Goal: Task Accomplishment & Management: Complete application form

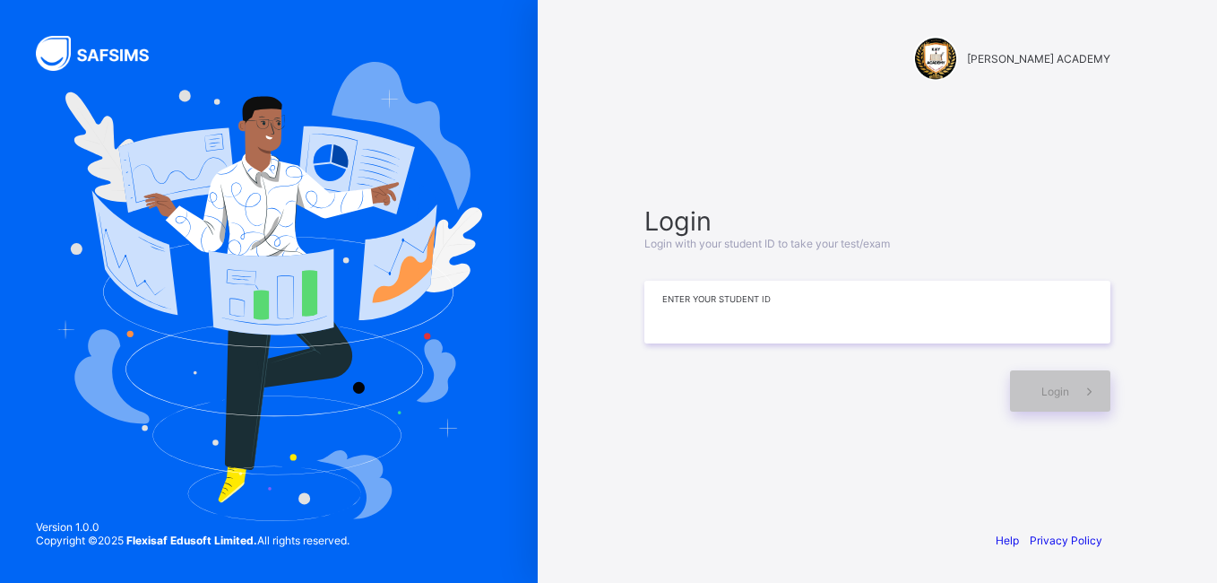
click at [841, 323] on input at bounding box center [877, 311] width 466 height 63
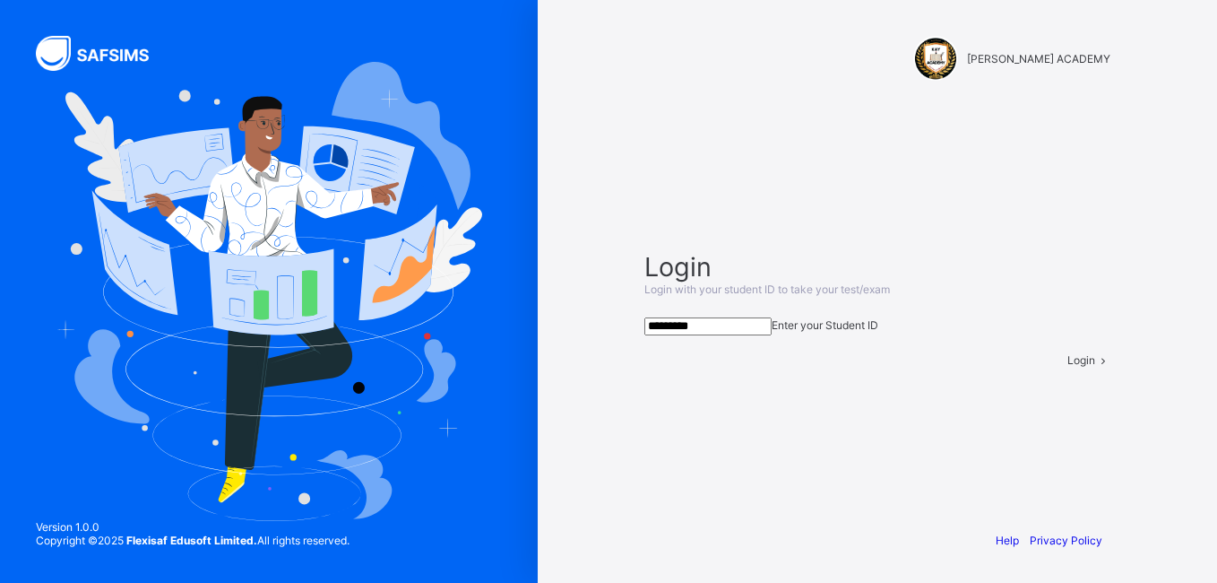
type input "*********"
click at [1095, 367] on icon at bounding box center [1102, 359] width 15 height 13
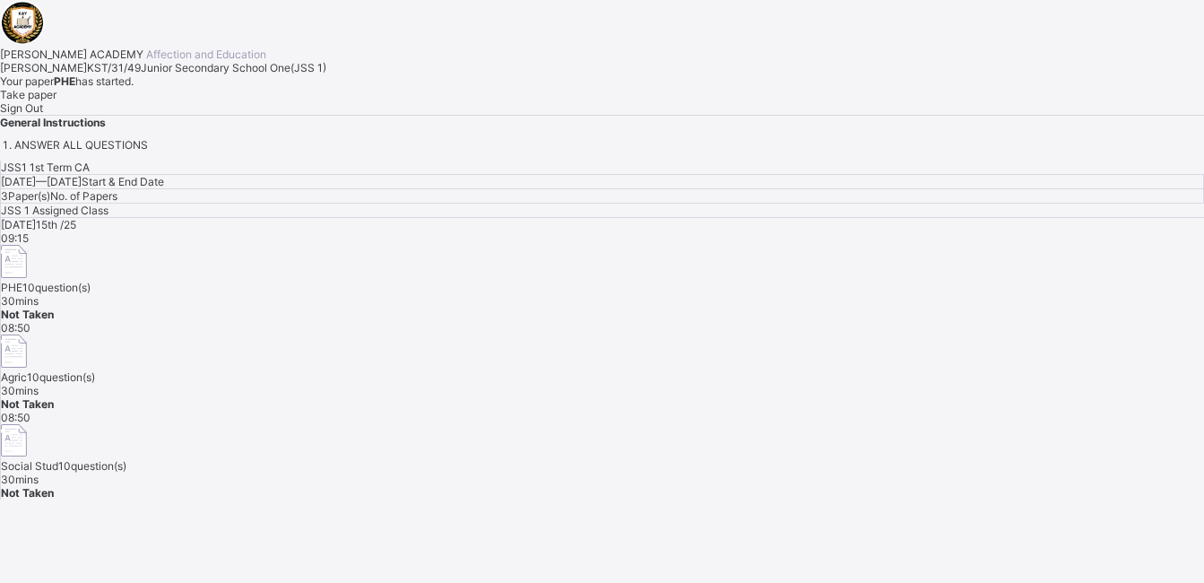
click at [56, 101] on span "Take paper" at bounding box center [28, 94] width 56 height 13
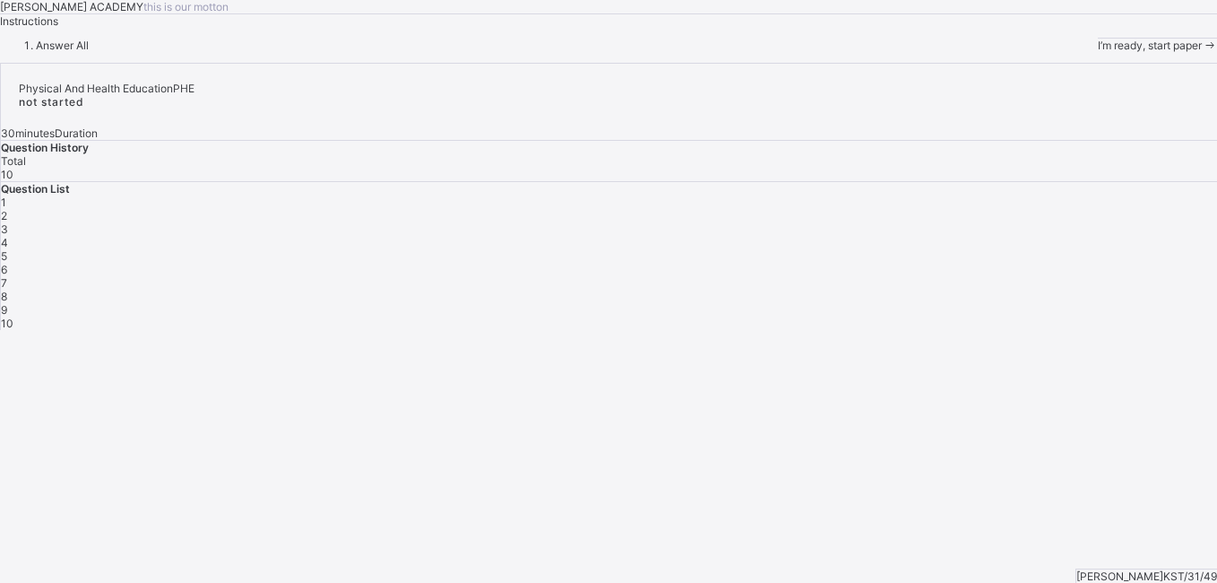
click at [1098, 52] on span "I’m ready, start paper" at bounding box center [1150, 45] width 104 height 13
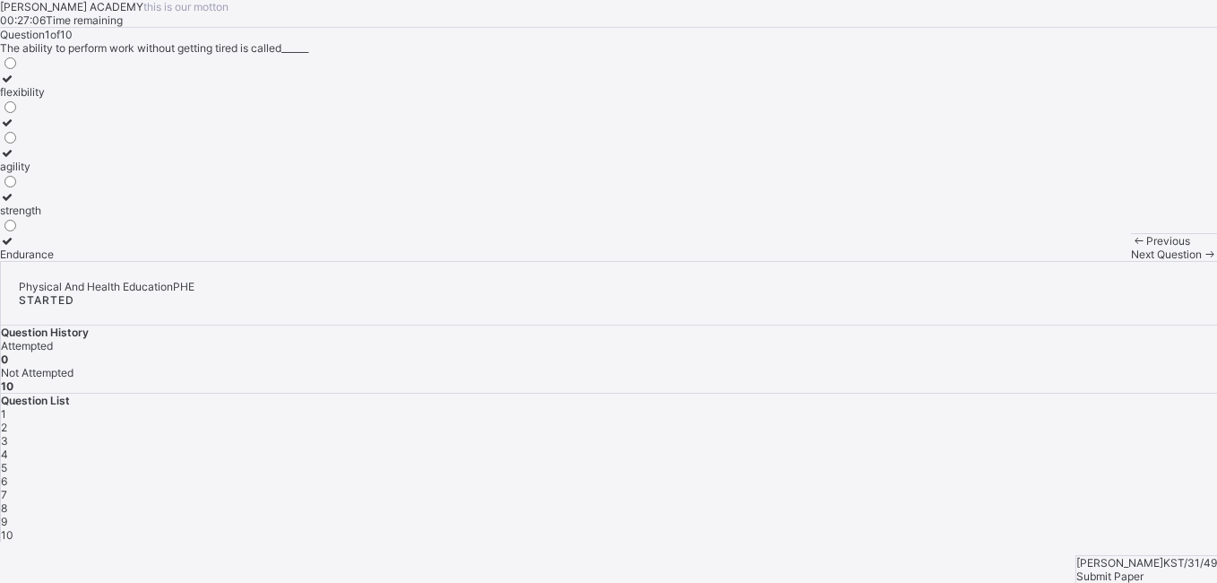
click at [15, 160] on icon at bounding box center [7, 152] width 15 height 13
click at [941, 420] on div "2" at bounding box center [609, 426] width 1216 height 13
click at [15, 203] on icon at bounding box center [7, 196] width 15 height 13
click at [8, 434] on span "3" at bounding box center [4, 440] width 7 height 13
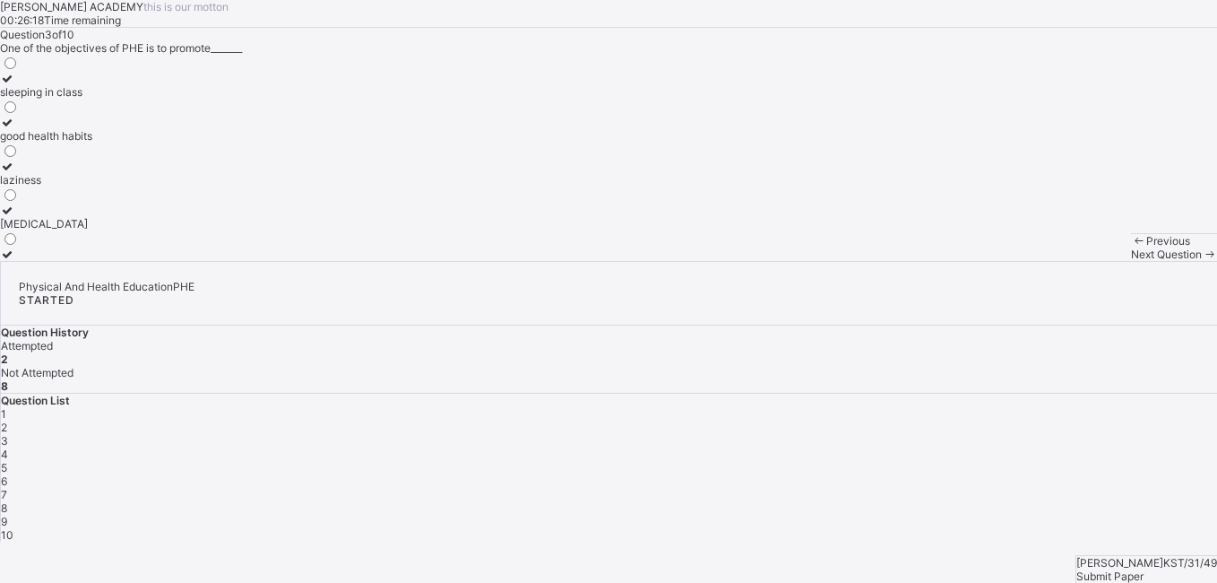
click at [15, 129] on icon at bounding box center [7, 122] width 15 height 13
click at [1036, 447] on div "4" at bounding box center [609, 453] width 1216 height 13
click at [15, 129] on icon at bounding box center [7, 122] width 15 height 13
click at [7, 461] on span "5" at bounding box center [4, 467] width 6 height 13
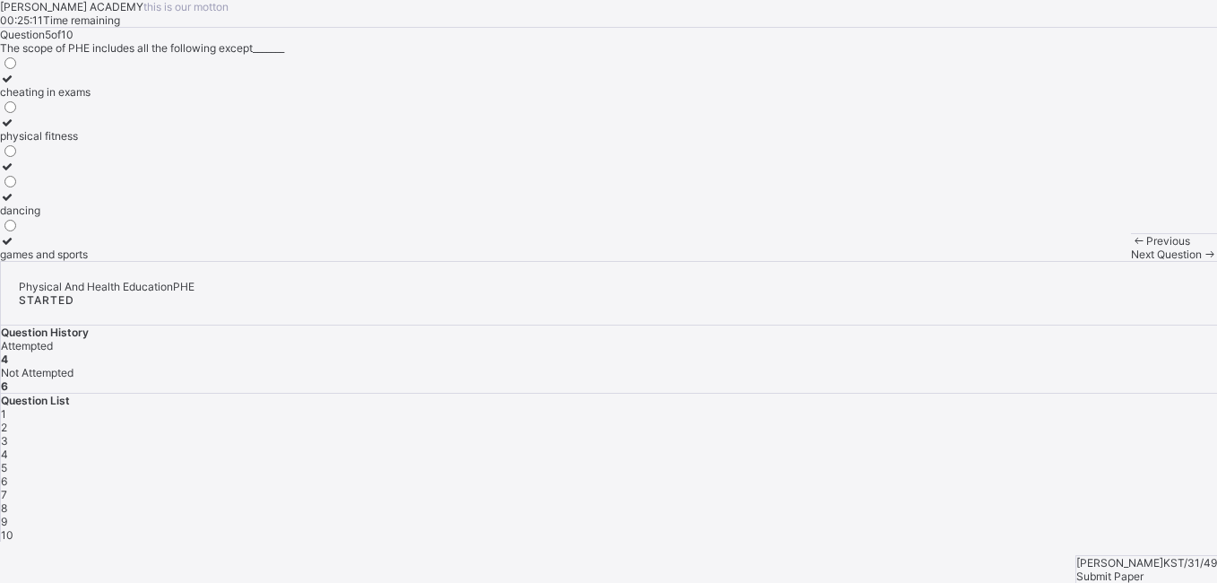
click at [15, 85] on icon at bounding box center [7, 78] width 15 height 13
click at [1134, 474] on div "6" at bounding box center [609, 480] width 1216 height 13
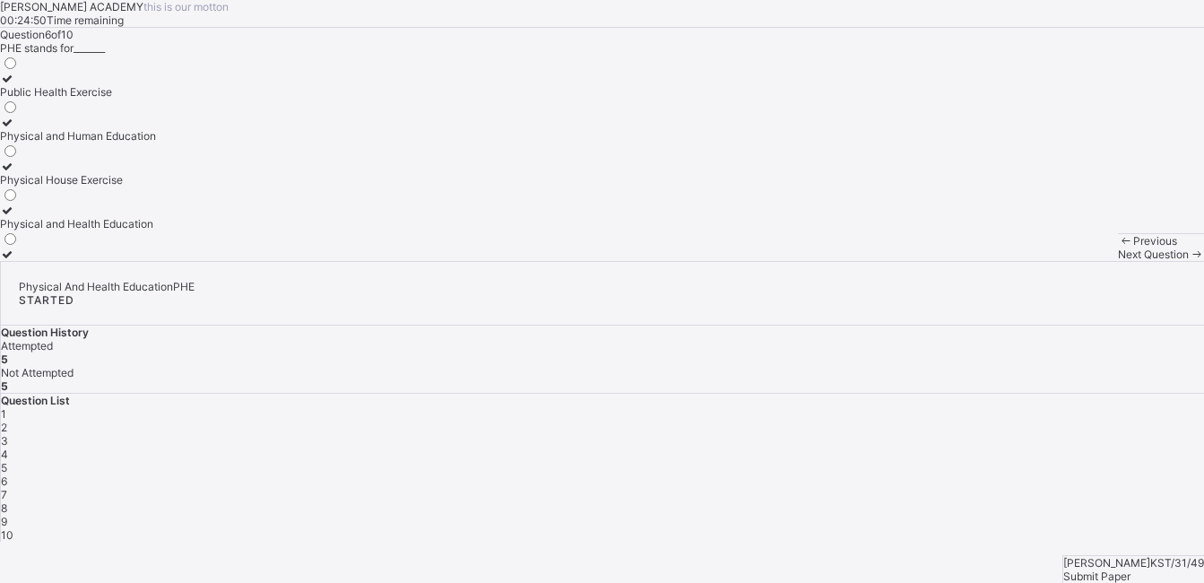
click at [15, 217] on icon at bounding box center [7, 209] width 15 height 13
click at [1177, 488] on div "7" at bounding box center [602, 494] width 1203 height 13
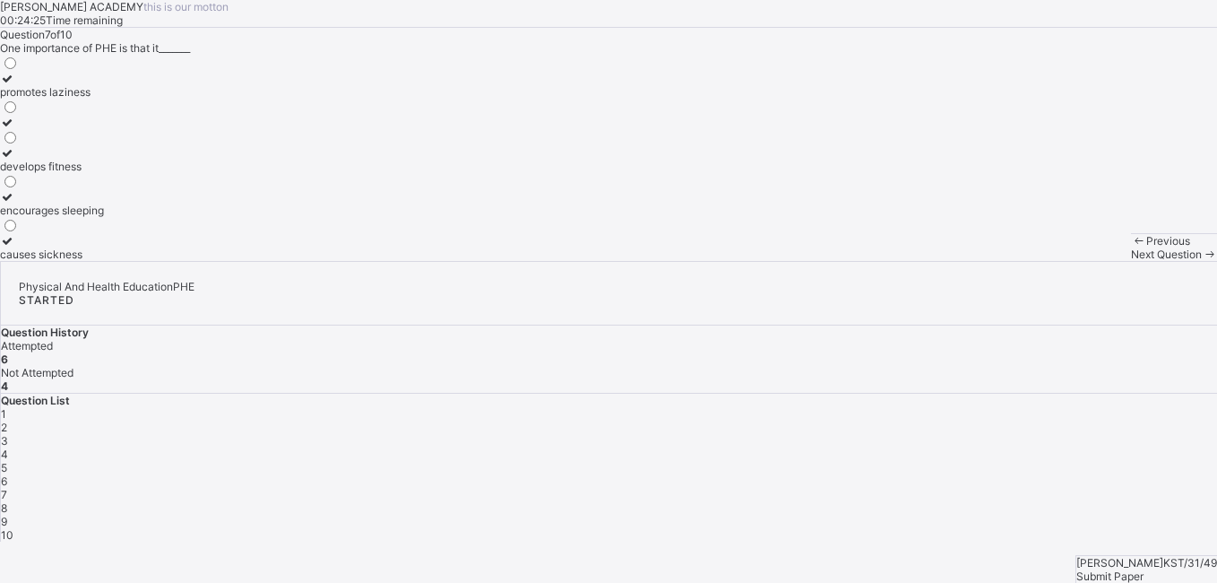
click at [15, 160] on icon at bounding box center [7, 152] width 15 height 13
click at [7, 501] on span "8" at bounding box center [4, 507] width 6 height 13
click at [15, 247] on icon at bounding box center [7, 240] width 15 height 13
click at [7, 514] on span "9" at bounding box center [4, 520] width 6 height 13
click at [15, 129] on icon at bounding box center [7, 122] width 15 height 13
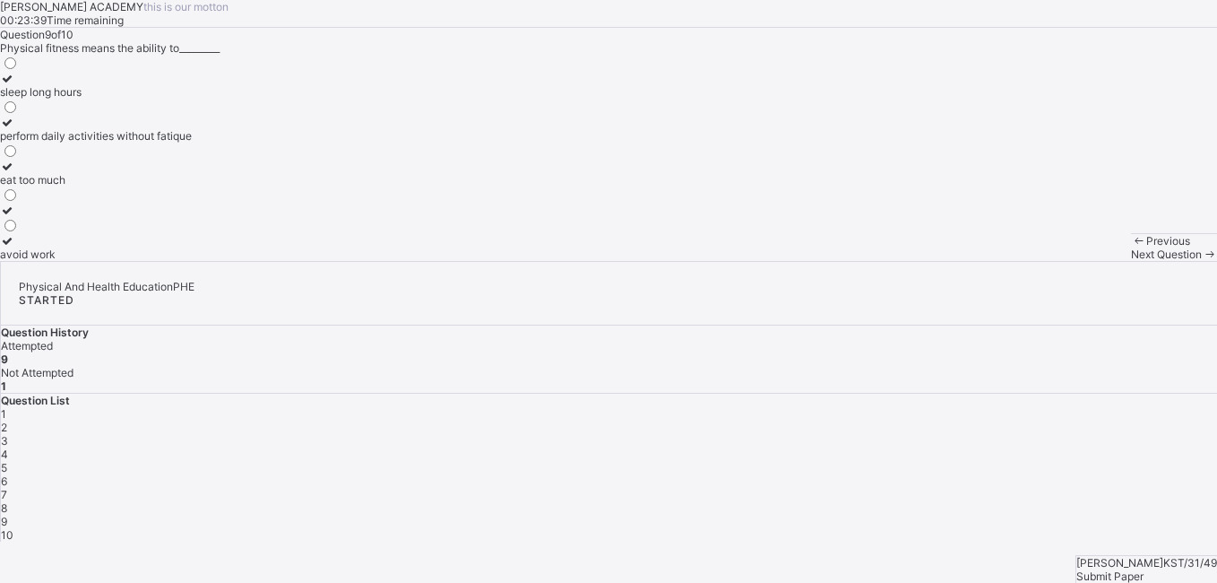
click at [13, 528] on span "10" at bounding box center [7, 534] width 13 height 13
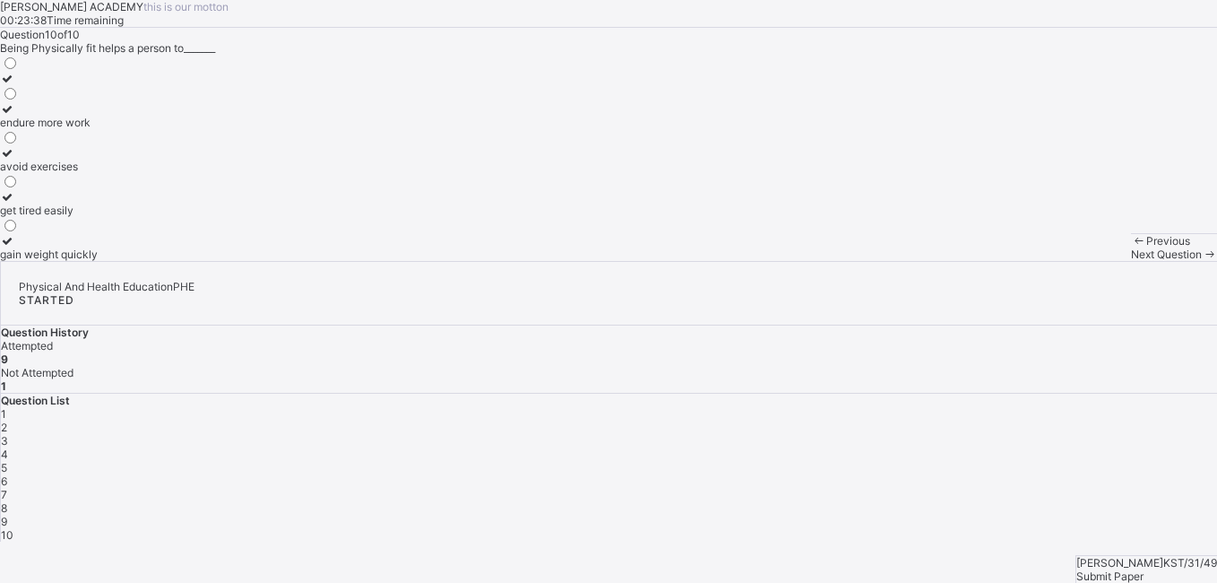
click at [13, 528] on span "10" at bounding box center [7, 534] width 13 height 13
click at [15, 116] on icon at bounding box center [7, 108] width 15 height 13
click at [1143, 569] on span "Submit Paper" at bounding box center [1109, 575] width 67 height 13
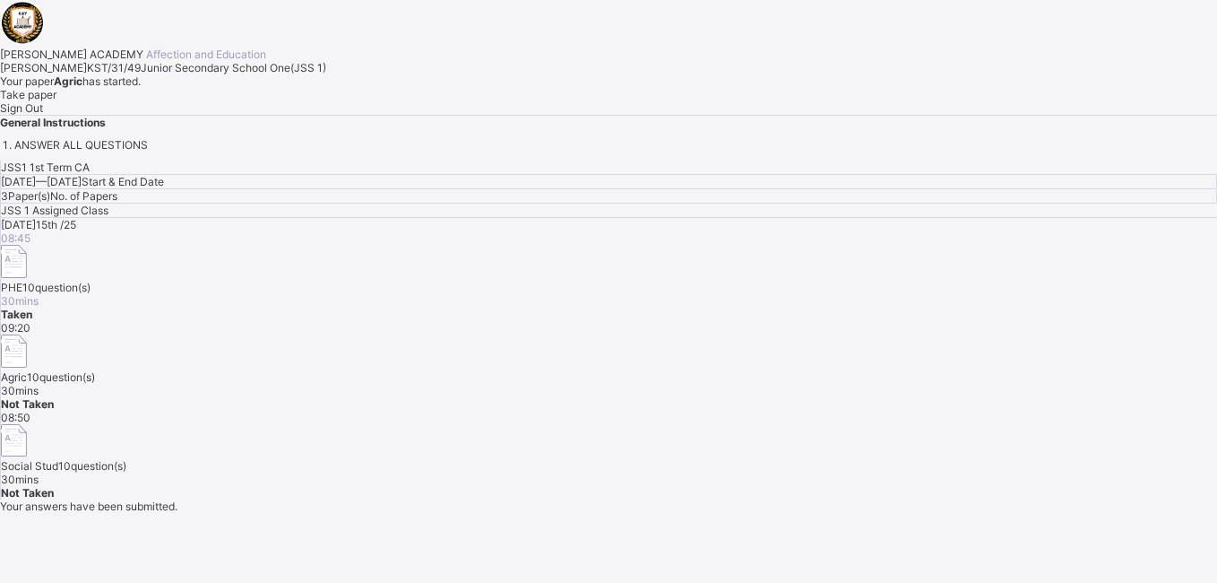
click at [56, 101] on span "Take paper" at bounding box center [28, 94] width 56 height 13
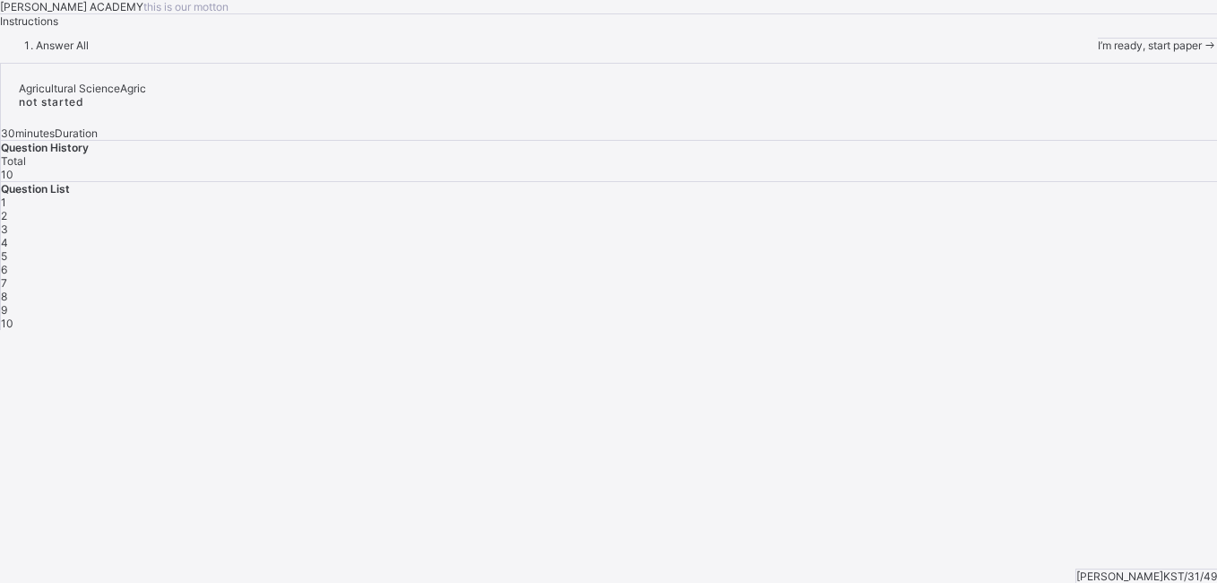
click at [1098, 52] on span "I’m ready, start paper" at bounding box center [1150, 45] width 104 height 13
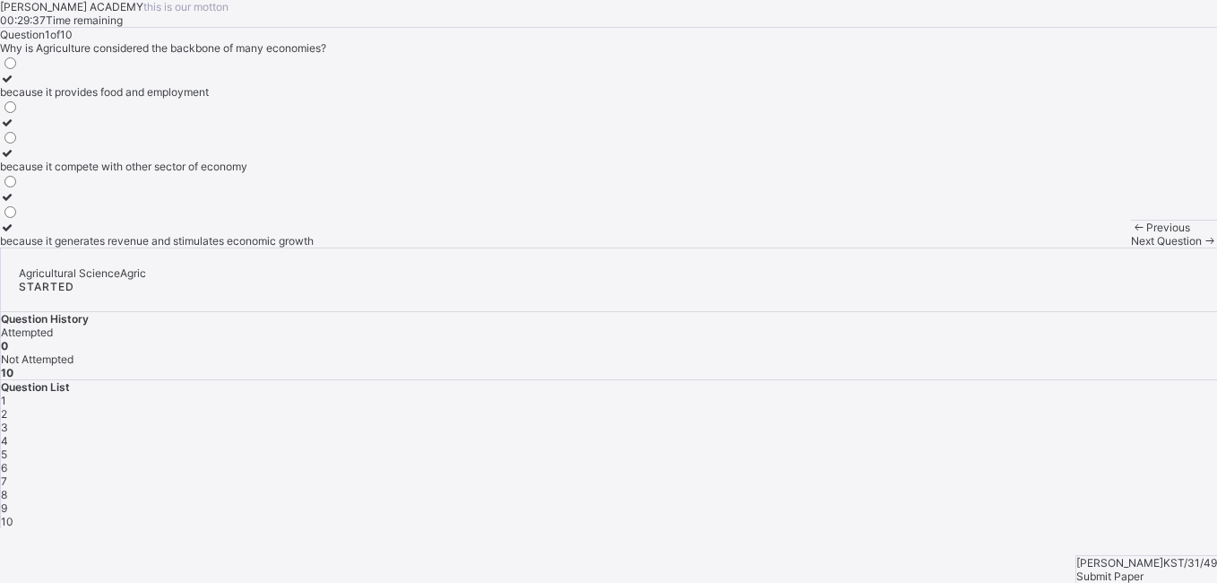
click at [15, 85] on icon at bounding box center [7, 78] width 15 height 13
click at [899, 380] on div "Question List 1 2 3 4 5 6 7 8 9 10" at bounding box center [609, 454] width 1216 height 148
click at [7, 407] on span "2" at bounding box center [4, 413] width 6 height 13
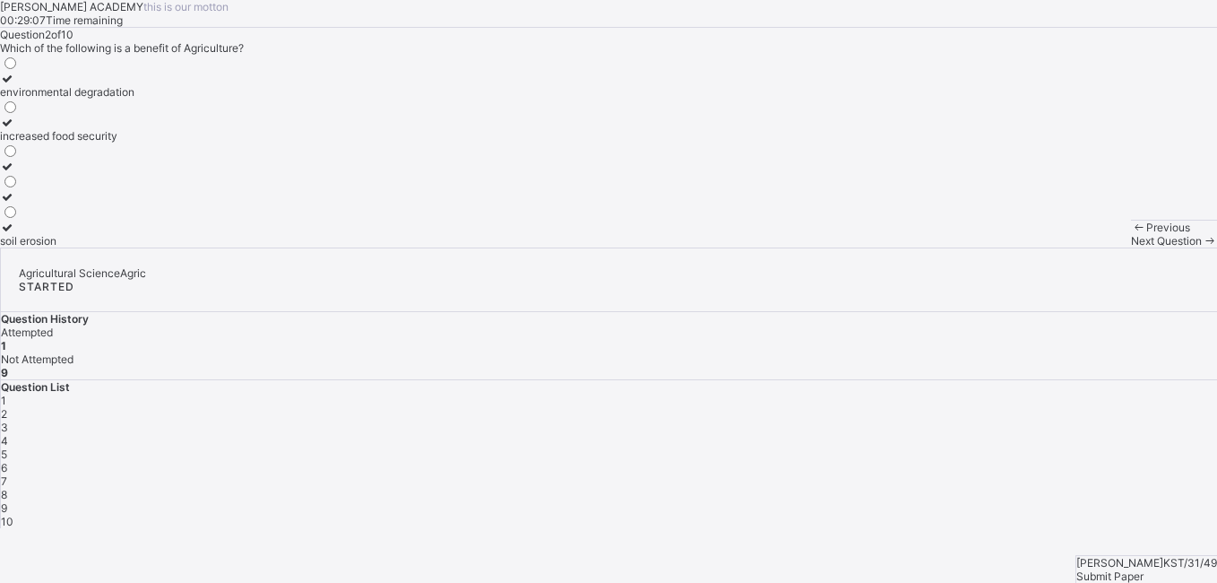
click at [15, 129] on icon at bounding box center [7, 122] width 15 height 13
click at [8, 420] on span "3" at bounding box center [4, 426] width 7 height 13
click at [15, 160] on icon at bounding box center [7, 152] width 15 height 13
click at [1036, 434] on div "4" at bounding box center [609, 440] width 1216 height 13
click at [15, 160] on icon at bounding box center [7, 152] width 15 height 13
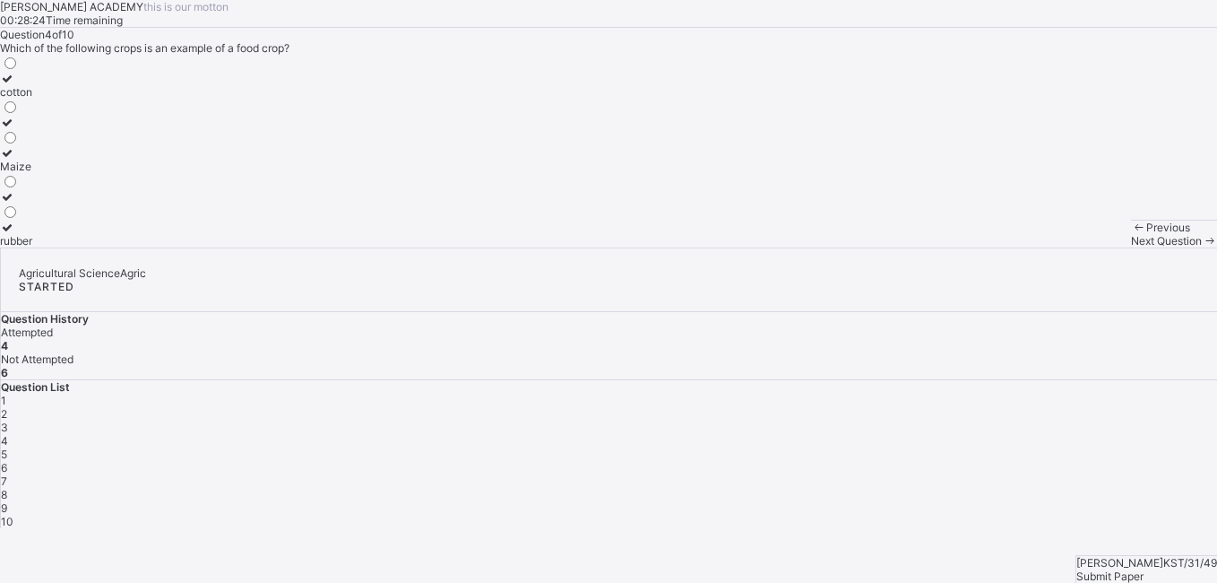
click at [7, 447] on span "5" at bounding box center [4, 453] width 6 height 13
click at [15, 116] on icon at bounding box center [7, 108] width 15 height 13
click at [7, 461] on span "6" at bounding box center [4, 467] width 6 height 13
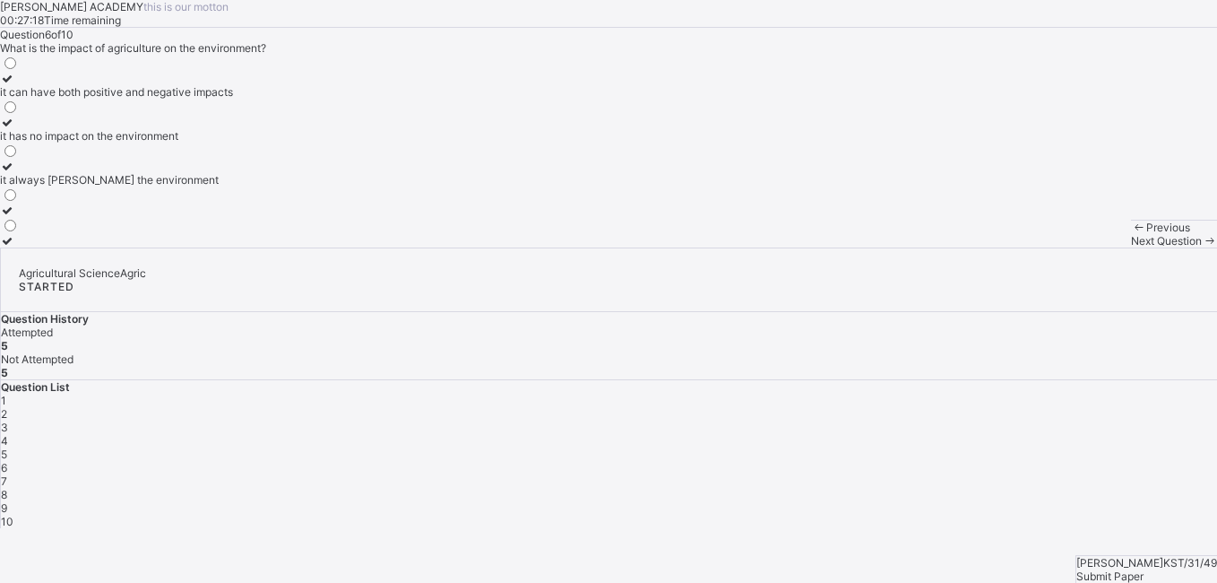
click at [15, 85] on icon at bounding box center [7, 78] width 15 height 13
click at [7, 474] on span "7" at bounding box center [4, 480] width 6 height 13
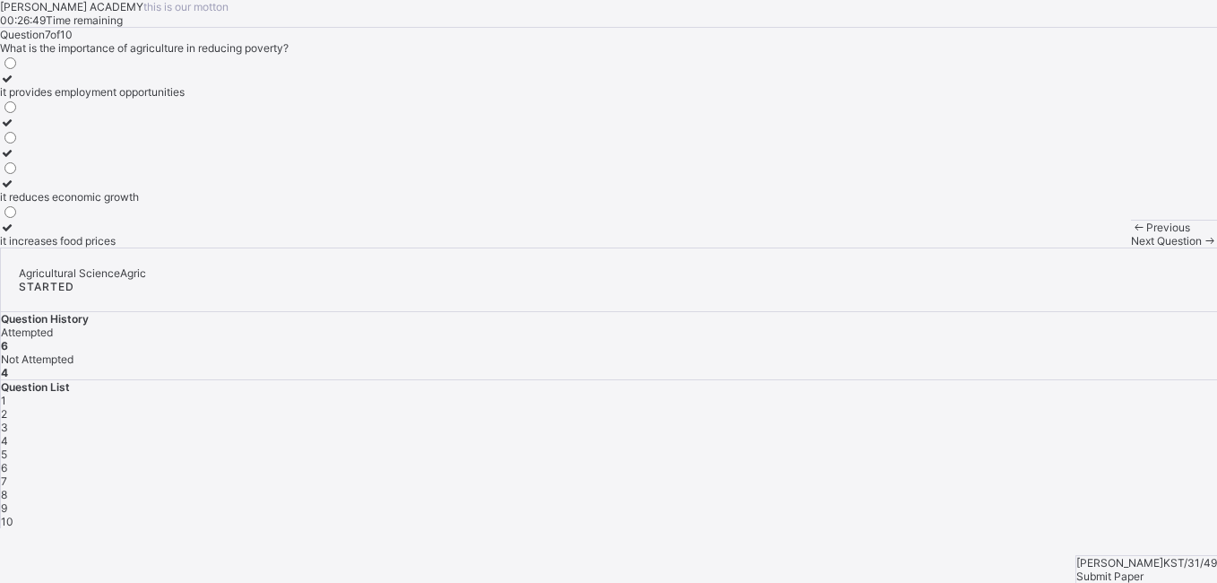
click at [15, 234] on icon at bounding box center [7, 226] width 15 height 13
click at [7, 488] on span "8" at bounding box center [4, 494] width 6 height 13
click at [15, 234] on icon at bounding box center [7, 226] width 15 height 13
click at [7, 501] on span "9" at bounding box center [4, 507] width 6 height 13
click at [15, 173] on icon at bounding box center [7, 166] width 15 height 13
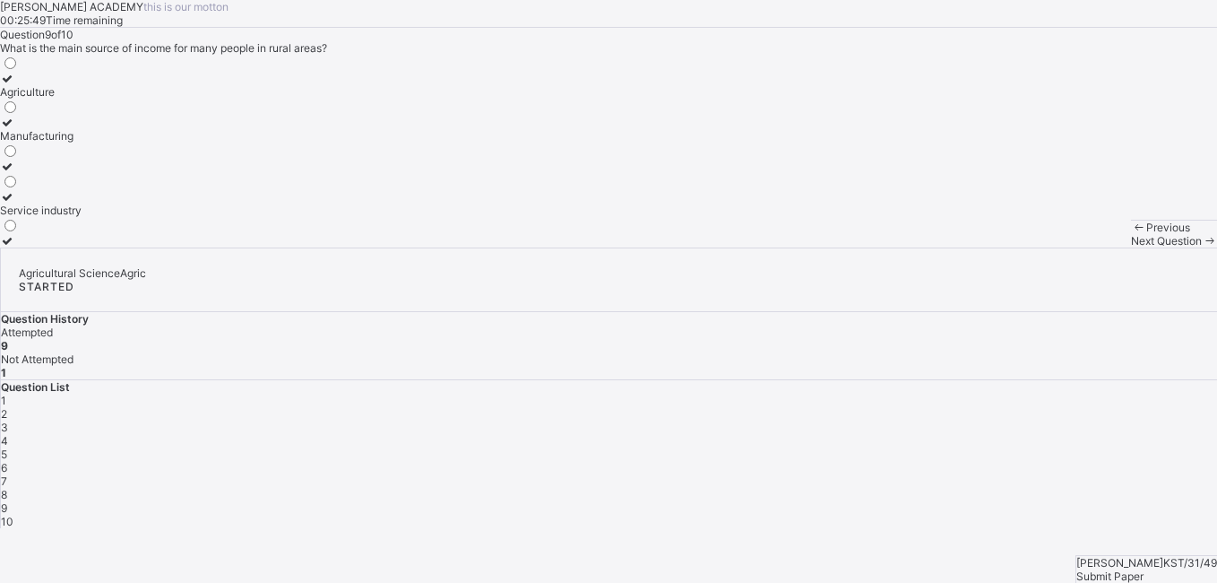
click at [15, 85] on icon at bounding box center [7, 78] width 15 height 13
click at [13, 514] on span "10" at bounding box center [7, 520] width 13 height 13
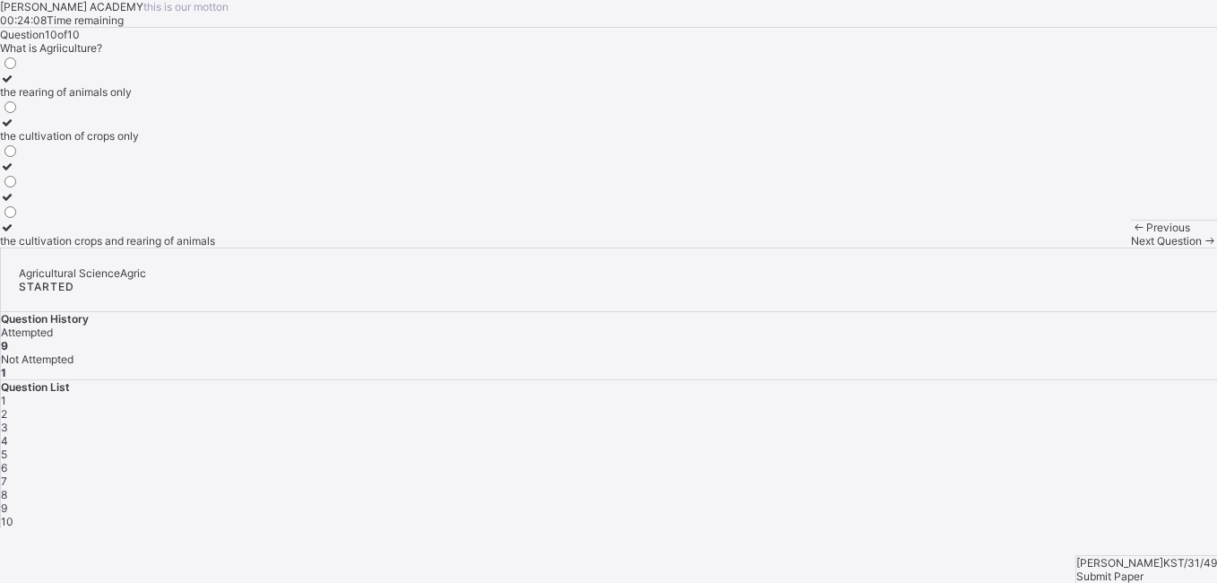
click at [15, 234] on icon at bounding box center [7, 226] width 15 height 13
click at [1143, 569] on span "Submit Paper" at bounding box center [1109, 575] width 67 height 13
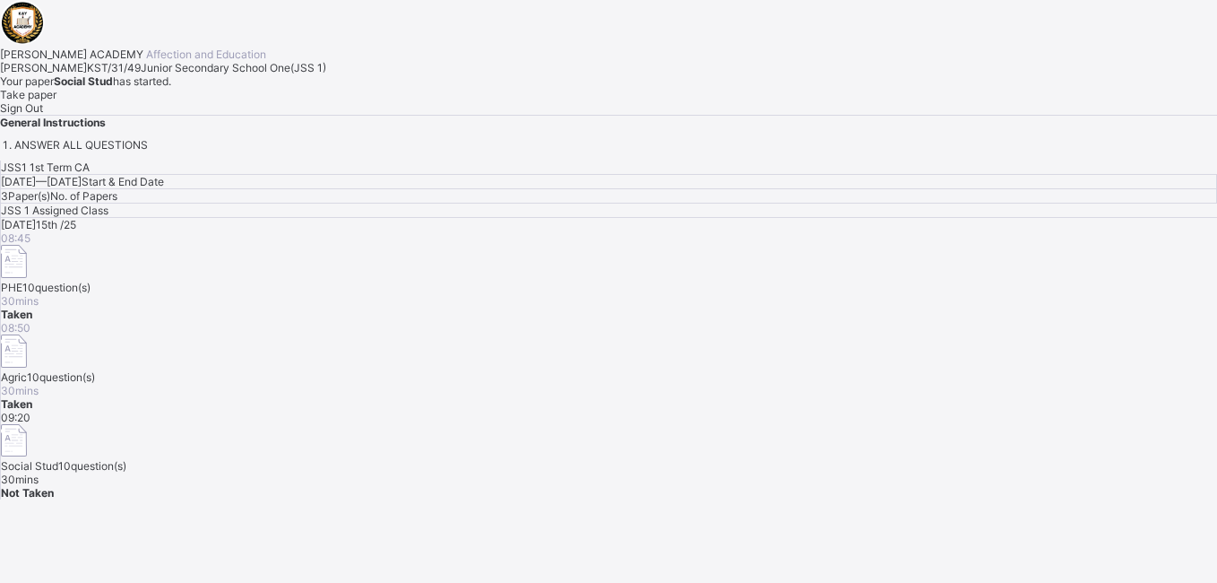
click at [210, 101] on div "Take paper" at bounding box center [608, 94] width 1217 height 13
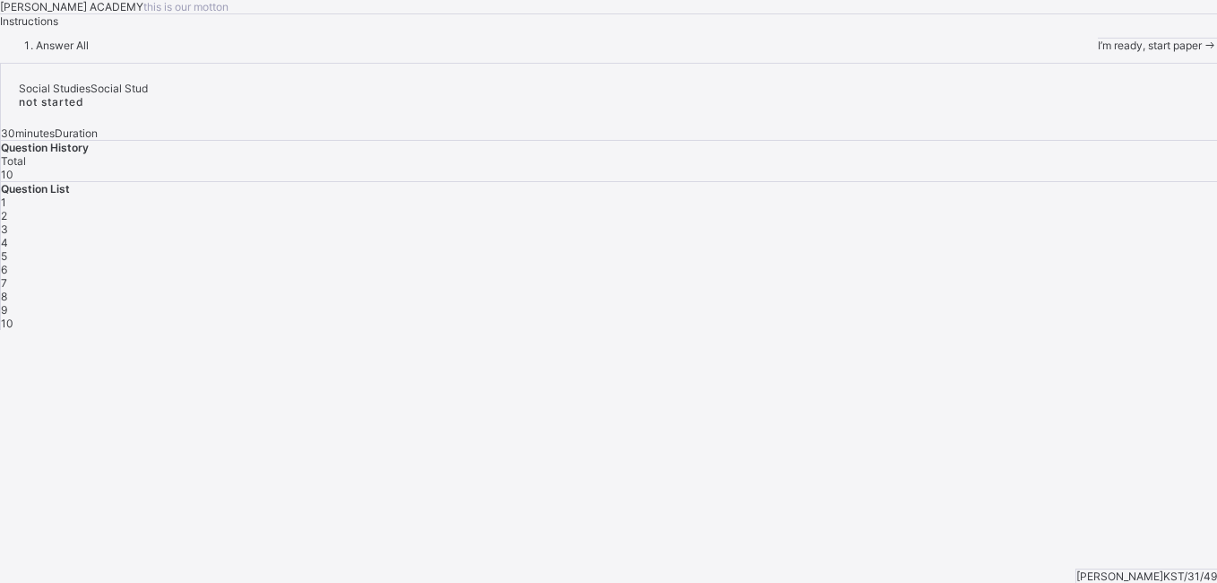
click at [1098, 52] on span "I’m ready, start paper" at bounding box center [1150, 45] width 104 height 13
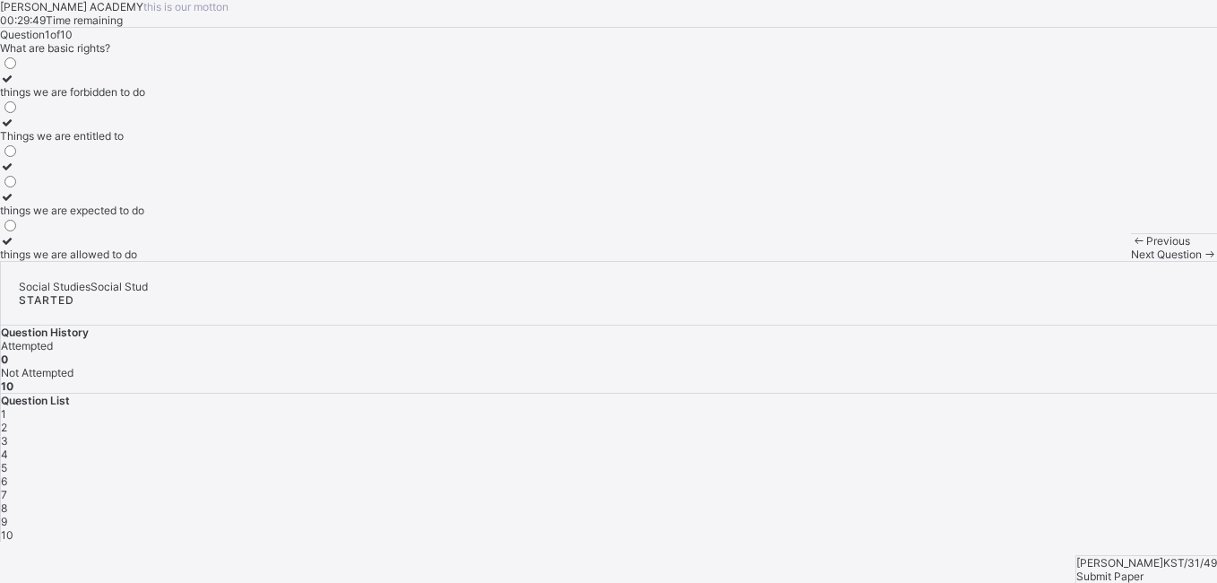
click at [15, 129] on icon at bounding box center [7, 122] width 15 height 13
click at [7, 420] on span "2" at bounding box center [4, 426] width 6 height 13
click at [15, 85] on icon at bounding box center [7, 78] width 15 height 13
click at [8, 434] on span "3" at bounding box center [4, 440] width 7 height 13
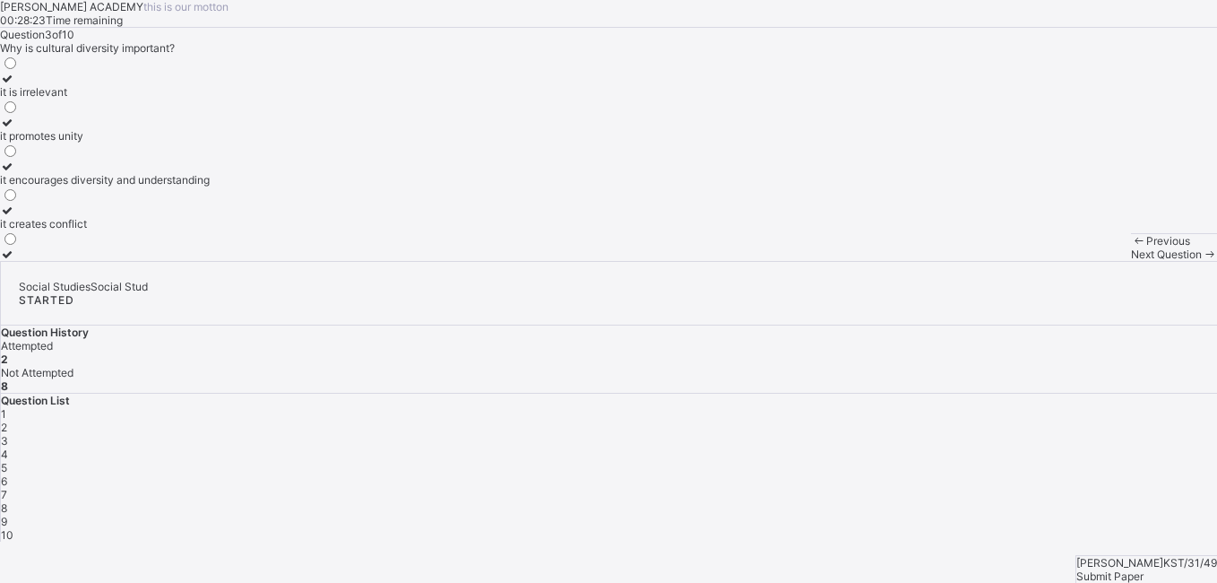
click at [15, 173] on icon at bounding box center [7, 166] width 15 height 13
click at [1131, 261] on span "Next Question" at bounding box center [1166, 253] width 71 height 13
drag, startPoint x: 99, startPoint y: 274, endPoint x: 74, endPoint y: 272, distance: 24.3
click at [74, 261] on div "improving the quality of life of community members building new roads planting …" at bounding box center [127, 158] width 255 height 206
click at [15, 85] on icon at bounding box center [7, 78] width 15 height 13
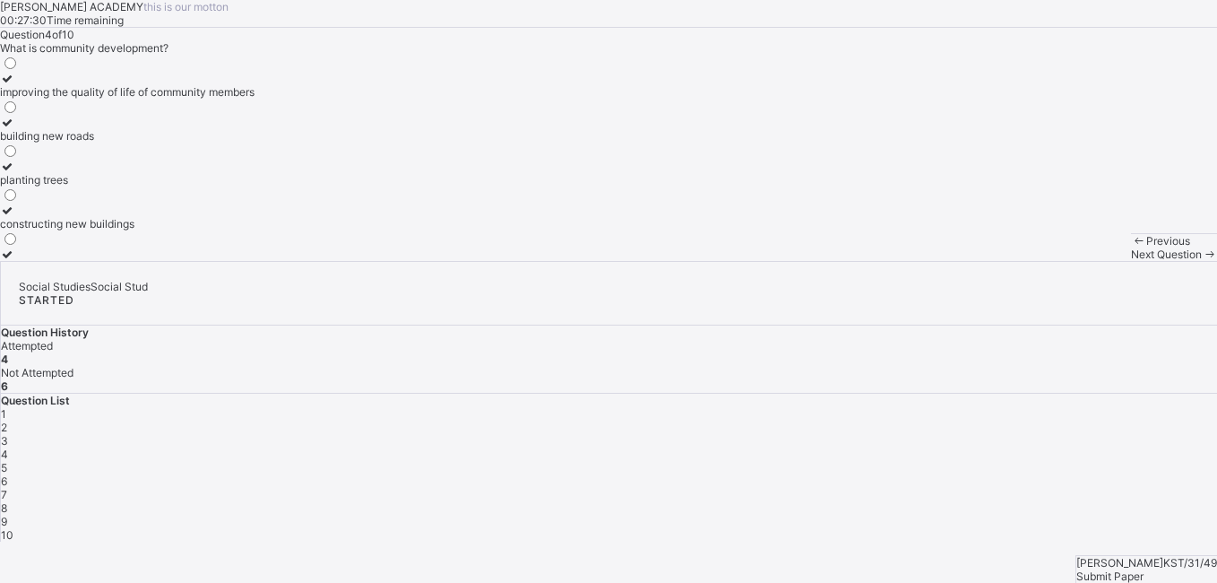
click at [1131, 261] on span "Next Question" at bounding box center [1166, 253] width 71 height 13
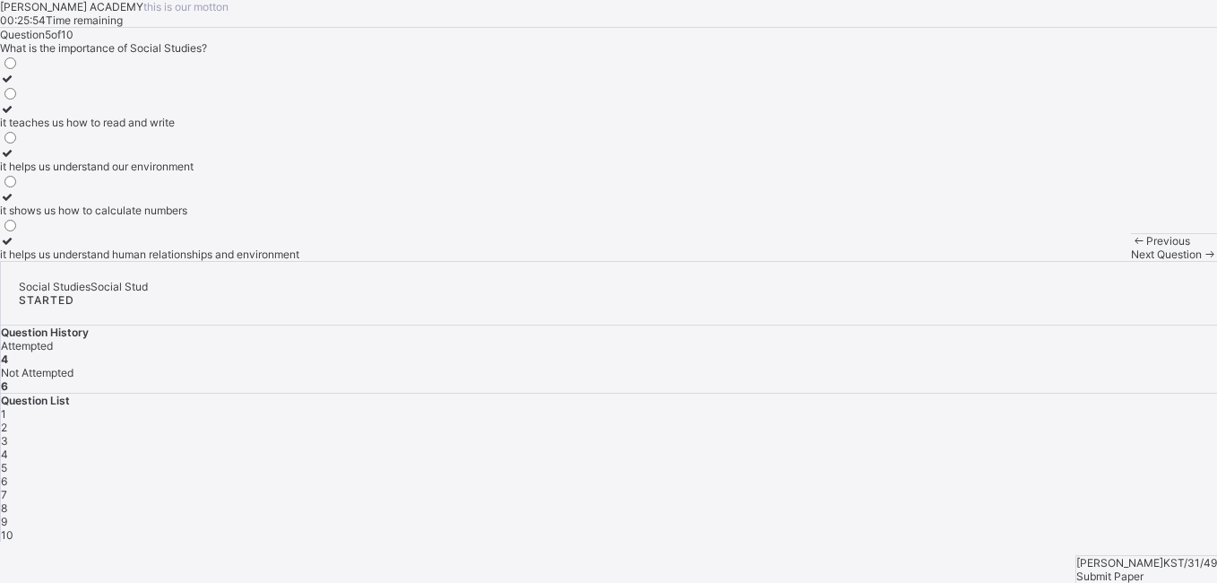
click at [15, 247] on icon at bounding box center [7, 240] width 15 height 13
click at [1131, 261] on span "Next Question" at bounding box center [1166, 253] width 71 height 13
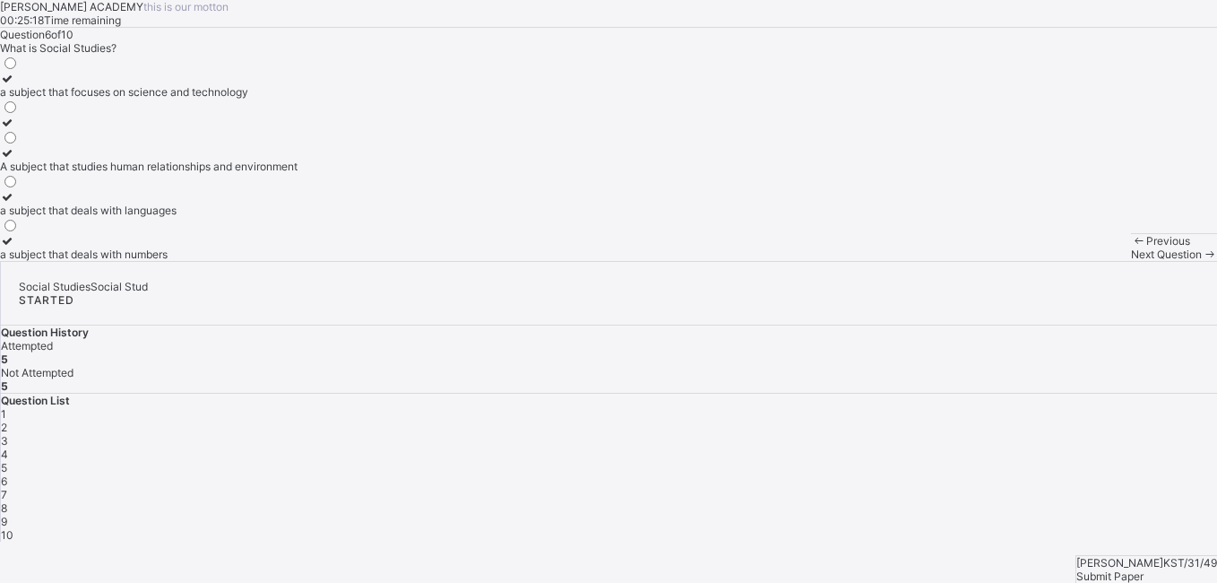
click at [15, 160] on icon at bounding box center [7, 152] width 15 height 13
click at [1131, 261] on div "Next Question" at bounding box center [1174, 253] width 86 height 13
drag, startPoint x: 105, startPoint y: 394, endPoint x: 81, endPoint y: 365, distance: 38.2
click at [81, 173] on label "a group of people related by blood or marriage" at bounding box center [114, 159] width 229 height 27
click at [1131, 261] on span "Next Question" at bounding box center [1166, 253] width 71 height 13
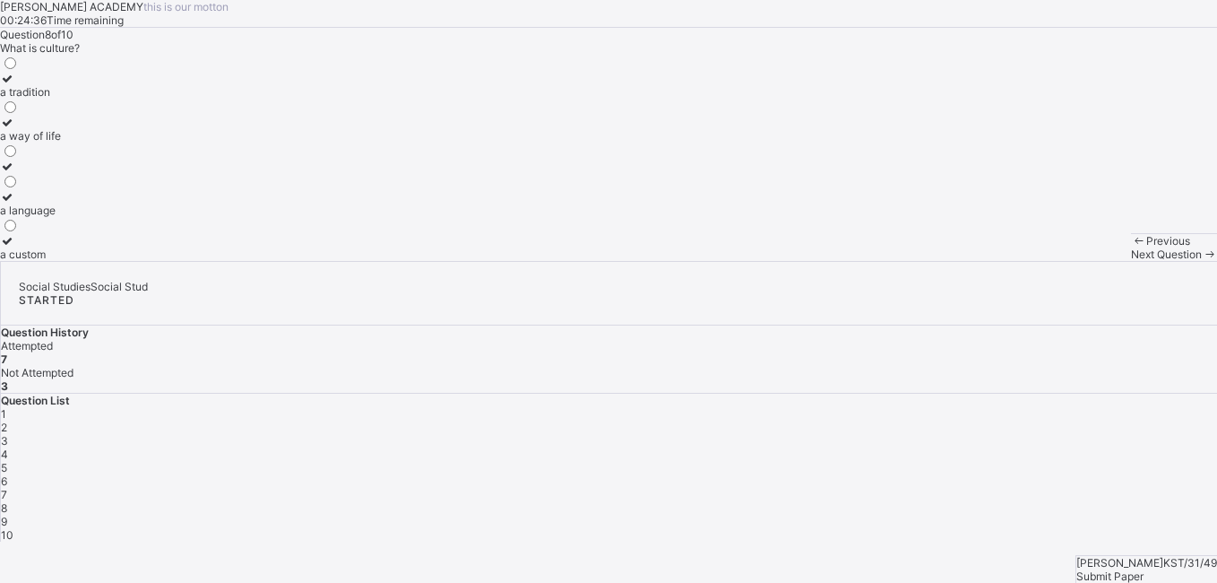
click at [15, 85] on icon at bounding box center [7, 78] width 15 height 13
click at [1131, 261] on span "Next Question" at bounding box center [1166, 253] width 71 height 13
click at [15, 116] on icon at bounding box center [7, 108] width 15 height 13
click at [1131, 261] on span "Next Question" at bounding box center [1166, 253] width 71 height 13
click at [15, 247] on icon at bounding box center [7, 240] width 15 height 13
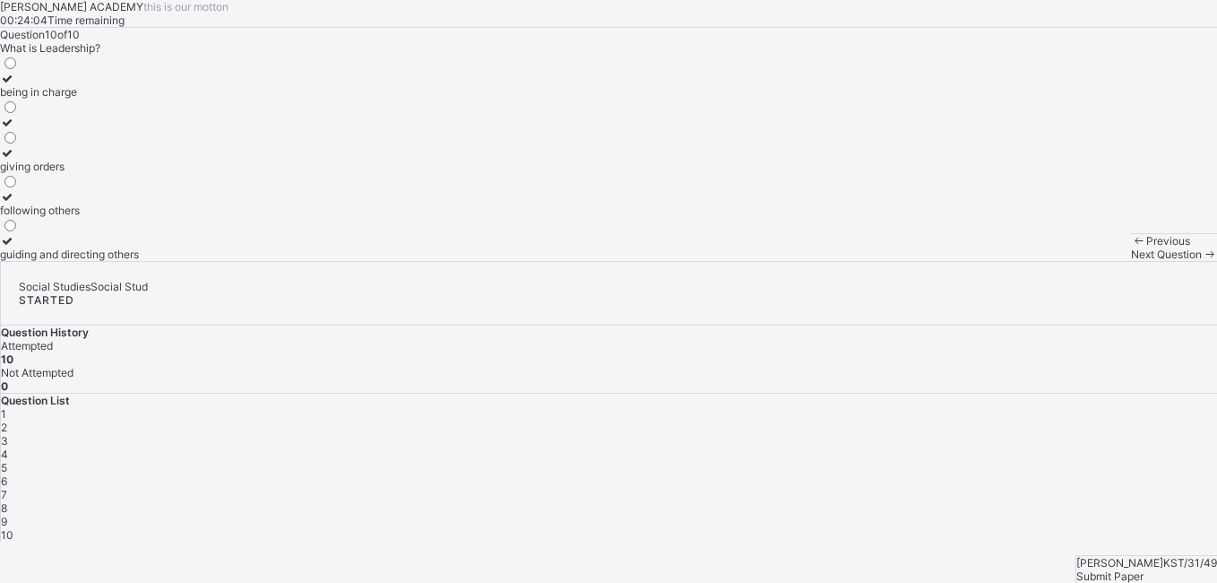
click at [1138, 569] on span "Submit Paper" at bounding box center [1109, 575] width 67 height 13
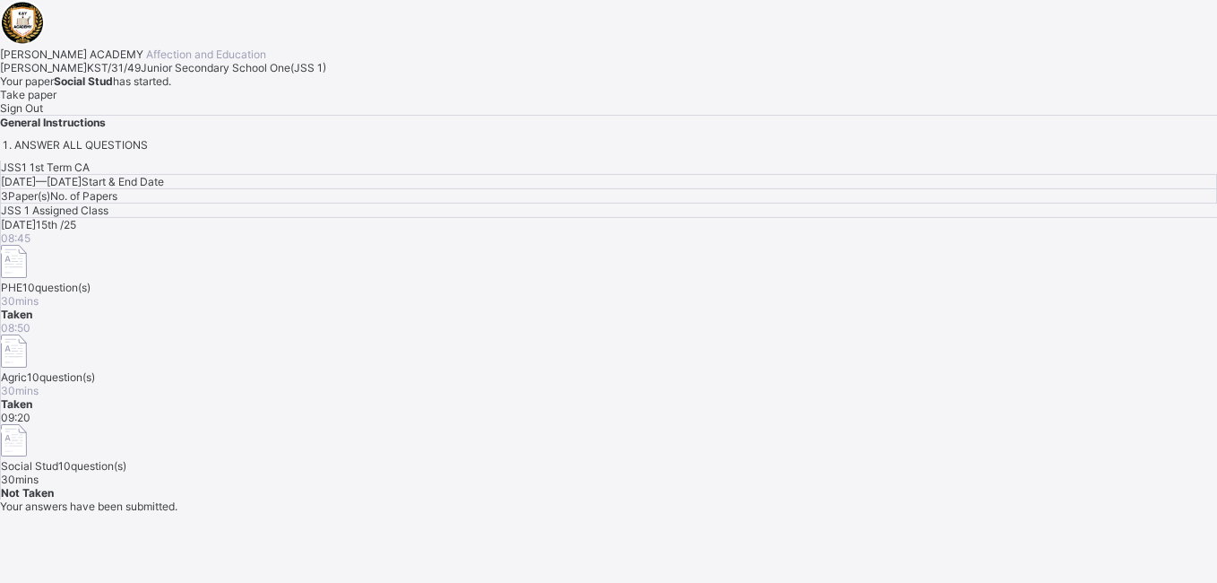
click at [636, 427] on div "Today 15th /25 08:45 PHE 10 question(s) 30 mins Taken 08:50 Agric 10 question(s…" at bounding box center [609, 358] width 1216 height 281
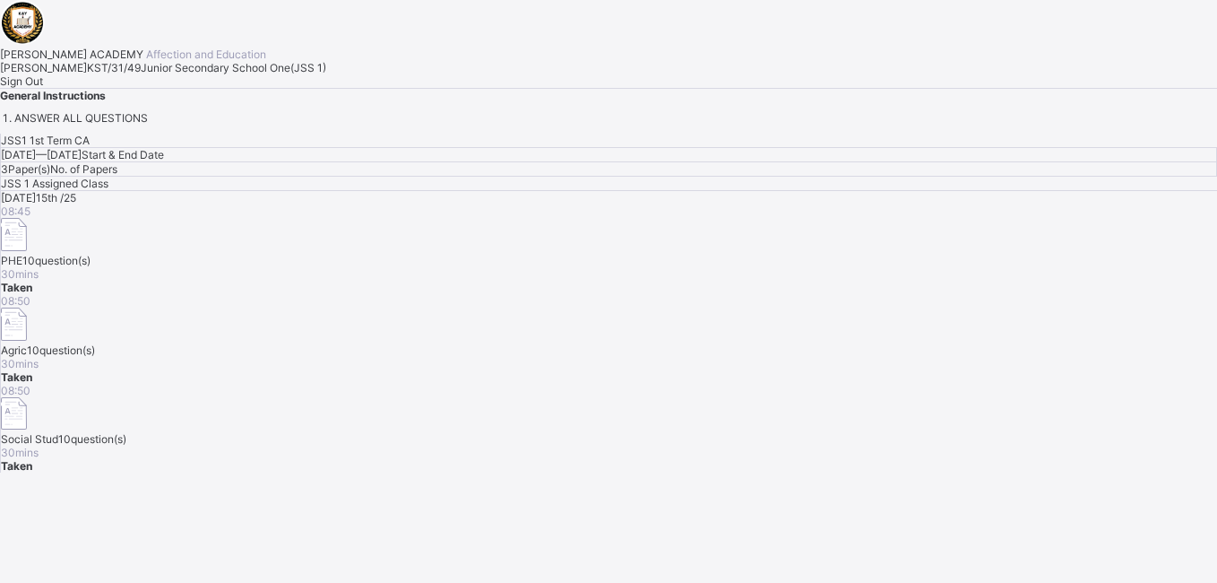
click at [43, 88] on span "Sign Out" at bounding box center [21, 80] width 43 height 13
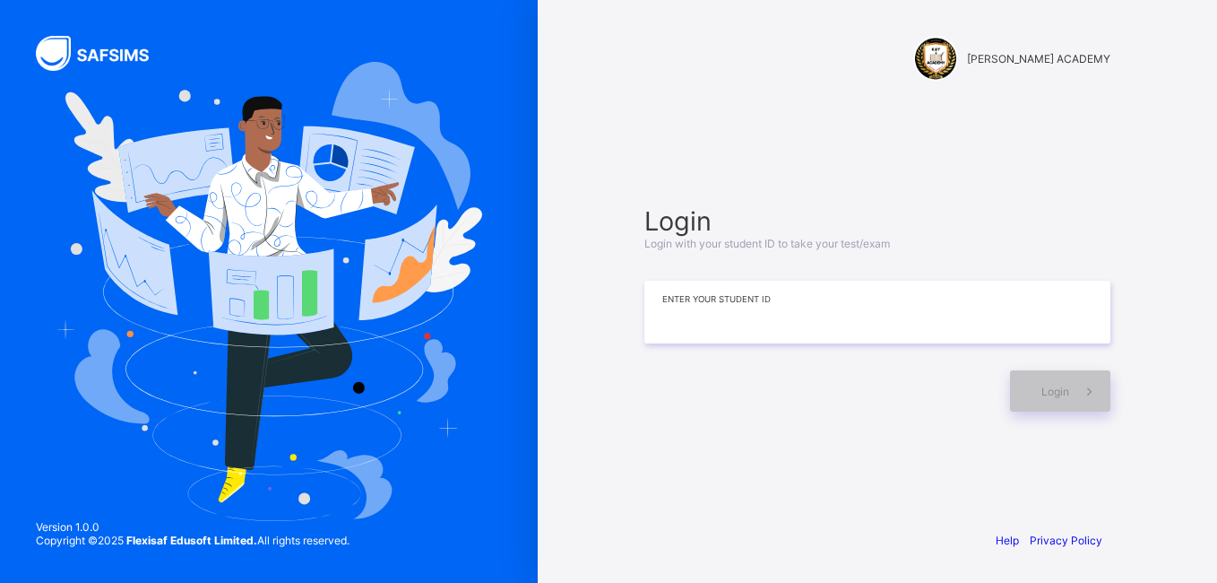
click at [869, 329] on input at bounding box center [877, 311] width 466 height 63
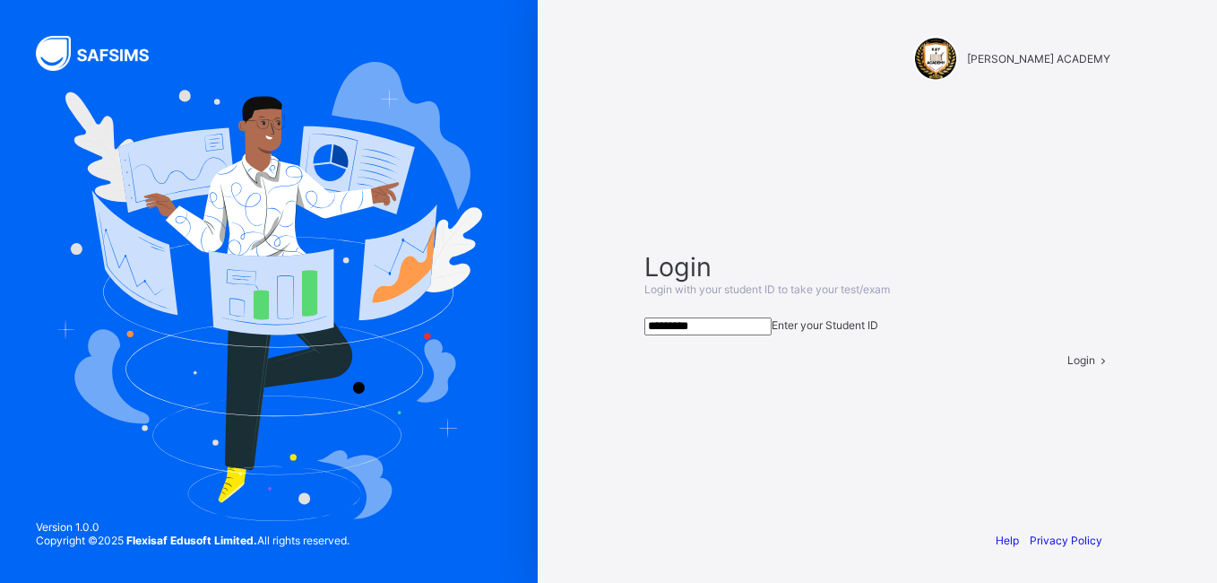
type input "*********"
click at [1095, 367] on span at bounding box center [1102, 359] width 15 height 13
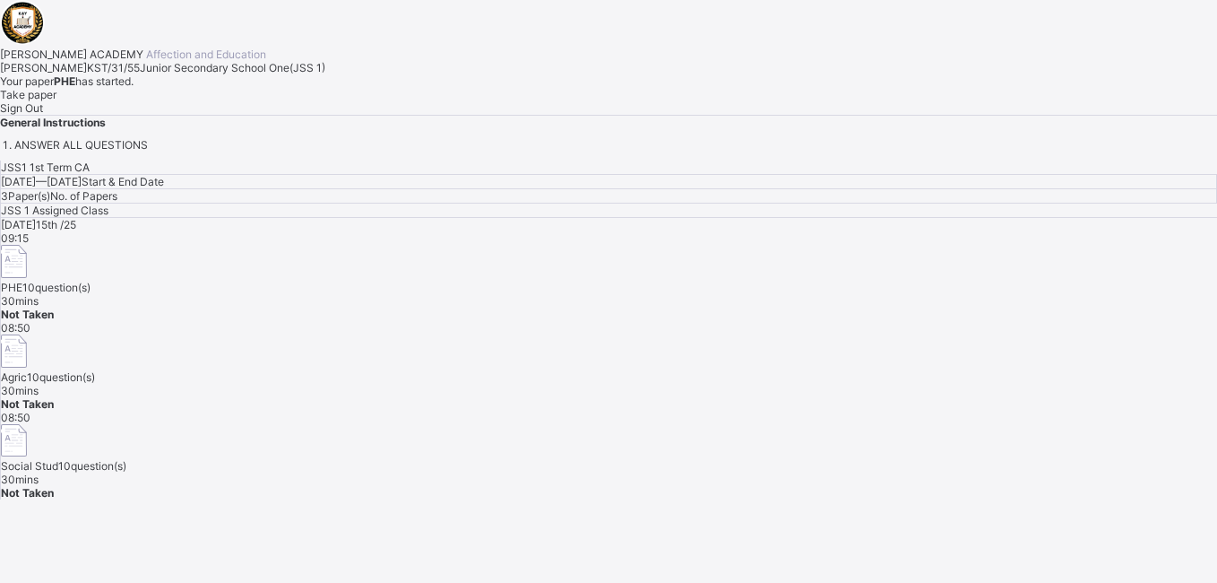
click at [56, 101] on span "Take paper" at bounding box center [28, 94] width 56 height 13
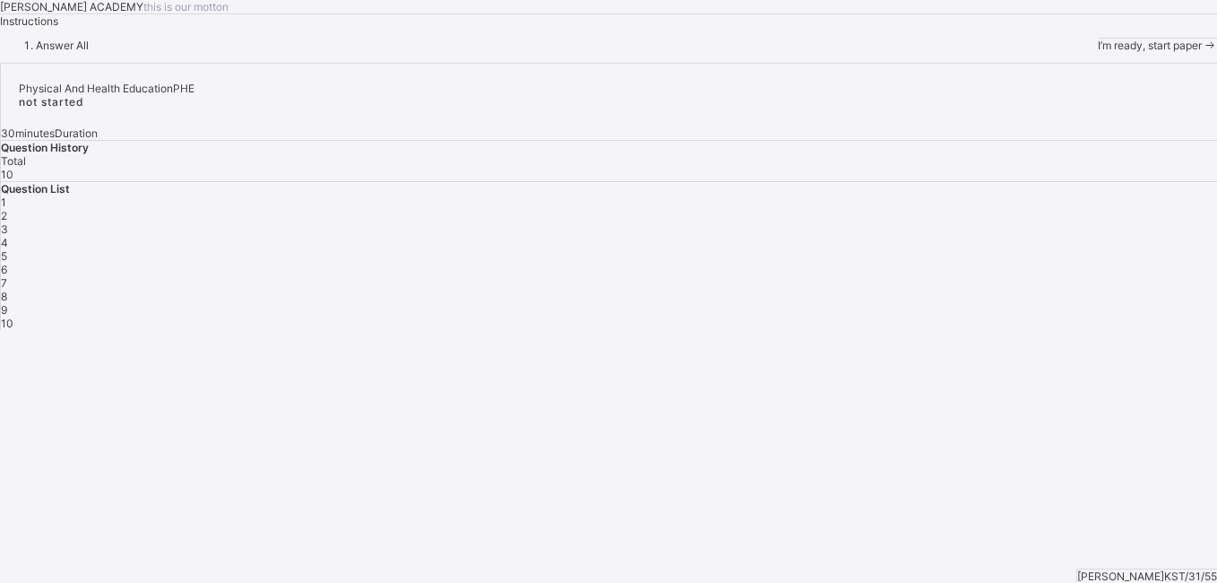
click at [220, 52] on div "KAY ACADEMY this is our motton Instructions Answer All I’m ready, start paper" at bounding box center [608, 26] width 1217 height 52
click at [645, 52] on div "KAY ACADEMY this is our motton Instructions Answer All I’m ready, start paper" at bounding box center [608, 26] width 1217 height 52
click at [1098, 52] on span "I’m ready, start paper" at bounding box center [1150, 45] width 104 height 13
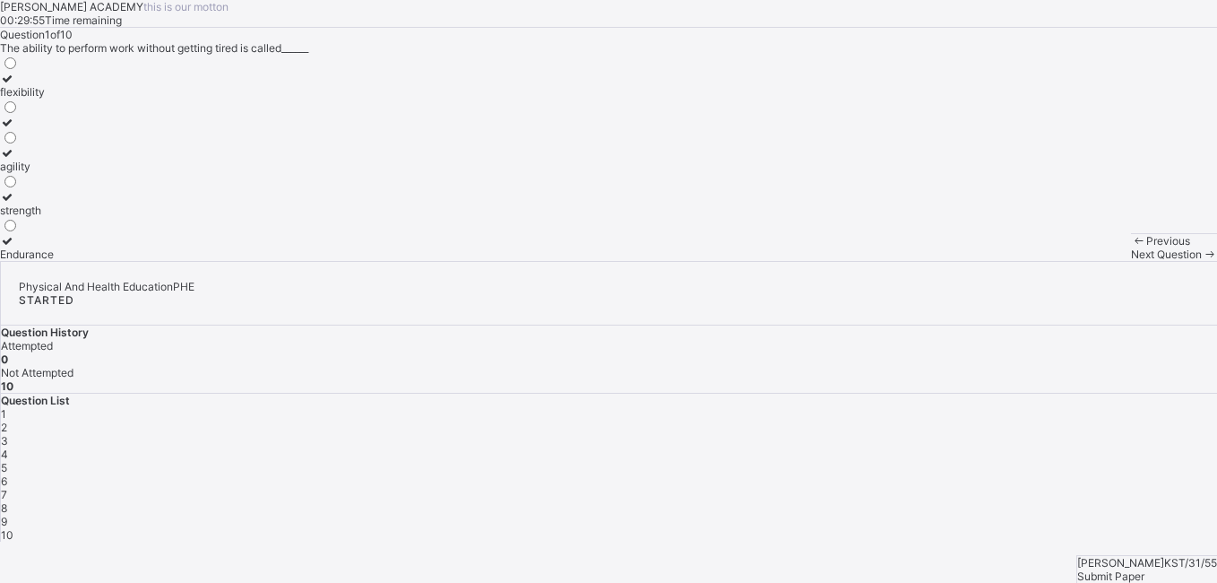
click at [881, 393] on div "Question List 1 2 3 4 5 6 7 8 9 10" at bounding box center [609, 467] width 1216 height 148
click at [54, 99] on label "flexibility" at bounding box center [27, 85] width 54 height 27
click at [1131, 261] on span "Next Question" at bounding box center [1166, 253] width 71 height 13
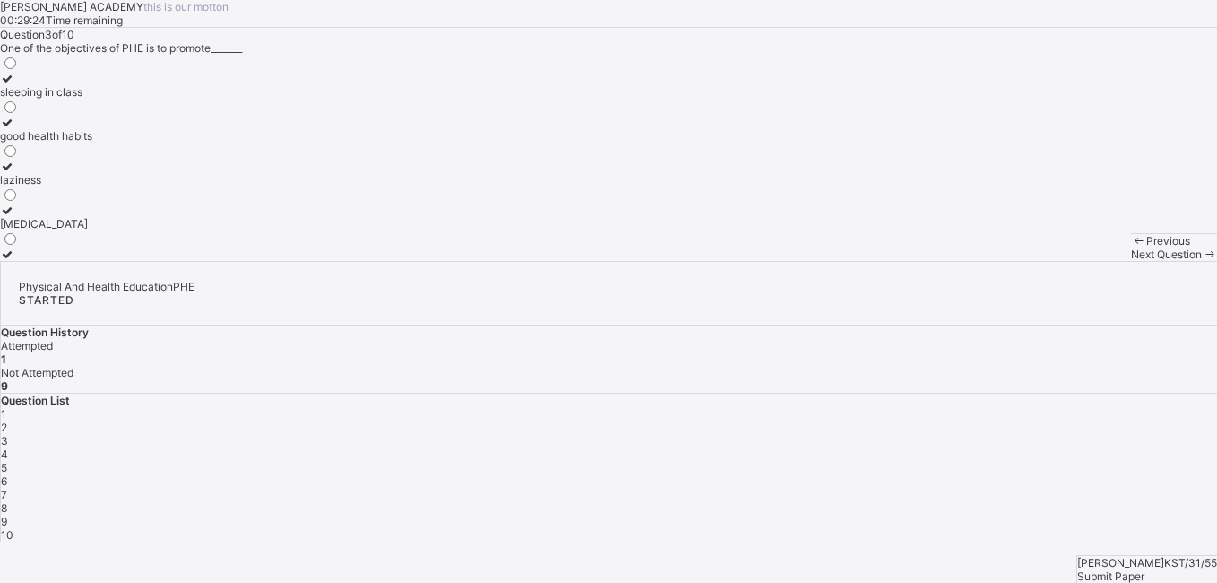
click at [7, 420] on span "2" at bounding box center [4, 426] width 6 height 13
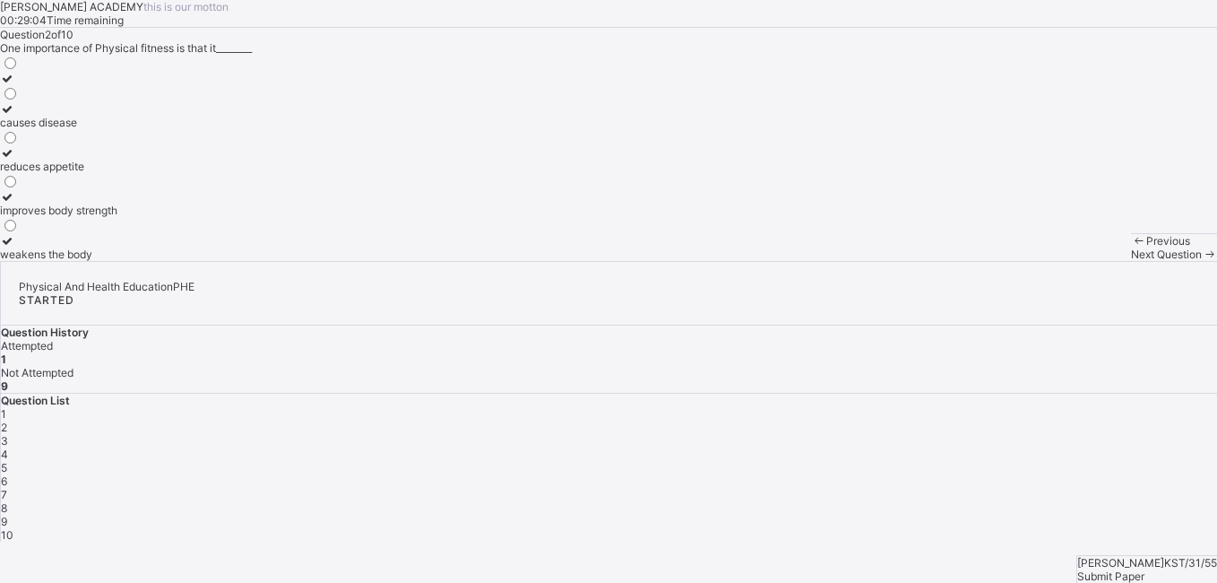
click at [117, 217] on div "improves body strength" at bounding box center [58, 209] width 117 height 13
click at [1131, 261] on span "Next Question" at bounding box center [1166, 253] width 71 height 13
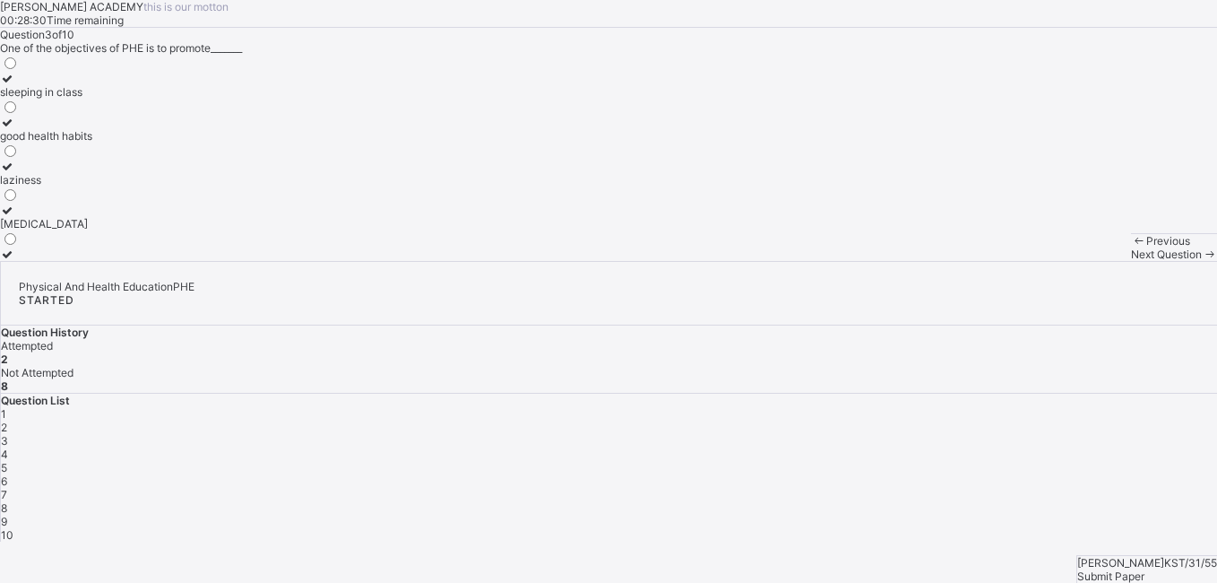
click at [92, 142] on div "good health habits" at bounding box center [46, 135] width 92 height 13
click at [8, 447] on span "4" at bounding box center [4, 453] width 7 height 13
click at [135, 186] on div "make students tired" at bounding box center [67, 179] width 135 height 13
click at [1131, 261] on div "Next Question" at bounding box center [1174, 253] width 86 height 13
click at [91, 99] on div "cheating in exams" at bounding box center [45, 91] width 91 height 13
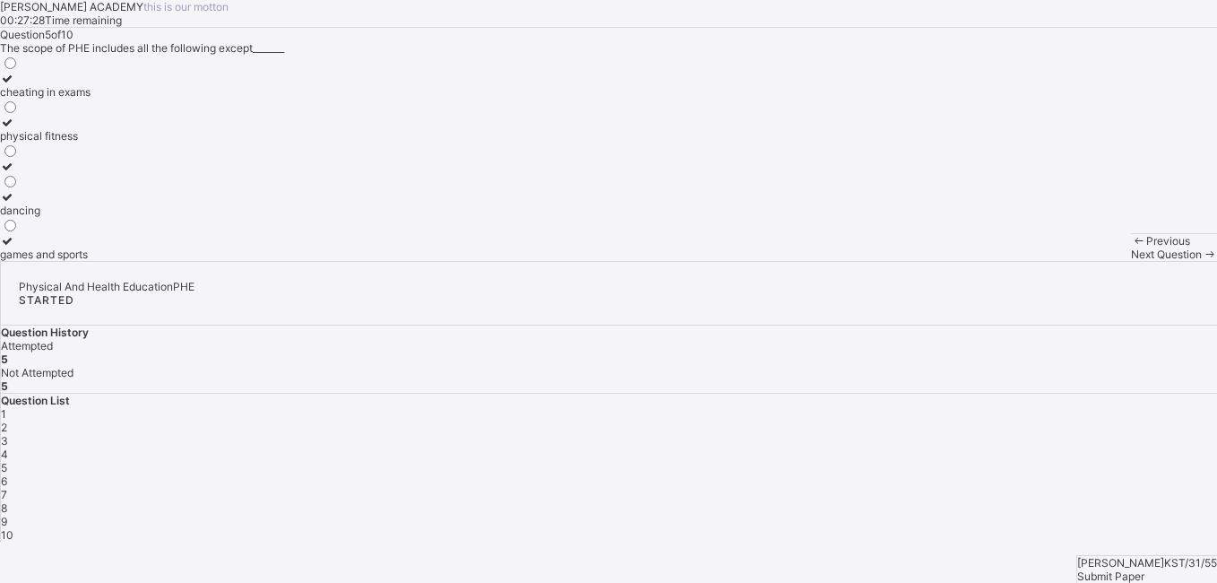
click at [1131, 261] on div "Next Question" at bounding box center [1174, 253] width 86 height 13
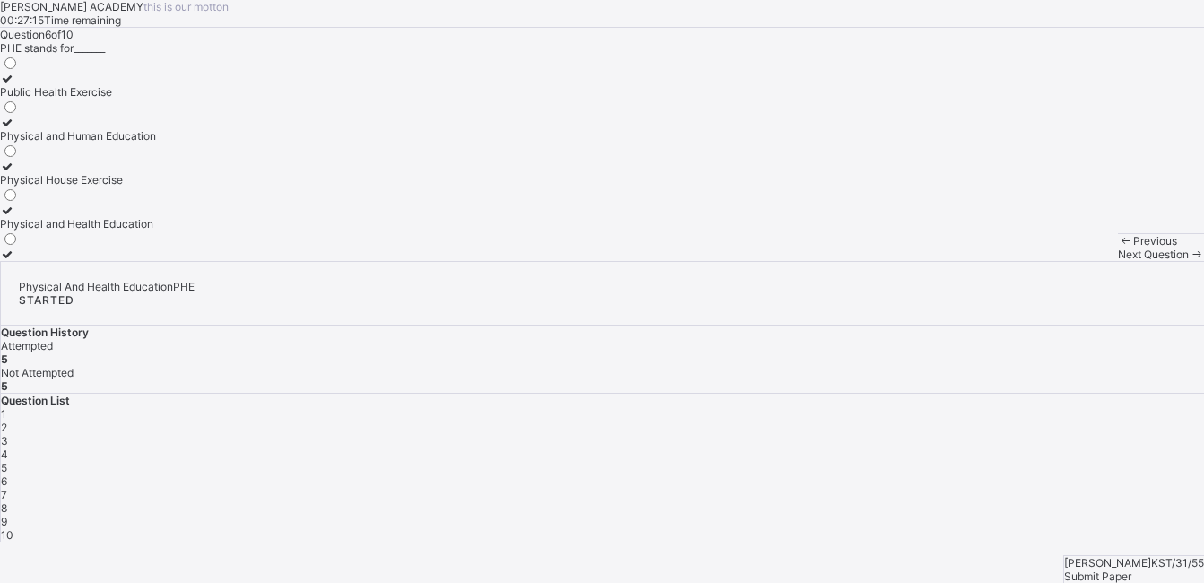
click at [150, 230] on label "Physical and Health Education" at bounding box center [78, 216] width 156 height 27
click at [1118, 261] on span "Next Question" at bounding box center [1153, 253] width 71 height 13
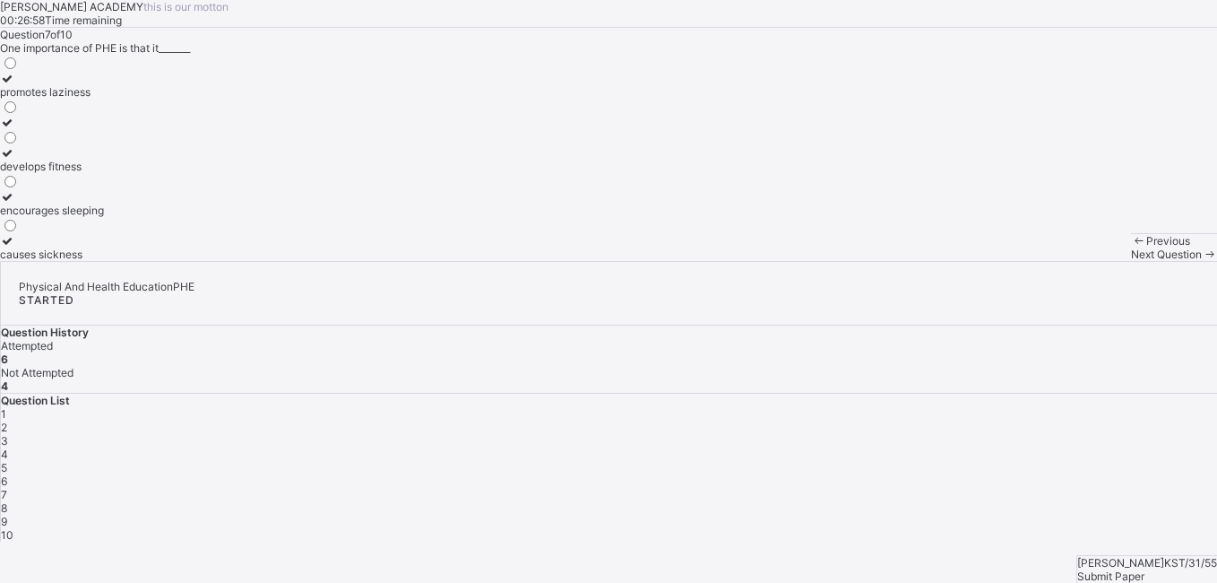
click at [104, 173] on div "develops fitness" at bounding box center [52, 166] width 104 height 13
click at [388, 261] on div "Question 7 of 10 One importance of PHE is that it_______ promotes laziness deve…" at bounding box center [608, 144] width 1217 height 233
click at [1131, 261] on span "Next Question" at bounding box center [1166, 253] width 71 height 13
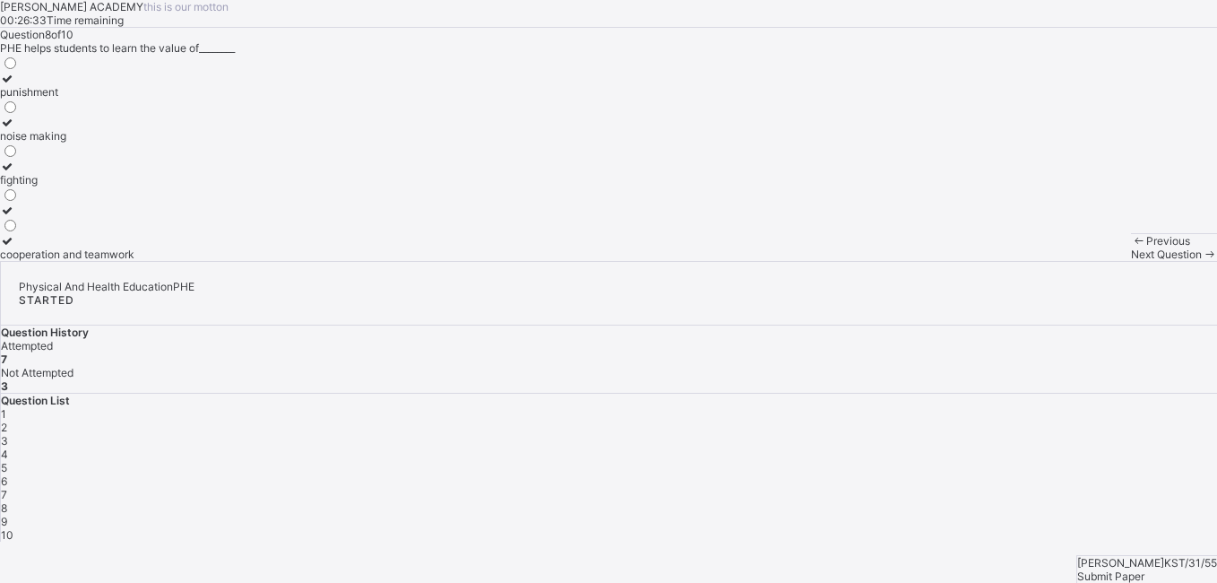
click at [134, 261] on div "cooperation and teamwork" at bounding box center [67, 253] width 134 height 13
click at [7, 514] on span "9" at bounding box center [4, 520] width 6 height 13
click at [190, 142] on div "perform daily activities without fatique" at bounding box center [96, 135] width 192 height 13
click at [13, 528] on span "10" at bounding box center [7, 534] width 13 height 13
click at [7, 514] on span "9" at bounding box center [4, 520] width 6 height 13
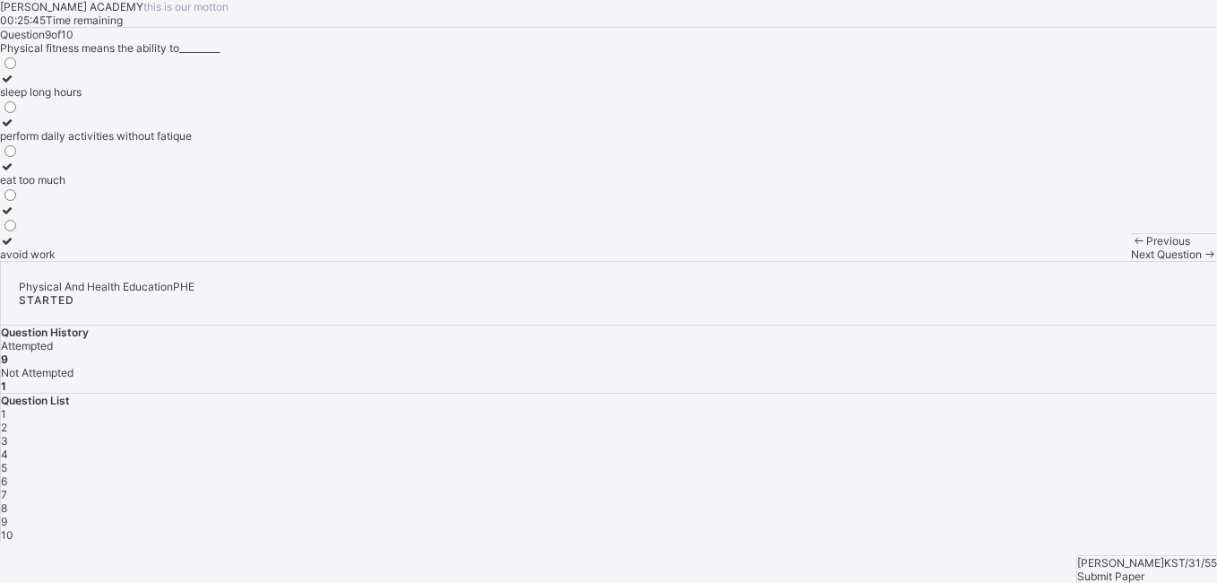
click at [895, 501] on div "8" at bounding box center [609, 507] width 1216 height 13
click at [981, 528] on div "10" at bounding box center [609, 534] width 1216 height 13
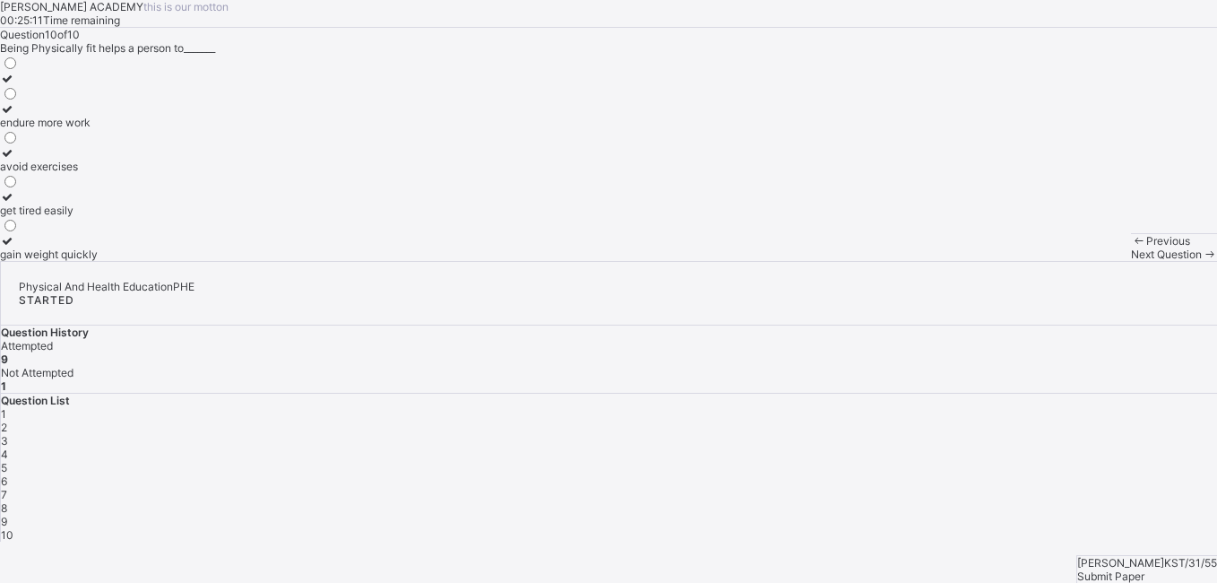
click at [98, 129] on div "endure more work" at bounding box center [49, 122] width 98 height 13
click at [1144, 569] on span "Submit Paper" at bounding box center [1110, 575] width 67 height 13
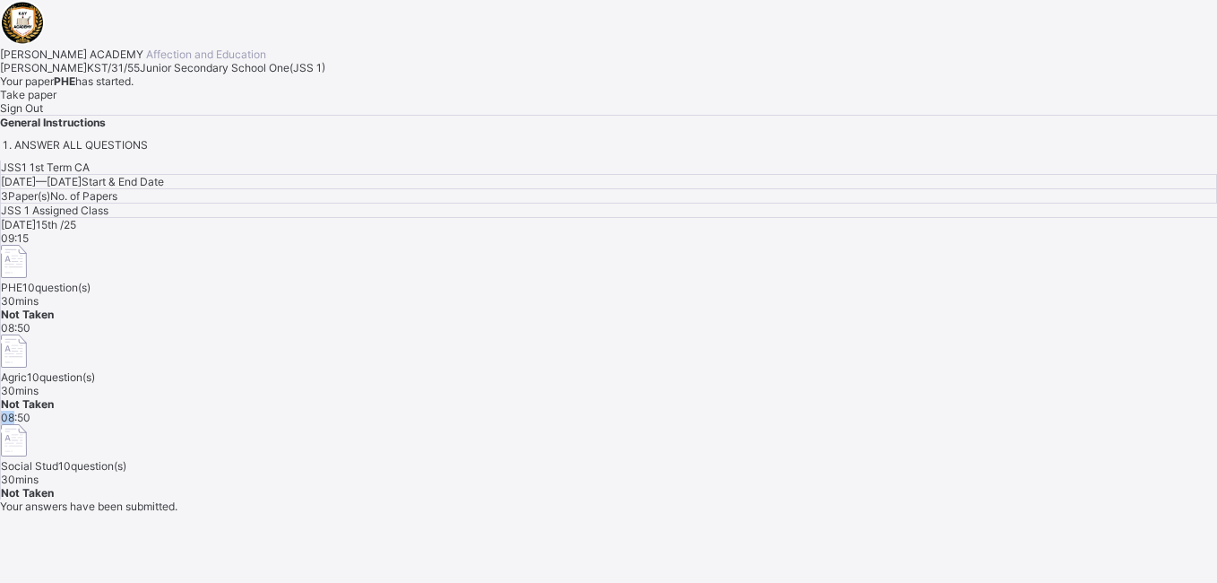
click at [638, 427] on div "Today 15th /25 09:15 PHE 10 question(s) 30 mins Not Taken 08:50 Agric 10 questi…" at bounding box center [609, 358] width 1216 height 281
click at [217, 101] on div "Take paper" at bounding box center [608, 94] width 1217 height 13
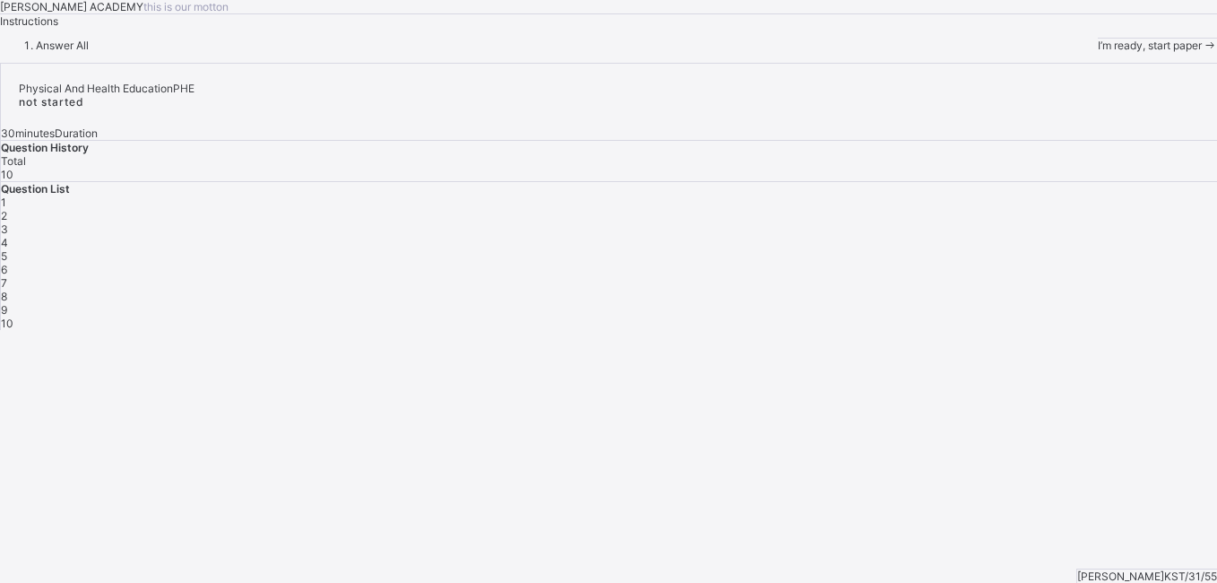
click at [1098, 52] on div "I’m ready, start paper" at bounding box center [1157, 45] width 119 height 13
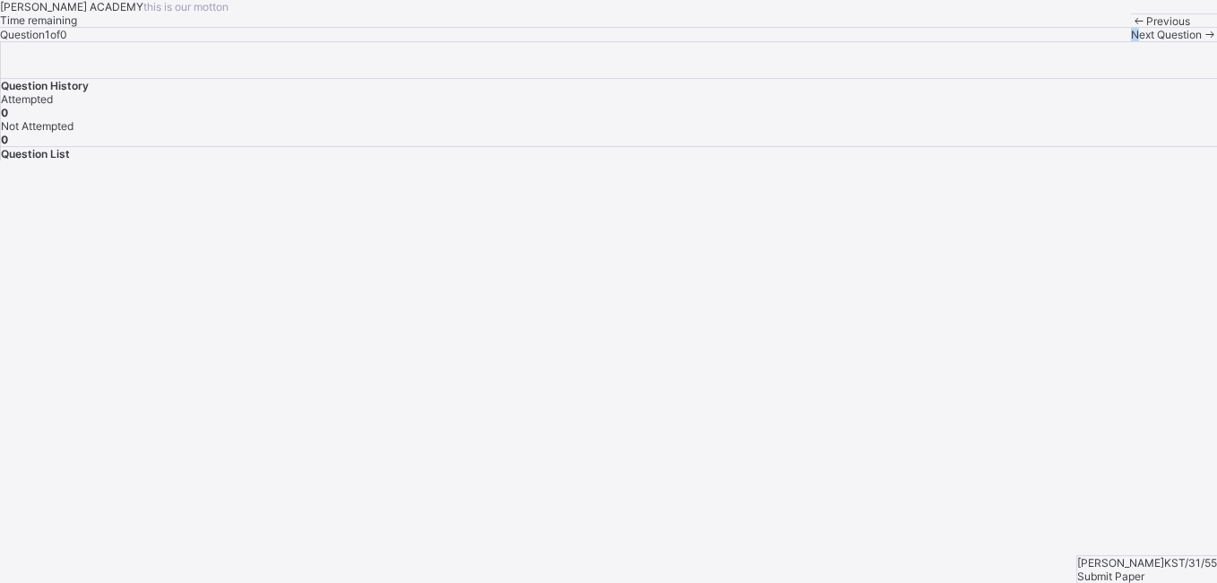
drag, startPoint x: 165, startPoint y: 544, endPoint x: 692, endPoint y: 557, distance: 527.1
click at [1131, 41] on div "Previous Next Question" at bounding box center [1174, 27] width 86 height 28
click at [1131, 569] on span "Submit Paper" at bounding box center [1110, 575] width 67 height 13
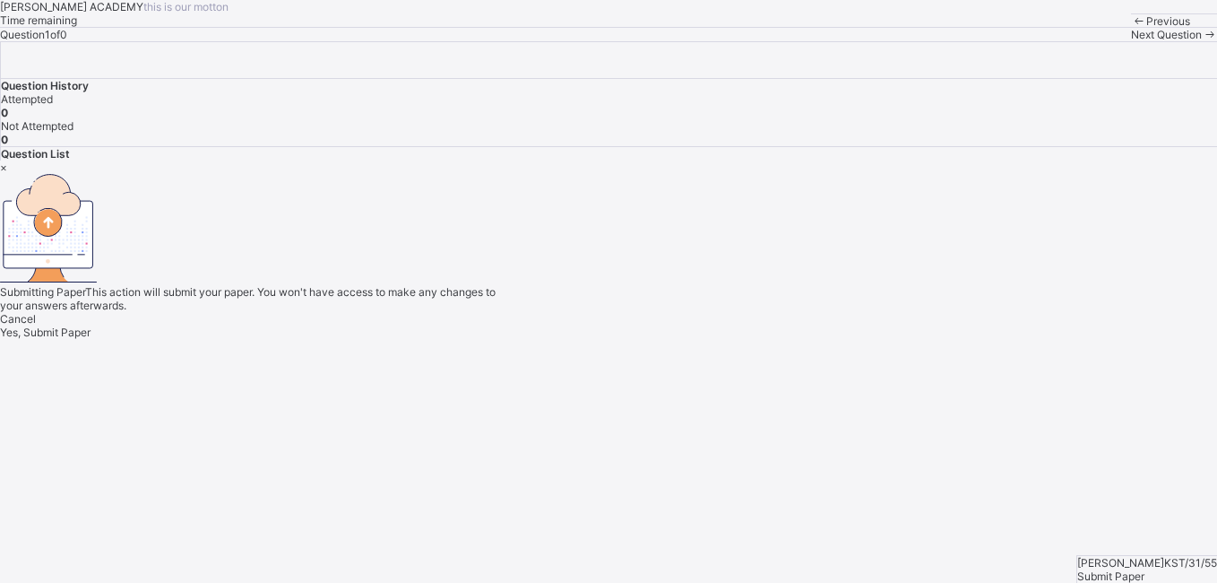
click at [655, 339] on div "Yes, Submit Paper" at bounding box center [608, 331] width 1217 height 13
click at [646, 339] on div "Cancel Yes, Submit Paper" at bounding box center [608, 325] width 1217 height 27
click at [640, 339] on div "Yes, Submit Paper" at bounding box center [608, 331] width 1217 height 13
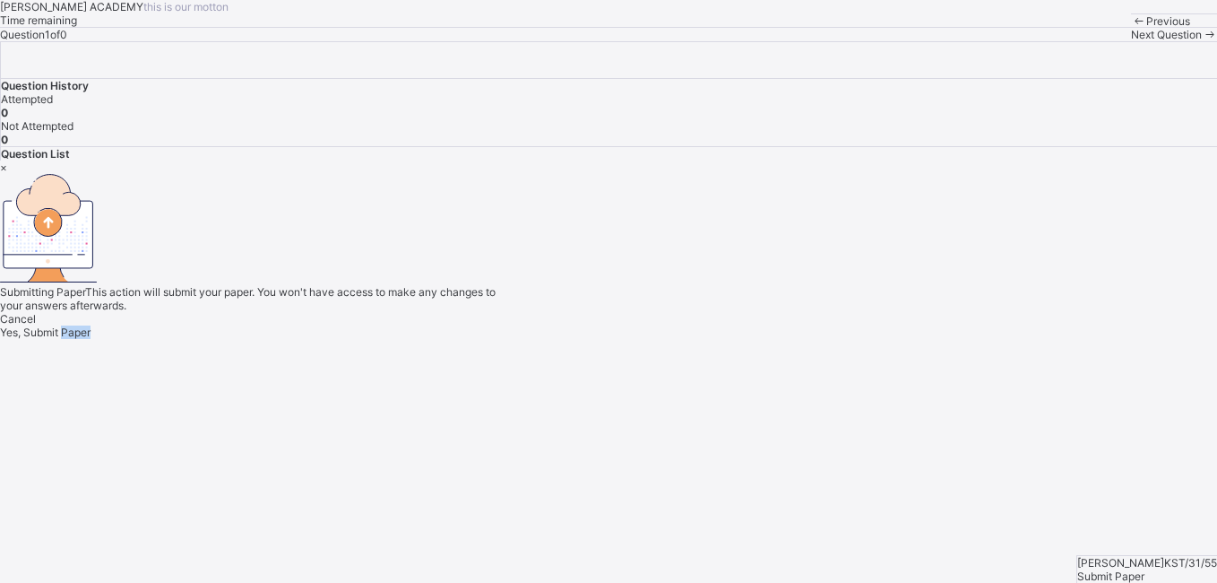
click at [640, 339] on div "Yes, Submit Paper" at bounding box center [608, 331] width 1217 height 13
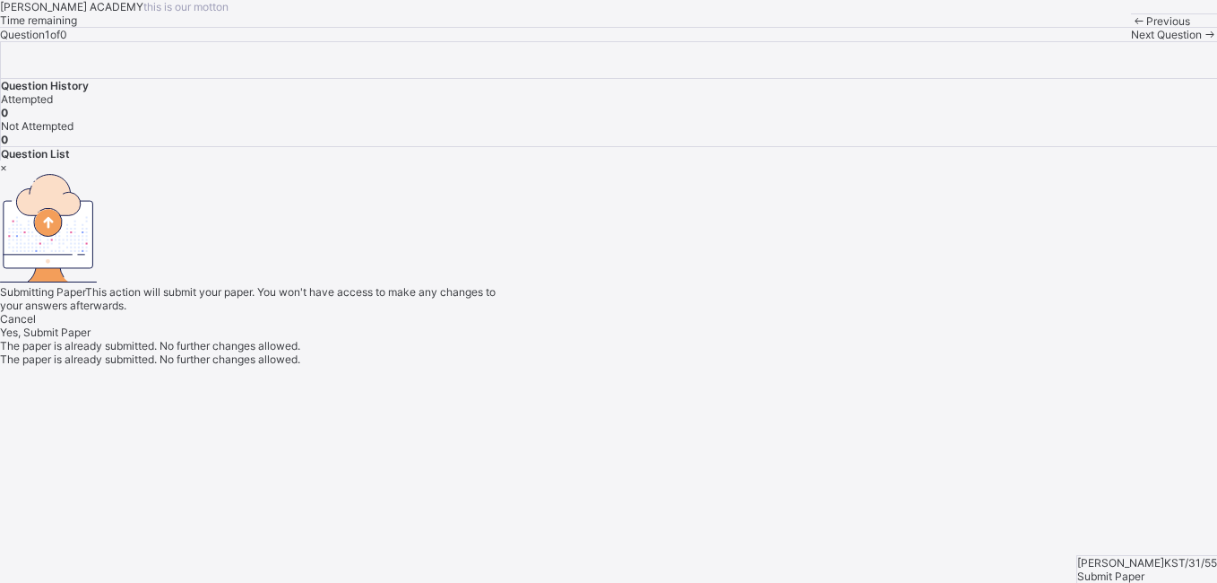
click at [786, 160] on div "×" at bounding box center [608, 166] width 1217 height 13
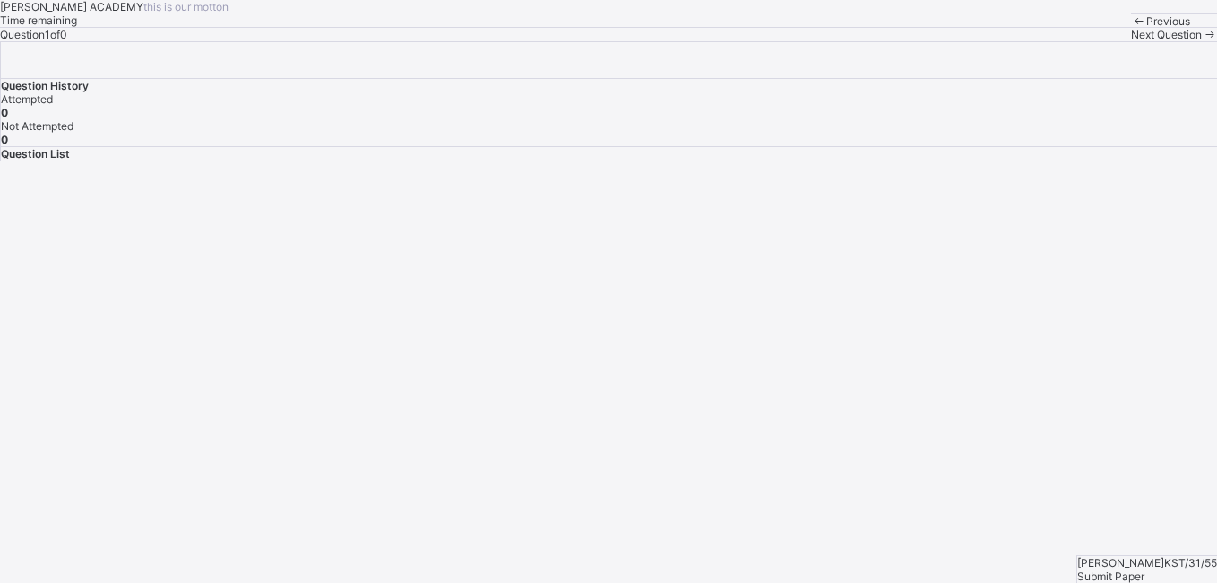
click at [1169, 569] on div "Submit Paper" at bounding box center [1147, 575] width 140 height 13
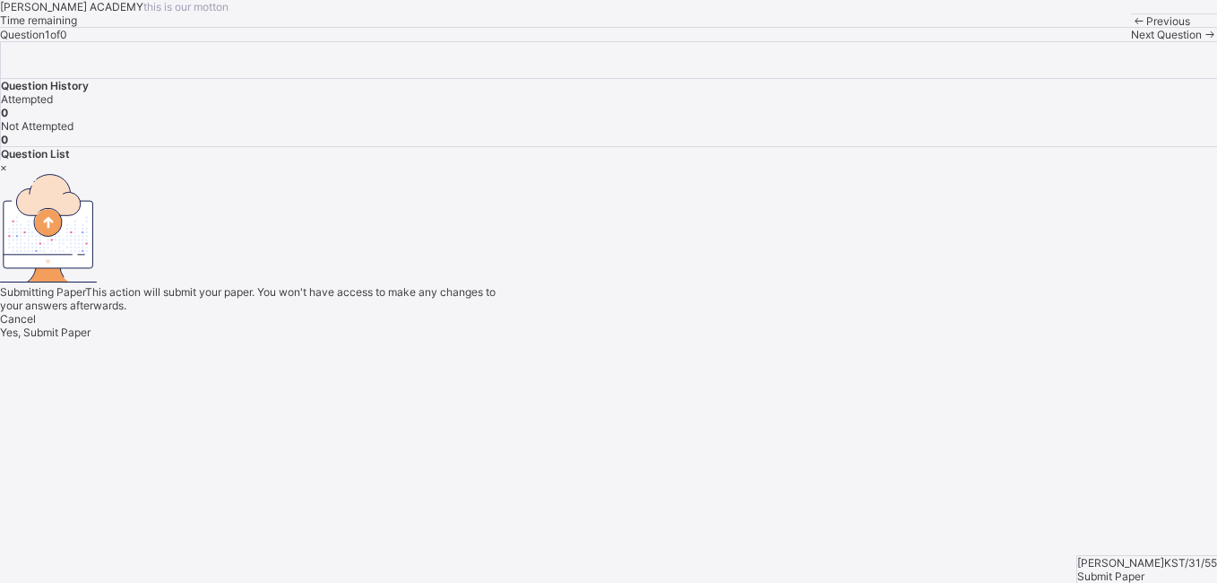
click at [91, 339] on span "Yes, Submit Paper" at bounding box center [45, 331] width 91 height 13
click at [800, 160] on div "×" at bounding box center [608, 166] width 1217 height 13
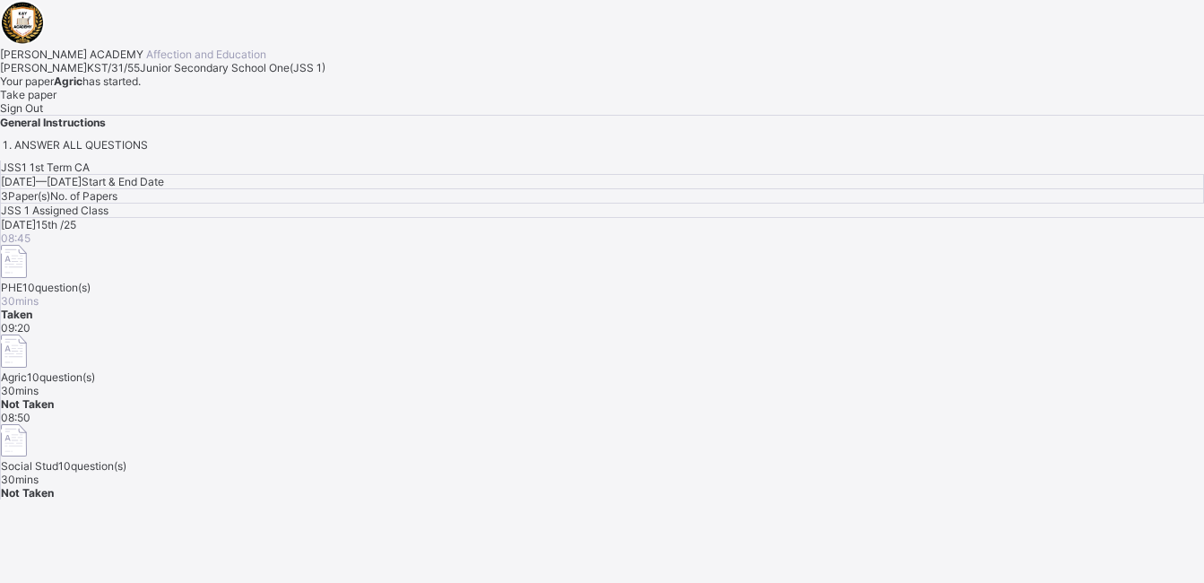
click at [227, 101] on div "Take paper" at bounding box center [602, 94] width 1204 height 13
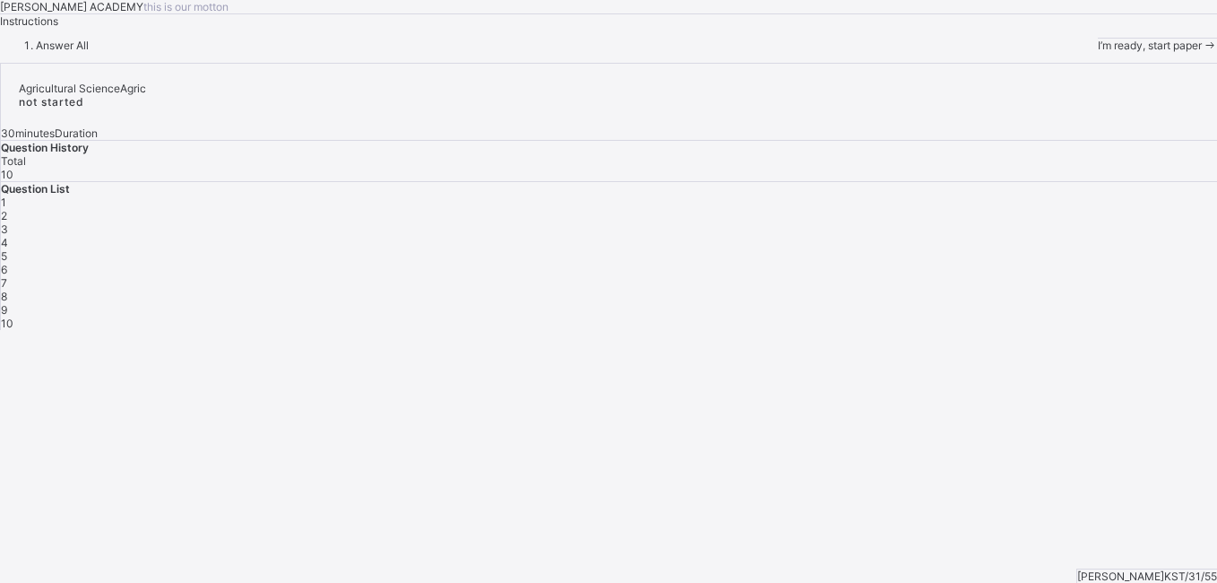
click at [1098, 52] on div "I’m ready, start paper" at bounding box center [1157, 45] width 119 height 13
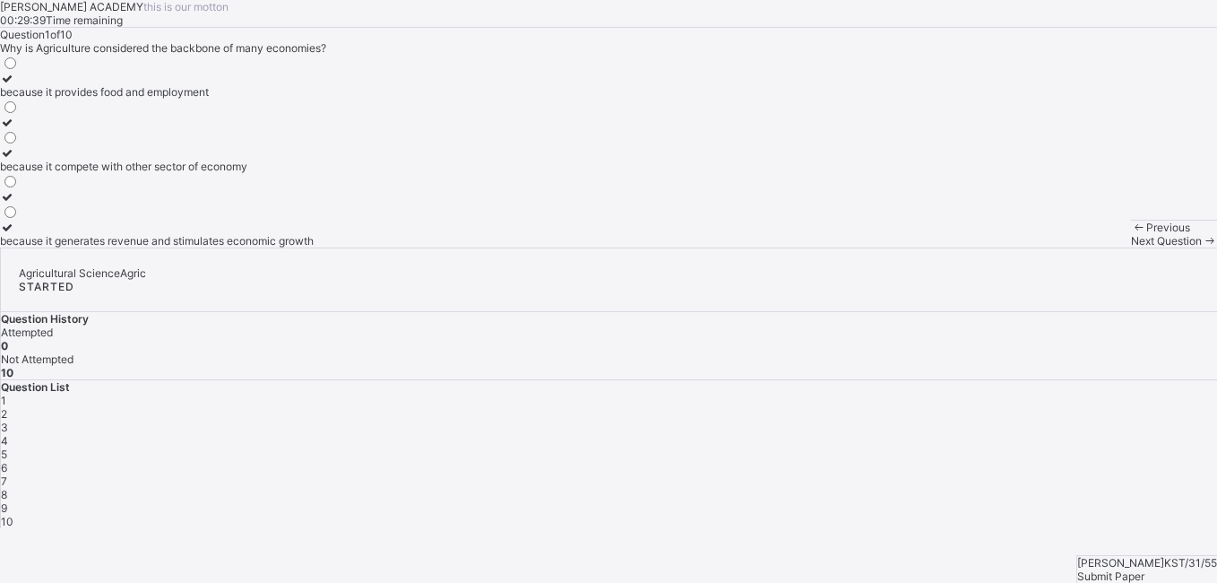
click at [239, 99] on div "because it provides food and employment" at bounding box center [157, 91] width 314 height 13
click at [1131, 247] on div "Next Question" at bounding box center [1174, 240] width 86 height 13
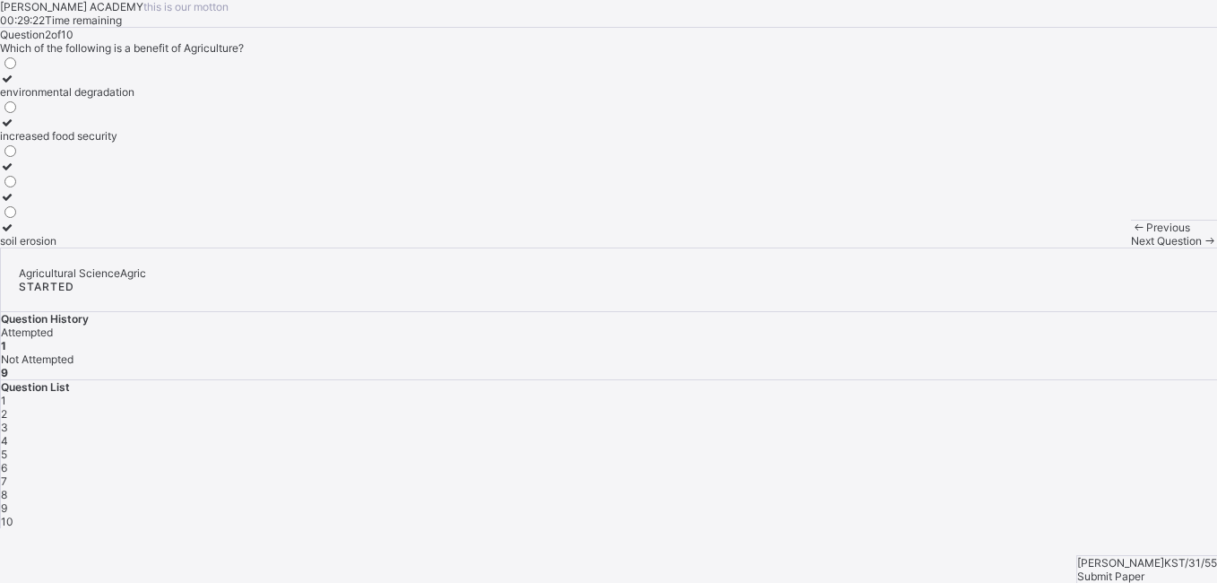
click at [134, 247] on label "soil erosion" at bounding box center [67, 233] width 134 height 27
click at [1131, 247] on span "Next Question" at bounding box center [1166, 240] width 71 height 13
click at [73, 99] on label "manufacturing" at bounding box center [36, 85] width 73 height 27
click at [1131, 247] on span "Next Question" at bounding box center [1166, 240] width 71 height 13
click at [32, 173] on div "Maize" at bounding box center [16, 166] width 32 height 13
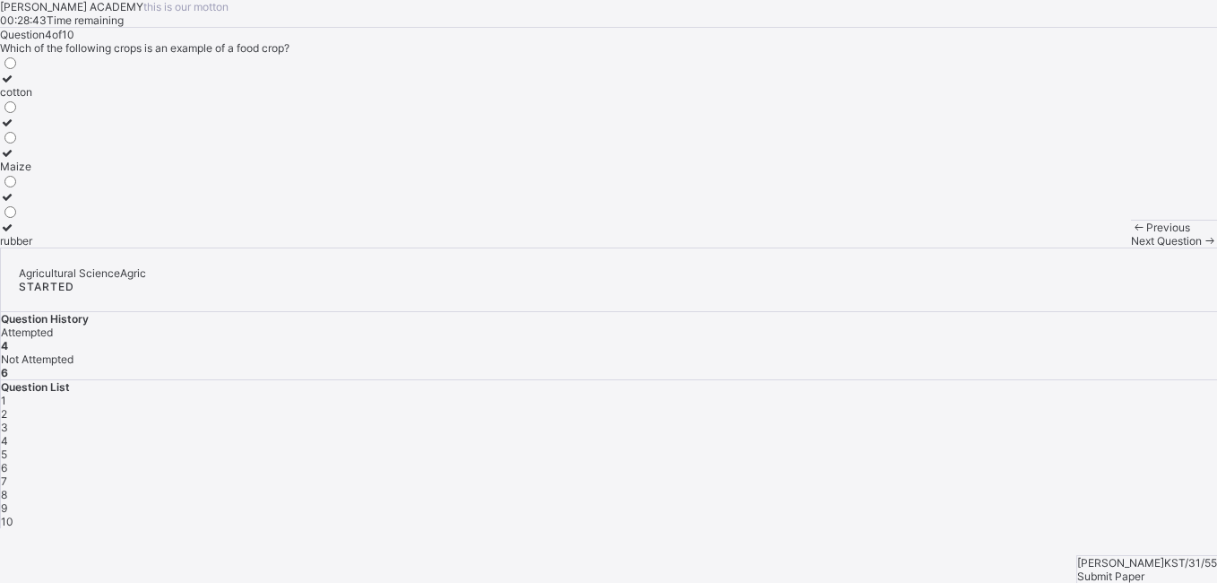
click at [1131, 247] on div "Previous Next Question" at bounding box center [1174, 234] width 86 height 28
click at [1131, 247] on span "Next Question" at bounding box center [1166, 240] width 71 height 13
click at [184, 129] on div "providing raw materials for industries" at bounding box center [92, 122] width 184 height 13
click at [1131, 247] on span "Next Question" at bounding box center [1166, 240] width 71 height 13
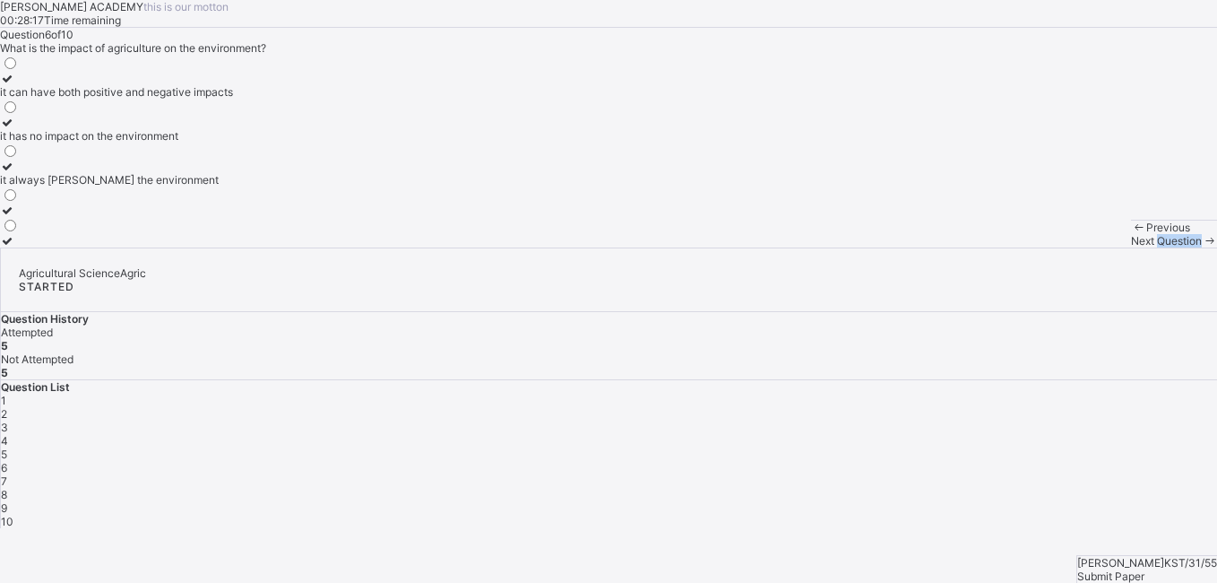
click at [1131, 247] on span "Next Question" at bounding box center [1166, 240] width 71 height 13
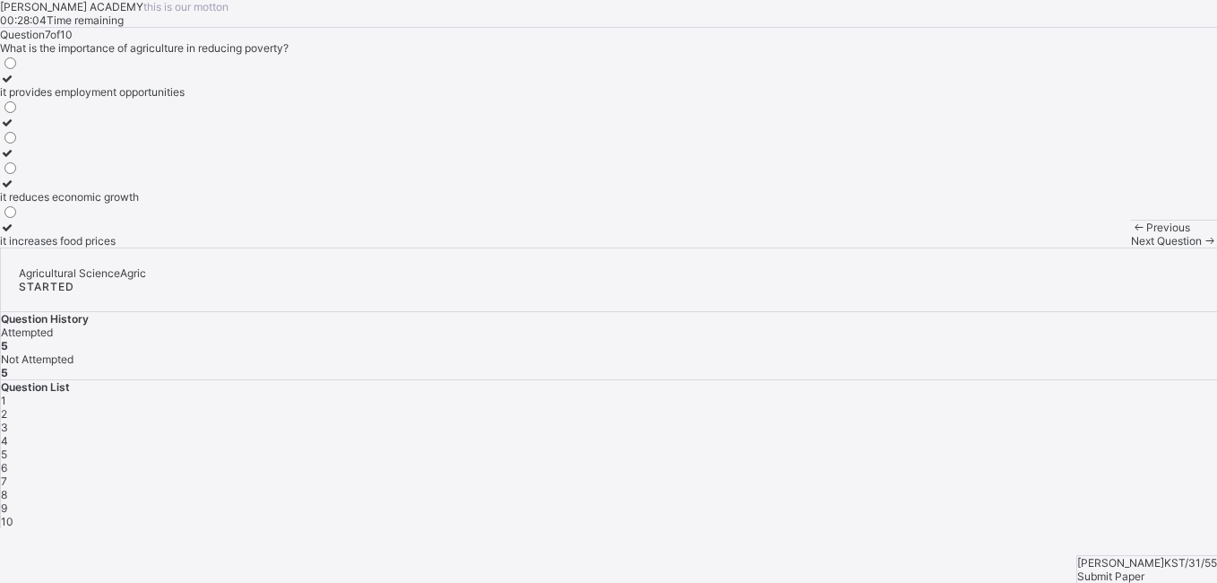
click at [162, 99] on div "it provides employment opportunities" at bounding box center [92, 91] width 185 height 13
click at [1131, 247] on span "Next Question" at bounding box center [1166, 240] width 71 height 13
click at [1118, 461] on div "6" at bounding box center [609, 467] width 1216 height 13
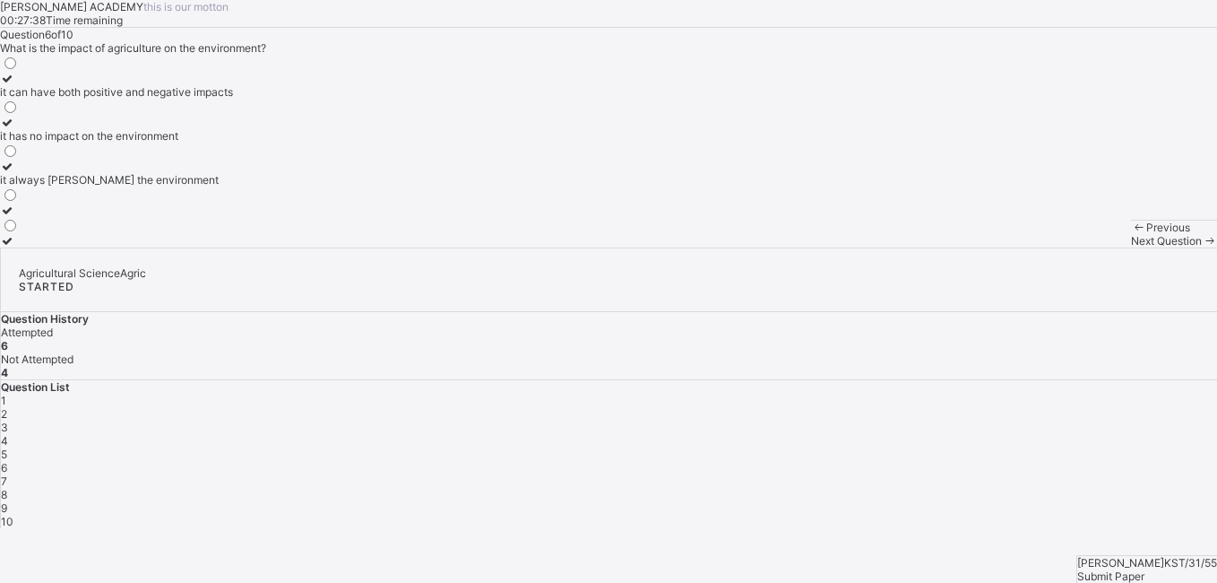
click at [175, 99] on div "it can have both positive and negative impacts" at bounding box center [116, 91] width 233 height 13
click at [1131, 247] on div "Next Question" at bounding box center [1174, 240] width 86 height 13
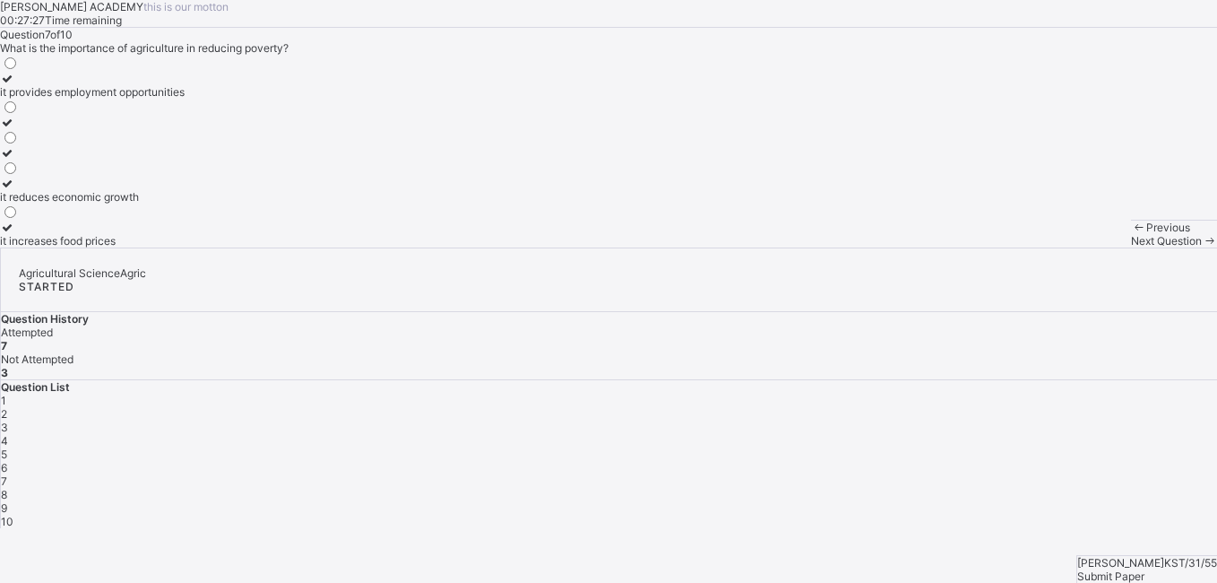
click at [1131, 247] on div "Next Question" at bounding box center [1174, 240] width 86 height 13
click at [193, 142] on div "providing food for the population" at bounding box center [97, 135] width 195 height 13
click at [1131, 247] on div "Previous Next Question" at bounding box center [1174, 234] width 86 height 28
click at [1131, 247] on span "Next Question" at bounding box center [1166, 240] width 71 height 13
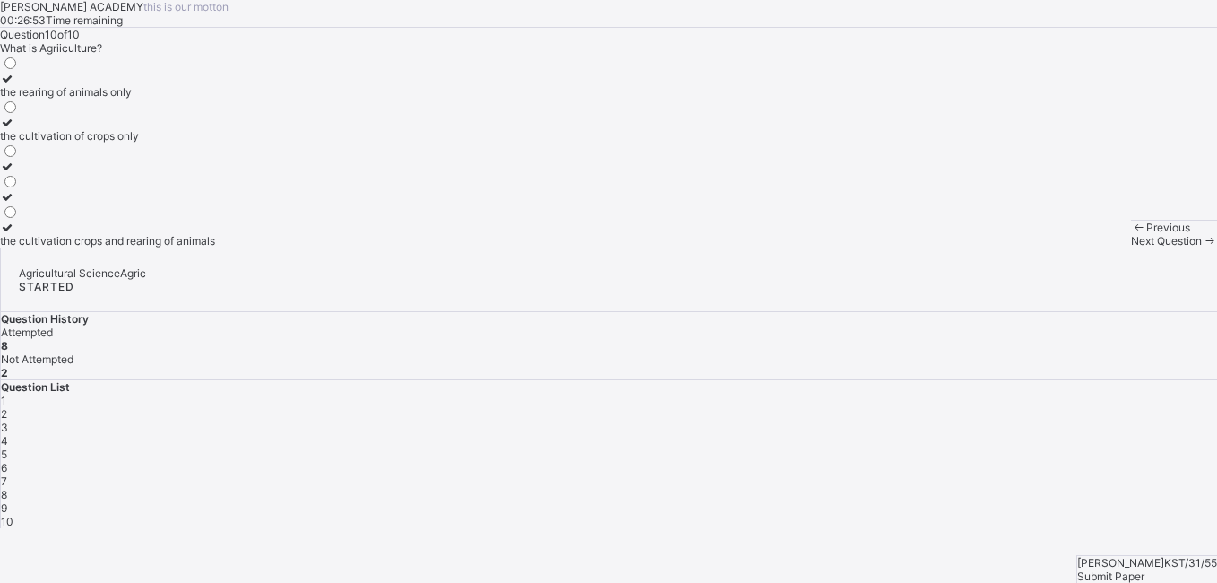
click at [560, 244] on div "Question 10 of 10 What is Agriiculture? the rearing of animals only the cultiva…" at bounding box center [608, 138] width 1217 height 220
click at [167, 142] on div "the cultivation of crops only" at bounding box center [107, 135] width 215 height 13
click at [1146, 234] on span "Previous" at bounding box center [1168, 226] width 44 height 13
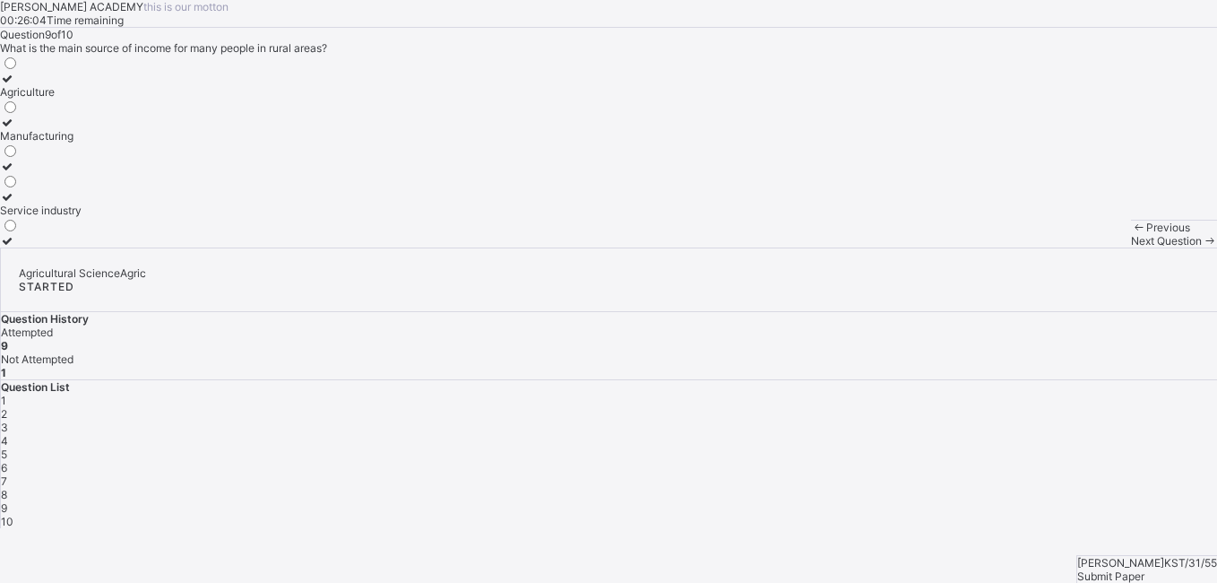
click at [82, 142] on div "Manufacturing" at bounding box center [41, 135] width 82 height 13
click at [1123, 569] on div "Submit Paper" at bounding box center [1147, 575] width 140 height 13
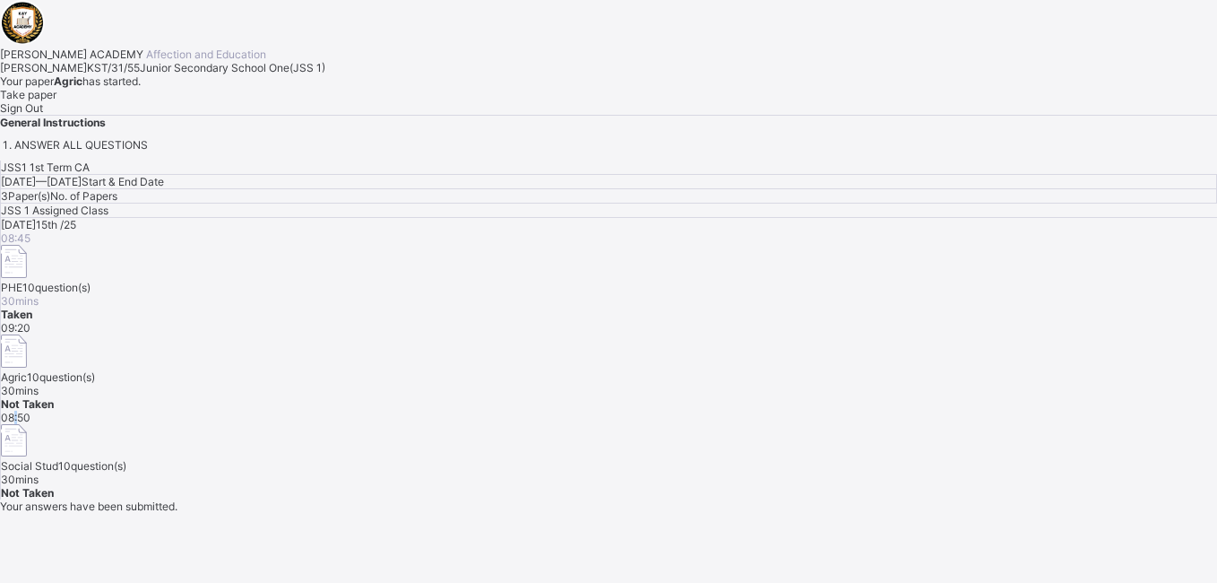
click at [654, 419] on div "Today 15th /25 08:45 PHE 10 question(s) 30 mins Taken 09:20 Agric 10 question(s…" at bounding box center [609, 358] width 1216 height 281
click at [222, 101] on div "Take paper" at bounding box center [608, 94] width 1217 height 13
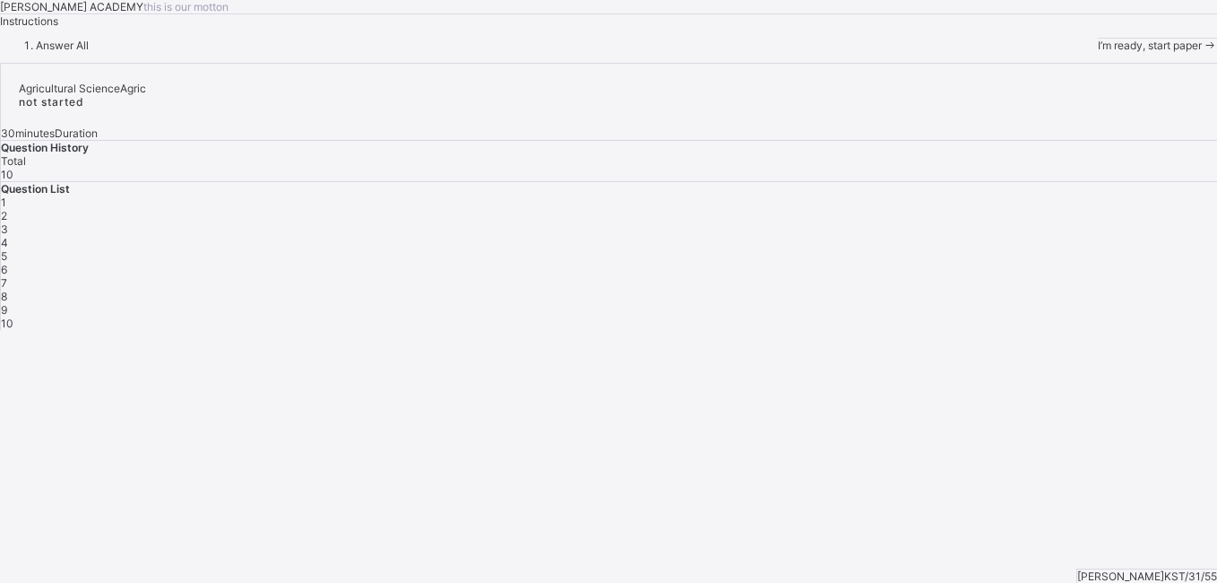
click at [818, 52] on div "KAY ACADEMY this is our motton Instructions Answer All I’m ready, start paper" at bounding box center [608, 26] width 1217 height 52
click at [1098, 52] on span "I’m ready, start paper" at bounding box center [1150, 45] width 104 height 13
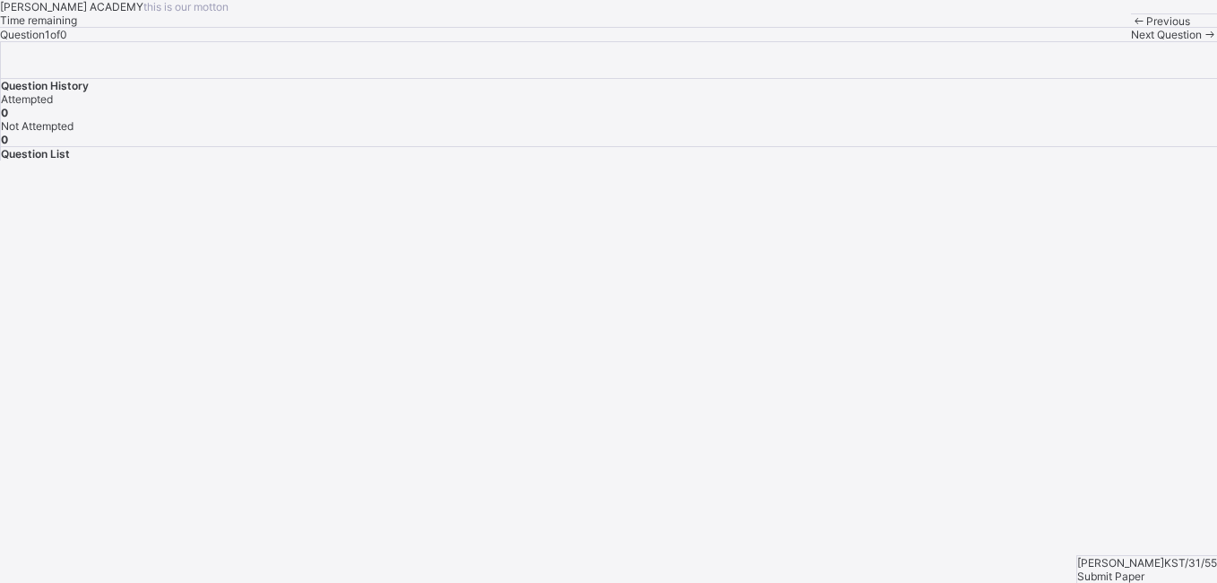
click at [1126, 569] on span "Submit Paper" at bounding box center [1110, 575] width 67 height 13
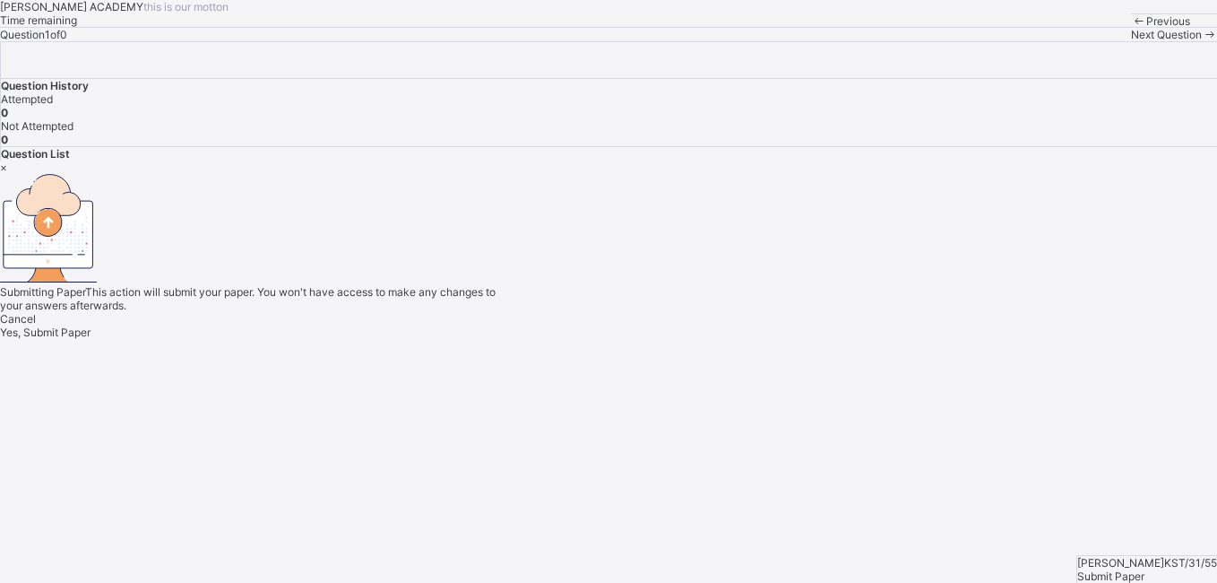
click at [673, 339] on div "Cancel Yes, Submit Paper" at bounding box center [608, 325] width 1217 height 27
drag, startPoint x: 673, startPoint y: 409, endPoint x: 662, endPoint y: 421, distance: 16.5
click at [91, 339] on span "Yes, Submit Paper" at bounding box center [45, 331] width 91 height 13
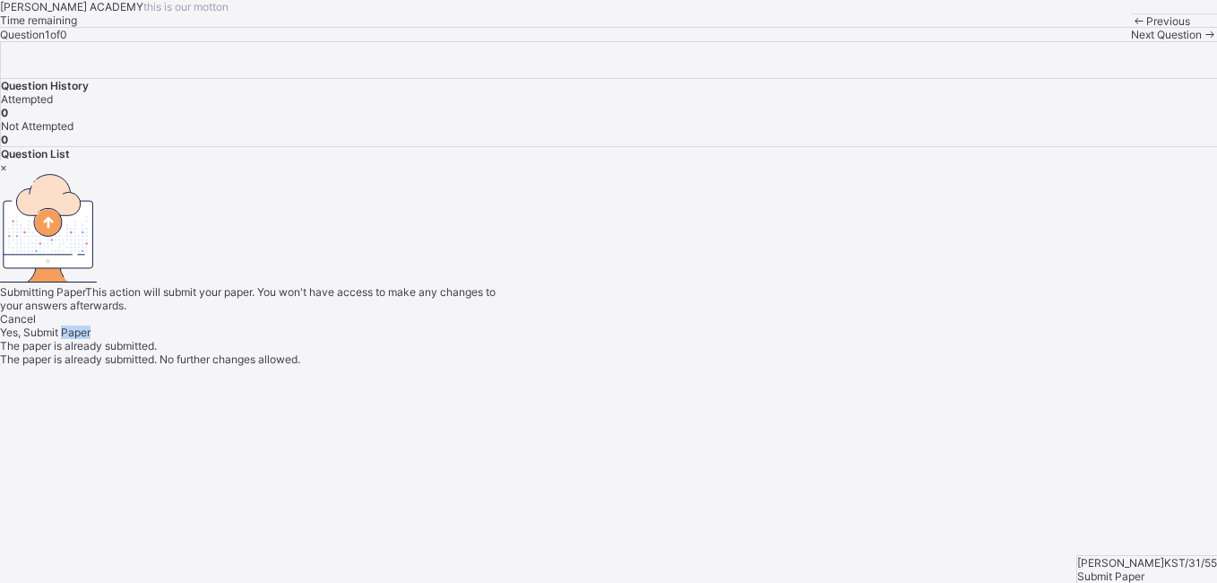
click at [91, 339] on span "Yes, Submit Paper" at bounding box center [45, 331] width 91 height 13
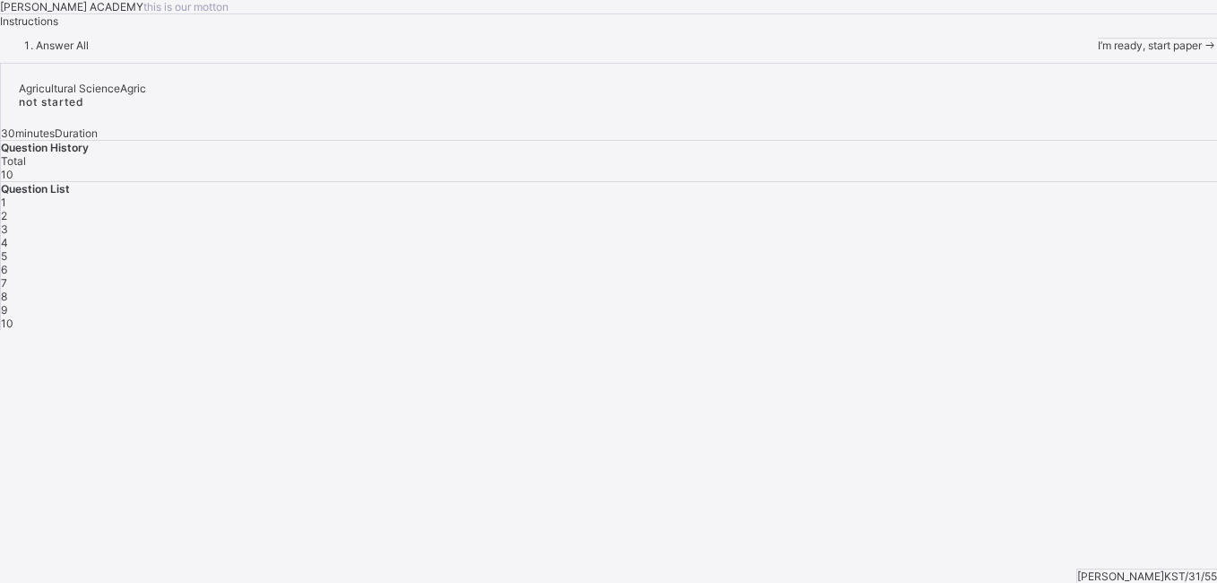
click at [878, 330] on div "1 2 3 4 5 6 7 8 9 10" at bounding box center [609, 262] width 1216 height 134
click at [1098, 52] on div "I’m ready, start paper" at bounding box center [1157, 45] width 119 height 13
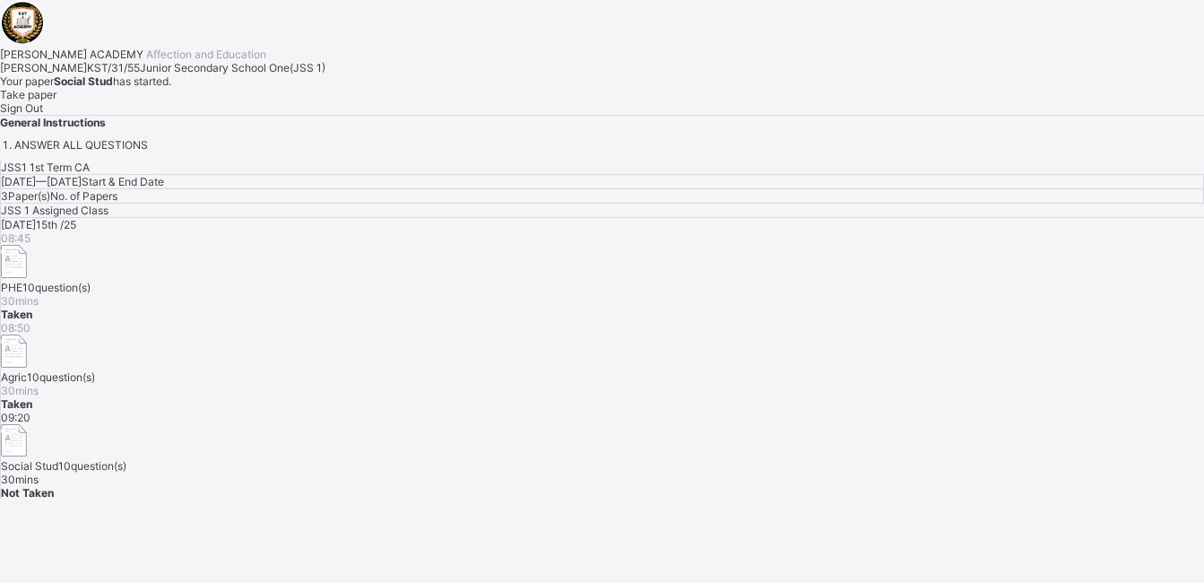
click at [214, 101] on div "Take paper" at bounding box center [602, 94] width 1204 height 13
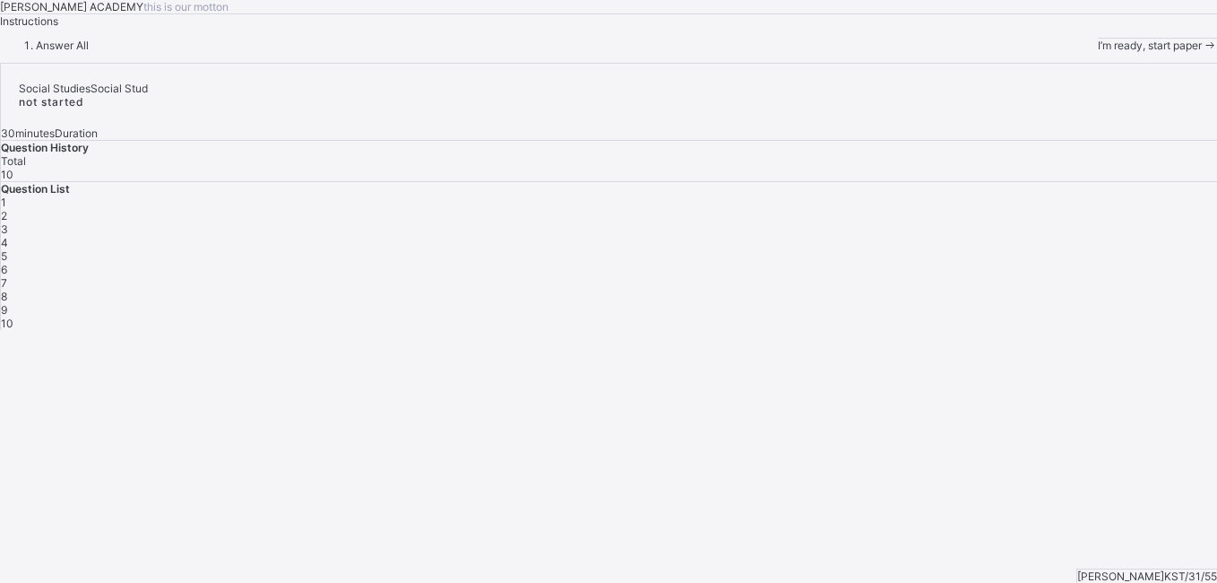
click at [1098, 52] on span "I’m ready, start paper" at bounding box center [1150, 45] width 104 height 13
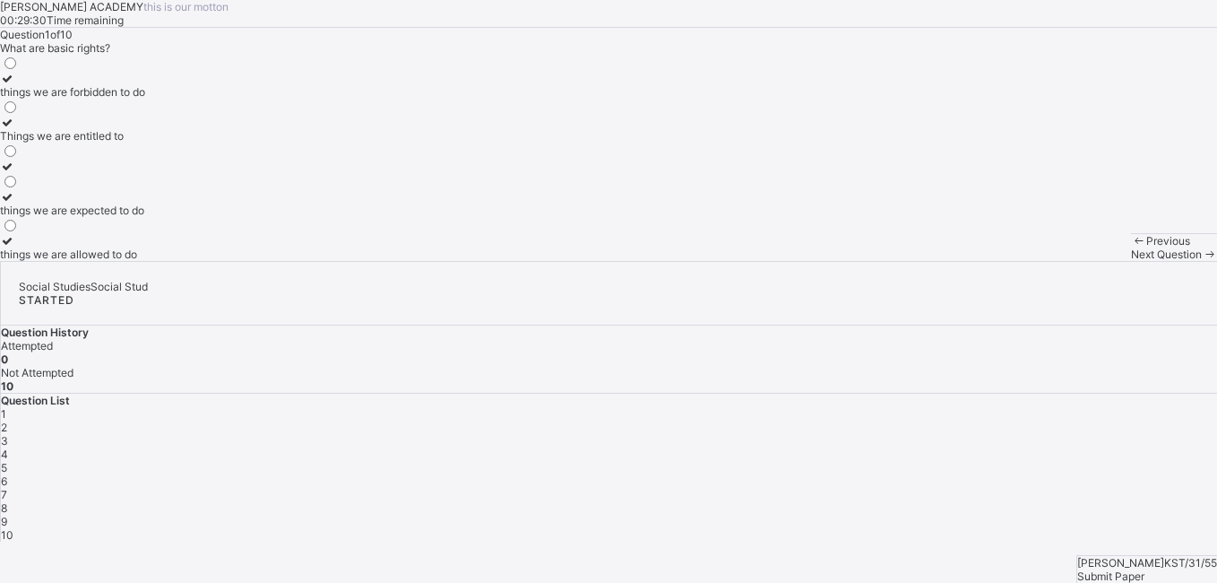
click at [145, 142] on div "Things we are entitled to" at bounding box center [72, 135] width 145 height 13
click at [1131, 261] on span "Next Question" at bounding box center [1166, 253] width 71 height 13
click at [126, 99] on div "taking care of our duties" at bounding box center [63, 91] width 126 height 13
click at [1202, 261] on icon at bounding box center [1209, 253] width 15 height 13
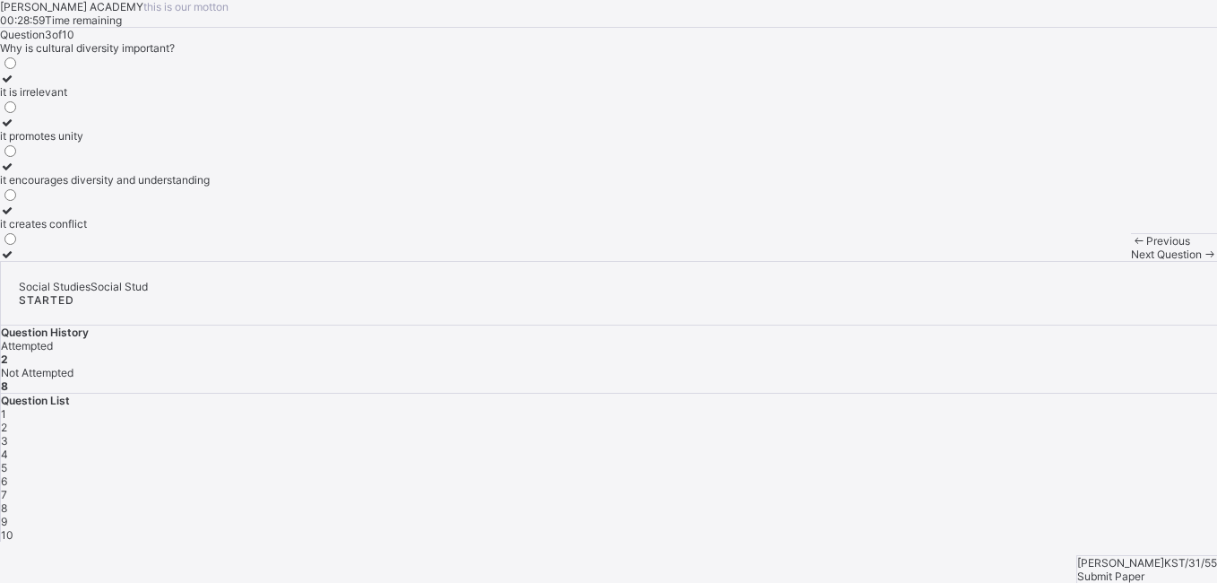
click at [193, 186] on label "it encourages diversity and understanding" at bounding box center [105, 173] width 210 height 27
drag, startPoint x: 193, startPoint y: 354, endPoint x: 163, endPoint y: 379, distance: 38.8
click at [163, 186] on div "it encourages diversity and understanding" at bounding box center [105, 179] width 210 height 13
click at [1131, 261] on span "Next Question" at bounding box center [1166, 253] width 71 height 13
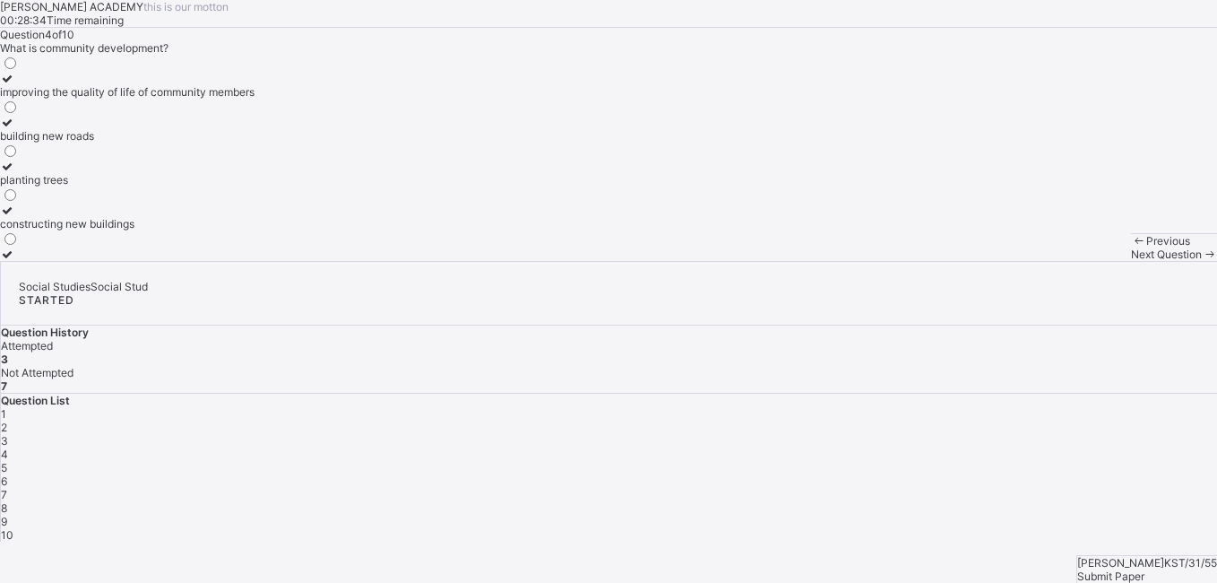
click at [245, 99] on div "improving the quality of life of community members" at bounding box center [127, 91] width 255 height 13
click at [1131, 261] on span "Next Question" at bounding box center [1166, 253] width 71 height 13
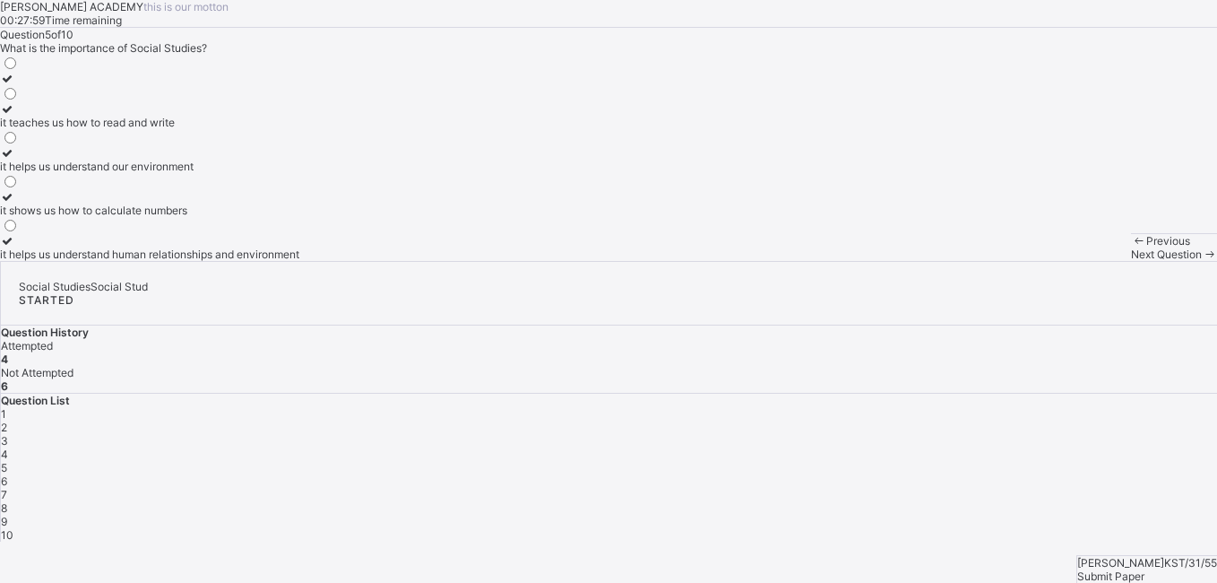
click at [211, 129] on div "it teaches us how to read and write" at bounding box center [149, 122] width 299 height 13
click at [190, 173] on div "it helps us understand our environment" at bounding box center [149, 166] width 299 height 13
click at [1131, 261] on span "Next Question" at bounding box center [1166, 253] width 71 height 13
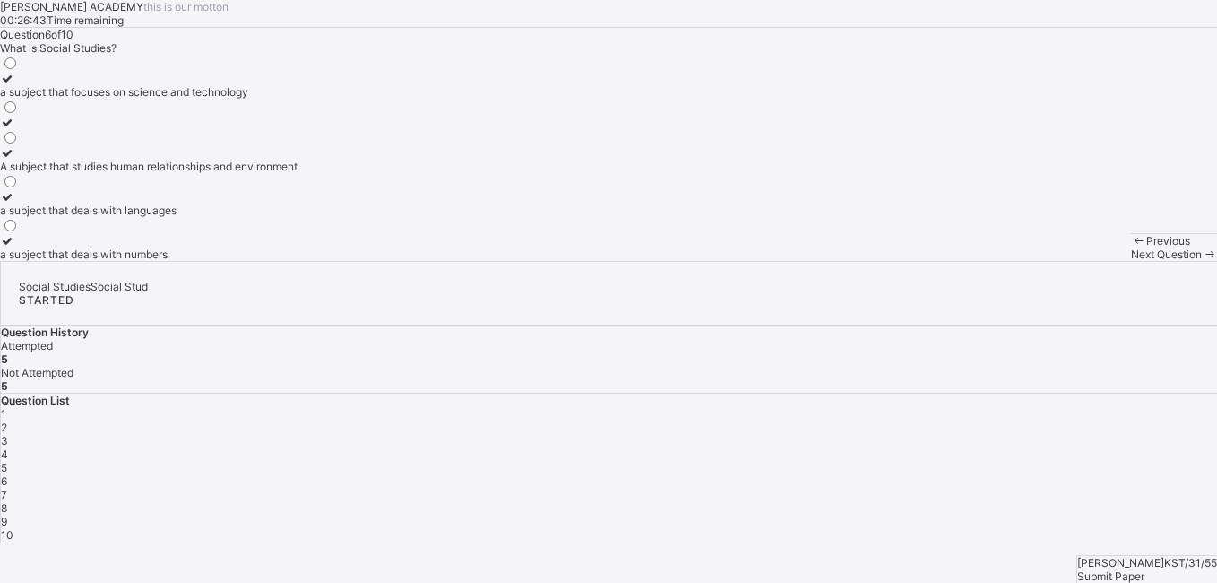
click at [243, 173] on label "A subject that studies human relationships and environment" at bounding box center [149, 159] width 298 height 27
click at [7, 488] on span "7" at bounding box center [4, 494] width 6 height 13
click at [189, 99] on div "a group of people living together" at bounding box center [114, 91] width 229 height 13
click at [7, 501] on span "8" at bounding box center [4, 507] width 6 height 13
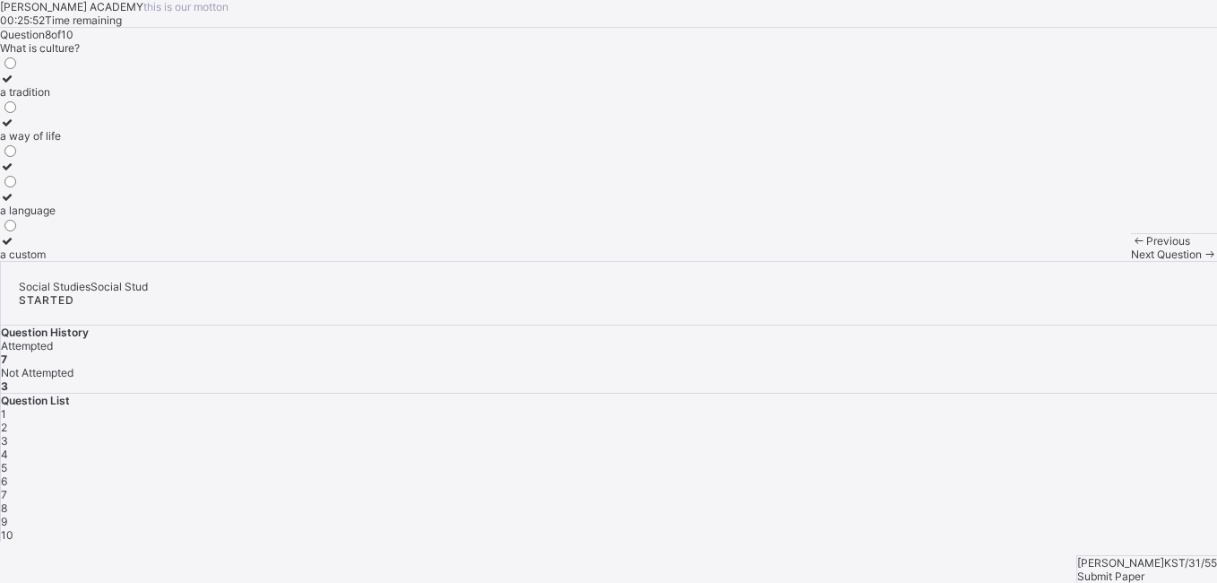
click at [61, 142] on label "a way of life" at bounding box center [30, 129] width 61 height 27
click at [1131, 261] on div "Next Question" at bounding box center [1174, 253] width 86 height 13
click at [91, 261] on div "flags and anthems" at bounding box center [45, 253] width 91 height 13
click at [655, 261] on div "Question 9 of 10 What are national symbols? cultural practices historical sites…" at bounding box center [608, 144] width 1217 height 233
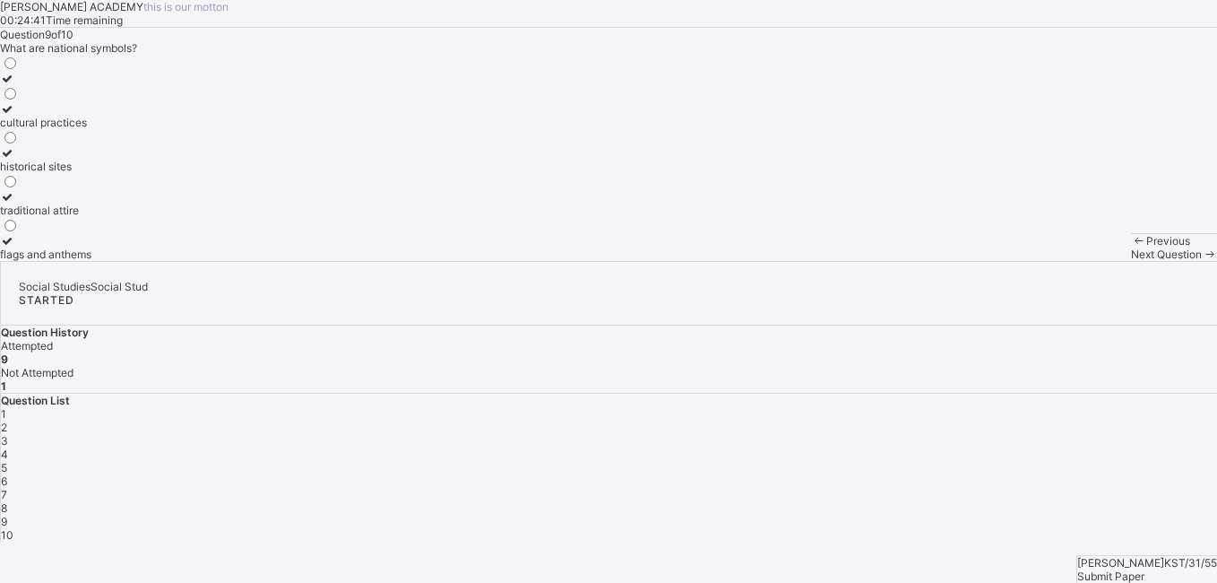
click at [91, 247] on div at bounding box center [45, 240] width 91 height 13
click at [91, 261] on div "flags and anthems" at bounding box center [45, 253] width 91 height 13
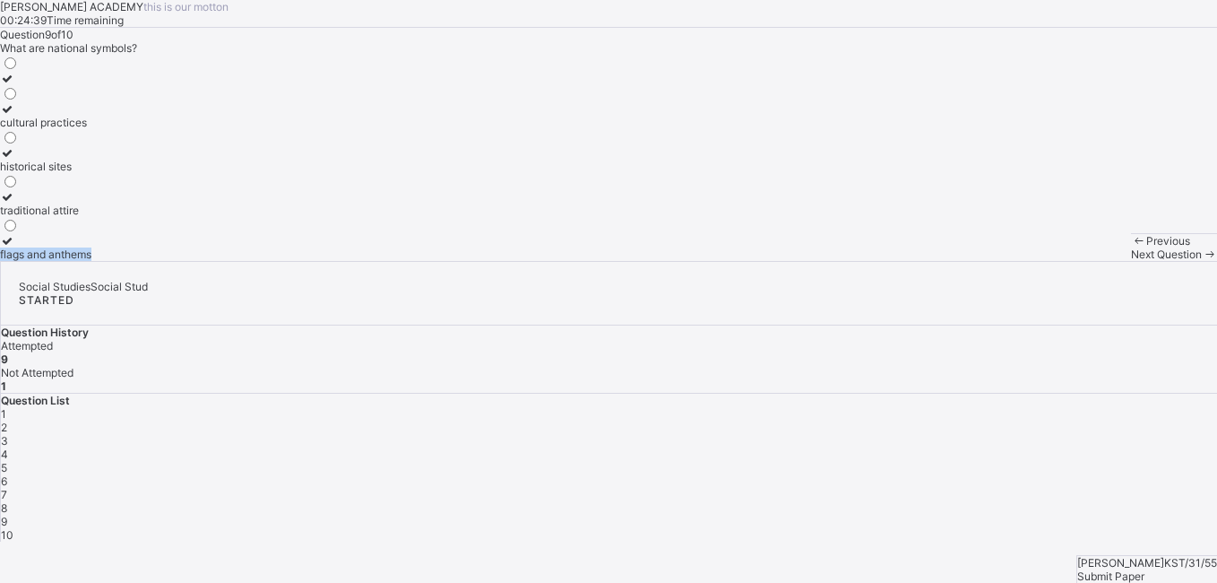
click at [91, 261] on div "flags and anthems" at bounding box center [45, 253] width 91 height 13
drag, startPoint x: 133, startPoint y: 496, endPoint x: 142, endPoint y: 494, distance: 9.4
click at [91, 261] on div "flags and anthems" at bounding box center [45, 253] width 91 height 13
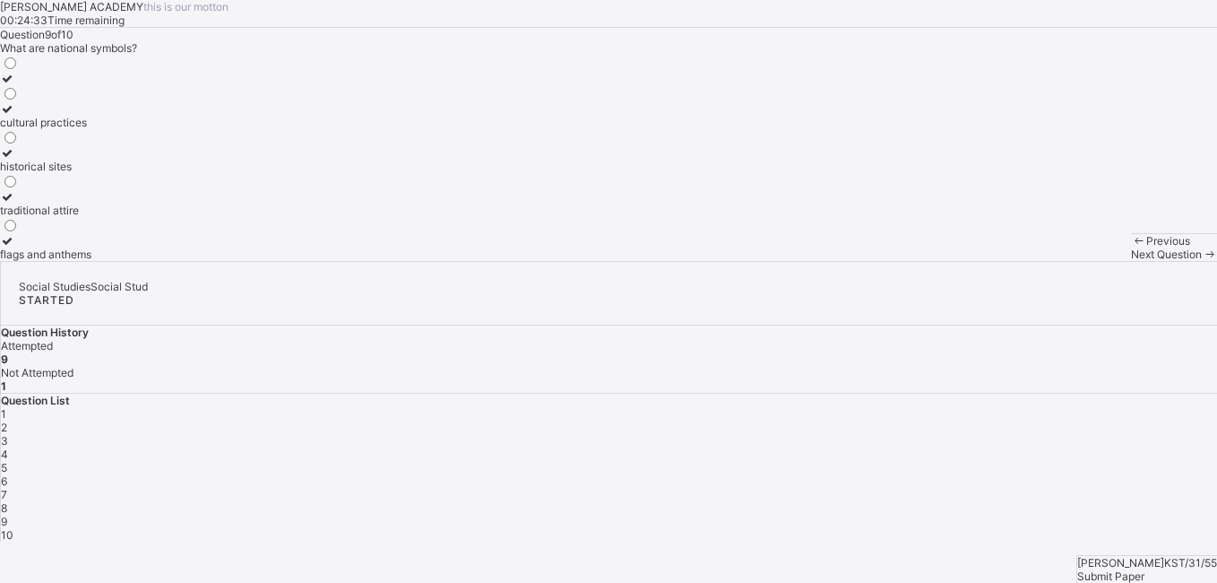
click at [15, 247] on icon at bounding box center [7, 240] width 15 height 13
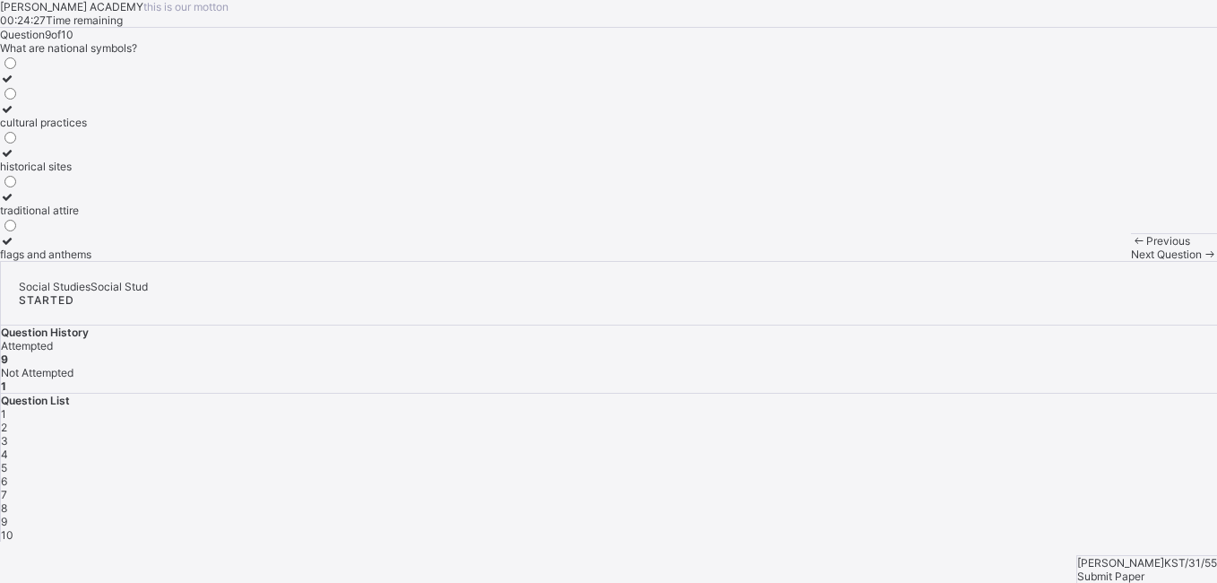
click at [91, 261] on label "flags and anthems" at bounding box center [45, 247] width 91 height 27
click at [509, 261] on div "Question 9 of 10 What are national symbols? cultural practices historical sites…" at bounding box center [608, 144] width 1217 height 233
click at [91, 217] on div "traditional attire" at bounding box center [45, 209] width 91 height 13
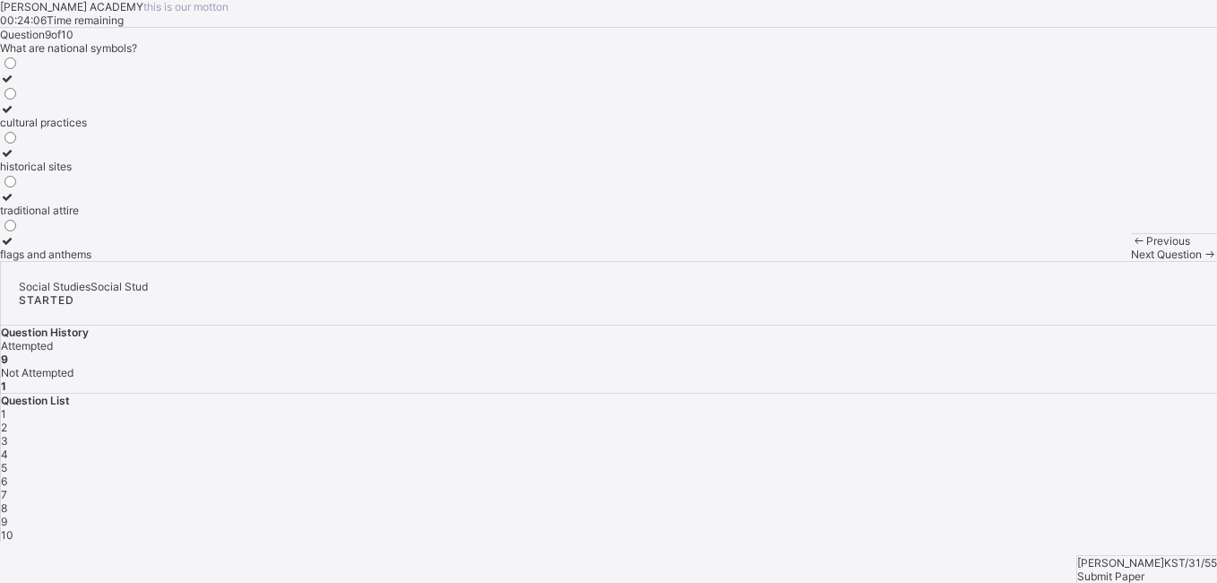
click at [91, 129] on label "cultural practices" at bounding box center [45, 115] width 91 height 27
click at [561, 261] on div "Question 9 of 10 What are national symbols? cultural practices historical sites…" at bounding box center [608, 144] width 1217 height 233
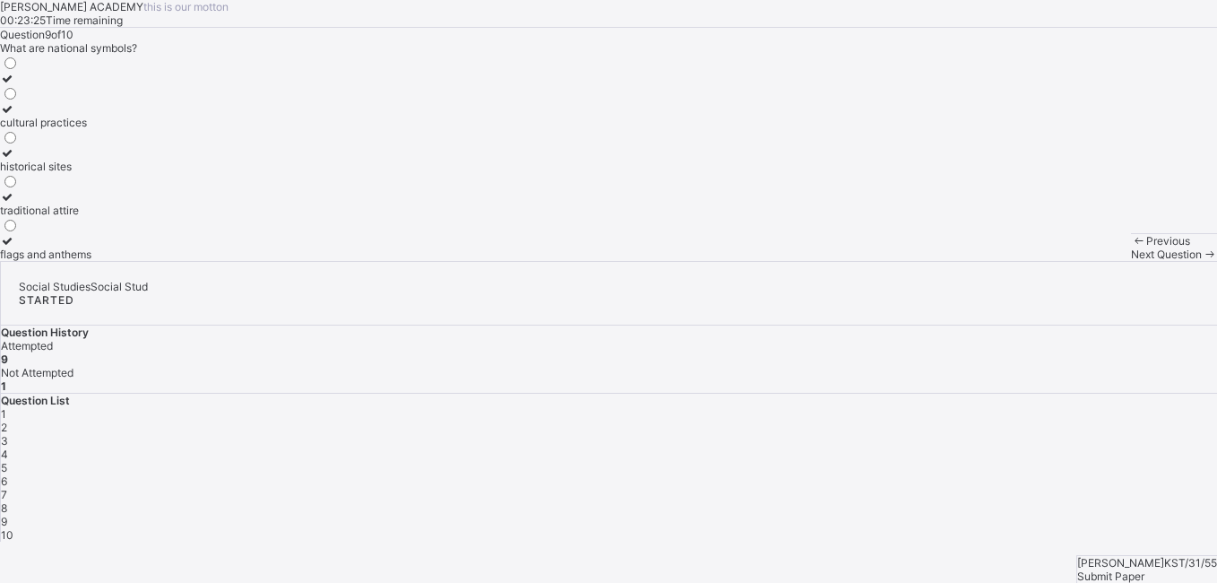
click at [91, 129] on div "cultural practices" at bounding box center [45, 122] width 91 height 13
click at [91, 217] on div "traditional attire" at bounding box center [45, 209] width 91 height 13
click at [91, 129] on div "cultural practices" at bounding box center [45, 122] width 91 height 13
click at [1131, 261] on div "Next Question" at bounding box center [1174, 253] width 86 height 13
click at [139, 261] on label "guiding and directing others" at bounding box center [69, 247] width 139 height 27
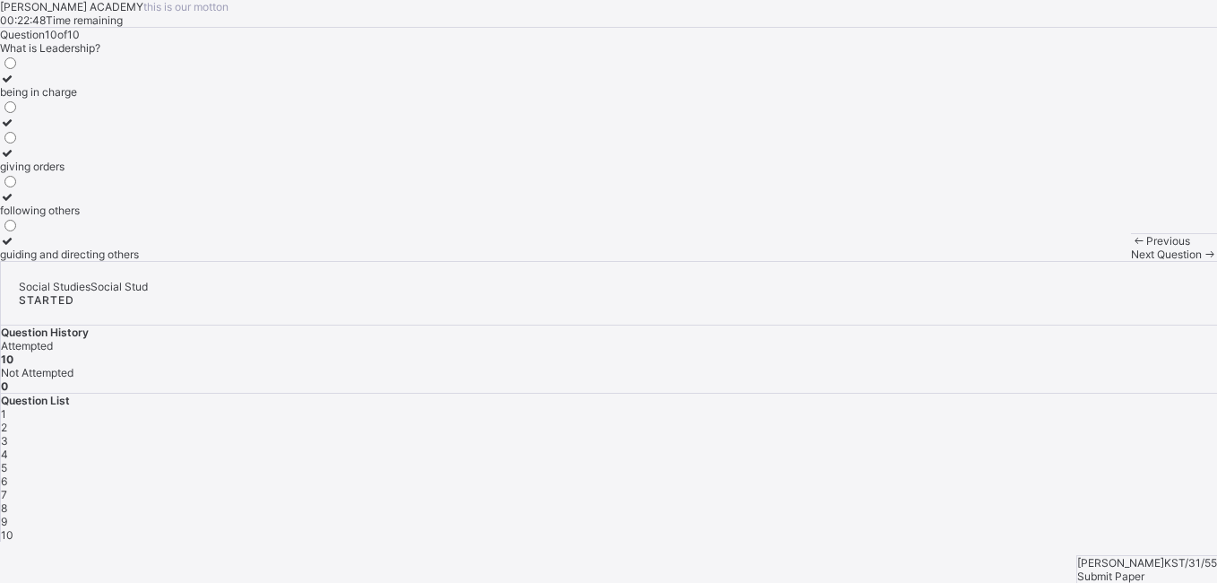
click at [1146, 247] on span "Previous" at bounding box center [1168, 240] width 44 height 13
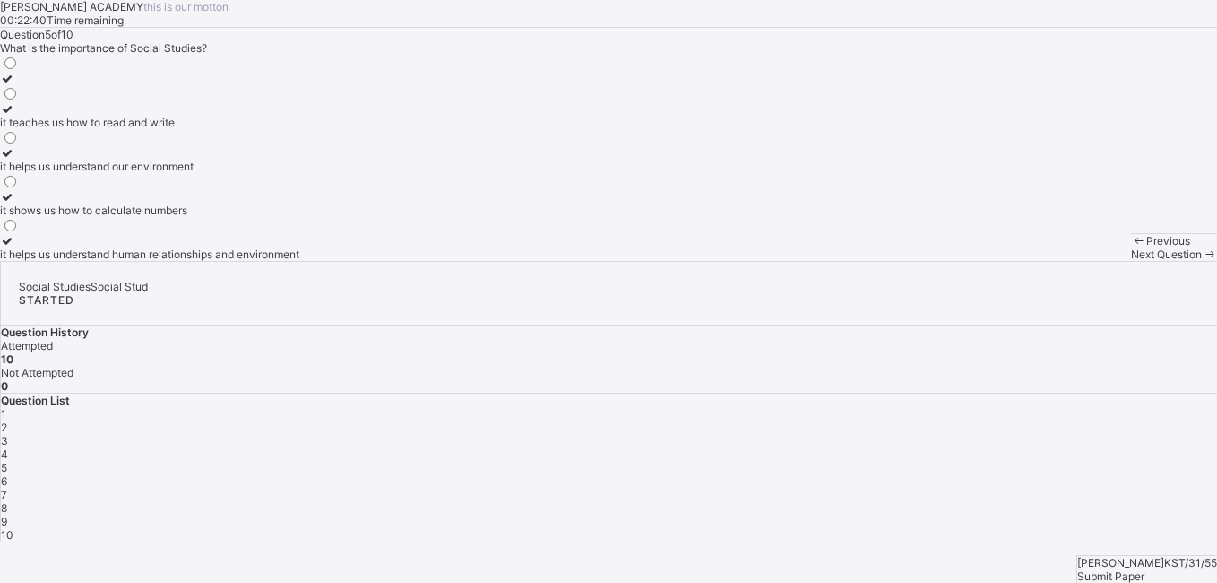
click at [1146, 247] on span "Previous" at bounding box center [1168, 240] width 44 height 13
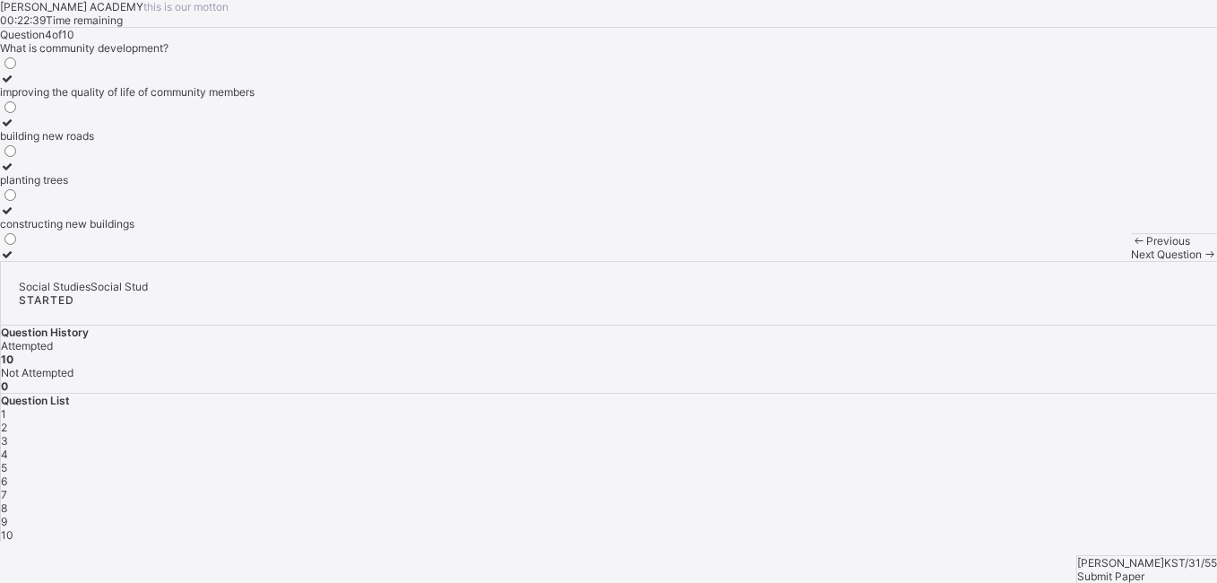
click at [1146, 247] on span "Previous" at bounding box center [1168, 240] width 44 height 13
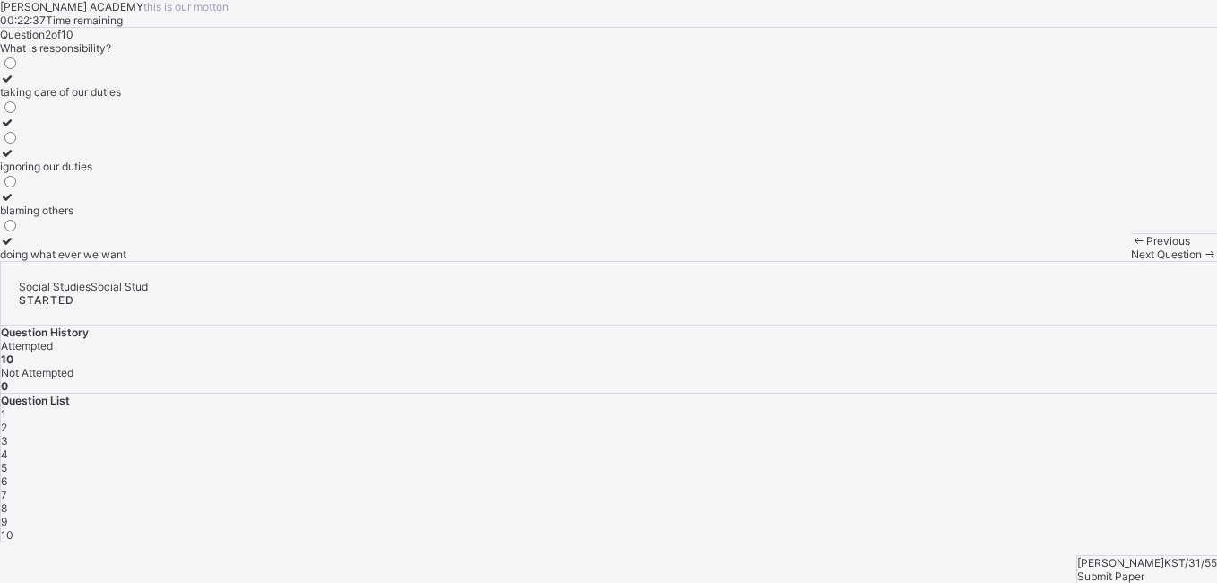
click at [1146, 247] on span "Previous" at bounding box center [1168, 240] width 44 height 13
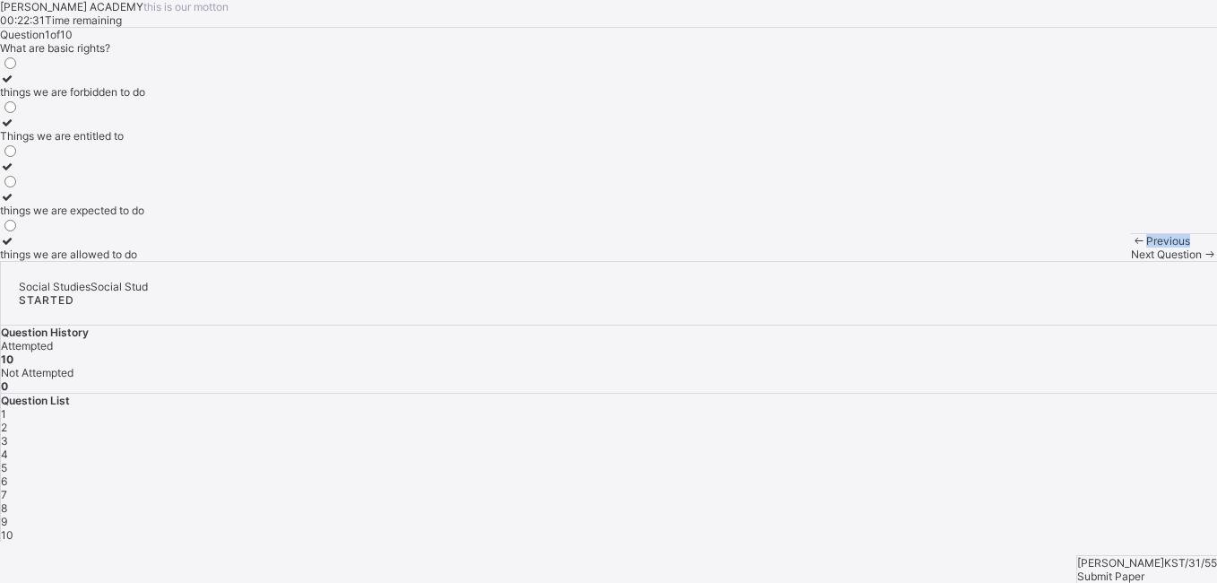
click at [1146, 247] on span "Previous" at bounding box center [1168, 240] width 44 height 13
drag, startPoint x: 135, startPoint y: 547, endPoint x: 343, endPoint y: 461, distance: 225.0
click at [343, 261] on div "Question 1 of 10 What are basic rights? things we are forbidden to do Things we…" at bounding box center [608, 144] width 1217 height 233
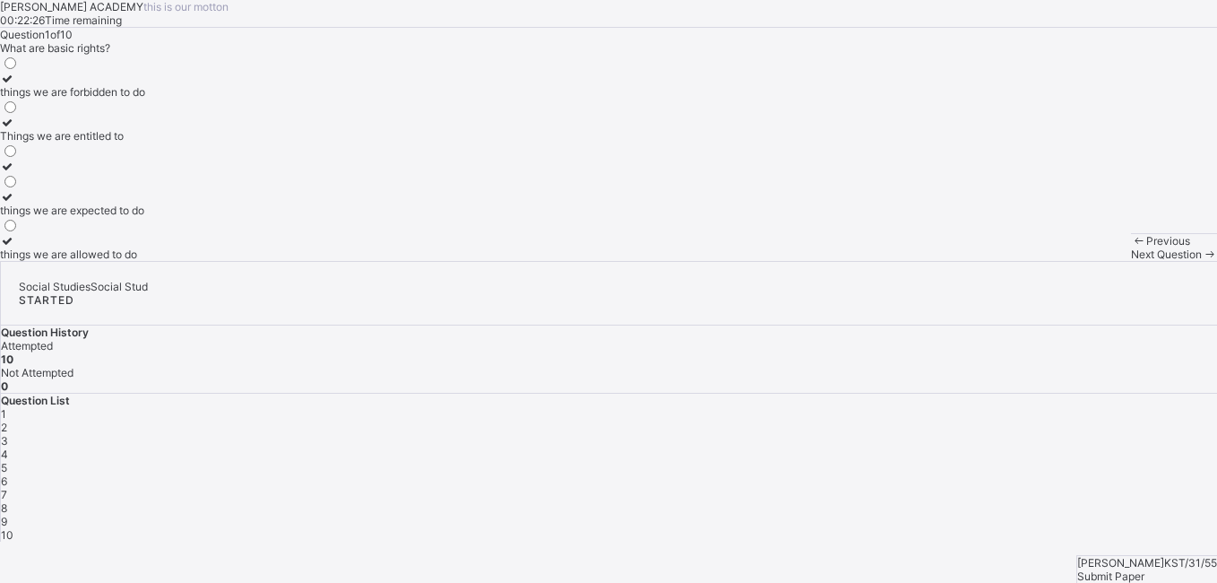
click at [1131, 247] on div "Previous" at bounding box center [1174, 240] width 86 height 13
click at [1131, 261] on span "Next Question" at bounding box center [1166, 253] width 71 height 13
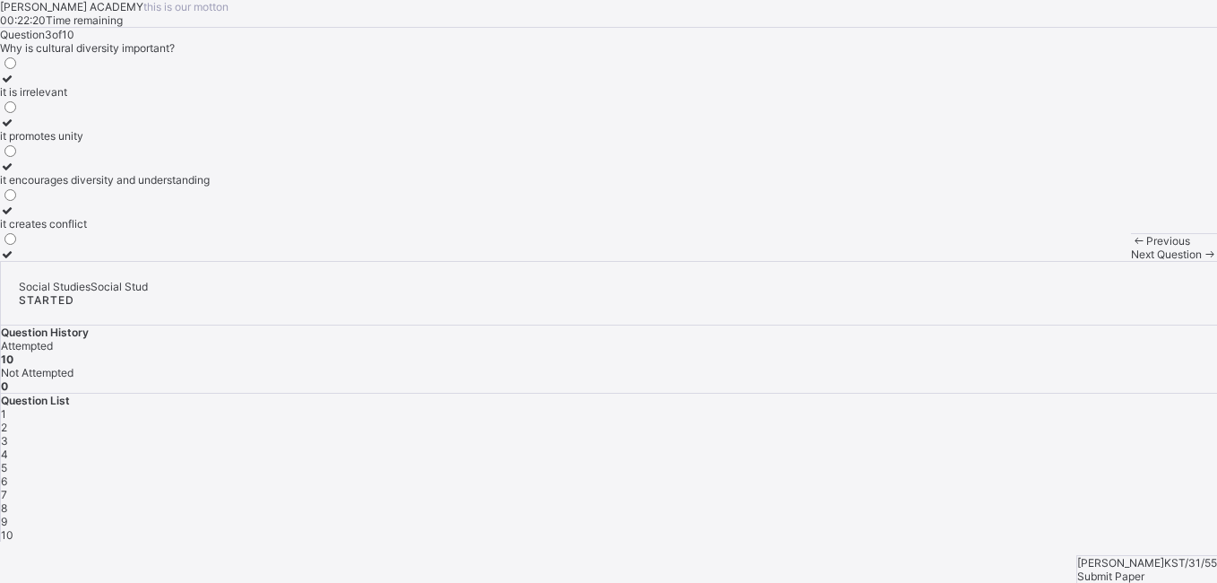
click at [1131, 261] on span "Next Question" at bounding box center [1166, 253] width 71 height 13
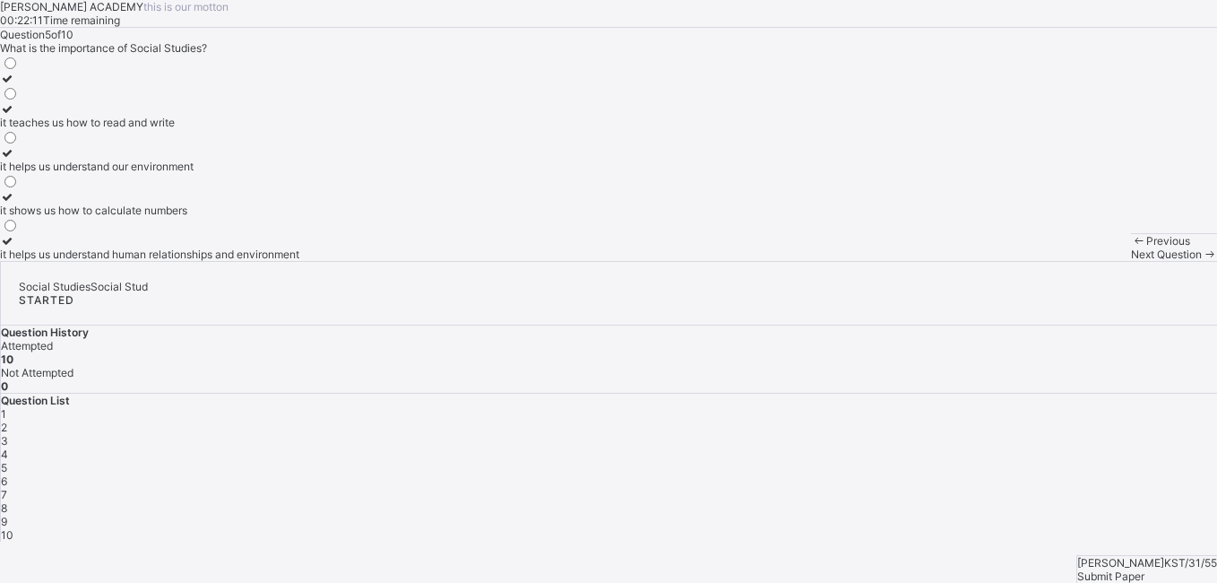
click at [1131, 261] on span "Next Question" at bounding box center [1166, 253] width 71 height 13
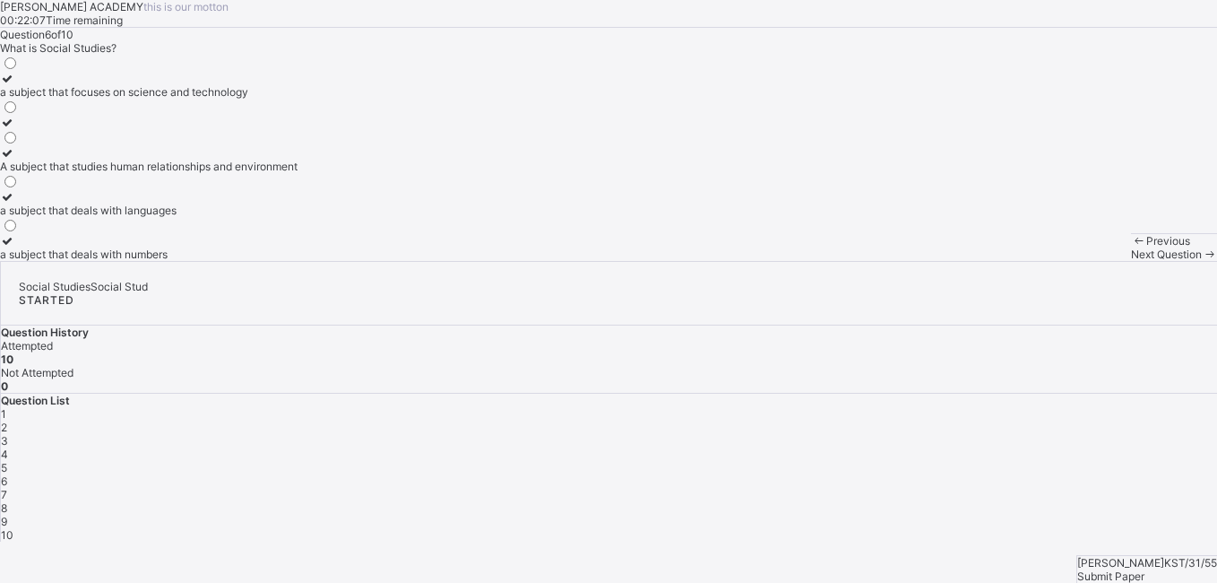
click at [1131, 261] on span "Next Question" at bounding box center [1166, 253] width 71 height 13
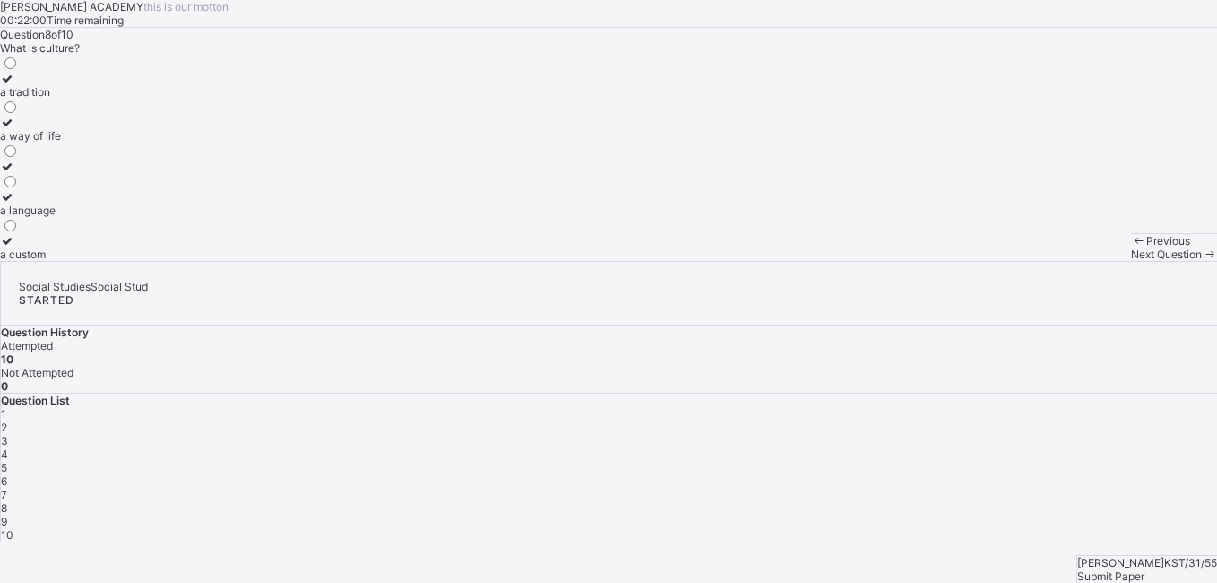
click at [1131, 261] on span "Next Question" at bounding box center [1166, 253] width 71 height 13
click at [1131, 247] on span at bounding box center [1138, 240] width 15 height 13
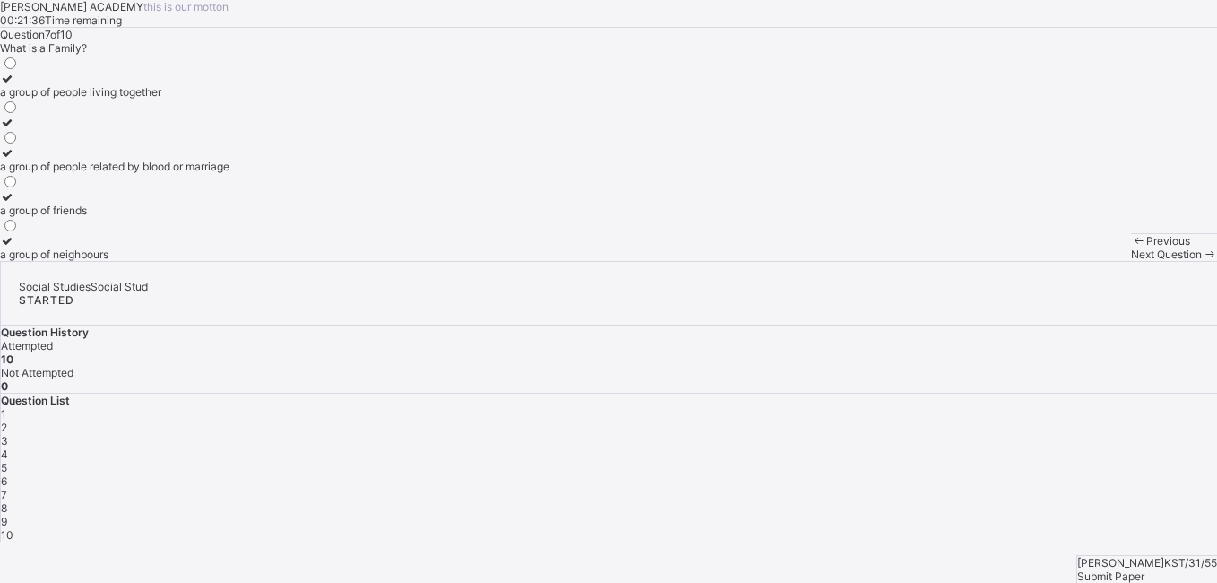
click at [1131, 247] on span at bounding box center [1138, 240] width 15 height 13
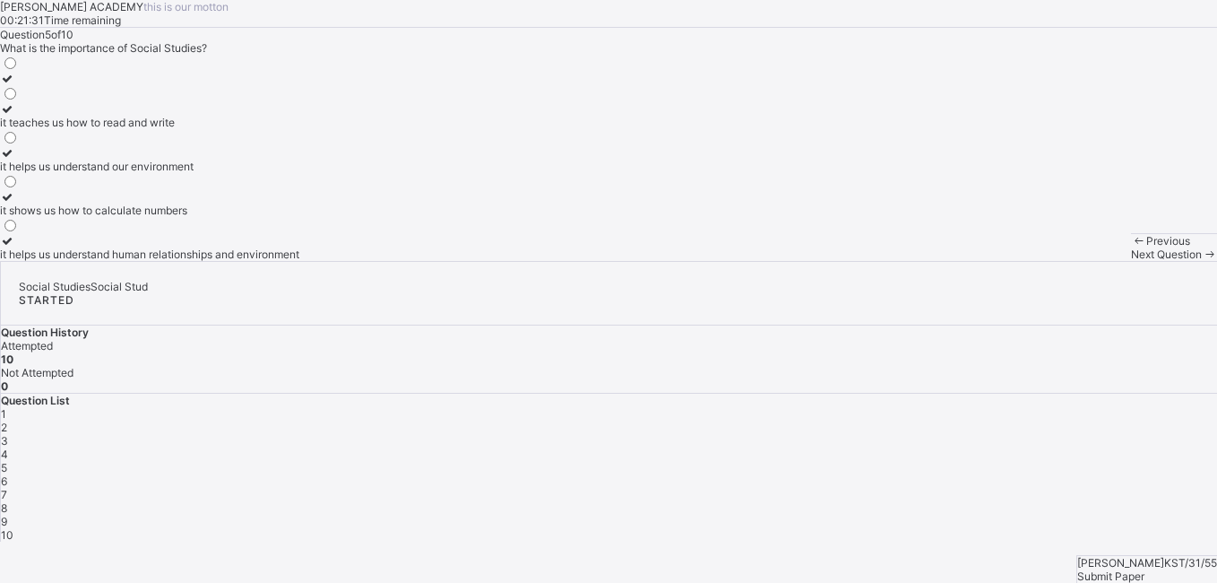
click at [1146, 247] on span "Previous" at bounding box center [1168, 240] width 44 height 13
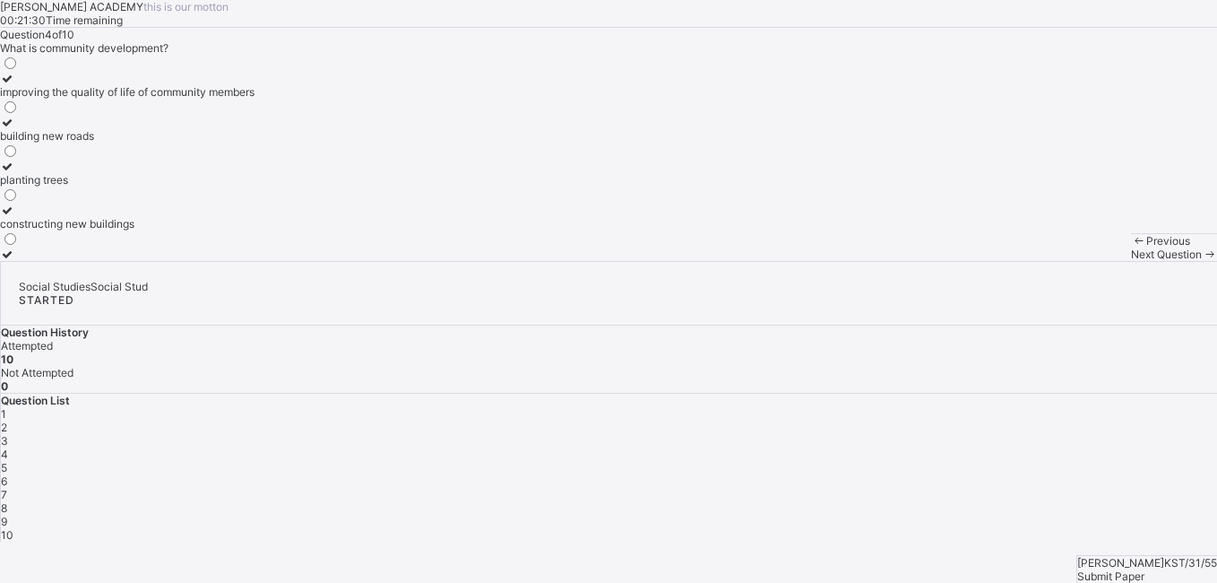
click at [1146, 247] on span "Previous" at bounding box center [1168, 240] width 44 height 13
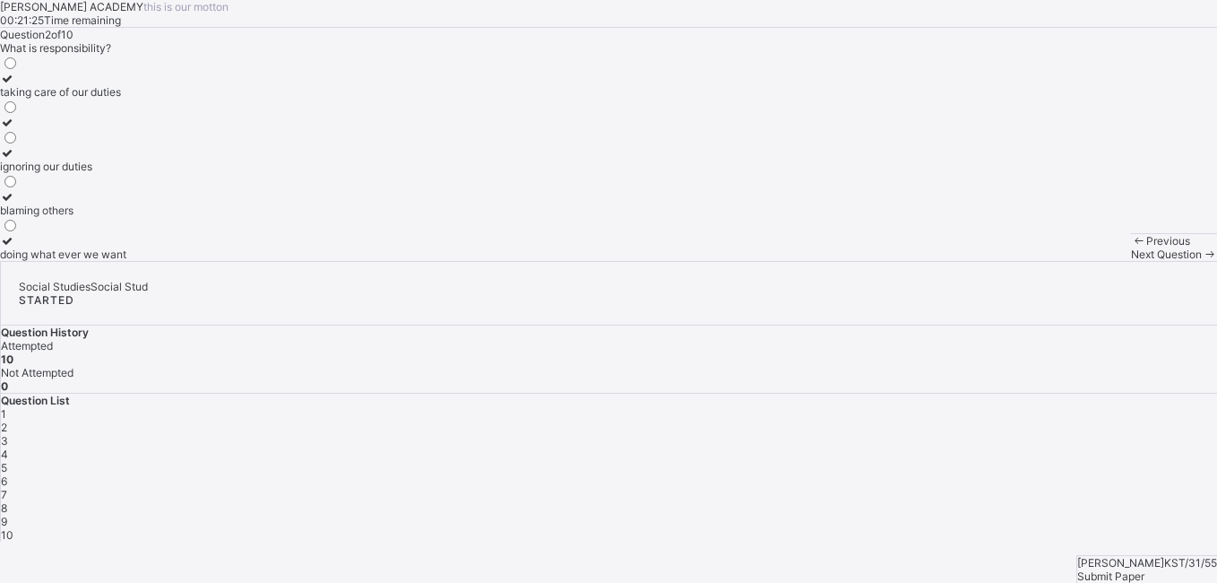
click at [1146, 247] on span "Previous" at bounding box center [1168, 240] width 44 height 13
click at [1131, 261] on div "Previous Next Question" at bounding box center [1174, 247] width 86 height 28
click at [1131, 261] on span "Next Question" at bounding box center [1166, 253] width 71 height 13
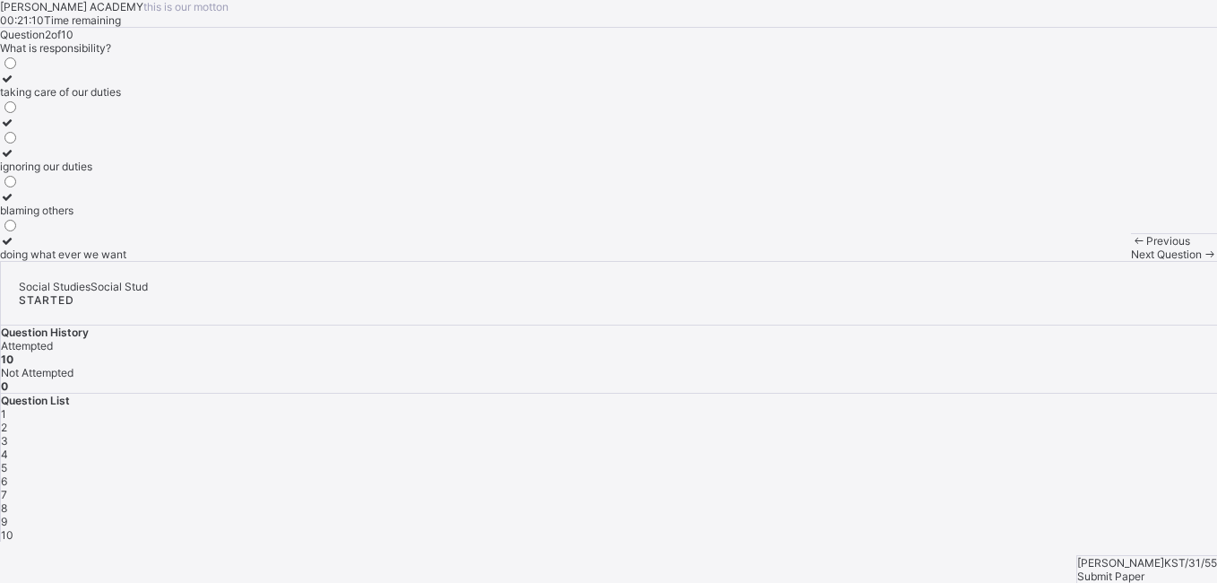
click at [1131, 261] on span "Next Question" at bounding box center [1166, 253] width 71 height 13
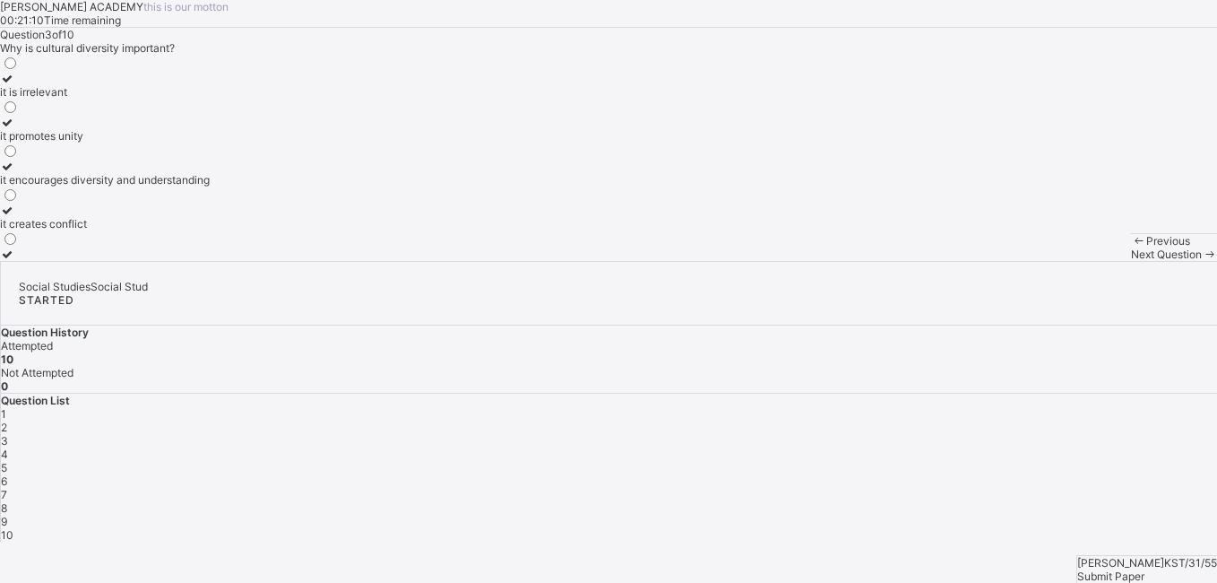
click at [1131, 261] on span "Next Question" at bounding box center [1166, 253] width 71 height 13
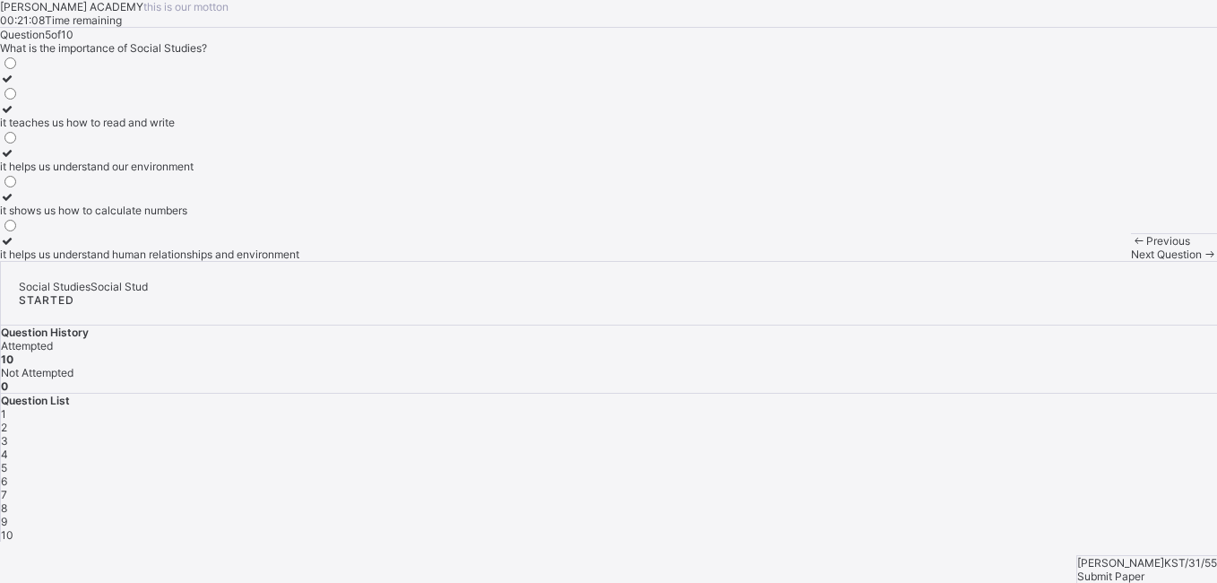
click at [1131, 261] on span "Next Question" at bounding box center [1166, 253] width 71 height 13
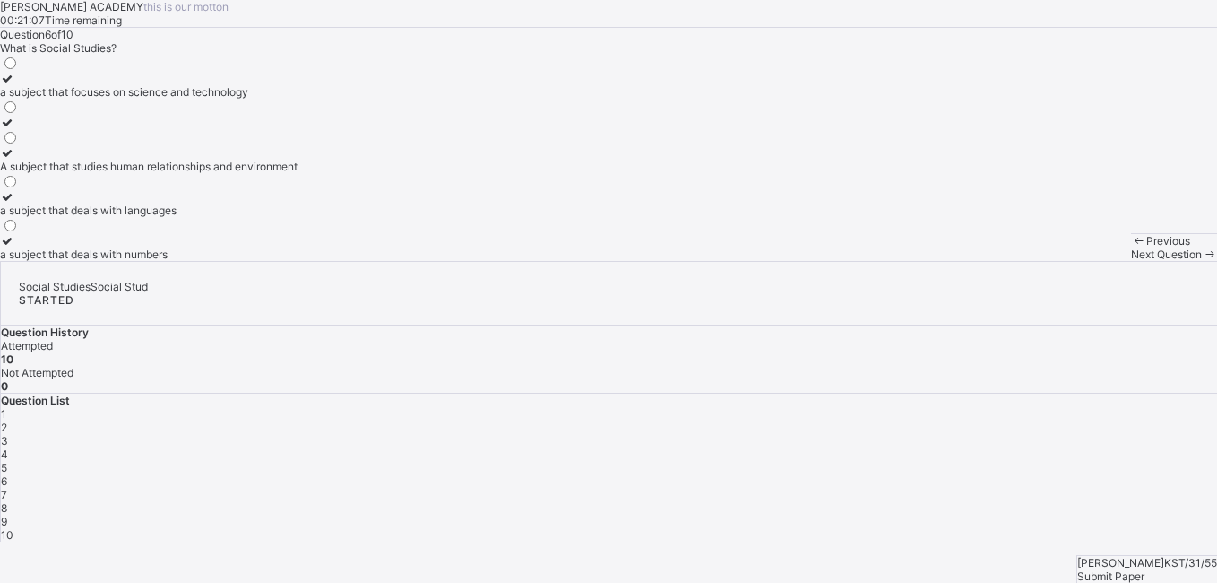
click at [1131, 261] on span "Next Question" at bounding box center [1166, 253] width 71 height 13
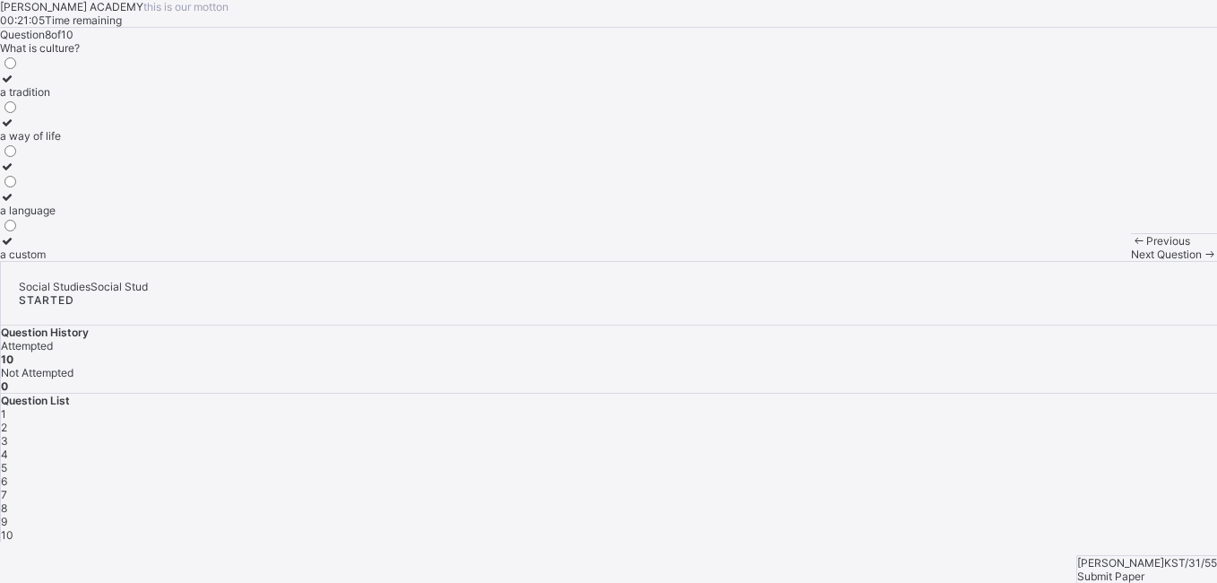
click at [1131, 261] on span "Next Question" at bounding box center [1166, 253] width 71 height 13
click at [1144, 569] on span "Submit Paper" at bounding box center [1110, 575] width 67 height 13
click at [1146, 247] on span "Previous" at bounding box center [1168, 240] width 44 height 13
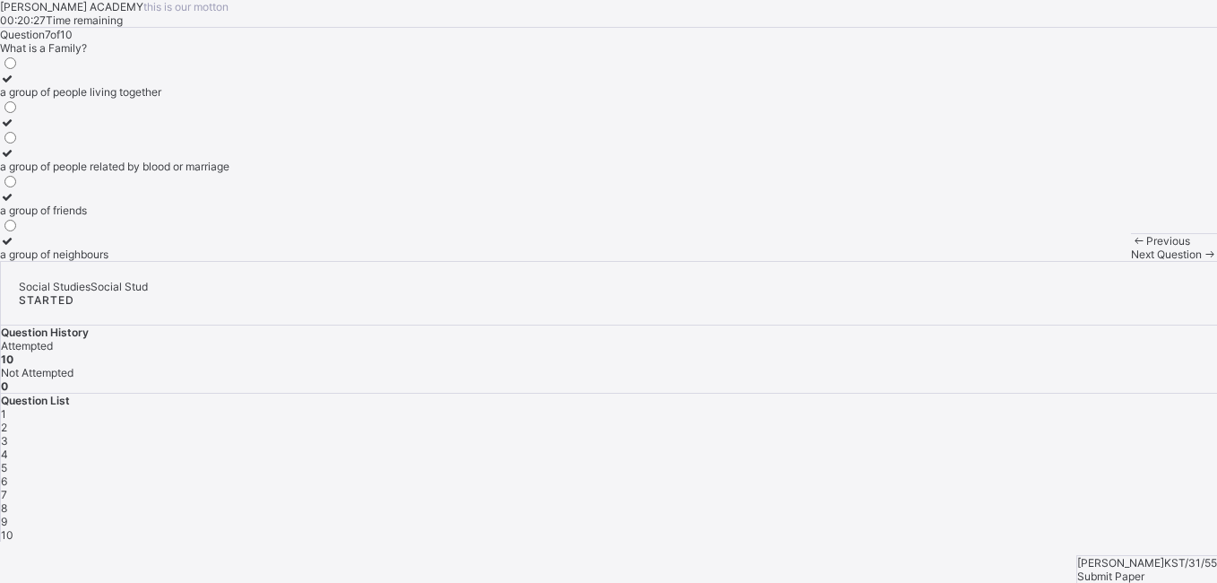
click at [1146, 247] on span "Previous" at bounding box center [1168, 240] width 44 height 13
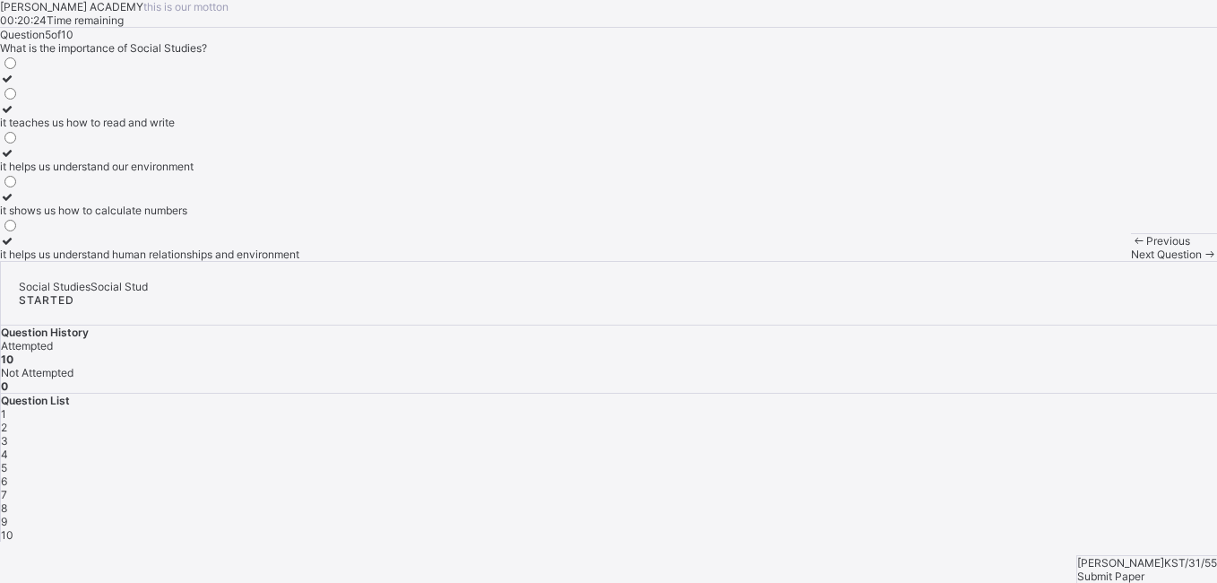
click at [1146, 247] on span "Previous" at bounding box center [1168, 240] width 44 height 13
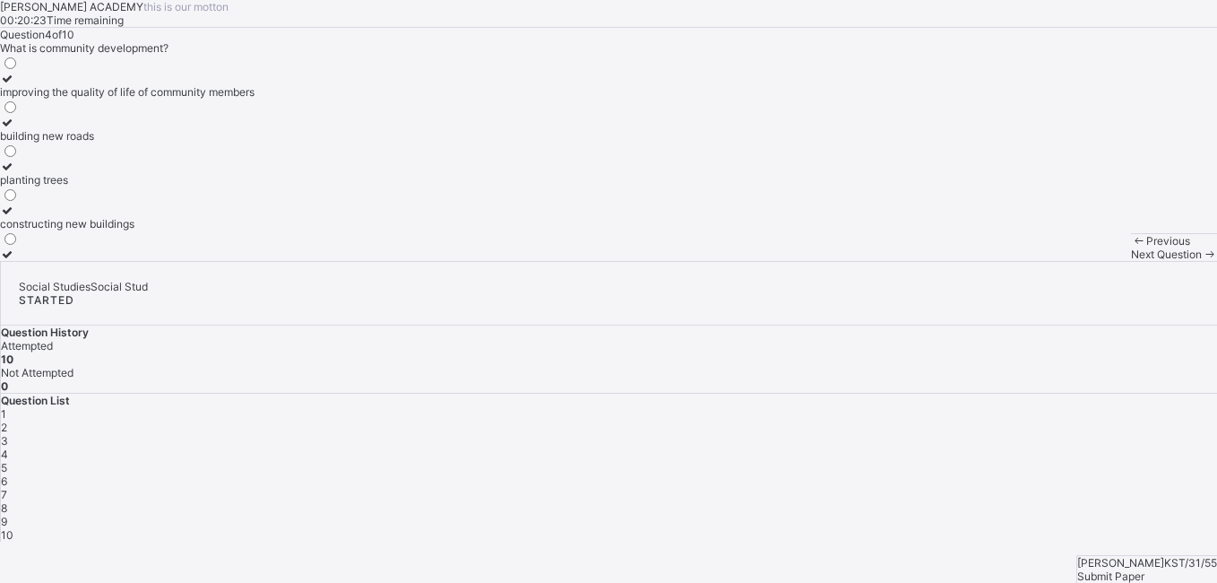
click at [1146, 247] on span "Previous" at bounding box center [1168, 240] width 44 height 13
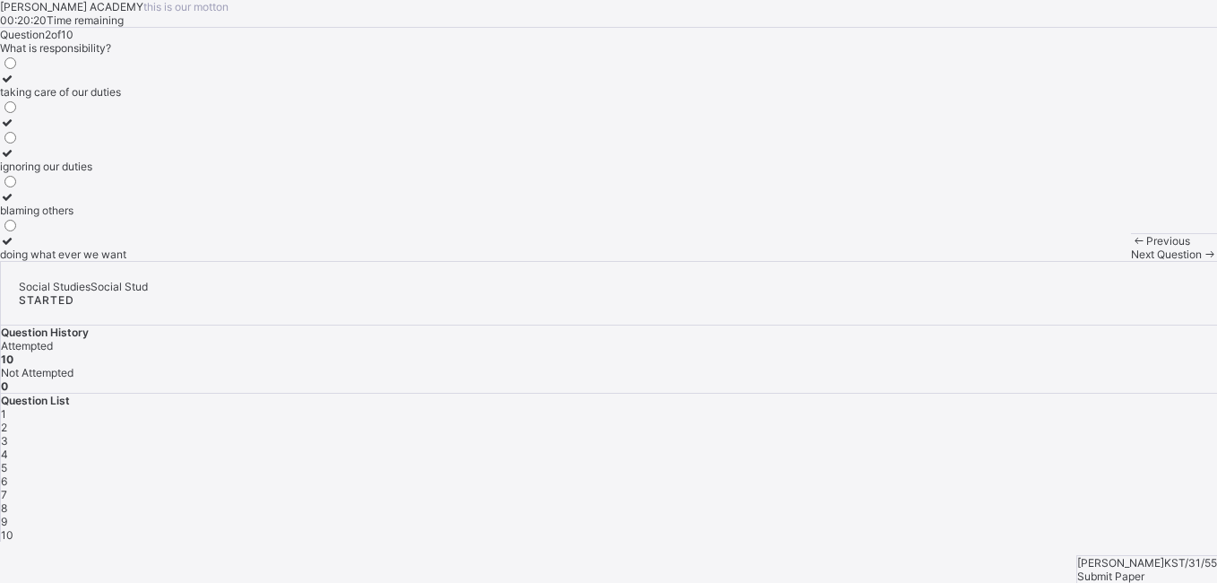
click at [1146, 247] on span "Previous" at bounding box center [1168, 240] width 44 height 13
click at [1131, 261] on span "Next Question" at bounding box center [1166, 253] width 71 height 13
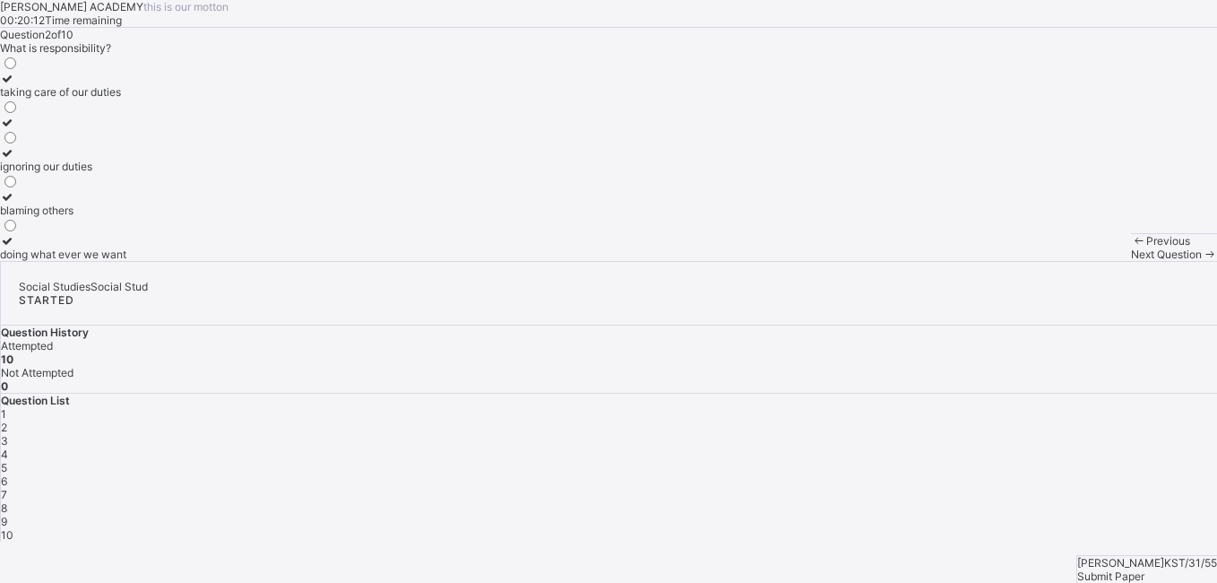
click at [1131, 261] on span "Next Question" at bounding box center [1166, 253] width 71 height 13
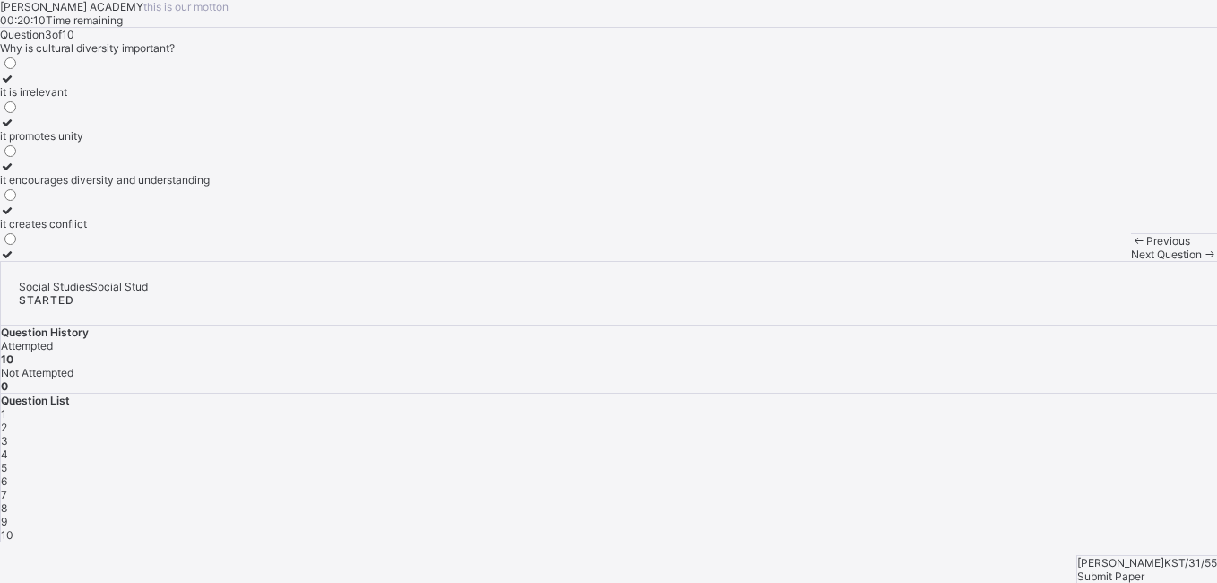
click at [1131, 261] on span "Next Question" at bounding box center [1166, 253] width 71 height 13
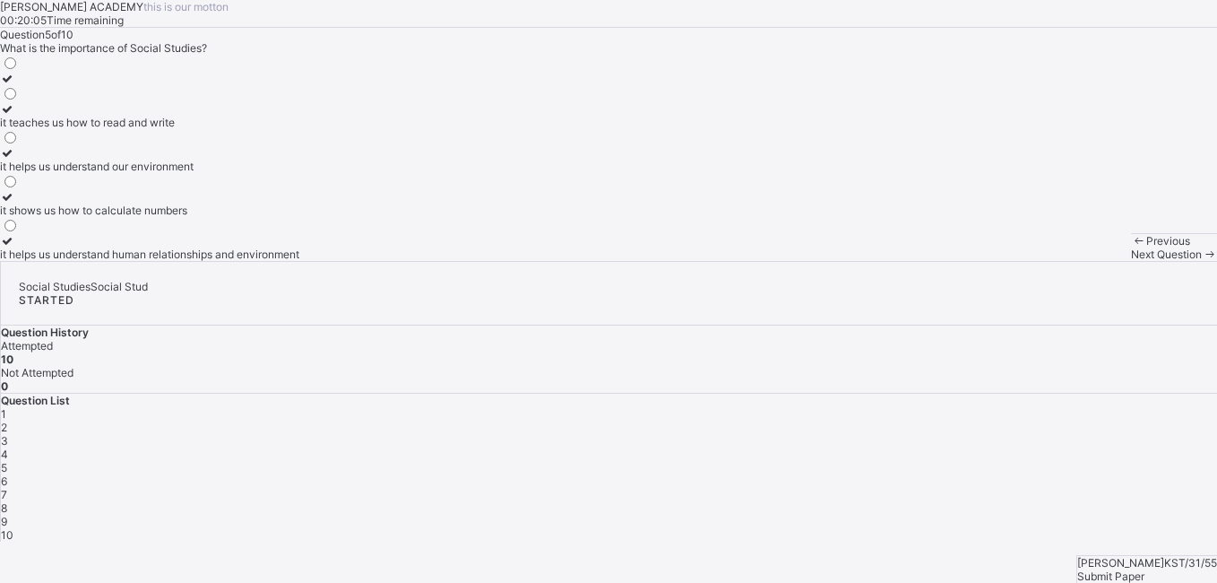
click at [1131, 261] on span "Next Question" at bounding box center [1166, 253] width 71 height 13
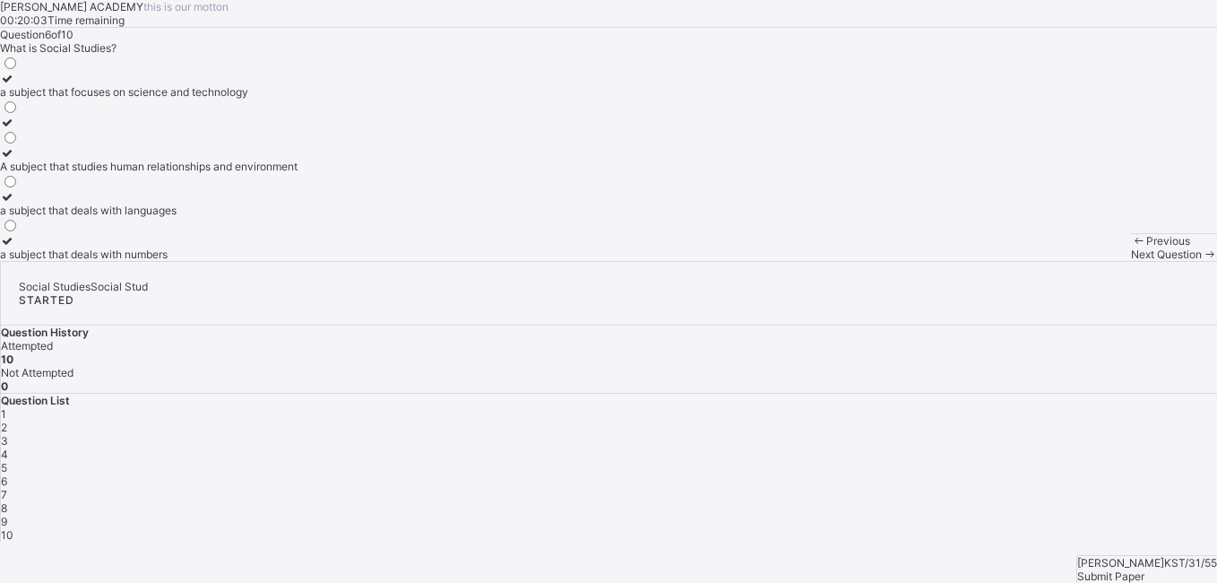
click at [1131, 261] on span "Next Question" at bounding box center [1166, 253] width 71 height 13
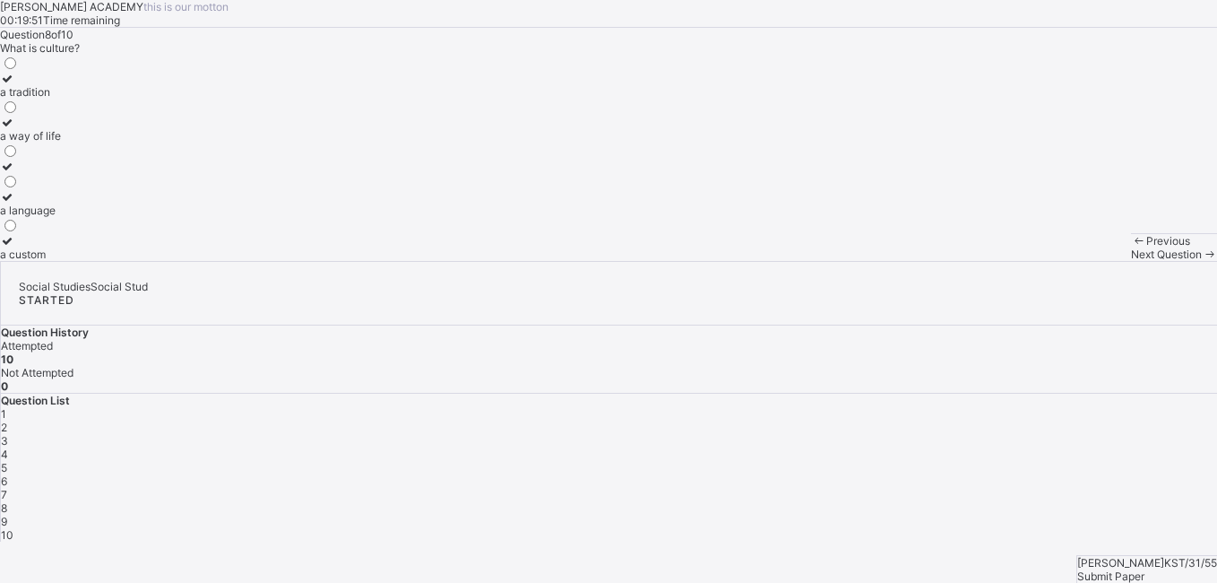
click at [1131, 261] on span "Next Question" at bounding box center [1166, 253] width 71 height 13
click at [1135, 569] on div "Submit Paper" at bounding box center [1147, 575] width 140 height 13
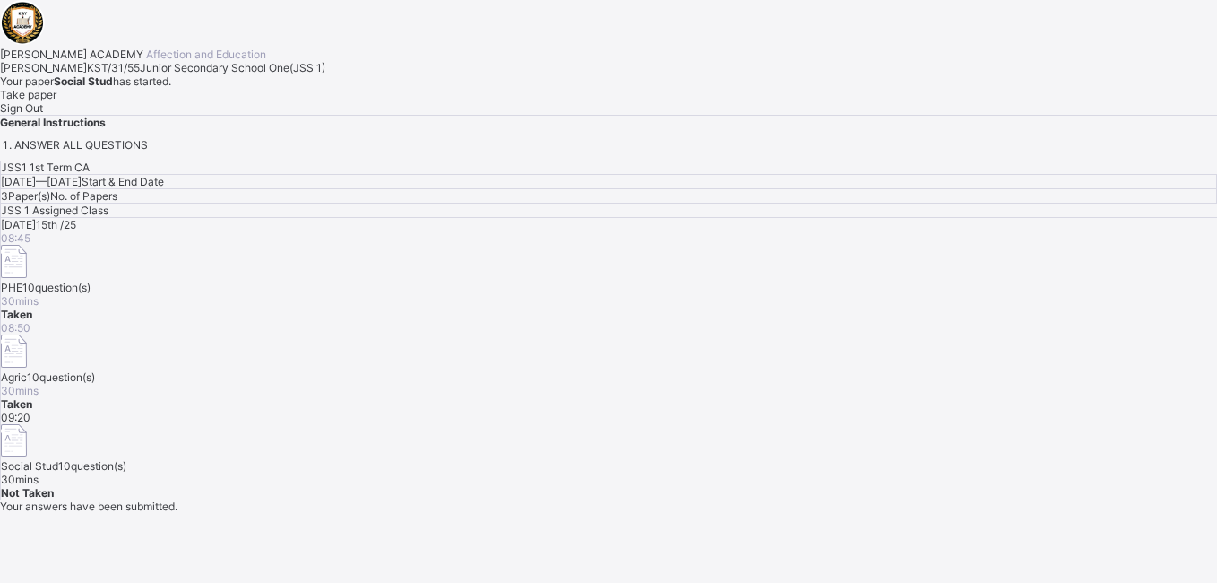
click at [641, 428] on div "Today 15th /25 08:45 PHE 10 question(s) 30 mins Taken 08:50 Agric 10 question(s…" at bounding box center [609, 358] width 1216 height 281
click at [219, 101] on div "Take paper" at bounding box center [608, 94] width 1217 height 13
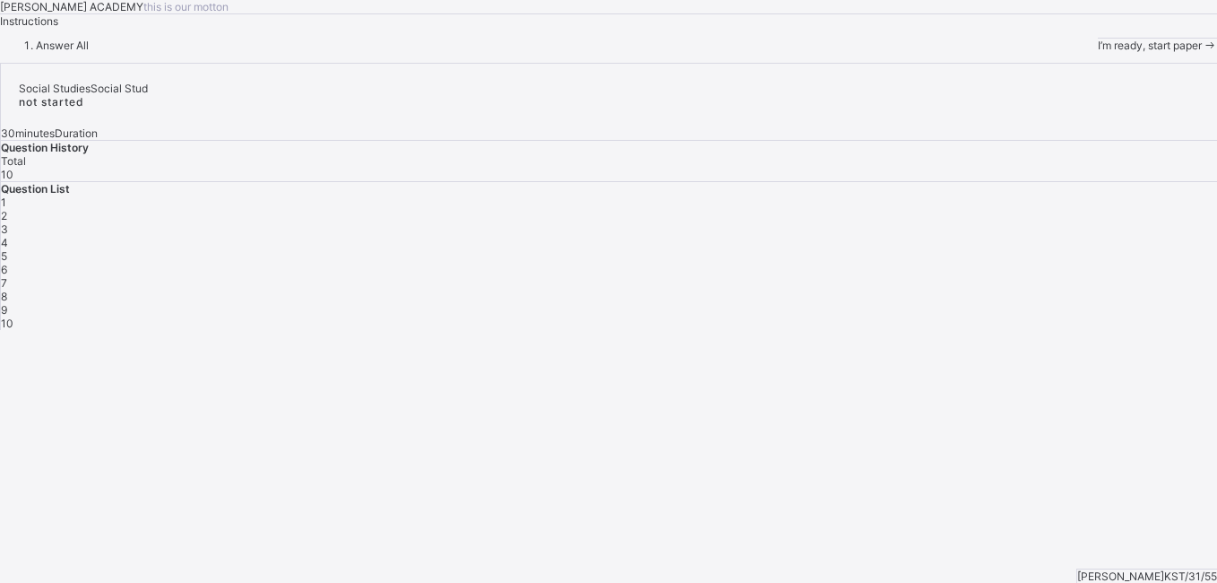
click at [1098, 52] on div "I’m ready, start paper" at bounding box center [1157, 45] width 119 height 13
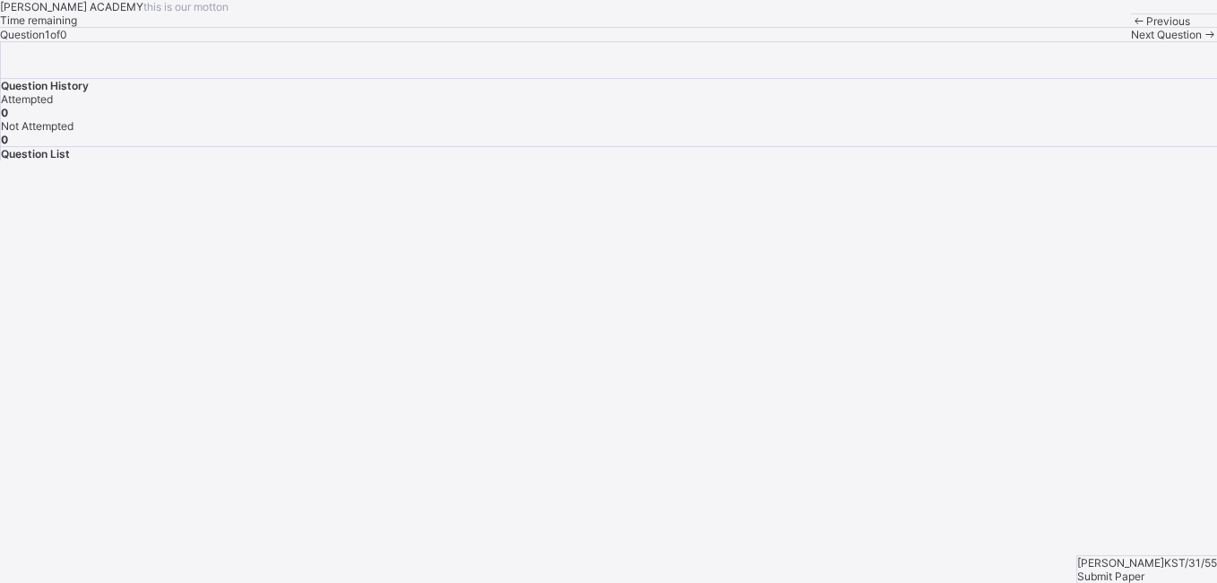
click at [1146, 28] on span "Previous" at bounding box center [1168, 20] width 44 height 13
click at [1131, 41] on span "Next Question" at bounding box center [1166, 34] width 71 height 13
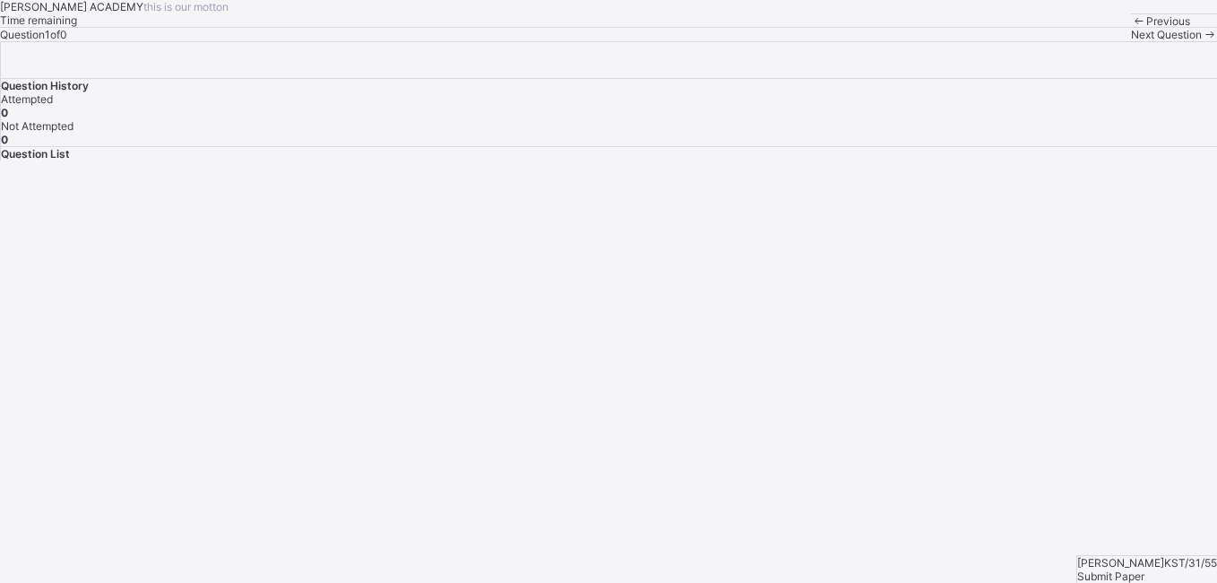
click at [1131, 41] on span "Next Question" at bounding box center [1166, 34] width 71 height 13
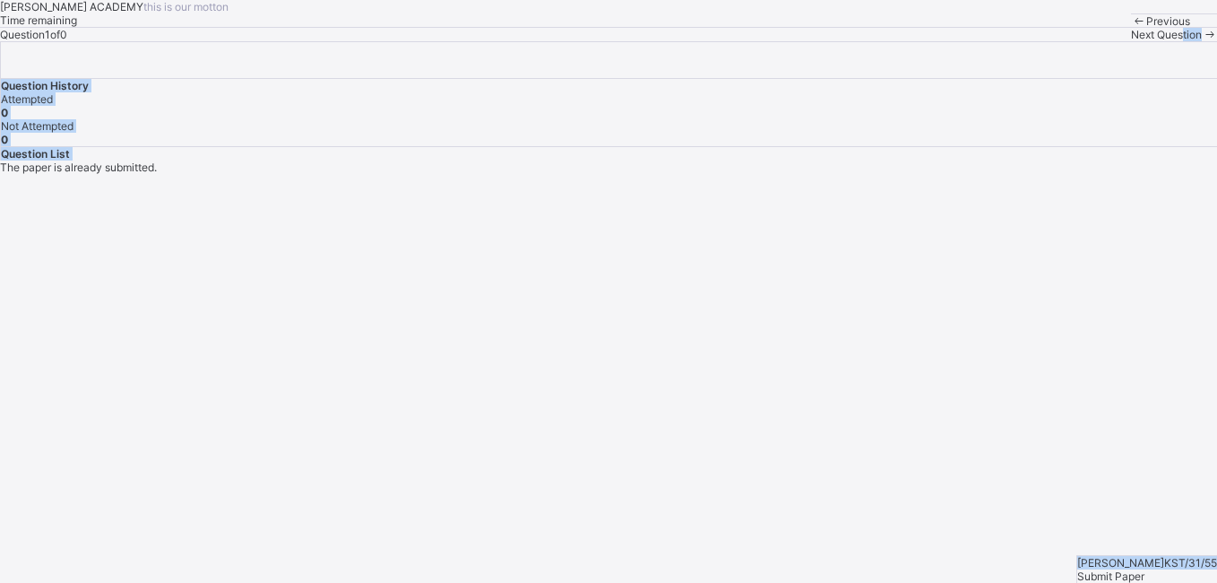
drag, startPoint x: 696, startPoint y: 543, endPoint x: 1170, endPoint y: 524, distance: 474.4
click at [1170, 160] on div "KAY ACADEMY this is our motton Time remaining Question 1 of 0 Previous Next Que…" at bounding box center [608, 80] width 1217 height 160
click at [1170, 555] on div "ABUBAKAR ABDULLAHI A. KST/31/55 Submit Paper" at bounding box center [1146, 569] width 141 height 28
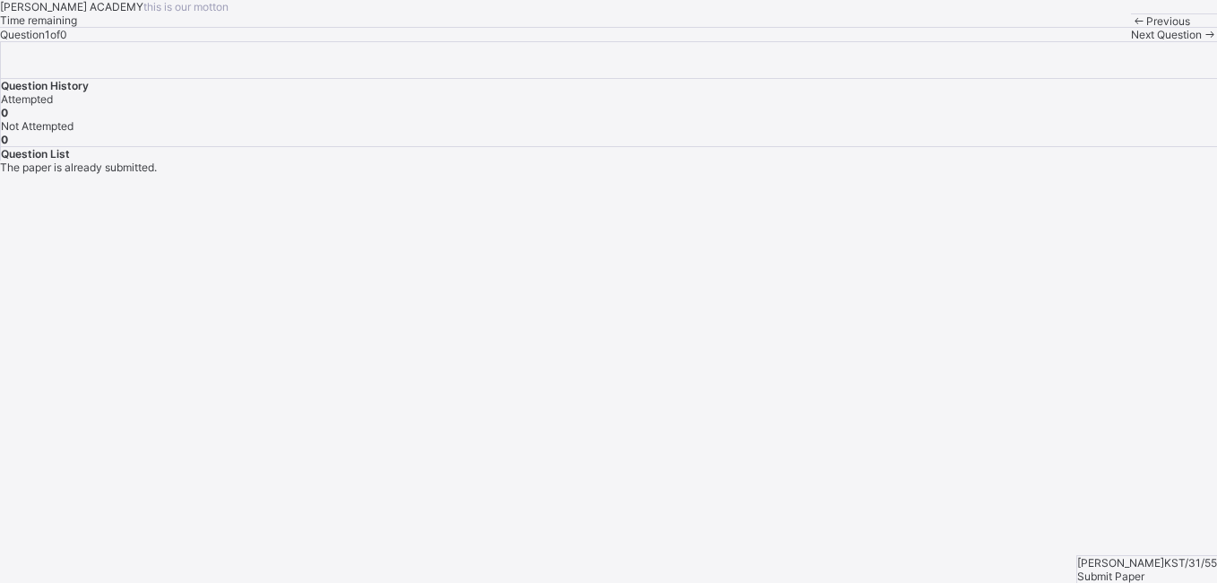
click at [1170, 555] on div "ABUBAKAR ABDULLAHI A. KST/31/55 Submit Paper" at bounding box center [1146, 569] width 141 height 28
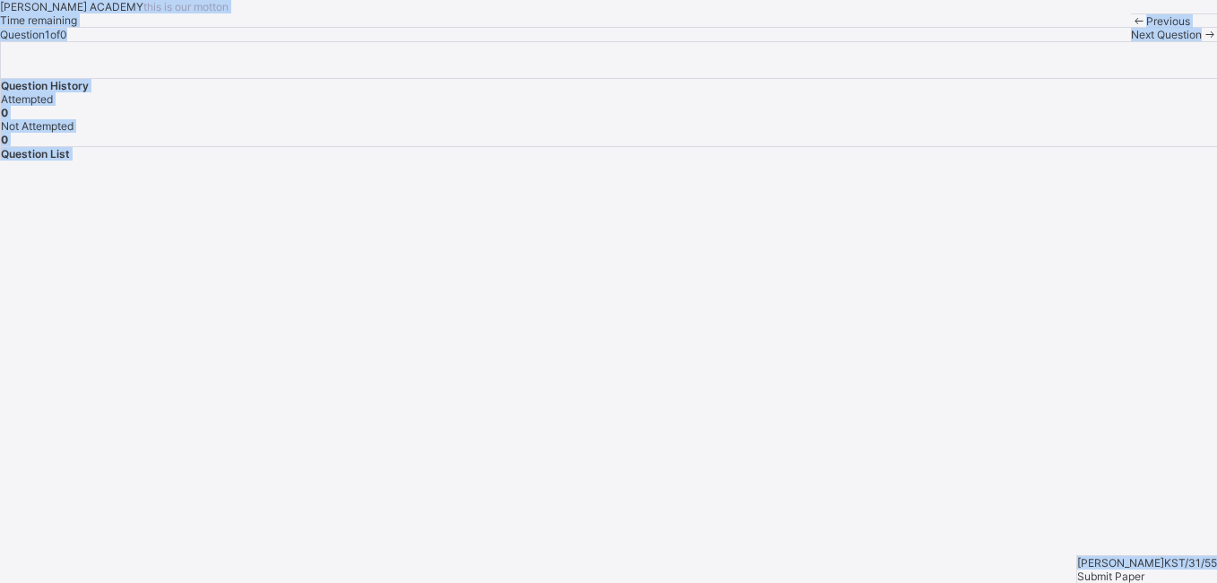
drag, startPoint x: 1170, startPoint y: 524, endPoint x: 9, endPoint y: -13, distance: 1279.8
click at [9, 0] on html "KAY ACADEMY this is our motton Time remaining Question 1 of 0 Previous Next Que…" at bounding box center [608, 291] width 1217 height 583
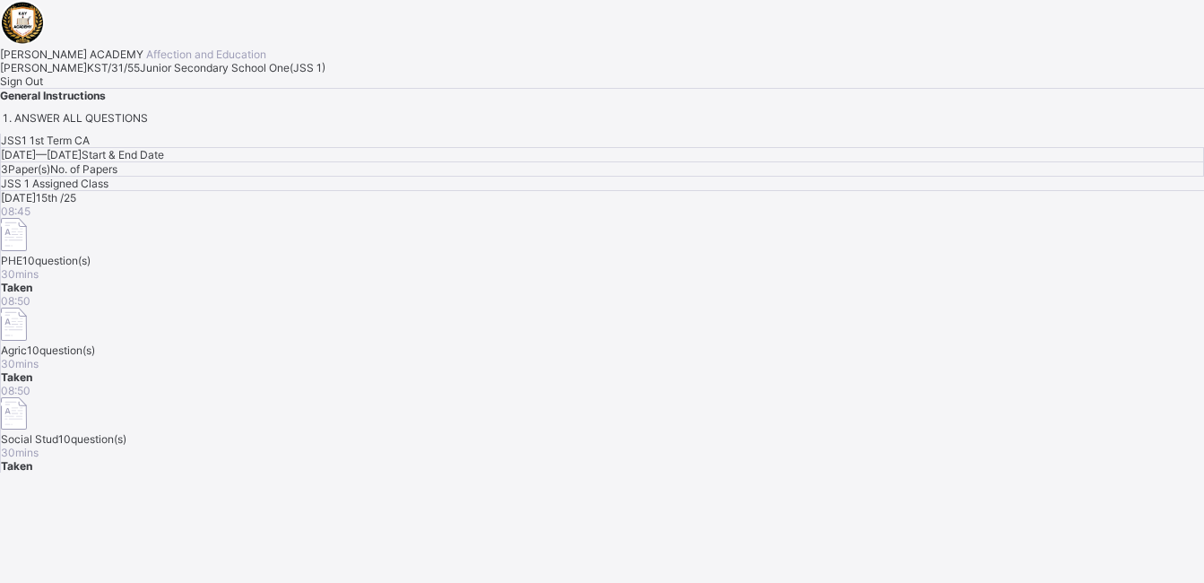
click at [241, 88] on div "Sign Out" at bounding box center [602, 80] width 1204 height 13
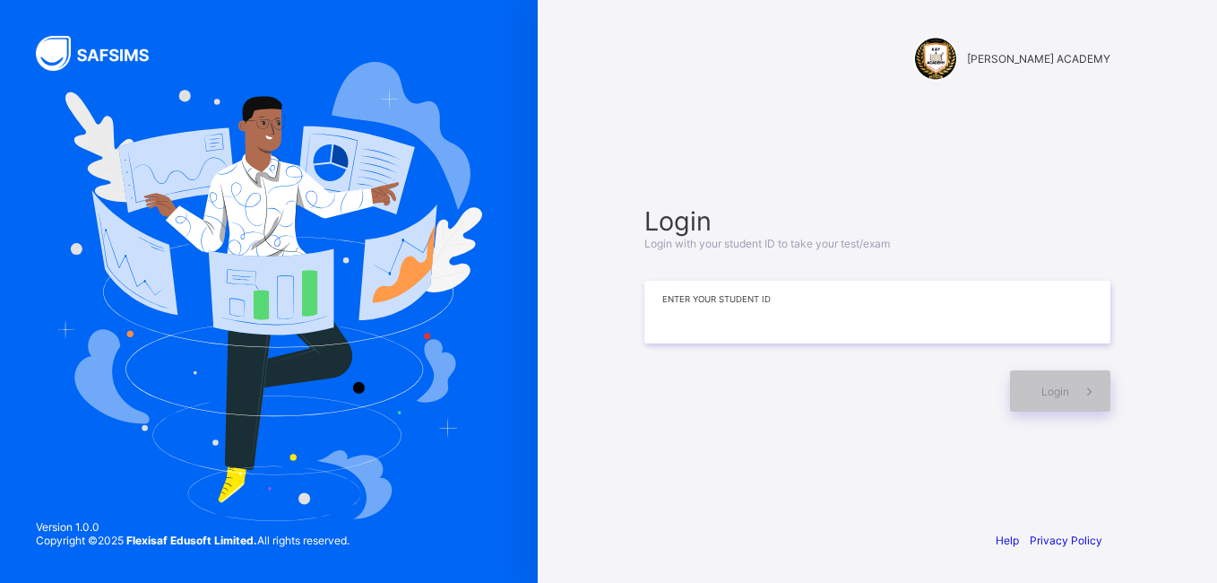
click at [809, 324] on input at bounding box center [877, 311] width 466 height 63
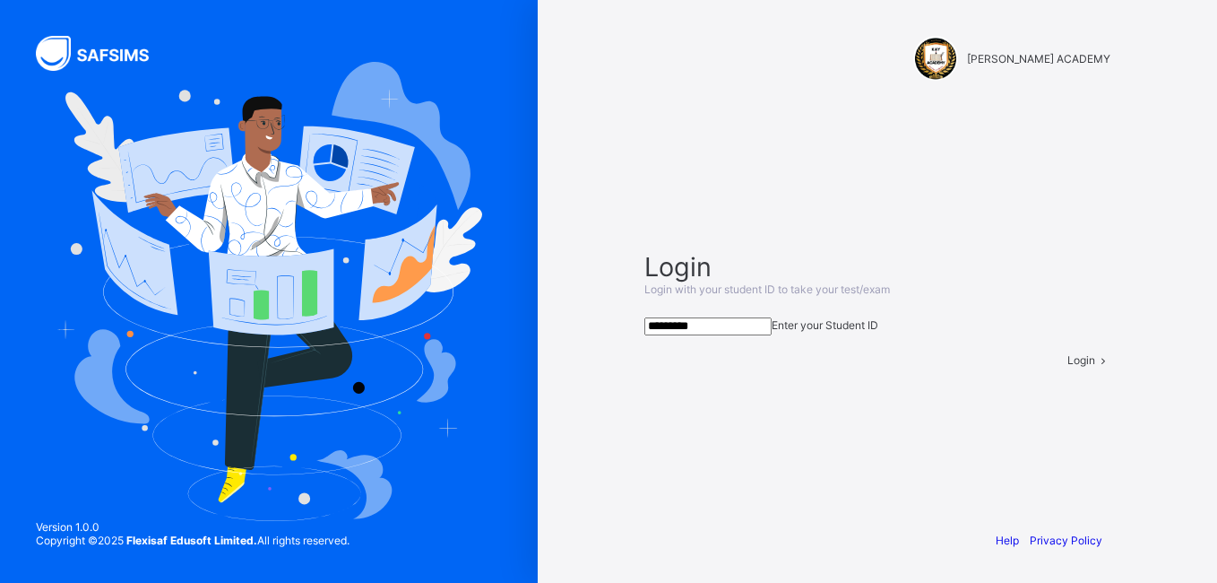
type input "*********"
click at [1067, 367] on div "Login" at bounding box center [1088, 359] width 43 height 13
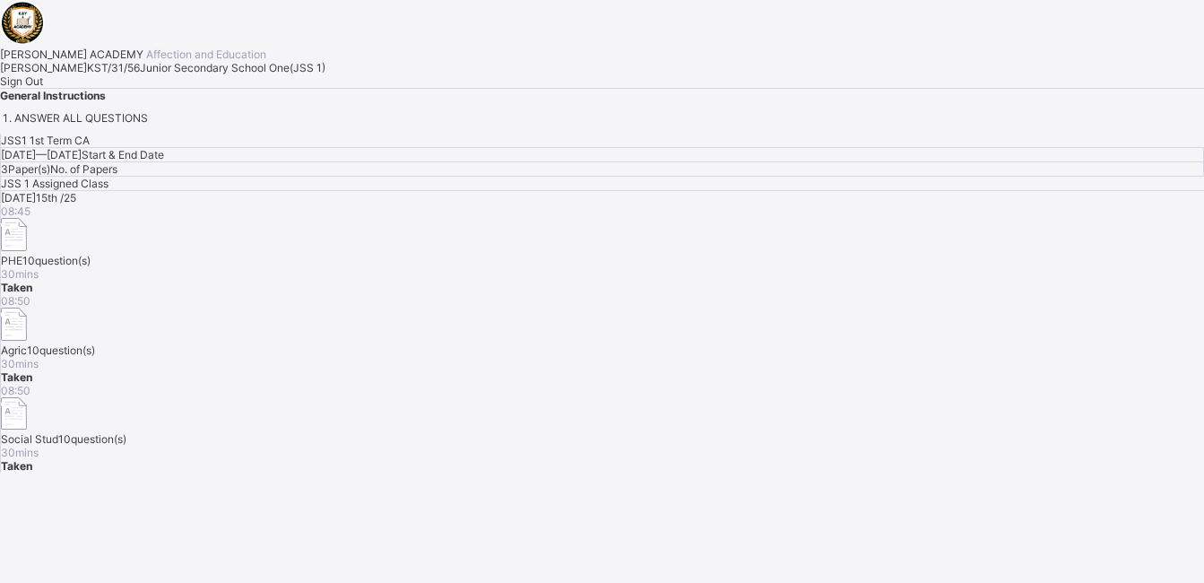
click at [1032, 398] on div "08:50 Social Stud 10 question(s) 30 mins Taken" at bounding box center [602, 429] width 1203 height 90
click at [1023, 313] on div "08:50 Agric 10 question(s) 30 mins Taken" at bounding box center [602, 339] width 1203 height 90
click at [1021, 313] on div "08:50 Agric 10 question(s) 30 mins Taken" at bounding box center [602, 339] width 1203 height 90
click at [1020, 312] on div "08:50 Agric 10 question(s) 30 mins Taken" at bounding box center [602, 339] width 1203 height 90
click at [1020, 311] on div "08:50 Agric 10 question(s) 30 mins Taken" at bounding box center [602, 339] width 1203 height 90
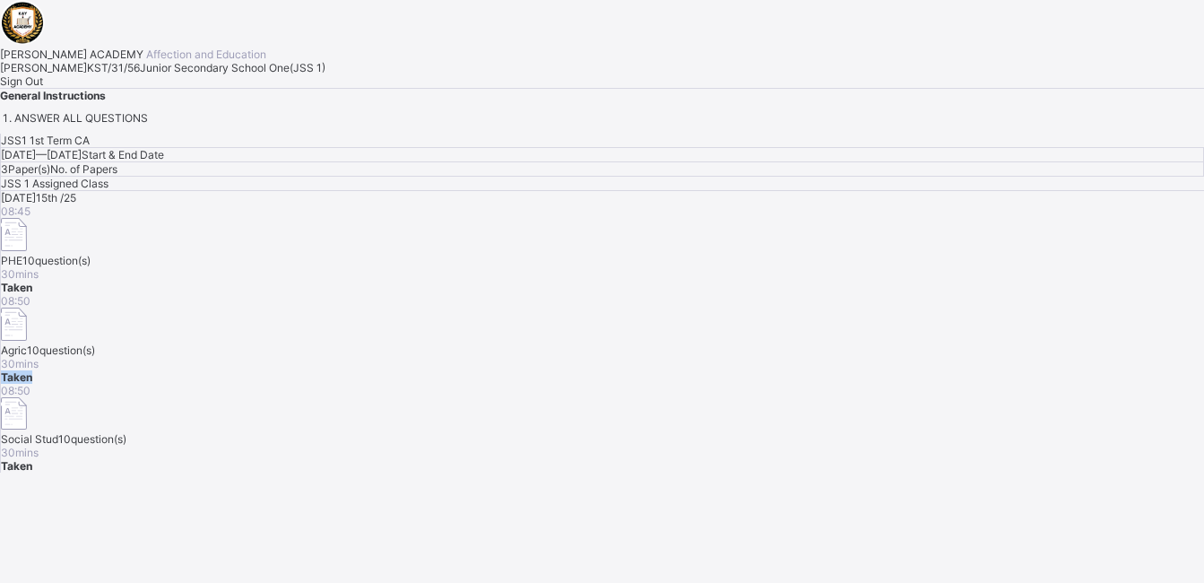
click at [1016, 309] on div "08:50 Agric 10 question(s) 30 mins Taken" at bounding box center [602, 339] width 1203 height 90
click at [1015, 309] on div "08:50 Agric 10 question(s) 30 mins Taken" at bounding box center [602, 339] width 1203 height 90
click at [1014, 308] on div "08:50 Agric 10 question(s) 30 mins Taken" at bounding box center [602, 339] width 1203 height 90
click at [1014, 306] on div "08:50 Agric 10 question(s) 30 mins Taken" at bounding box center [602, 339] width 1203 height 90
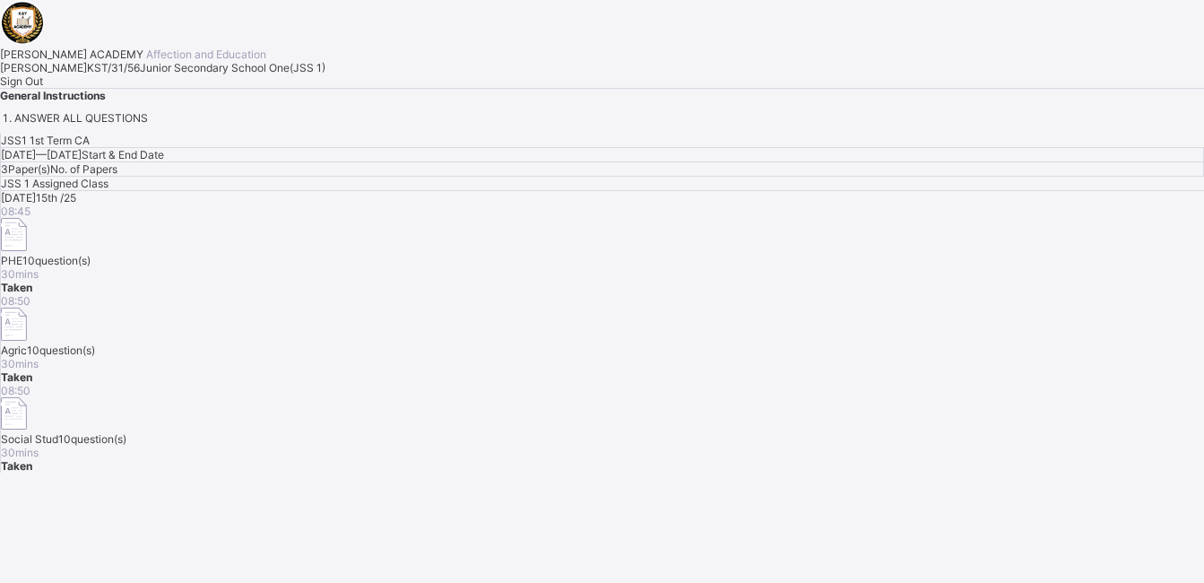
click at [215, 88] on div "Sign Out" at bounding box center [602, 80] width 1204 height 13
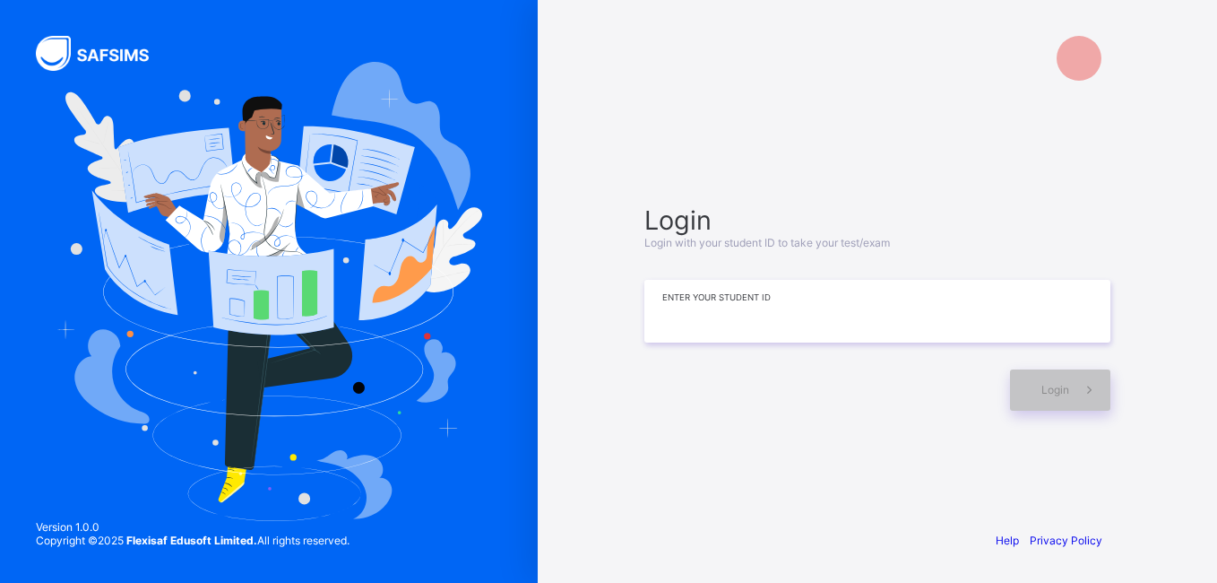
click at [882, 324] on input at bounding box center [877, 311] width 466 height 63
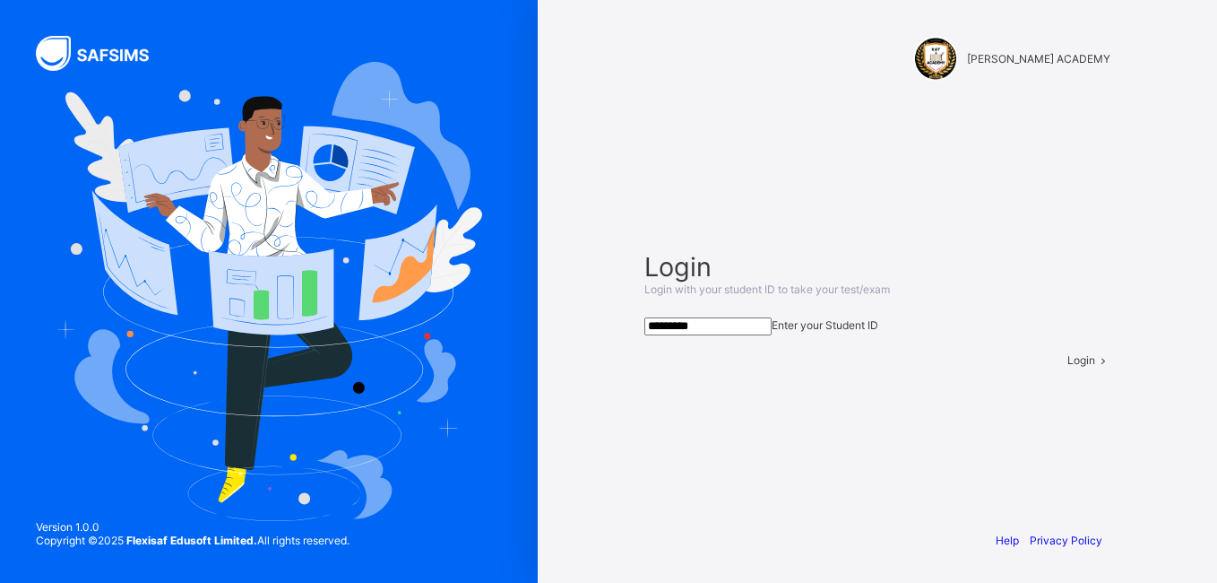
type input "*********"
click at [1067, 367] on span "Login" at bounding box center [1081, 359] width 28 height 13
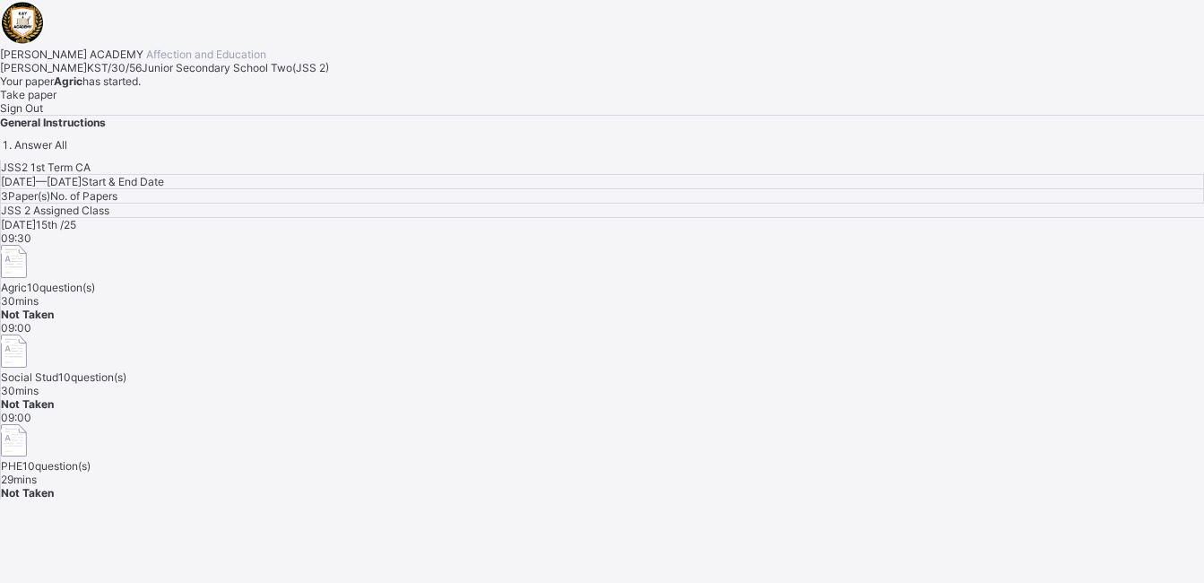
click at [56, 101] on span "Take paper" at bounding box center [28, 94] width 56 height 13
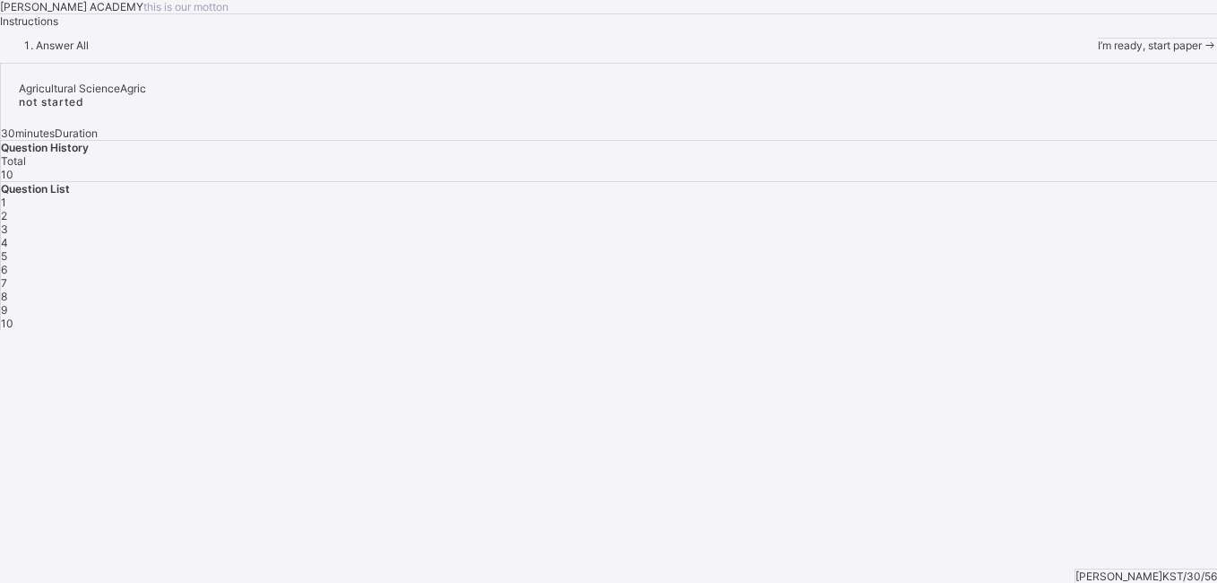
click at [1098, 52] on span "I’m ready, start paper" at bounding box center [1150, 45] width 104 height 13
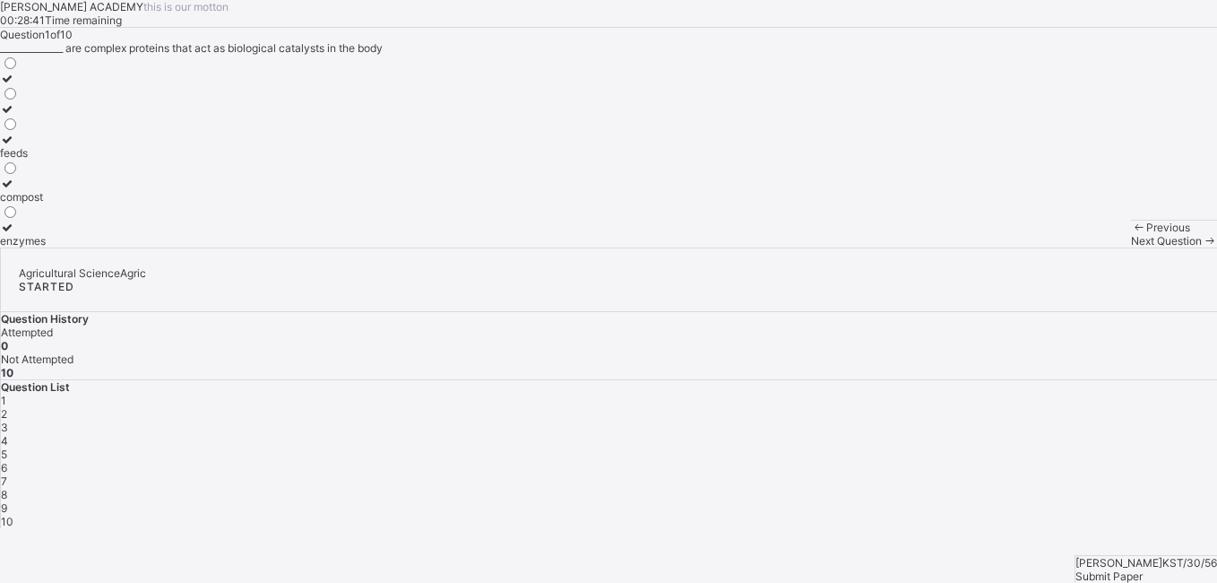
click at [15, 234] on icon at bounding box center [7, 226] width 15 height 13
click at [1131, 247] on span "Next Question" at bounding box center [1166, 240] width 71 height 13
click at [15, 234] on icon at bounding box center [7, 226] width 15 height 13
click at [1131, 247] on div "Next Question" at bounding box center [1174, 240] width 86 height 13
click at [1146, 234] on span "Previous" at bounding box center [1168, 226] width 44 height 13
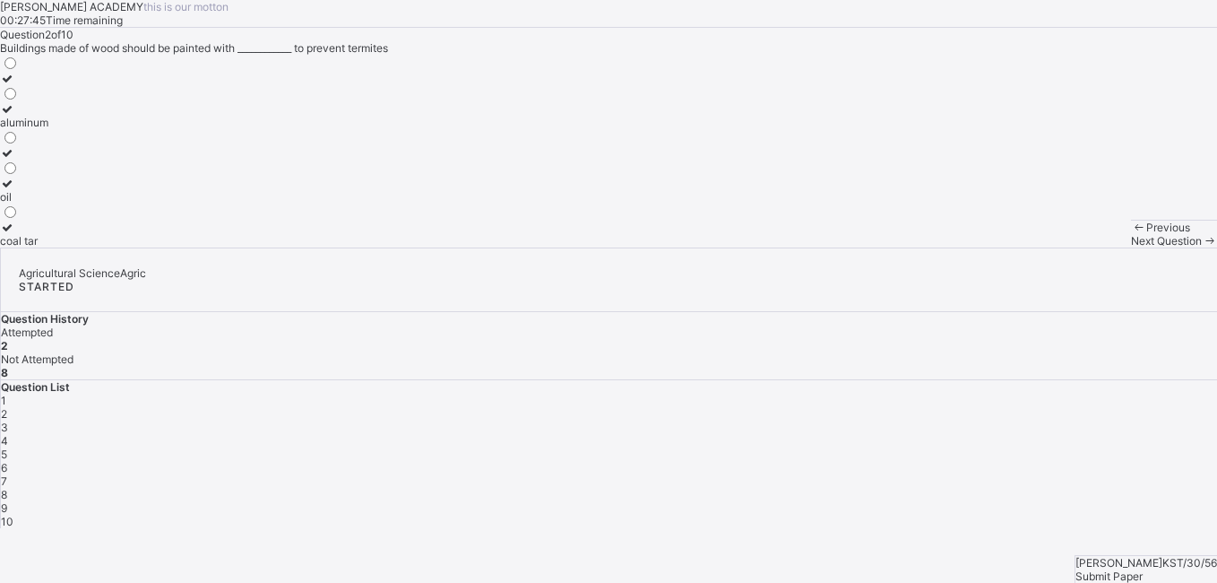
click at [15, 234] on icon at bounding box center [7, 226] width 15 height 13
click at [1131, 247] on span "Next Question" at bounding box center [1166, 240] width 71 height 13
click at [28, 203] on div at bounding box center [14, 196] width 28 height 13
click at [1131, 247] on span "Next Question" at bounding box center [1166, 240] width 71 height 13
click at [1146, 234] on span "Previous" at bounding box center [1168, 226] width 44 height 13
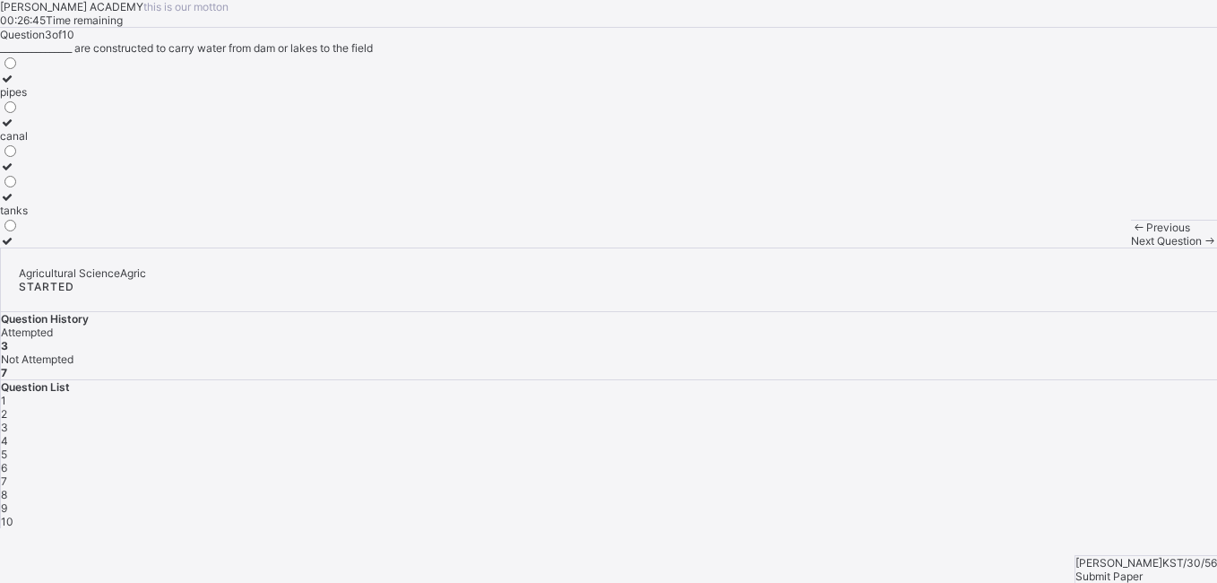
click at [28, 217] on div "tanks" at bounding box center [14, 209] width 28 height 13
click at [1131, 247] on span "Next Question" at bounding box center [1166, 240] width 71 height 13
click at [63, 247] on div "humus" at bounding box center [31, 240] width 63 height 13
click at [1202, 247] on icon at bounding box center [1209, 240] width 15 height 13
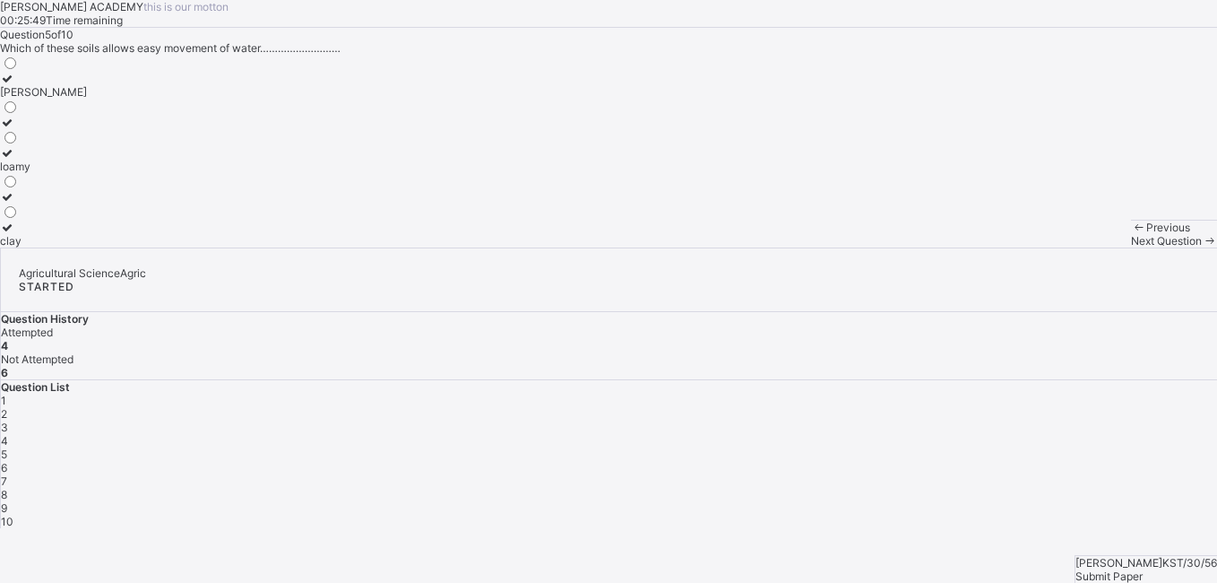
click at [87, 99] on div "[PERSON_NAME]" at bounding box center [43, 91] width 87 height 13
click at [1131, 247] on div "Next Question" at bounding box center [1174, 240] width 86 height 13
click at [1131, 234] on div "Previous" at bounding box center [1174, 226] width 86 height 13
click at [87, 247] on div "sandy loamy clay" at bounding box center [43, 151] width 87 height 193
click at [15, 85] on icon at bounding box center [7, 78] width 15 height 13
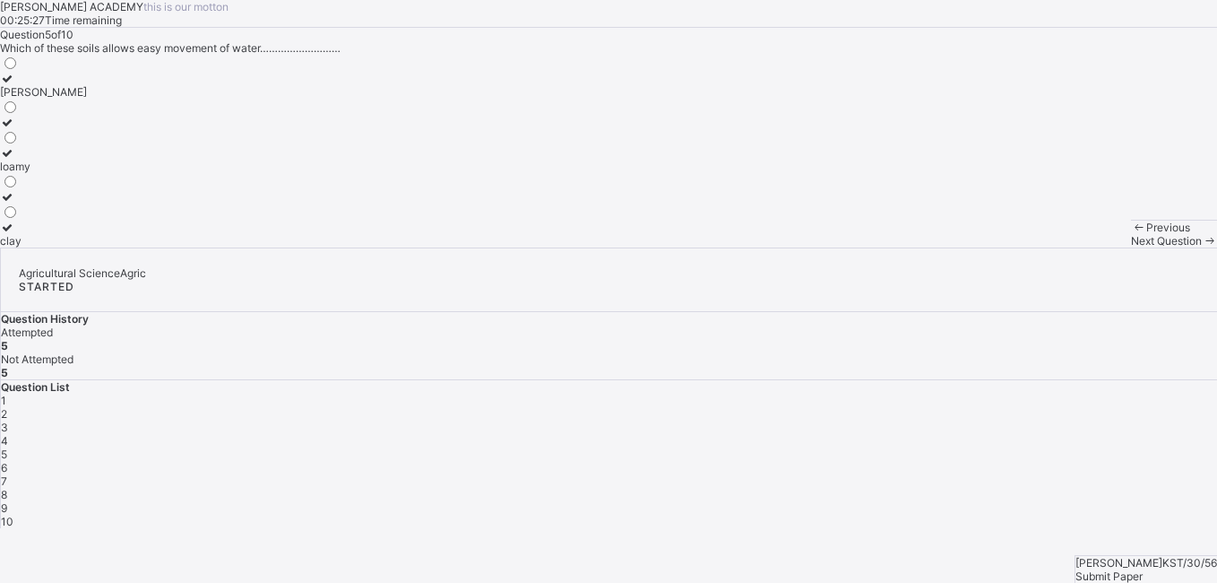
click at [1131, 247] on span "Next Question" at bounding box center [1166, 240] width 71 height 13
click at [26, 129] on div "soil" at bounding box center [13, 122] width 26 height 13
click at [1131, 247] on span "Next Question" at bounding box center [1166, 240] width 71 height 13
click at [1131, 234] on div "Previous" at bounding box center [1174, 226] width 86 height 13
click at [26, 129] on label "soil" at bounding box center [13, 115] width 26 height 27
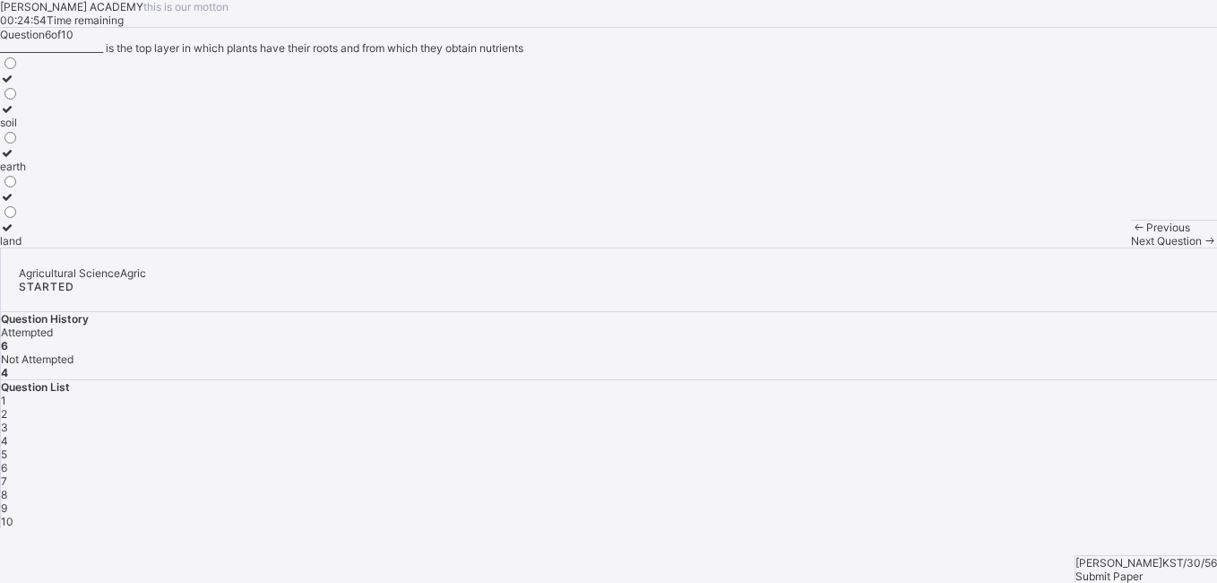
click at [1202, 247] on span at bounding box center [1209, 240] width 15 height 13
click at [65, 173] on div "soil profile" at bounding box center [32, 166] width 65 height 13
click at [1131, 247] on span "Next Question" at bounding box center [1166, 240] width 71 height 13
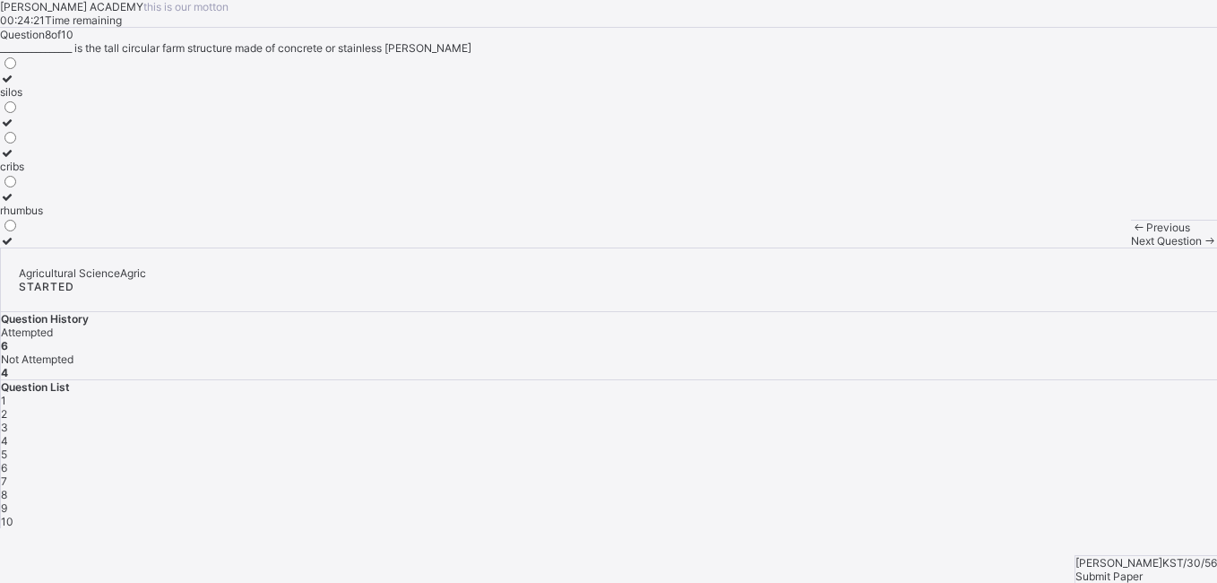
click at [1146, 234] on span "Previous" at bounding box center [1168, 226] width 44 height 13
click at [65, 173] on div "soil profile" at bounding box center [32, 166] width 65 height 13
click at [1131, 247] on span "Next Question" at bounding box center [1166, 240] width 71 height 13
click at [1146, 234] on span "Previous" at bounding box center [1168, 226] width 44 height 13
click at [65, 173] on label "soil profile" at bounding box center [32, 159] width 65 height 27
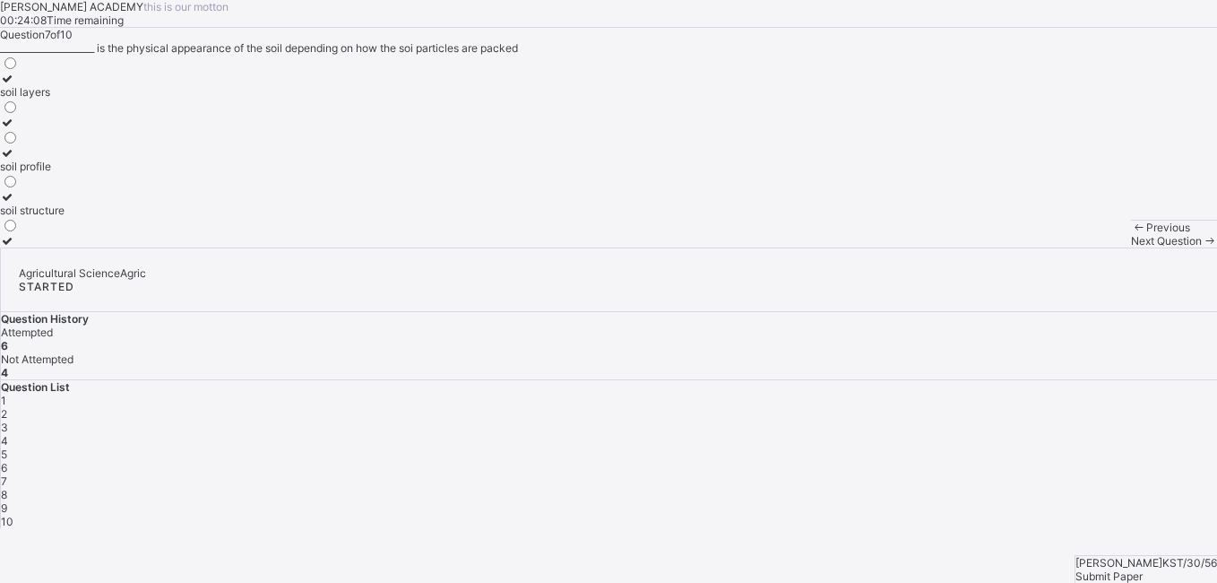
click at [65, 173] on label "soil profile" at bounding box center [32, 159] width 65 height 27
click at [1131, 247] on div "Next Question" at bounding box center [1174, 240] width 86 height 13
click at [1146, 234] on span "Previous" at bounding box center [1168, 226] width 44 height 13
click at [43, 203] on div at bounding box center [21, 196] width 43 height 13
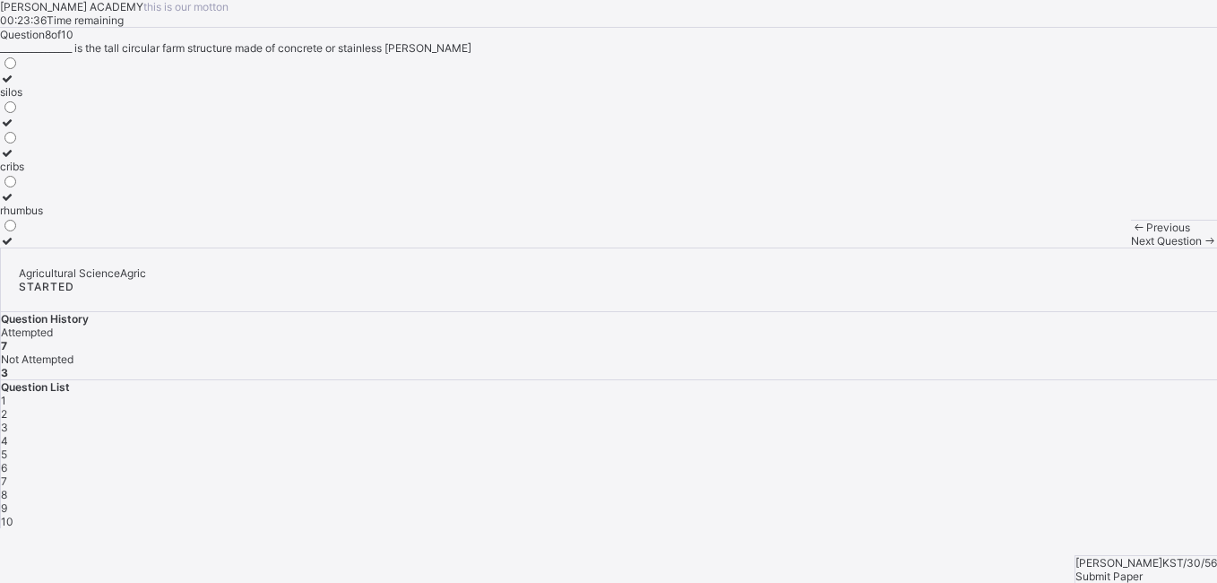
click at [1131, 247] on span "Next Question" at bounding box center [1166, 240] width 71 height 13
click at [1131, 234] on div "Previous" at bounding box center [1174, 226] width 86 height 13
click at [43, 217] on label "rhumbus" at bounding box center [21, 203] width 43 height 27
drag, startPoint x: 123, startPoint y: 453, endPoint x: 703, endPoint y: 539, distance: 586.0
click at [703, 247] on div "KAY ACADEMY this is our motton 00:23:24 Time remaining Question 8 of 10 _______…" at bounding box center [608, 123] width 1217 height 247
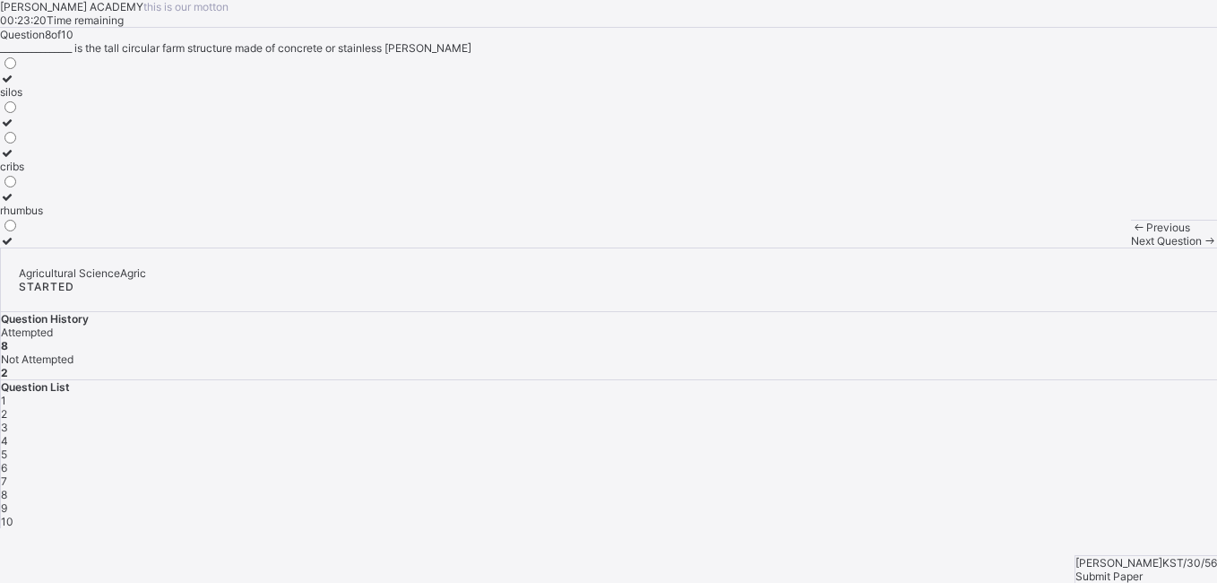
drag, startPoint x: 703, startPoint y: 539, endPoint x: 720, endPoint y: 550, distance: 20.6
click at [1131, 247] on span "Next Question" at bounding box center [1166, 240] width 71 height 13
click at [85, 173] on div "animal dip" at bounding box center [42, 166] width 85 height 13
click at [1202, 247] on span at bounding box center [1209, 240] width 15 height 13
click at [1146, 234] on span "Previous" at bounding box center [1168, 226] width 44 height 13
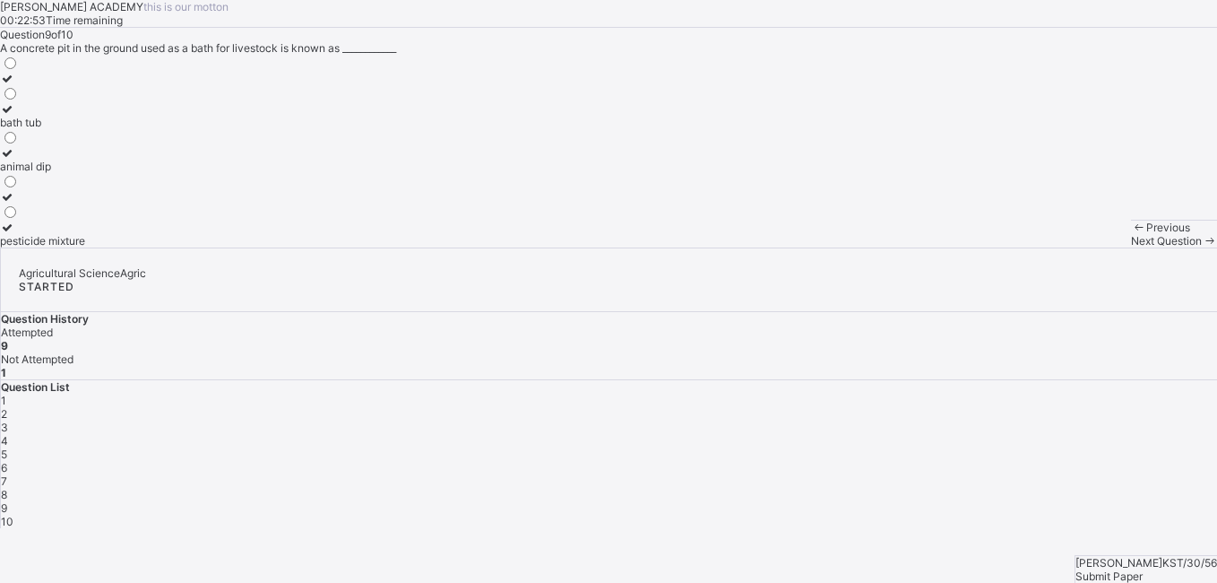
click at [85, 173] on div "animal dip" at bounding box center [42, 166] width 85 height 13
click at [1131, 247] on div "Next Question" at bounding box center [1174, 240] width 86 height 13
drag, startPoint x: 157, startPoint y: 393, endPoint x: 663, endPoint y: 433, distance: 507.9
click at [663, 247] on div "Question 10 of 10 All of these are factors to consider when choosing a farm sit…" at bounding box center [608, 138] width 1217 height 220
click at [65, 173] on div "kind of crops" at bounding box center [32, 166] width 65 height 13
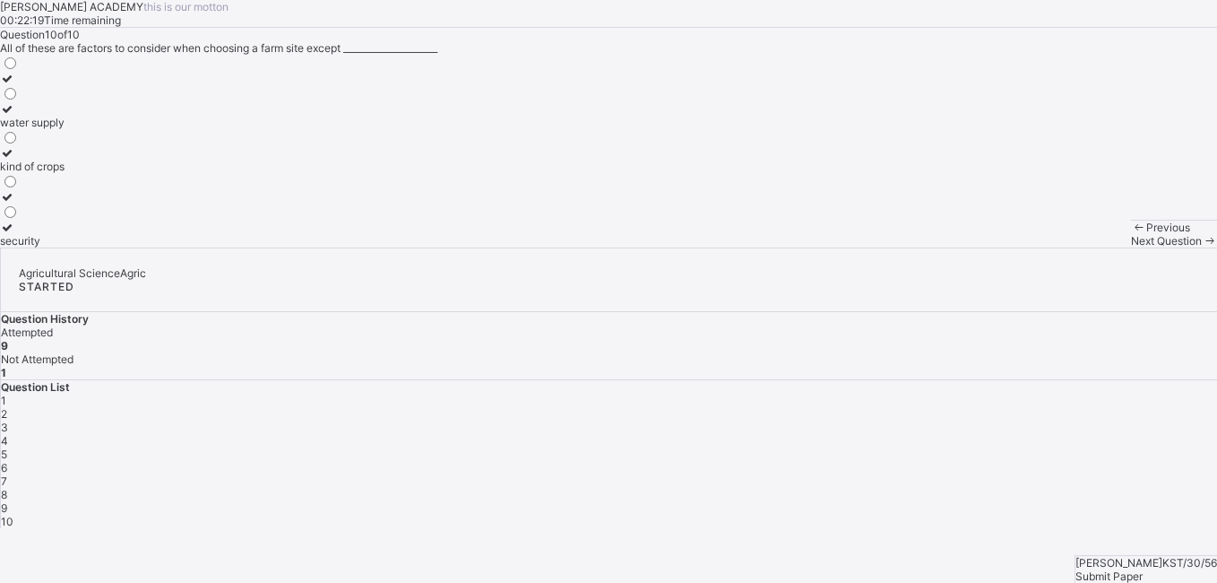
click at [1131, 247] on span "Next Question" at bounding box center [1166, 240] width 71 height 13
click at [1131, 234] on span at bounding box center [1138, 226] width 15 height 13
click at [1131, 247] on span "Next Question" at bounding box center [1166, 240] width 71 height 13
click at [65, 173] on div "kind of crops" at bounding box center [32, 166] width 65 height 13
click at [1131, 234] on span at bounding box center [1138, 226] width 15 height 13
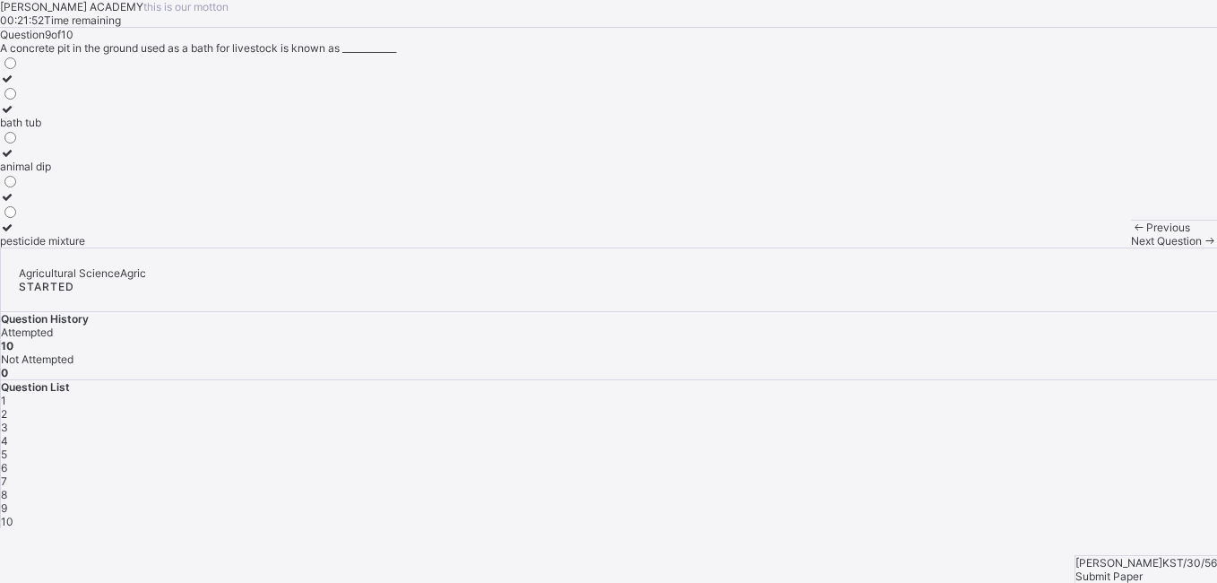
click at [1143, 569] on span "Submit Paper" at bounding box center [1108, 575] width 67 height 13
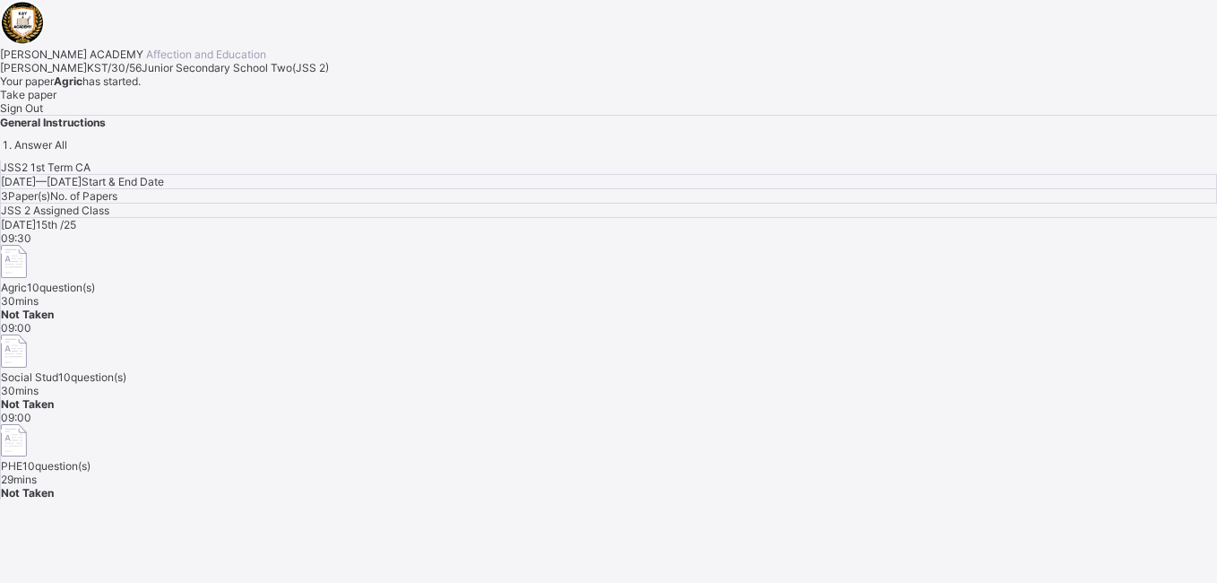
click at [745, 370] on div "Social Stud 10 question(s)" at bounding box center [609, 376] width 1216 height 13
click at [724, 334] on div "Social Stud 10 question(s)" at bounding box center [609, 358] width 1216 height 49
click at [235, 101] on div "Take paper" at bounding box center [608, 94] width 1217 height 13
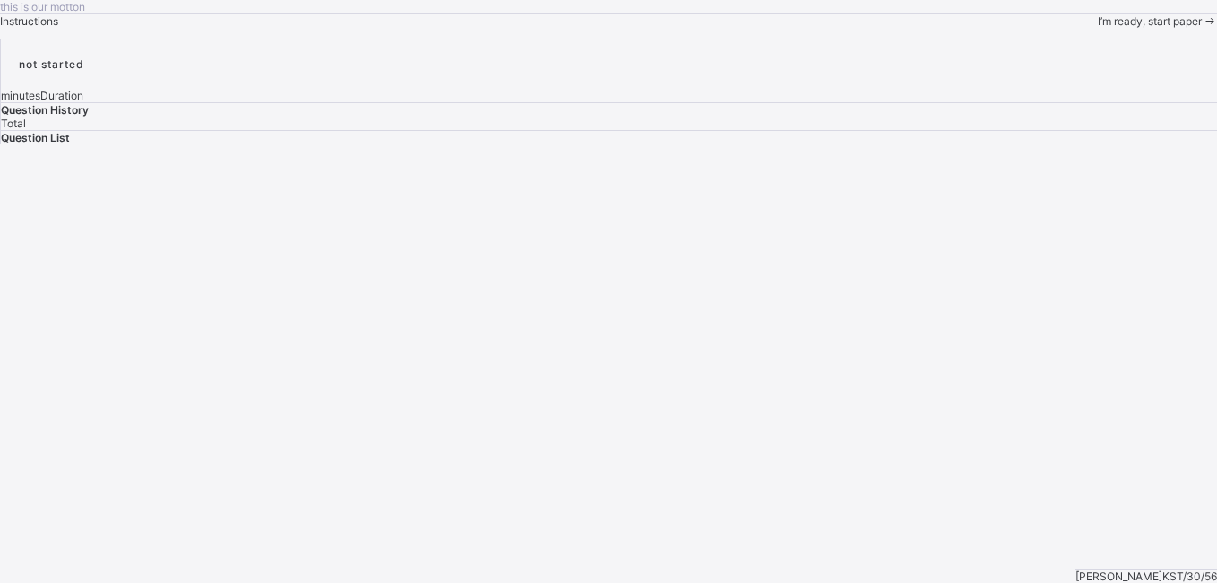
click at [1098, 28] on span "I’m ready, start paper" at bounding box center [1150, 20] width 104 height 13
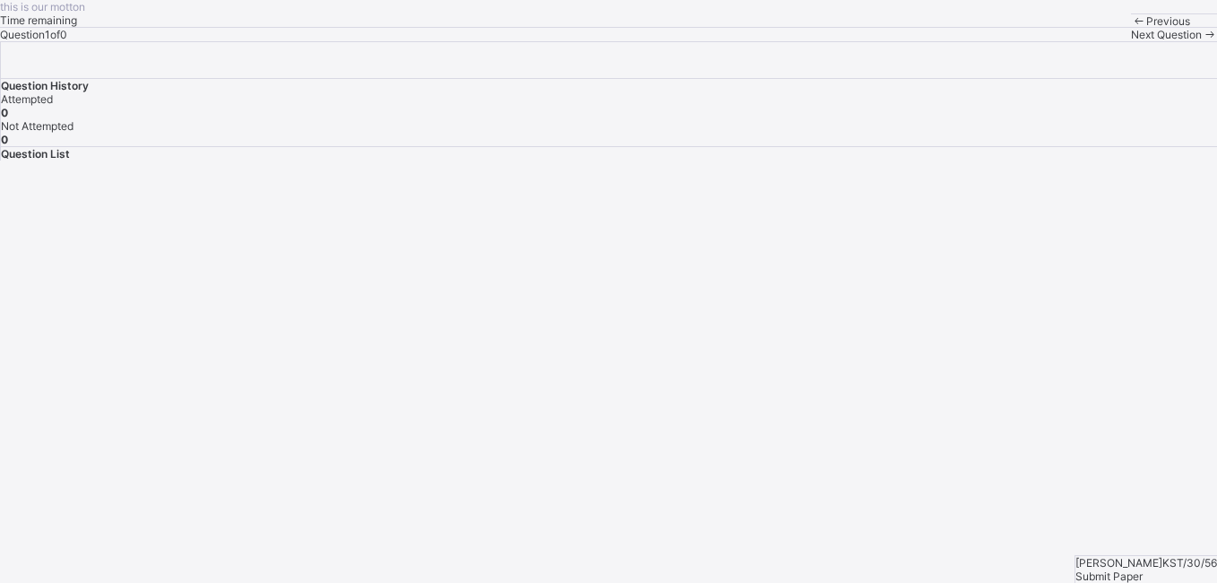
click at [1044, 160] on div "Question History Attempted 0 Not Attempted 0 Question List Ibrahim Bashir Dahir…" at bounding box center [608, 100] width 1217 height 119
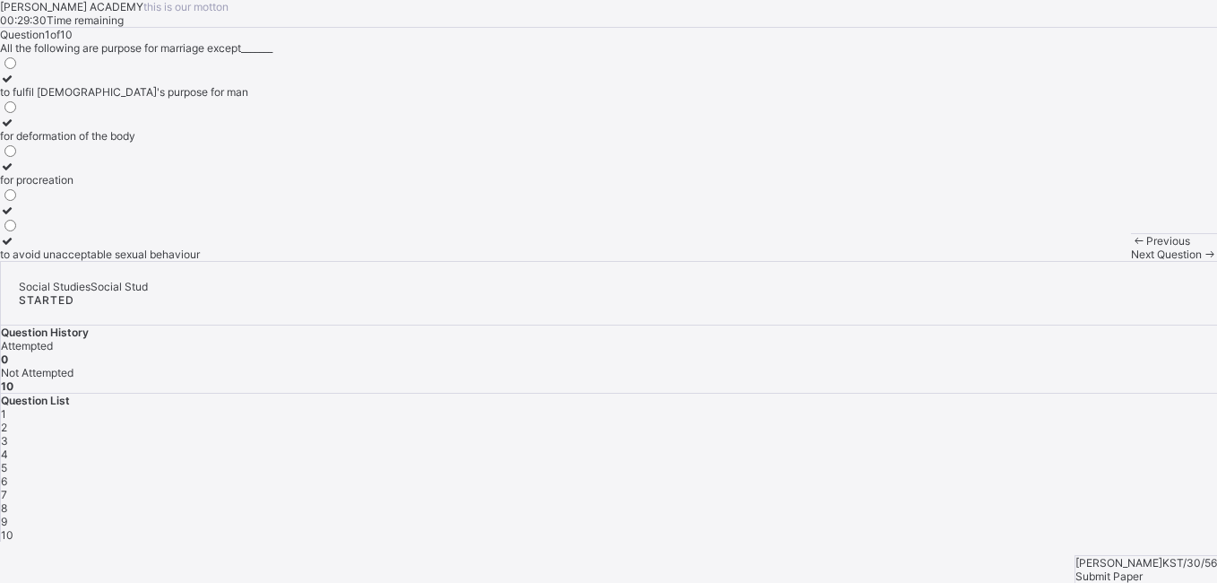
click at [234, 261] on label "to avoid unacceptable sexual behaviour" at bounding box center [124, 247] width 248 height 27
drag, startPoint x: 234, startPoint y: 488, endPoint x: 299, endPoint y: 496, distance: 65.9
click at [299, 261] on div "to fulfil [DEMOGRAPHIC_DATA]'s purpose for man for deformation of the body for …" at bounding box center [608, 158] width 1217 height 206
click at [120, 247] on div at bounding box center [124, 240] width 248 height 13
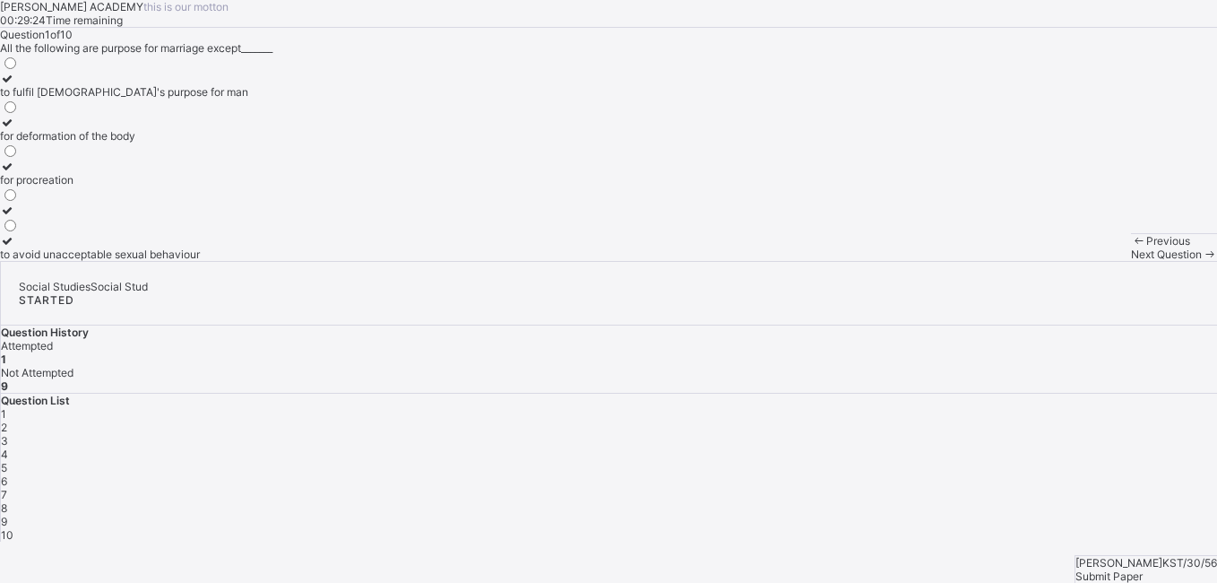
click at [120, 247] on div at bounding box center [124, 240] width 248 height 13
click at [15, 247] on icon at bounding box center [7, 240] width 15 height 13
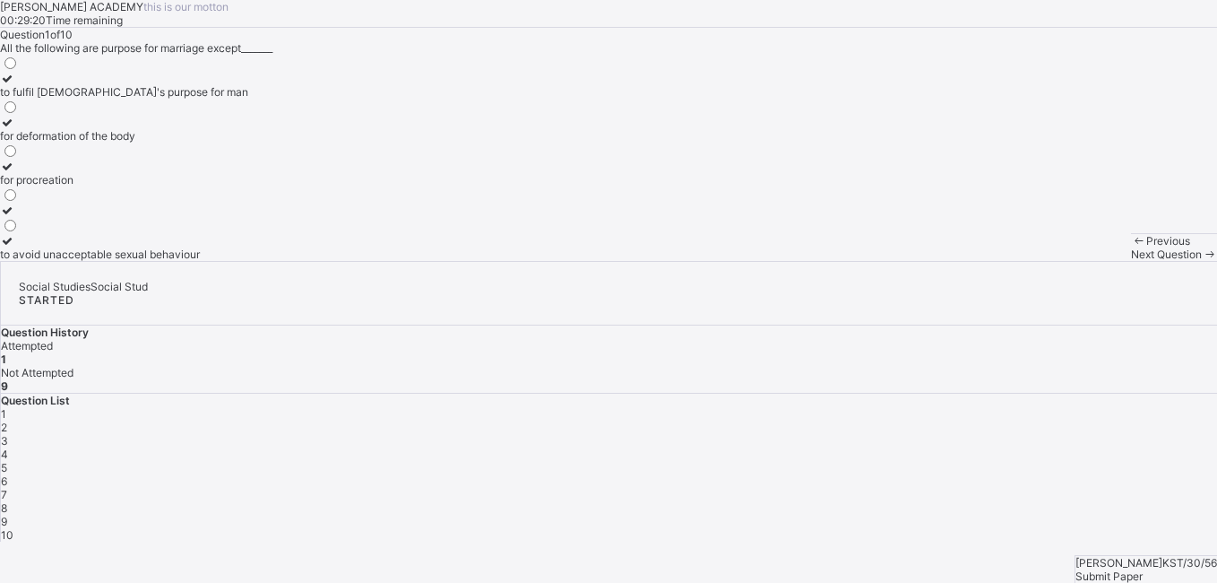
click at [15, 247] on icon at bounding box center [7, 240] width 15 height 13
click at [144, 142] on div "for deformation of the body" at bounding box center [124, 135] width 248 height 13
click at [145, 142] on div "for deformation of the body" at bounding box center [124, 135] width 248 height 13
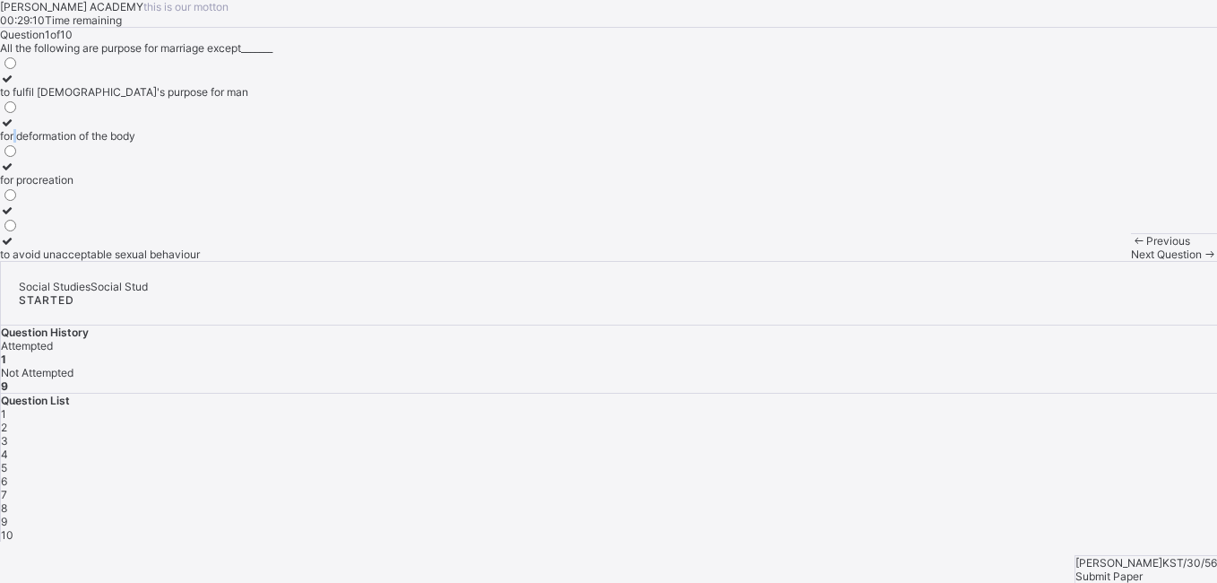
click at [145, 142] on div "for deformation of the body" at bounding box center [124, 135] width 248 height 13
click at [1131, 261] on span "Next Question" at bounding box center [1166, 253] width 71 height 13
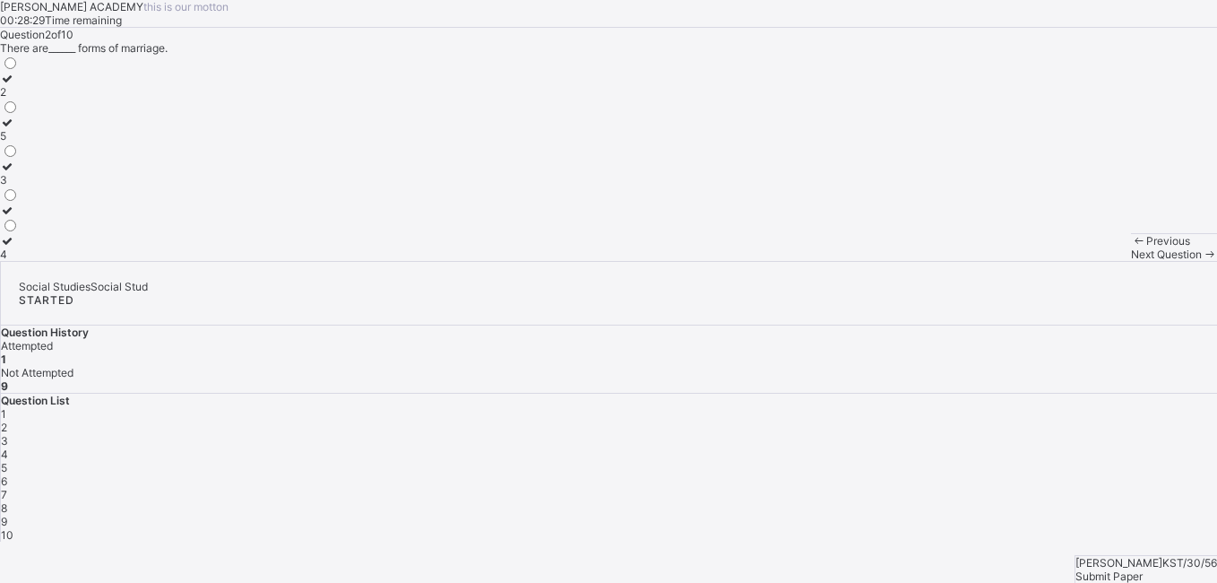
click at [19, 261] on label "4" at bounding box center [9, 247] width 19 height 27
click at [1131, 261] on span "Next Question" at bounding box center [1166, 253] width 71 height 13
click at [1131, 247] on span at bounding box center [1138, 240] width 15 height 13
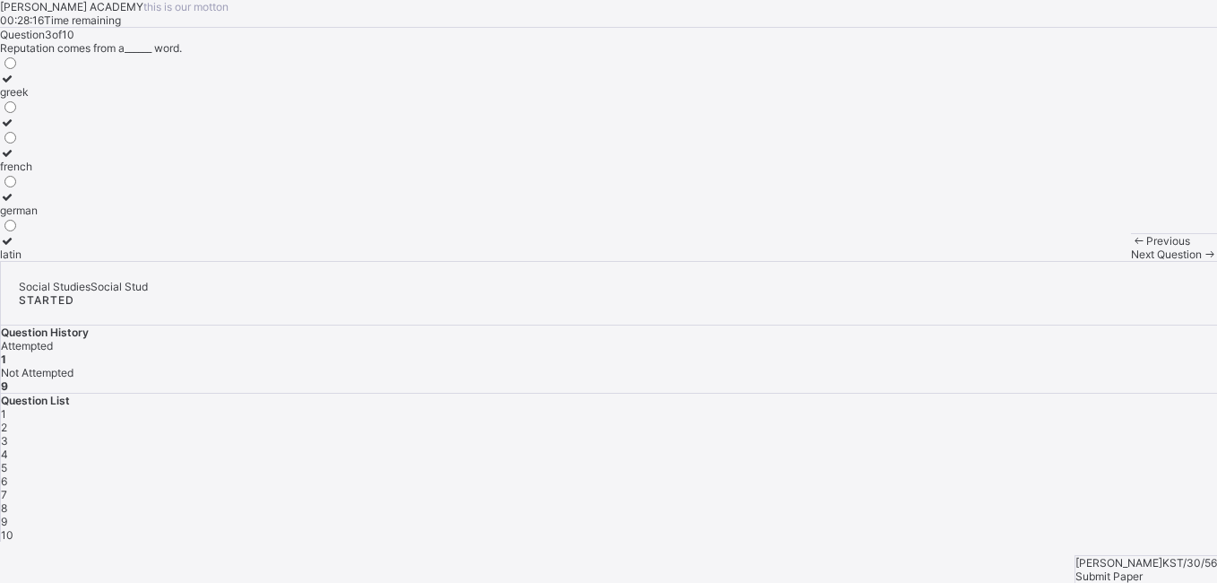
click at [1131, 247] on span at bounding box center [1138, 240] width 15 height 13
click at [19, 261] on div "4" at bounding box center [9, 253] width 19 height 13
click at [1131, 261] on span "Next Question" at bounding box center [1166, 253] width 71 height 13
click at [38, 261] on label "latin" at bounding box center [19, 247] width 38 height 27
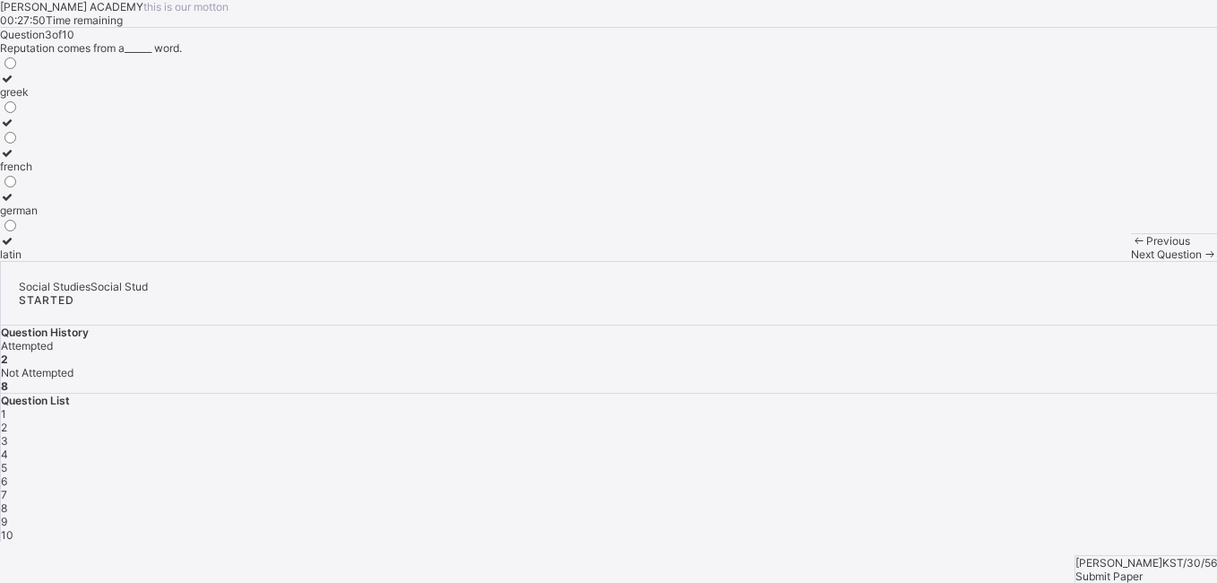
click at [1131, 261] on span "Next Question" at bounding box center [1166, 253] width 71 height 13
click at [1131, 247] on div "Previous" at bounding box center [1174, 240] width 86 height 13
click at [38, 261] on div "latin" at bounding box center [19, 253] width 38 height 13
click at [1131, 261] on span "Next Question" at bounding box center [1166, 253] width 71 height 13
click at [1146, 247] on span "Previous" at bounding box center [1168, 240] width 44 height 13
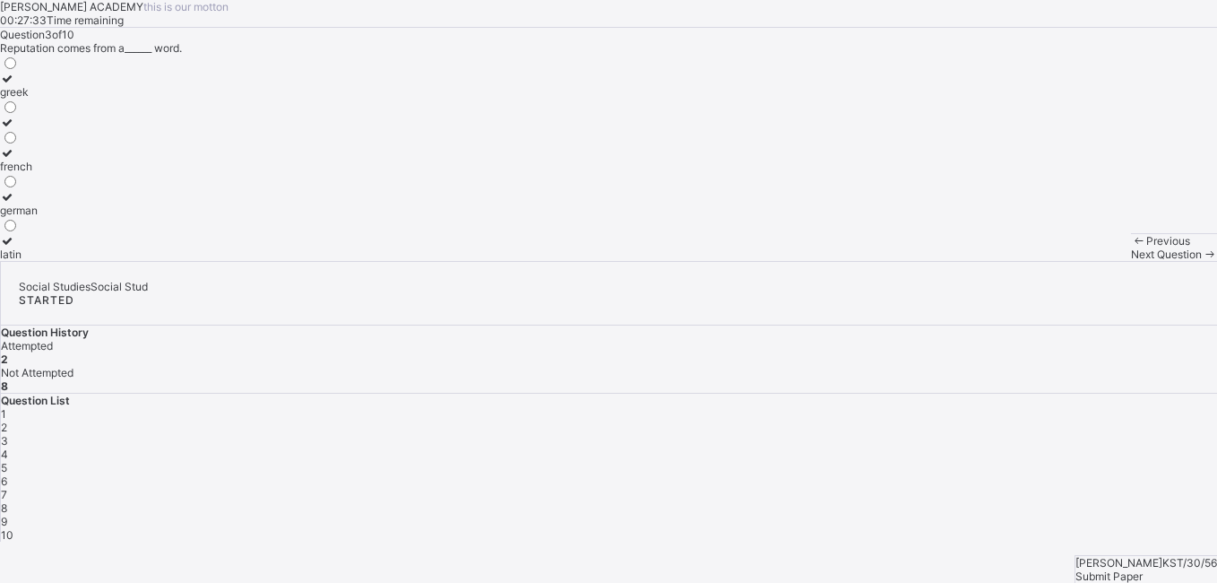
click at [1146, 247] on span "Previous" at bounding box center [1168, 240] width 44 height 13
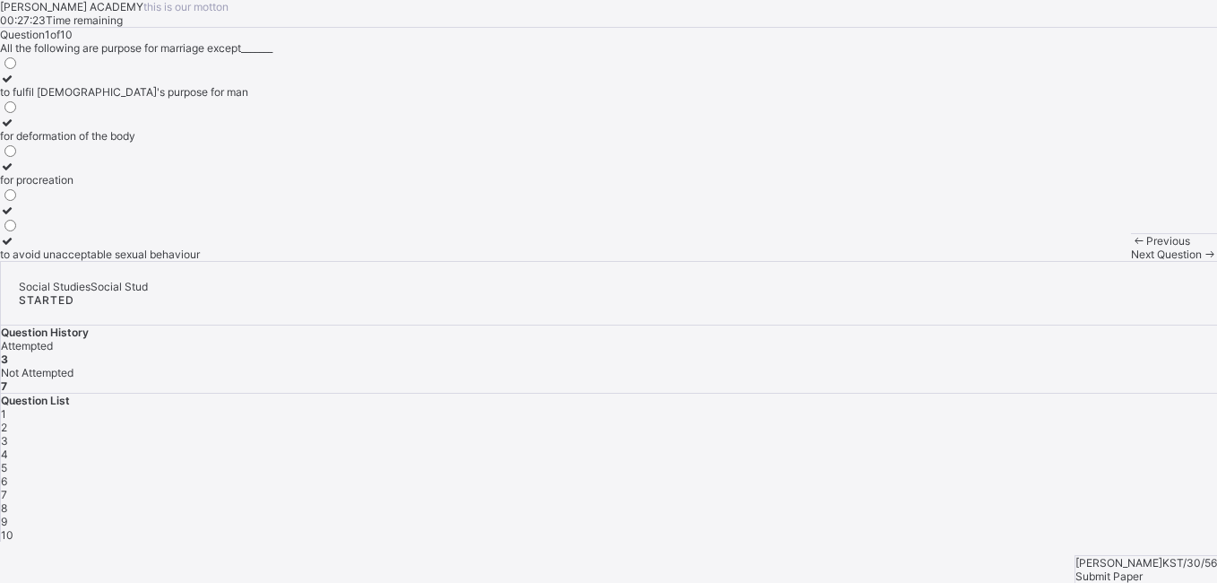
click at [1131, 261] on span "Next Question" at bounding box center [1166, 253] width 71 height 13
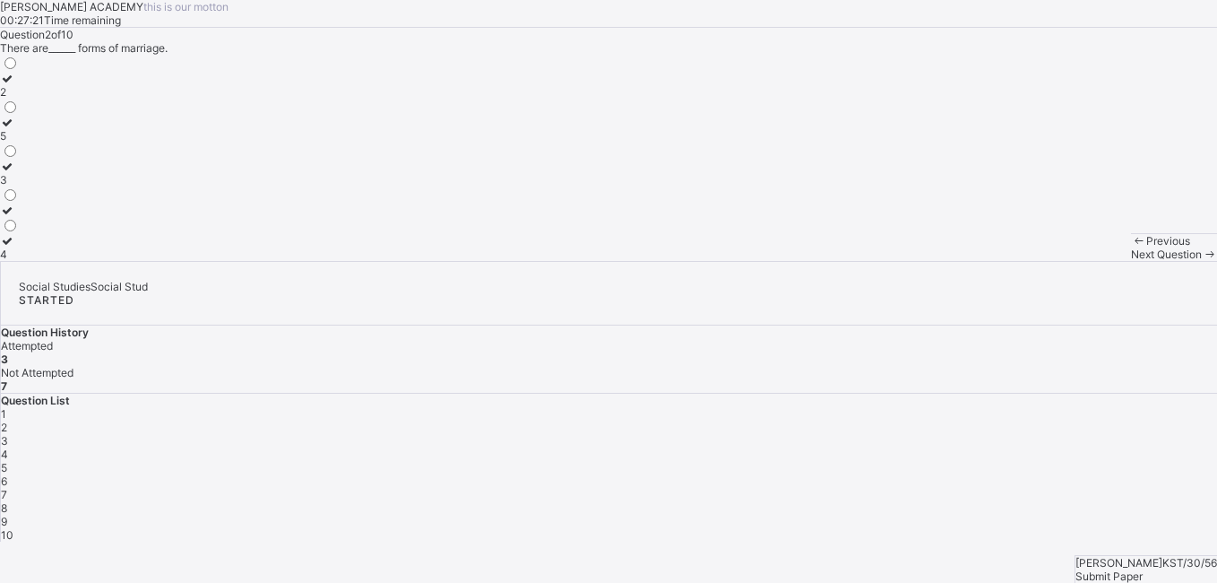
click at [1131, 261] on span "Next Question" at bounding box center [1166, 253] width 71 height 13
click at [94, 99] on div "nuclear family" at bounding box center [47, 91] width 94 height 13
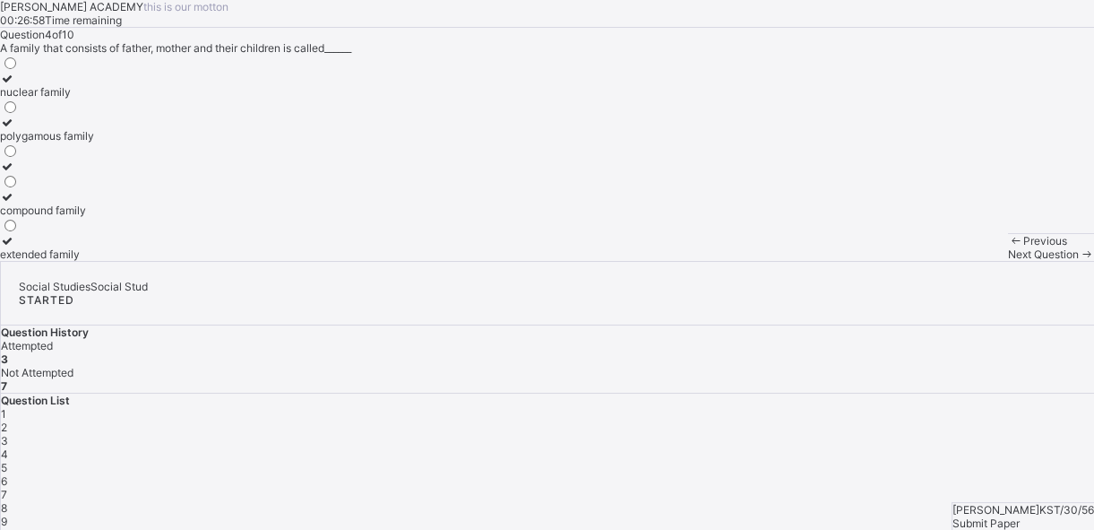
click at [74, 41] on span at bounding box center [74, 34] width 0 height 13
click at [1008, 261] on span "Next Question" at bounding box center [1043, 253] width 71 height 13
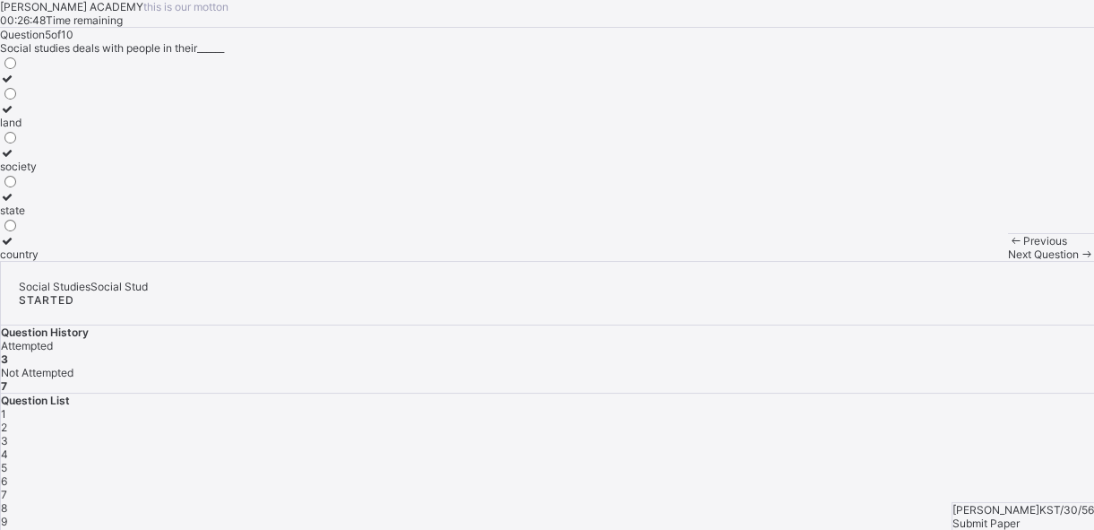
click at [1023, 247] on span "Previous" at bounding box center [1045, 240] width 44 height 13
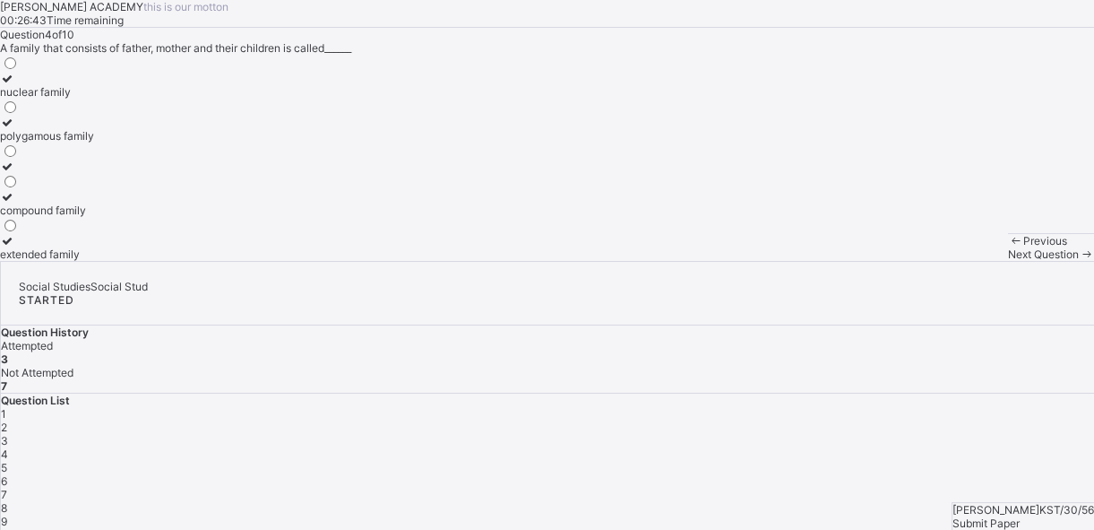
drag, startPoint x: 105, startPoint y: 258, endPoint x: 680, endPoint y: 251, distance: 575.4
click at [680, 251] on div "KAY ACADEMY this is our motton 00:26:43 Time remaining Question 4 of 10 A famil…" at bounding box center [547, 130] width 1094 height 261
click at [94, 99] on div "nuclear family" at bounding box center [47, 91] width 94 height 13
click at [1008, 261] on span "Next Question" at bounding box center [1043, 253] width 71 height 13
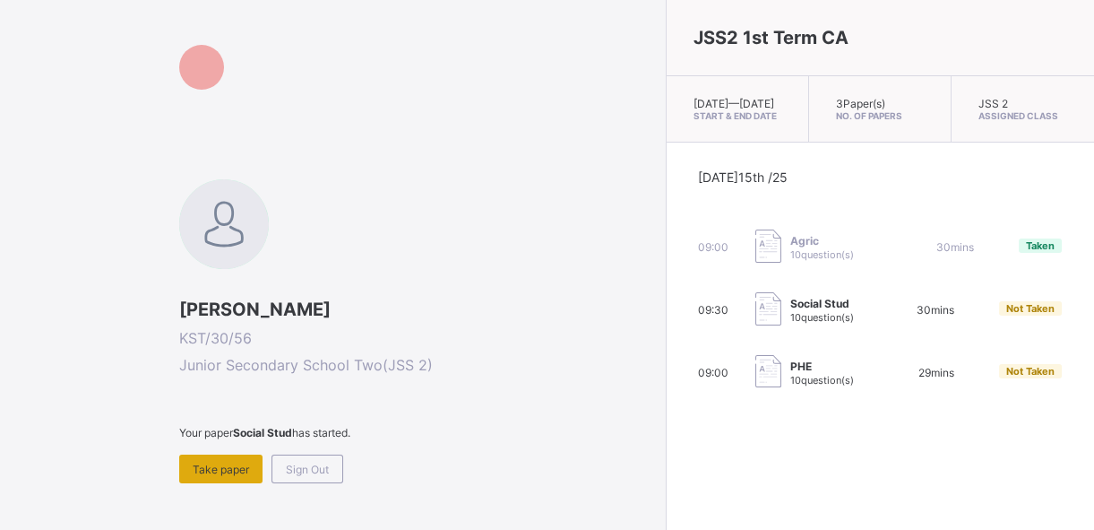
click at [209, 462] on span "Take paper" at bounding box center [221, 468] width 56 height 13
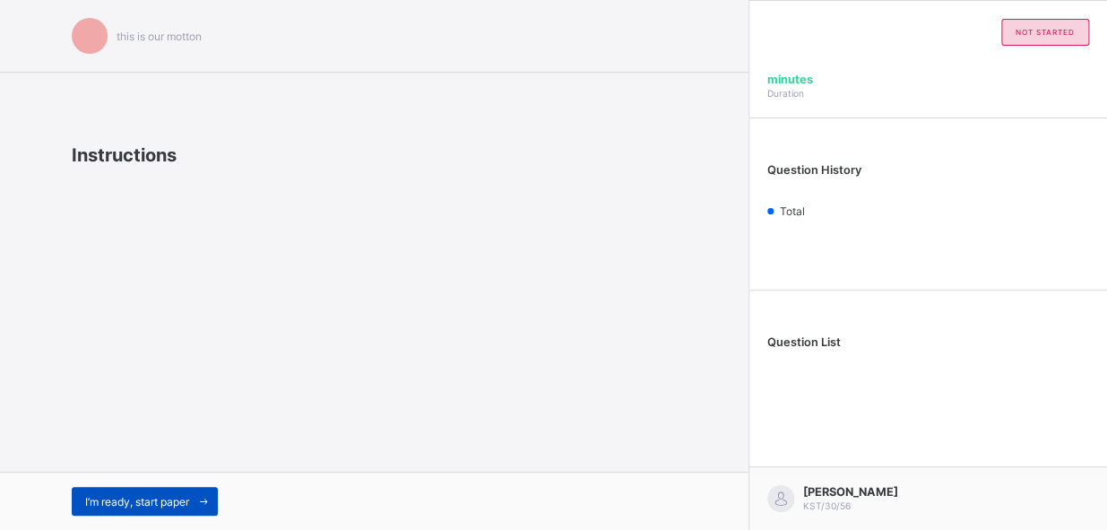
click at [144, 495] on span "I’m ready, start paper" at bounding box center [137, 501] width 104 height 13
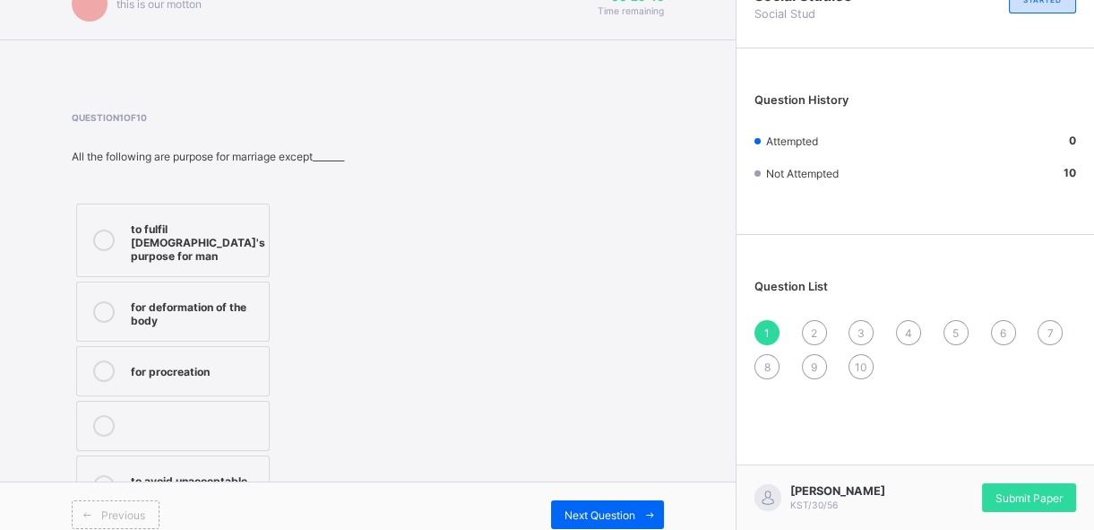
scroll to position [45, 0]
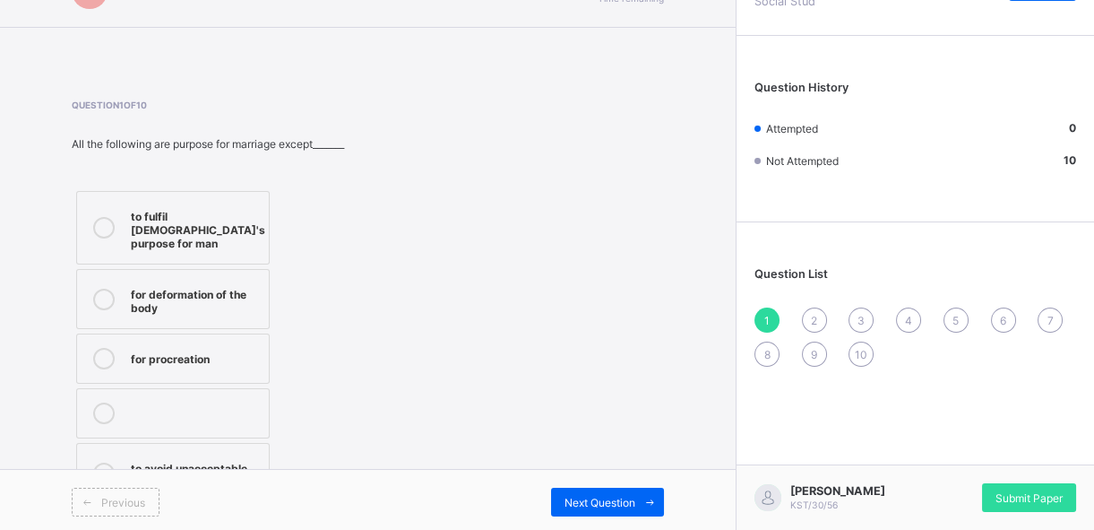
click at [342, 458] on div "to fulfil [DEMOGRAPHIC_DATA]'s purpose for man for deformation of the body for …" at bounding box center [240, 346] width 337 height 321
drag, startPoint x: 342, startPoint y: 458, endPoint x: 323, endPoint y: 427, distance: 36.3
click at [323, 427] on div "to fulfil [DEMOGRAPHIC_DATA]'s purpose for man for deformation of the body for …" at bounding box center [240, 346] width 337 height 321
click at [817, 318] on span "2" at bounding box center [814, 320] width 6 height 13
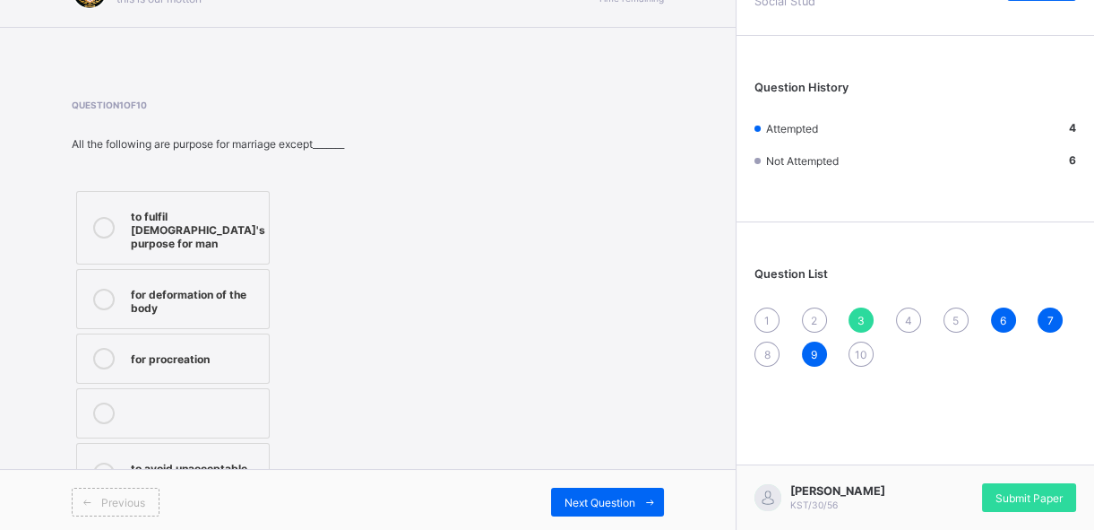
scroll to position [41, 0]
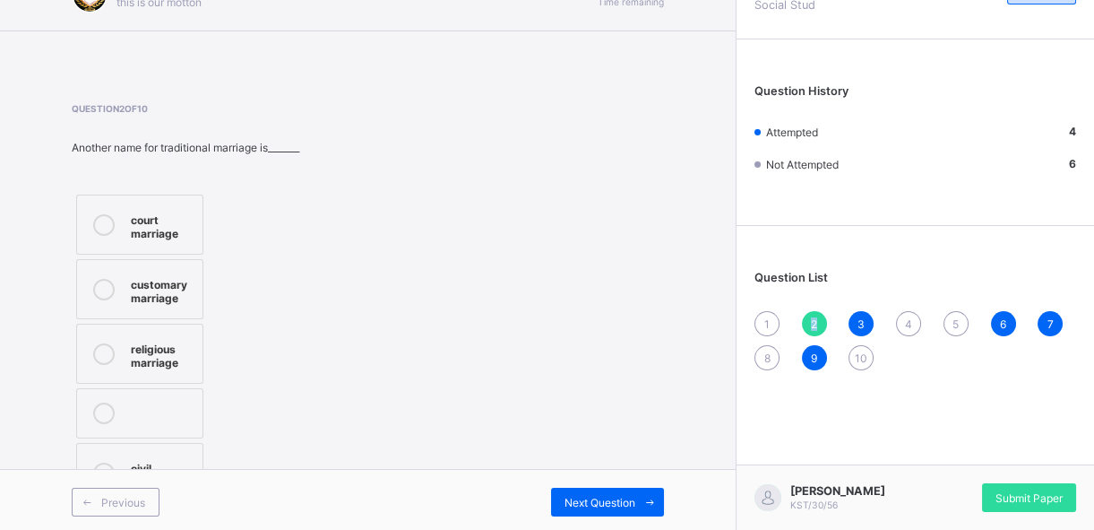
click at [817, 318] on span "2" at bounding box center [814, 323] width 6 height 13
click at [770, 323] on span "1" at bounding box center [766, 323] width 5 height 13
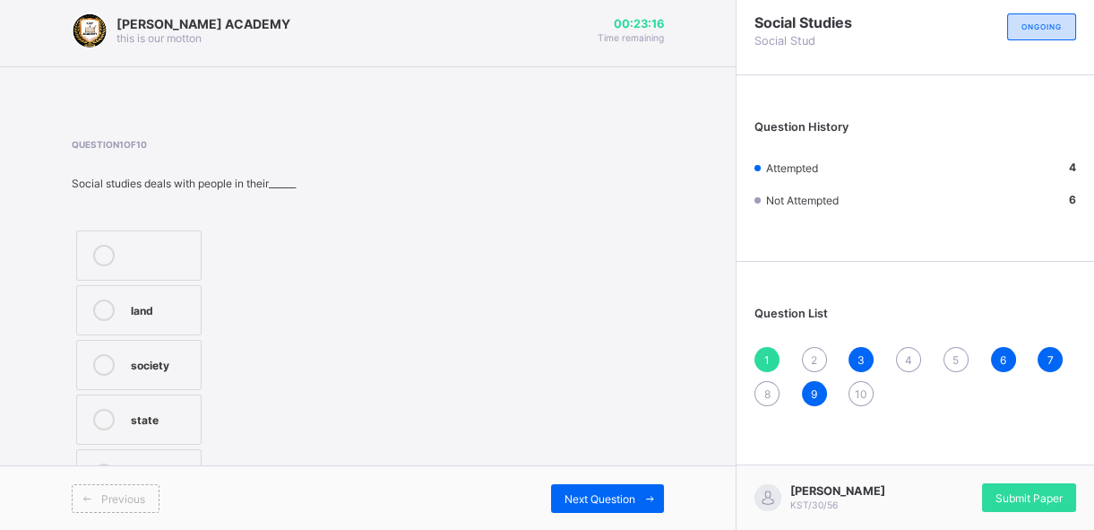
click at [125, 374] on label "society" at bounding box center [138, 365] width 125 height 50
click at [817, 356] on span "2" at bounding box center [814, 359] width 6 height 13
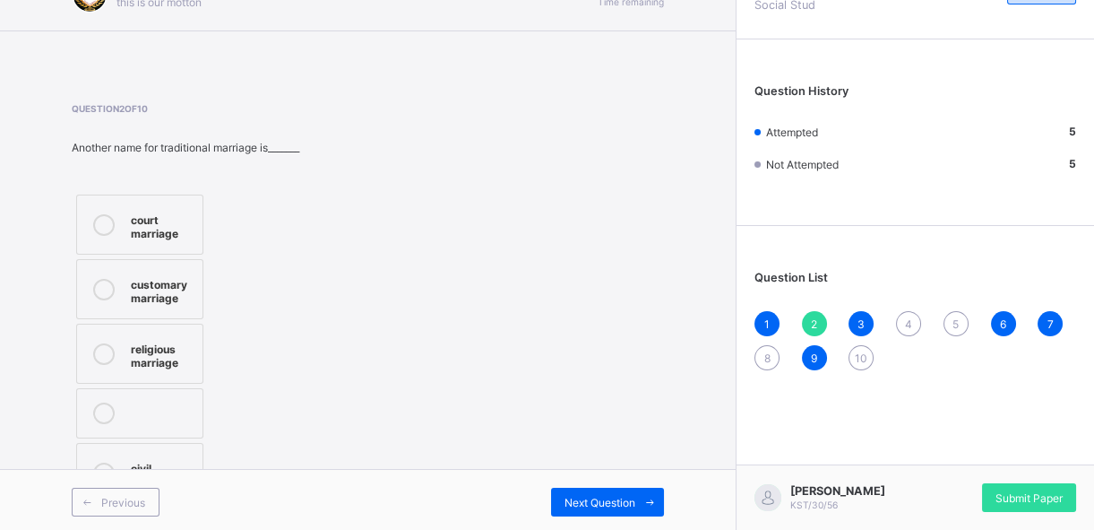
click at [177, 449] on label "civil marriage" at bounding box center [139, 473] width 127 height 60
click at [165, 296] on div "customary marriage" at bounding box center [162, 288] width 63 height 31
click at [871, 312] on div "3" at bounding box center [861, 323] width 25 height 25
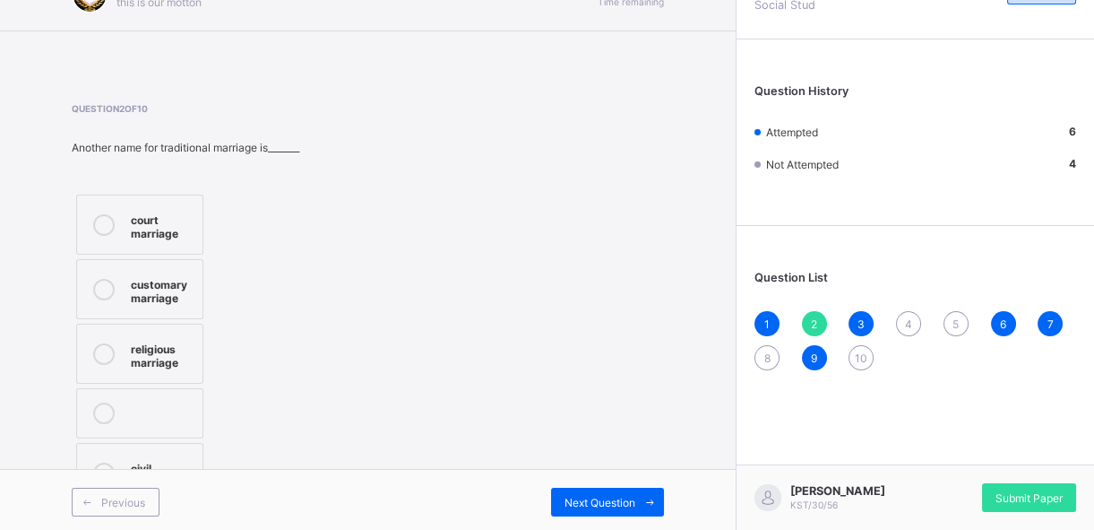
scroll to position [45, 0]
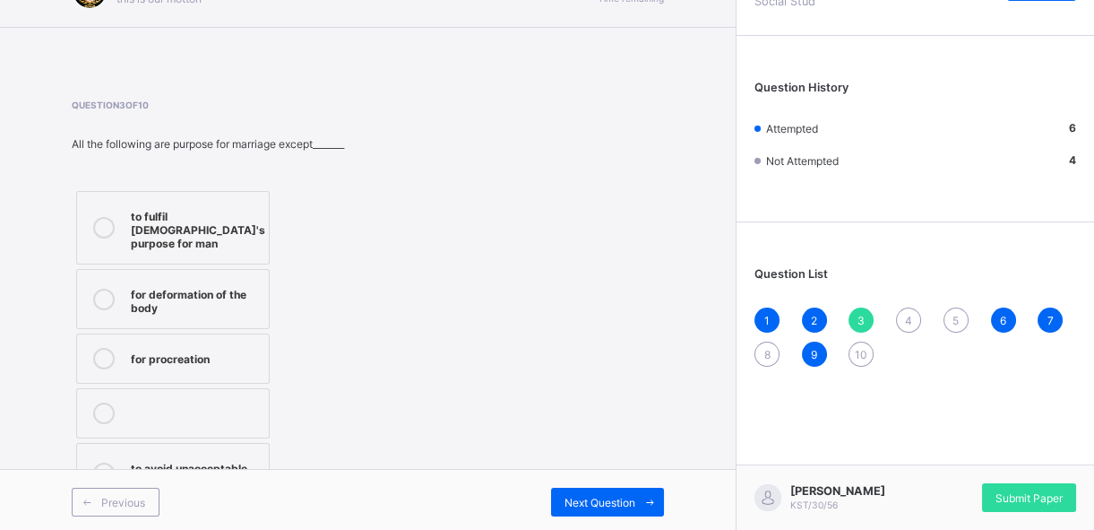
click at [865, 314] on span "3" at bounding box center [861, 320] width 7 height 13
click at [912, 316] on span "4" at bounding box center [908, 320] width 7 height 13
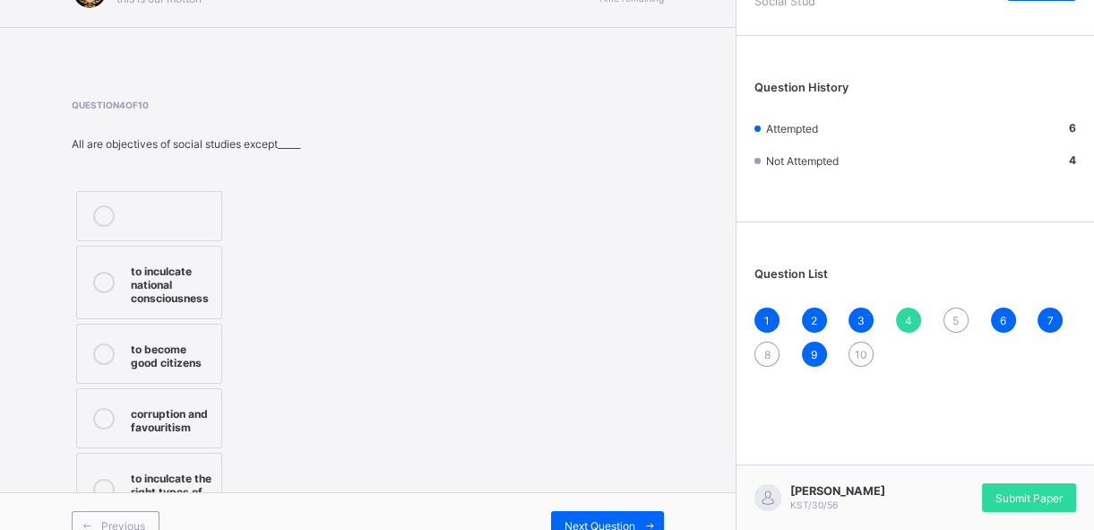
click at [28, 474] on div "[PERSON_NAME] ACADEMY this is our [PERSON_NAME] 00:22:09 Time remaining Questio…" at bounding box center [368, 256] width 736 height 602
click at [28, 474] on div "[PERSON_NAME] ACADEMY this is our [PERSON_NAME] 00:22:08 Time remaining Questio…" at bounding box center [368, 256] width 736 height 602
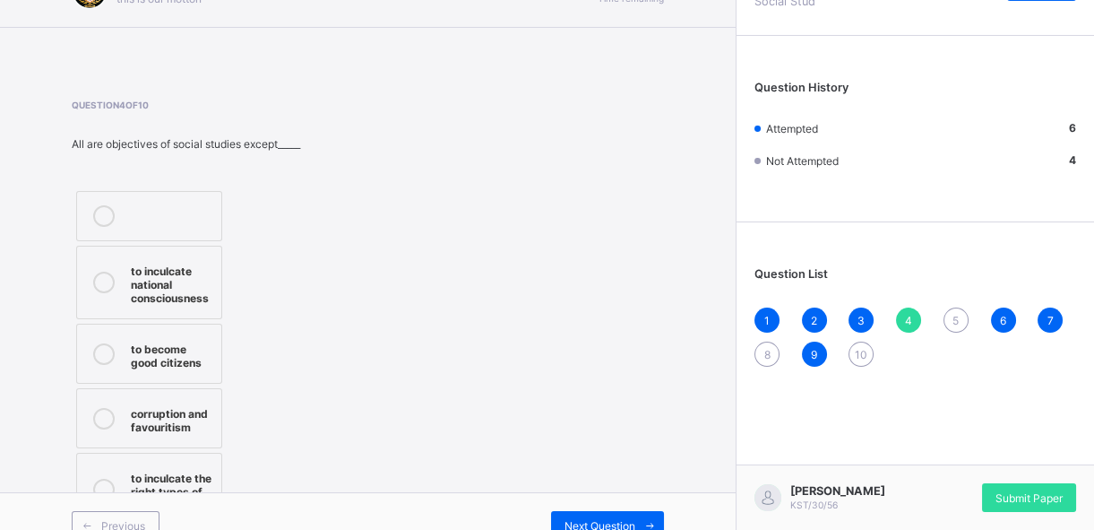
click at [30, 481] on div "[PERSON_NAME] ACADEMY this is our [PERSON_NAME] 00:22:07 Time remaining Questio…" at bounding box center [368, 256] width 736 height 602
click at [30, 481] on div "[PERSON_NAME] ACADEMY this is our [PERSON_NAME] 00:22:06 Time remaining Questio…" at bounding box center [368, 256] width 736 height 602
click at [165, 469] on div "to inculcate the right types of value" at bounding box center [172, 489] width 82 height 45
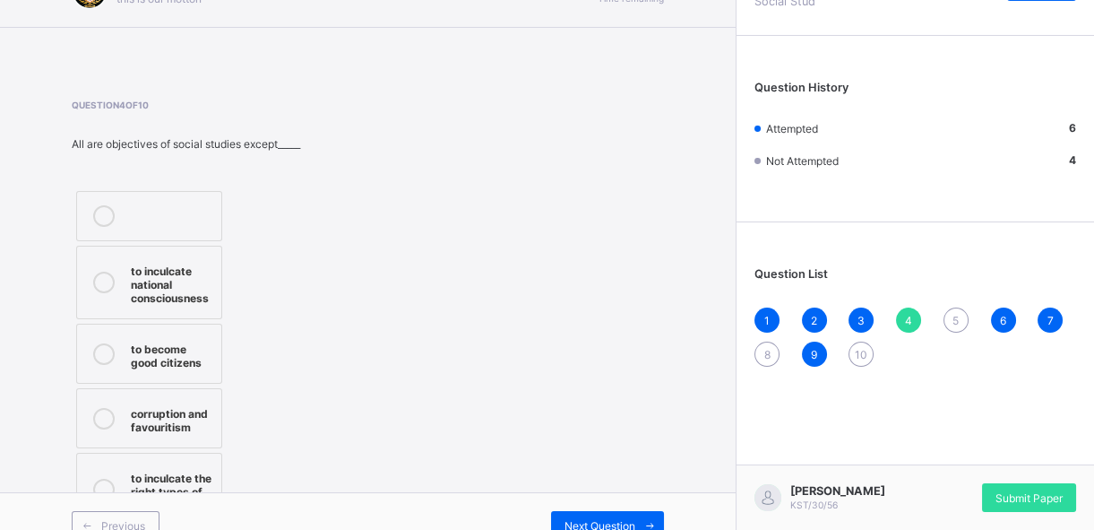
click at [165, 469] on div "to inculcate the right types of value" at bounding box center [172, 489] width 82 height 45
click at [962, 318] on div "5" at bounding box center [956, 319] width 25 height 25
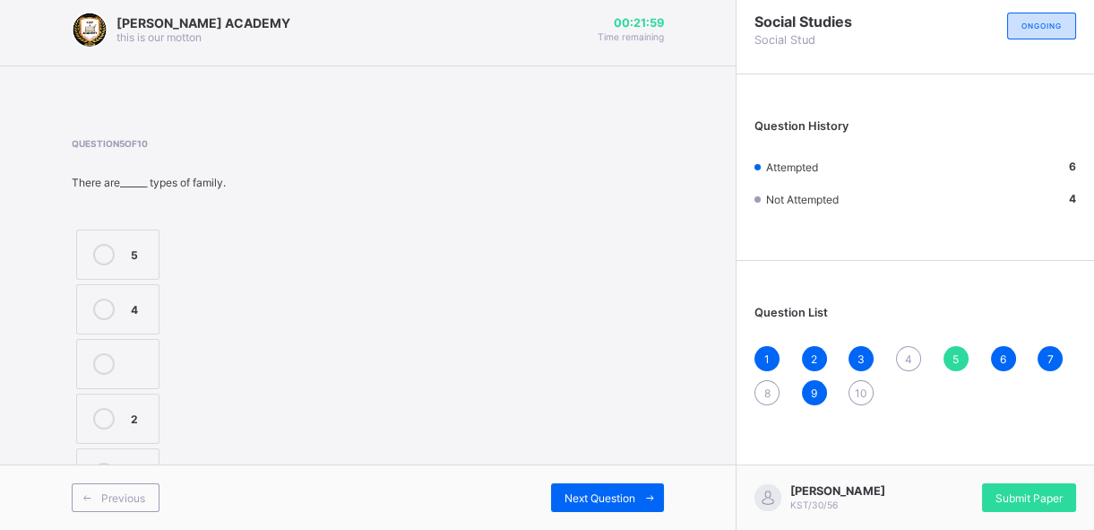
scroll to position [5, 0]
click at [918, 350] on div "4" at bounding box center [908, 359] width 25 height 25
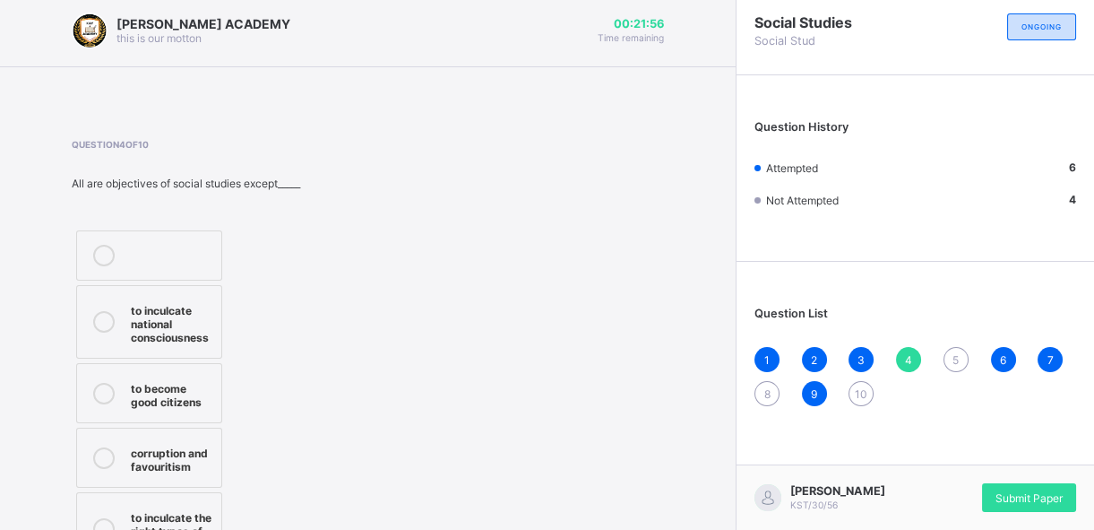
scroll to position [45, 0]
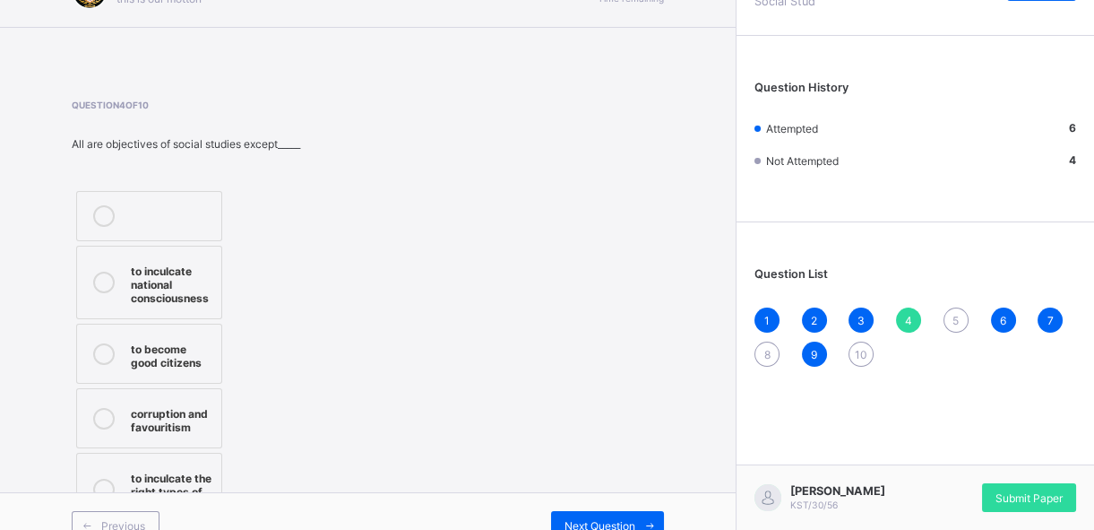
click at [175, 472] on div "to inculcate the right types of value" at bounding box center [172, 489] width 82 height 45
click at [959, 315] on span "5" at bounding box center [956, 320] width 6 height 13
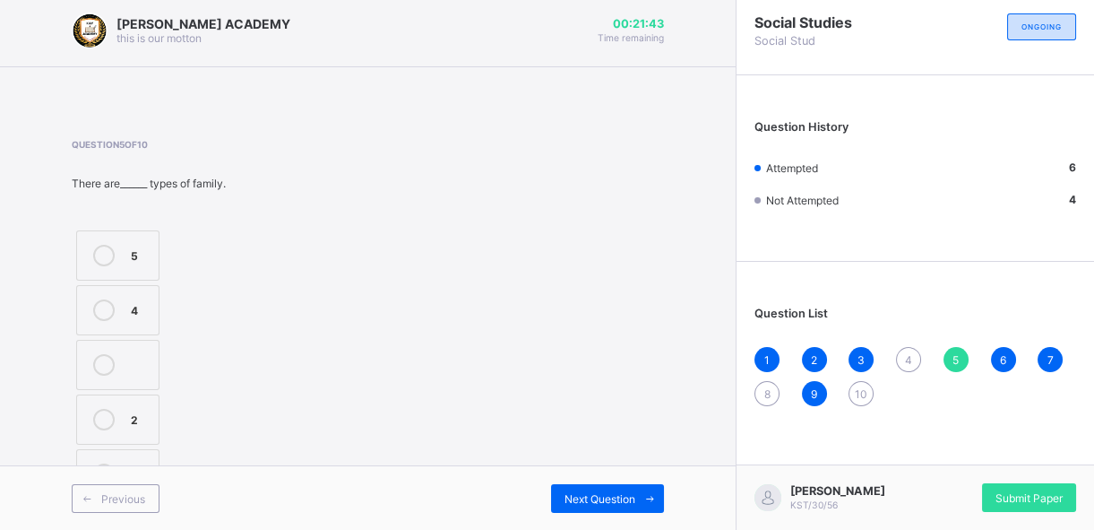
click at [912, 356] on span "4" at bounding box center [908, 359] width 7 height 13
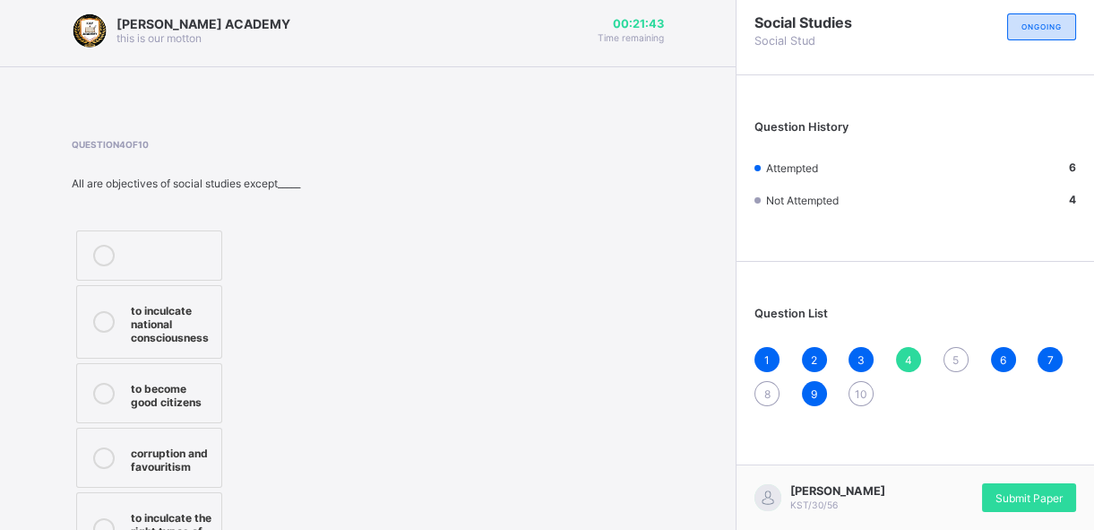
scroll to position [45, 0]
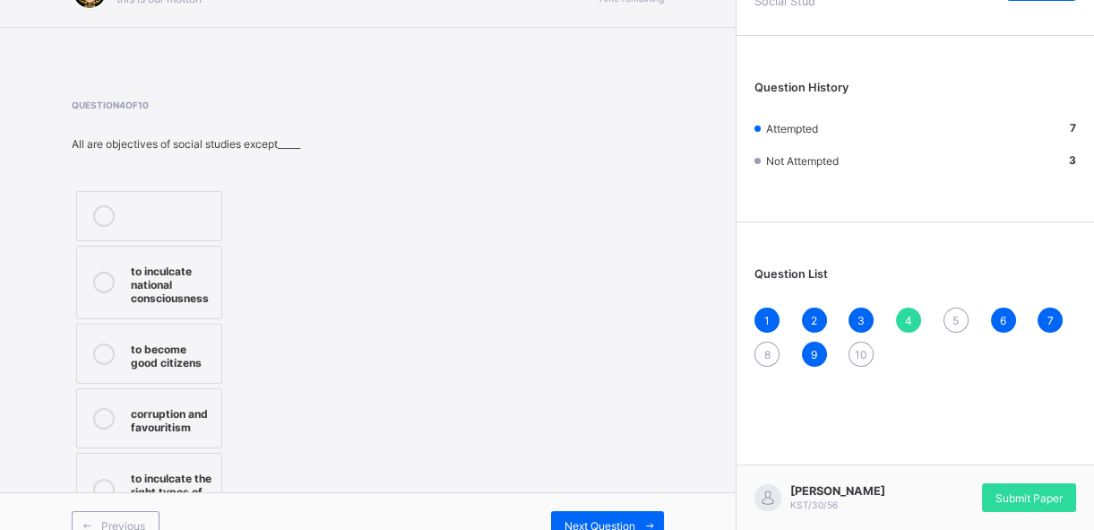
click at [156, 481] on div "to inculcate the right types of value" at bounding box center [172, 489] width 82 height 45
click at [969, 319] on div "5" at bounding box center [956, 319] width 25 height 25
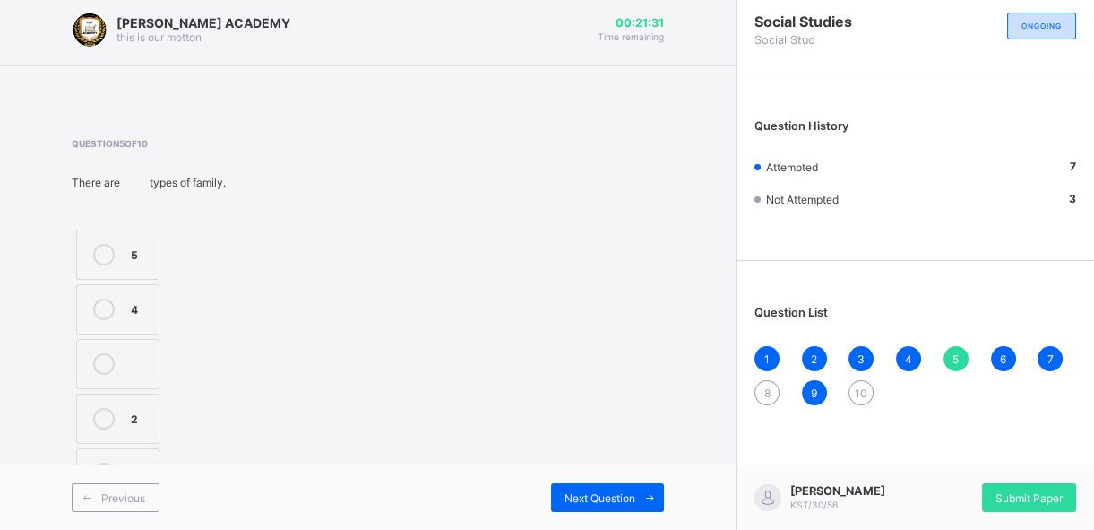
scroll to position [5, 0]
click at [117, 439] on label "2" at bounding box center [117, 419] width 83 height 50
click at [1006, 353] on span "6" at bounding box center [1003, 359] width 6 height 13
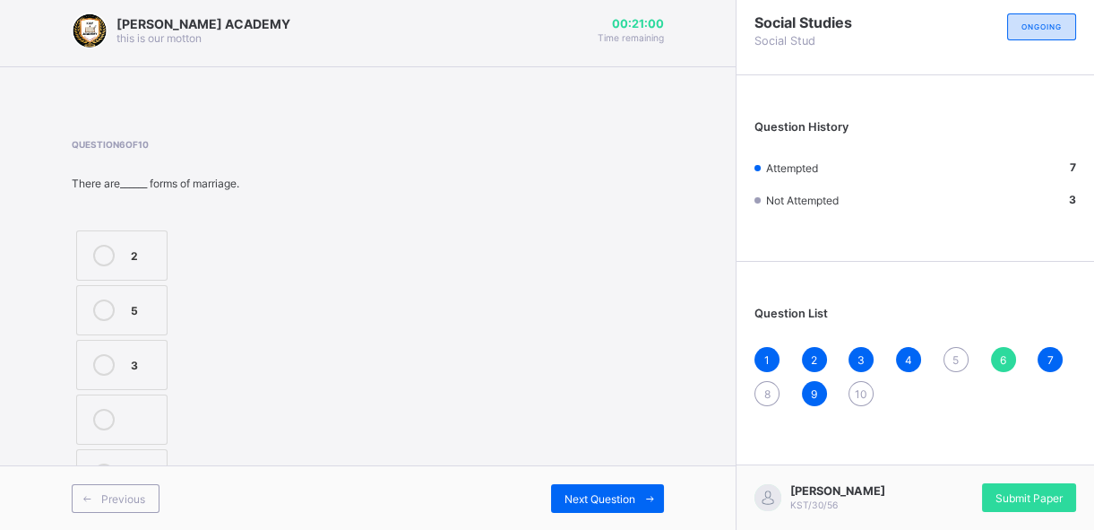
click at [961, 363] on div "5" at bounding box center [956, 359] width 25 height 25
click at [98, 459] on label "3" at bounding box center [117, 474] width 83 height 50
click at [1016, 358] on div "6" at bounding box center [1003, 359] width 25 height 25
click at [969, 358] on div "5" at bounding box center [956, 359] width 25 height 25
click at [143, 409] on div "2" at bounding box center [140, 418] width 19 height 18
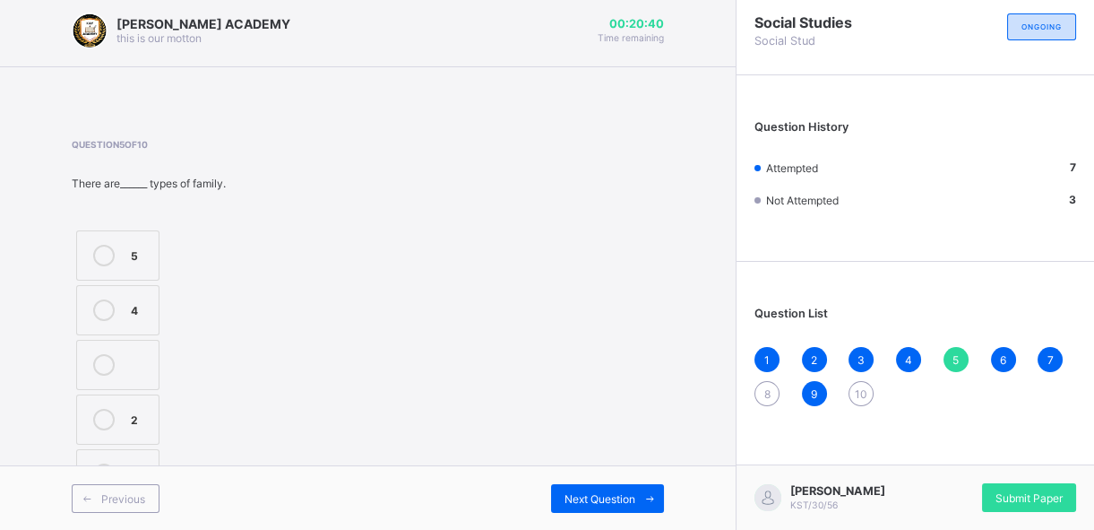
click at [1016, 351] on div "6" at bounding box center [1003, 359] width 25 height 25
click at [969, 354] on div "5" at bounding box center [956, 359] width 25 height 25
click at [1016, 355] on div "6" at bounding box center [1003, 359] width 25 height 25
click at [117, 361] on div at bounding box center [104, 365] width 36 height 22
click at [1054, 355] on span "7" at bounding box center [1051, 359] width 6 height 13
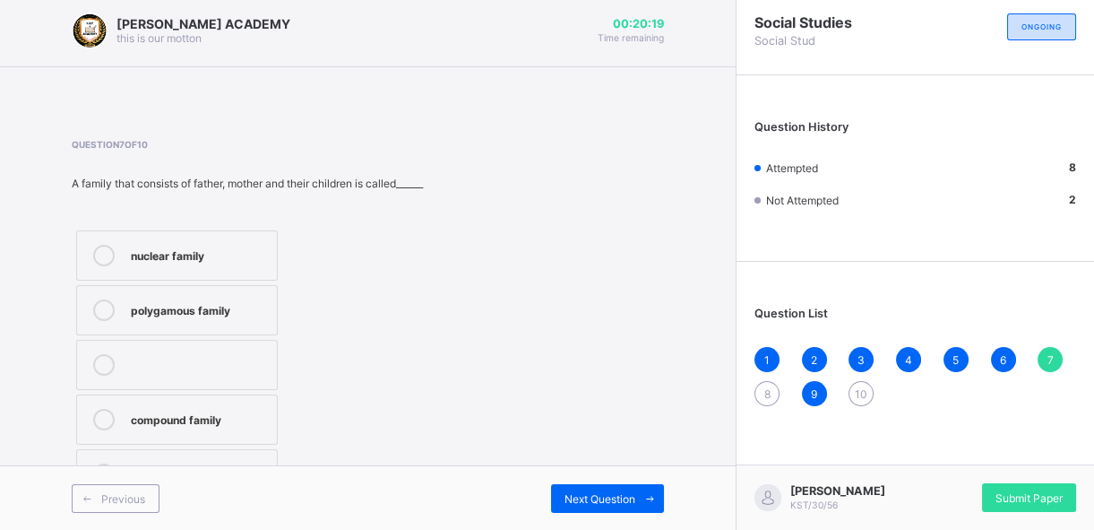
click at [771, 394] on span "8" at bounding box center [767, 393] width 6 height 13
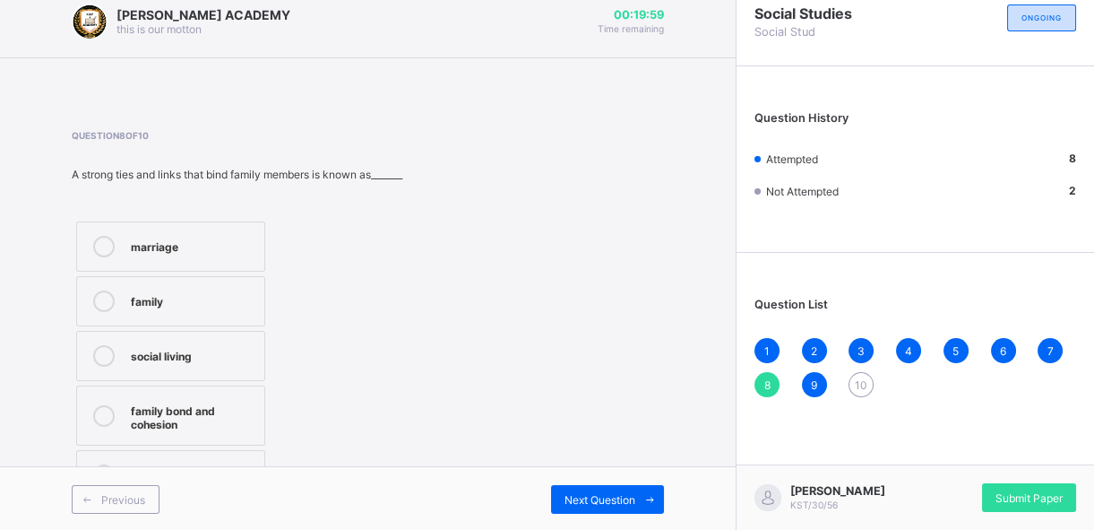
click at [179, 229] on label "marriage" at bounding box center [170, 246] width 189 height 50
click at [874, 383] on div "10" at bounding box center [861, 384] width 25 height 25
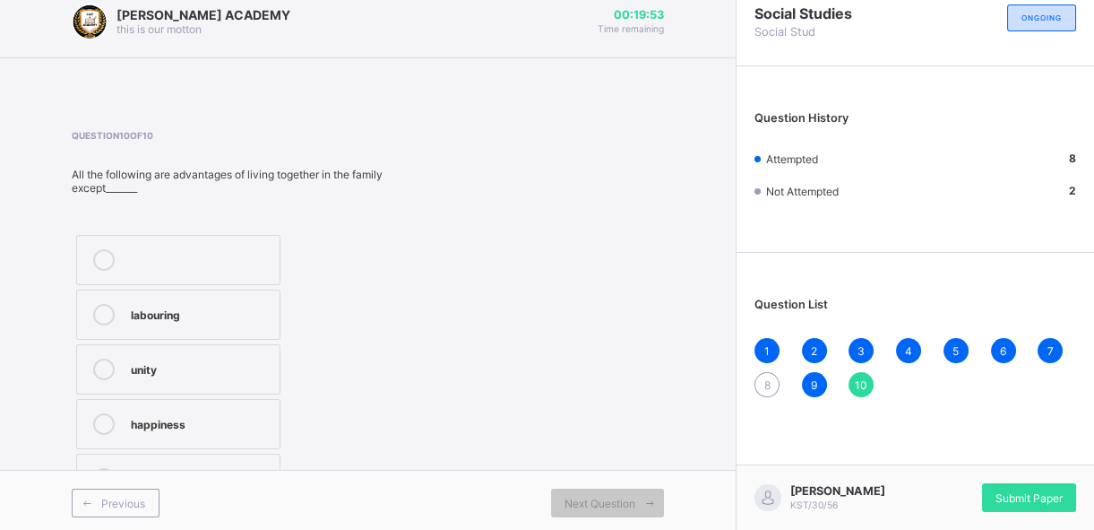
scroll to position [18, 0]
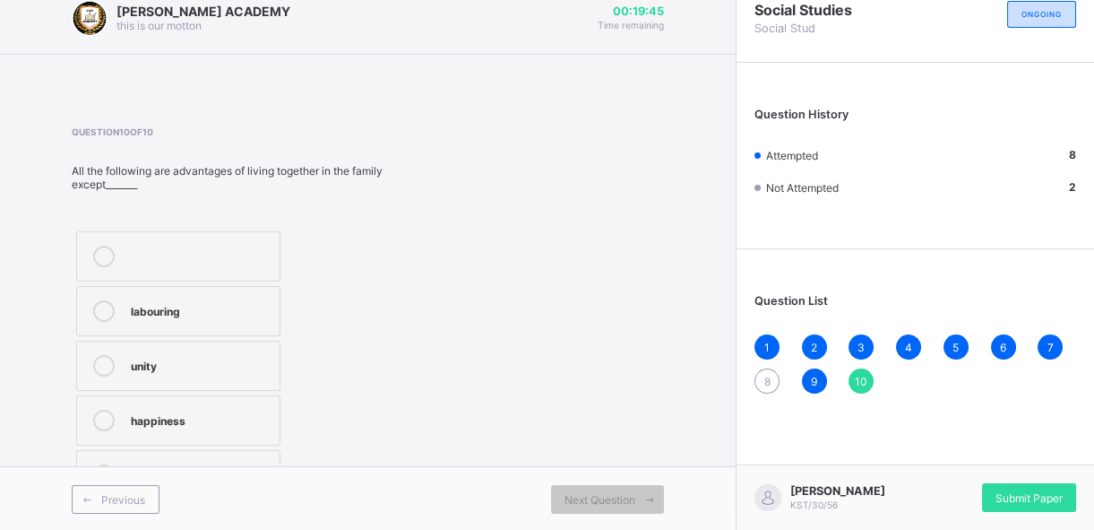
click at [242, 209] on div "Question 10 of 10 All the following are advantages of living together in the fa…" at bounding box center [250, 315] width 356 height 378
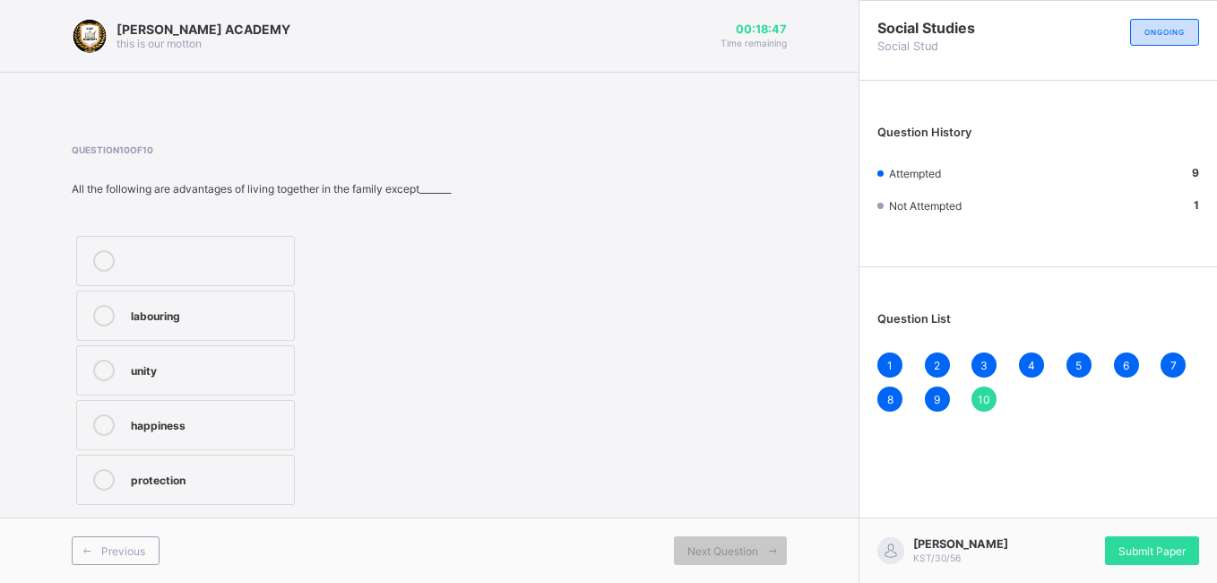
drag, startPoint x: 1004, startPoint y: 13, endPoint x: 593, endPoint y: 292, distance: 496.6
click at [593, 292] on div "Question 10 of 10 All the following are advantages of living together in the fa…" at bounding box center [429, 326] width 715 height 365
click at [172, 306] on div "labouring" at bounding box center [208, 314] width 154 height 18
click at [890, 393] on span "8" at bounding box center [890, 399] width 6 height 13
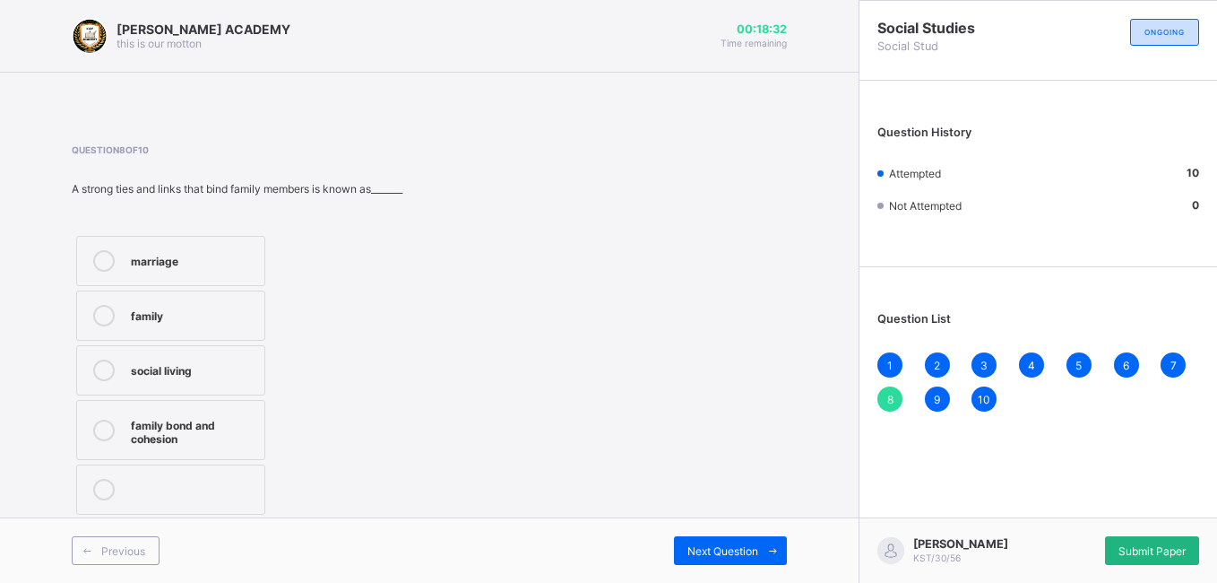
click at [1093, 529] on span "Submit Paper" at bounding box center [1151, 550] width 67 height 13
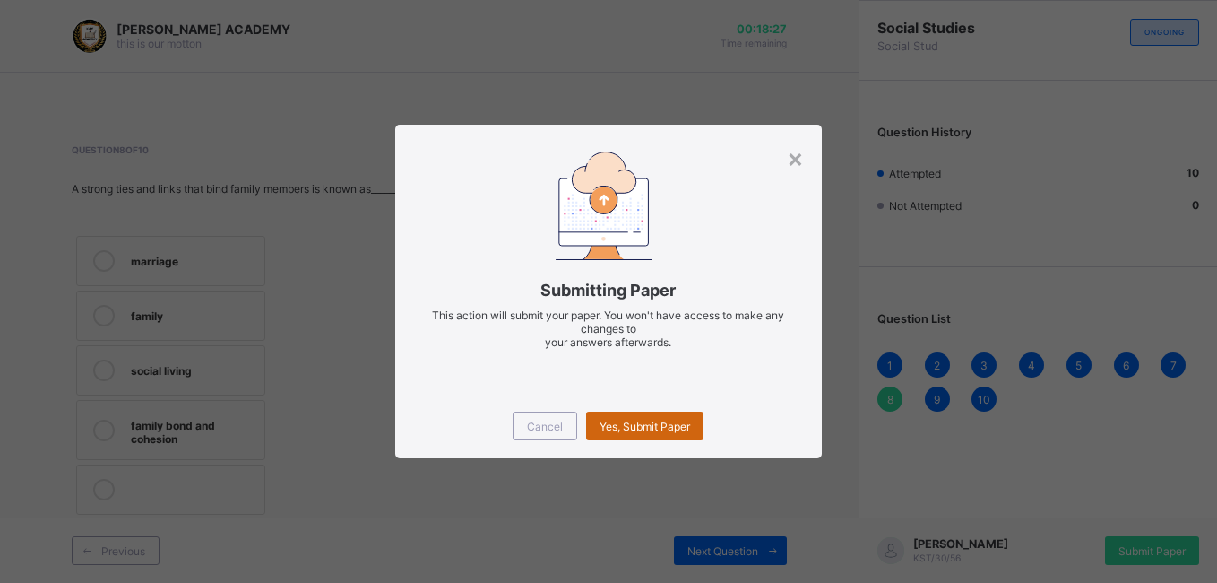
click at [637, 430] on span "Yes, Submit Paper" at bounding box center [645, 425] width 91 height 13
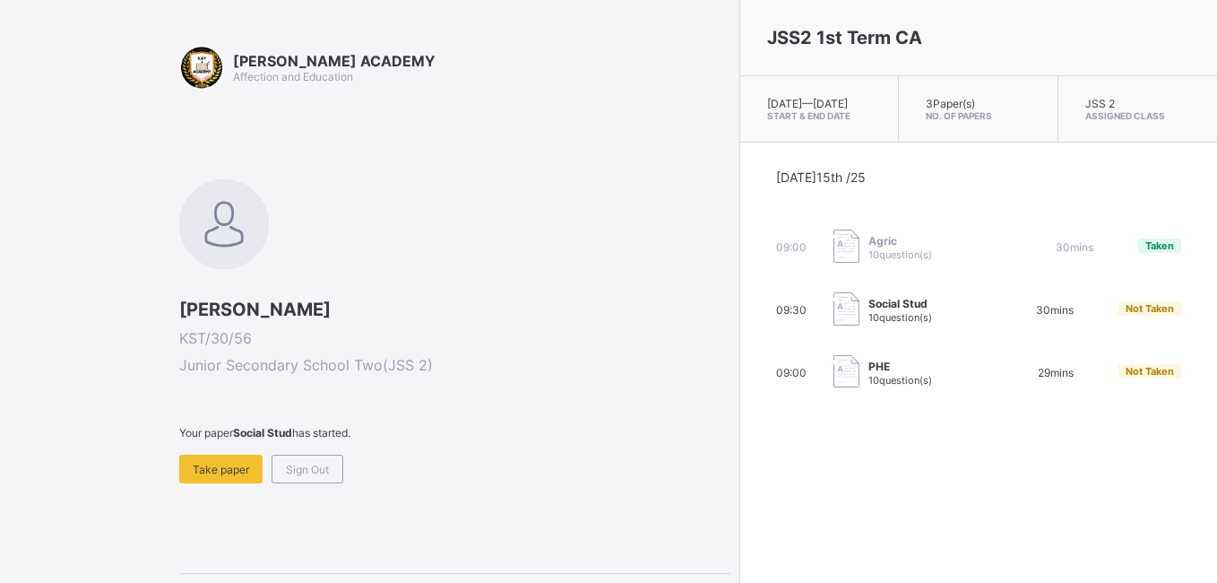
click at [513, 339] on span "KST/30/56" at bounding box center [454, 338] width 551 height 18
click at [207, 457] on div "Take paper" at bounding box center [220, 468] width 83 height 29
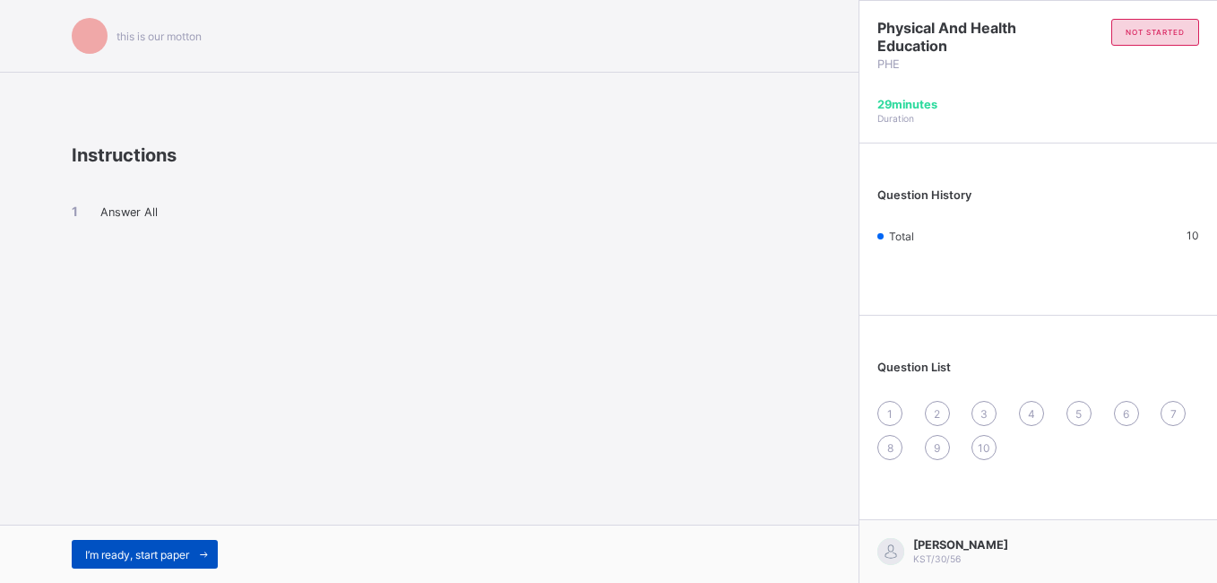
click at [124, 529] on span "I’m ready, start paper" at bounding box center [137, 554] width 104 height 13
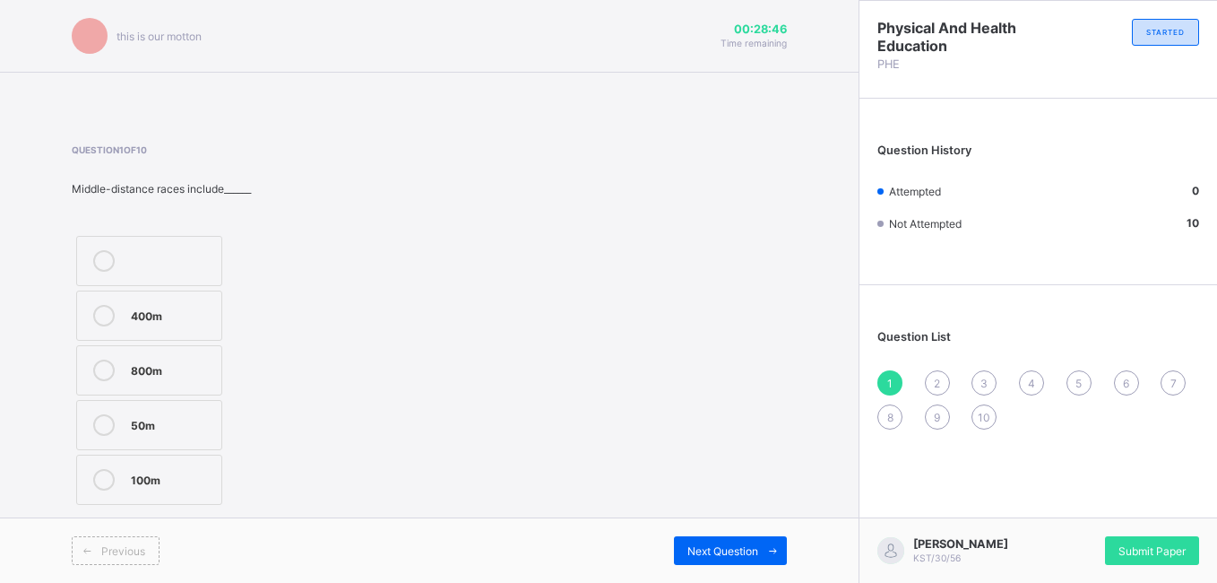
click at [129, 309] on label "400m" at bounding box center [149, 315] width 146 height 50
click at [936, 387] on span "2" at bounding box center [937, 382] width 6 height 13
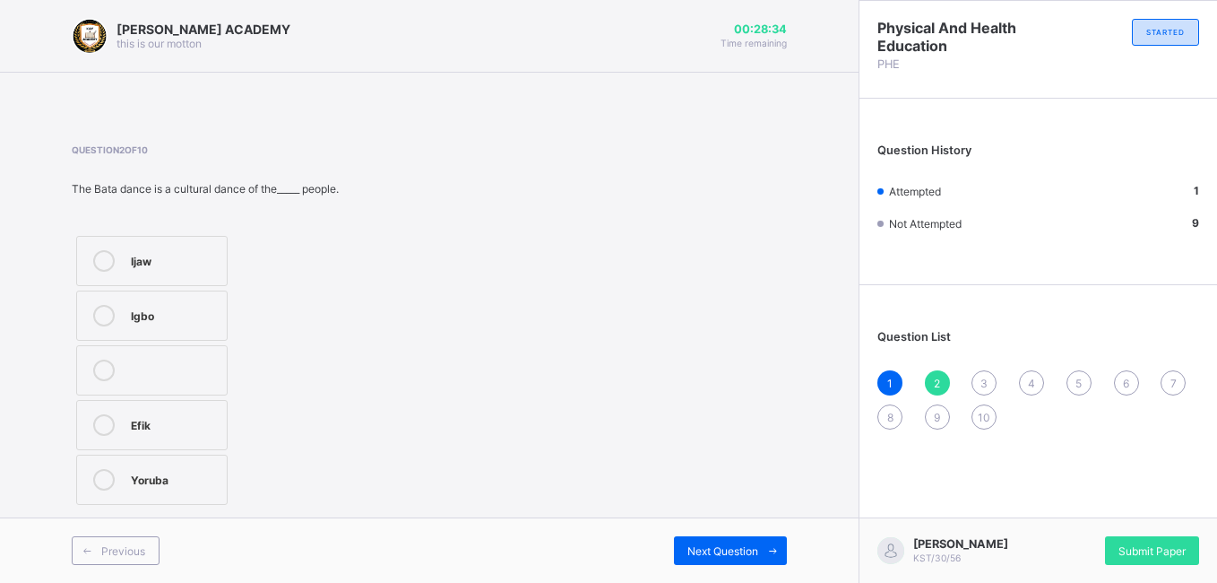
click at [120, 298] on label "Igbo" at bounding box center [151, 315] width 151 height 50
click at [981, 378] on span "3" at bounding box center [983, 382] width 7 height 13
click at [174, 489] on div "Indoor" at bounding box center [175, 480] width 89 height 22
click at [1034, 384] on span "4" at bounding box center [1031, 382] width 7 height 13
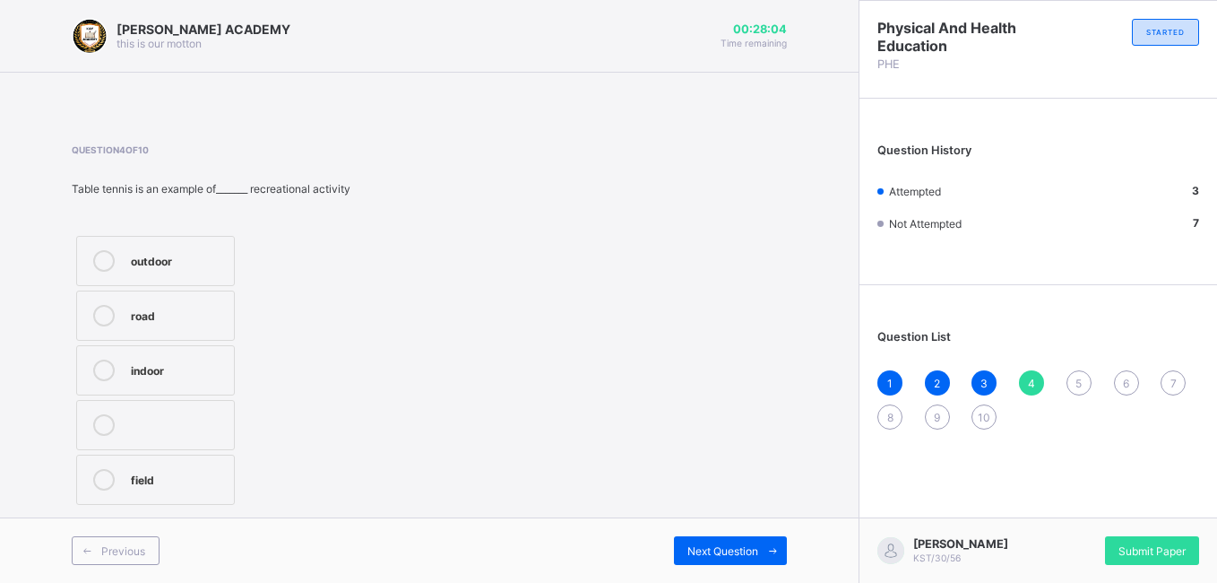
click at [191, 249] on label "outdoor" at bounding box center [155, 261] width 159 height 50
click at [1084, 377] on div "5" at bounding box center [1078, 382] width 25 height 25
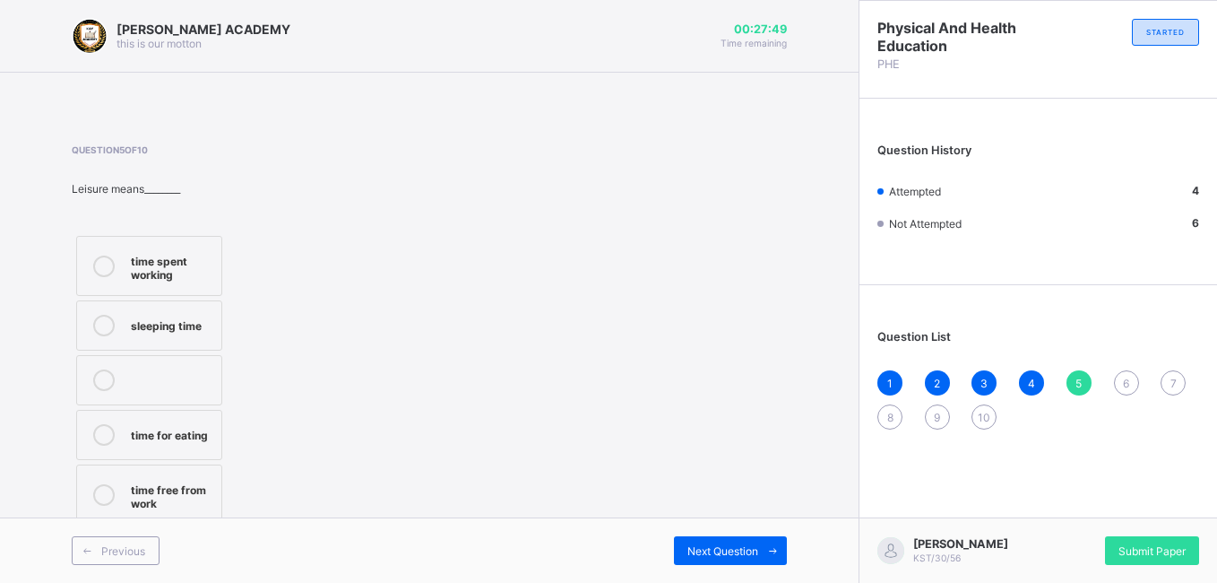
click at [163, 492] on div "time free from work" at bounding box center [172, 494] width 82 height 31
click at [1093, 382] on div "6" at bounding box center [1126, 382] width 25 height 25
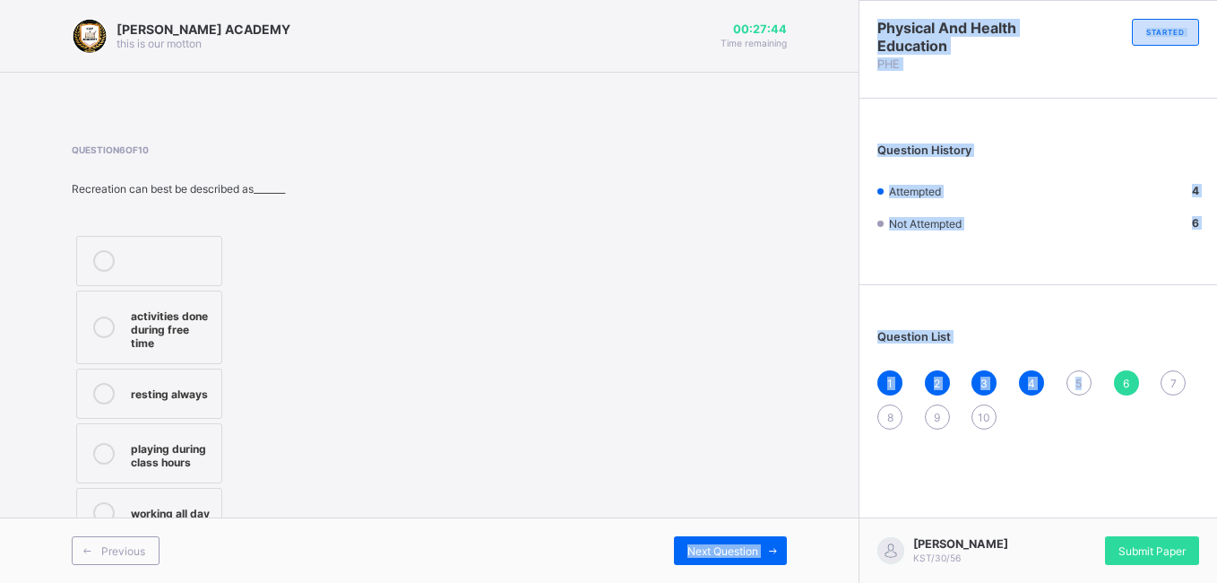
drag, startPoint x: 1080, startPoint y: 384, endPoint x: 597, endPoint y: 558, distance: 513.7
click at [597, 529] on div "[PERSON_NAME] ACADEMY this is our [PERSON_NAME] 00:27:44 Time remaining Questio…" at bounding box center [608, 291] width 1217 height 583
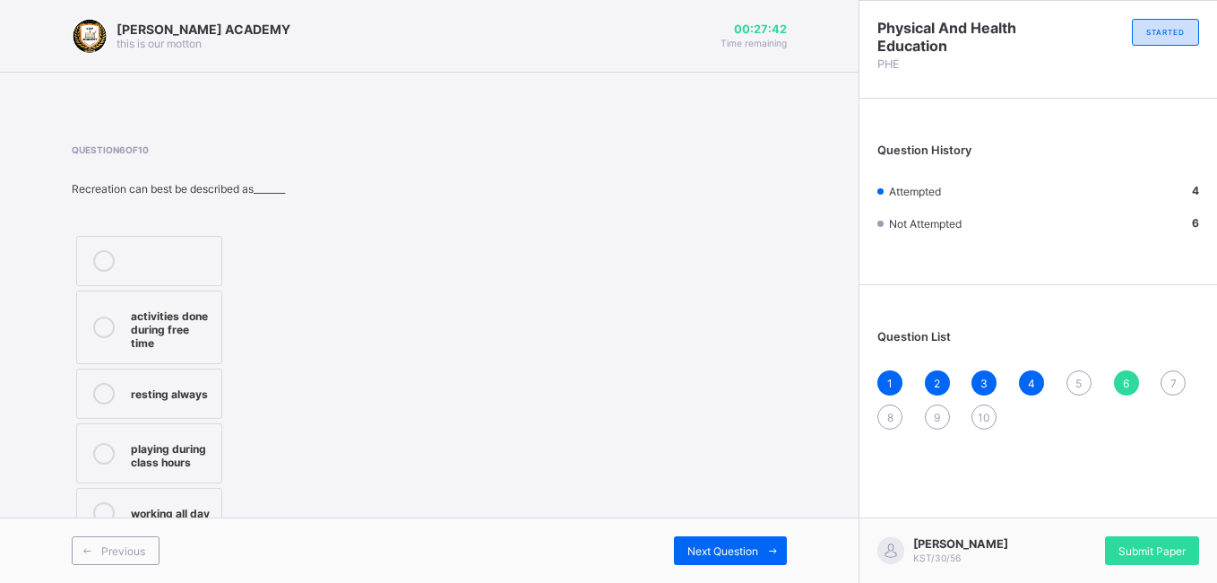
click at [560, 431] on div "Question 6 of 10 Recreation can best be described as_______ activities done dur…" at bounding box center [429, 343] width 715 height 398
click at [33, 420] on div "[PERSON_NAME] ACADEMY this is our [PERSON_NAME] 00:27:35 Time remaining Questio…" at bounding box center [429, 291] width 859 height 583
click at [179, 345] on div "activities done during free time" at bounding box center [172, 327] width 82 height 45
drag, startPoint x: 1157, startPoint y: 395, endPoint x: 1156, endPoint y: 384, distance: 10.8
click at [1093, 384] on div "1 2 3 4 5 6 7 8 9 10" at bounding box center [1038, 399] width 322 height 59
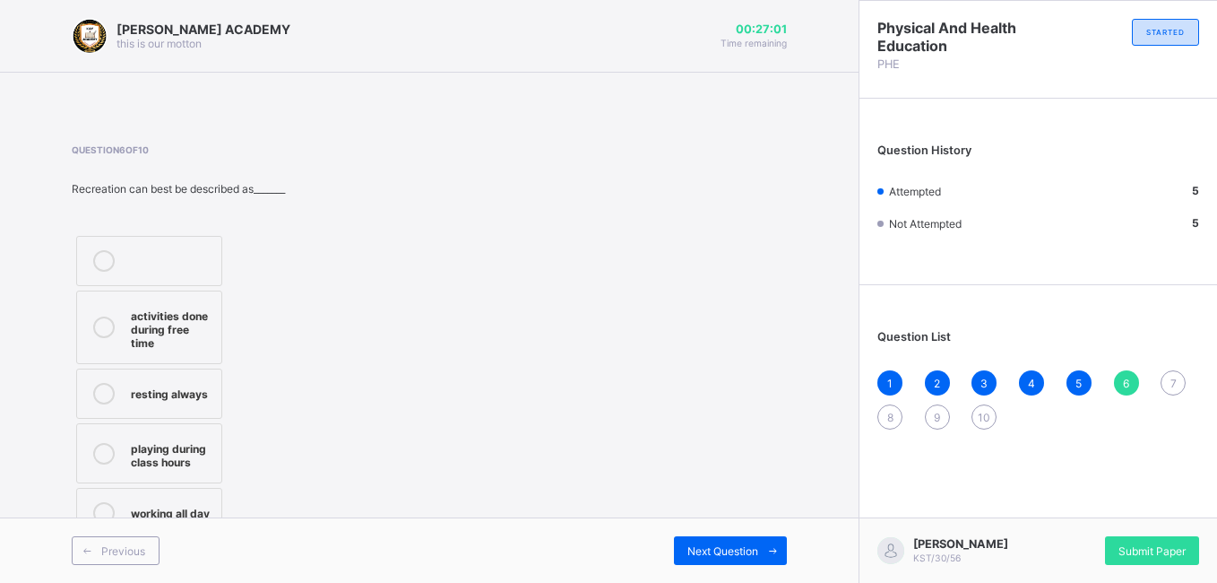
click at [1093, 390] on div "7" at bounding box center [1173, 382] width 25 height 25
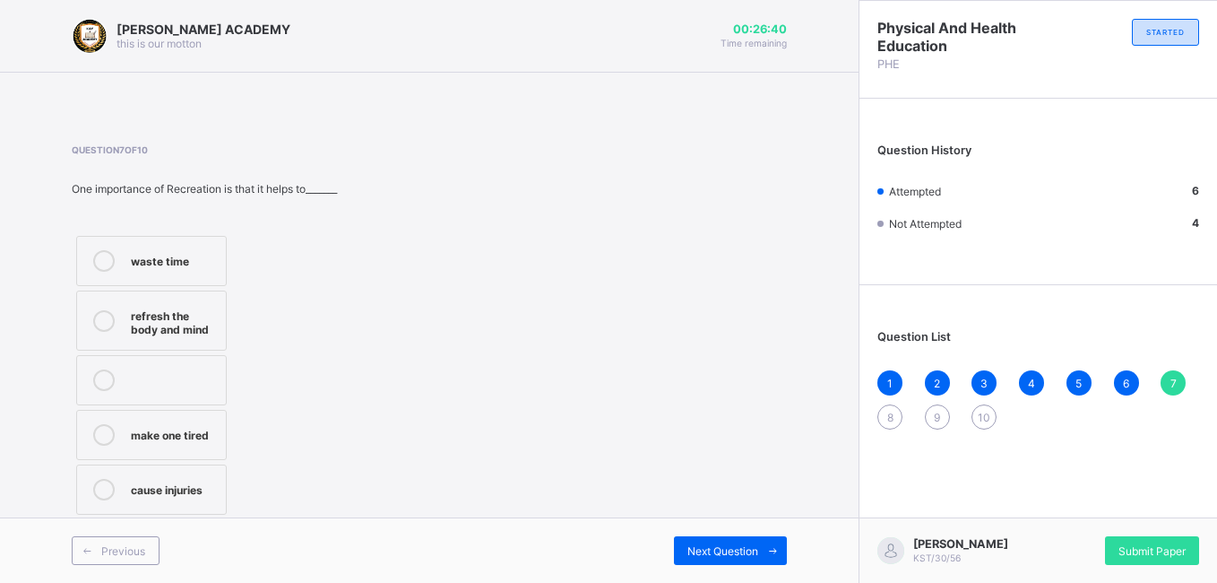
click at [126, 335] on label "refresh the body and mind" at bounding box center [151, 320] width 151 height 60
click at [900, 418] on div "8" at bounding box center [889, 416] width 25 height 25
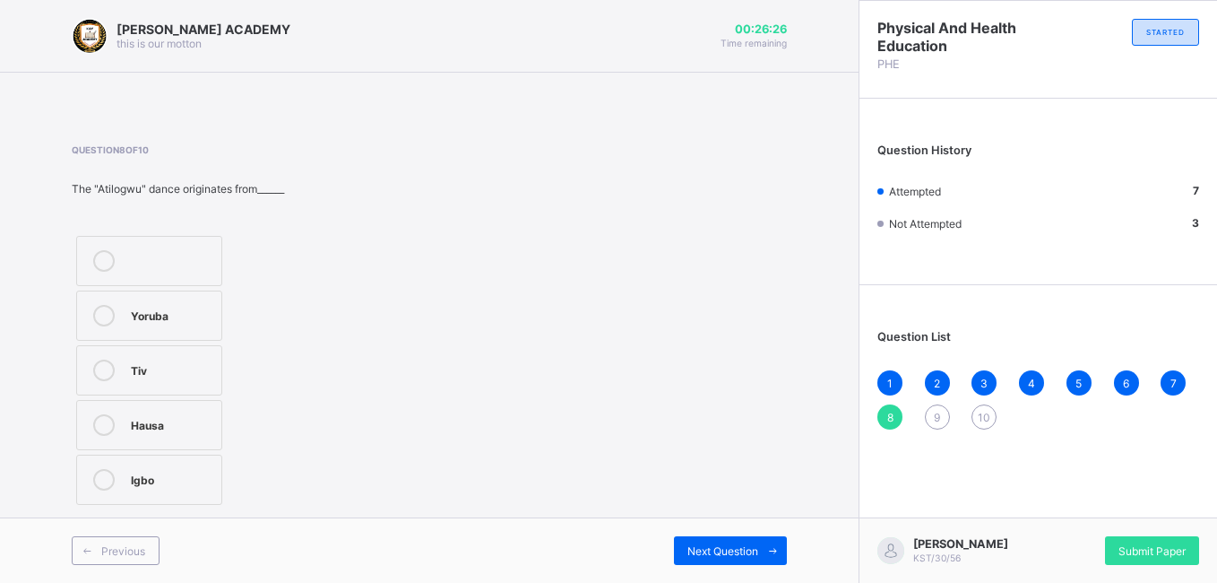
click at [149, 359] on div "Tiv" at bounding box center [172, 368] width 82 height 18
click at [936, 418] on span "9" at bounding box center [937, 416] width 6 height 13
click at [150, 431] on div "swimming" at bounding box center [180, 423] width 99 height 18
click at [982, 413] on span "10" at bounding box center [984, 416] width 13 height 13
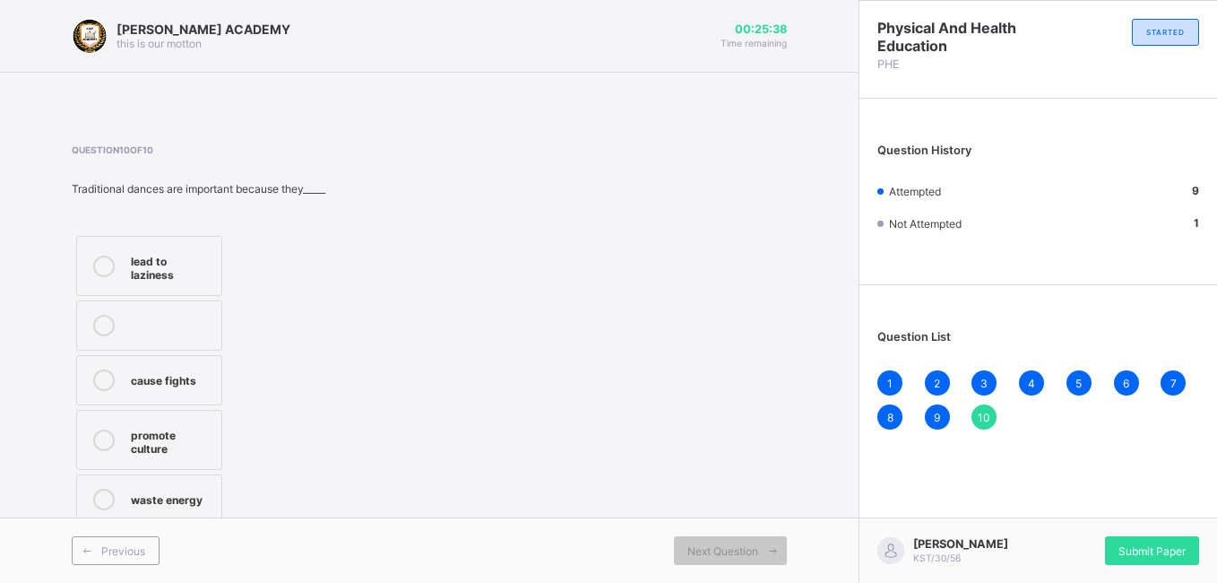
drag, startPoint x: 158, startPoint y: 422, endPoint x: 569, endPoint y: 353, distance: 417.1
click at [569, 353] on div "Question 10 of 10 Traditional dances are important because they_____ lead to la…" at bounding box center [429, 336] width 715 height 384
click at [194, 434] on div "promote culture" at bounding box center [172, 439] width 82 height 31
click at [134, 529] on span "Previous" at bounding box center [123, 550] width 44 height 13
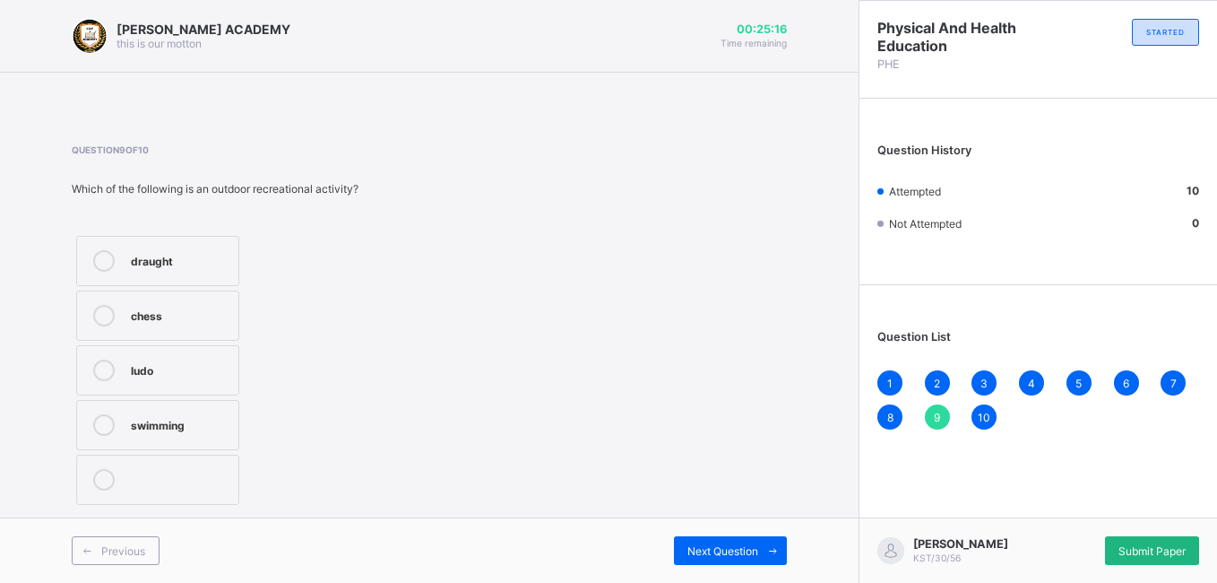
click at [1093, 529] on span "Submit Paper" at bounding box center [1151, 550] width 67 height 13
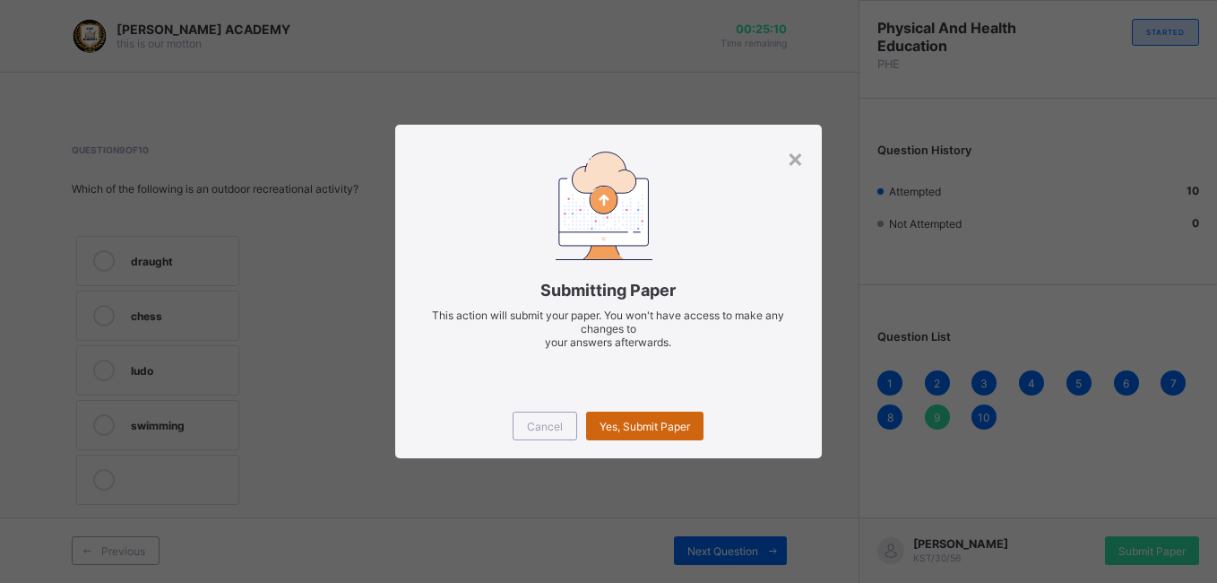
click at [652, 427] on span "Yes, Submit Paper" at bounding box center [645, 425] width 91 height 13
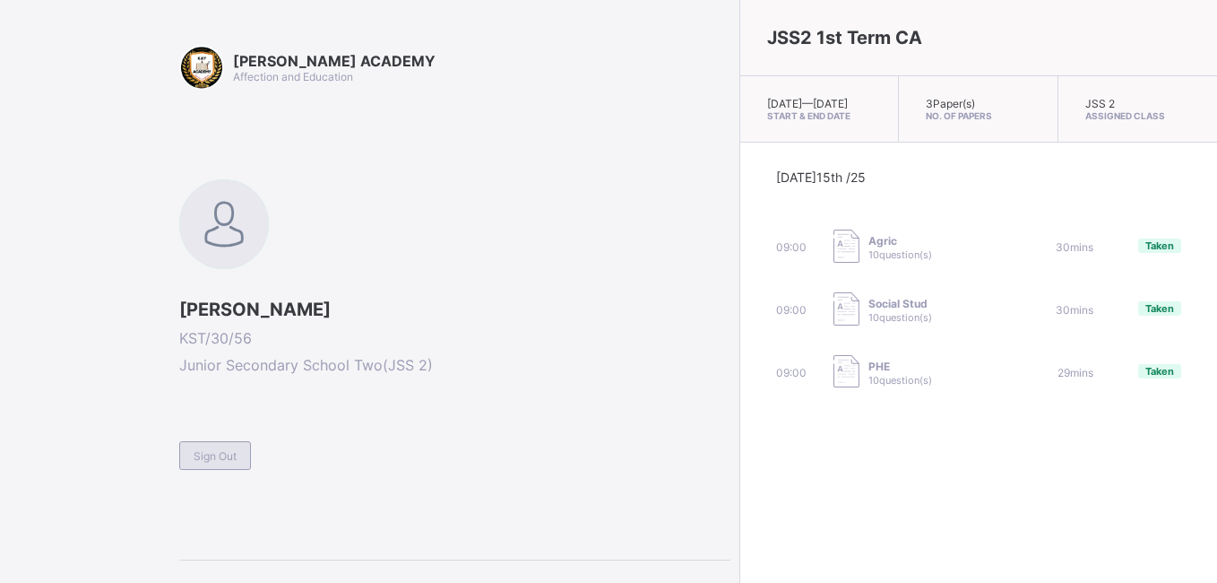
click at [223, 445] on div "Sign Out" at bounding box center [215, 455] width 72 height 29
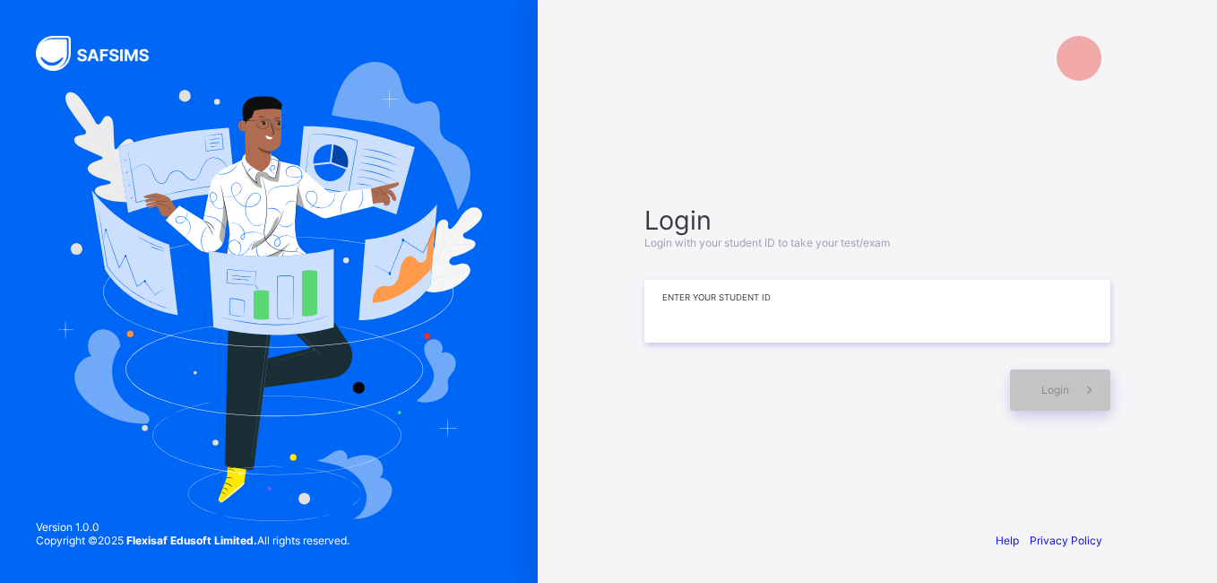
click at [659, 298] on input at bounding box center [877, 311] width 466 height 63
type input "*********"
click at [1088, 398] on icon at bounding box center [1089, 389] width 19 height 17
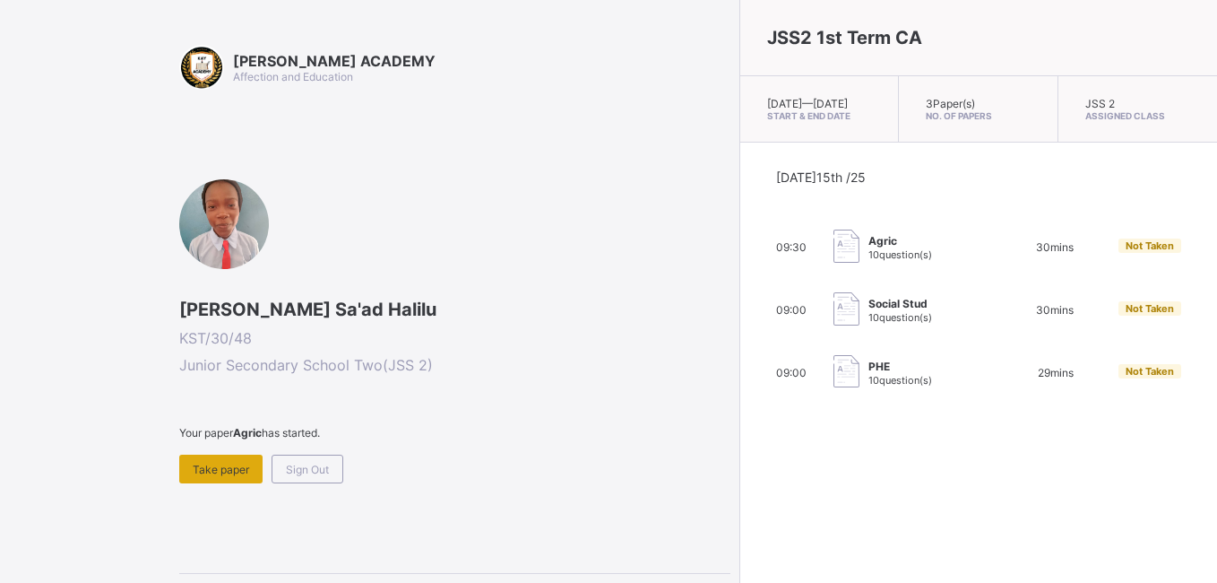
click at [206, 472] on span "Take paper" at bounding box center [221, 468] width 56 height 13
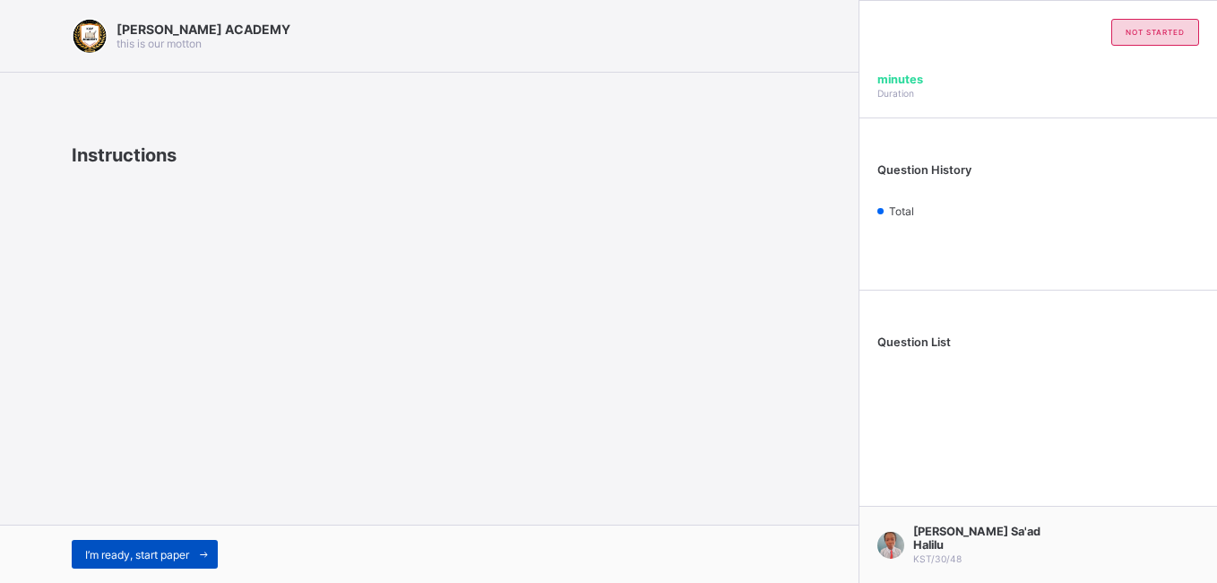
click at [110, 529] on span "I’m ready, start paper" at bounding box center [137, 554] width 104 height 13
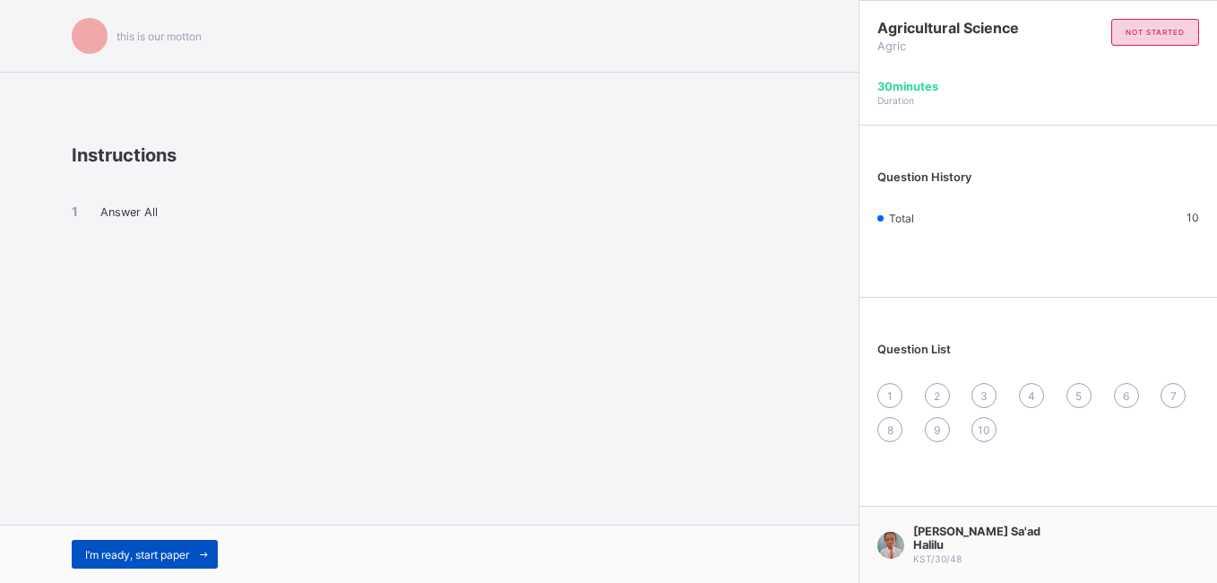
click at [120, 529] on div "I’m ready, start paper" at bounding box center [145, 553] width 146 height 29
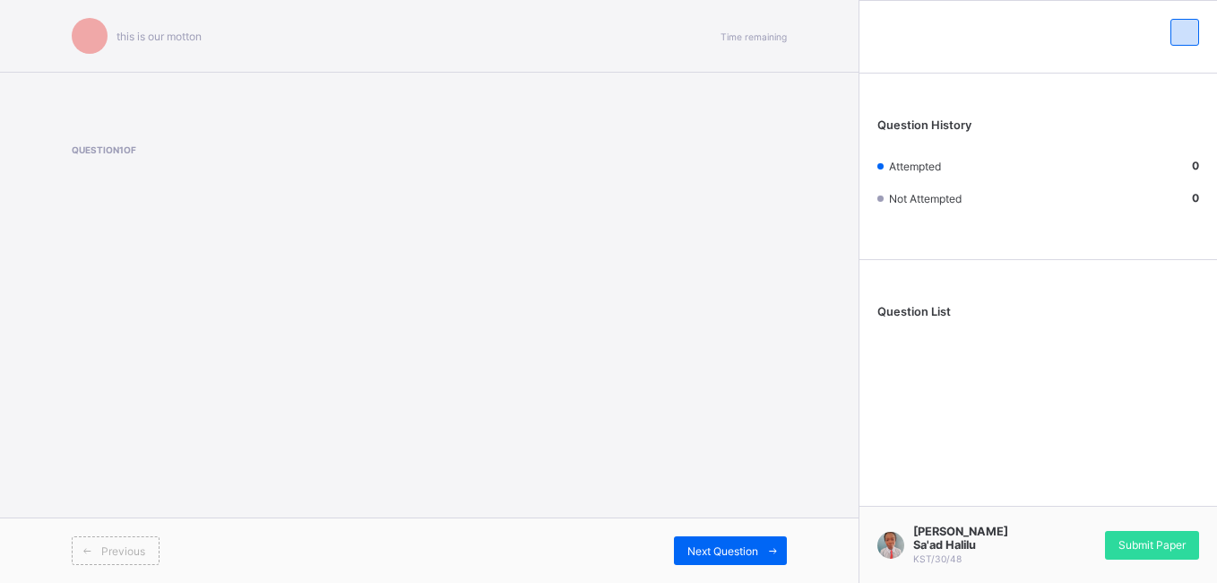
drag, startPoint x: 120, startPoint y: 561, endPoint x: 336, endPoint y: 444, distance: 245.4
click at [336, 444] on div "this is our [PERSON_NAME] Time remaining Question 1 of Previous Next Question" at bounding box center [429, 291] width 859 height 583
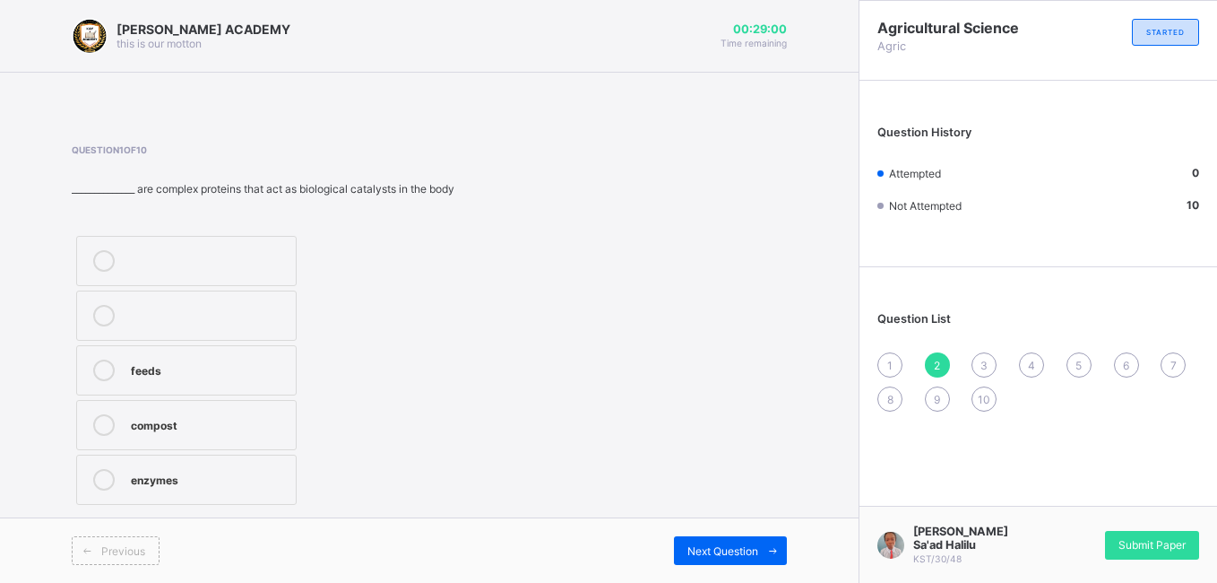
click at [893, 359] on div "1" at bounding box center [889, 364] width 25 height 25
click at [220, 255] on div "pipes" at bounding box center [206, 259] width 151 height 18
click at [937, 357] on div "2" at bounding box center [937, 364] width 25 height 25
click at [265, 466] on label "enzymes" at bounding box center [186, 479] width 220 height 50
click at [990, 358] on div "3" at bounding box center [983, 364] width 25 height 25
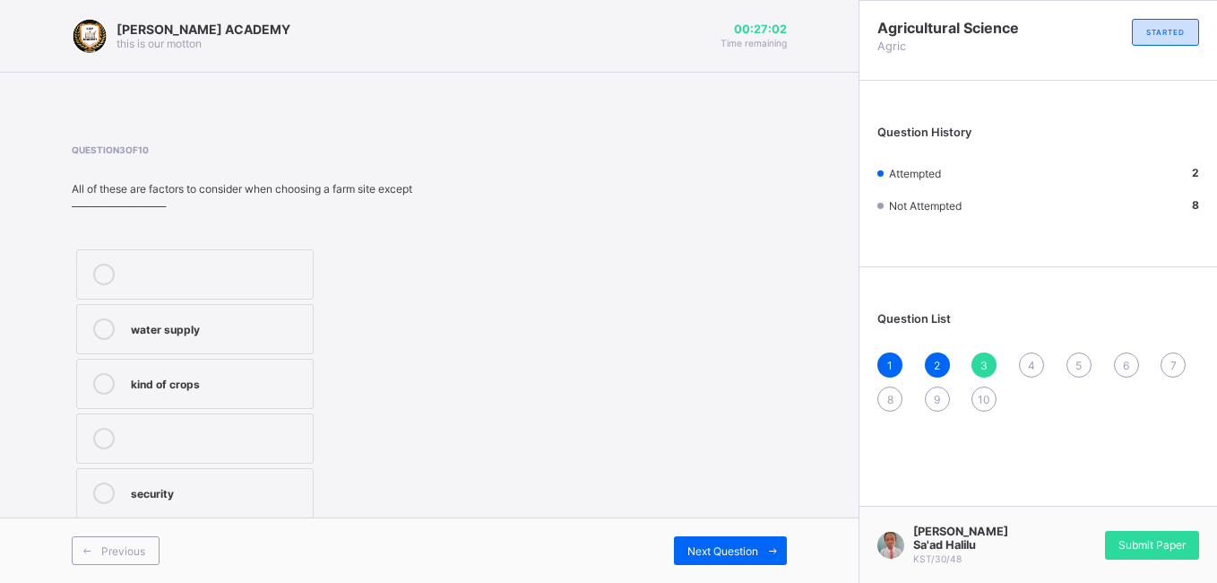
click at [236, 376] on div "kind of crops" at bounding box center [217, 382] width 173 height 18
click at [1027, 356] on div "4" at bounding box center [1031, 364] width 25 height 25
click at [279, 315] on label "soil" at bounding box center [193, 329] width 234 height 50
click at [1082, 356] on div "5" at bounding box center [1078, 364] width 25 height 25
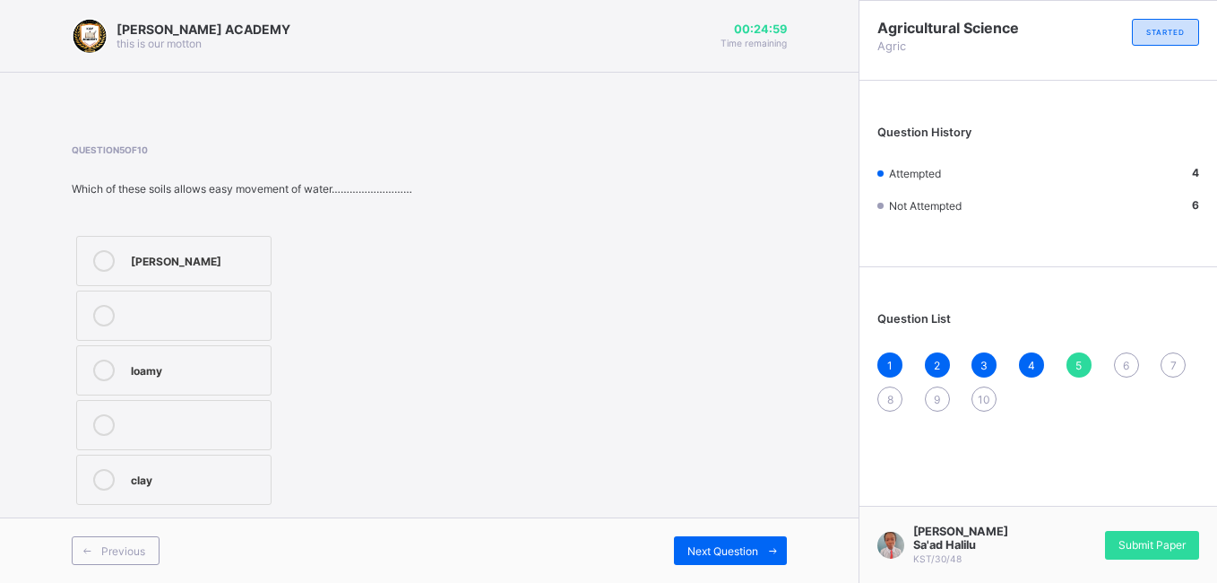
click at [214, 255] on div "[PERSON_NAME]" at bounding box center [196, 259] width 131 height 18
click at [1093, 367] on span "6" at bounding box center [1126, 364] width 6 height 13
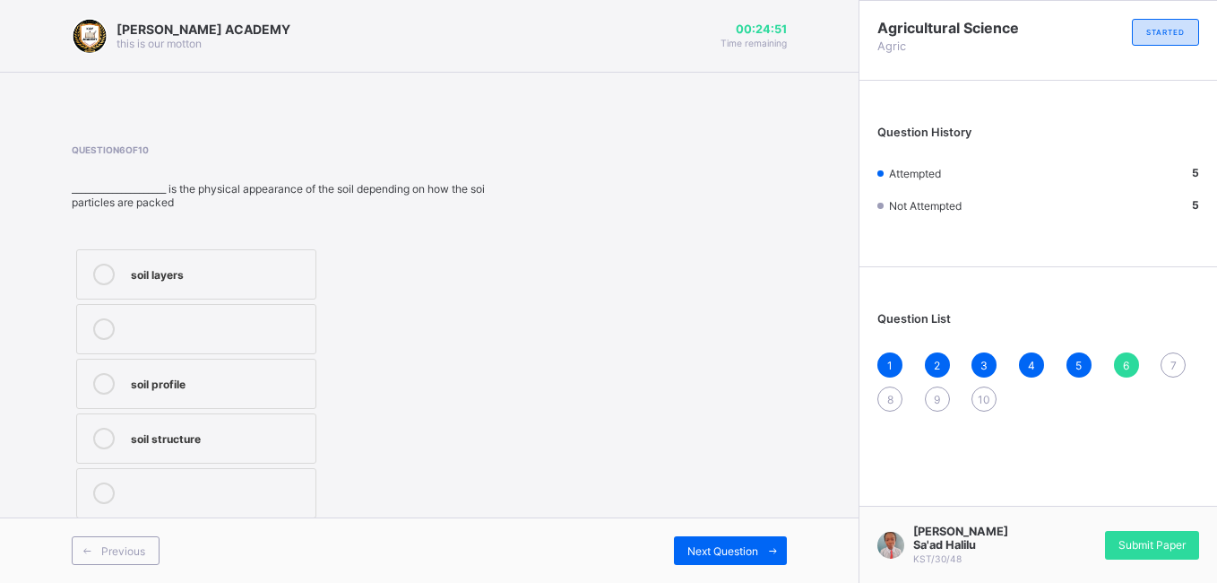
click at [1075, 361] on span "5" at bounding box center [1078, 364] width 6 height 13
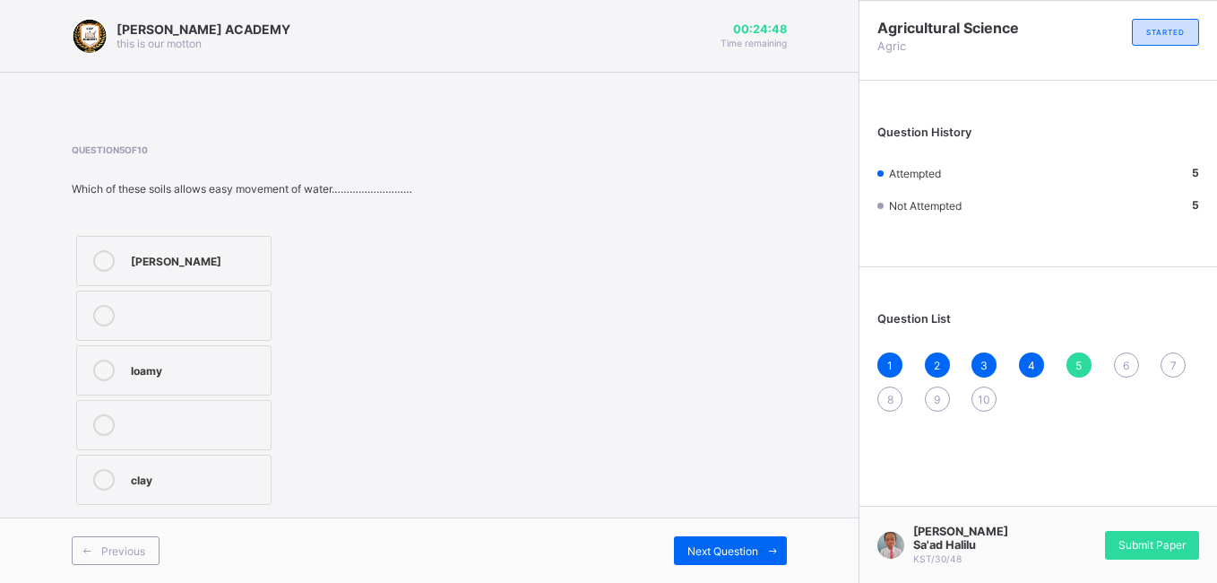
click at [1093, 367] on span "6" at bounding box center [1126, 364] width 6 height 13
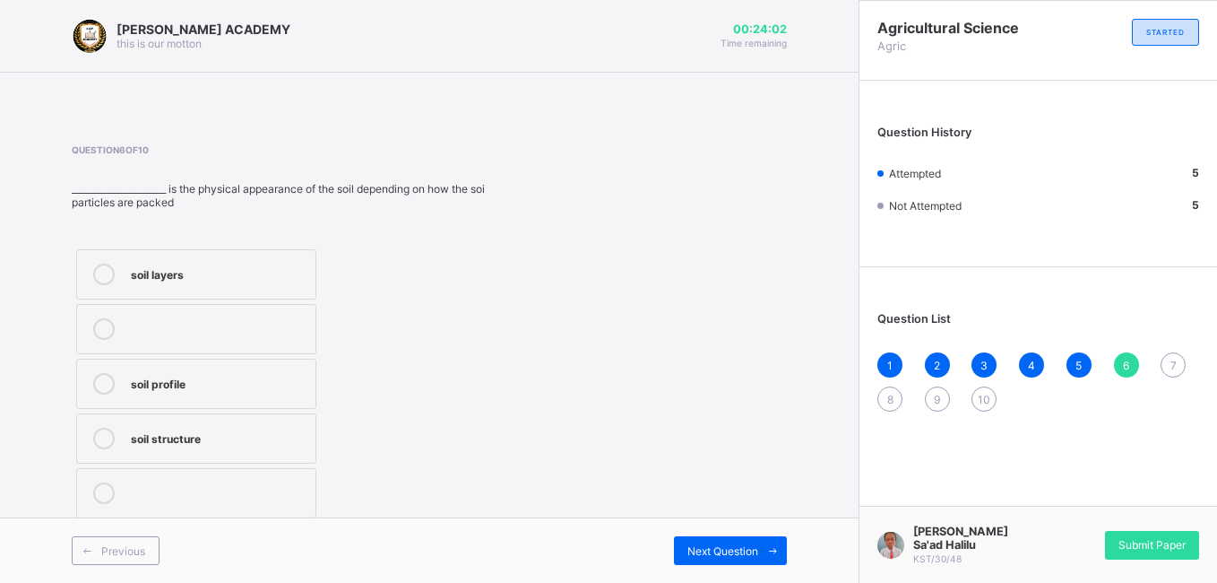
click at [207, 288] on label "soil layers" at bounding box center [196, 274] width 240 height 50
click at [255, 440] on div "soil structure" at bounding box center [219, 436] width 176 height 18
click at [1093, 354] on div "7" at bounding box center [1173, 364] width 25 height 25
click at [261, 259] on label "silos" at bounding box center [195, 274] width 239 height 50
click at [883, 400] on div "8" at bounding box center [889, 398] width 25 height 25
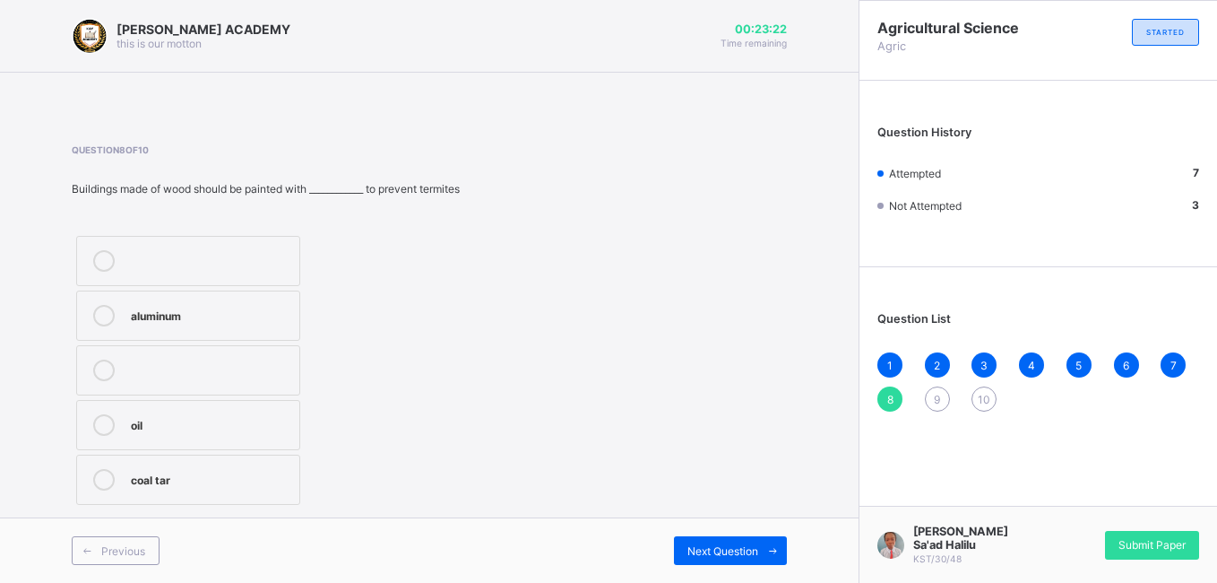
click at [457, 329] on div "aluminum oil coal tar" at bounding box center [266, 370] width 388 height 278
click at [160, 472] on div "coal tar" at bounding box center [211, 478] width 160 height 18
click at [885, 401] on div "8" at bounding box center [889, 398] width 25 height 25
click at [939, 407] on div "9" at bounding box center [937, 398] width 25 height 25
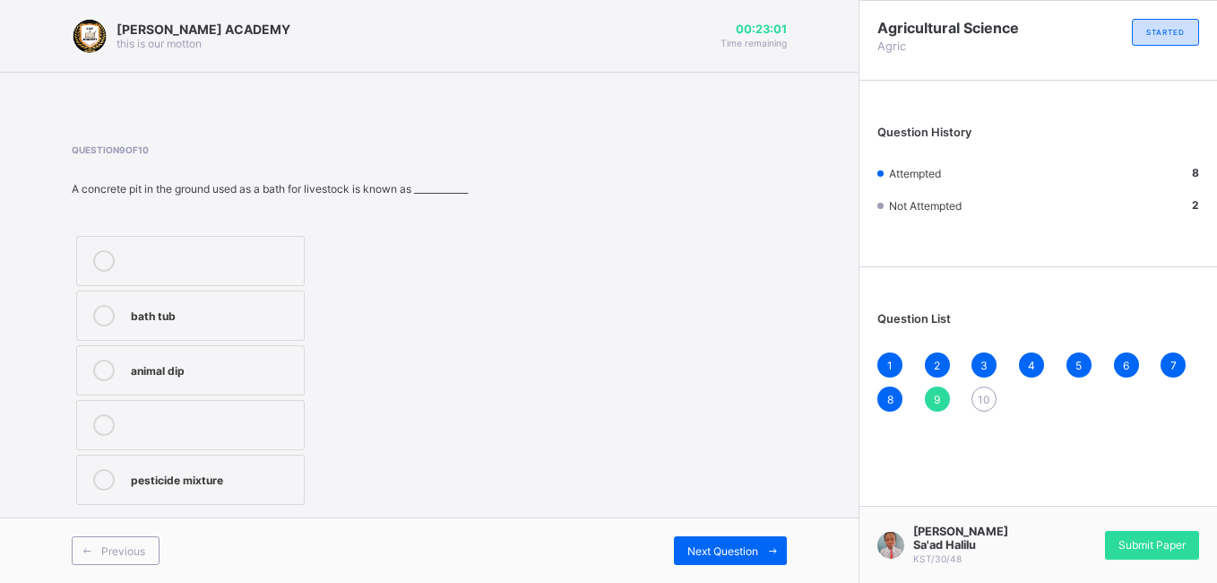
click at [212, 375] on div "animal dip" at bounding box center [213, 368] width 164 height 18
click at [979, 401] on span "10" at bounding box center [984, 399] width 13 height 13
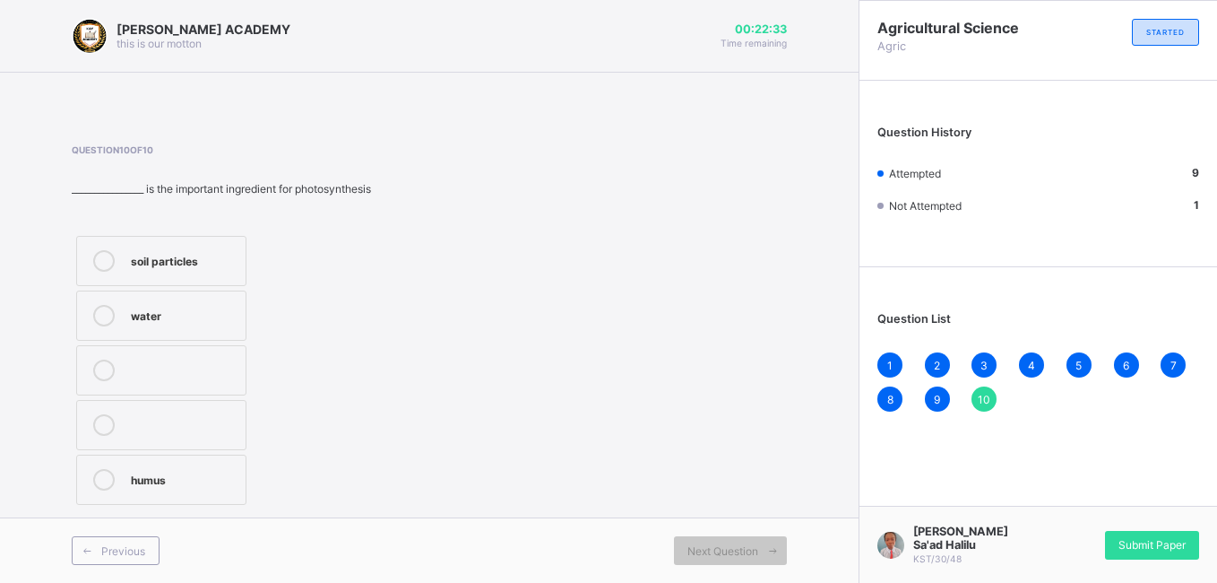
click at [188, 314] on div "water" at bounding box center [184, 314] width 106 height 18
click at [985, 391] on div "10" at bounding box center [983, 398] width 25 height 25
click at [1049, 409] on div "1 2 3 4 5 6 7 8 9 10" at bounding box center [1038, 381] width 322 height 59
click at [1031, 407] on div "1 2 3 4 5 6 7 8 9 10" at bounding box center [1038, 381] width 322 height 59
click at [1088, 481] on div "Agricultural Science Agric STARTED Question History Attempted 9 Not Attempted 1…" at bounding box center [1038, 291] width 358 height 583
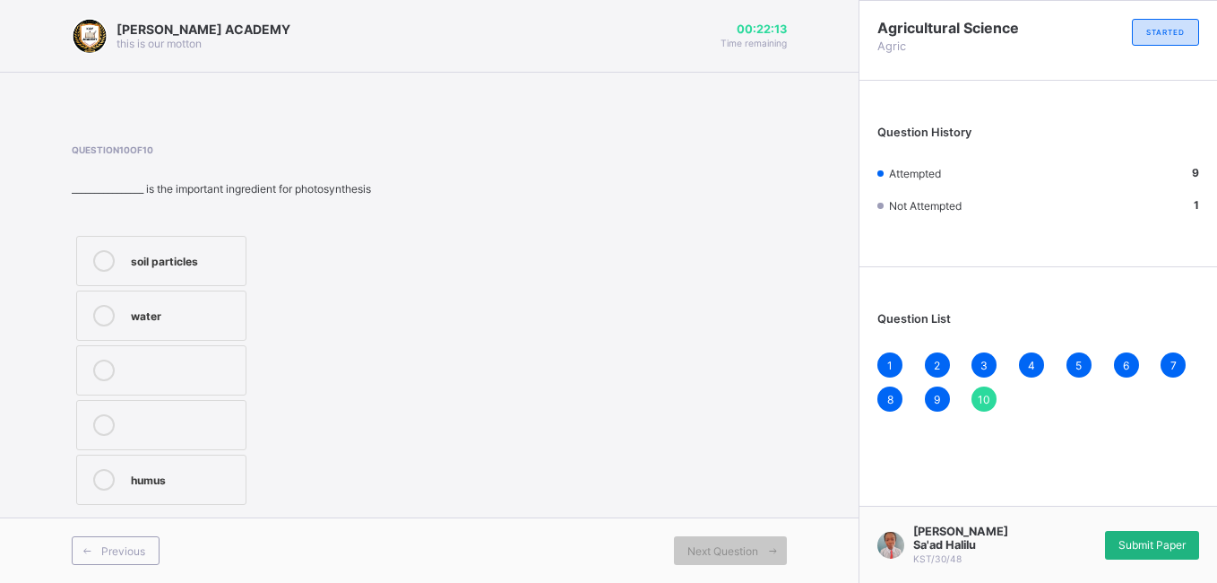
click at [1093, 529] on span "Submit Paper" at bounding box center [1151, 544] width 67 height 13
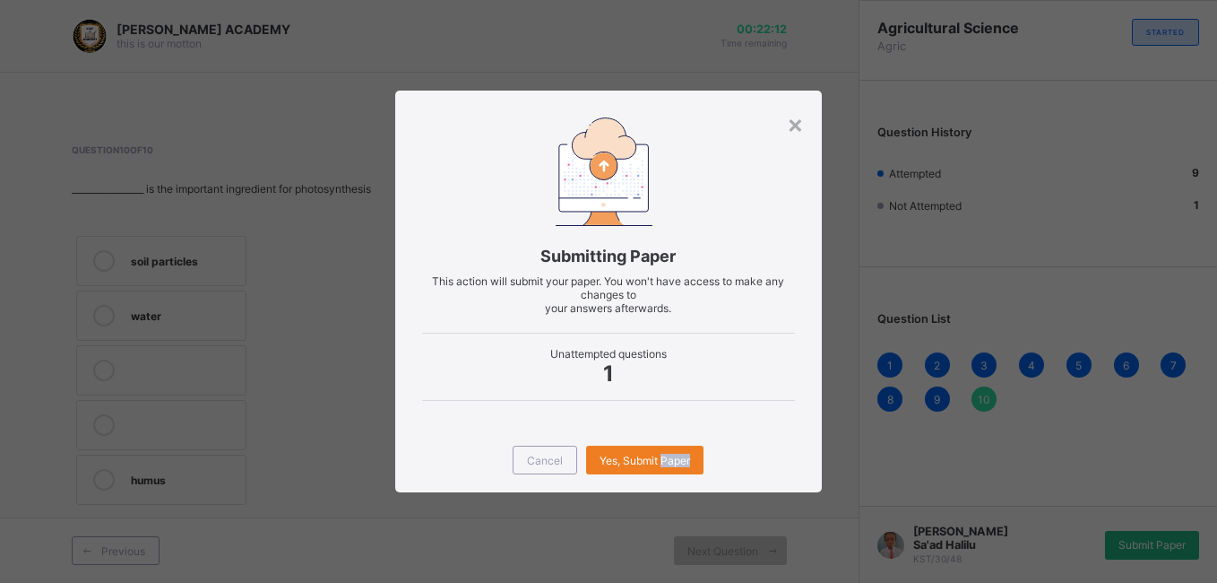
click at [1093, 529] on div "× Submitting Paper This action will submit your paper. You won't have access to…" at bounding box center [608, 291] width 1217 height 583
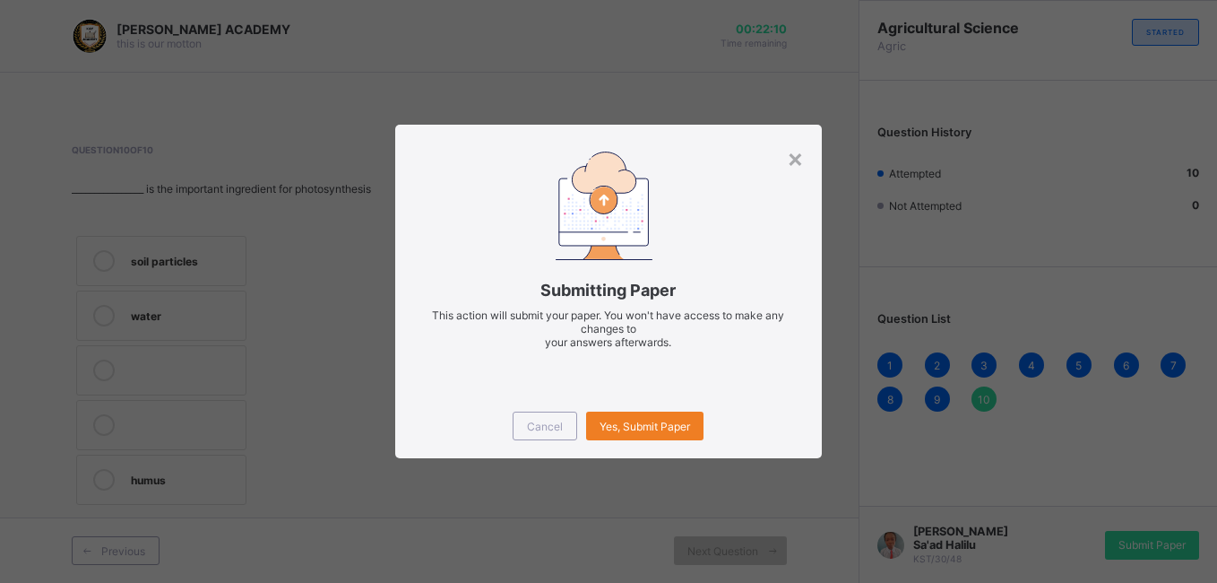
click at [982, 391] on div "× Submitting Paper This action will submit your paper. You won't have access to…" at bounding box center [608, 291] width 1217 height 583
click at [651, 411] on div "Yes, Submit Paper" at bounding box center [644, 425] width 117 height 29
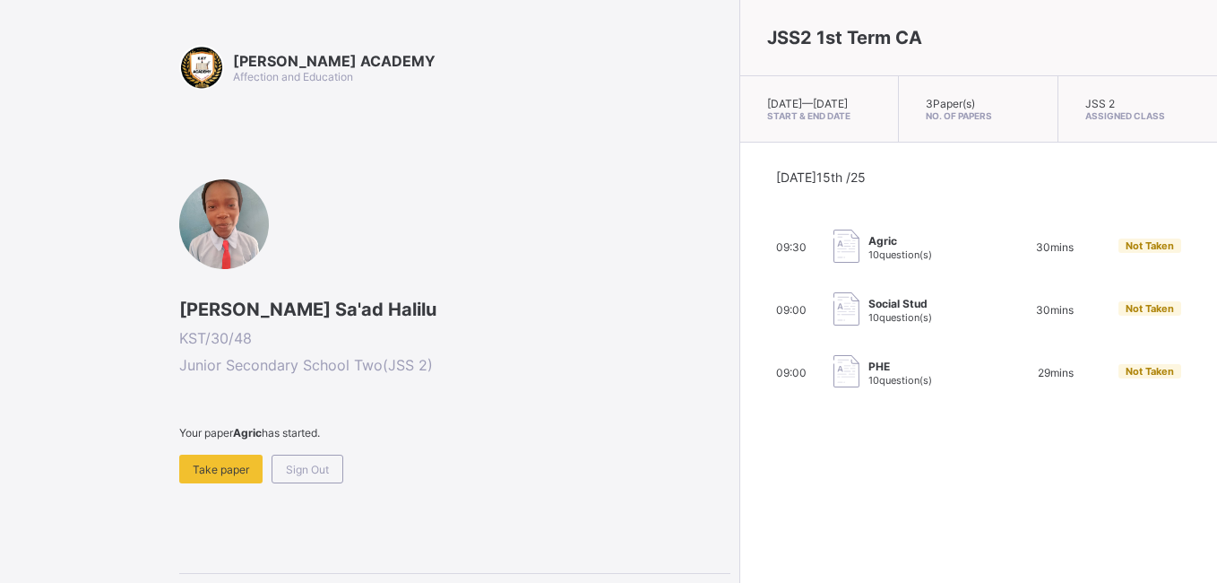
click at [868, 261] on span "10 question(s)" at bounding box center [900, 254] width 64 height 13
click at [868, 324] on span "10 question(s)" at bounding box center [900, 317] width 64 height 13
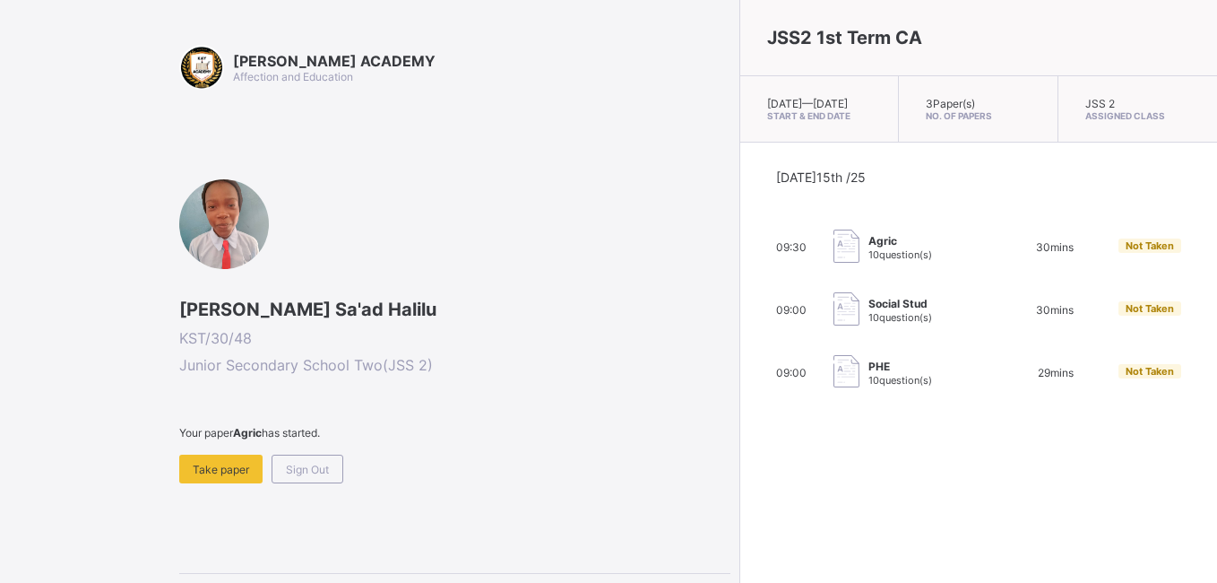
drag, startPoint x: 788, startPoint y: 336, endPoint x: 884, endPoint y: 459, distance: 155.8
click at [884, 459] on div "JSS2 1st Term CA [DATE] — [DATE] Start & End Date 3 Paper(s) No. of Papers JSS …" at bounding box center [978, 291] width 478 height 583
click at [228, 468] on span "Take paper" at bounding box center [221, 468] width 56 height 13
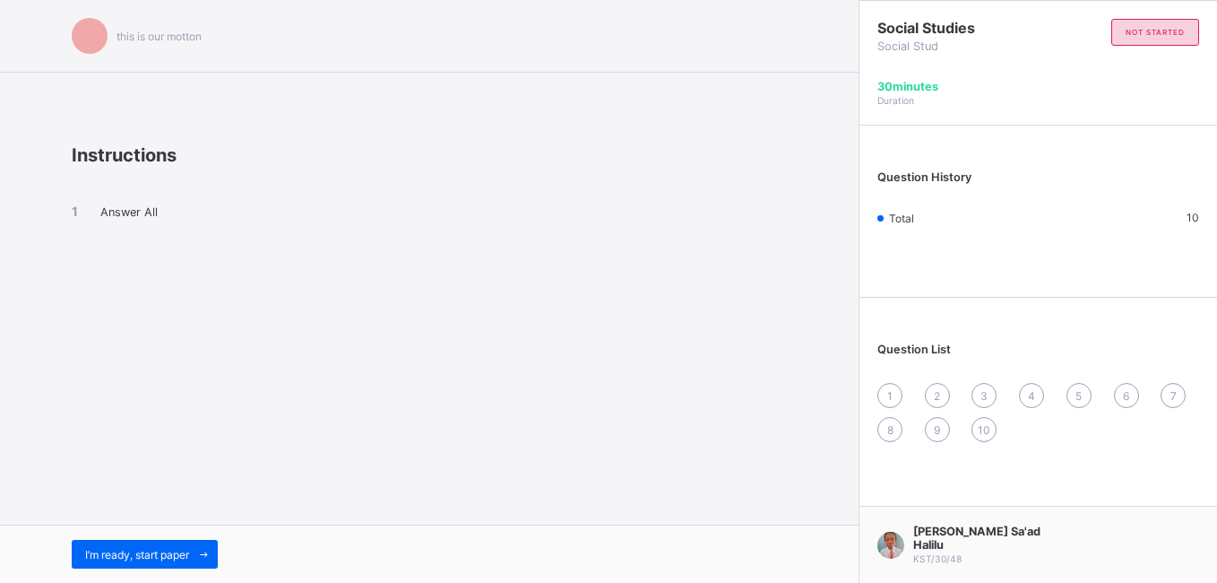
click at [228, 468] on div "this is our [PERSON_NAME] Instructions Answer All I’m ready, start paper" at bounding box center [429, 291] width 859 height 583
click at [531, 378] on div "this is our [PERSON_NAME] Instructions Answer All I’m ready, start paper" at bounding box center [429, 291] width 859 height 583
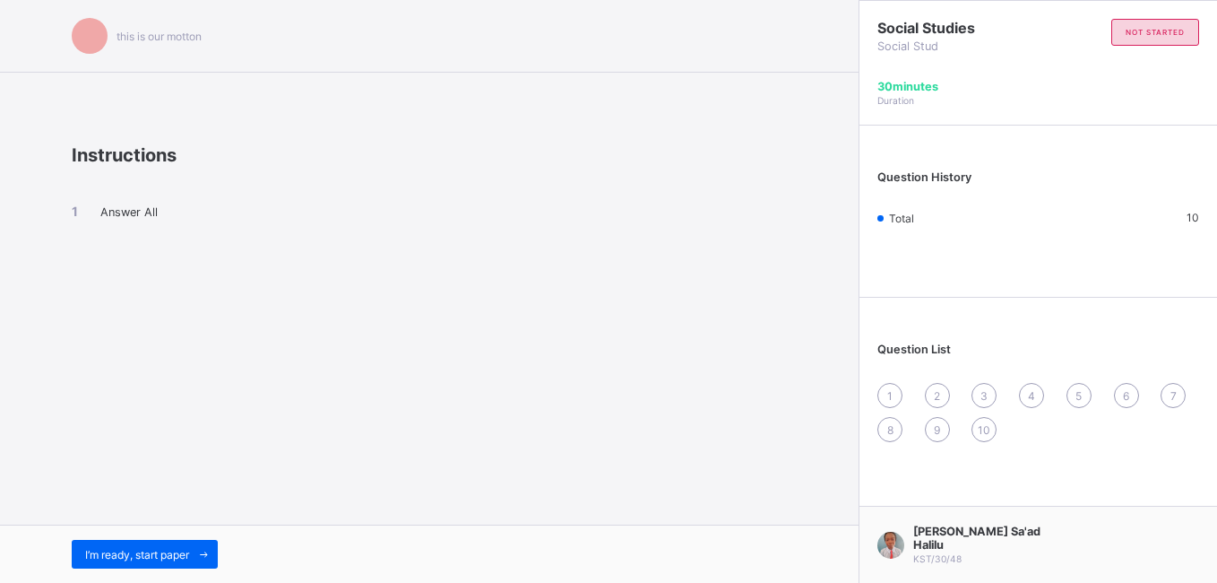
click at [531, 378] on div "this is our [PERSON_NAME] Instructions Answer All I’m ready, start paper" at bounding box center [429, 291] width 859 height 583
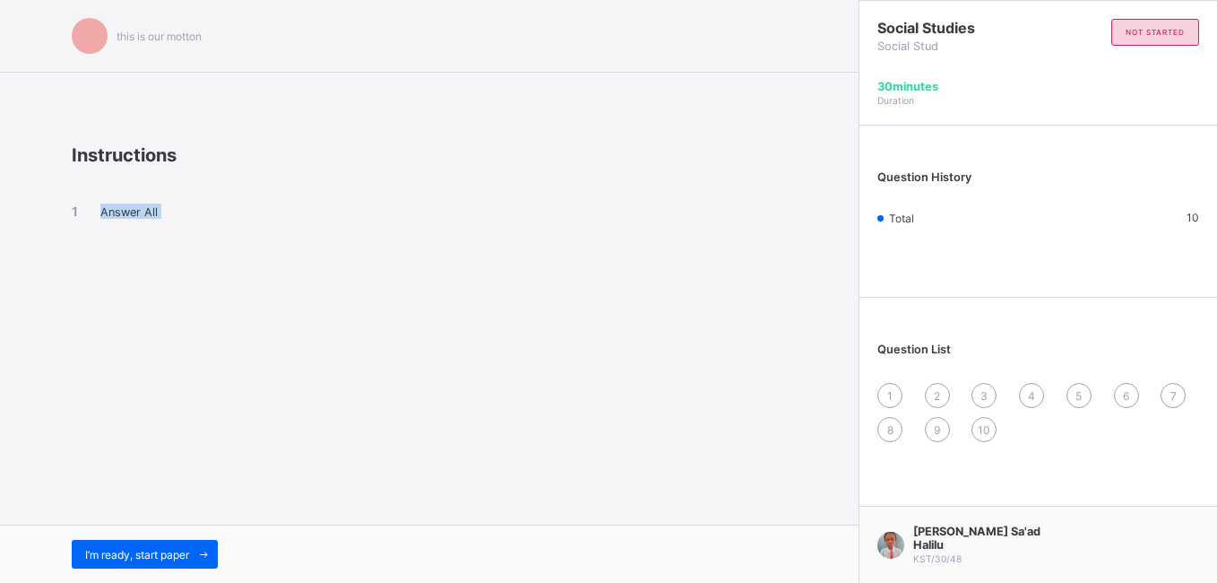
click at [531, 378] on div "this is our [PERSON_NAME] Instructions Answer All I’m ready, start paper" at bounding box center [429, 291] width 859 height 583
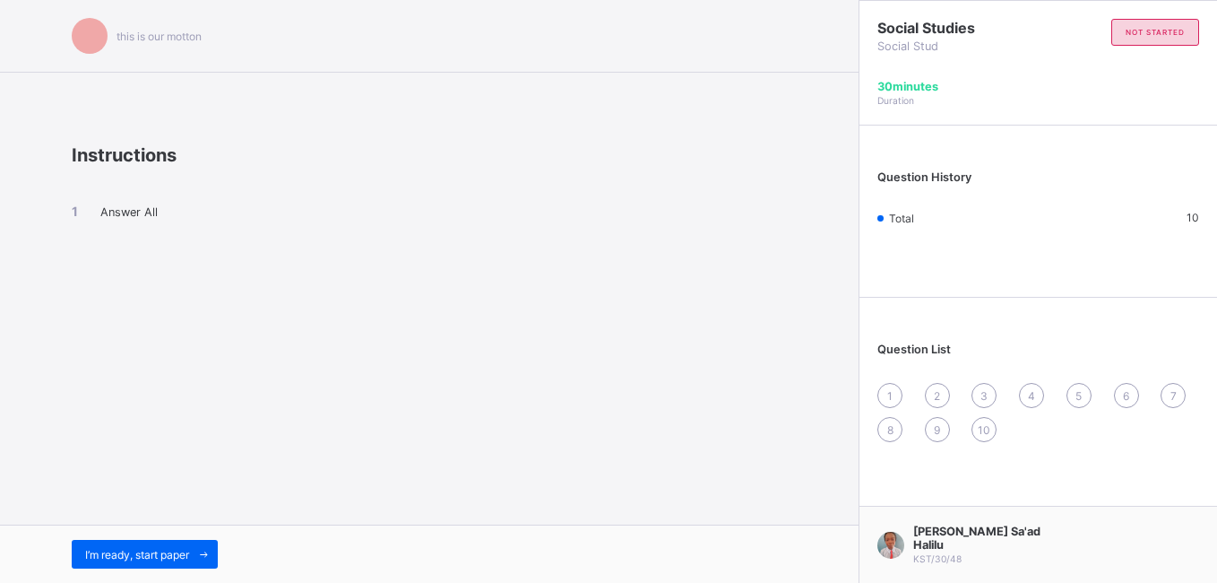
click at [916, 319] on div "Question List 1 2 3 4 5 6 7 8 9 10" at bounding box center [1038, 382] width 358 height 153
click at [753, 413] on div "this is our [PERSON_NAME] Instructions Answer All I’m ready, start paper" at bounding box center [429, 291] width 859 height 583
click at [796, 384] on div "this is our [PERSON_NAME] Instructions Answer All I’m ready, start paper" at bounding box center [429, 291] width 859 height 583
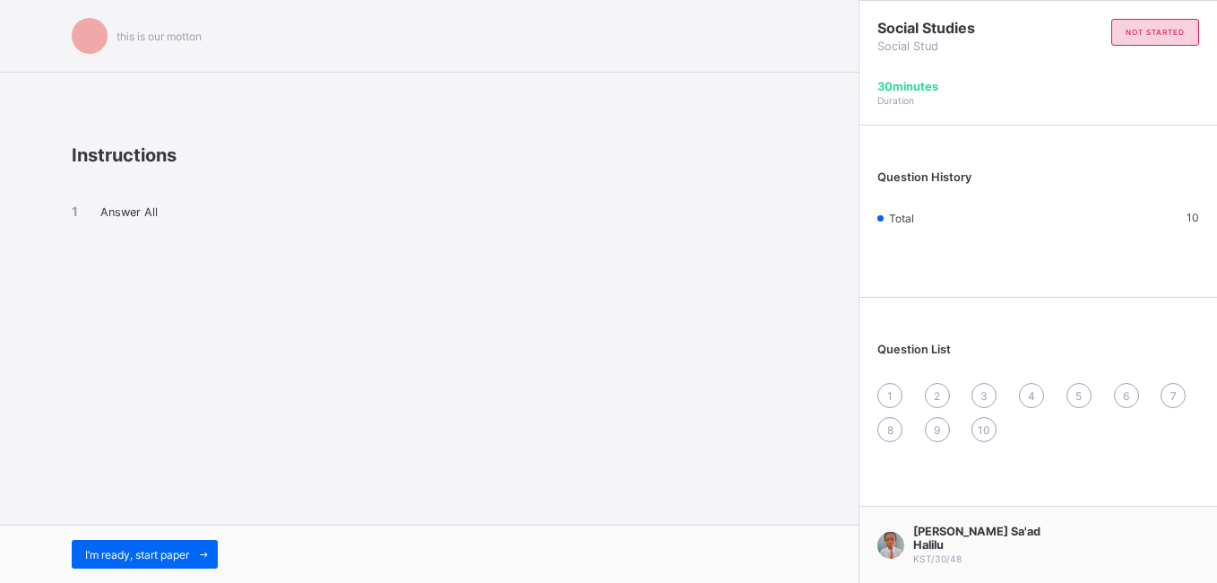
click at [796, 384] on div "this is our [PERSON_NAME] Instructions Answer All I’m ready, start paper" at bounding box center [429, 291] width 859 height 583
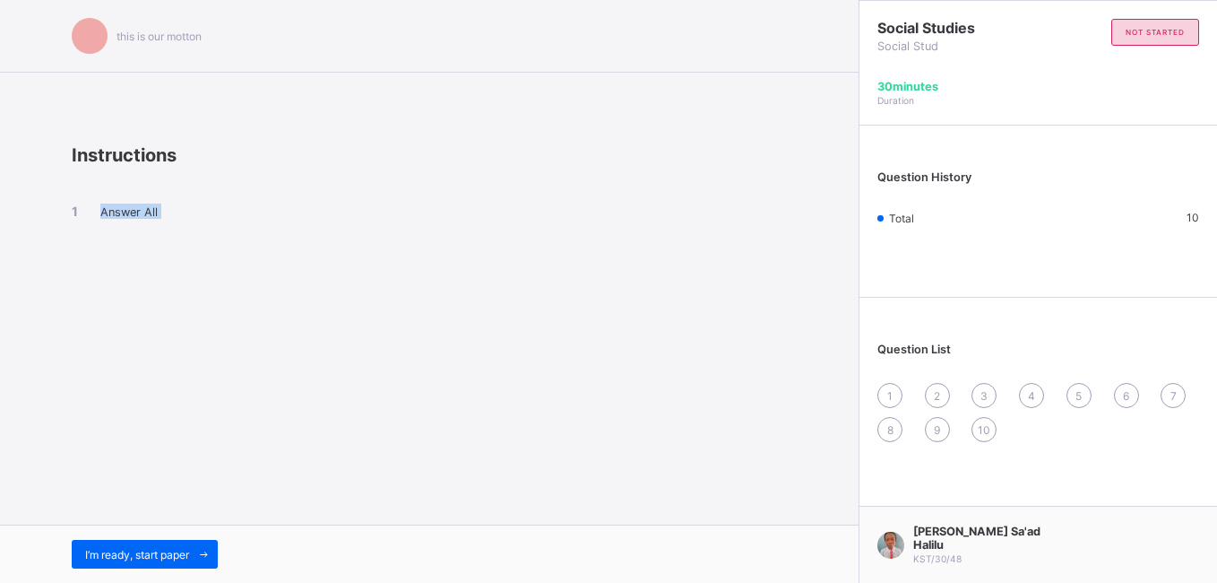
click at [796, 384] on div "this is our [PERSON_NAME] Instructions Answer All I’m ready, start paper" at bounding box center [429, 291] width 859 height 583
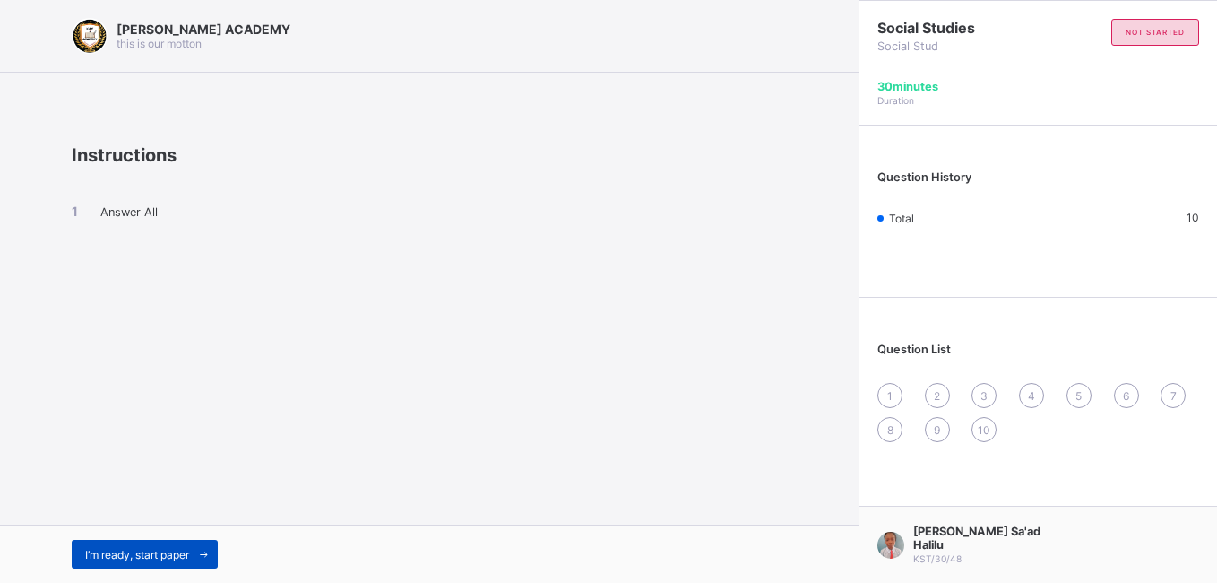
click at [136, 529] on span "I’m ready, start paper" at bounding box center [137, 554] width 104 height 13
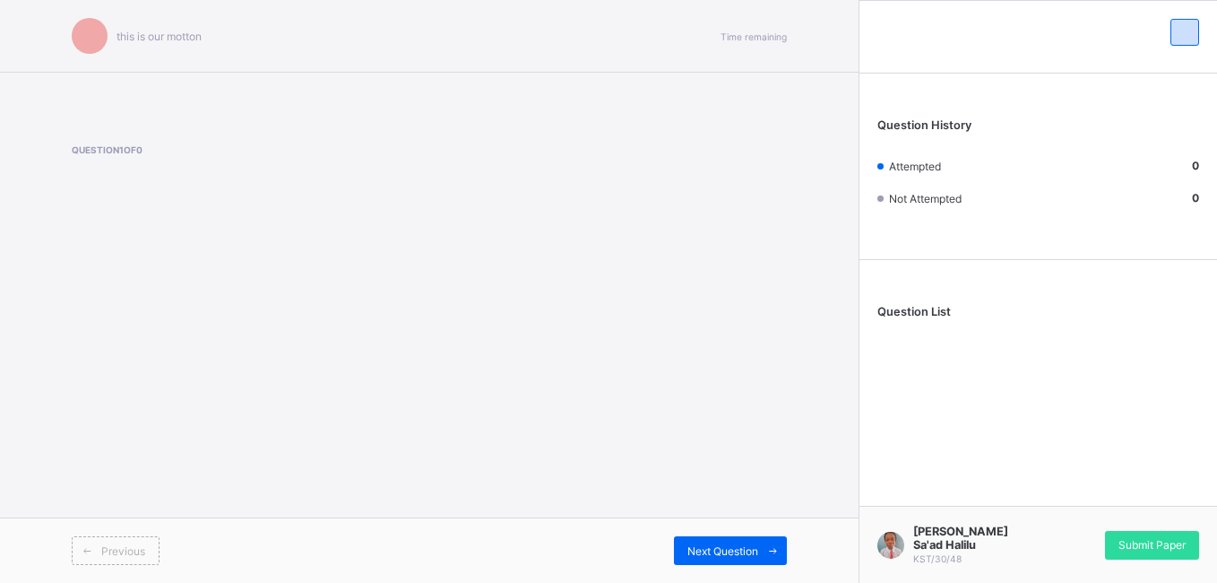
click at [466, 376] on div "this is our [PERSON_NAME] Time remaining Question 1 of 0 Previous Next Question" at bounding box center [429, 291] width 859 height 583
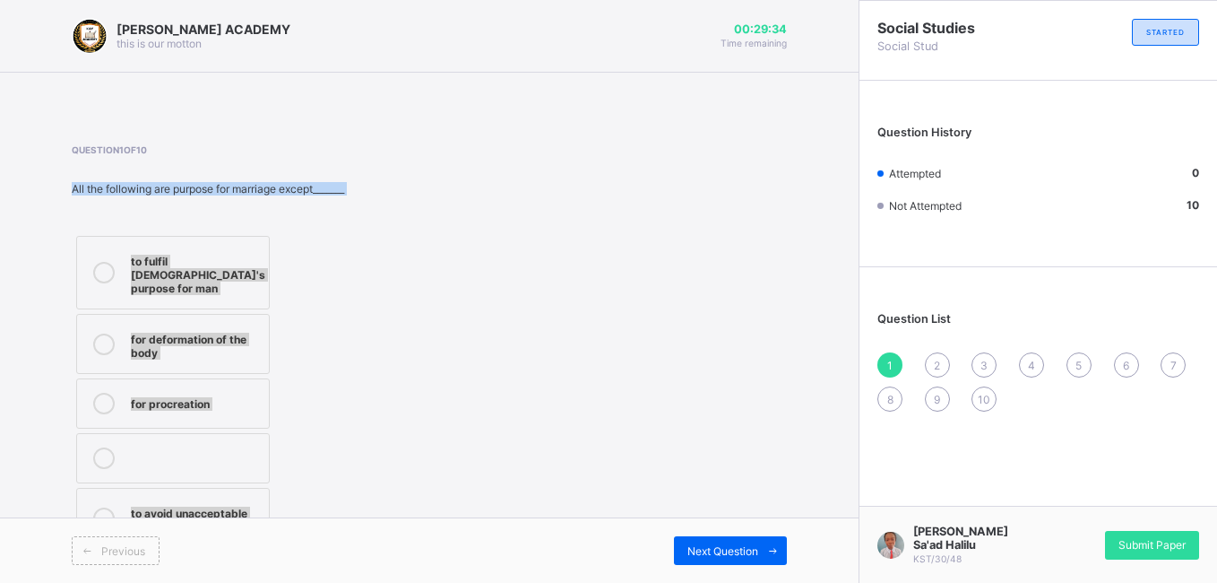
click at [204, 328] on div "for deformation of the body" at bounding box center [195, 343] width 129 height 31
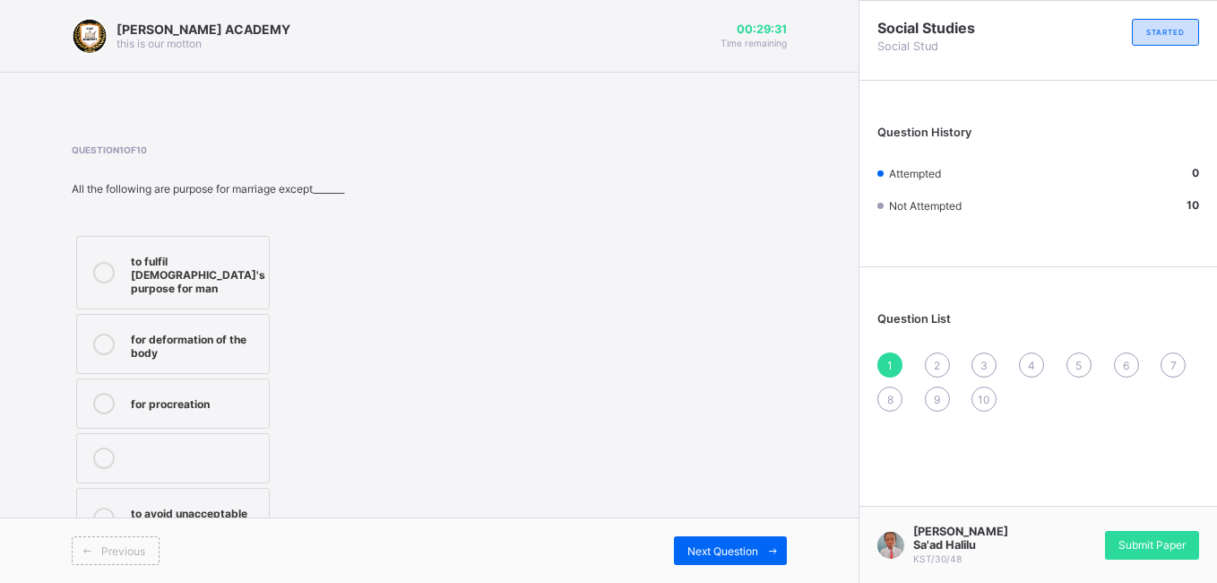
click at [946, 362] on div "2" at bounding box center [937, 364] width 25 height 25
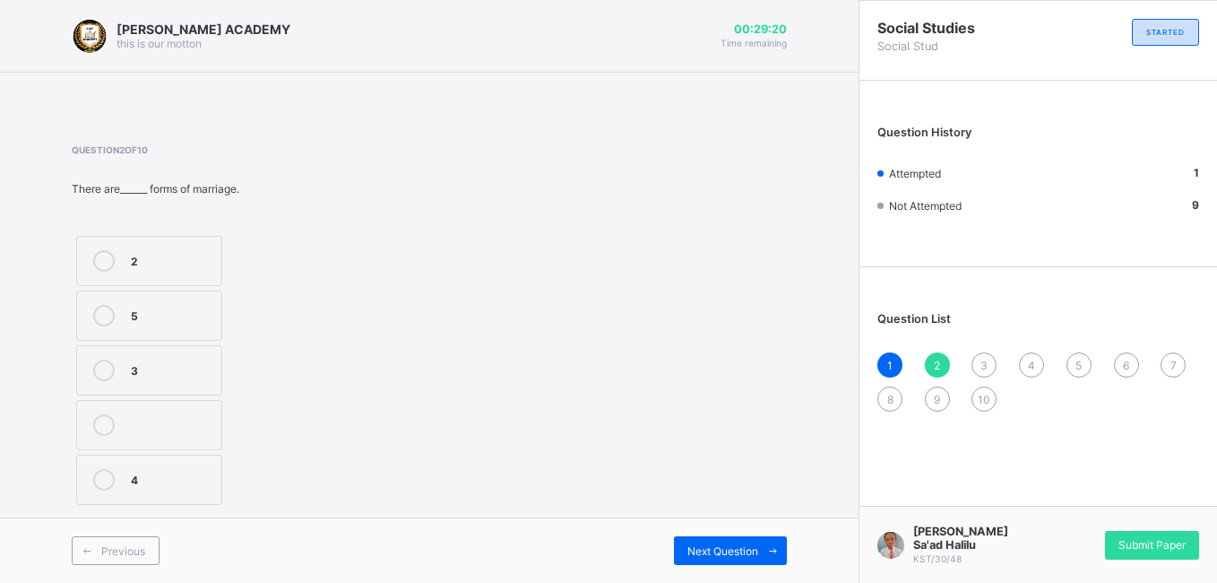
click at [198, 255] on div "2" at bounding box center [172, 259] width 82 height 18
click at [980, 367] on span "3" at bounding box center [983, 364] width 7 height 13
click at [177, 251] on div "greek" at bounding box center [172, 259] width 82 height 18
click at [1031, 358] on span "4" at bounding box center [1031, 364] width 7 height 13
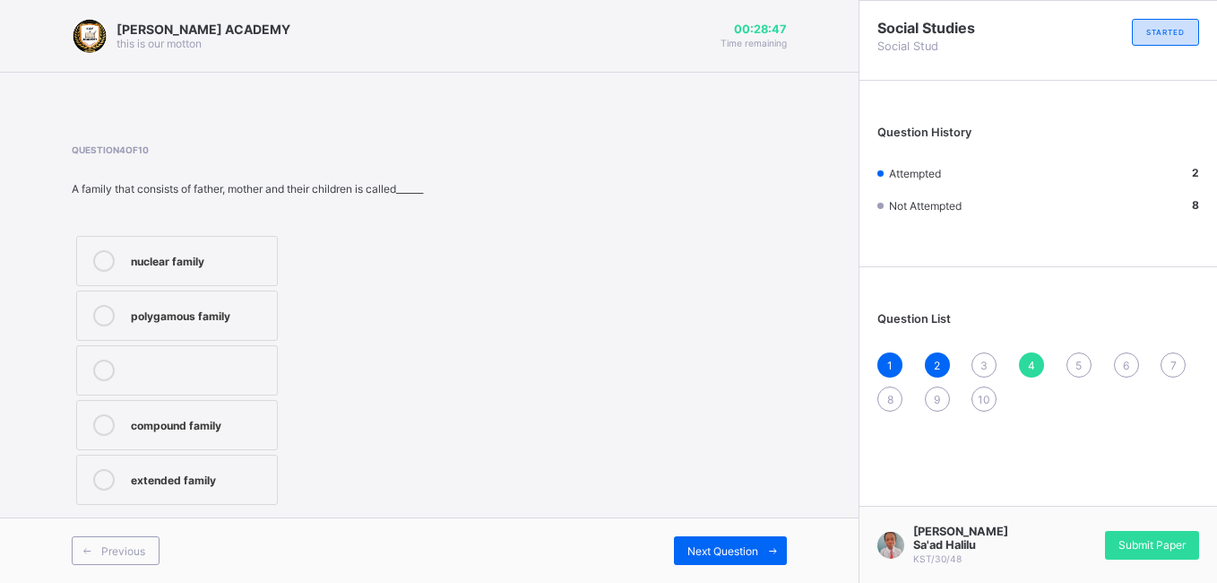
click at [978, 362] on div "3" at bounding box center [983, 364] width 25 height 25
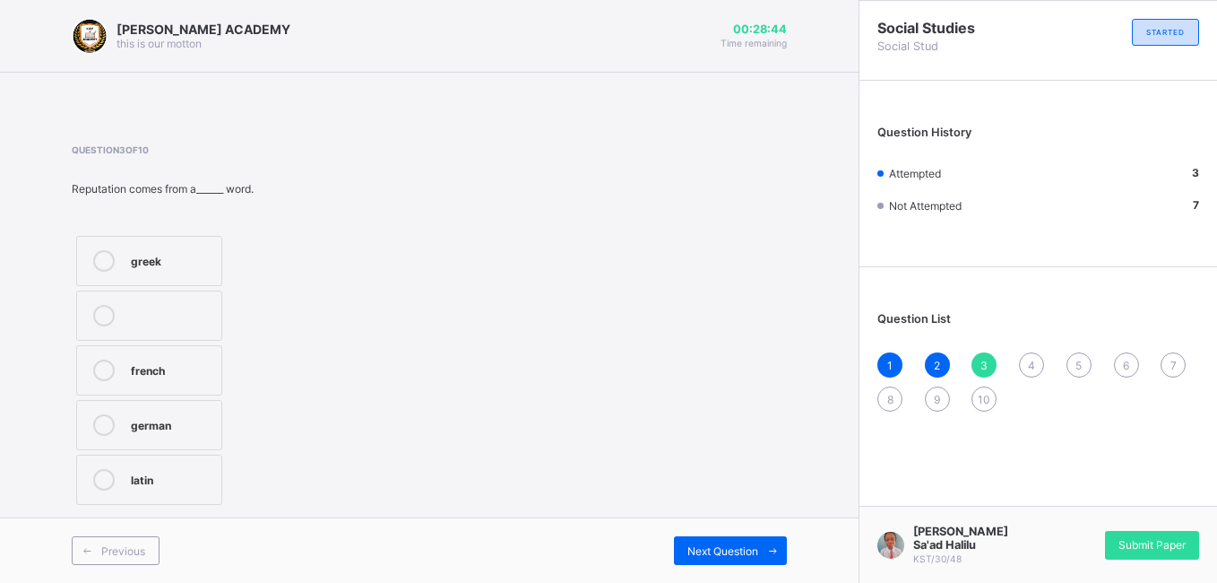
click at [194, 265] on div "greek" at bounding box center [172, 259] width 82 height 18
click at [1028, 362] on span "4" at bounding box center [1031, 364] width 7 height 13
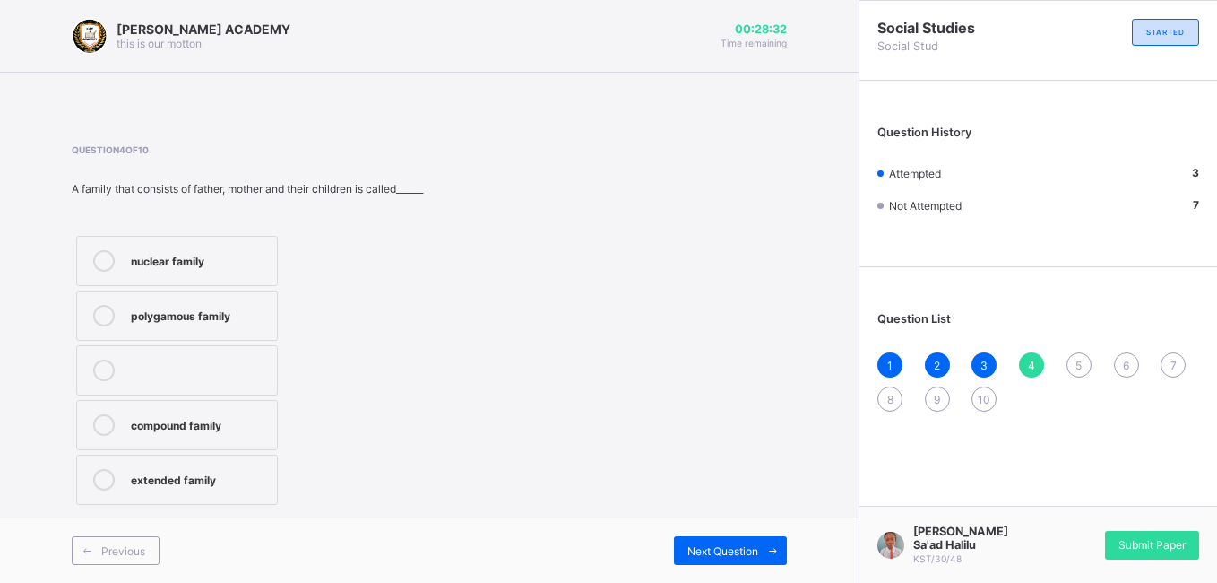
click at [220, 252] on div "nuclear family" at bounding box center [199, 259] width 137 height 18
click at [1077, 352] on div "5" at bounding box center [1078, 364] width 25 height 25
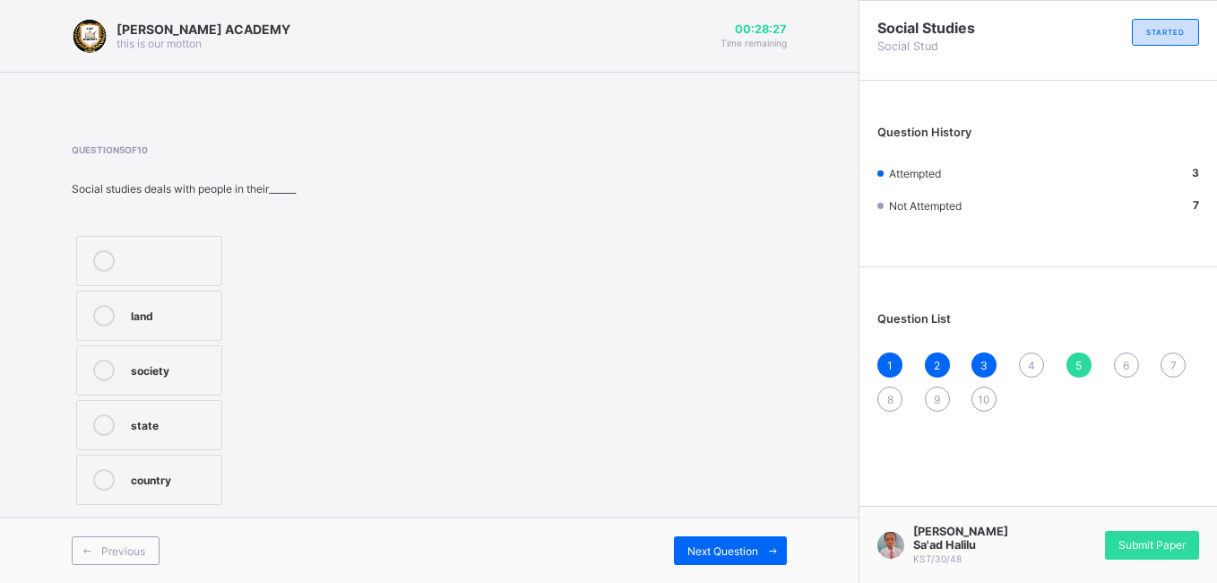
click at [1029, 362] on span "4" at bounding box center [1031, 364] width 7 height 13
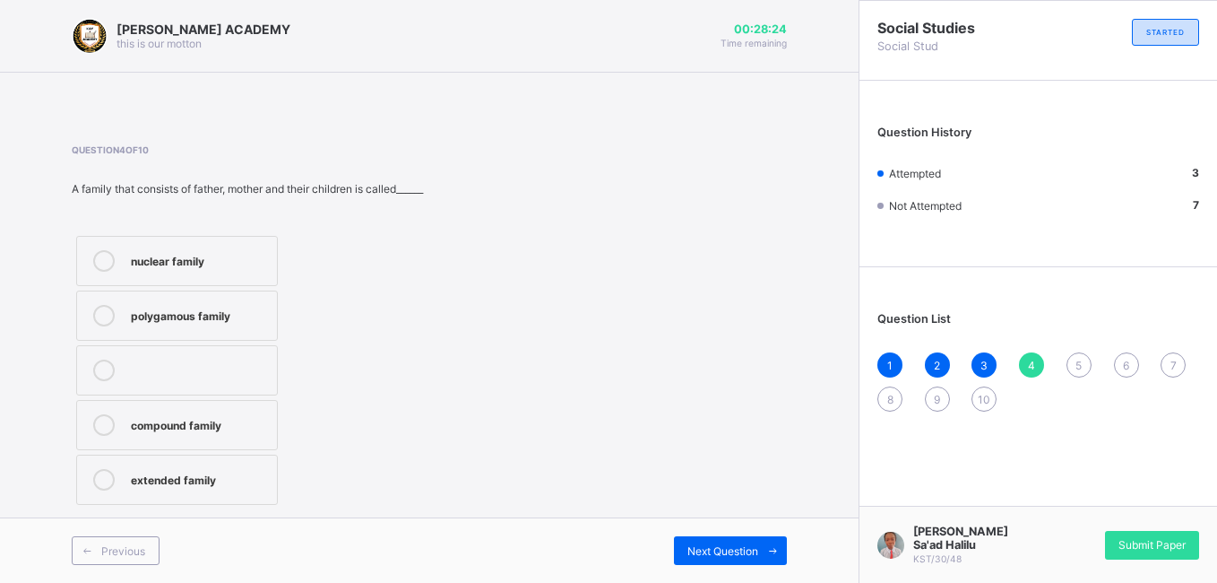
click at [212, 257] on div "nuclear family" at bounding box center [199, 259] width 137 height 18
click at [1035, 361] on div "4" at bounding box center [1031, 364] width 25 height 25
click at [1079, 375] on div "5" at bounding box center [1078, 364] width 25 height 25
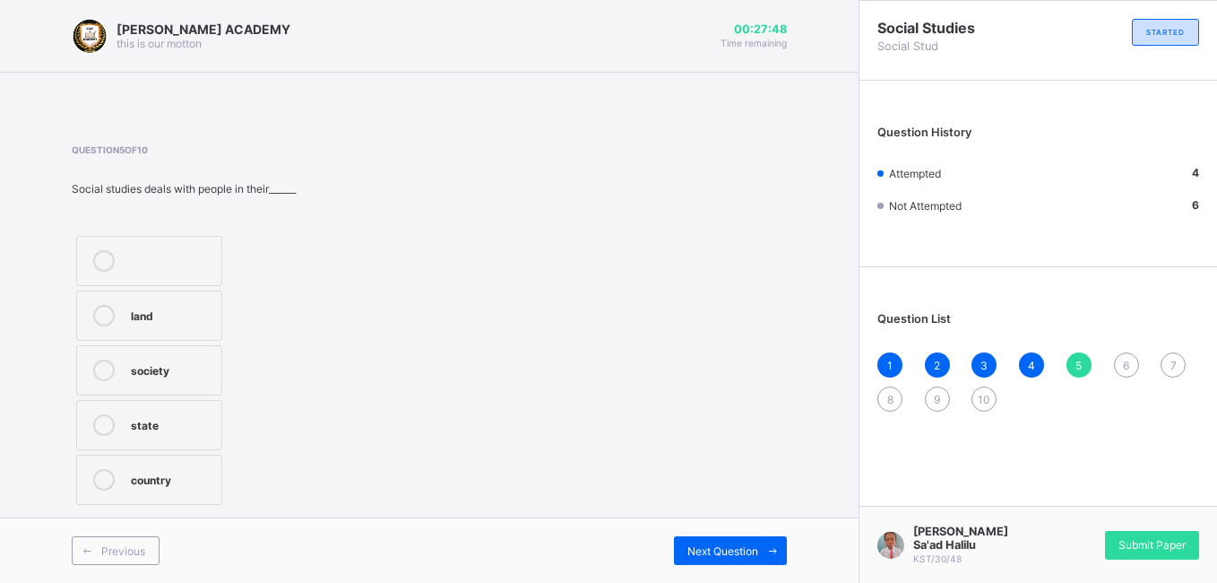
click at [177, 363] on div "society" at bounding box center [172, 368] width 82 height 18
click at [1085, 358] on div "5" at bounding box center [1078, 364] width 25 height 25
click at [1084, 358] on div "5" at bounding box center [1078, 364] width 25 height 25
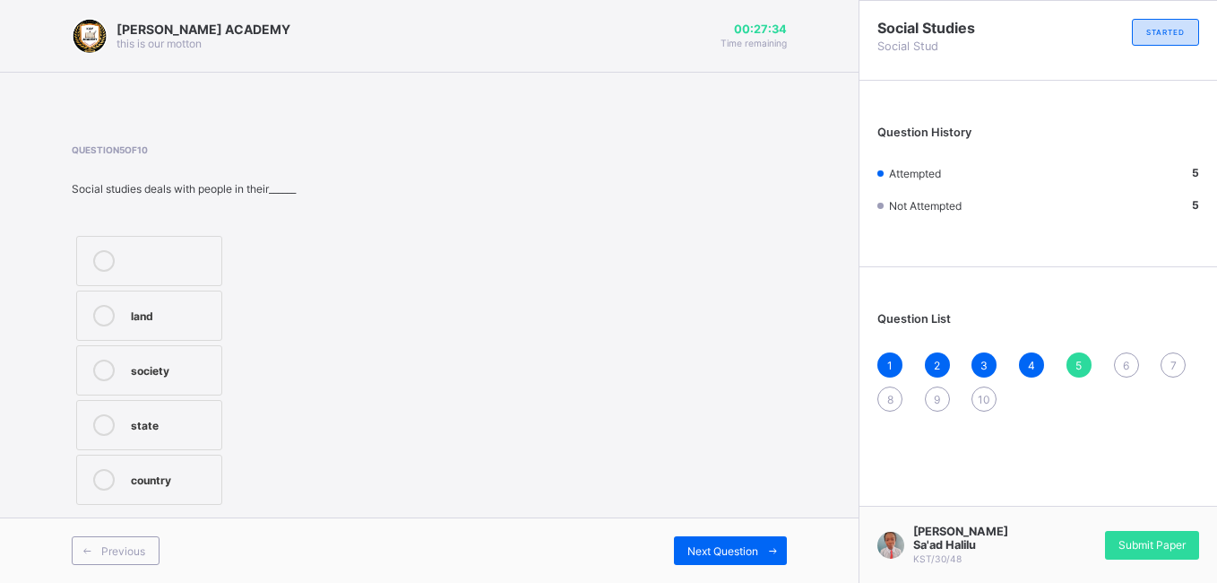
click at [1093, 367] on span "6" at bounding box center [1126, 364] width 6 height 13
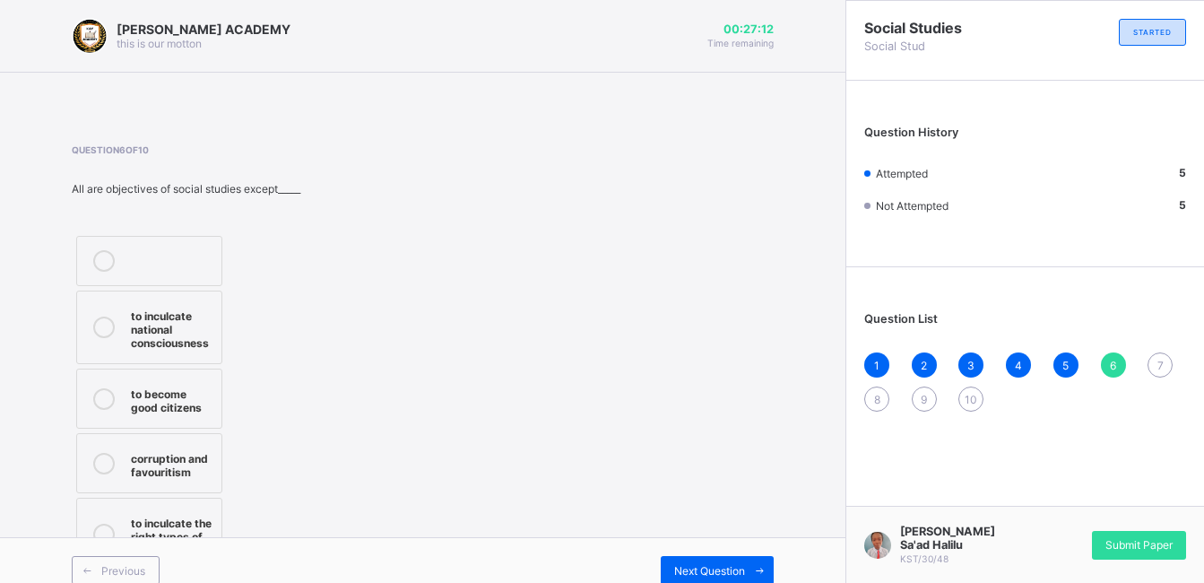
click at [225, 500] on div "to inculcate national consciousness to become good citizens corruption and favo…" at bounding box center [149, 403] width 155 height 344
click at [222, 513] on label "to inculcate the right types of value" at bounding box center [149, 533] width 146 height 73
click at [196, 444] on label "corruption and favouritism" at bounding box center [149, 463] width 146 height 60
click at [1093, 357] on div "7" at bounding box center [1159, 364] width 25 height 25
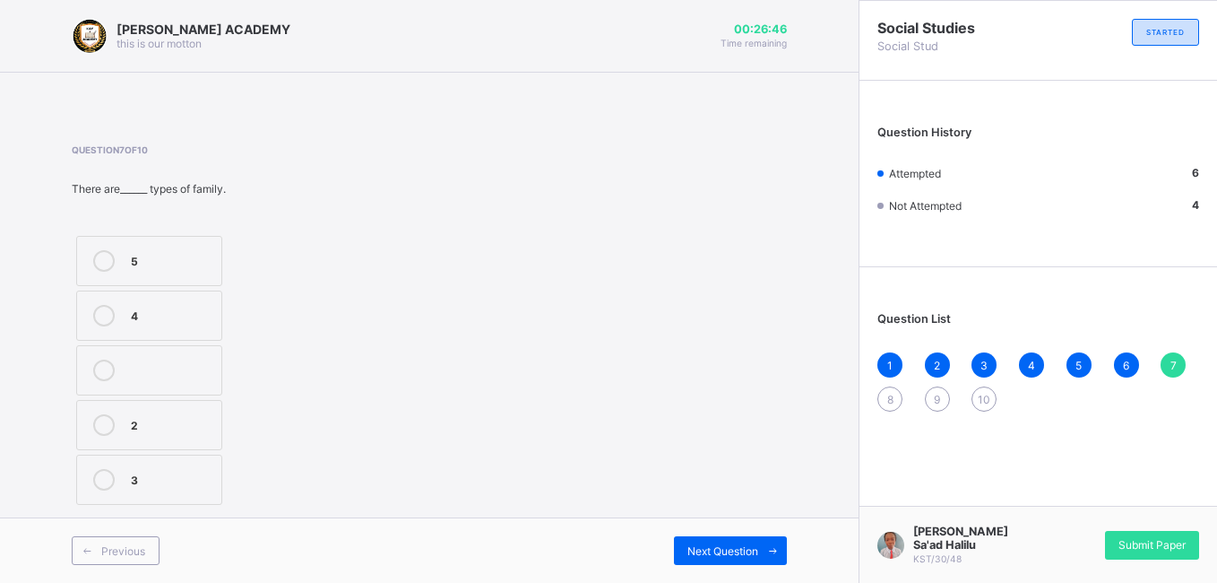
click at [180, 476] on div "3" at bounding box center [172, 478] width 82 height 18
click at [889, 404] on span "8" at bounding box center [890, 399] width 6 height 13
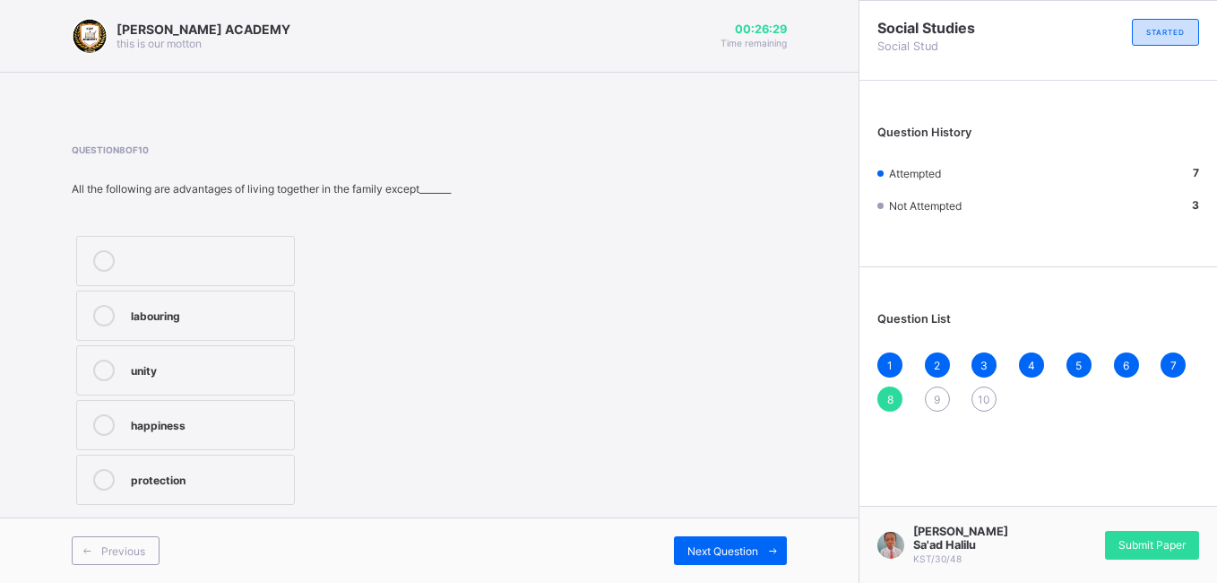
click at [249, 304] on label "labouring" at bounding box center [185, 315] width 219 height 50
click at [931, 397] on div "9" at bounding box center [937, 398] width 25 height 25
click at [223, 414] on div "family bond and cohesion" at bounding box center [193, 429] width 125 height 31
click at [986, 397] on span "10" at bounding box center [984, 399] width 13 height 13
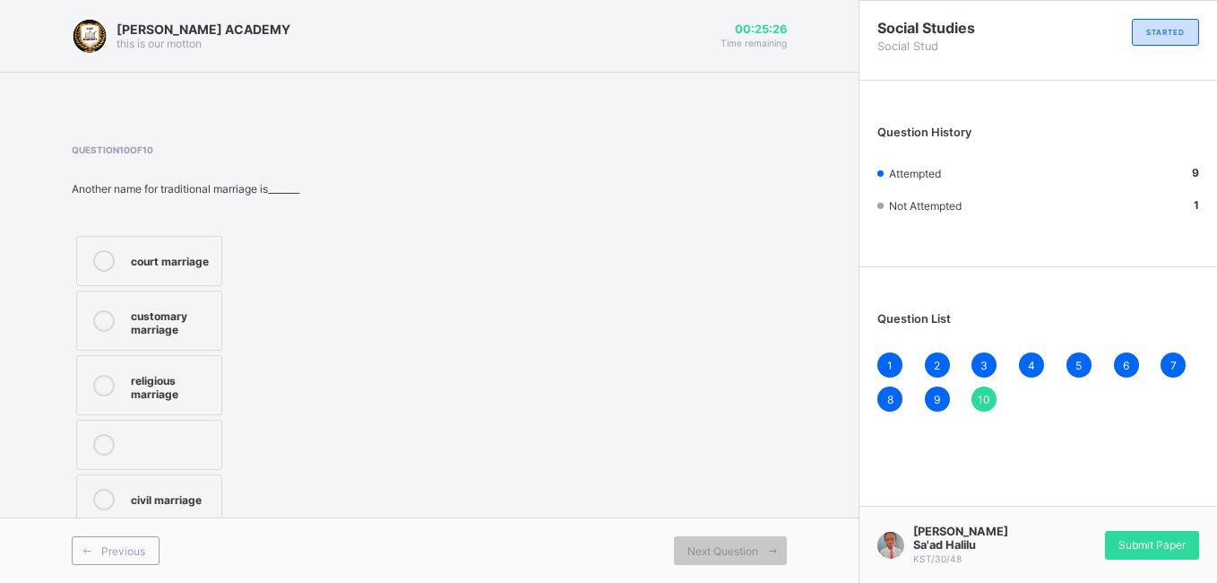
click at [169, 319] on div "customary marriage" at bounding box center [172, 320] width 82 height 31
click at [1011, 440] on div "Social Studies Social Stud STARTED Question History Attempted 10 Not Attempted …" at bounding box center [1038, 291] width 358 height 583
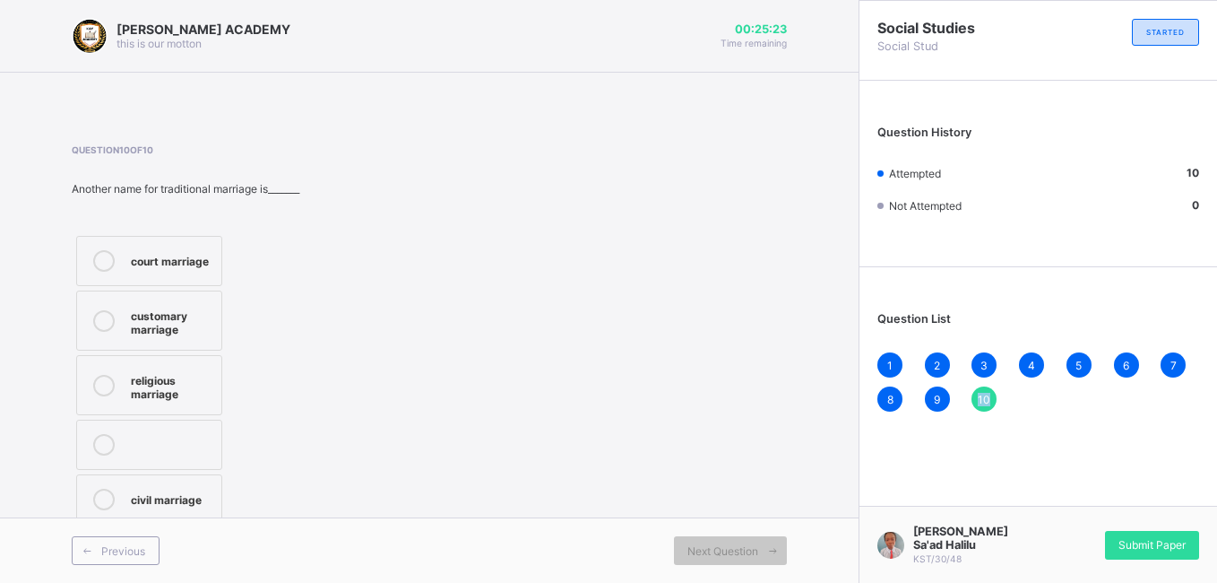
click at [1011, 440] on div "Social Studies Social Stud STARTED Question History Attempted 10 Not Attempted …" at bounding box center [1038, 291] width 358 height 583
click at [985, 393] on span "10" at bounding box center [984, 399] width 13 height 13
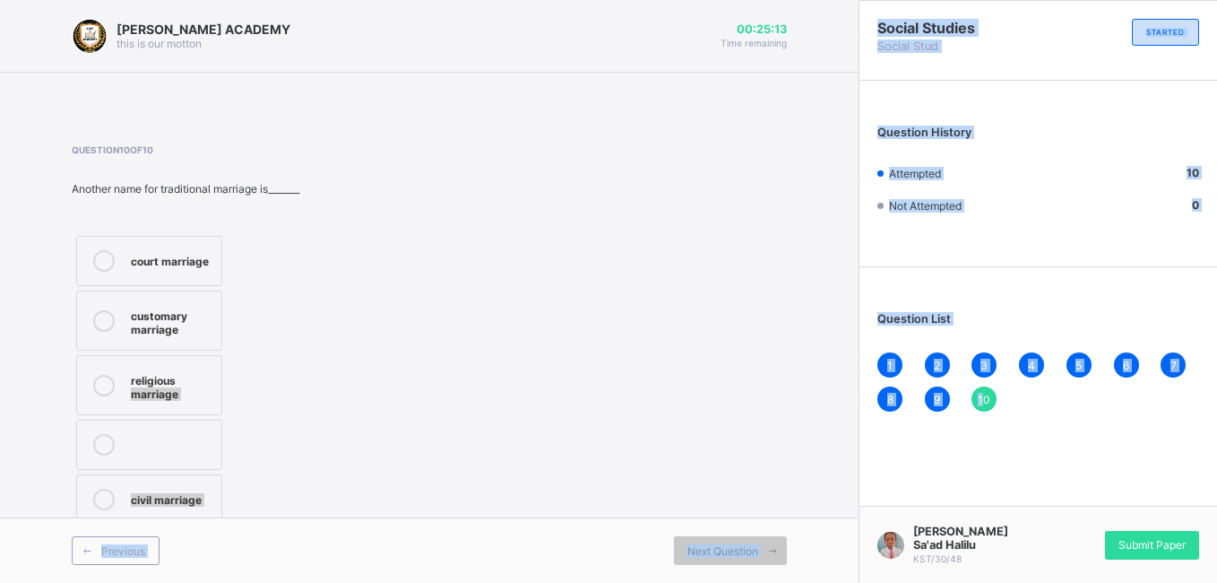
drag, startPoint x: 985, startPoint y: 393, endPoint x: 429, endPoint y: 378, distance: 555.8
click at [429, 378] on div "[PERSON_NAME] ACADEMY this is our [PERSON_NAME] 00:25:13 Time remaining Questio…" at bounding box center [608, 291] width 1217 height 583
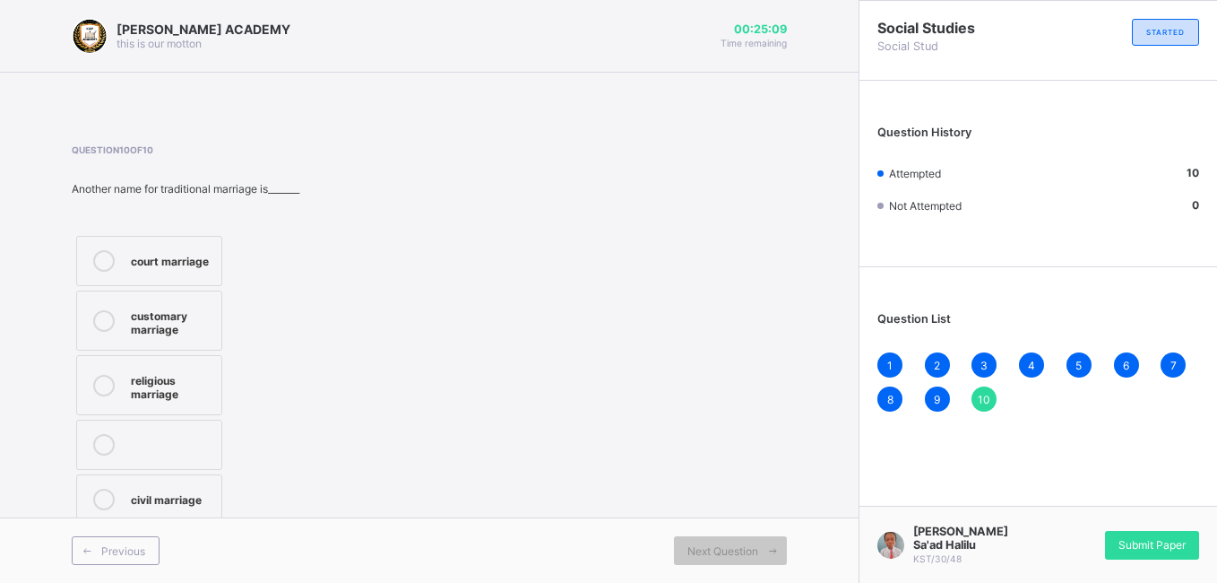
click at [186, 313] on div "customary marriage" at bounding box center [172, 320] width 82 height 31
click at [497, 341] on div "Question 10 of 10 Another name for traditional marriage is_______ court marriag…" at bounding box center [429, 336] width 715 height 384
click at [177, 260] on div "court marriage" at bounding box center [172, 259] width 82 height 18
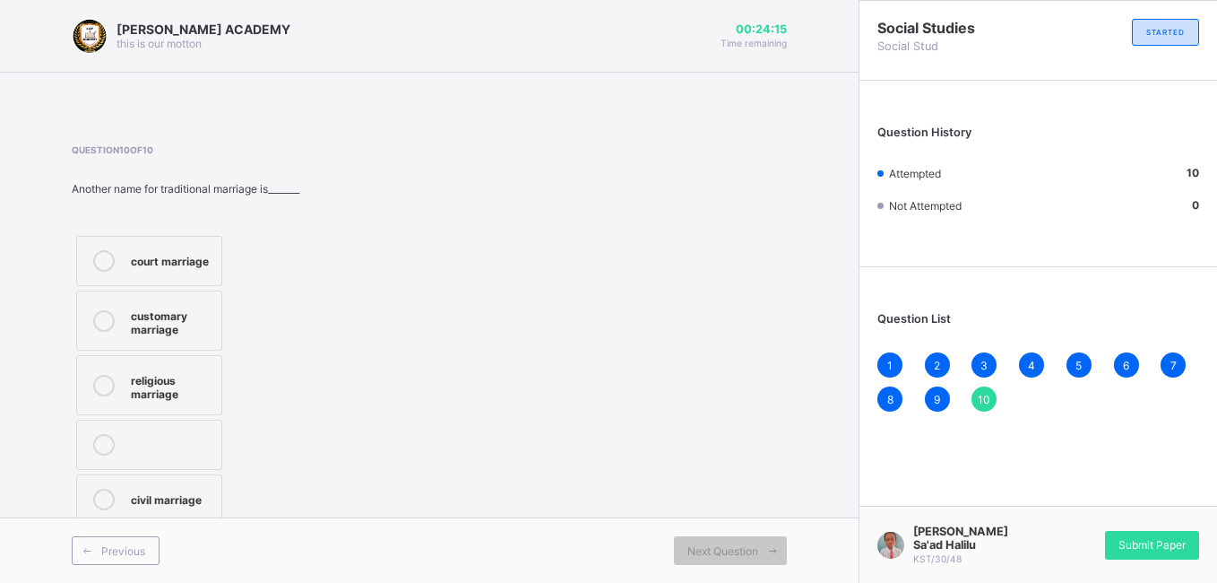
click at [133, 324] on div "customary marriage" at bounding box center [172, 320] width 82 height 31
click at [1093, 529] on span "Submit Paper" at bounding box center [1151, 544] width 67 height 13
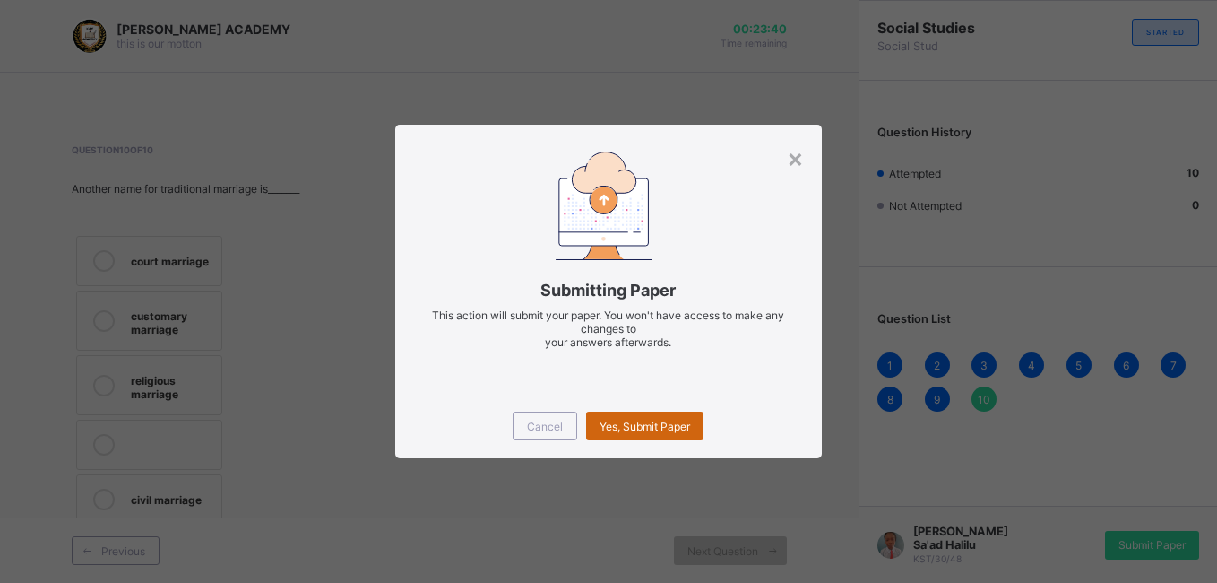
click at [631, 421] on span "Yes, Submit Paper" at bounding box center [645, 425] width 91 height 13
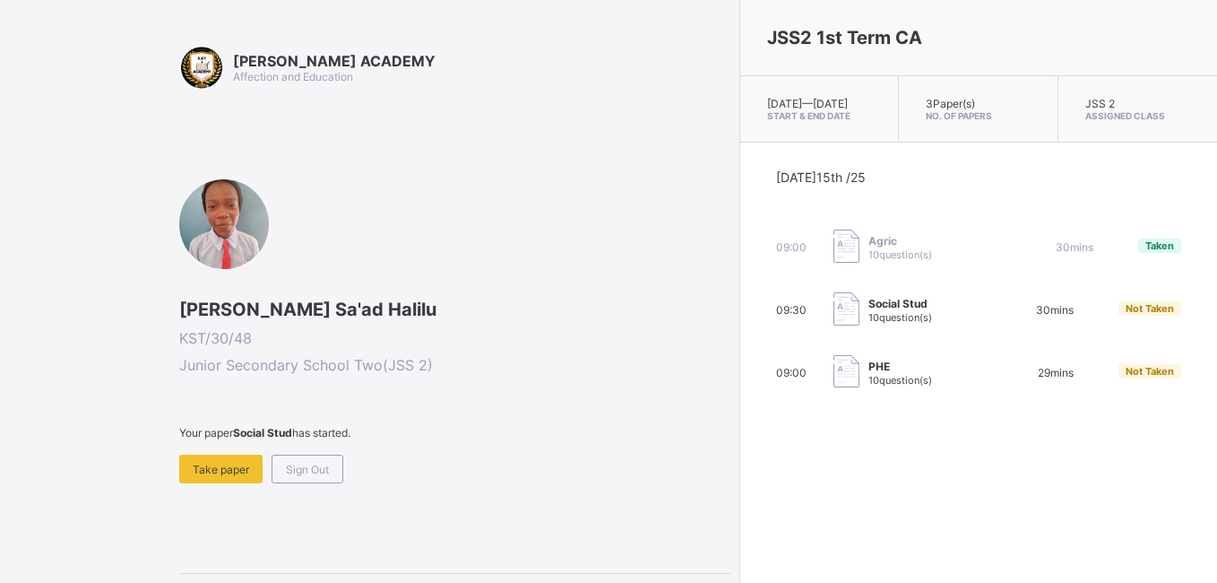
click at [833, 375] on img at bounding box center [846, 371] width 26 height 33
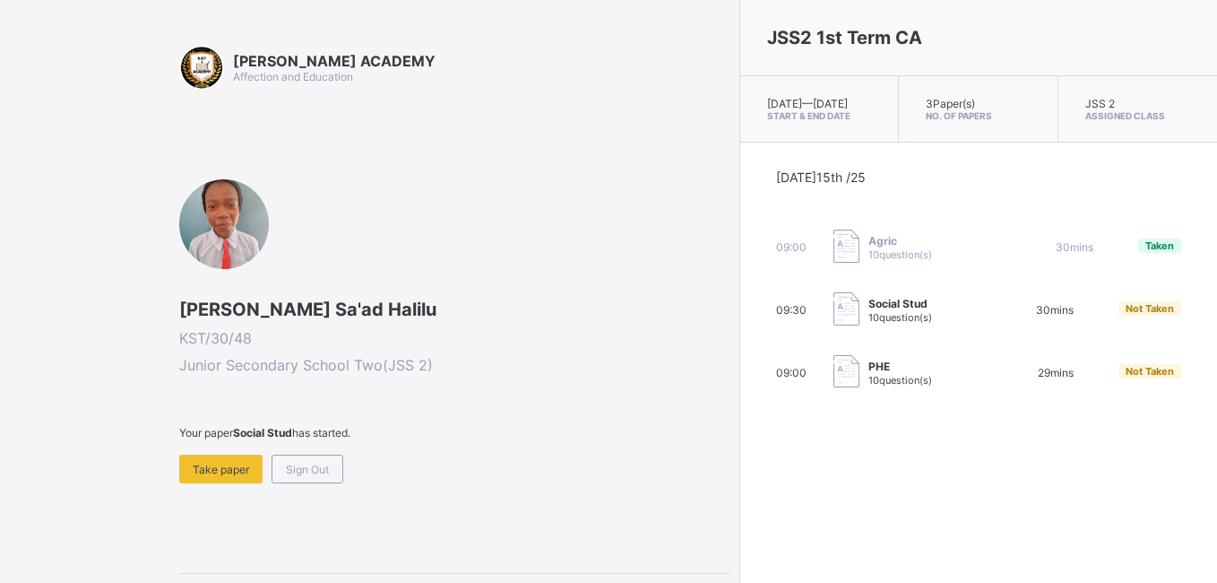
click at [833, 388] on img at bounding box center [846, 371] width 26 height 33
click at [751, 405] on div "[DATE] 15th /25 09:00 Agric 10 question(s) 30 mins Taken 09:30 Social Stud 10 q…" at bounding box center [978, 279] width 477 height 274
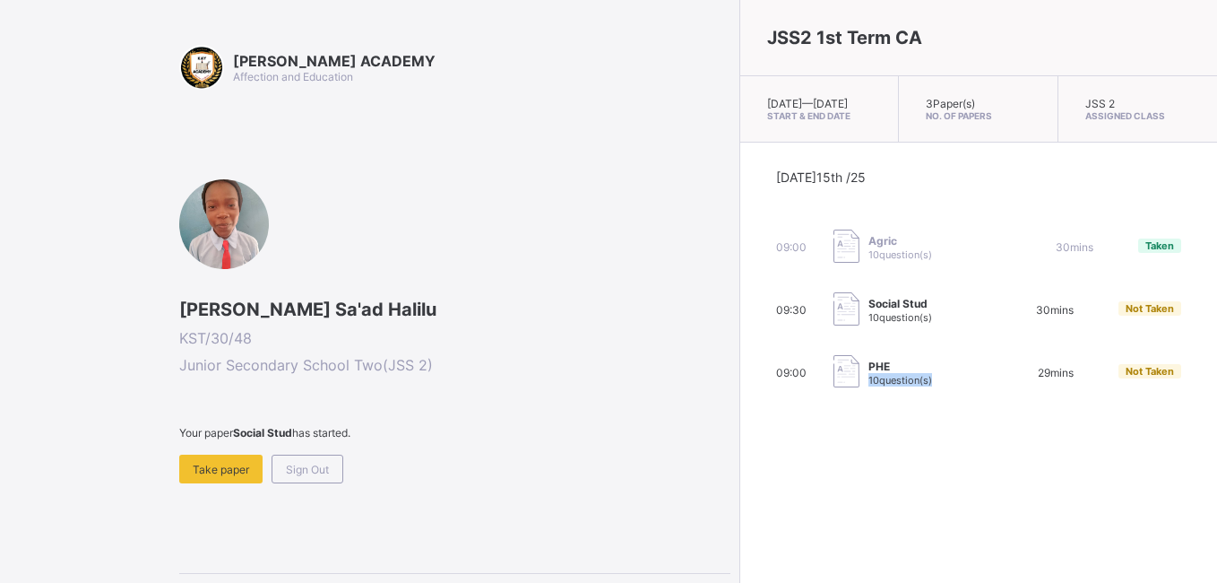
drag, startPoint x: 751, startPoint y: 405, endPoint x: 704, endPoint y: 444, distance: 60.5
click at [739, 444] on div "JSS2 1st Term CA [DATE] — [DATE] Start & End Date 3 Paper(s) No. of Papers JSS …" at bounding box center [978, 291] width 478 height 583
click at [833, 391] on div at bounding box center [846, 373] width 26 height 36
click at [208, 476] on div "Take paper" at bounding box center [220, 468] width 83 height 29
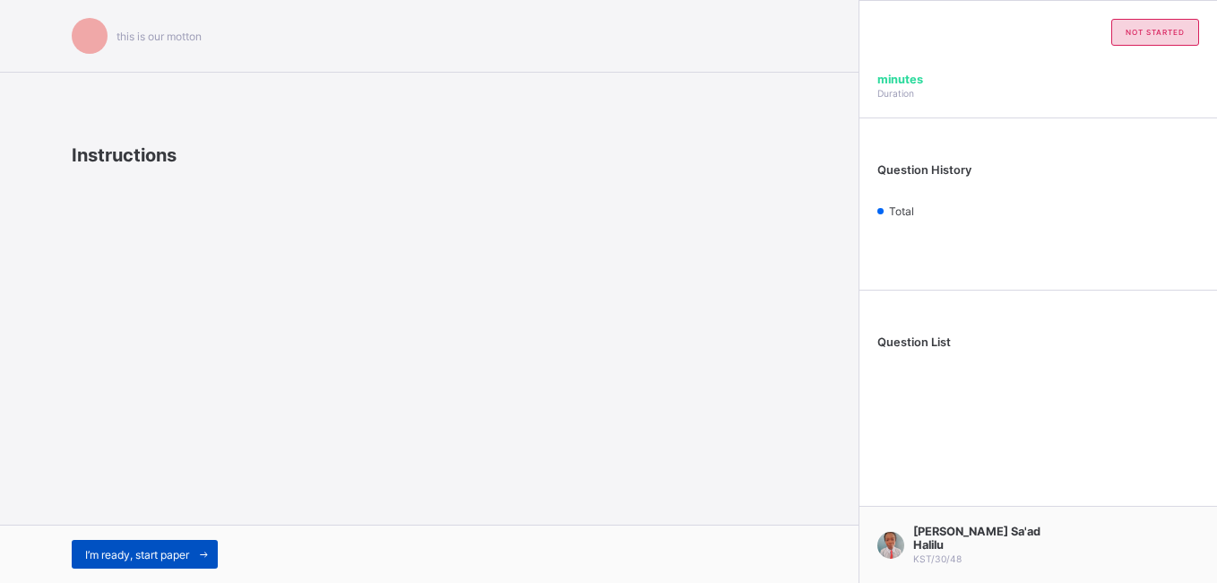
click at [125, 529] on span "I’m ready, start paper" at bounding box center [137, 554] width 104 height 13
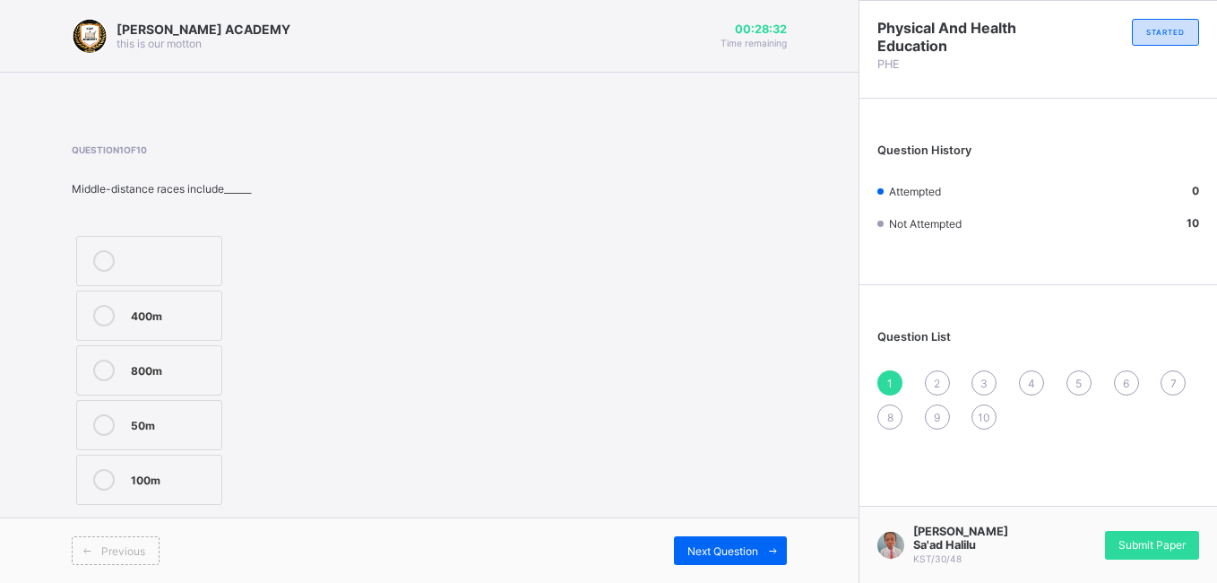
click at [168, 502] on label "100m" at bounding box center [149, 479] width 146 height 50
click at [939, 376] on span "2" at bounding box center [937, 382] width 6 height 13
click at [205, 256] on div "Ijaw" at bounding box center [174, 259] width 87 height 18
click at [885, 378] on div "1" at bounding box center [889, 382] width 25 height 25
click at [979, 384] on div "3" at bounding box center [983, 382] width 25 height 25
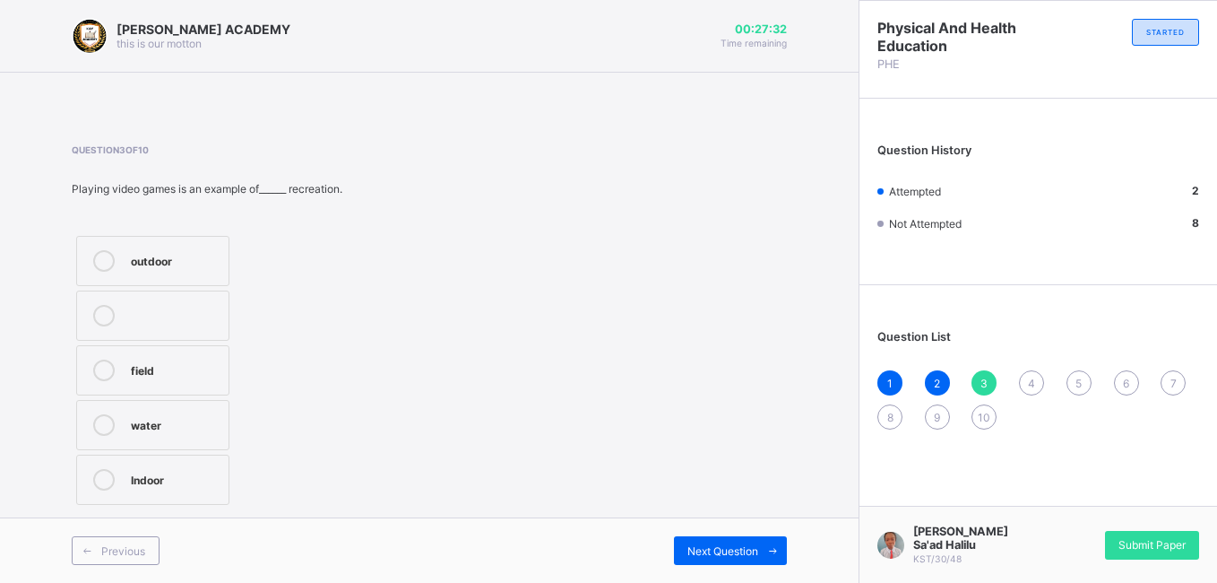
click at [158, 470] on div "Indoor" at bounding box center [175, 478] width 89 height 18
click at [1028, 381] on span "4" at bounding box center [1031, 382] width 7 height 13
click at [187, 363] on div "indoor" at bounding box center [178, 368] width 94 height 18
click at [1076, 384] on span "5" at bounding box center [1078, 382] width 6 height 13
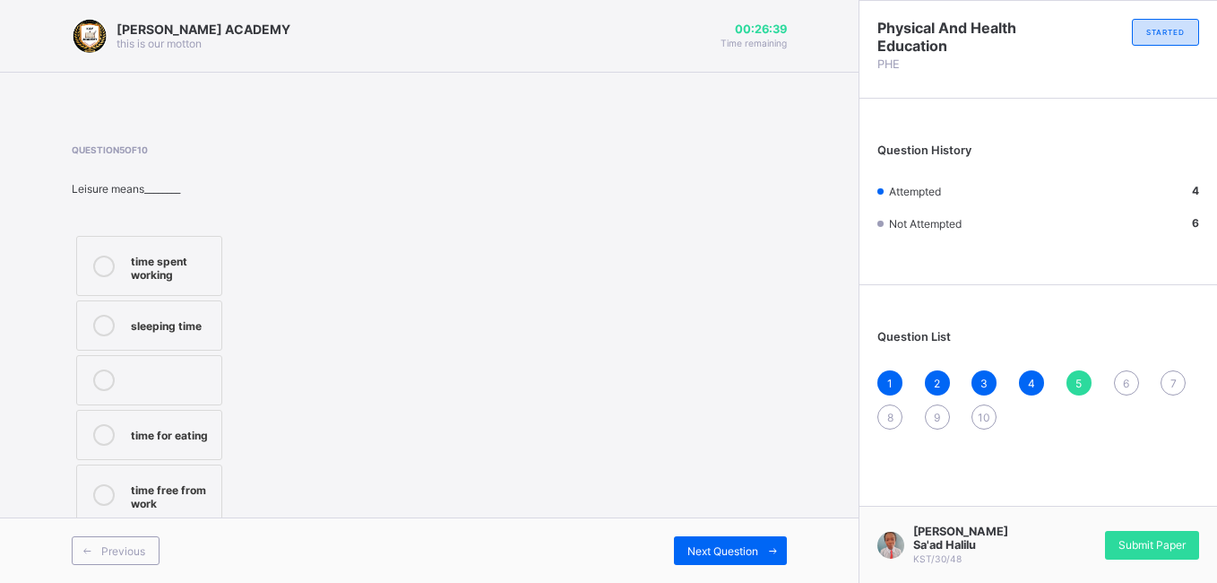
click at [160, 504] on div "time free from work" at bounding box center [172, 494] width 82 height 31
click at [1093, 384] on span "6" at bounding box center [1126, 382] width 6 height 13
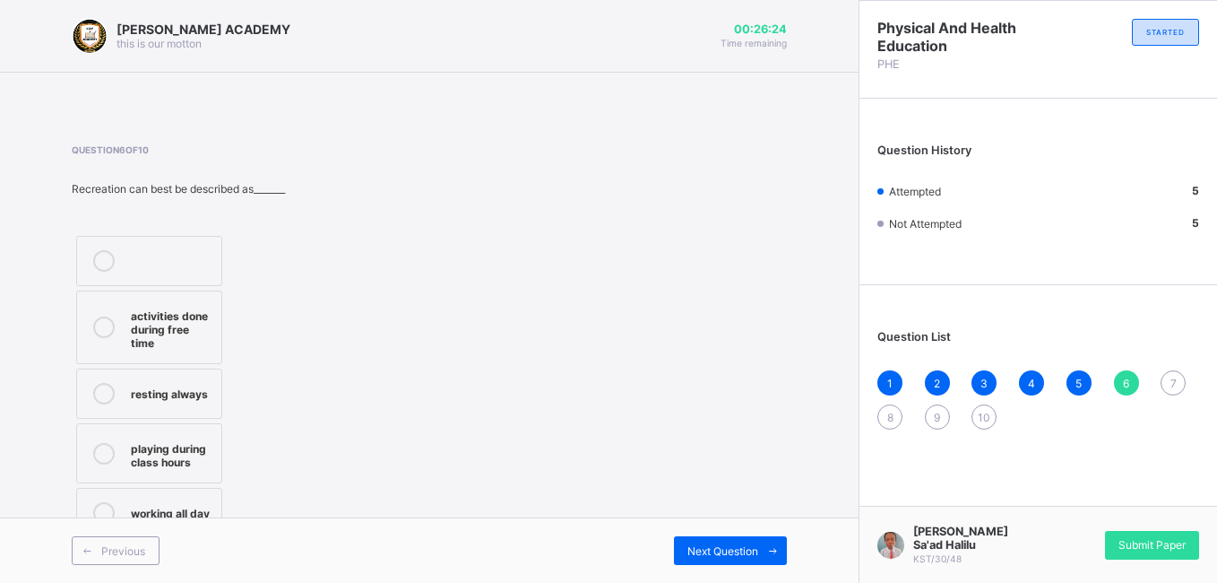
click at [194, 330] on div "activities done during free time" at bounding box center [172, 327] width 82 height 45
click at [1093, 380] on span "7" at bounding box center [1173, 382] width 6 height 13
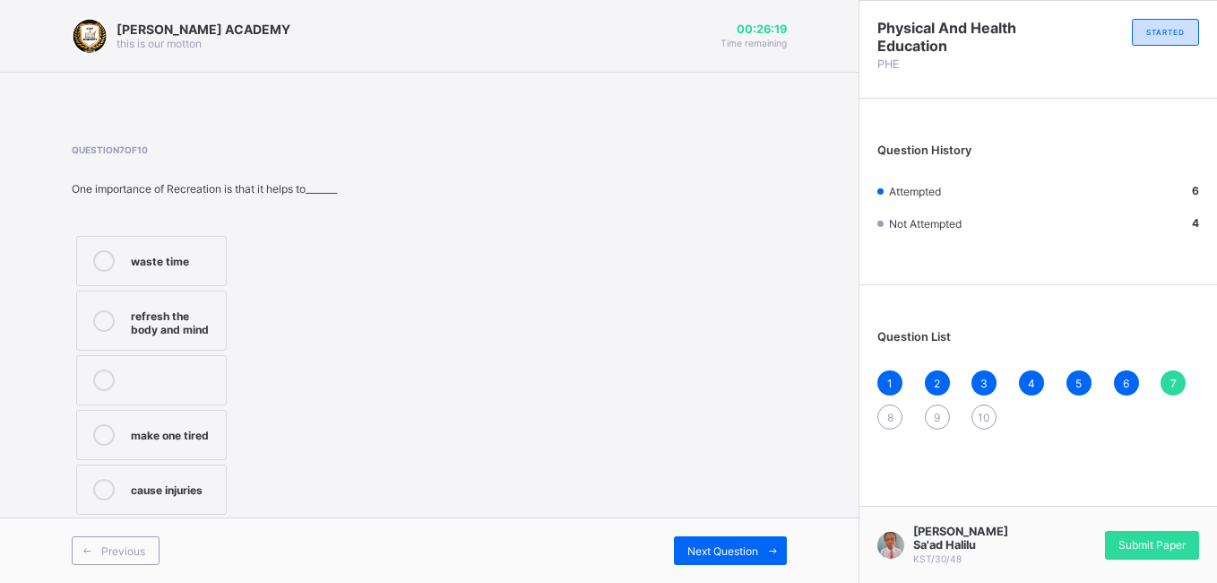
click at [1093, 380] on span "7" at bounding box center [1173, 382] width 6 height 13
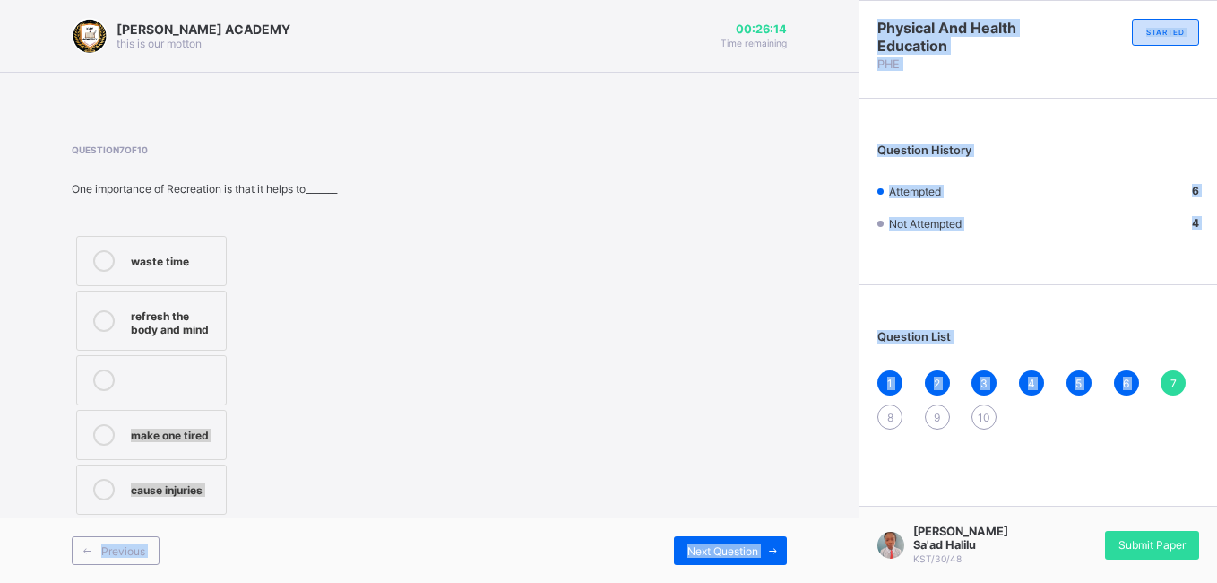
drag, startPoint x: 1173, startPoint y: 380, endPoint x: 304, endPoint y: 327, distance: 870.9
click at [304, 327] on div "[PERSON_NAME] ACADEMY this is our [PERSON_NAME] 00:26:14 Time remaining Questio…" at bounding box center [608, 291] width 1217 height 583
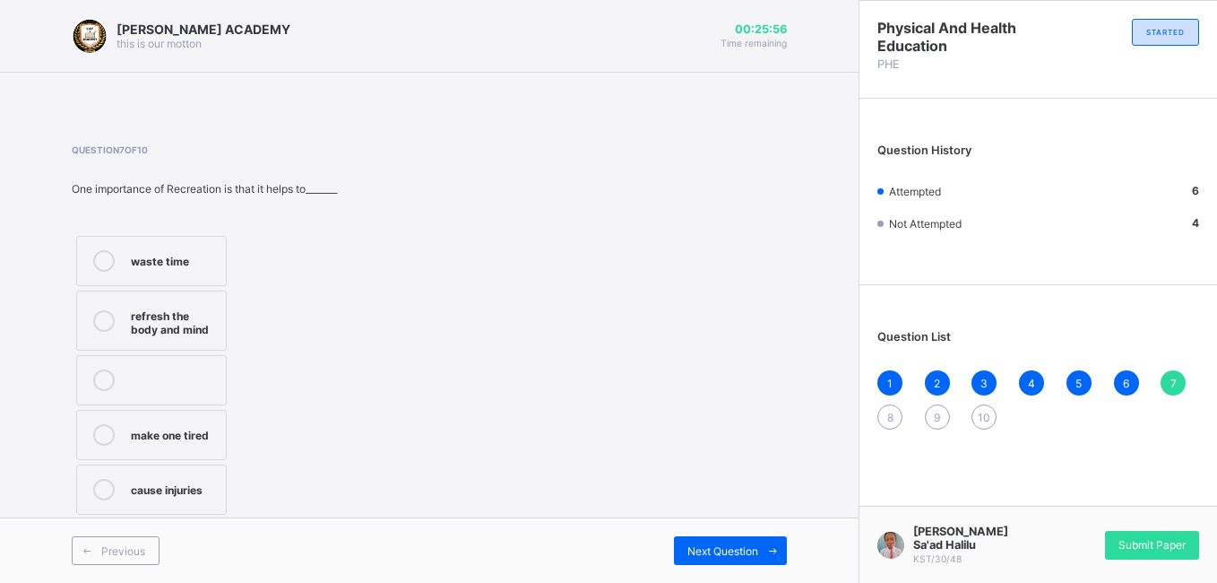
click at [176, 312] on div "refresh the body and mind" at bounding box center [174, 320] width 86 height 31
click at [891, 419] on span "8" at bounding box center [890, 416] width 6 height 13
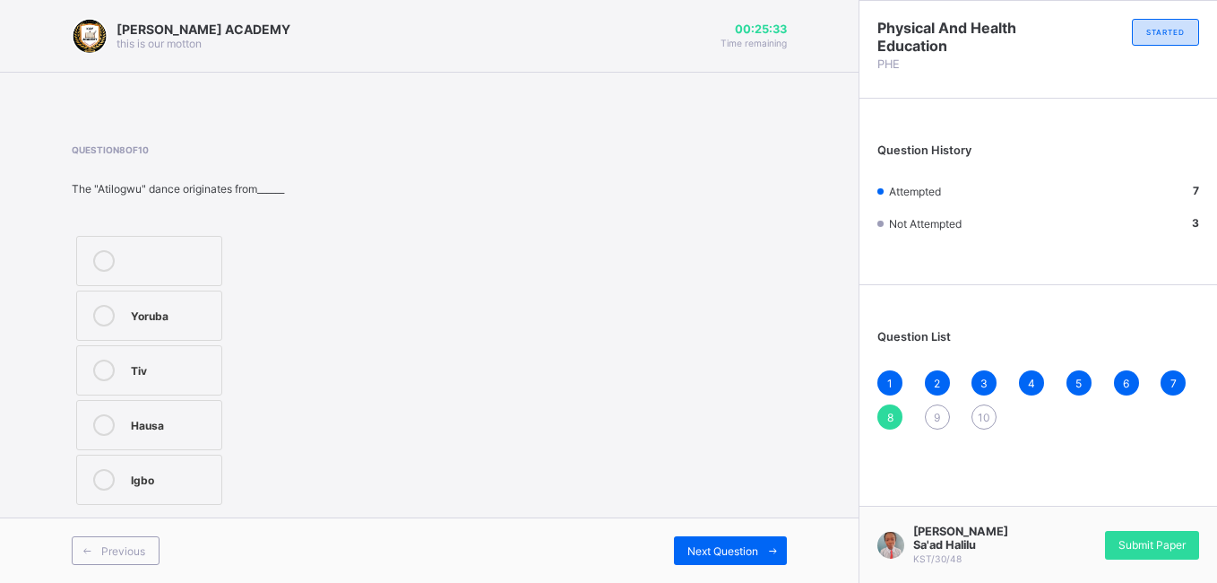
click at [162, 487] on div "Igbo" at bounding box center [172, 480] width 82 height 22
click at [938, 413] on span "9" at bounding box center [937, 416] width 6 height 13
click at [185, 420] on div "swimming" at bounding box center [180, 423] width 99 height 18
click at [981, 411] on span "10" at bounding box center [984, 416] width 13 height 13
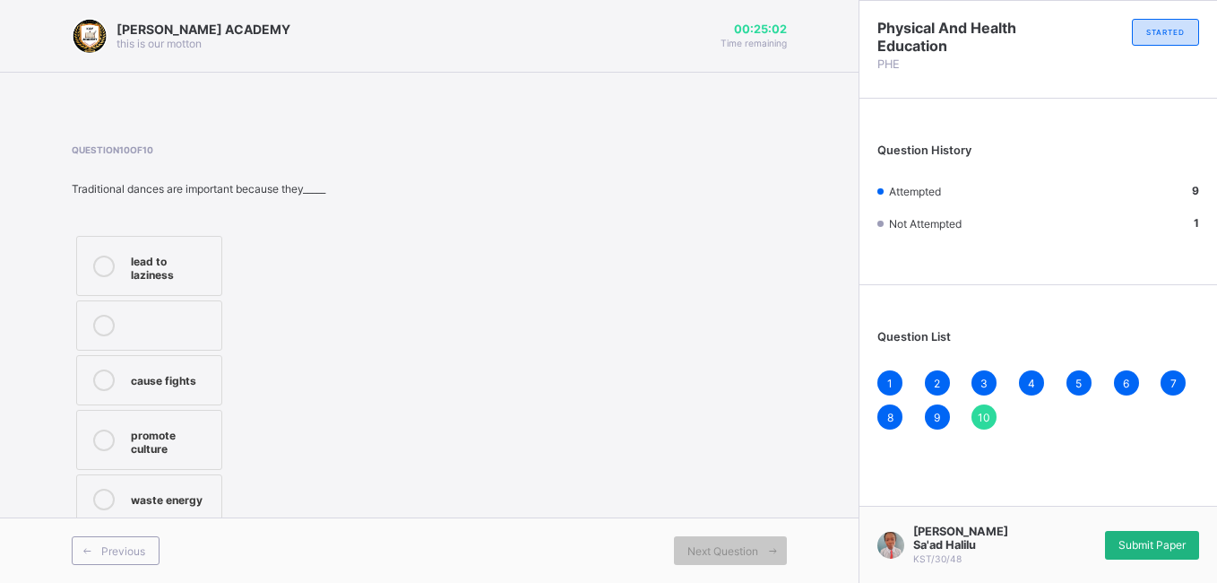
click at [1093, 529] on span "Submit Paper" at bounding box center [1151, 544] width 67 height 13
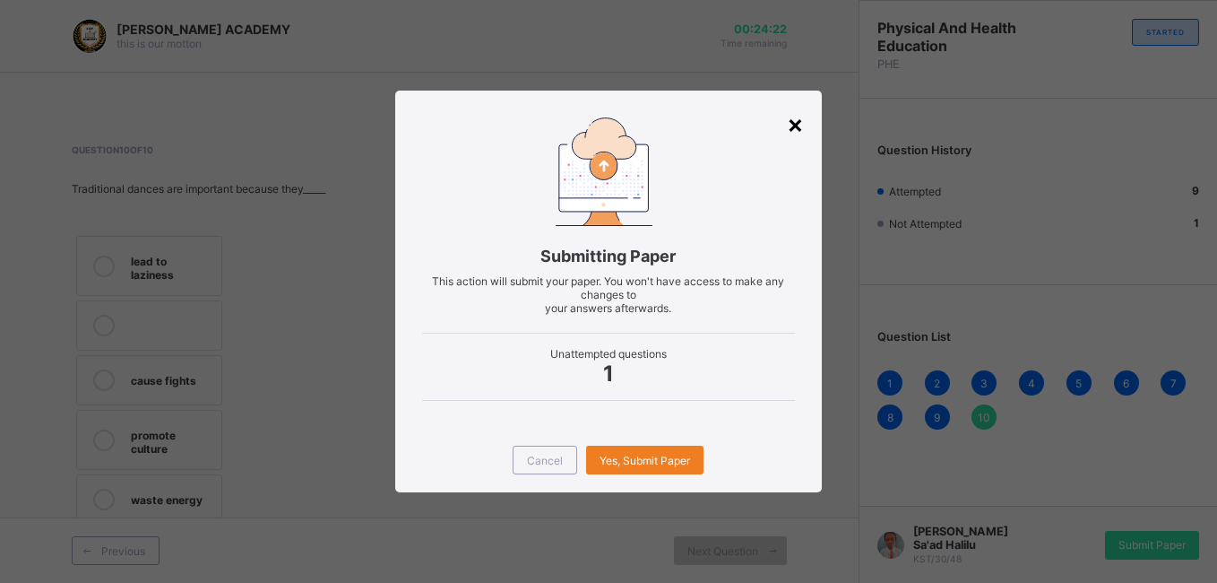
click at [789, 113] on div "×" at bounding box center [795, 123] width 17 height 30
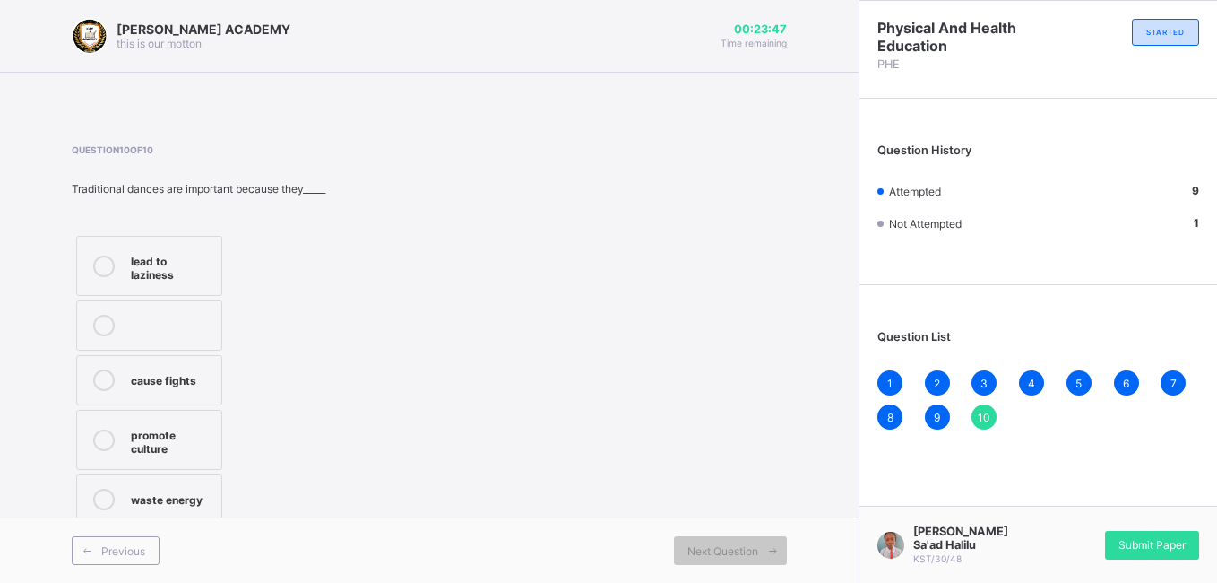
click at [180, 428] on div "promote culture" at bounding box center [172, 439] width 82 height 31
click at [226, 206] on div "Question 10 of 10 Traditional dances are important because they_____ lead to la…" at bounding box center [201, 336] width 258 height 384
click at [1093, 529] on span "Submit Paper" at bounding box center [1151, 544] width 67 height 13
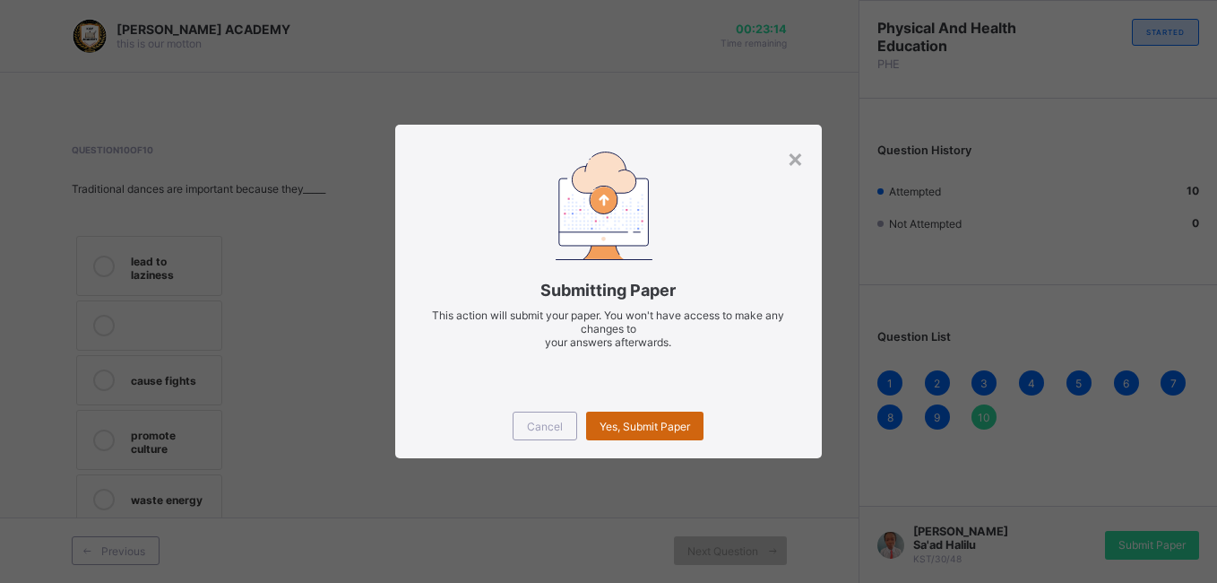
click at [663, 423] on span "Yes, Submit Paper" at bounding box center [645, 425] width 91 height 13
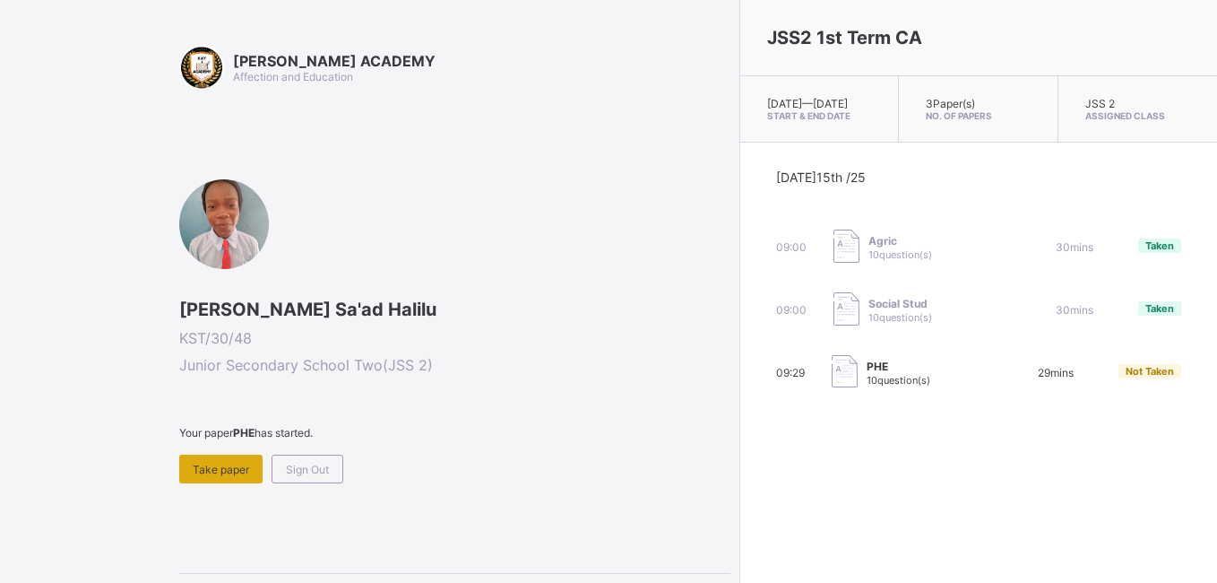
click at [228, 474] on span "Take paper" at bounding box center [221, 468] width 56 height 13
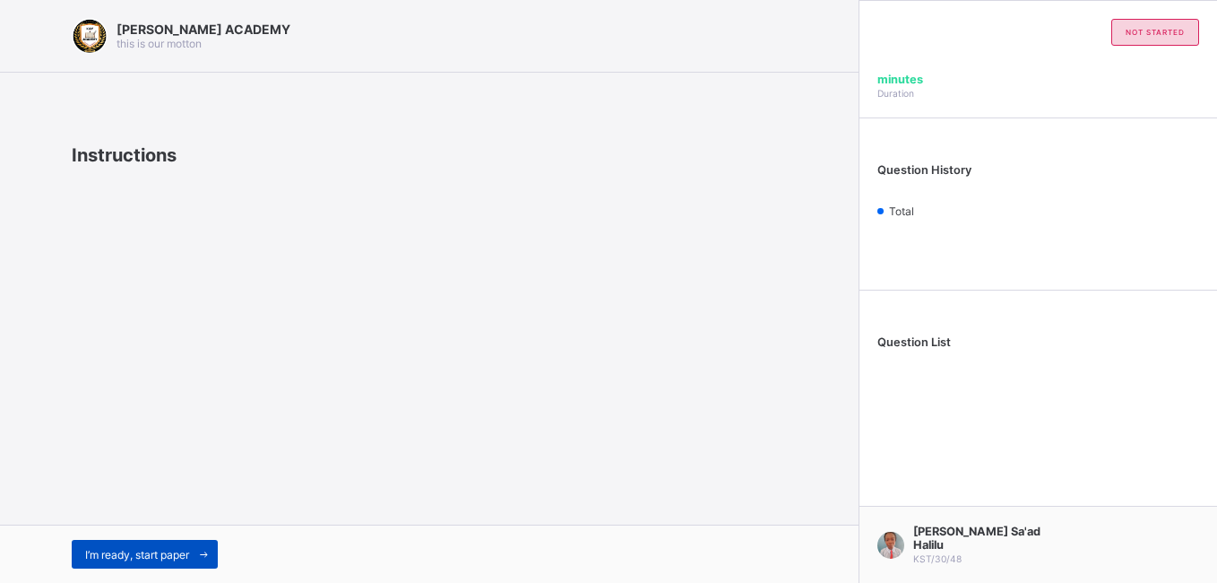
click at [134, 529] on span "I’m ready, start paper" at bounding box center [137, 554] width 104 height 13
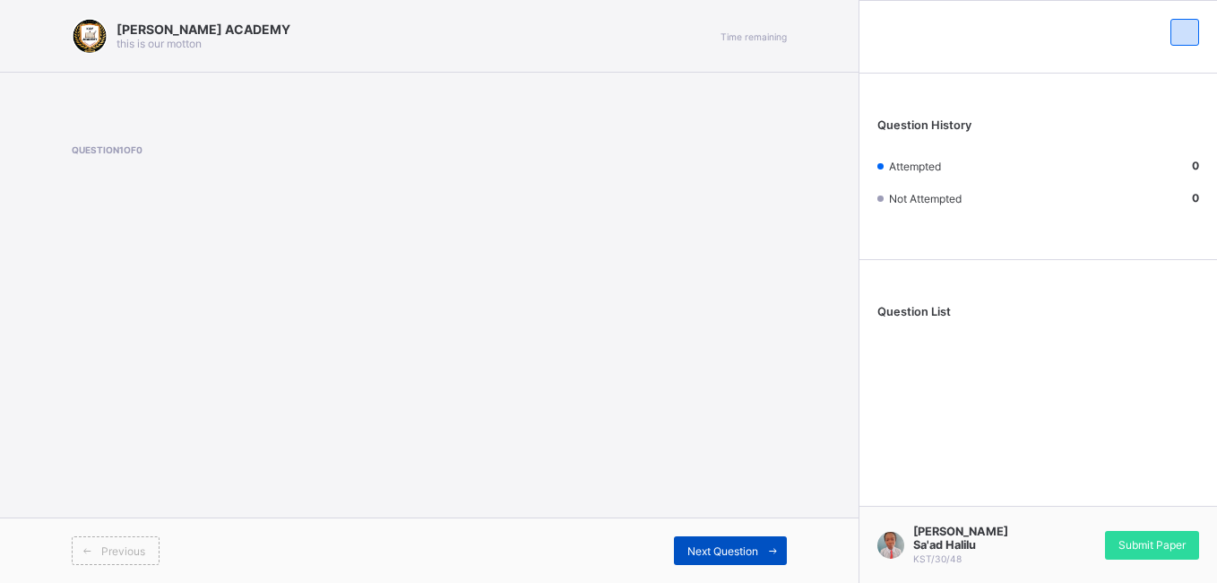
click at [707, 529] on span "Next Question" at bounding box center [722, 550] width 71 height 13
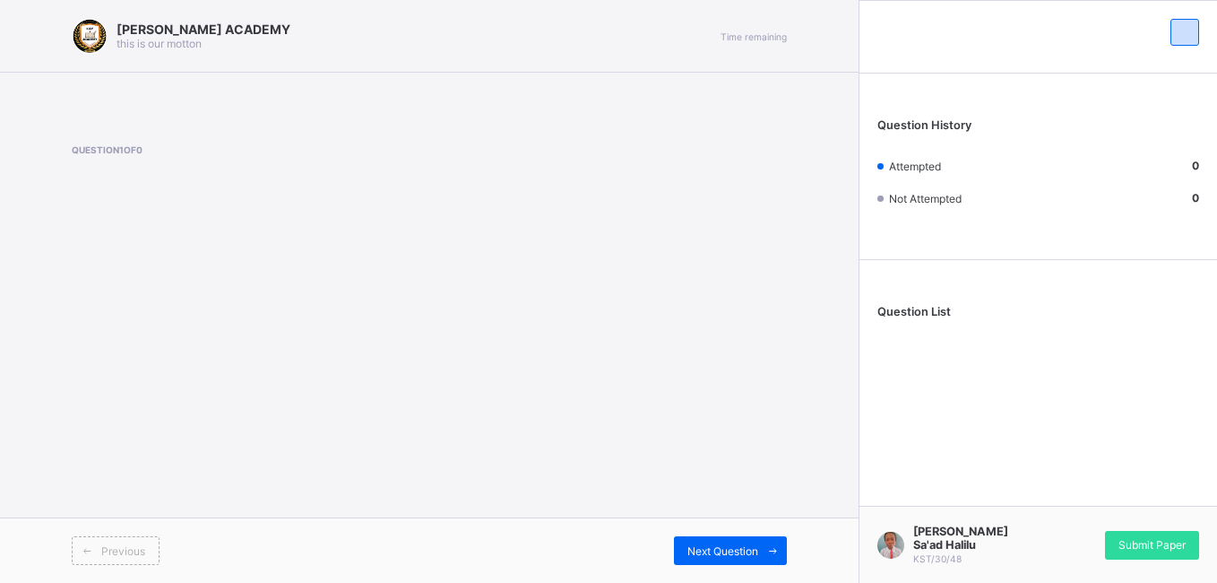
click at [338, 349] on div "[PERSON_NAME] ACADEMY this is our [PERSON_NAME] Time remaining Question 1 of 0 …" at bounding box center [429, 291] width 859 height 583
click at [1093, 529] on span "Submit Paper" at bounding box center [1151, 544] width 67 height 13
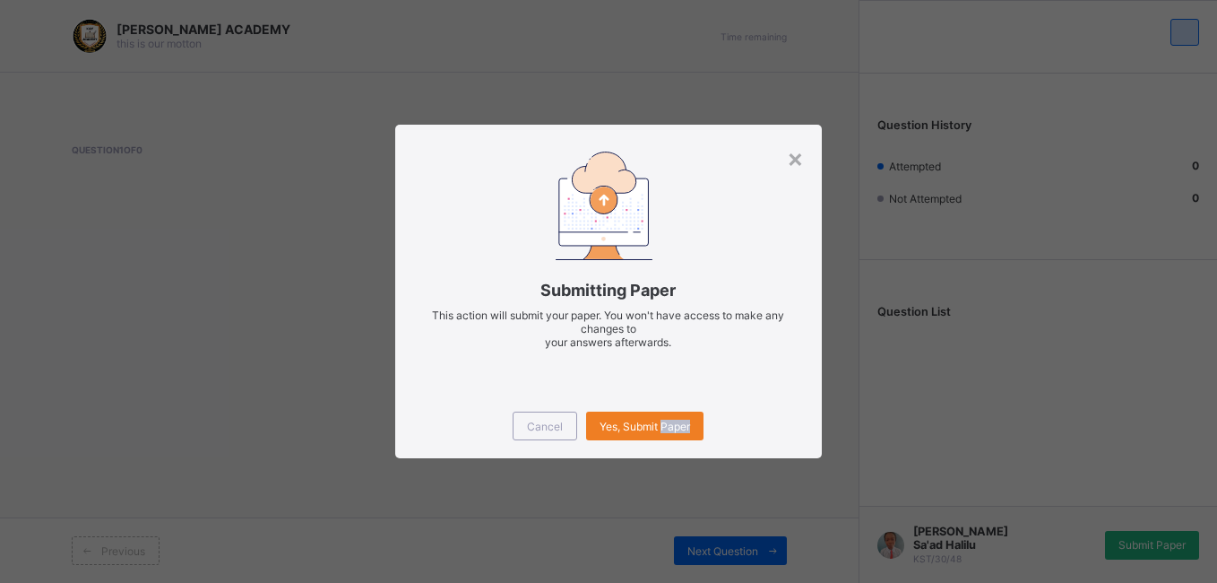
click at [1093, 529] on div "× Submitting Paper This action will submit your paper. You won't have access to…" at bounding box center [608, 291] width 1217 height 583
click at [647, 417] on div "Yes, Submit Paper" at bounding box center [644, 425] width 117 height 29
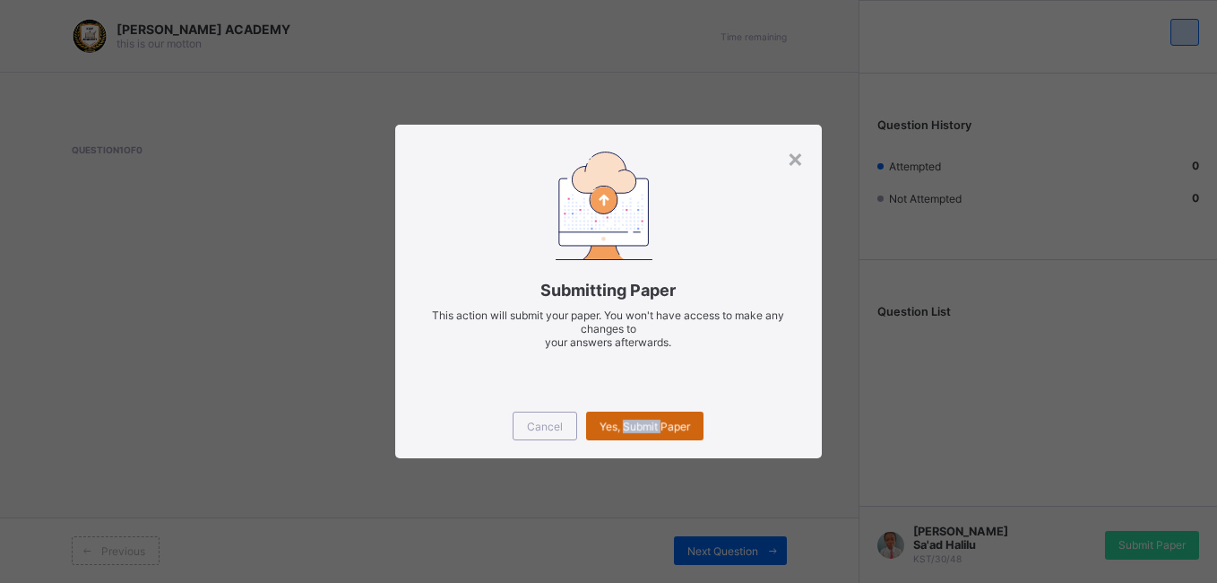
click at [647, 417] on div "Yes, Submit Paper" at bounding box center [644, 425] width 117 height 29
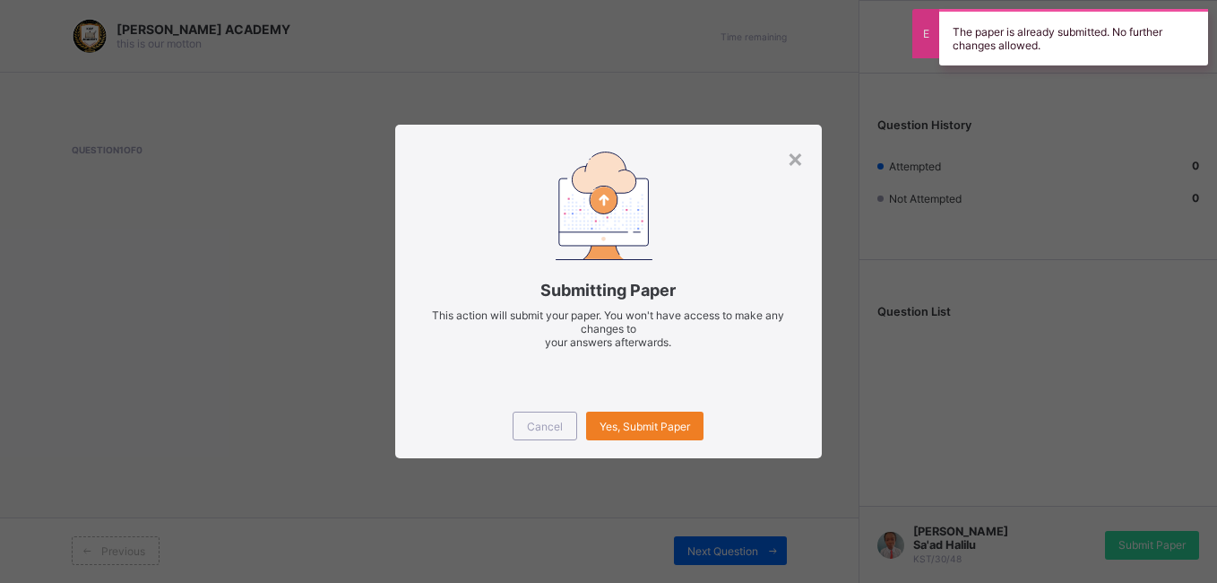
drag, startPoint x: 647, startPoint y: 417, endPoint x: 652, endPoint y: 474, distance: 57.6
click at [652, 474] on div "× Submitting Paper This action will submit your paper. You won't have access to…" at bounding box center [608, 291] width 1217 height 583
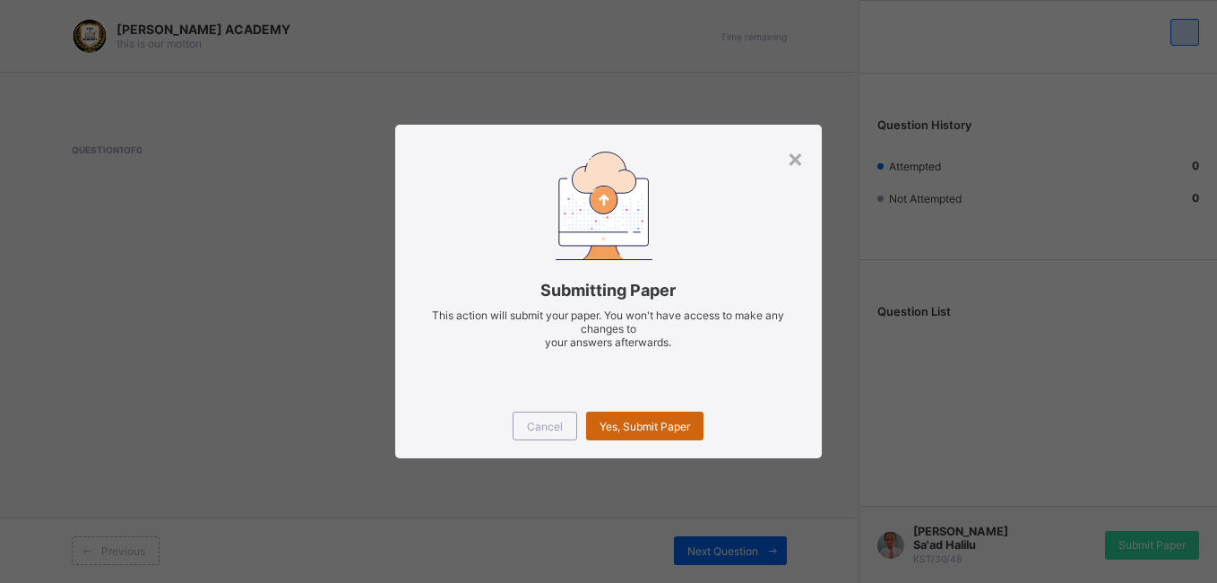
click at [645, 434] on div "Yes, Submit Paper" at bounding box center [644, 425] width 117 height 29
click at [629, 430] on span "Yes, Submit Paper" at bounding box center [645, 425] width 91 height 13
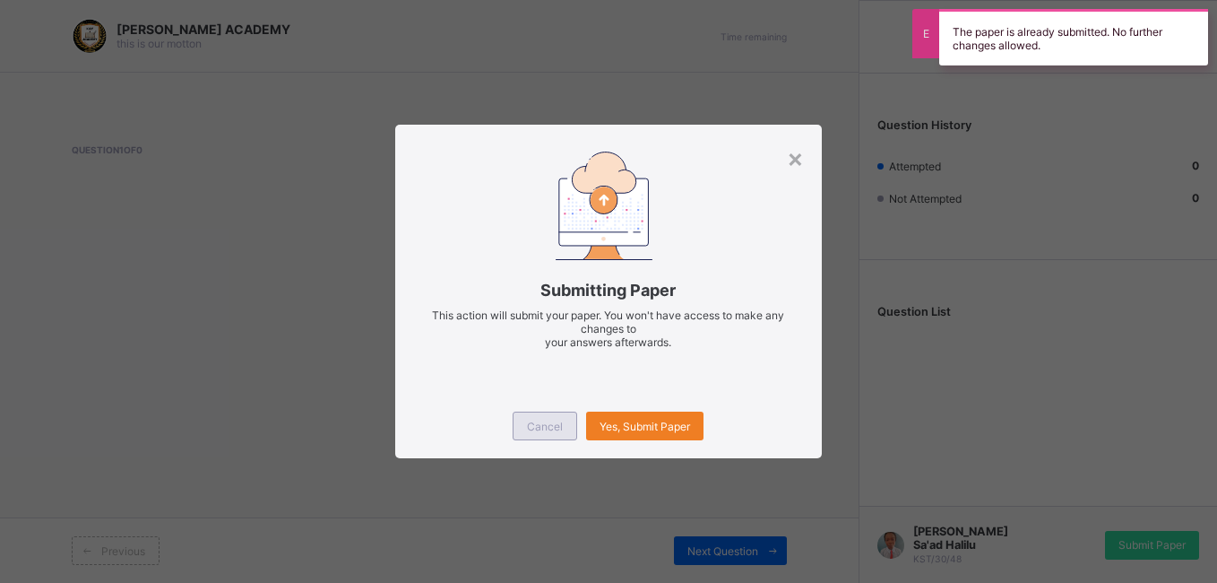
click at [546, 433] on div "Cancel" at bounding box center [545, 425] width 65 height 29
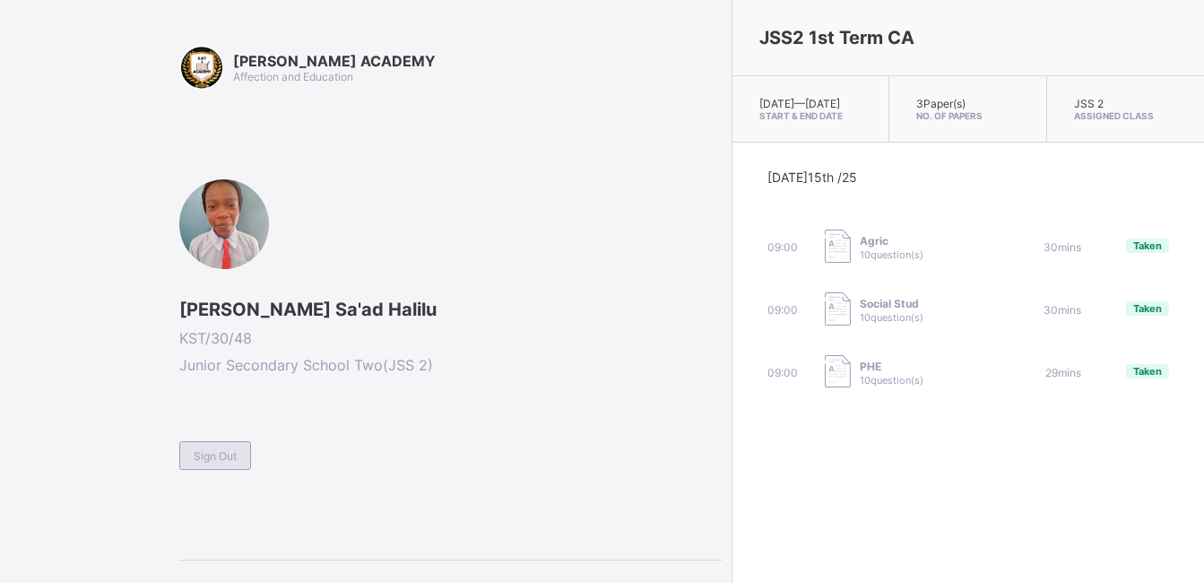
click at [216, 463] on div "Sign Out" at bounding box center [215, 455] width 72 height 29
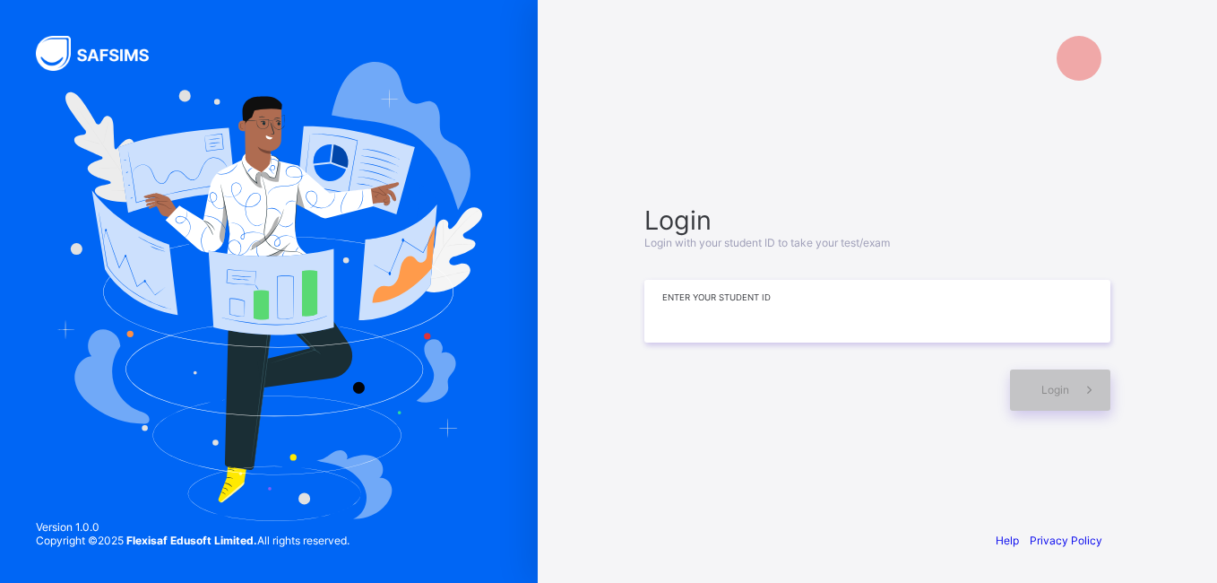
click at [922, 319] on input at bounding box center [877, 311] width 466 height 63
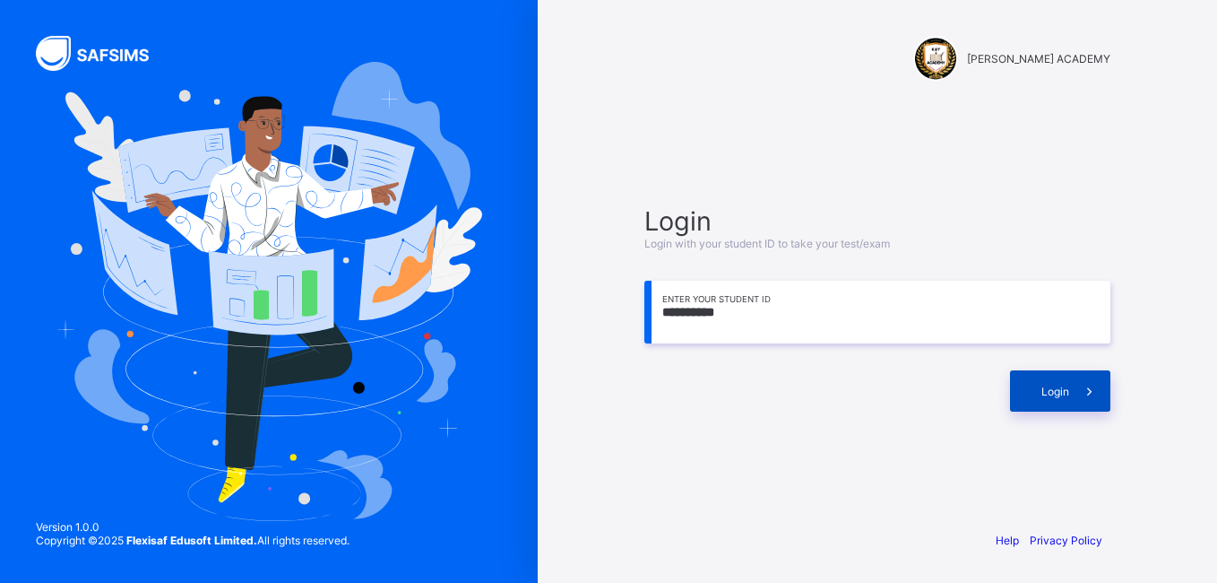
type input "**********"
click at [1079, 382] on span at bounding box center [1089, 390] width 41 height 41
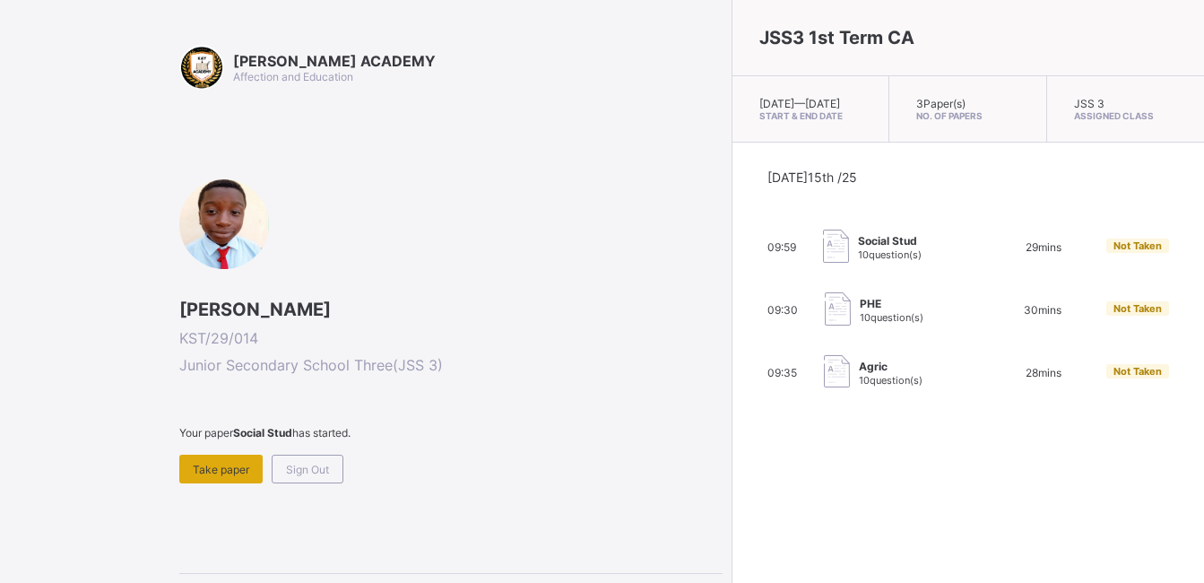
click at [198, 462] on span "Take paper" at bounding box center [221, 468] width 56 height 13
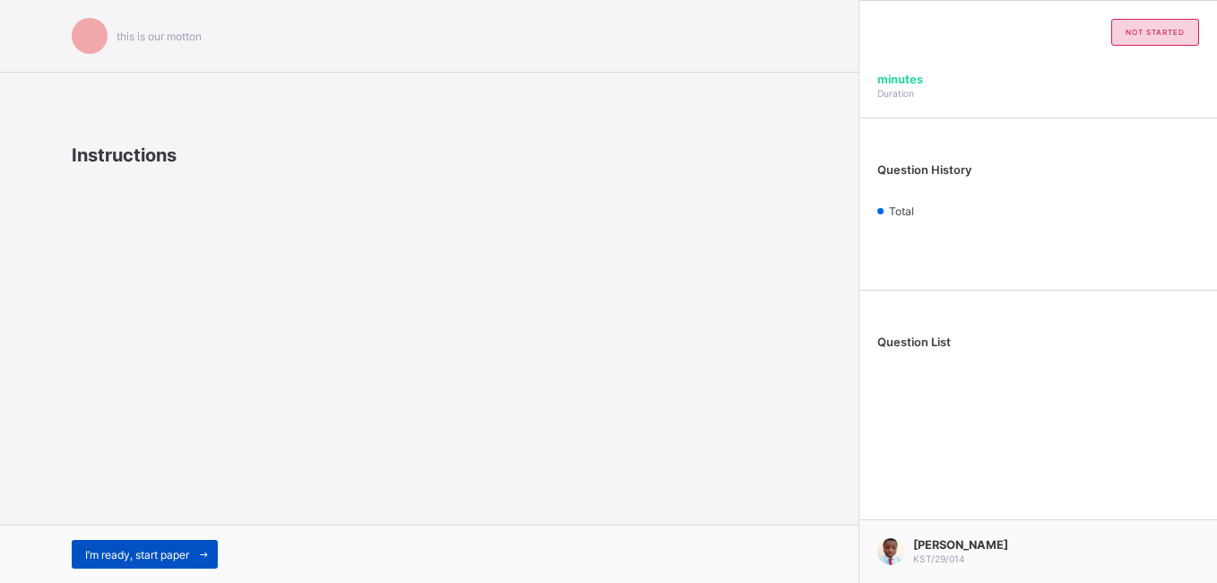
click at [189, 529] on div "I’m ready, start paper" at bounding box center [145, 553] width 146 height 29
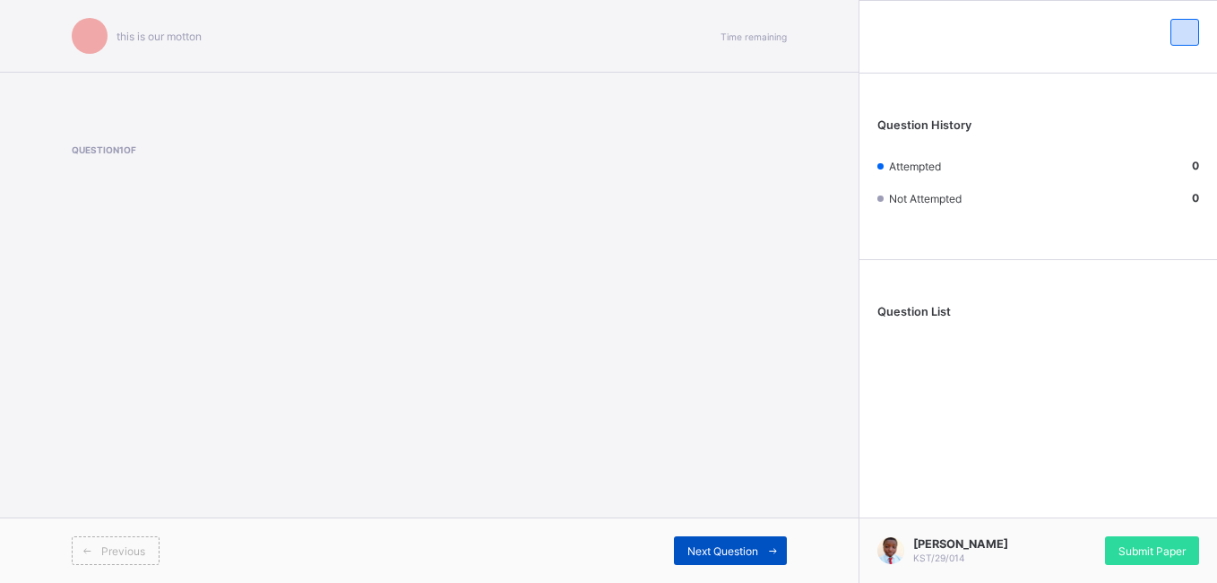
click at [721, 529] on span "Next Question" at bounding box center [722, 550] width 71 height 13
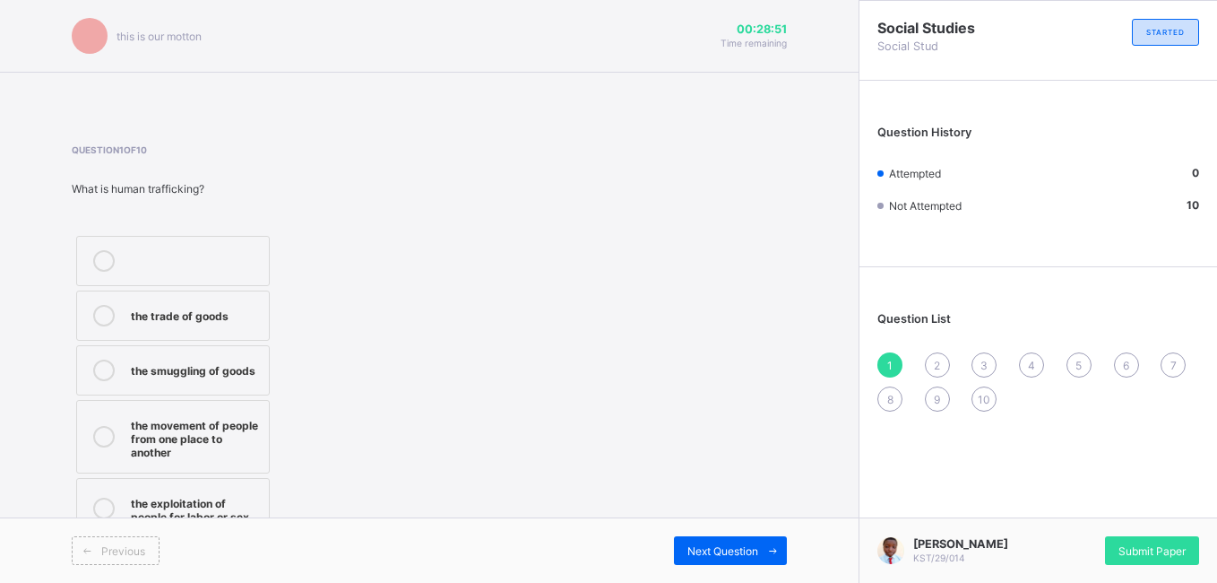
click at [225, 498] on div "the exploitation of people for labor or sex" at bounding box center [195, 507] width 129 height 31
click at [167, 423] on div "the movement of people from one place to another" at bounding box center [195, 436] width 129 height 45
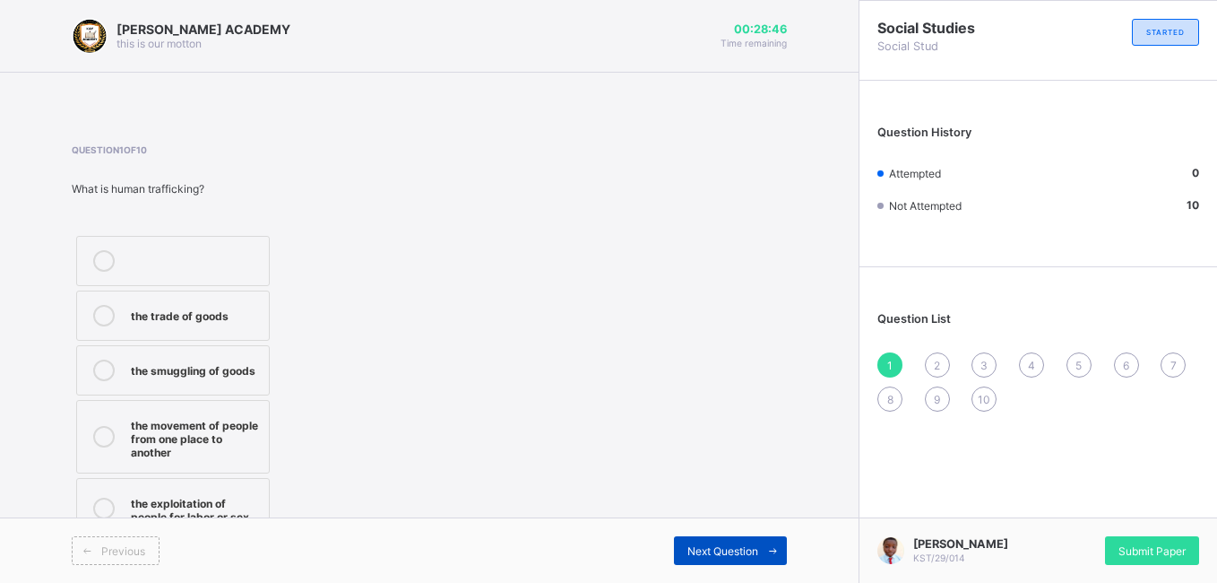
click at [779, 529] on icon at bounding box center [772, 551] width 13 height 12
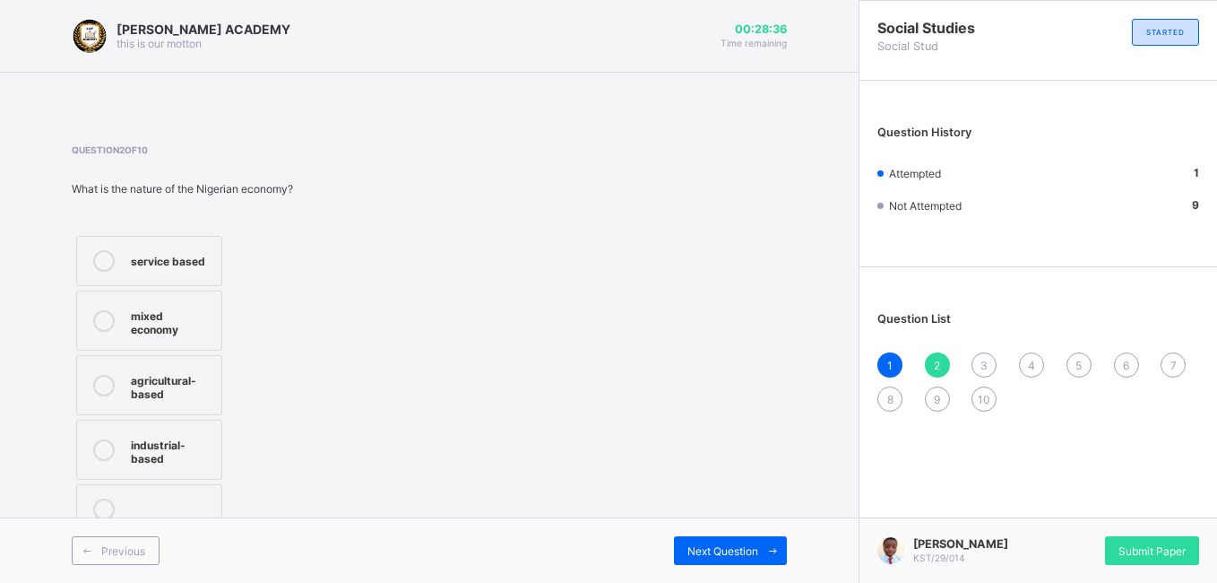
click at [176, 388] on div "agricultural-based" at bounding box center [172, 384] width 82 height 31
click at [722, 529] on div "Next Question" at bounding box center [730, 550] width 113 height 29
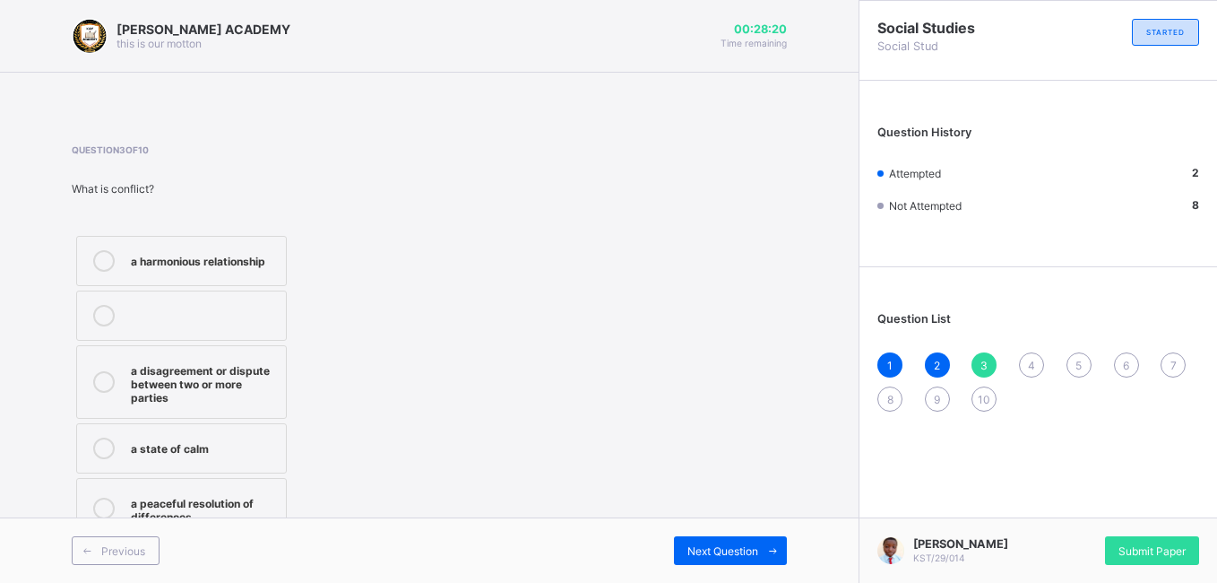
click at [138, 395] on div "a disagreement or dispute between two or more parties" at bounding box center [204, 381] width 146 height 45
click at [722, 529] on div "Next Question" at bounding box center [730, 550] width 113 height 29
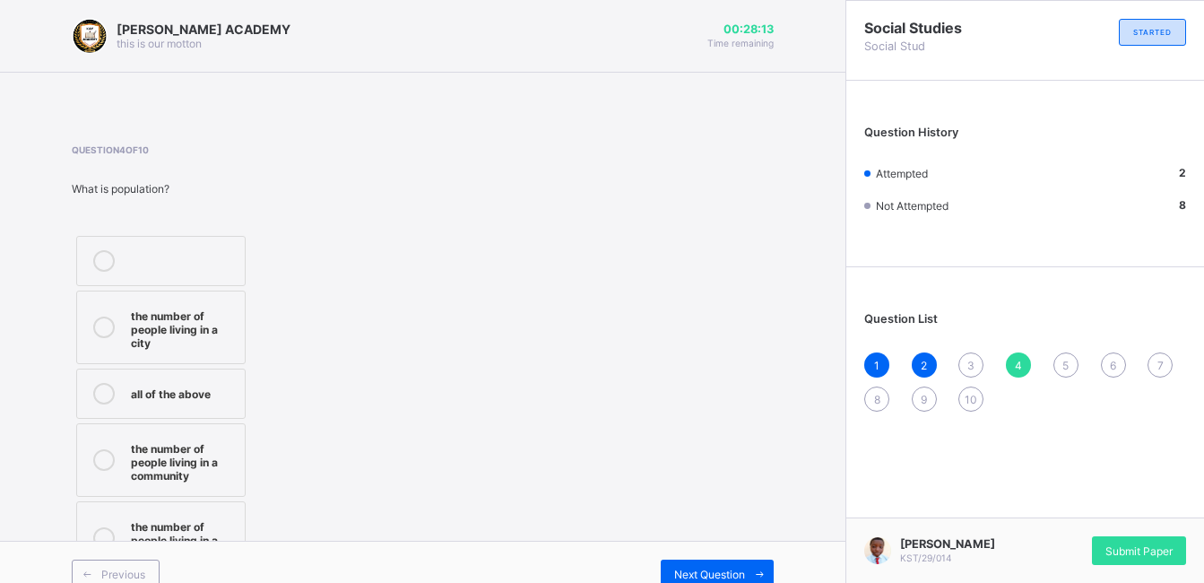
click at [223, 389] on div "all of the above" at bounding box center [183, 392] width 105 height 18
click at [745, 529] on span "Next Question" at bounding box center [709, 573] width 71 height 13
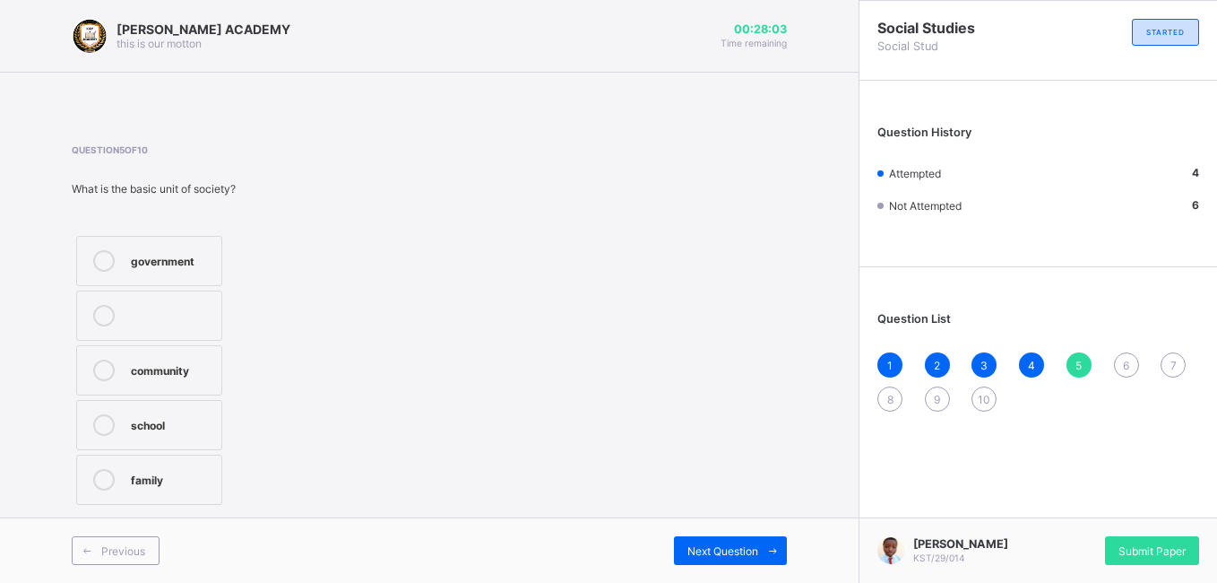
click at [148, 483] on div "family" at bounding box center [172, 478] width 82 height 18
click at [721, 529] on div "Next Question" at bounding box center [730, 550] width 113 height 29
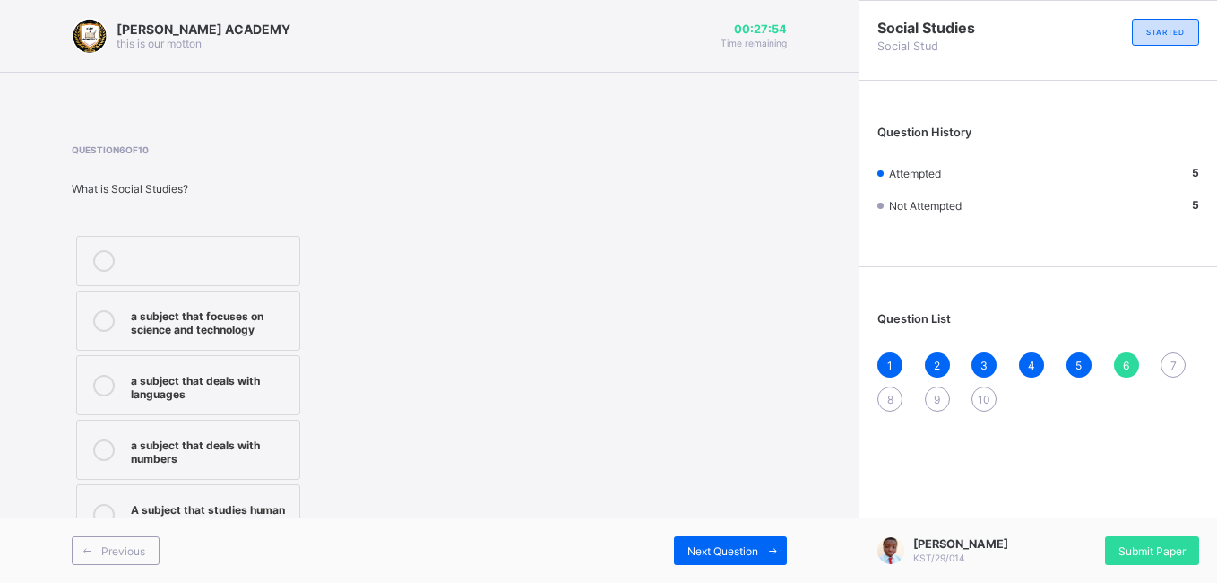
click at [158, 503] on div "A subject that studies human relationships and environment" at bounding box center [211, 513] width 160 height 31
click at [727, 529] on div "Next Question" at bounding box center [730, 550] width 113 height 29
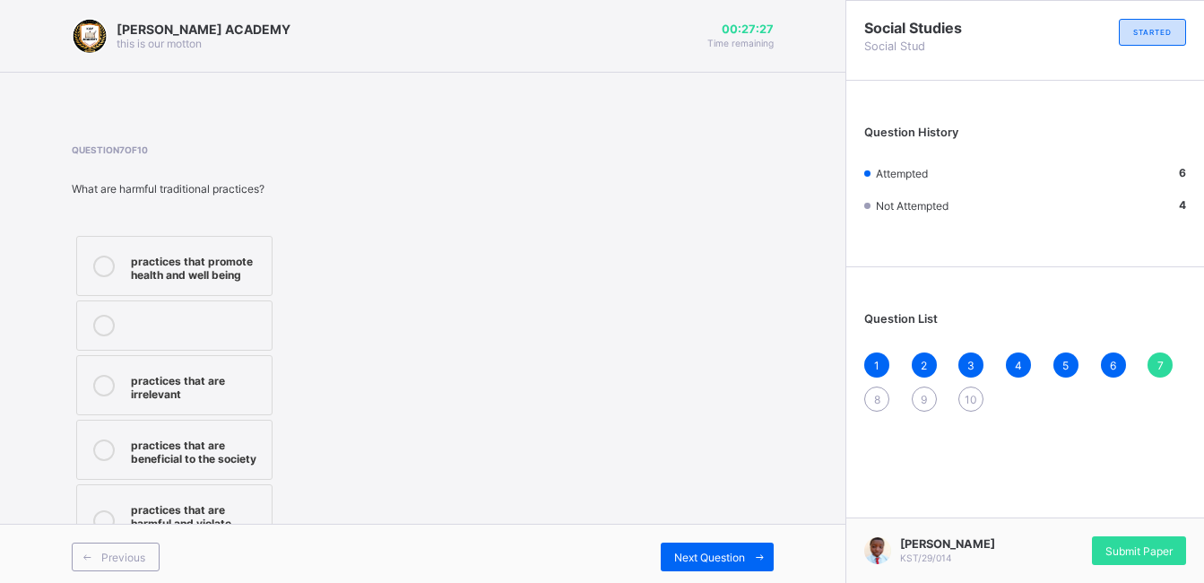
click at [206, 505] on div "practices that are harmful and violate human rights" at bounding box center [197, 520] width 132 height 45
click at [699, 529] on span "Next Question" at bounding box center [709, 556] width 71 height 13
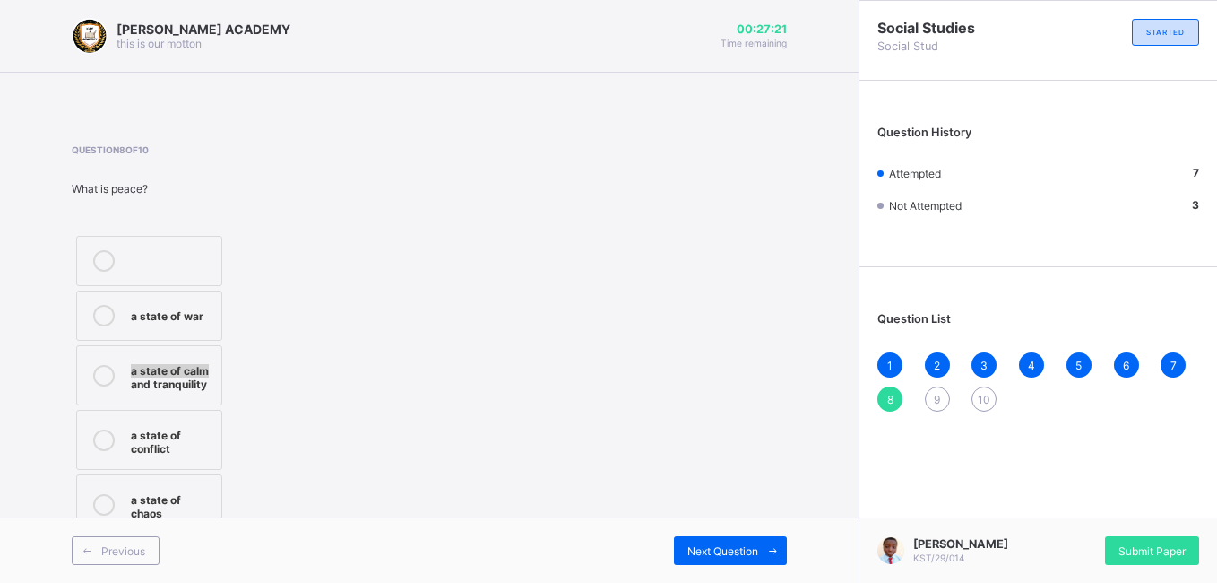
drag, startPoint x: 207, startPoint y: 367, endPoint x: 107, endPoint y: 380, distance: 101.2
click at [107, 380] on label "a state of calm and tranquility" at bounding box center [149, 375] width 146 height 60
click at [107, 380] on icon at bounding box center [104, 376] width 22 height 22
click at [758, 529] on span at bounding box center [772, 550] width 29 height 29
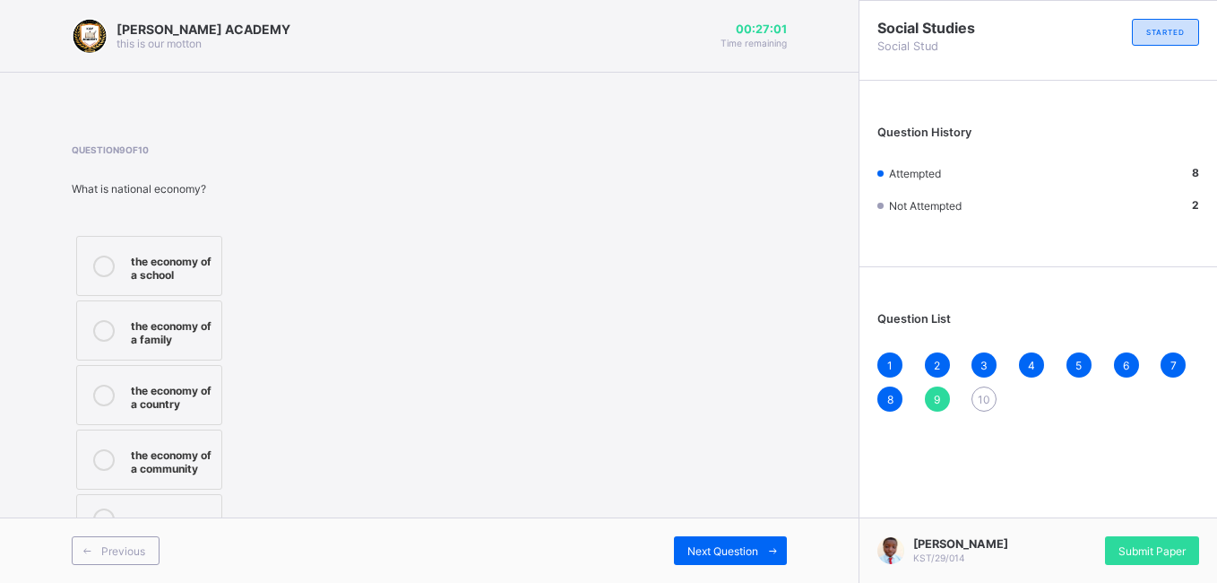
click at [109, 398] on icon at bounding box center [104, 395] width 22 height 22
click at [696, 529] on span "Next Question" at bounding box center [722, 550] width 71 height 13
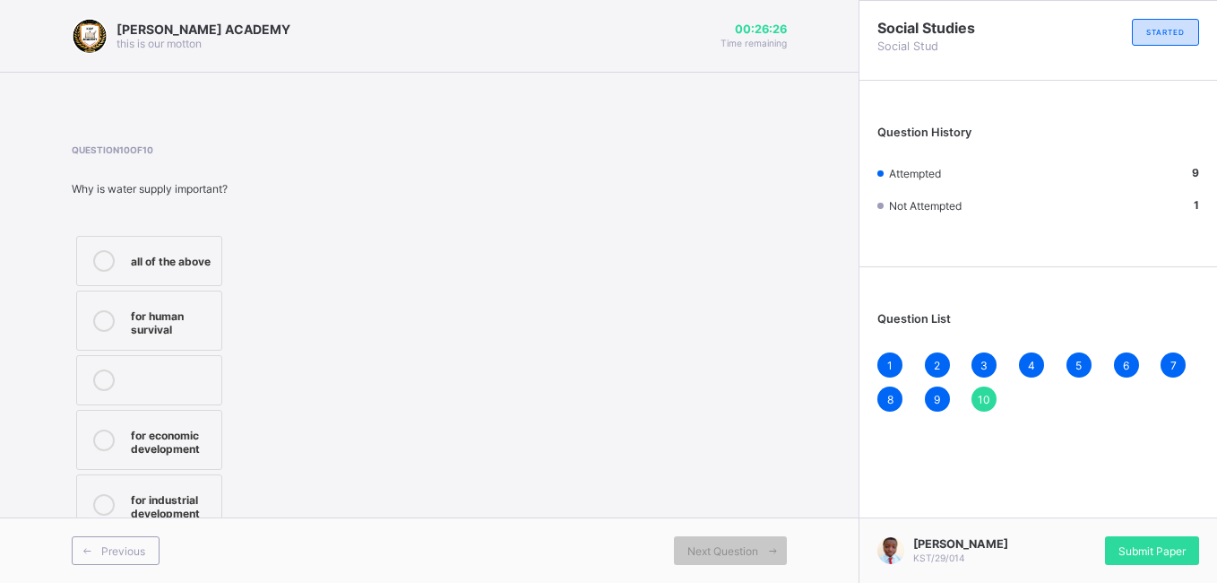
click at [168, 259] on div "all of the above" at bounding box center [172, 259] width 82 height 18
click at [1093, 529] on div "Submit Paper" at bounding box center [1152, 550] width 94 height 29
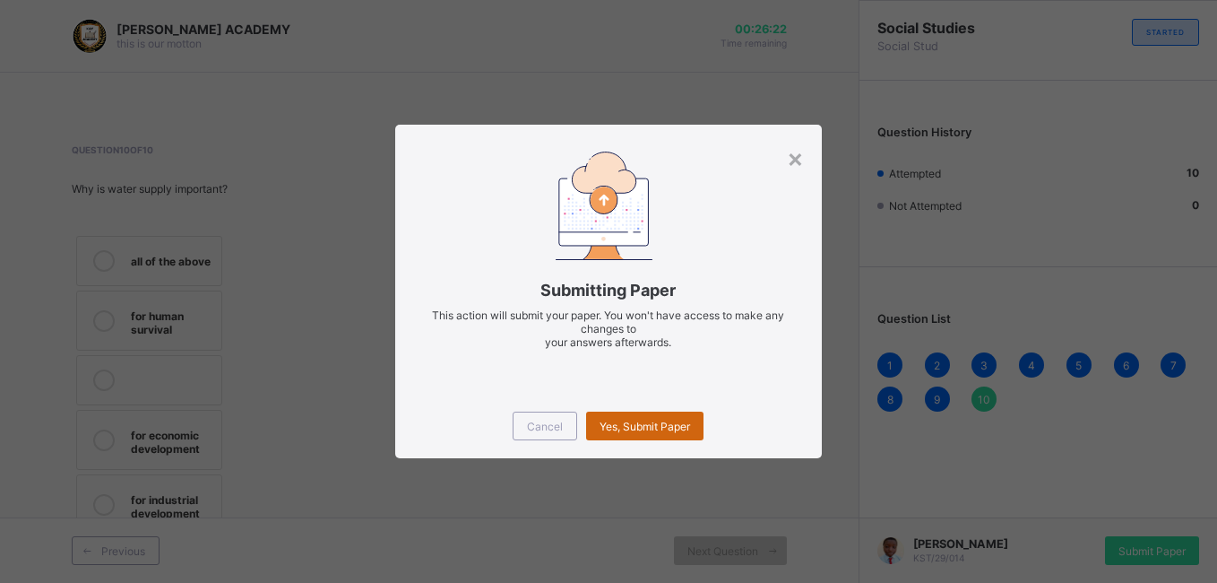
click at [644, 427] on span "Yes, Submit Paper" at bounding box center [645, 425] width 91 height 13
click at [644, 427] on div "Yes, Submit Paper" at bounding box center [644, 425] width 117 height 29
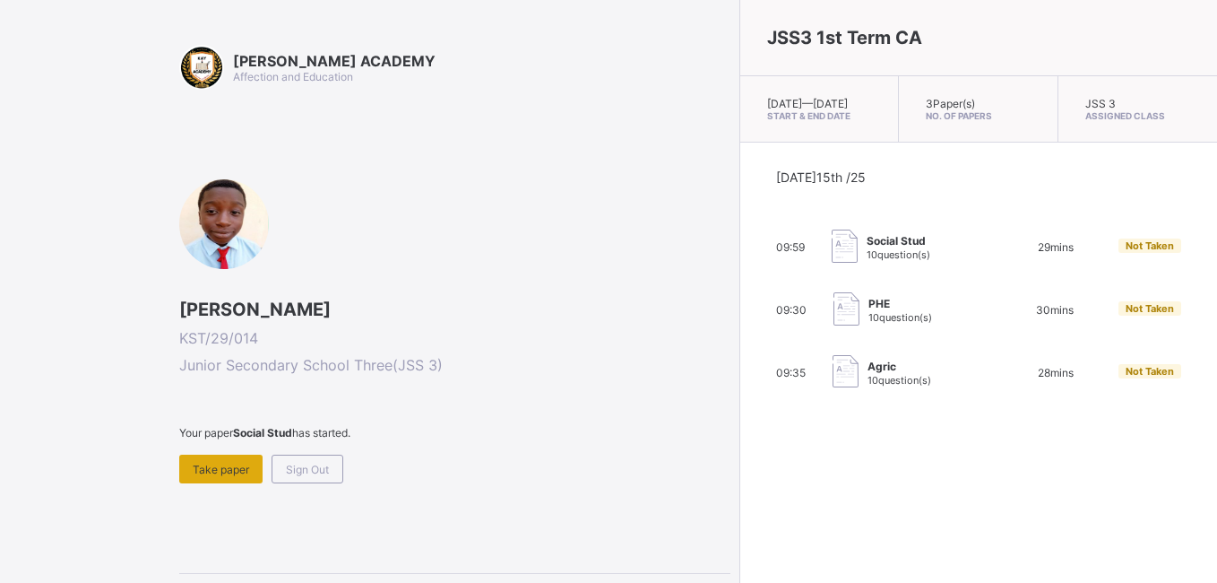
click at [247, 474] on span "Take paper" at bounding box center [221, 468] width 56 height 13
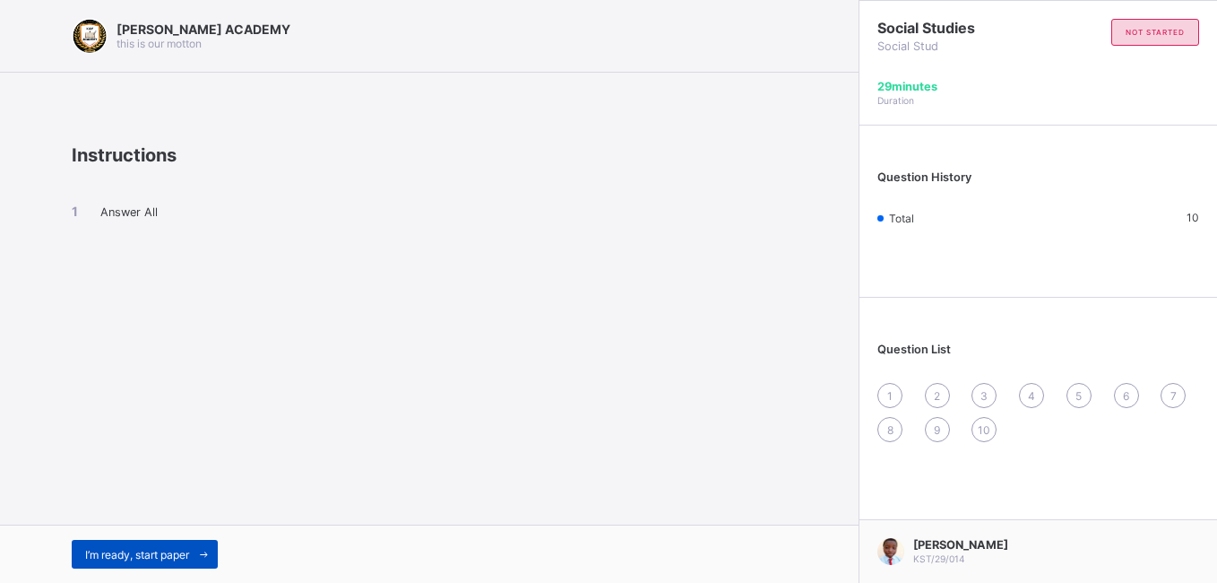
click at [160, 529] on div "I’m ready, start paper" at bounding box center [145, 553] width 146 height 29
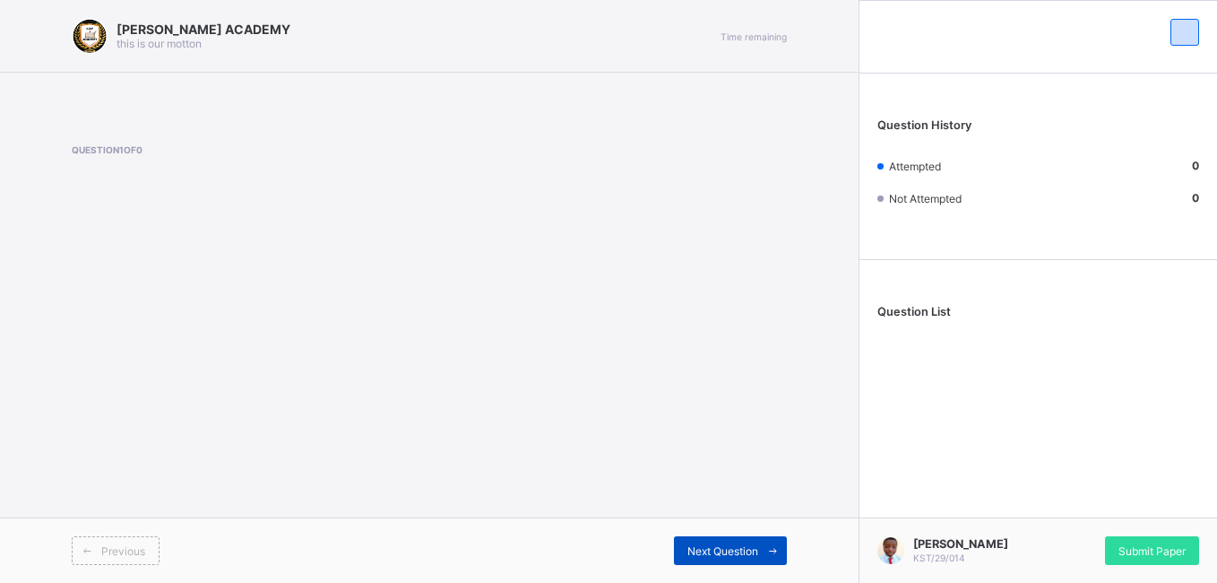
click at [732, 529] on span "Next Question" at bounding box center [722, 550] width 71 height 13
click at [727, 529] on span "Next Question" at bounding box center [722, 550] width 71 height 13
click at [717, 529] on span "Next Question" at bounding box center [722, 550] width 71 height 13
click at [773, 529] on icon at bounding box center [772, 551] width 13 height 12
click at [736, 529] on span "Next Question" at bounding box center [722, 550] width 71 height 13
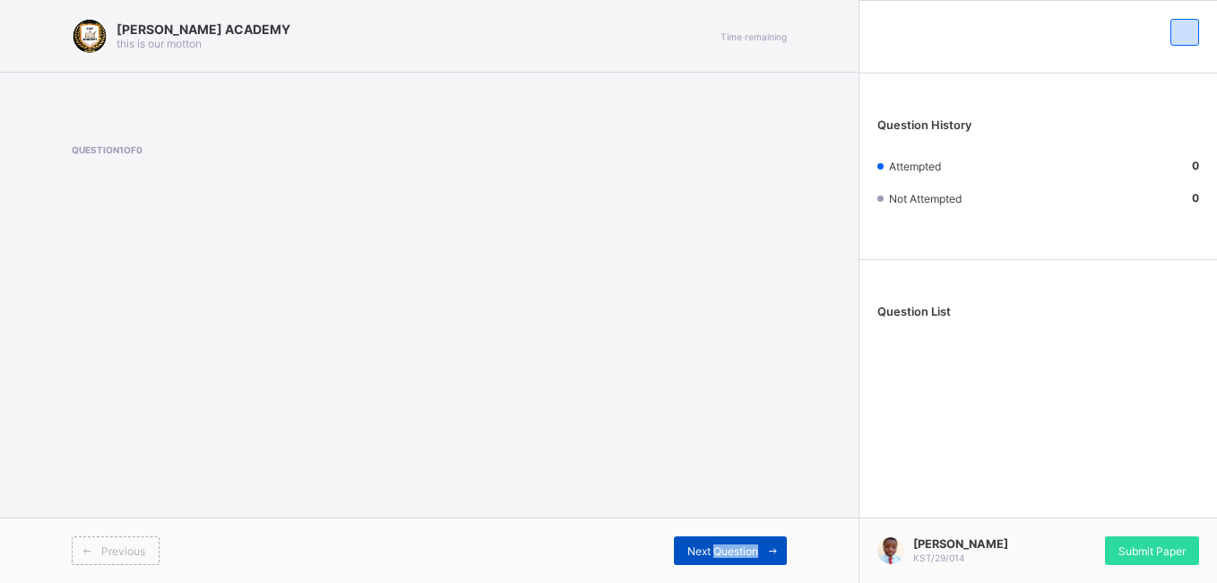
click at [736, 529] on span "Next Question" at bounding box center [722, 550] width 71 height 13
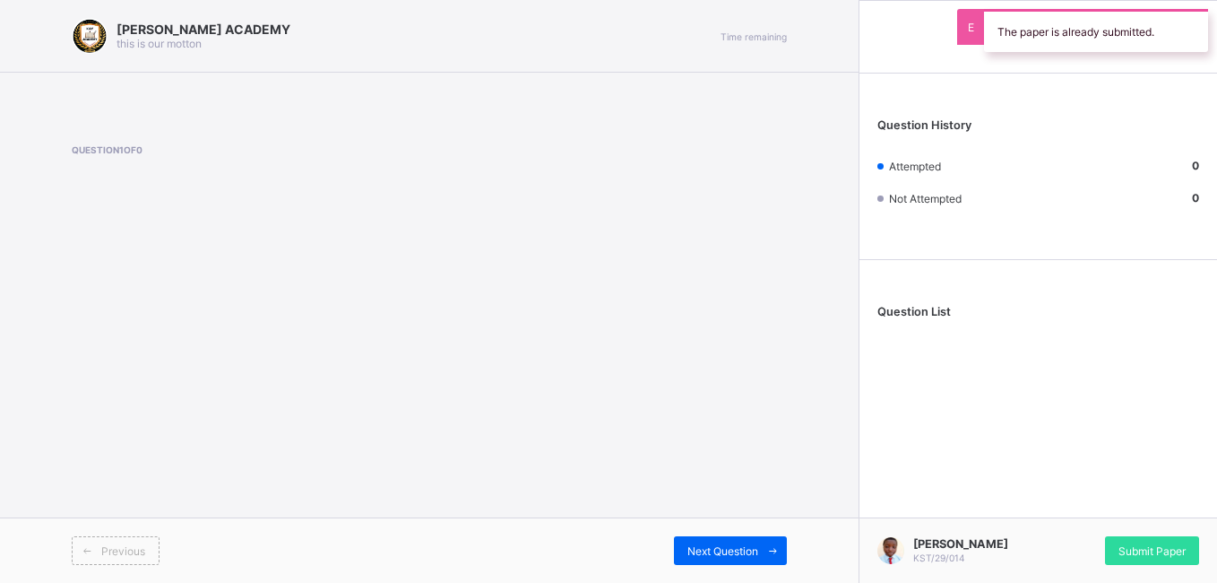
drag, startPoint x: 736, startPoint y: 548, endPoint x: 650, endPoint y: 333, distance: 230.8
click at [650, 333] on div "[PERSON_NAME] ACADEMY this is our [PERSON_NAME] Time remaining Question 1 of 0 …" at bounding box center [429, 291] width 859 height 583
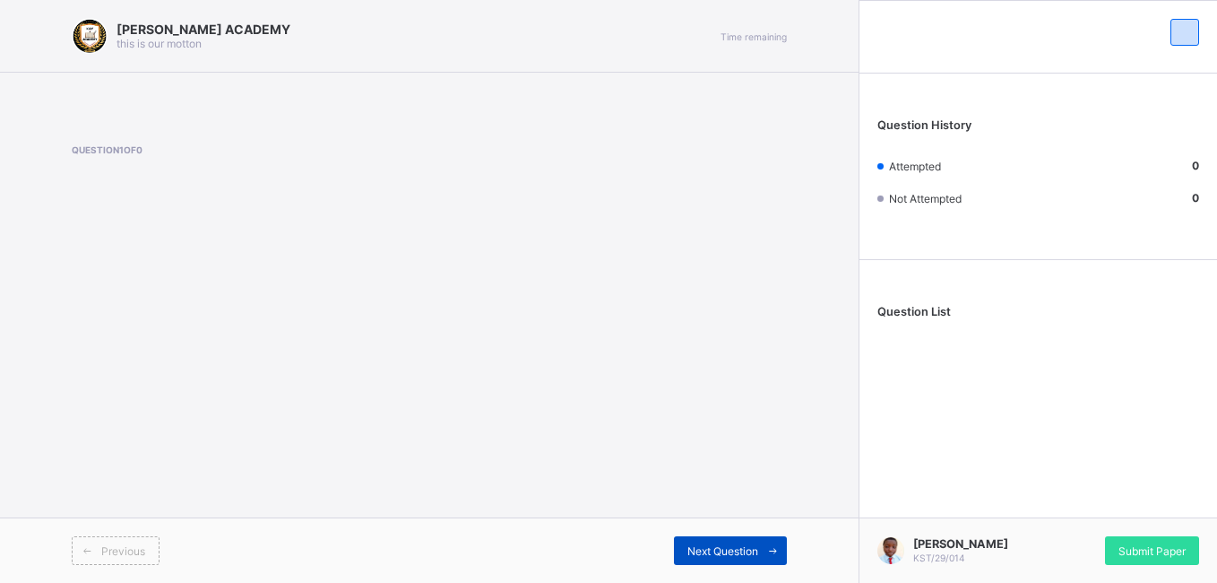
click at [758, 529] on span at bounding box center [772, 550] width 29 height 29
click at [739, 529] on div "Next Question" at bounding box center [730, 550] width 113 height 29
click at [713, 529] on span "Next Question" at bounding box center [722, 550] width 71 height 13
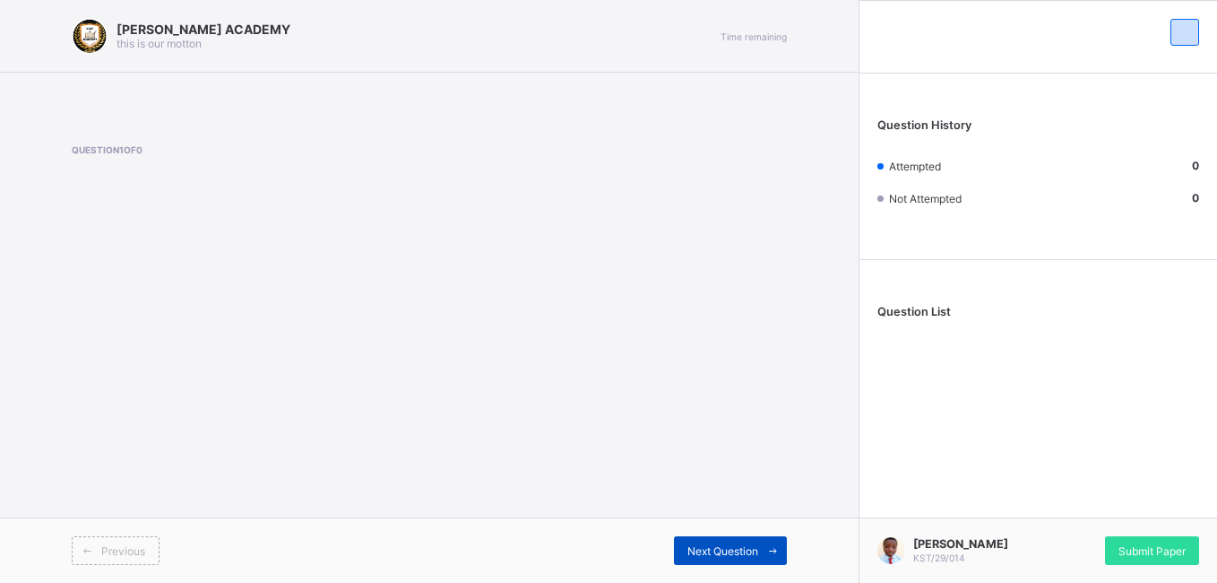
click at [713, 529] on span "Next Question" at bounding box center [722, 550] width 71 height 13
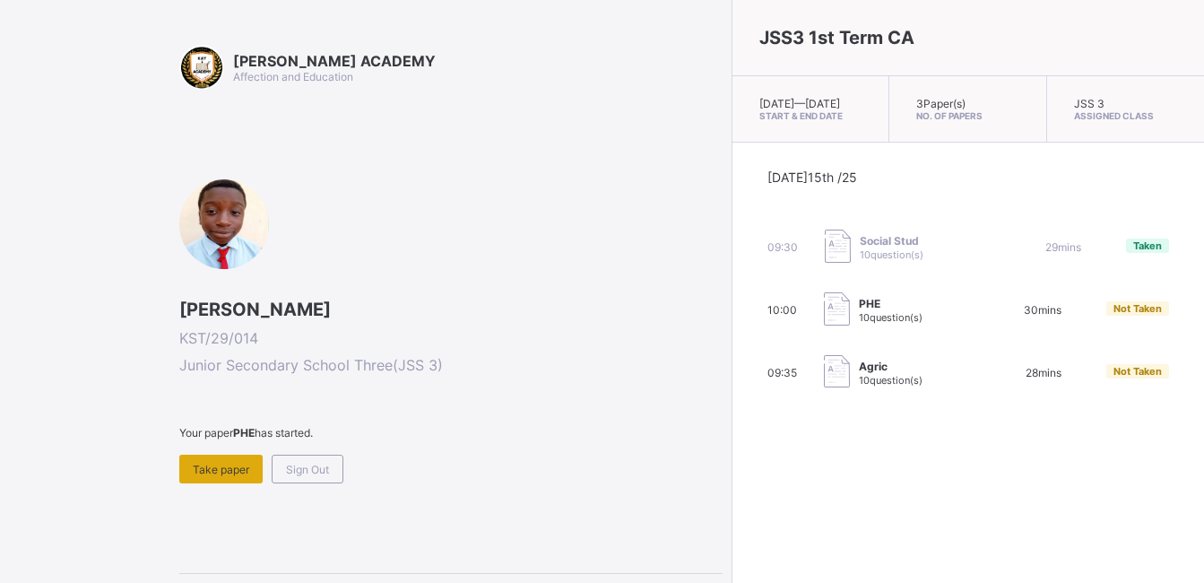
click at [237, 469] on span "Take paper" at bounding box center [221, 468] width 56 height 13
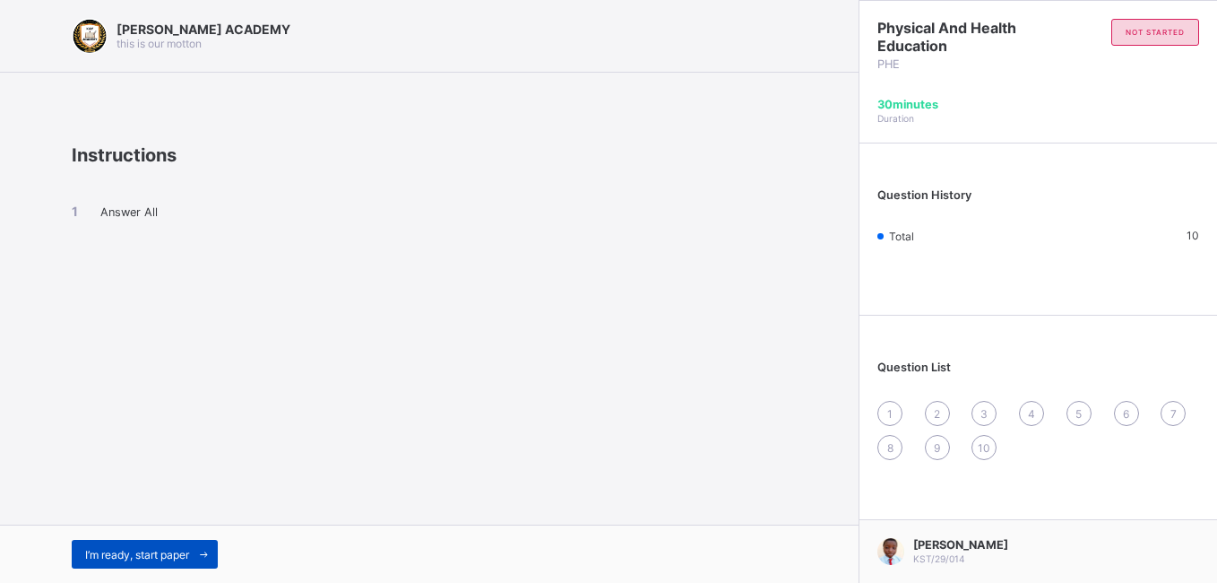
click at [177, 529] on span "I’m ready, start paper" at bounding box center [137, 554] width 104 height 13
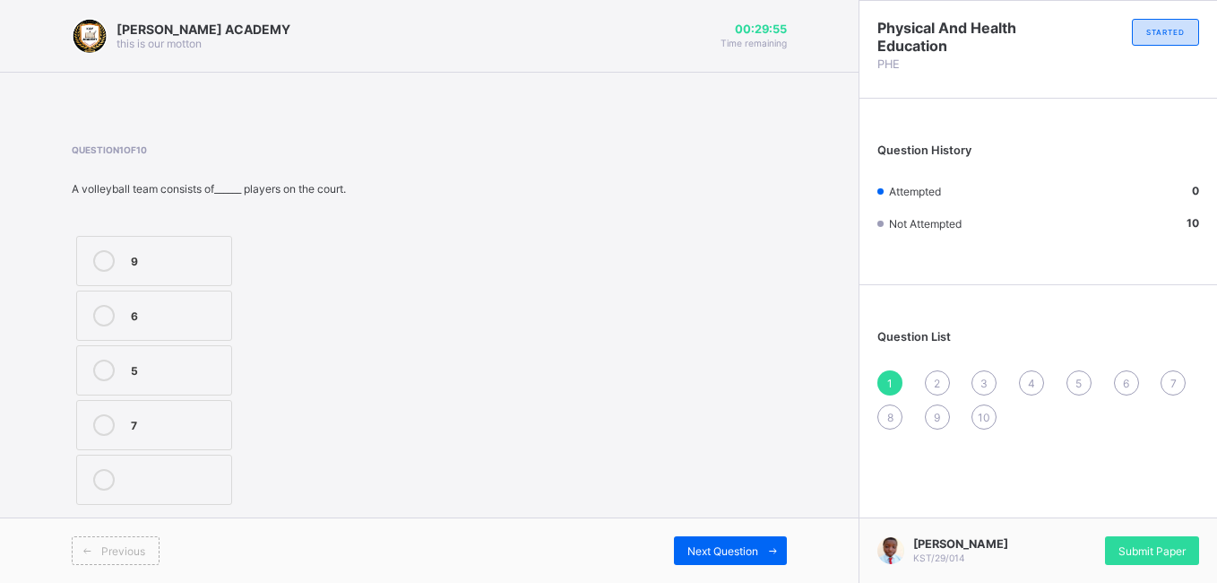
click at [216, 308] on div "6" at bounding box center [176, 314] width 91 height 18
click at [755, 529] on div "Next Question" at bounding box center [730, 550] width 113 height 29
click at [191, 266] on div "tail" at bounding box center [172, 259] width 82 height 18
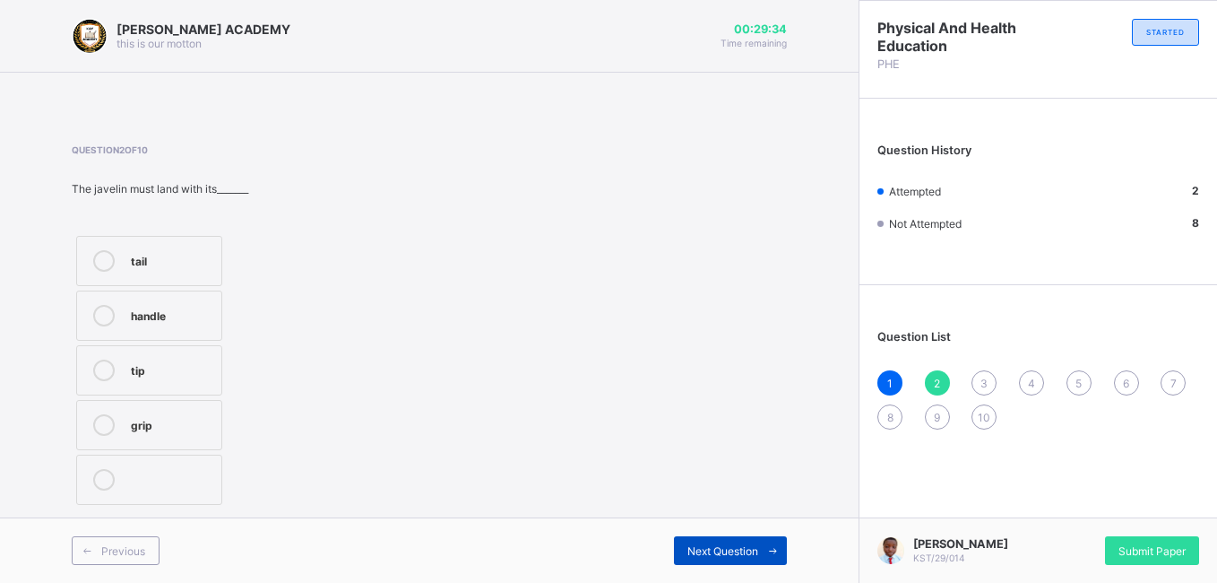
click at [719, 529] on span "Next Question" at bounding box center [722, 550] width 71 height 13
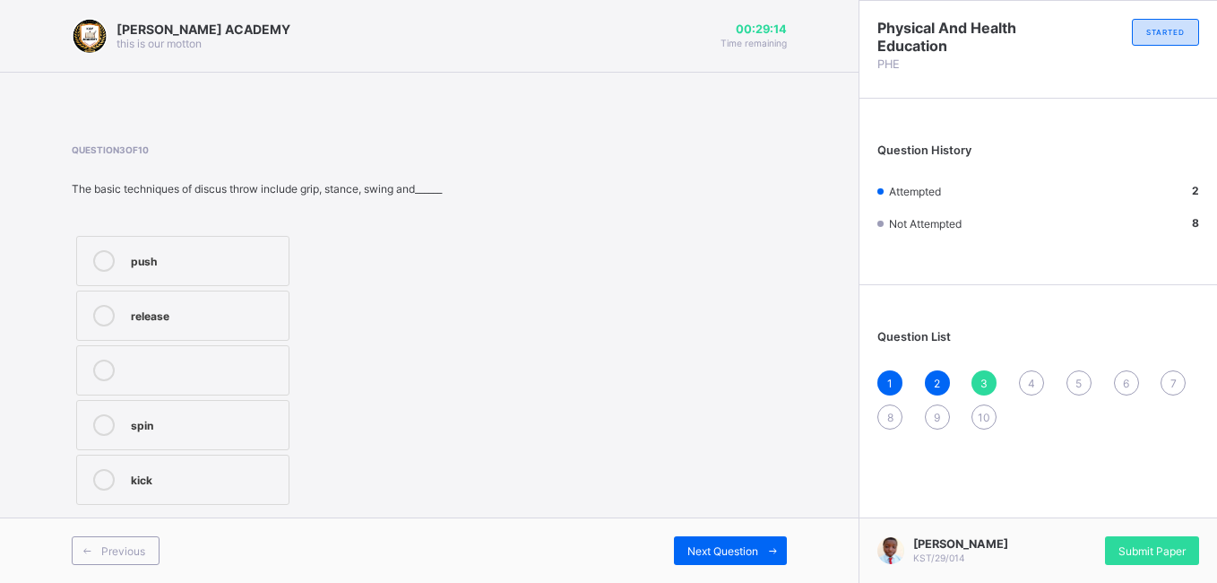
click at [213, 298] on label "release" at bounding box center [182, 315] width 213 height 50
click at [722, 529] on span "Next Question" at bounding box center [722, 550] width 71 height 13
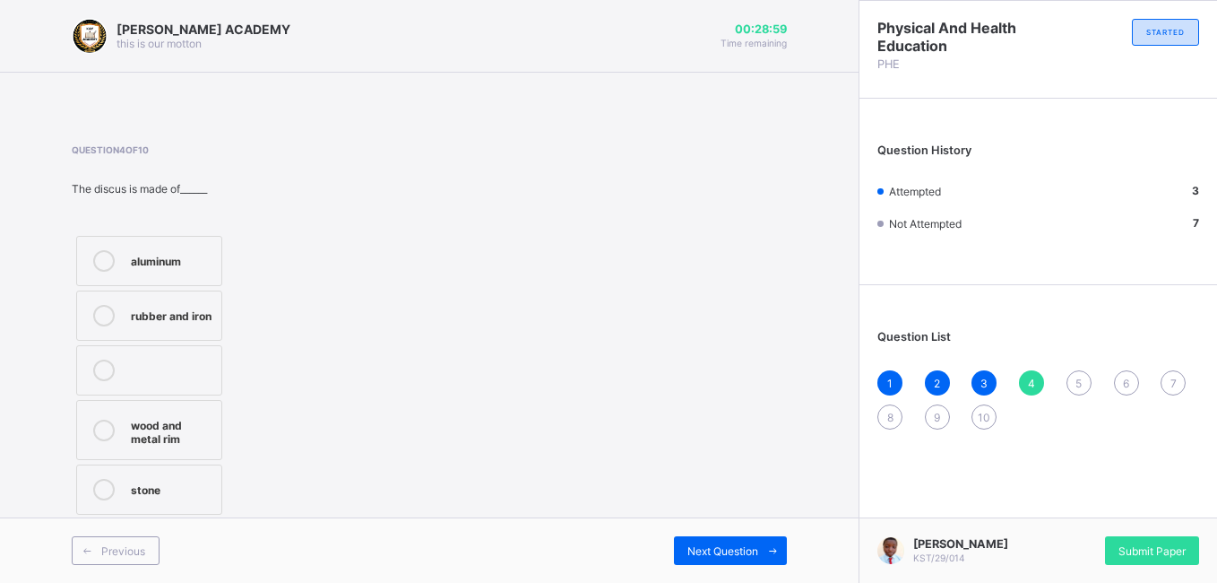
click at [186, 427] on div "wood and metal rim" at bounding box center [172, 429] width 82 height 31
click at [699, 529] on div "Next Question" at bounding box center [730, 550] width 113 height 29
click at [196, 465] on label "hammer" at bounding box center [149, 479] width 146 height 50
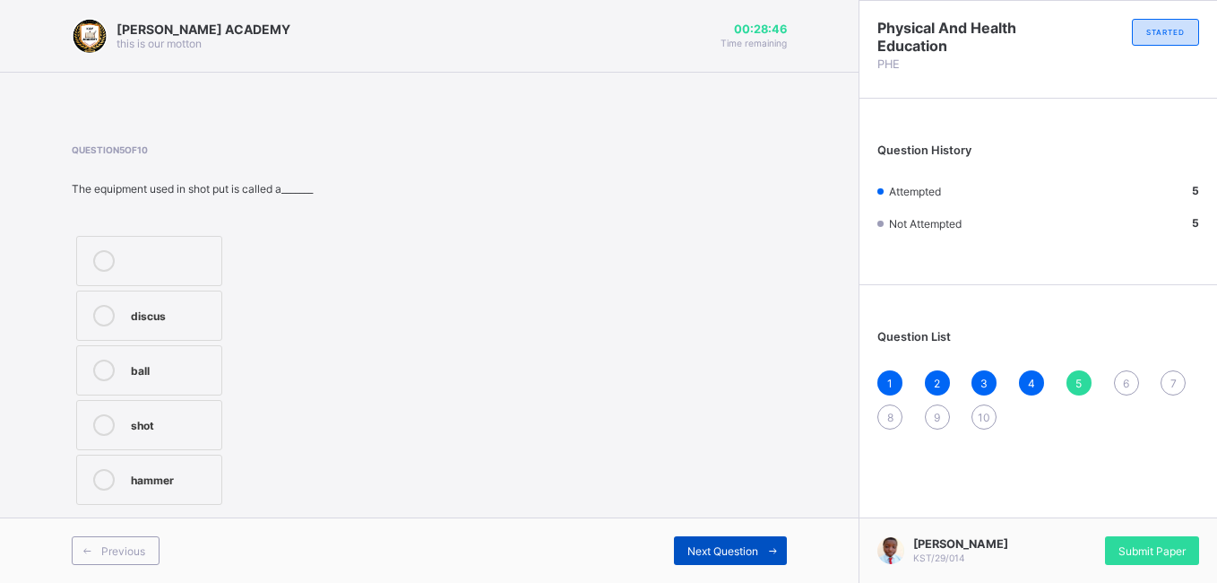
click at [766, 529] on icon at bounding box center [772, 551] width 13 height 12
click at [192, 315] on div "jump-up" at bounding box center [172, 314] width 82 height 18
click at [707, 529] on div "Next Question" at bounding box center [730, 550] width 113 height 29
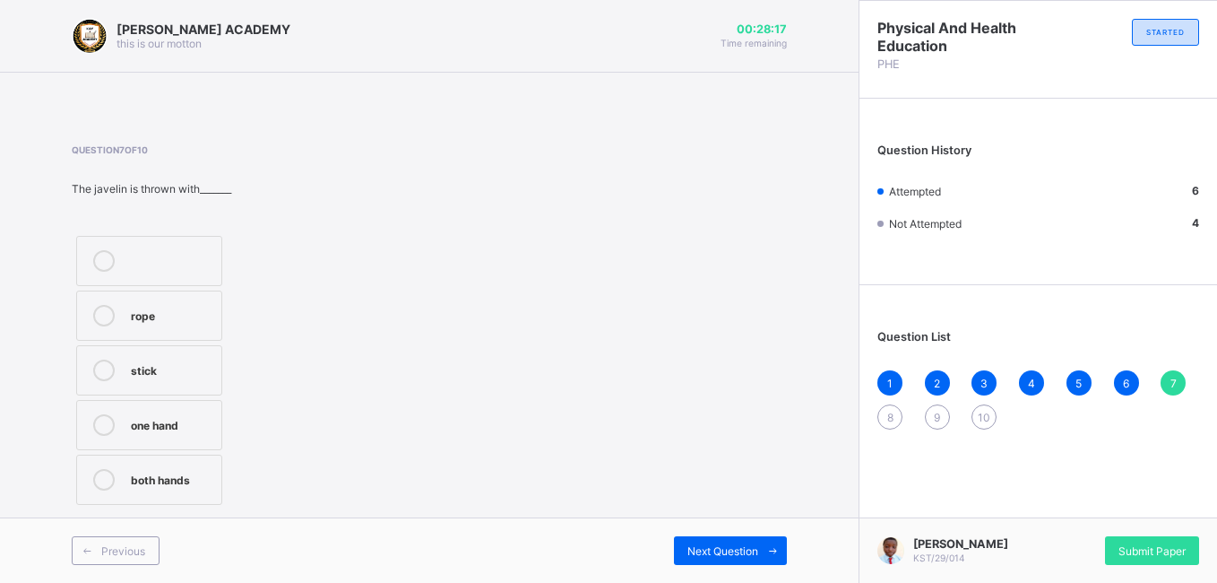
click at [198, 424] on div "one hand" at bounding box center [172, 423] width 82 height 18
click at [681, 529] on div "Next Question" at bounding box center [730, 550] width 113 height 29
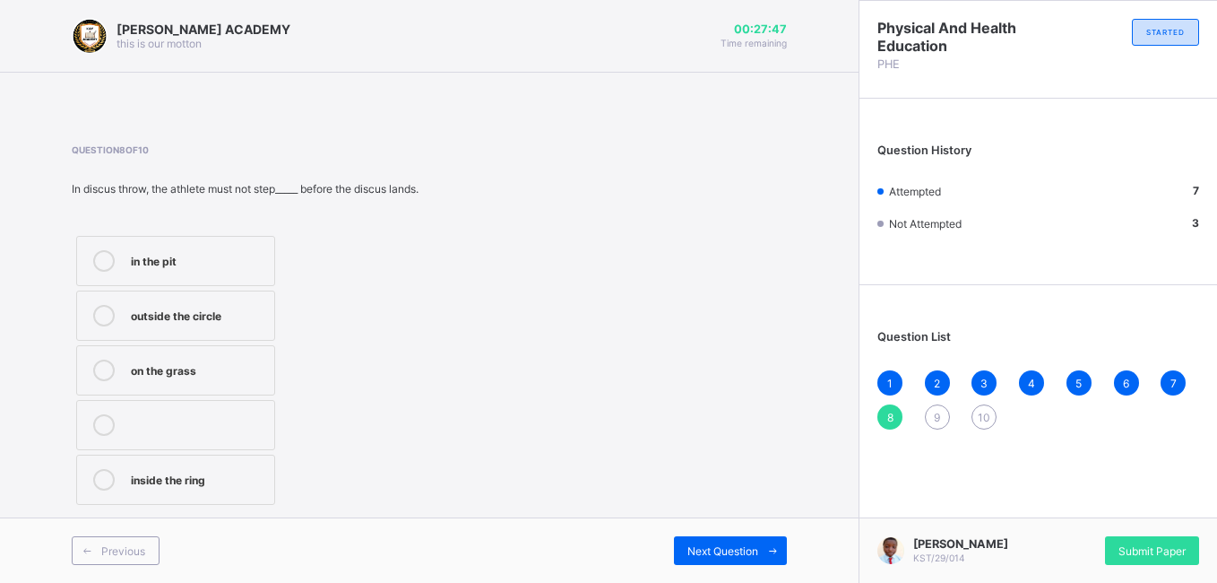
click at [246, 324] on div "outside the circle" at bounding box center [198, 316] width 134 height 22
click at [706, 529] on div "Next Question" at bounding box center [730, 550] width 113 height 29
click at [251, 369] on div "2.5" at bounding box center [194, 368] width 127 height 18
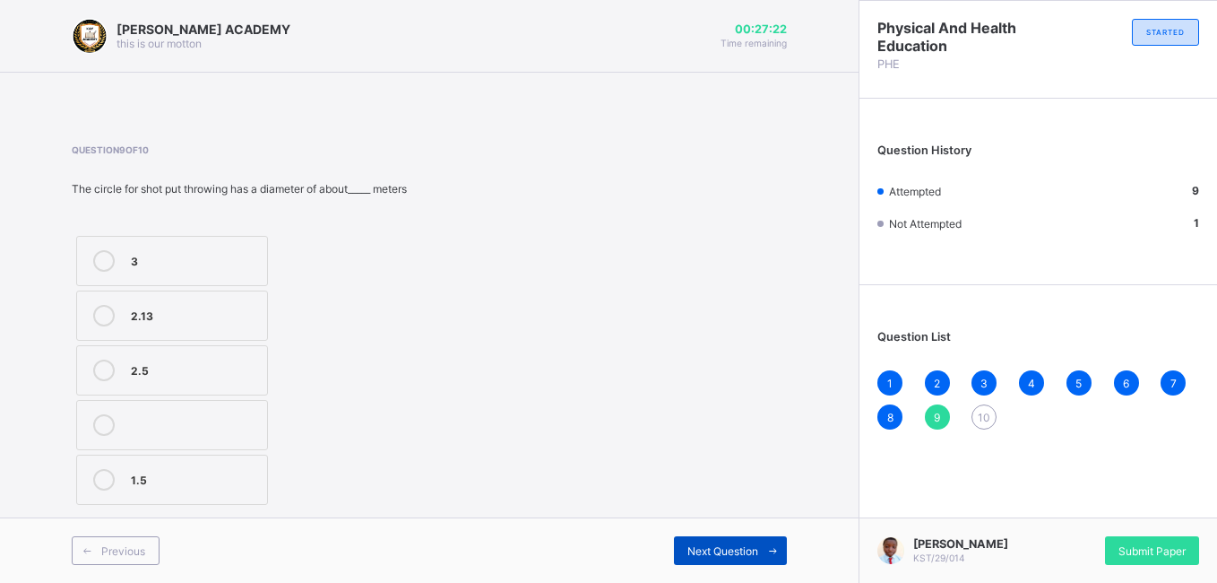
click at [749, 529] on span "Next Question" at bounding box center [722, 550] width 71 height 13
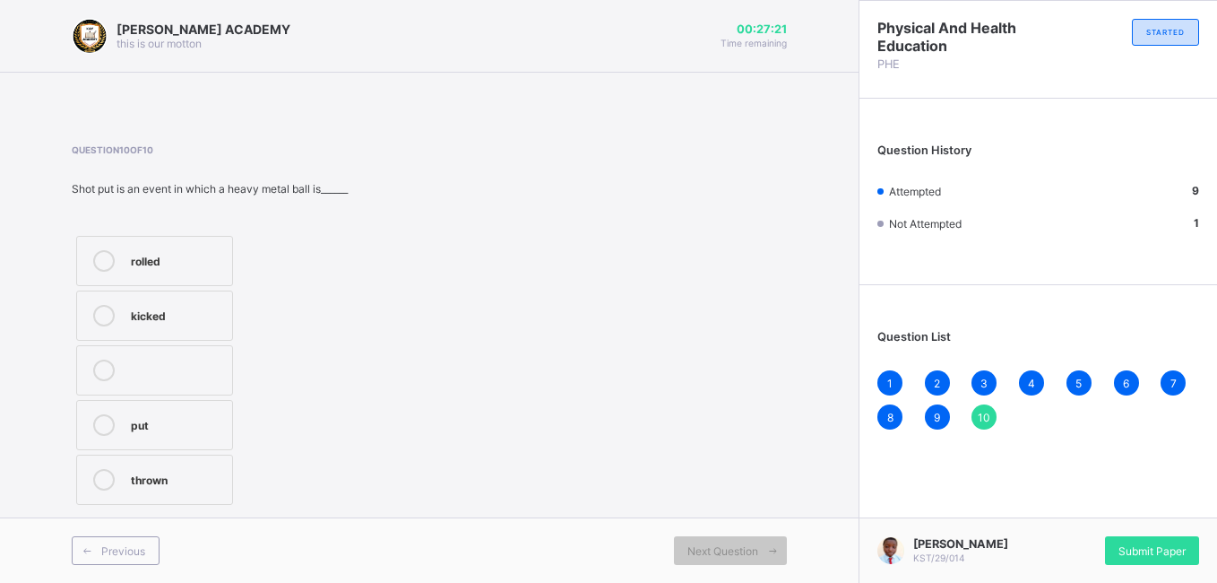
click at [356, 367] on div "Question 10 of 10 Shot put is an event in which a heavy metal ball is______ rol…" at bounding box center [429, 326] width 715 height 365
click at [197, 473] on div "thrown" at bounding box center [177, 478] width 92 height 18
click at [1093, 529] on div "Submit Paper" at bounding box center [1152, 550] width 94 height 29
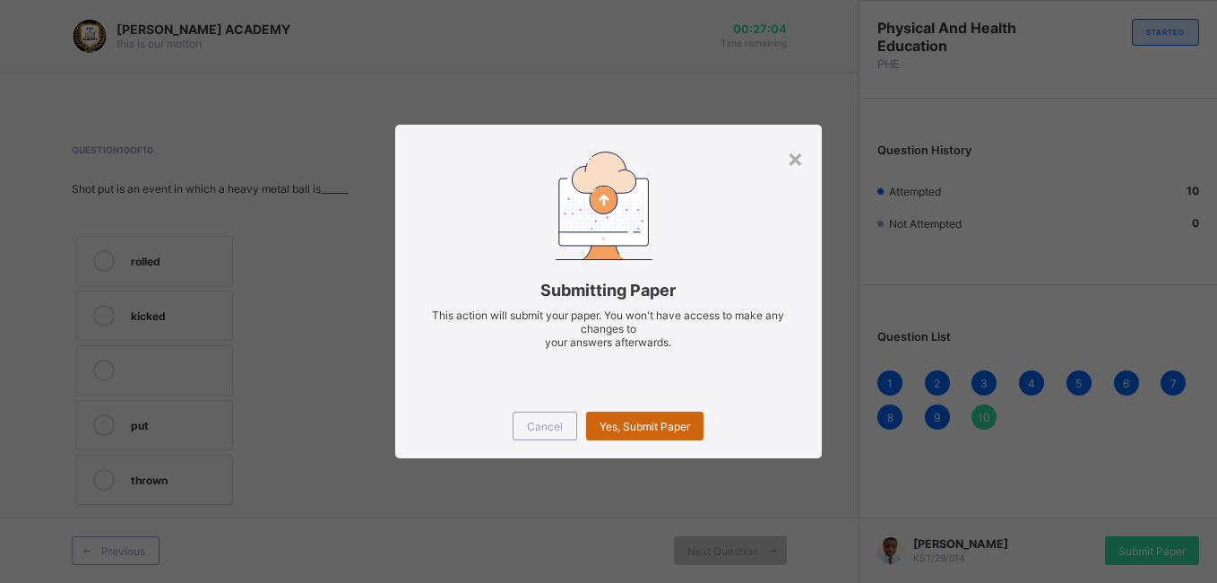
click at [683, 429] on span "Yes, Submit Paper" at bounding box center [645, 425] width 91 height 13
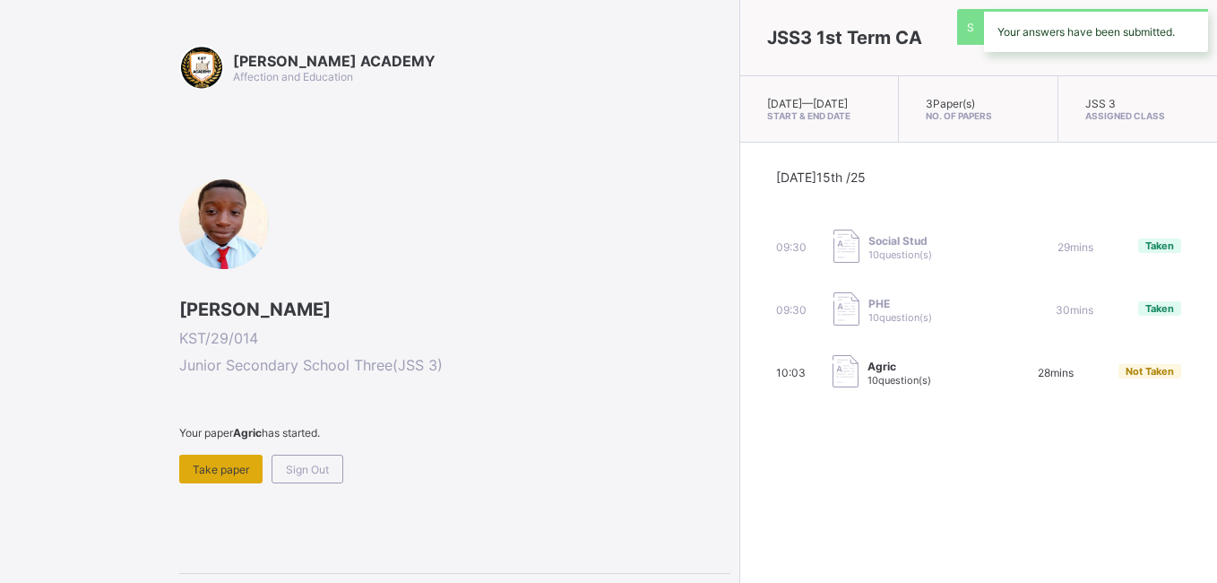
click at [209, 462] on span "Take paper" at bounding box center [221, 468] width 56 height 13
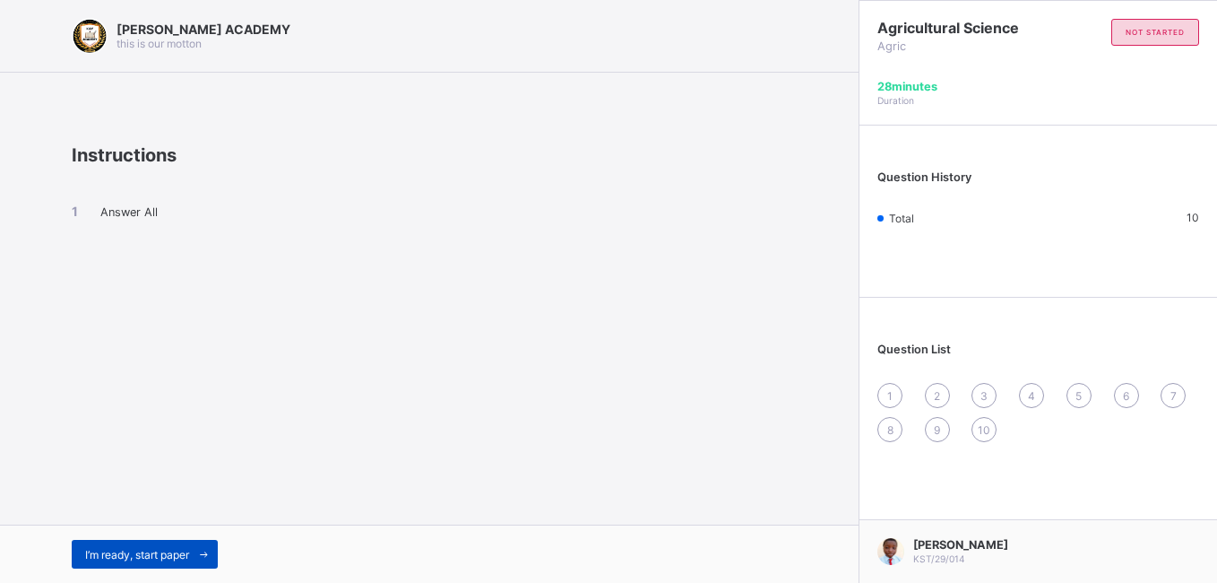
click at [153, 529] on div "I’m ready, start paper" at bounding box center [145, 553] width 146 height 29
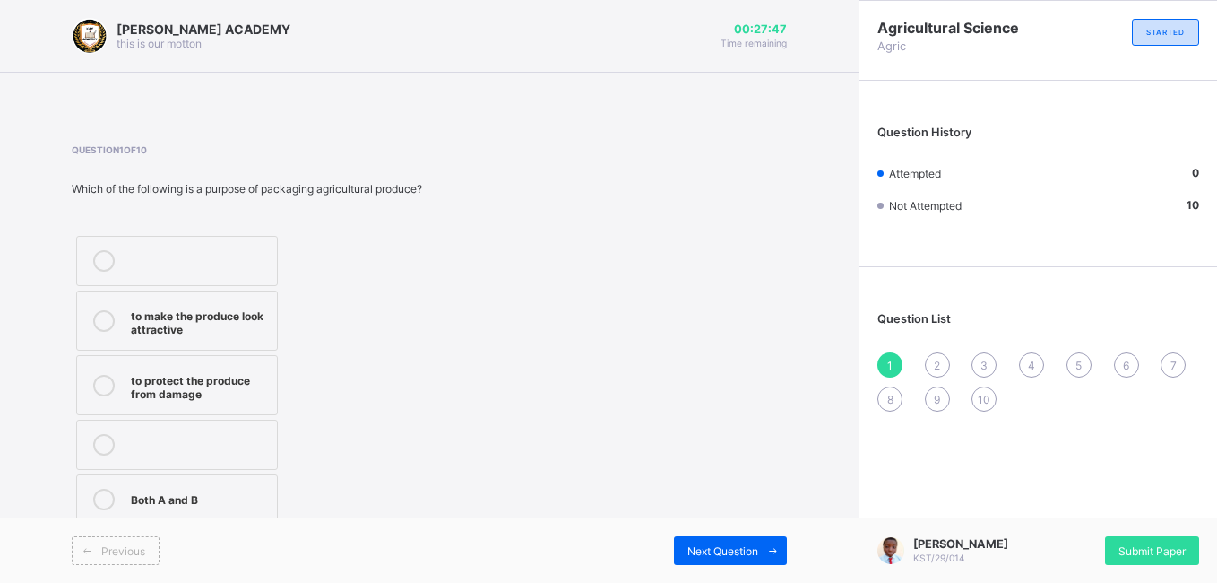
click at [211, 485] on label "Both A and B" at bounding box center [177, 499] width 202 height 50
click at [714, 529] on div "Next Question" at bounding box center [730, 550] width 113 height 29
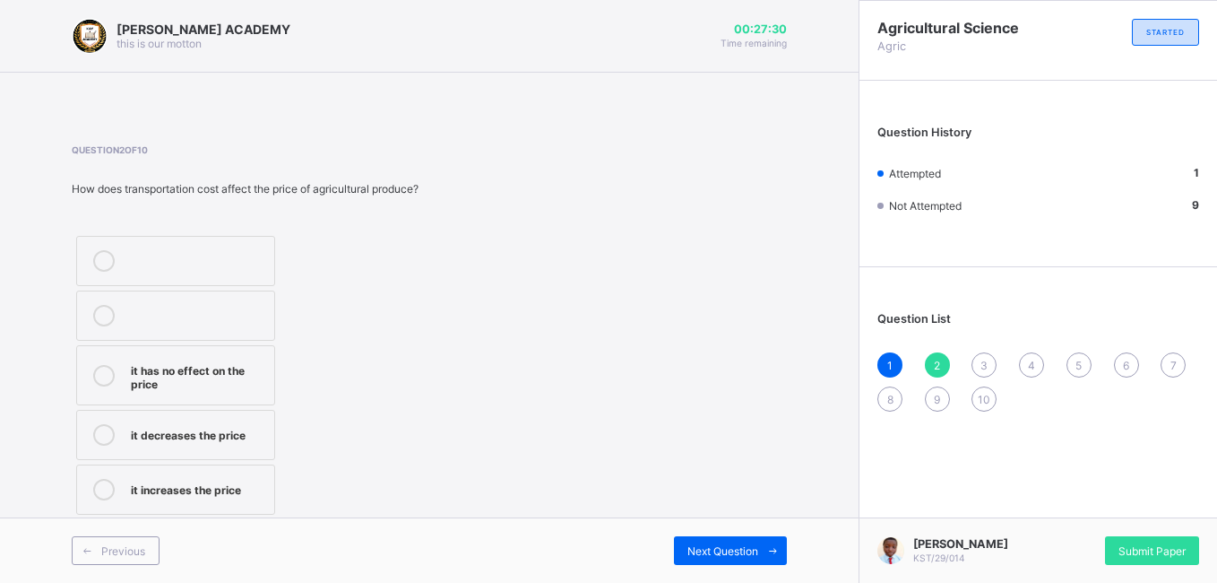
click at [250, 363] on div "it has no effect on the price" at bounding box center [198, 374] width 134 height 31
click at [740, 529] on div "Next Question" at bounding box center [730, 550] width 113 height 29
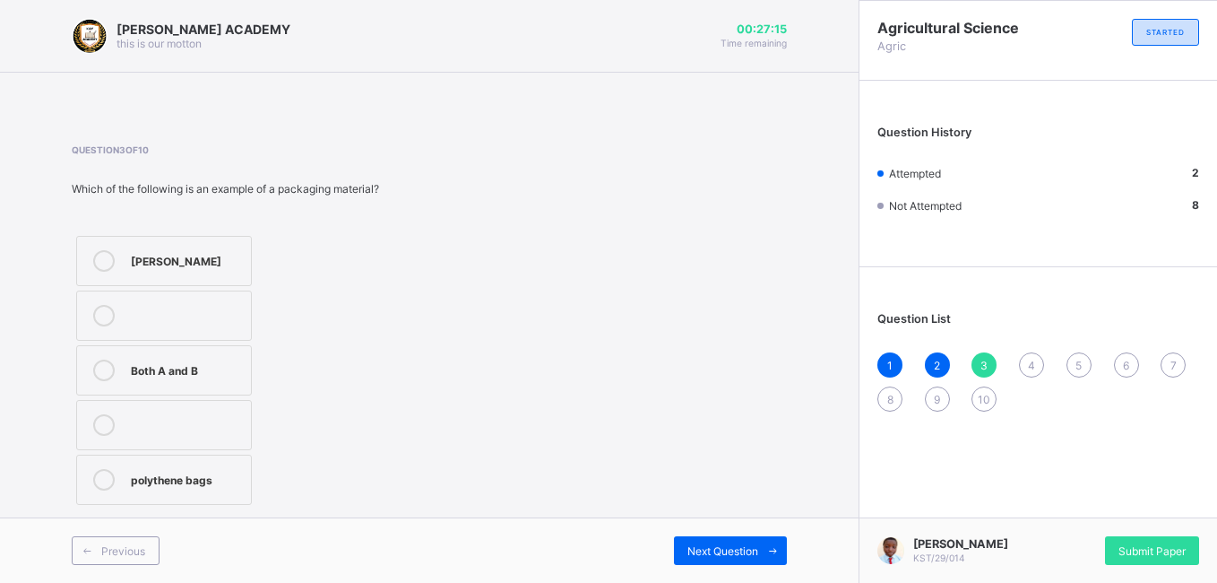
click at [209, 352] on label "Both A and B" at bounding box center [164, 370] width 176 height 50
click at [687, 529] on span "Next Question" at bounding box center [722, 550] width 71 height 13
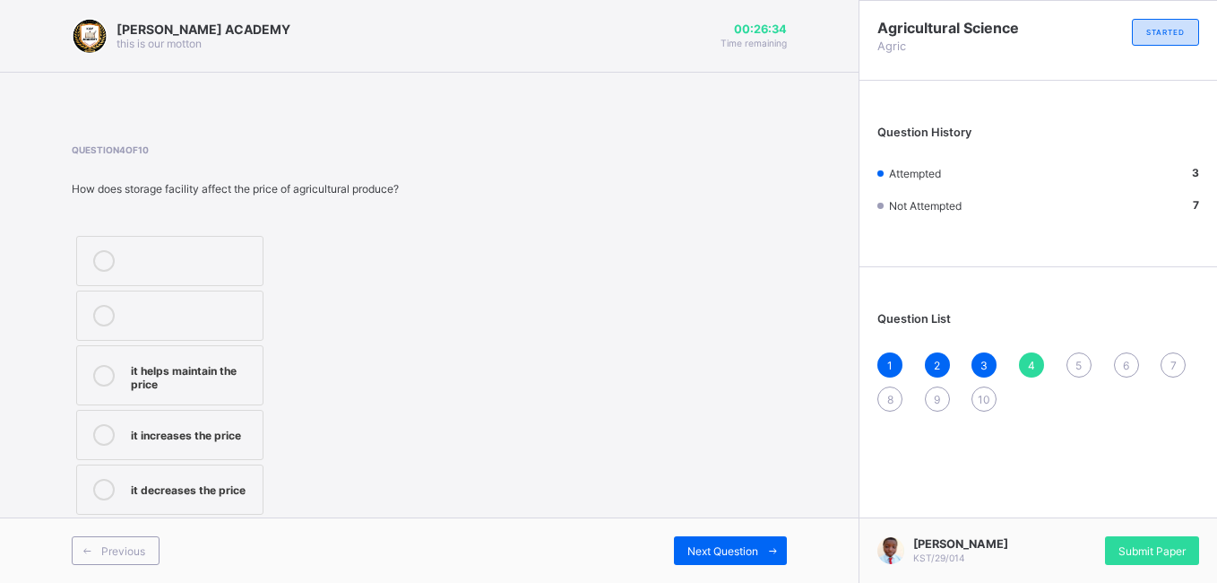
click at [981, 363] on span "3" at bounding box center [983, 364] width 7 height 13
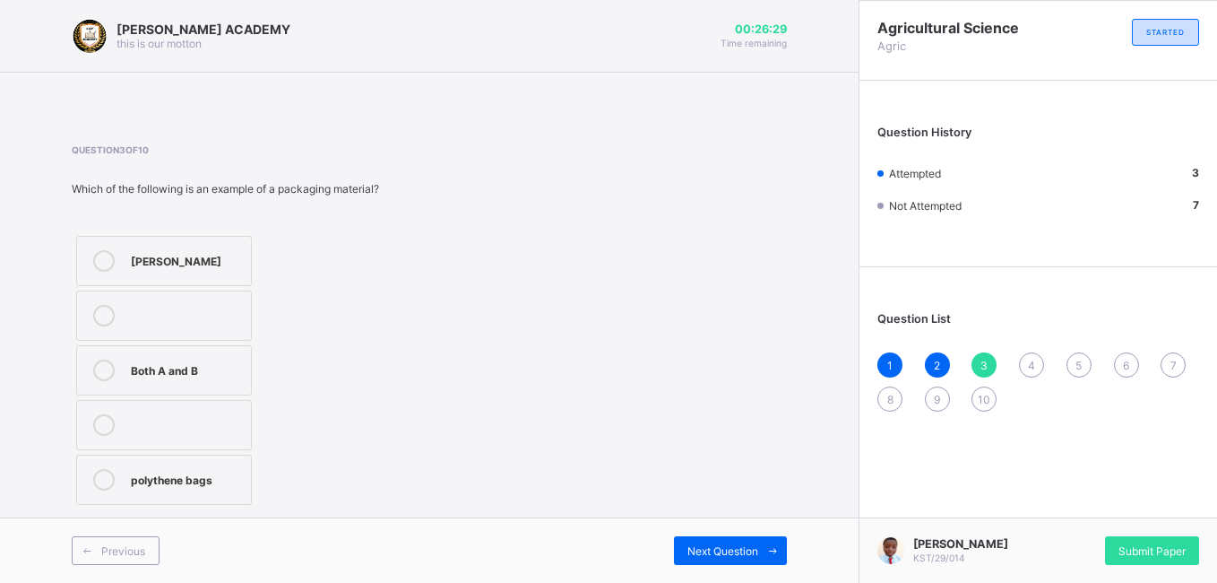
click at [932, 366] on div "2" at bounding box center [937, 364] width 25 height 25
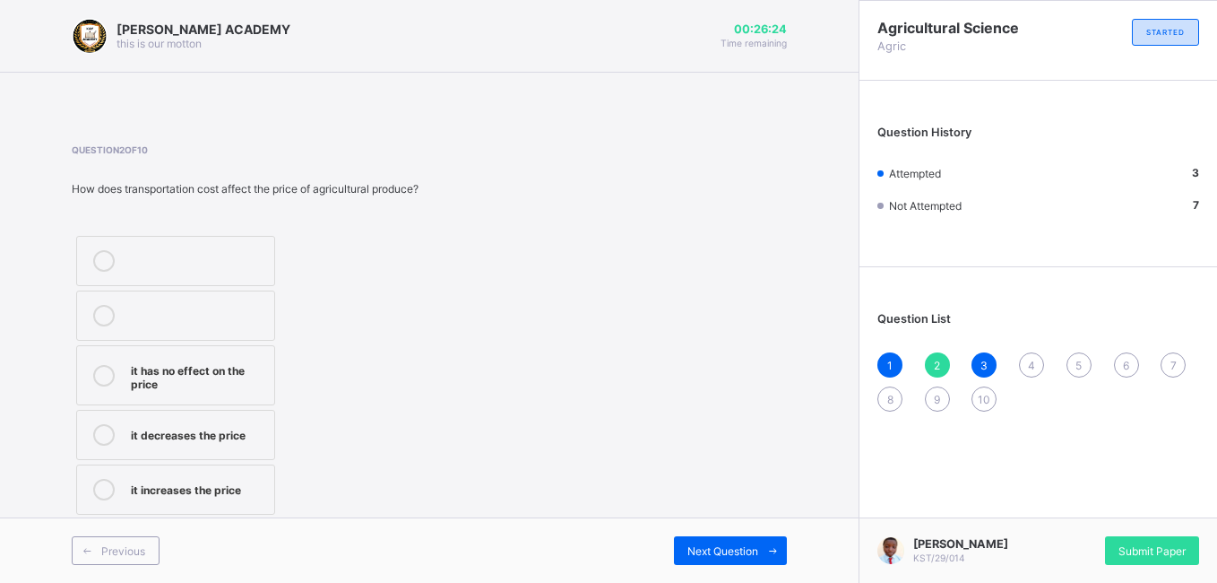
click at [1021, 371] on div "4" at bounding box center [1031, 364] width 25 height 25
click at [220, 387] on div "it helps maintain the price" at bounding box center [192, 374] width 123 height 31
click at [698, 529] on div "Next Question" at bounding box center [730, 550] width 113 height 29
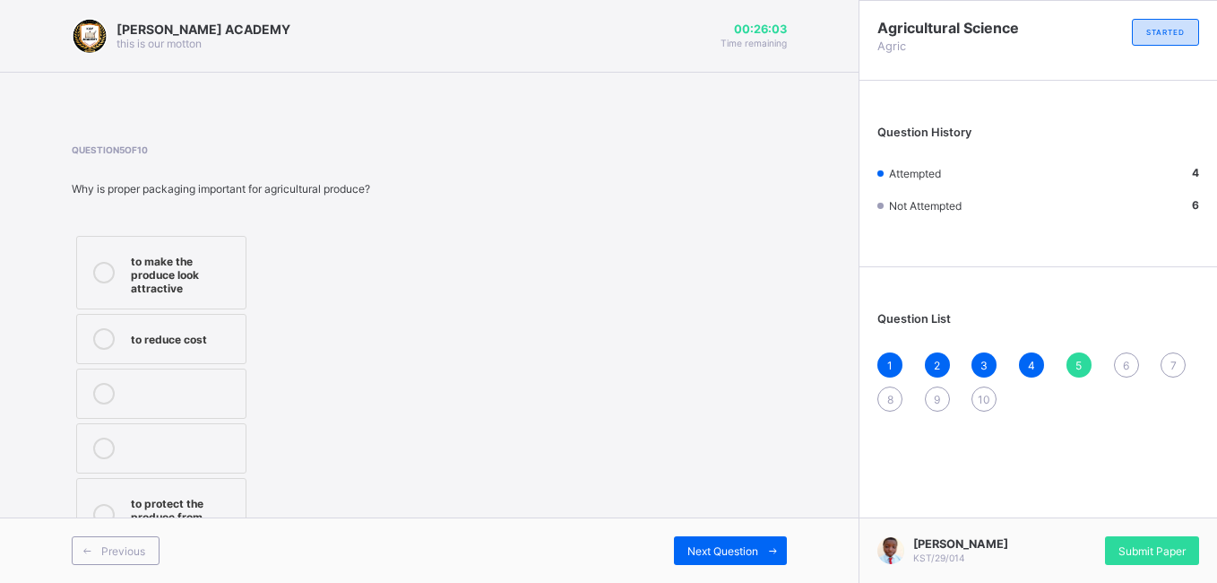
click at [160, 496] on div "to protect the produce from damage" at bounding box center [184, 514] width 106 height 45
click at [717, 529] on div "Next Question" at bounding box center [730, 550] width 113 height 29
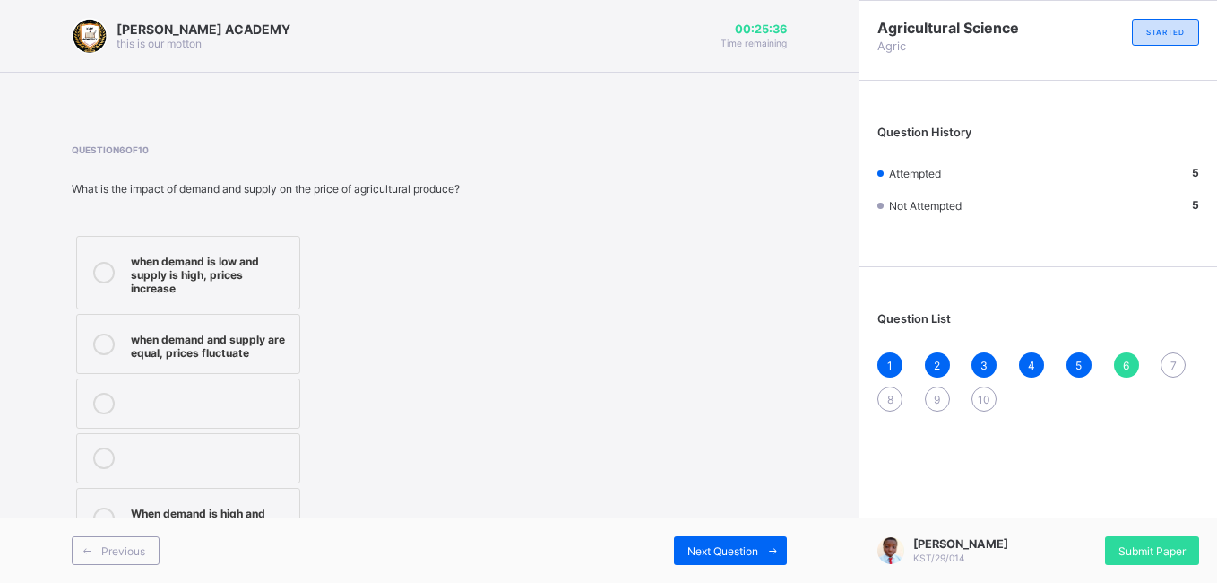
click at [159, 512] on div "When demand is high and supply is low, prices increase" at bounding box center [211, 517] width 160 height 31
drag, startPoint x: 345, startPoint y: 353, endPoint x: 727, endPoint y: 558, distance: 433.4
click at [727, 529] on div "[PERSON_NAME] ACADEMY this is our [PERSON_NAME] 00:25:31 Time remaining Questio…" at bounding box center [429, 291] width 859 height 583
click at [569, 419] on div "Question 6 of 10 What is the impact of demand and supply on the price of agricu…" at bounding box center [429, 348] width 715 height 408
click at [716, 529] on span "Next Question" at bounding box center [722, 550] width 71 height 13
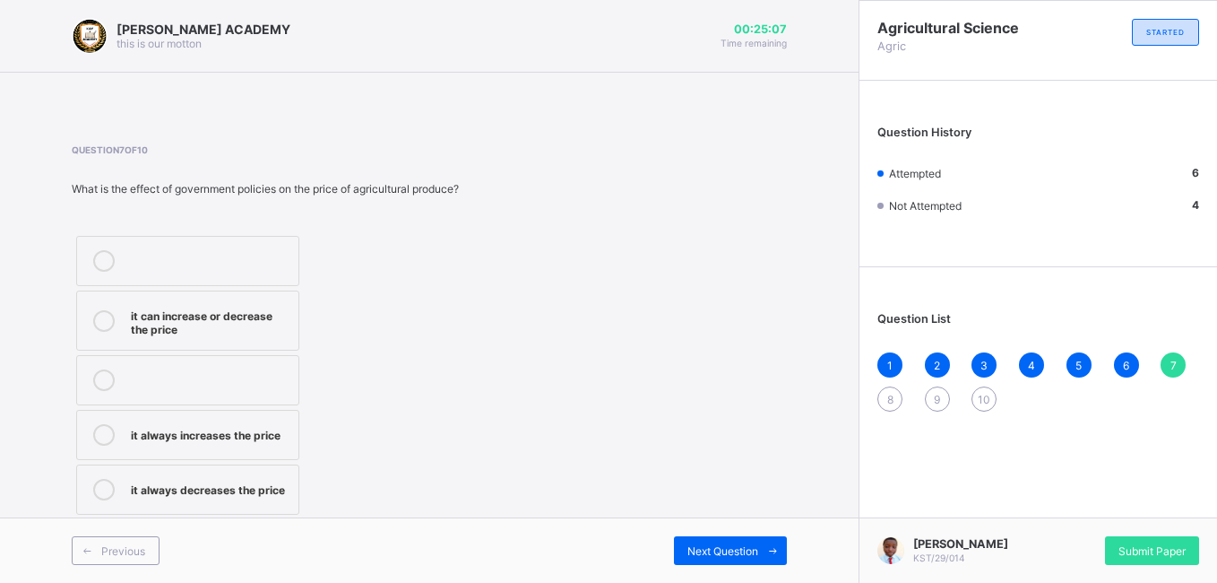
click at [281, 436] on div "it always increases the price" at bounding box center [210, 433] width 159 height 18
click at [712, 529] on span "Next Question" at bounding box center [722, 550] width 71 height 13
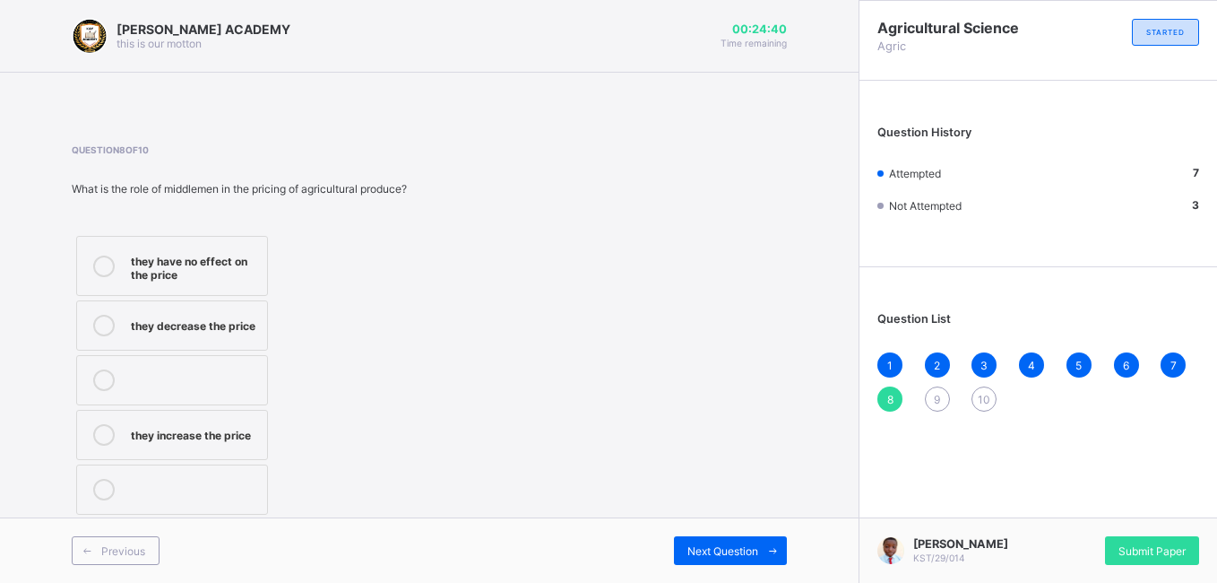
click at [186, 263] on div "they have no effect on the price" at bounding box center [194, 265] width 127 height 31
click at [690, 529] on span "Next Question" at bounding box center [722, 550] width 71 height 13
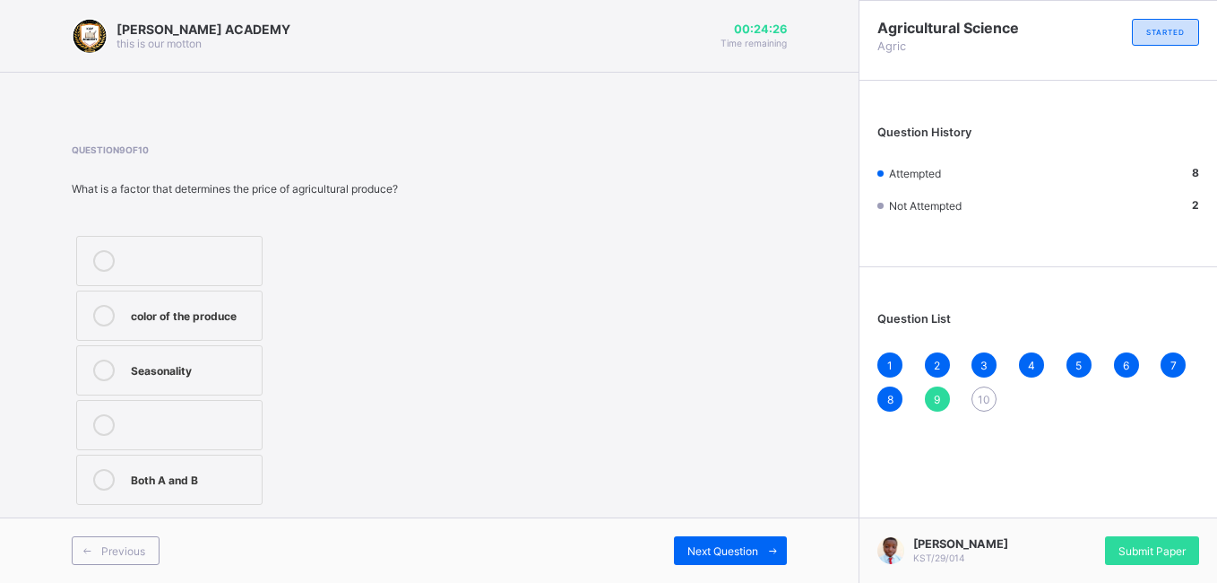
drag, startPoint x: 415, startPoint y: 220, endPoint x: 291, endPoint y: 211, distance: 124.0
click at [291, 211] on div "Question 9 of 10 What is a factor that determines the price of agricultural pro…" at bounding box center [429, 326] width 715 height 365
click at [209, 483] on div "Both A and B" at bounding box center [192, 478] width 122 height 18
click at [747, 529] on span "Next Question" at bounding box center [722, 550] width 71 height 13
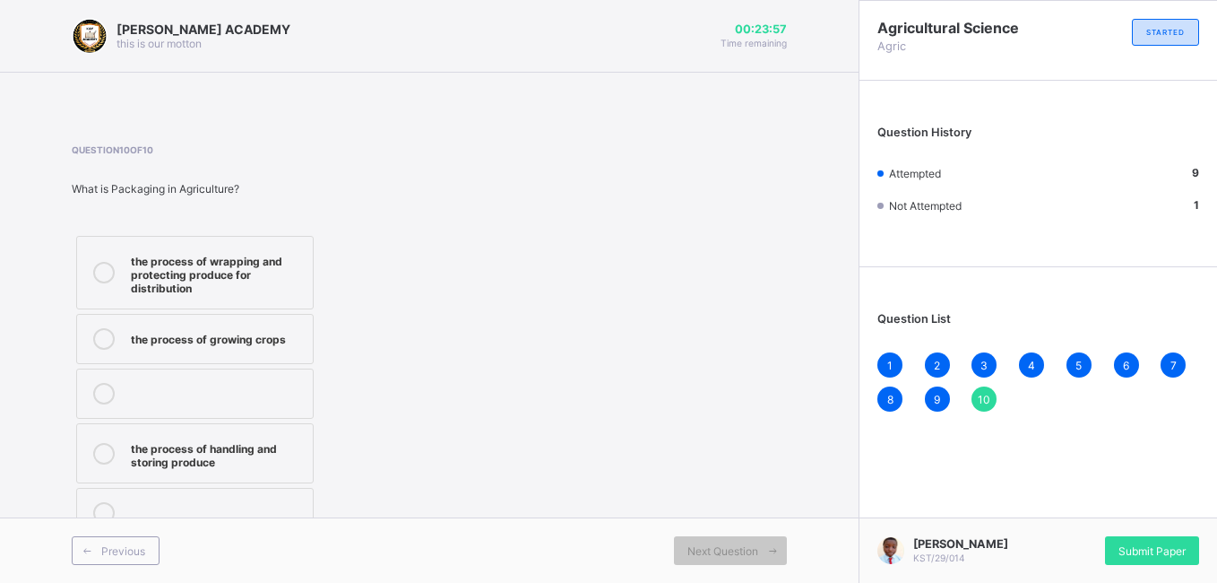
click at [243, 274] on div "the process of wrapping and protecting produce for distribution" at bounding box center [217, 272] width 173 height 45
click at [688, 529] on span "Next Question" at bounding box center [722, 550] width 71 height 13
click at [1093, 529] on span "Submit Paper" at bounding box center [1151, 550] width 67 height 13
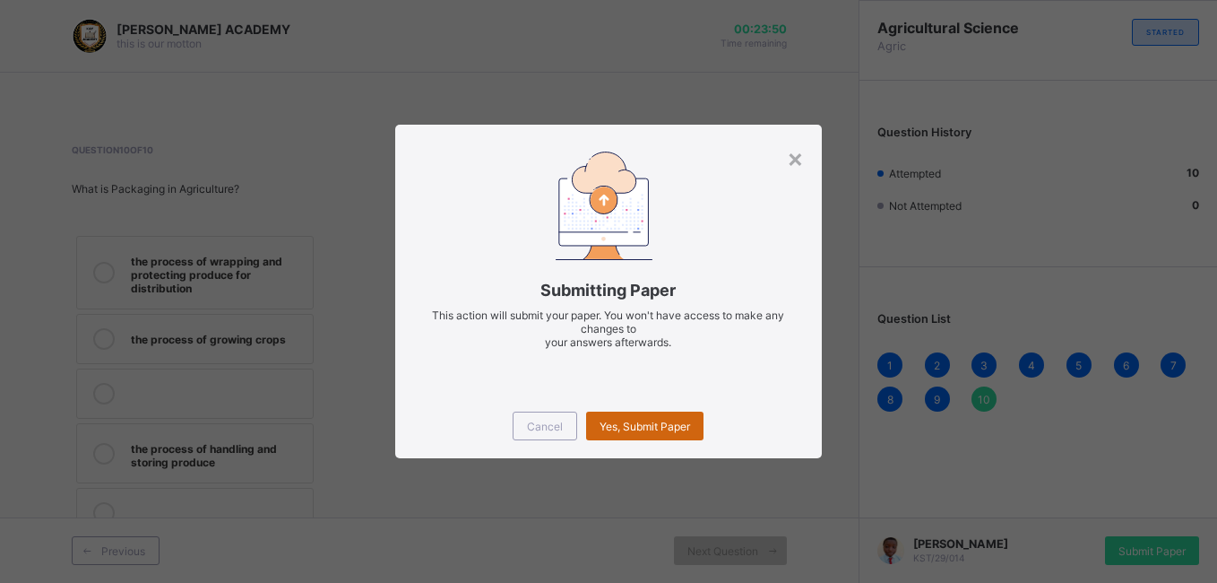
click at [685, 425] on span "Yes, Submit Paper" at bounding box center [645, 425] width 91 height 13
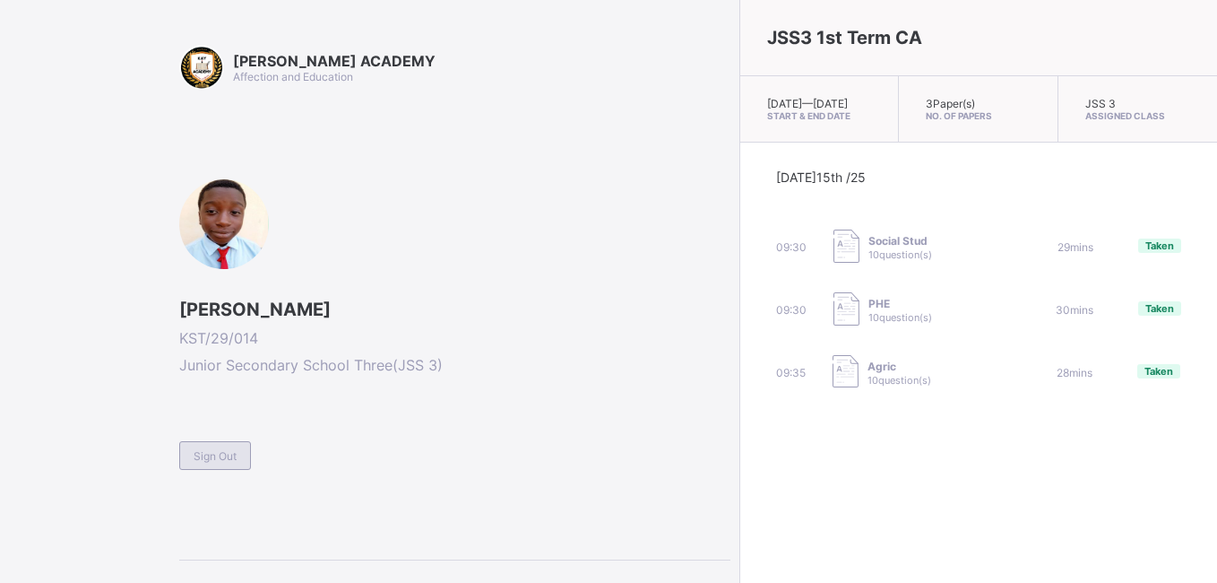
click at [236, 456] on span "Sign Out" at bounding box center [215, 455] width 43 height 13
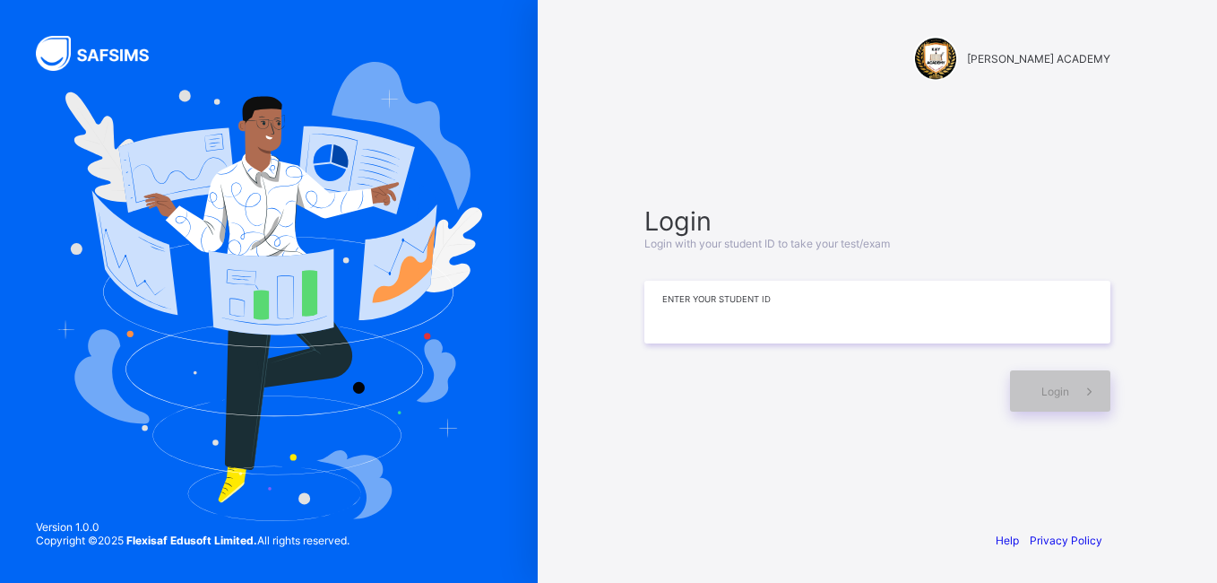
click at [924, 296] on input at bounding box center [877, 311] width 466 height 63
type input "**********"
click at [1070, 398] on span at bounding box center [1089, 390] width 41 height 41
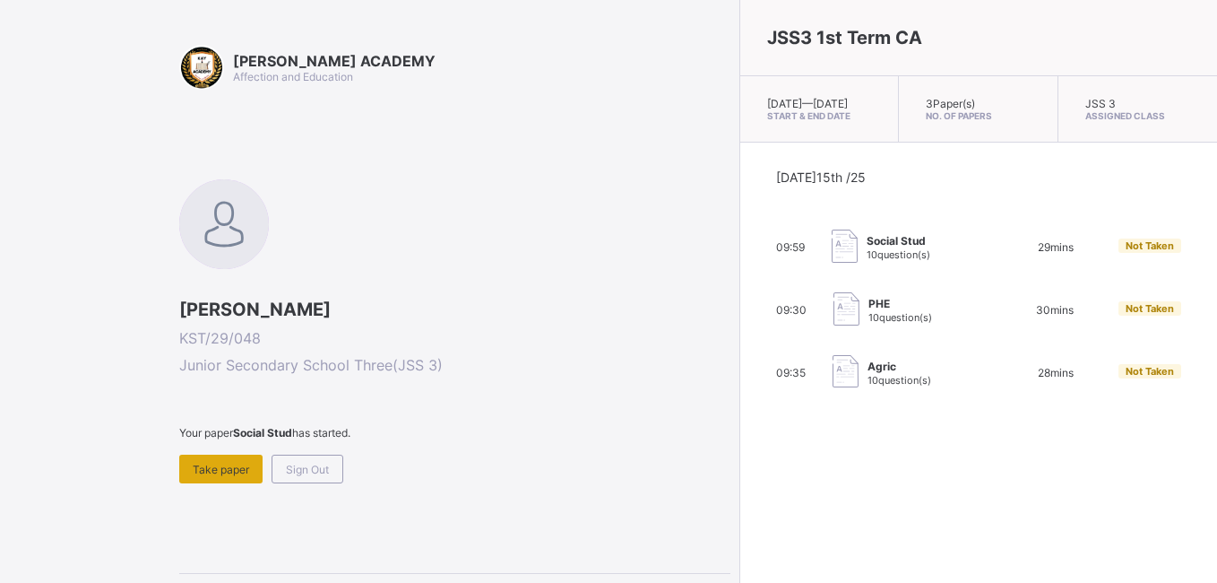
click at [221, 456] on div "Take paper" at bounding box center [220, 468] width 83 height 29
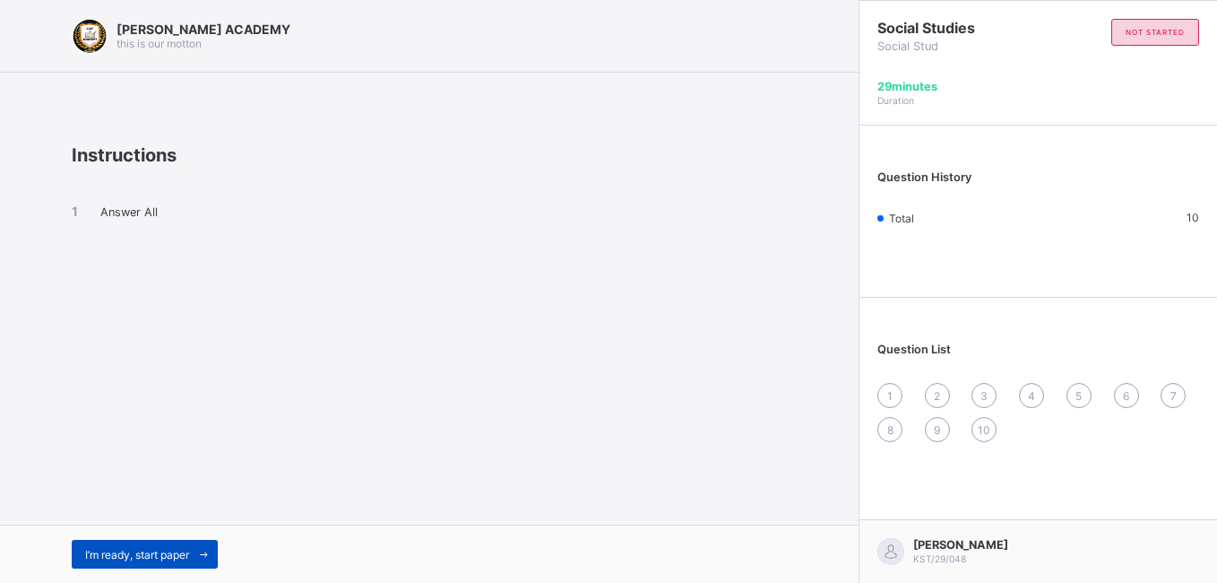
click at [99, 529] on span "I’m ready, start paper" at bounding box center [137, 554] width 104 height 13
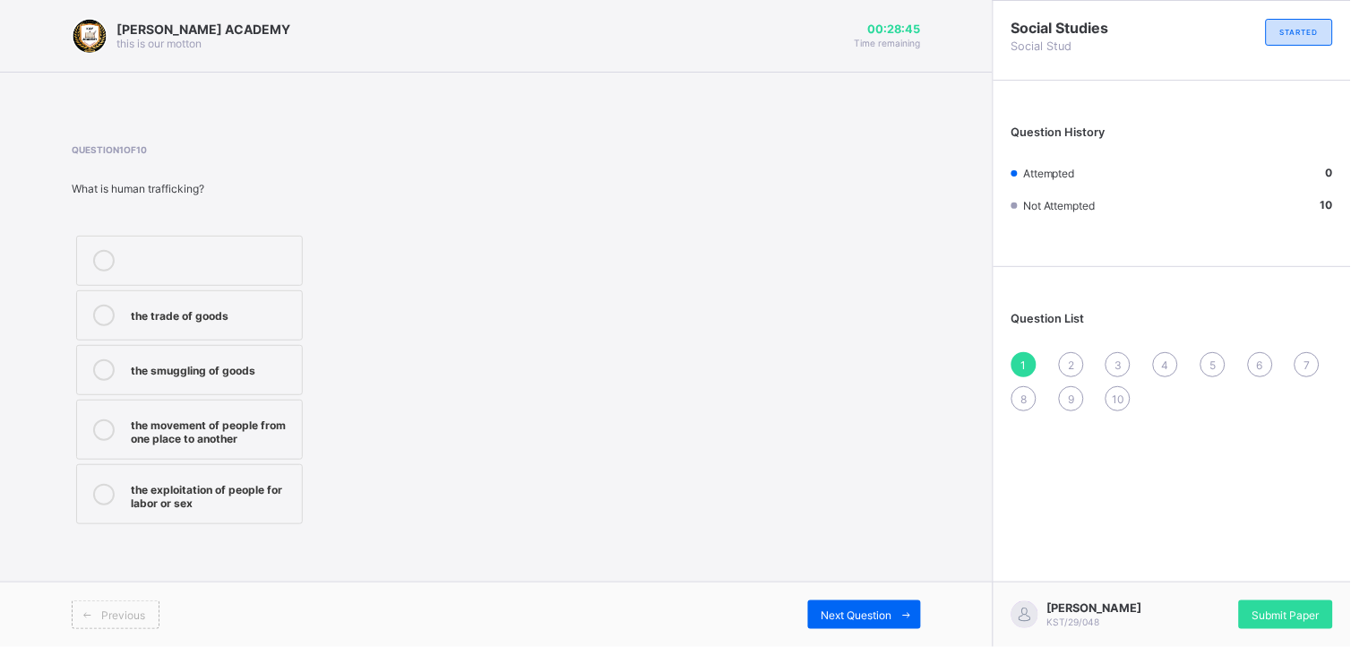
drag, startPoint x: 1189, startPoint y: 1, endPoint x: 816, endPoint y: 333, distance: 500.2
click at [816, 333] on div "Question 1 of 10 What is human trafficking? the trade of goods the smuggling of…" at bounding box center [497, 336] width 850 height 384
click at [200, 260] on div at bounding box center [212, 261] width 162 height 22
drag, startPoint x: 200, startPoint y: 260, endPoint x: 213, endPoint y: 339, distance: 80.0
click at [200, 261] on div at bounding box center [212, 261] width 162 height 22
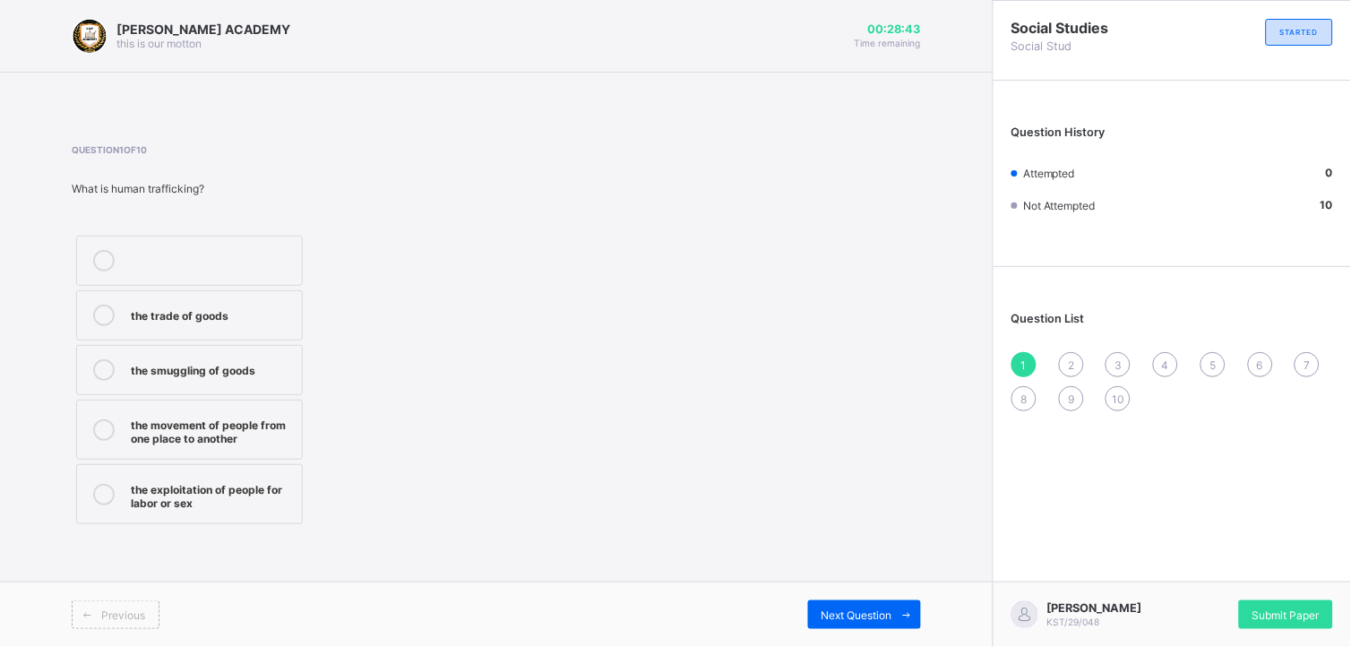
click at [200, 271] on div at bounding box center [212, 261] width 162 height 22
drag, startPoint x: 213, startPoint y: 339, endPoint x: 215, endPoint y: 348, distance: 9.1
click at [215, 348] on div "the trade of goods the smuggling of goods the movement of people from one place…" at bounding box center [190, 380] width 236 height 298
drag, startPoint x: 215, startPoint y: 348, endPoint x: 141, endPoint y: 264, distance: 111.7
click at [141, 264] on div at bounding box center [212, 261] width 162 height 22
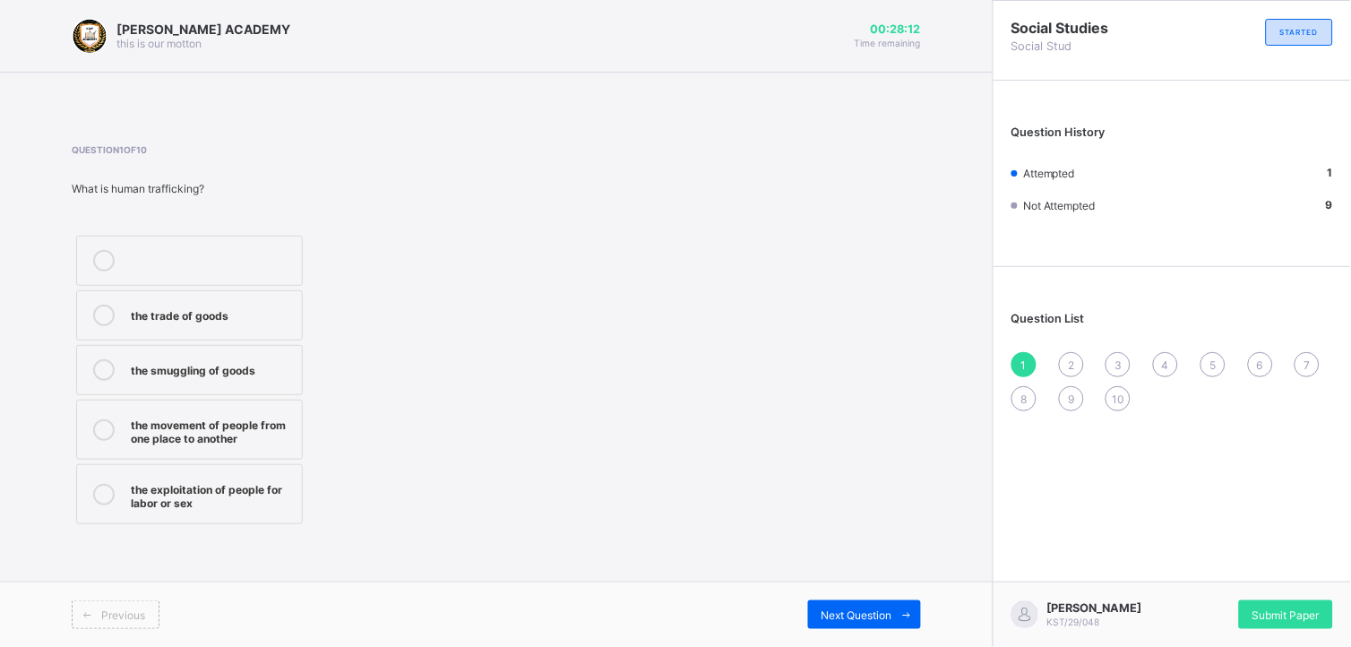
click at [236, 425] on div "the movement of people from one place to another" at bounding box center [212, 429] width 162 height 31
click at [256, 416] on div "the movement of people from one place to another" at bounding box center [212, 429] width 162 height 31
click at [826, 529] on span "Next Question" at bounding box center [857, 614] width 71 height 13
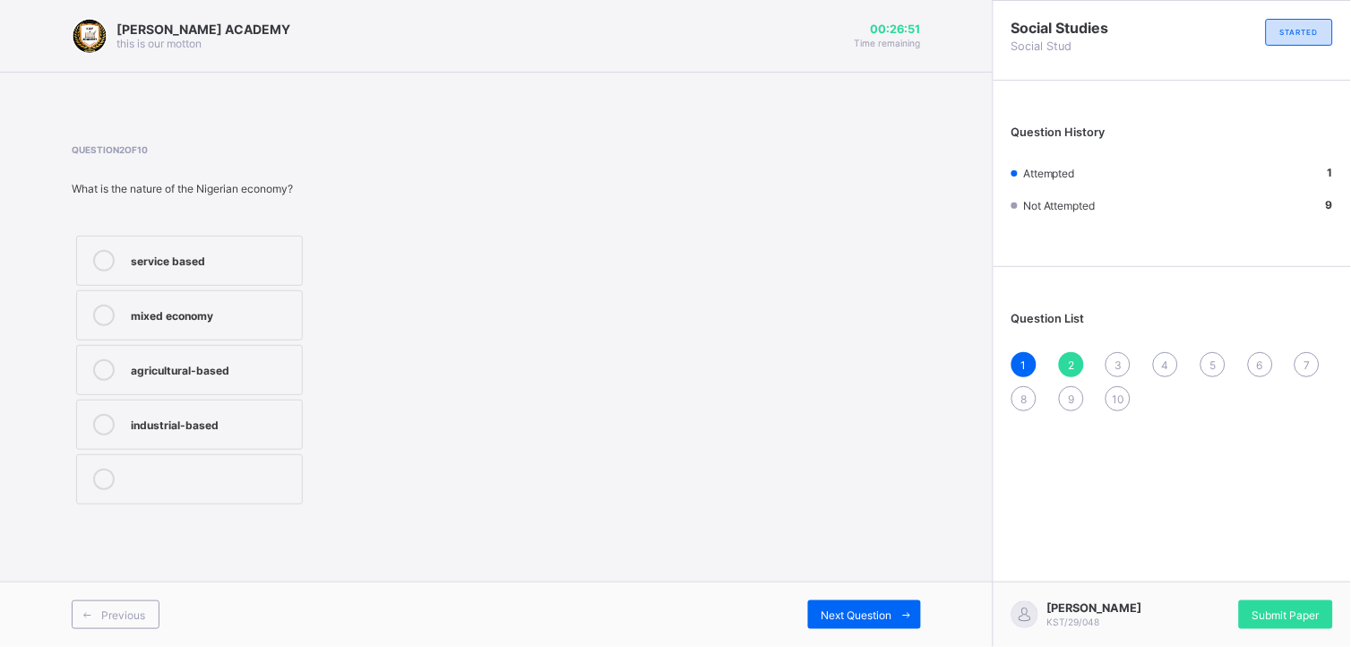
click at [258, 324] on div "mixed economy" at bounding box center [212, 316] width 162 height 22
click at [825, 529] on span "Next Question" at bounding box center [857, 614] width 71 height 13
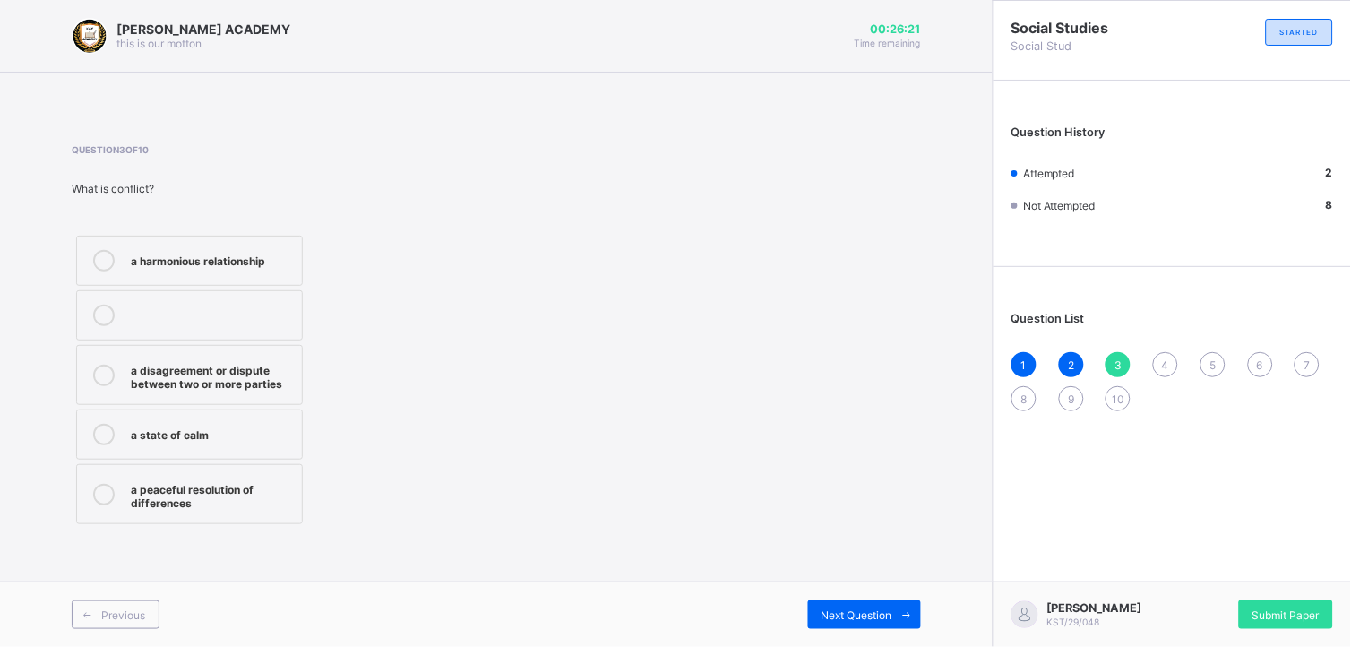
click at [274, 485] on div "a peaceful resolution of differences" at bounding box center [212, 494] width 162 height 31
click at [822, 529] on span "Next Question" at bounding box center [857, 614] width 71 height 13
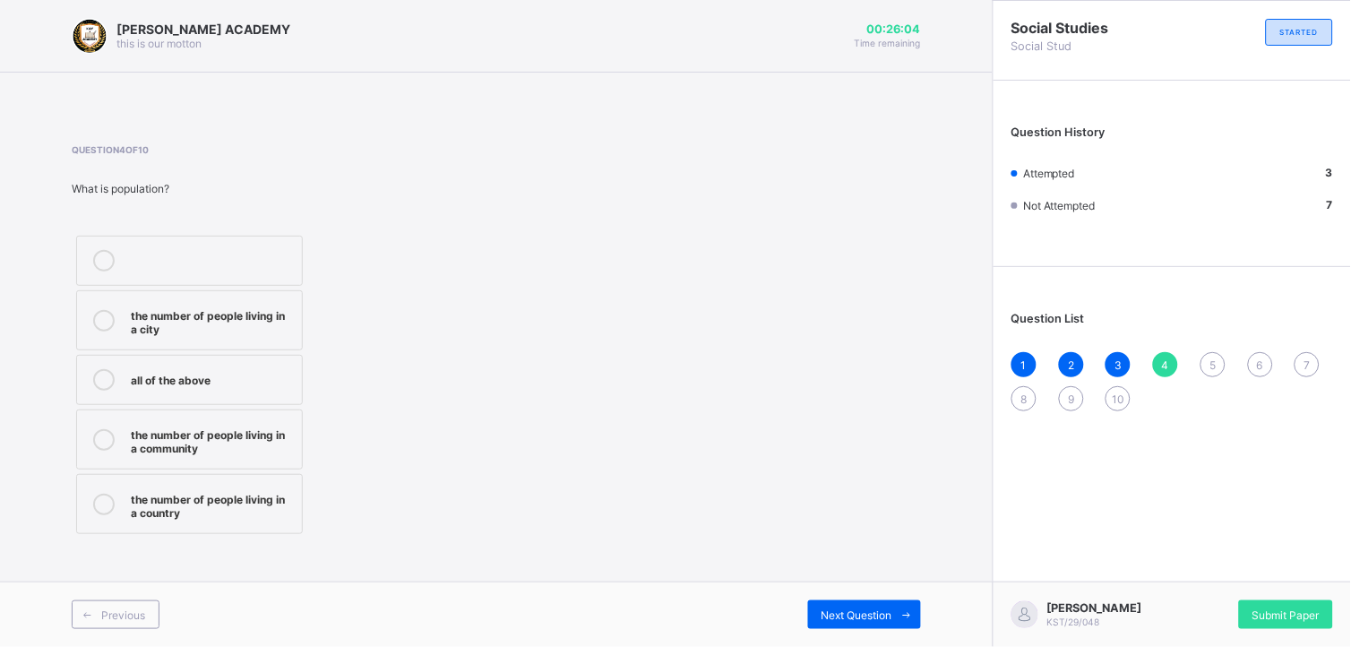
click at [191, 384] on div "all of the above" at bounding box center [212, 378] width 162 height 18
click at [855, 529] on div "Next Question" at bounding box center [864, 614] width 113 height 29
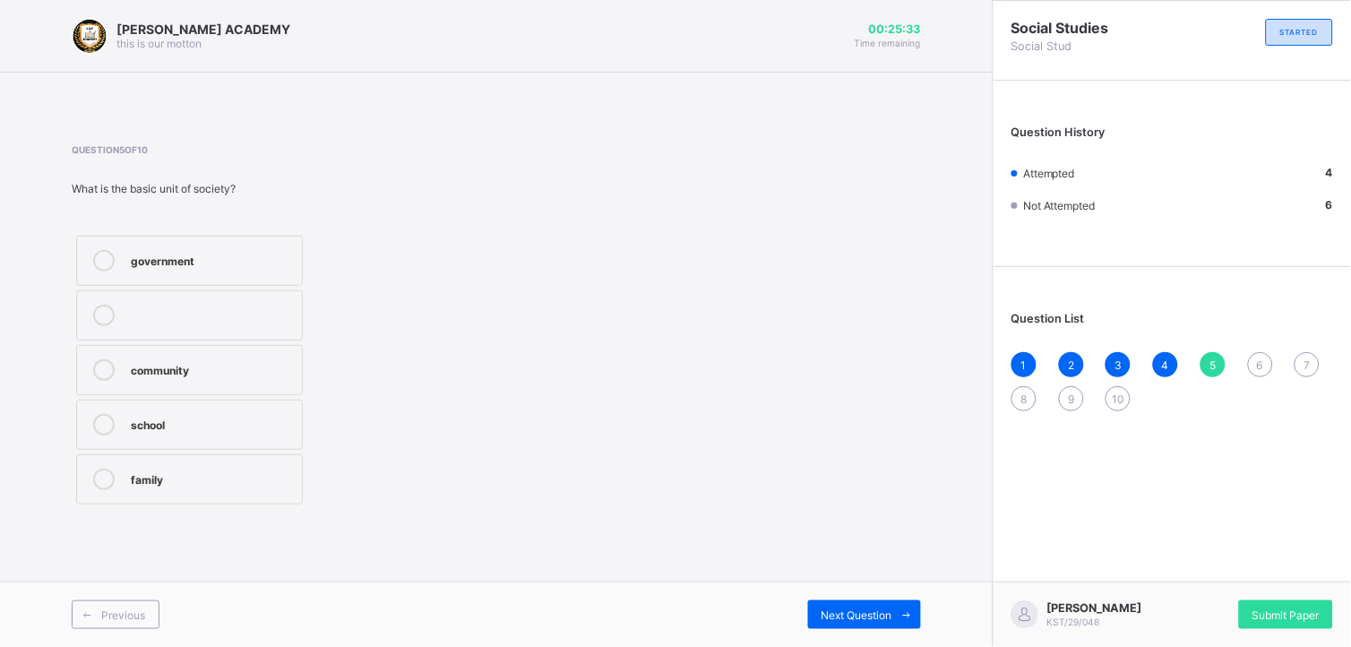
click at [224, 475] on div "family" at bounding box center [212, 478] width 162 height 18
click at [849, 529] on div "Next Question" at bounding box center [864, 614] width 113 height 29
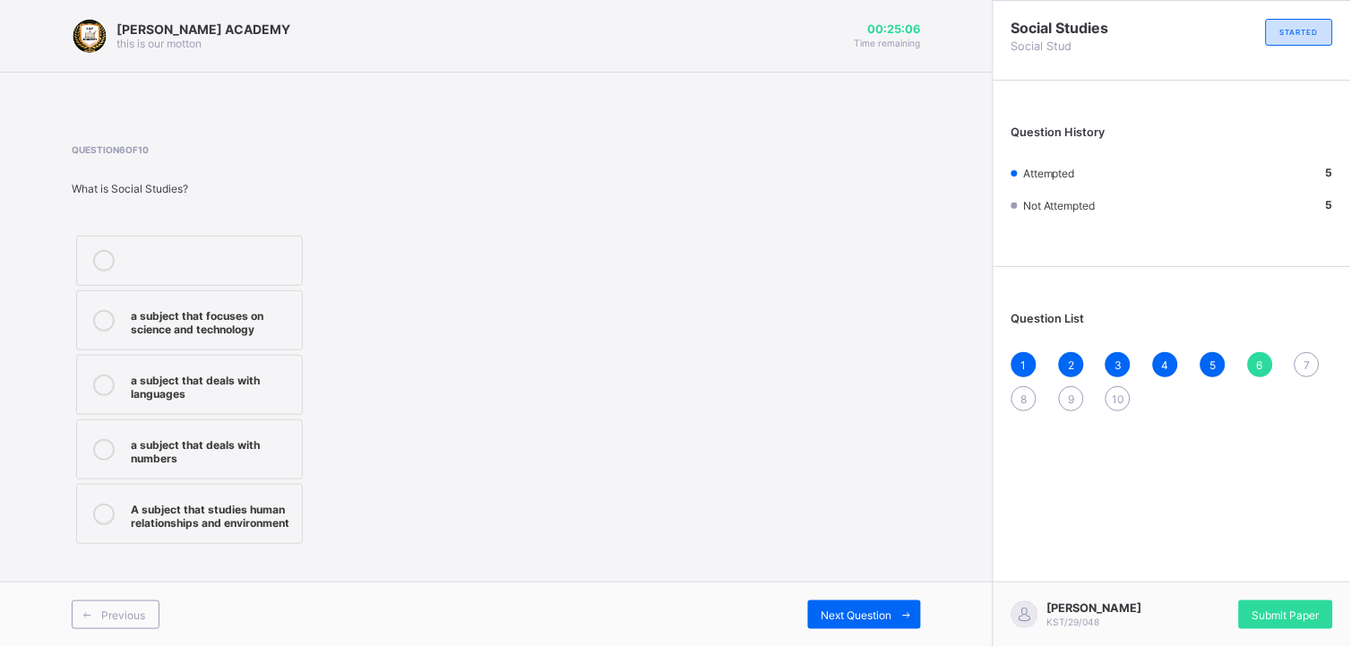
click at [258, 509] on div "A subject that studies human relationships and environment" at bounding box center [212, 513] width 162 height 31
click at [834, 529] on div "Next Question" at bounding box center [864, 614] width 113 height 29
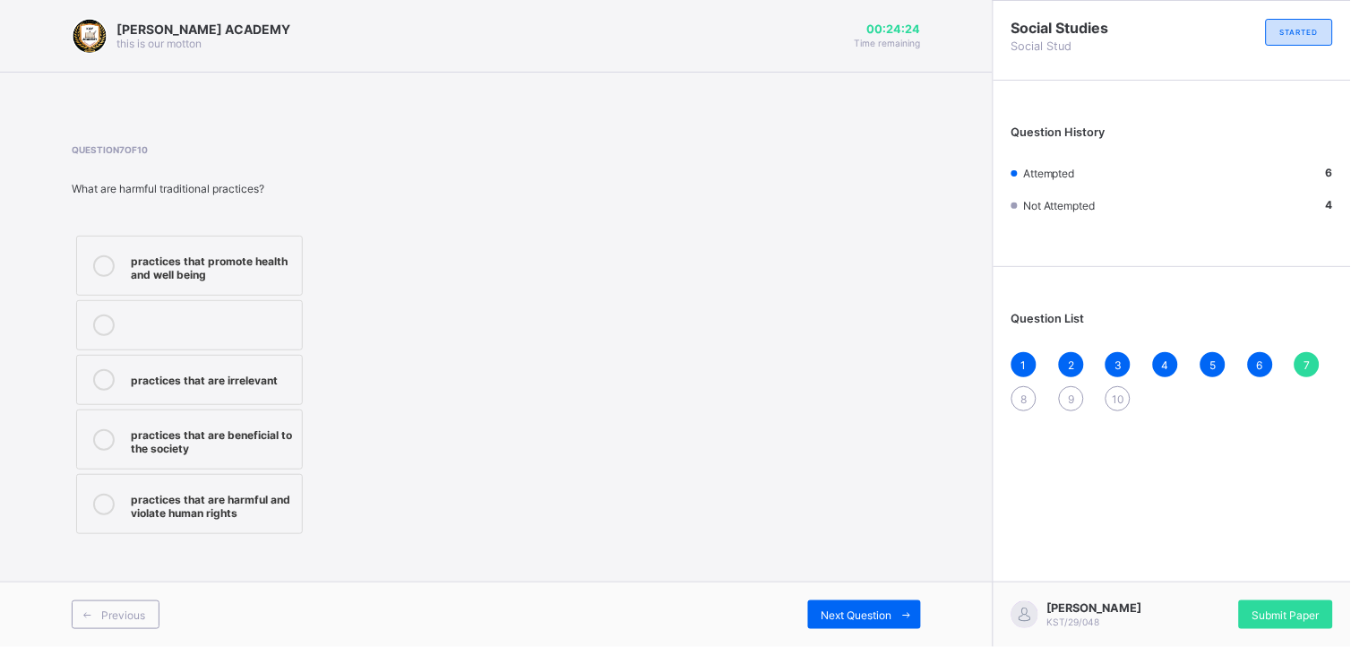
click at [251, 271] on div "practices that promote health and well being" at bounding box center [212, 265] width 162 height 31
click at [832, 529] on div "Next Question" at bounding box center [864, 614] width 113 height 29
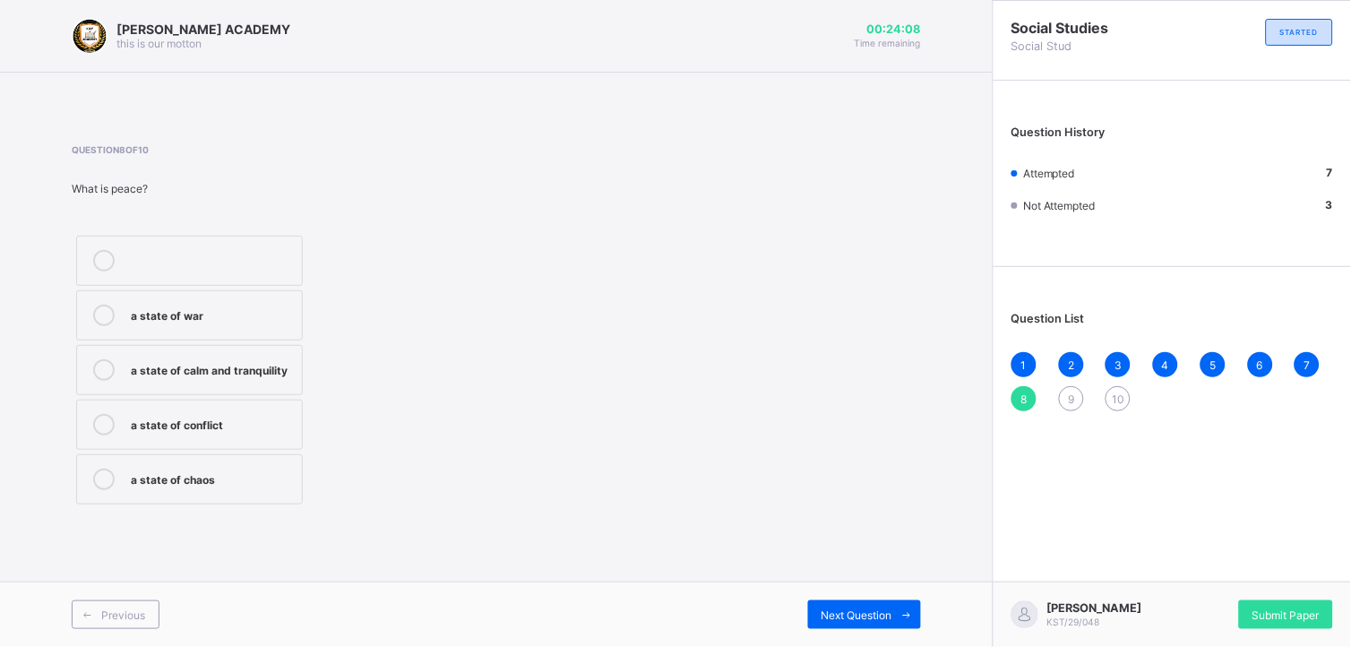
click at [148, 372] on div "a state of calm and tranquility" at bounding box center [212, 368] width 162 height 18
click at [872, 529] on span "Next Question" at bounding box center [857, 614] width 71 height 13
click at [225, 367] on div "the economy of a country" at bounding box center [212, 368] width 162 height 18
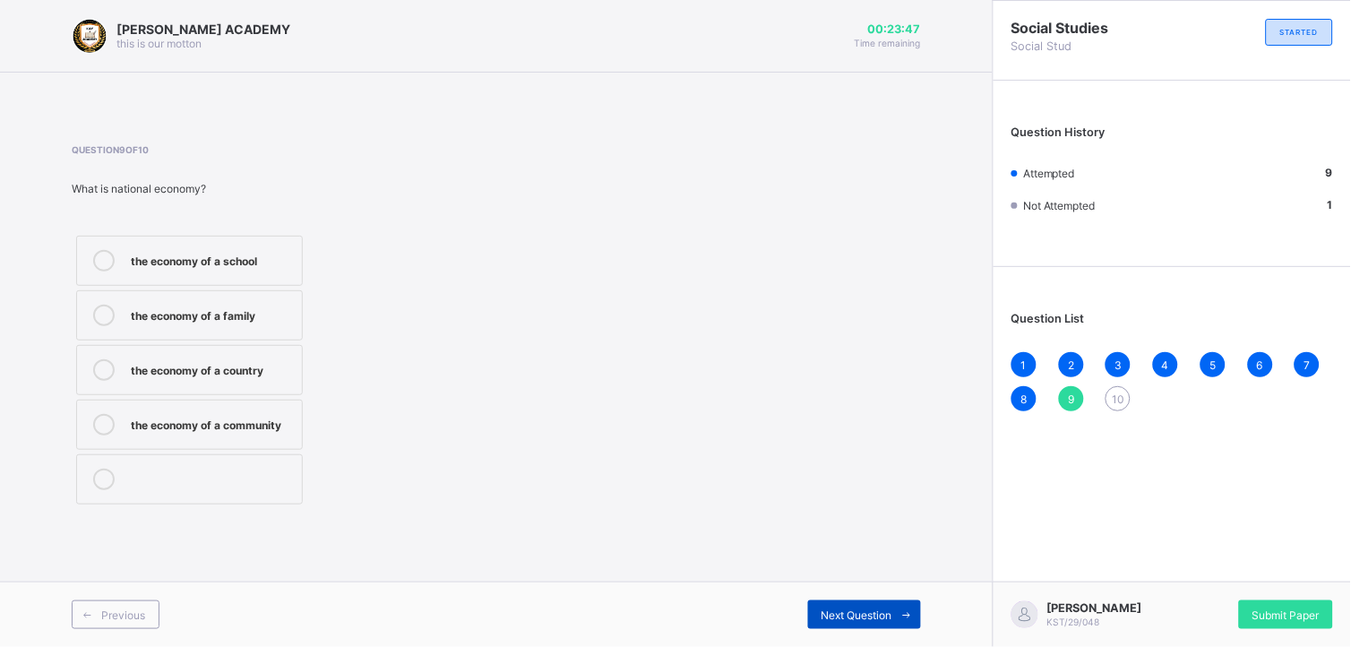
click at [835, 529] on span "Next Question" at bounding box center [857, 614] width 71 height 13
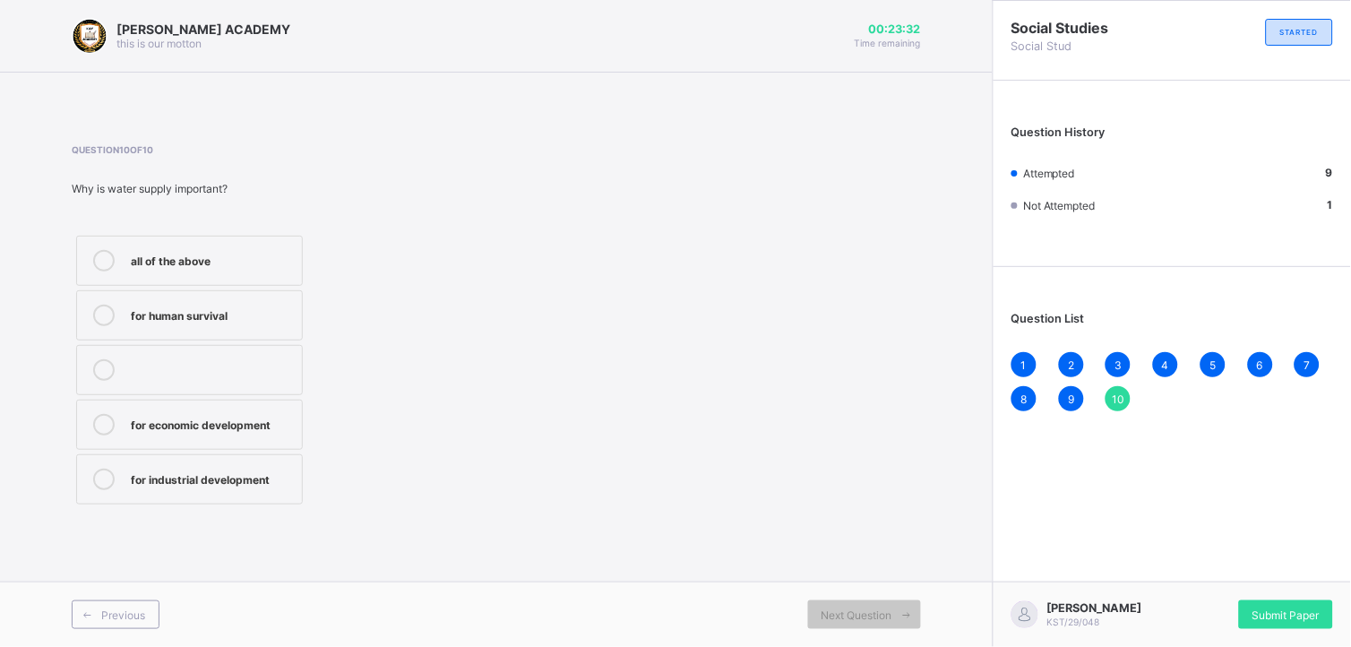
click at [216, 258] on div "all of the above" at bounding box center [212, 259] width 162 height 18
click at [1093, 529] on span "Submit Paper" at bounding box center [1286, 614] width 67 height 13
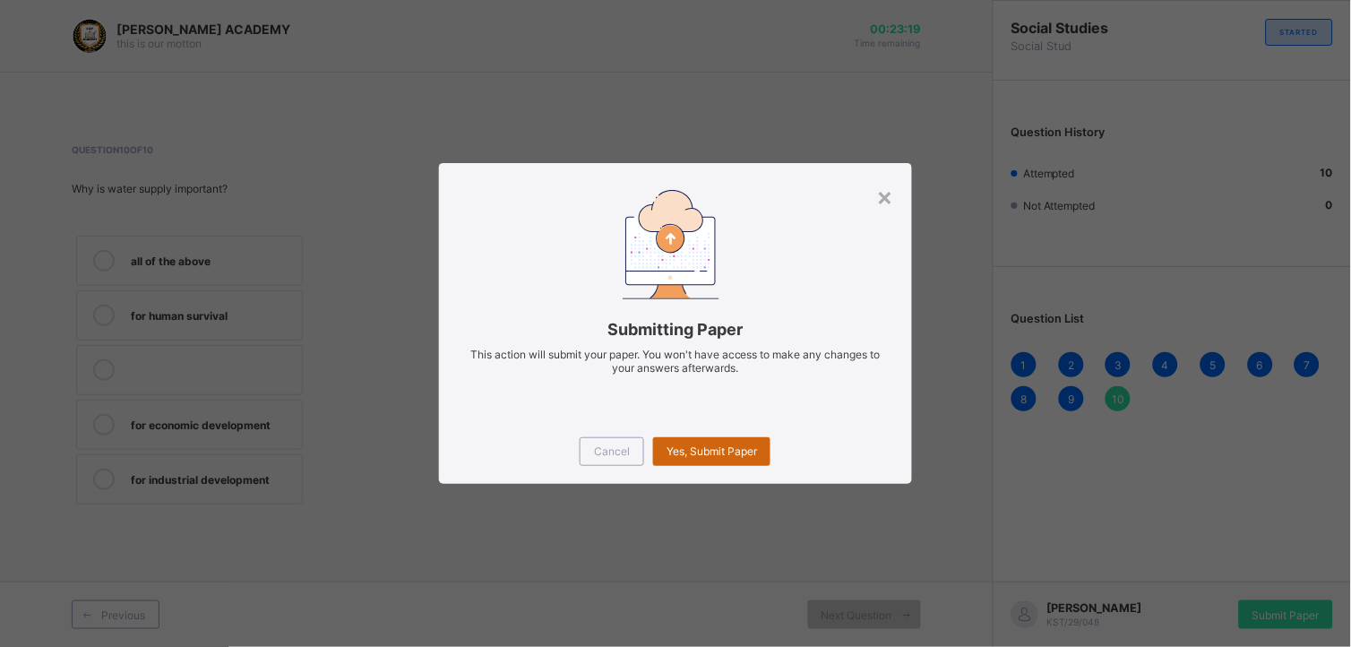
click at [700, 455] on span "Yes, Submit Paper" at bounding box center [712, 450] width 91 height 13
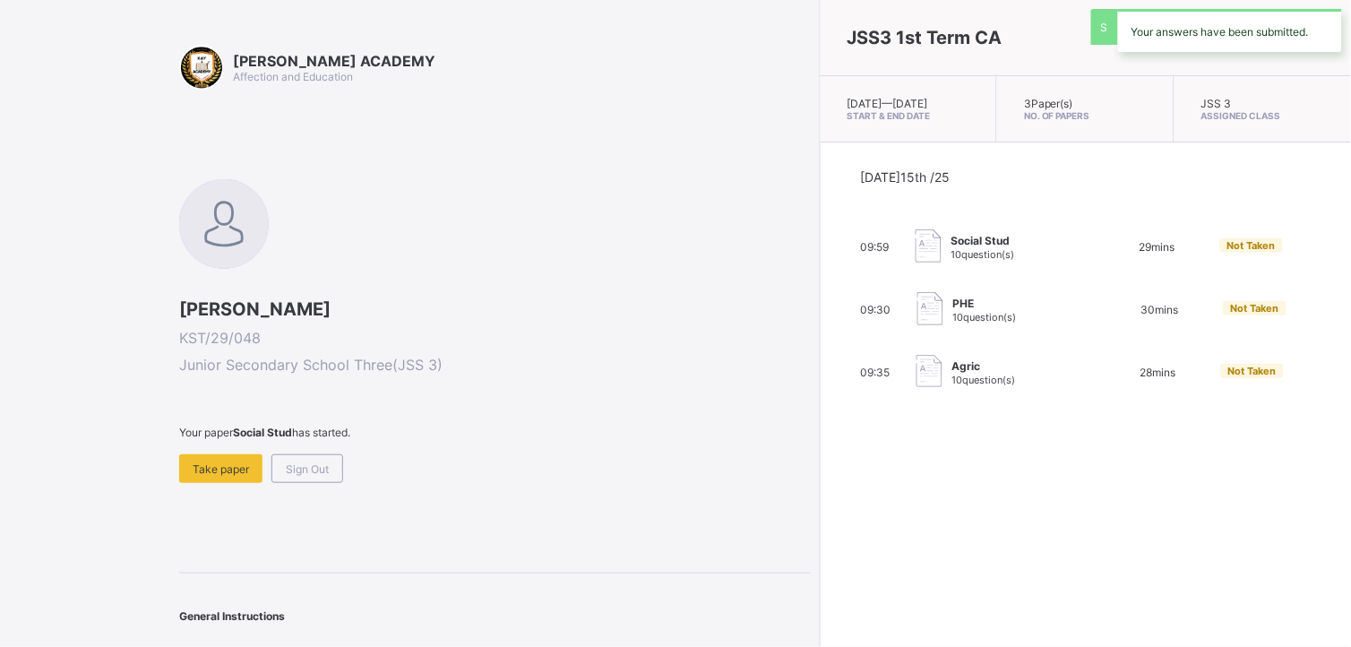
click at [820, 455] on div "JSS3 1st Term CA [DATE] — [DATE] Start & End Date 3 Paper(s) No. of Papers JSS …" at bounding box center [1085, 323] width 531 height 647
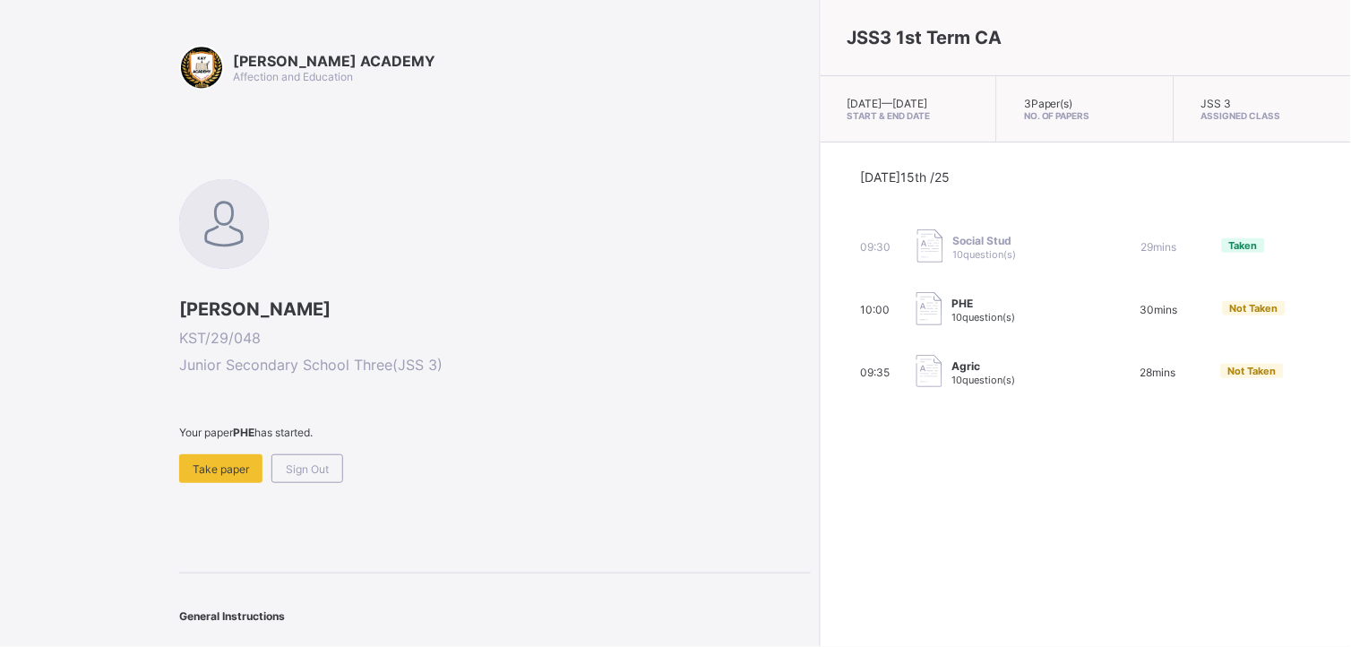
click at [917, 319] on img at bounding box center [930, 308] width 26 height 33
click at [952, 324] on span "10 question(s)" at bounding box center [984, 317] width 64 height 13
click at [206, 463] on span "Take paper" at bounding box center [221, 468] width 56 height 13
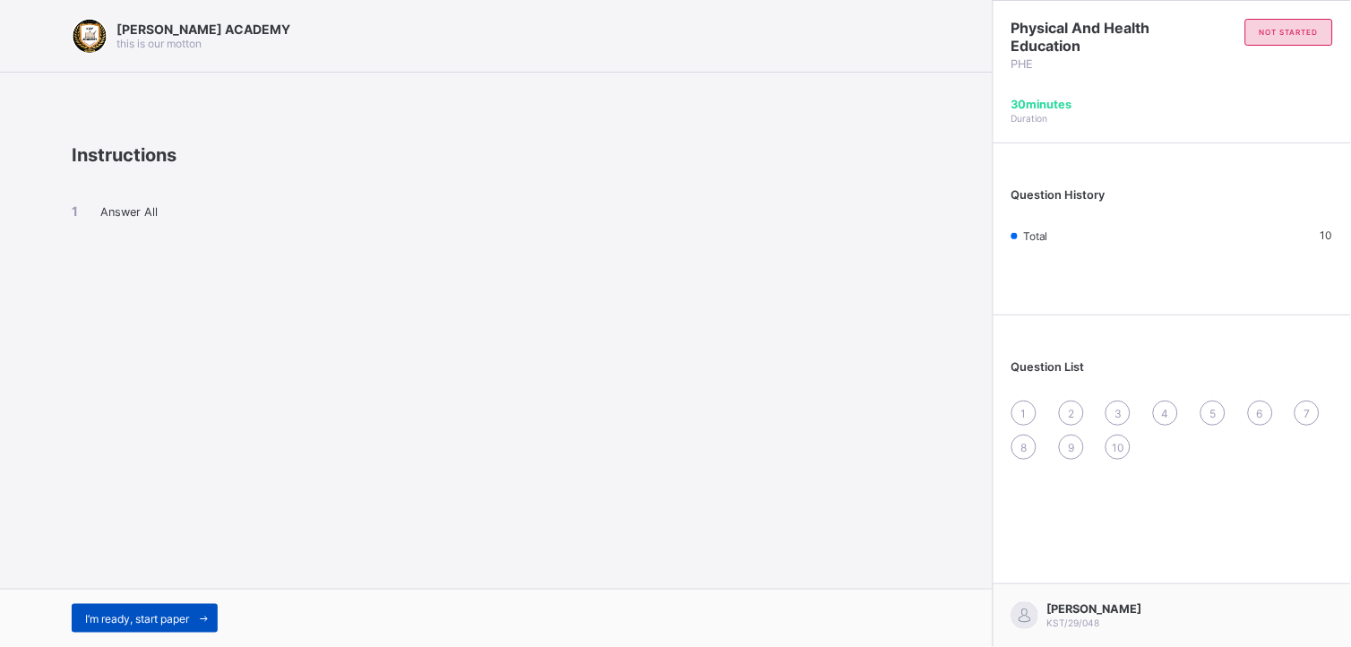
click at [145, 529] on span "I’m ready, start paper" at bounding box center [137, 618] width 104 height 13
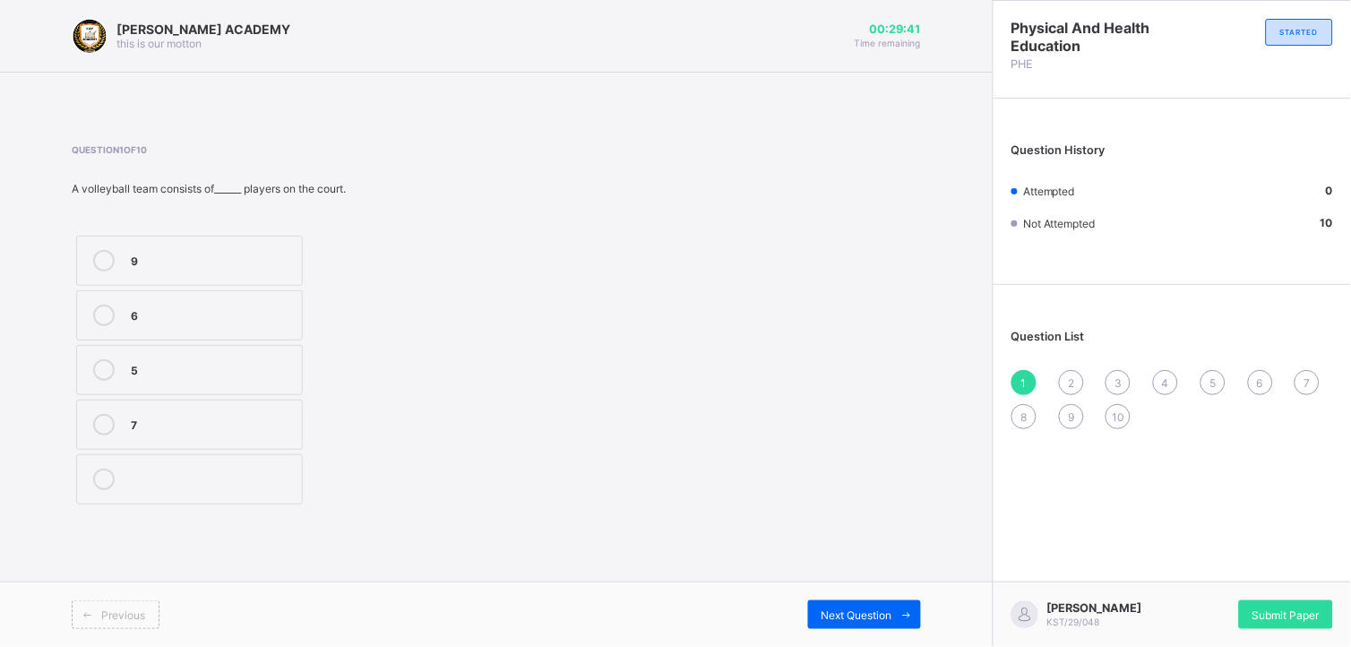
click at [117, 306] on div at bounding box center [104, 316] width 36 height 22
click at [820, 529] on div "Next Question" at bounding box center [864, 614] width 113 height 29
click at [212, 408] on label "grip" at bounding box center [189, 425] width 227 height 50
click at [848, 529] on div "Next Question" at bounding box center [864, 614] width 113 height 29
click at [249, 301] on label "release" at bounding box center [189, 315] width 227 height 50
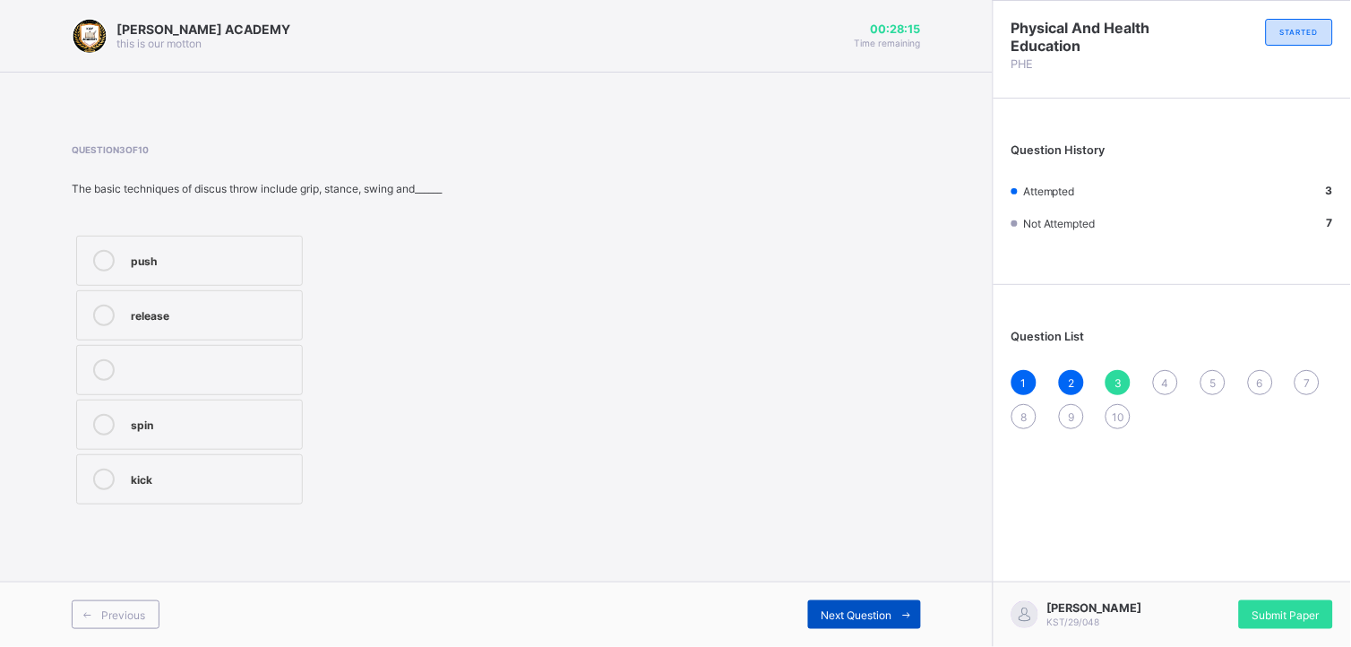
click at [867, 529] on span "Next Question" at bounding box center [857, 614] width 71 height 13
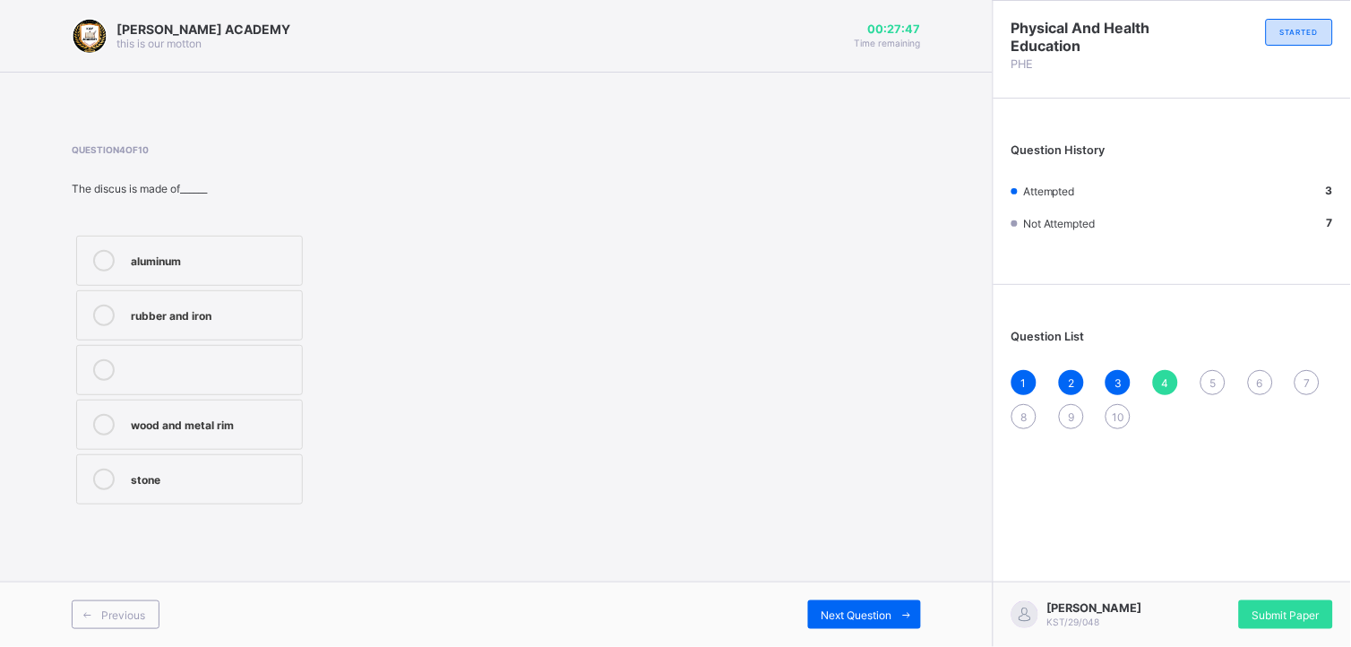
click at [143, 255] on div "aluminum" at bounding box center [212, 259] width 162 height 18
click at [835, 529] on div "Next Question" at bounding box center [864, 614] width 113 height 29
click at [224, 412] on label "shot" at bounding box center [189, 425] width 227 height 50
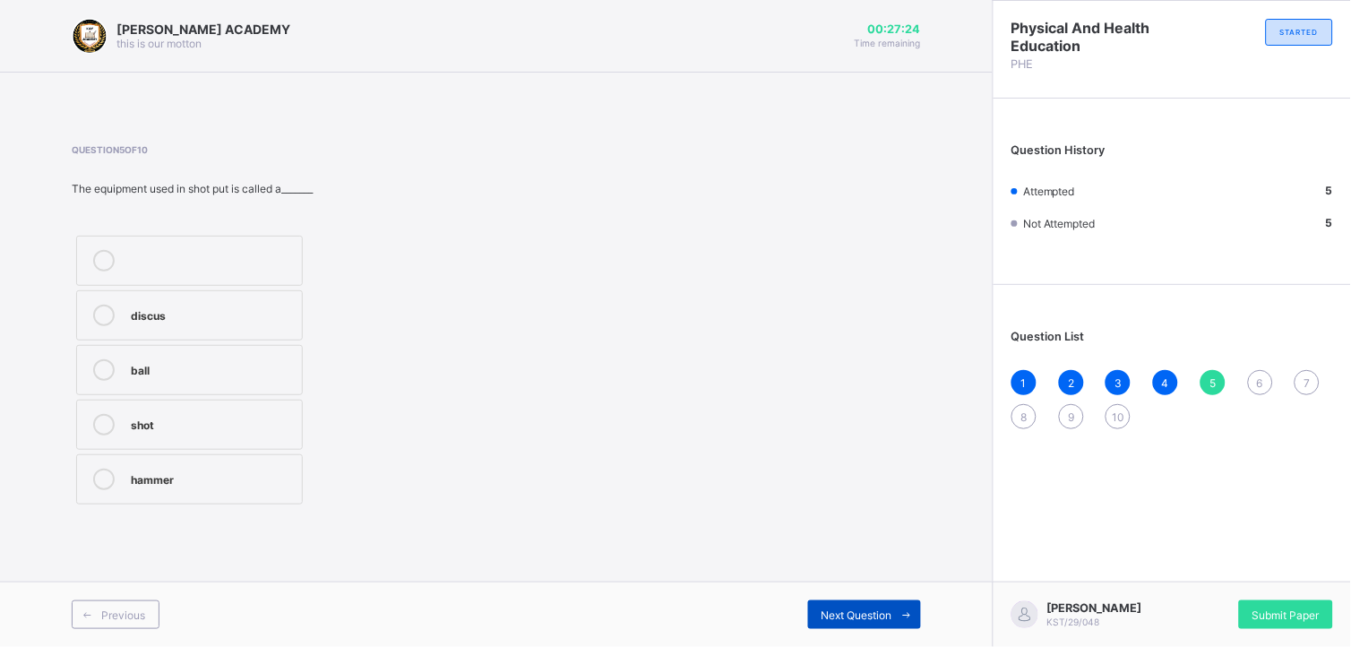
click at [845, 529] on span "Next Question" at bounding box center [857, 614] width 71 height 13
click at [260, 297] on label "jump-up" at bounding box center [189, 315] width 227 height 50
click at [840, 529] on span "Next Question" at bounding box center [857, 614] width 71 height 13
click at [247, 405] on label "one hand" at bounding box center [189, 425] width 227 height 50
click at [824, 529] on span "Next Question" at bounding box center [857, 614] width 71 height 13
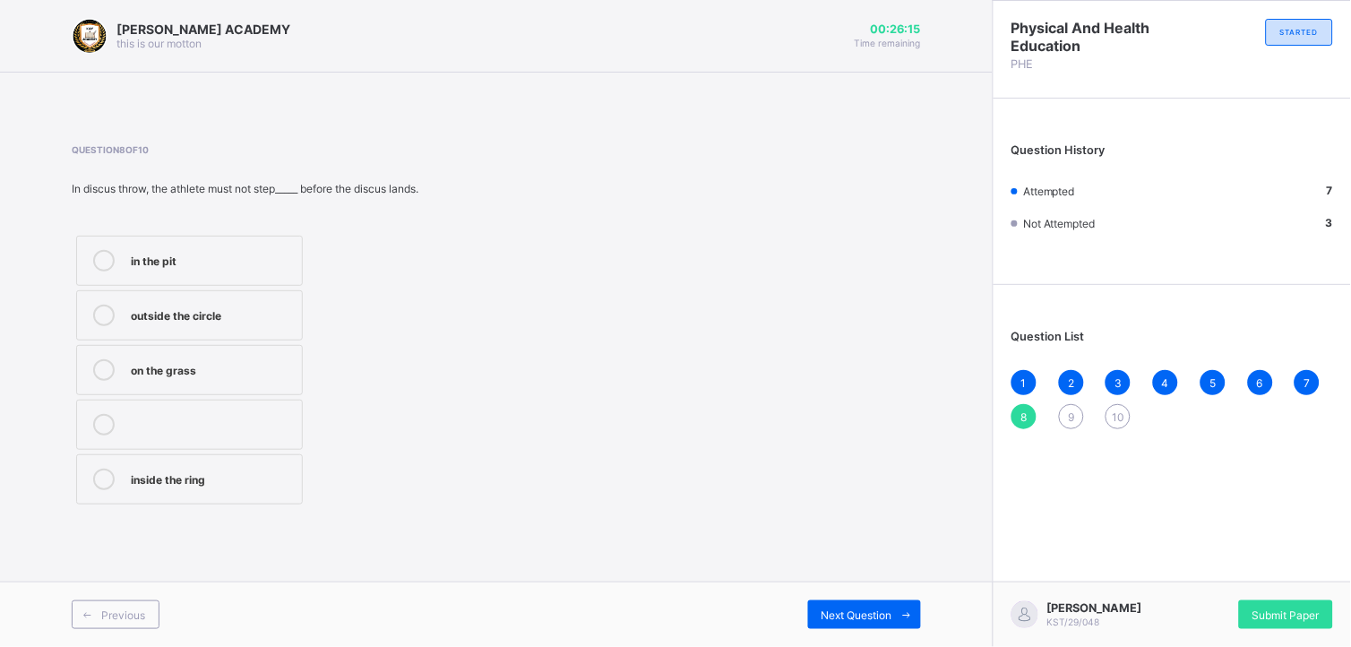
click at [211, 310] on div "outside the circle" at bounding box center [212, 314] width 162 height 18
click at [865, 529] on span "Next Question" at bounding box center [857, 614] width 71 height 13
click at [240, 356] on label "2.5" at bounding box center [189, 370] width 227 height 50
click at [829, 529] on span "Next Question" at bounding box center [857, 614] width 71 height 13
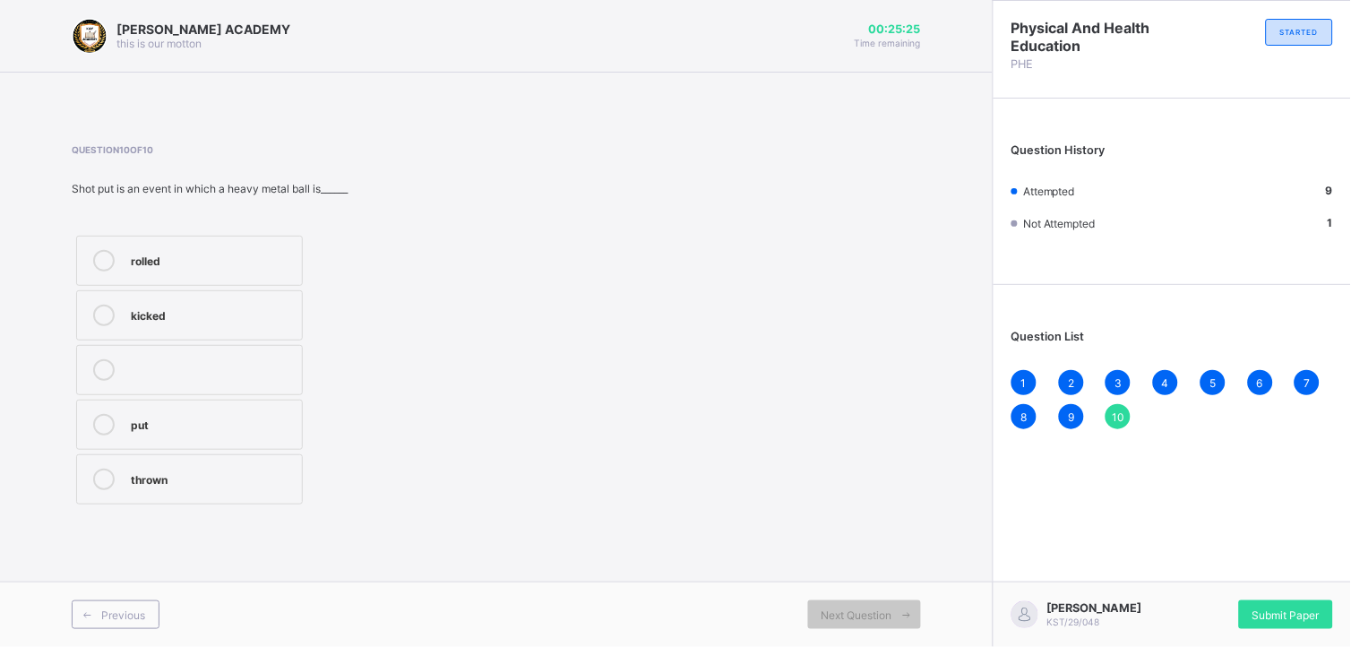
click at [197, 473] on div "thrown" at bounding box center [212, 478] width 162 height 18
click at [1093, 529] on span "Submit Paper" at bounding box center [1286, 614] width 67 height 13
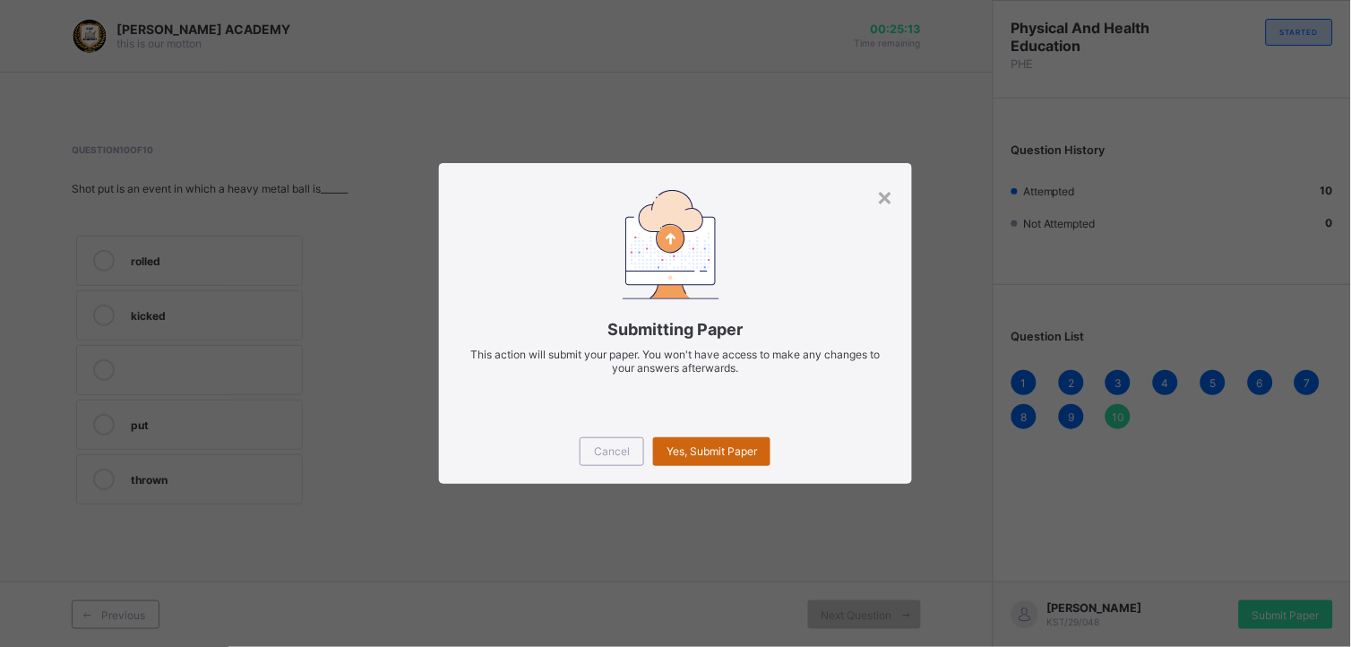
click at [719, 449] on span "Yes, Submit Paper" at bounding box center [712, 450] width 91 height 13
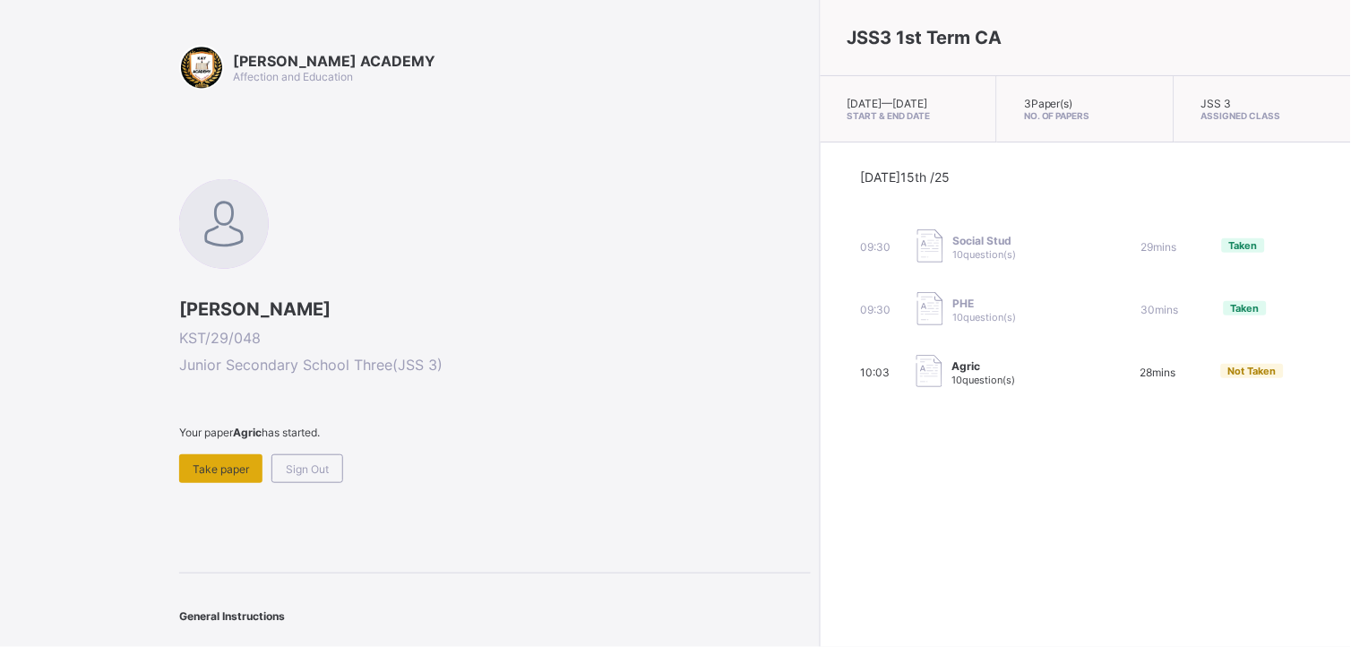
drag, startPoint x: 796, startPoint y: 385, endPoint x: 246, endPoint y: 461, distance: 554.5
click at [246, 462] on span "Take paper" at bounding box center [221, 468] width 56 height 13
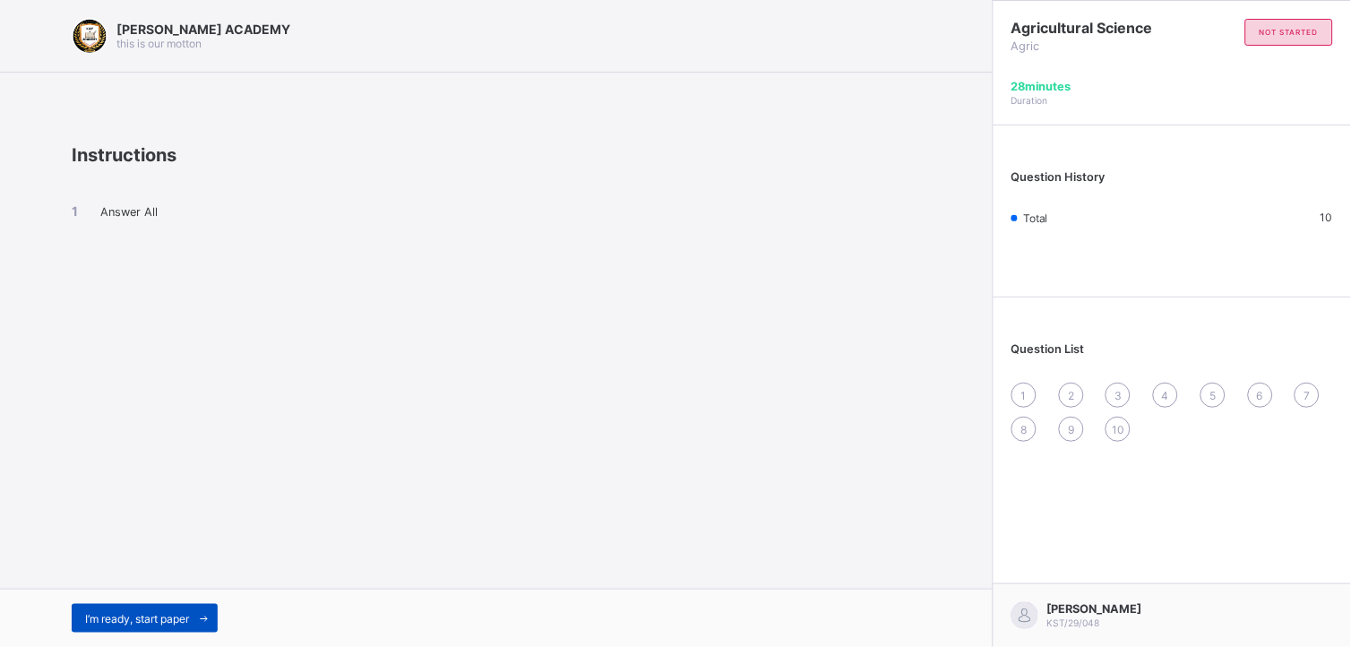
click at [165, 529] on span "I’m ready, start paper" at bounding box center [137, 618] width 104 height 13
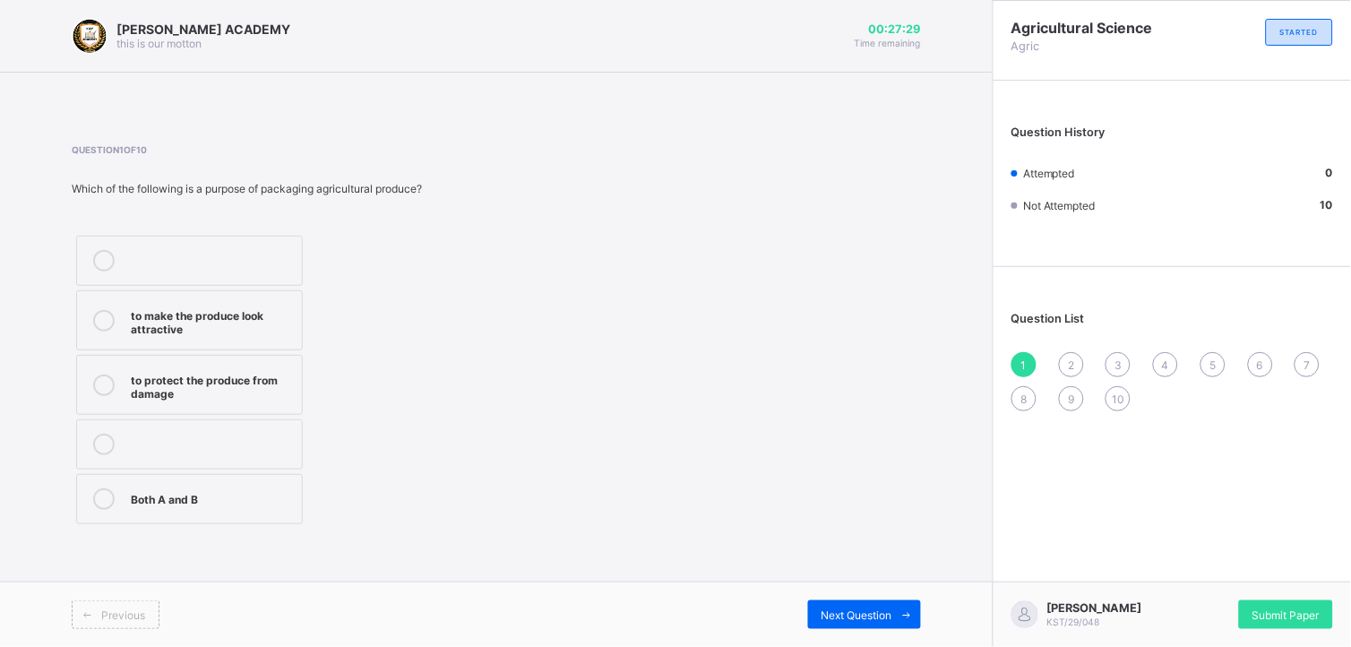
click at [159, 494] on div "Both A and B" at bounding box center [212, 497] width 162 height 18
click at [836, 529] on span "Next Question" at bounding box center [857, 614] width 71 height 13
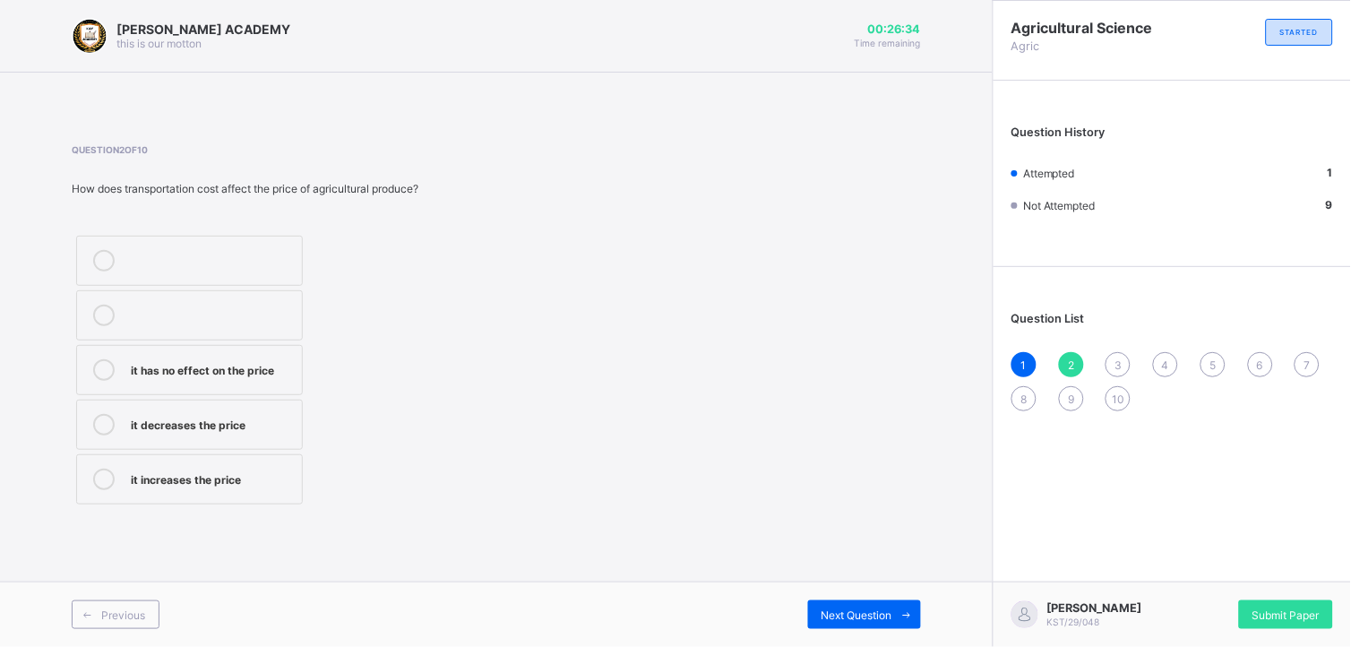
click at [176, 459] on label "it increases the price" at bounding box center [189, 479] width 227 height 50
click at [824, 529] on span "Next Question" at bounding box center [857, 614] width 71 height 13
click at [287, 360] on div "Both A and B" at bounding box center [212, 368] width 162 height 18
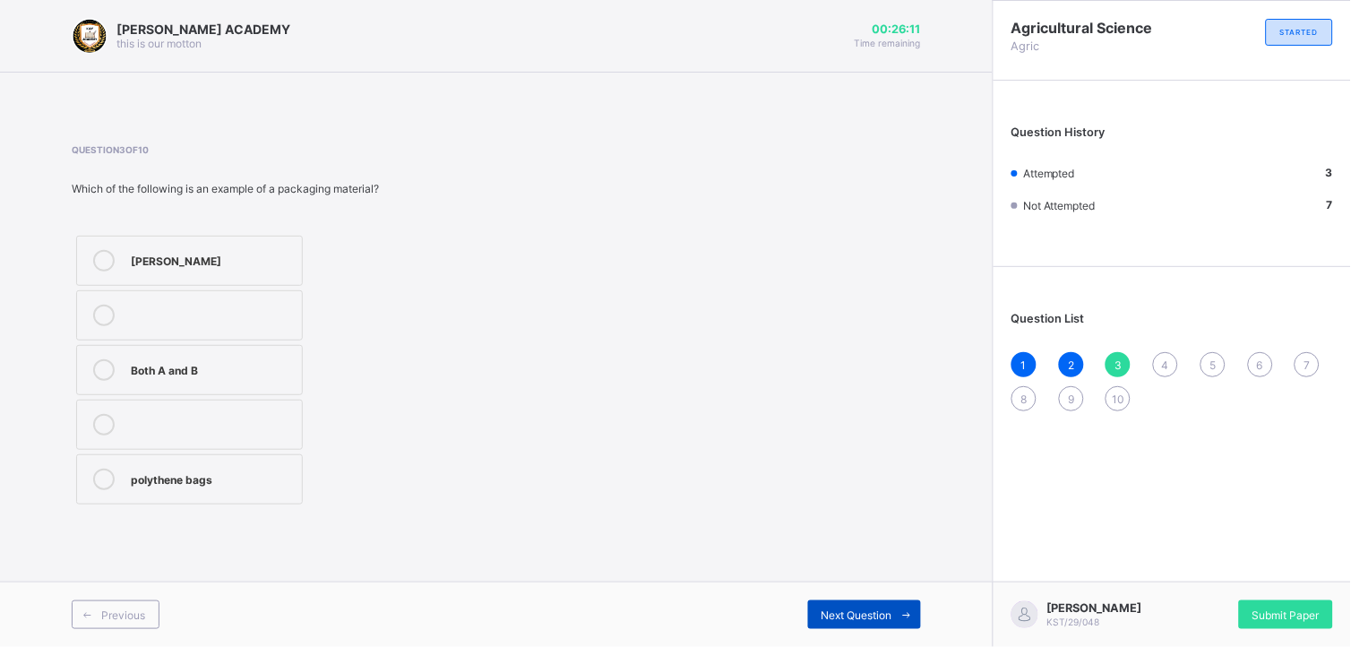
click at [847, 529] on div "Next Question" at bounding box center [864, 614] width 113 height 29
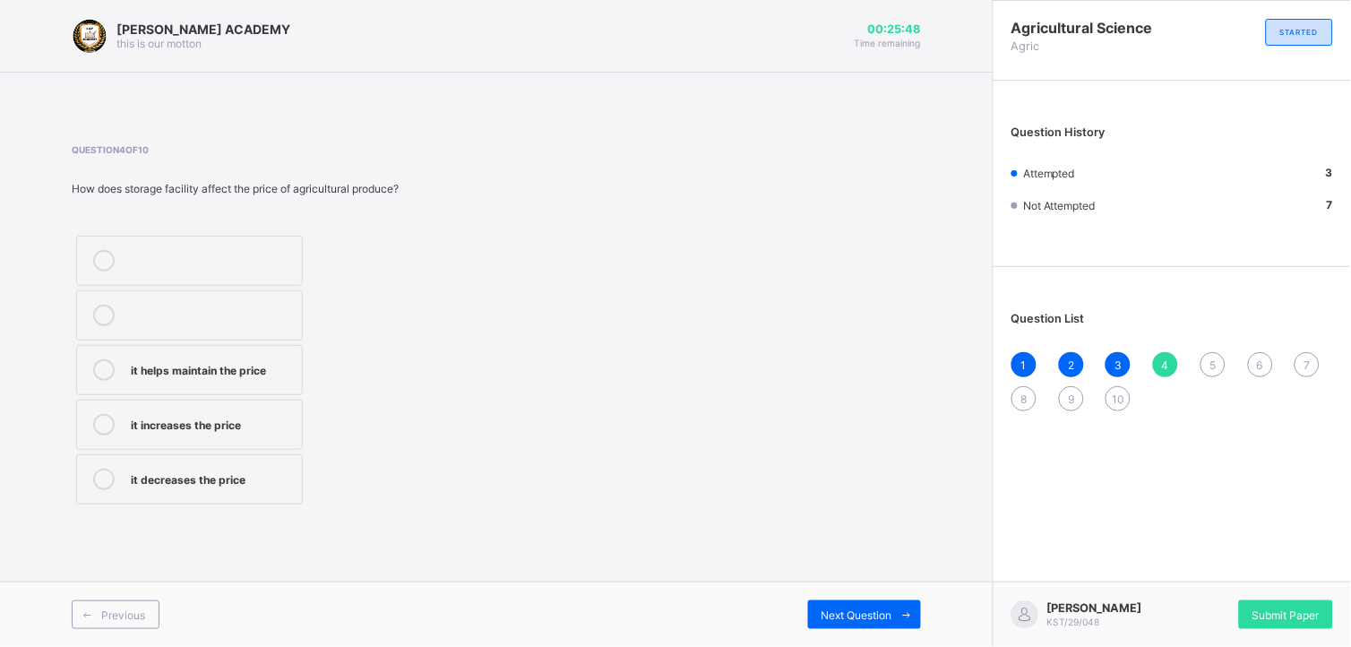
click at [289, 362] on div "it helps maintain the price" at bounding box center [212, 368] width 162 height 18
click at [832, 529] on span "Next Question" at bounding box center [857, 614] width 71 height 13
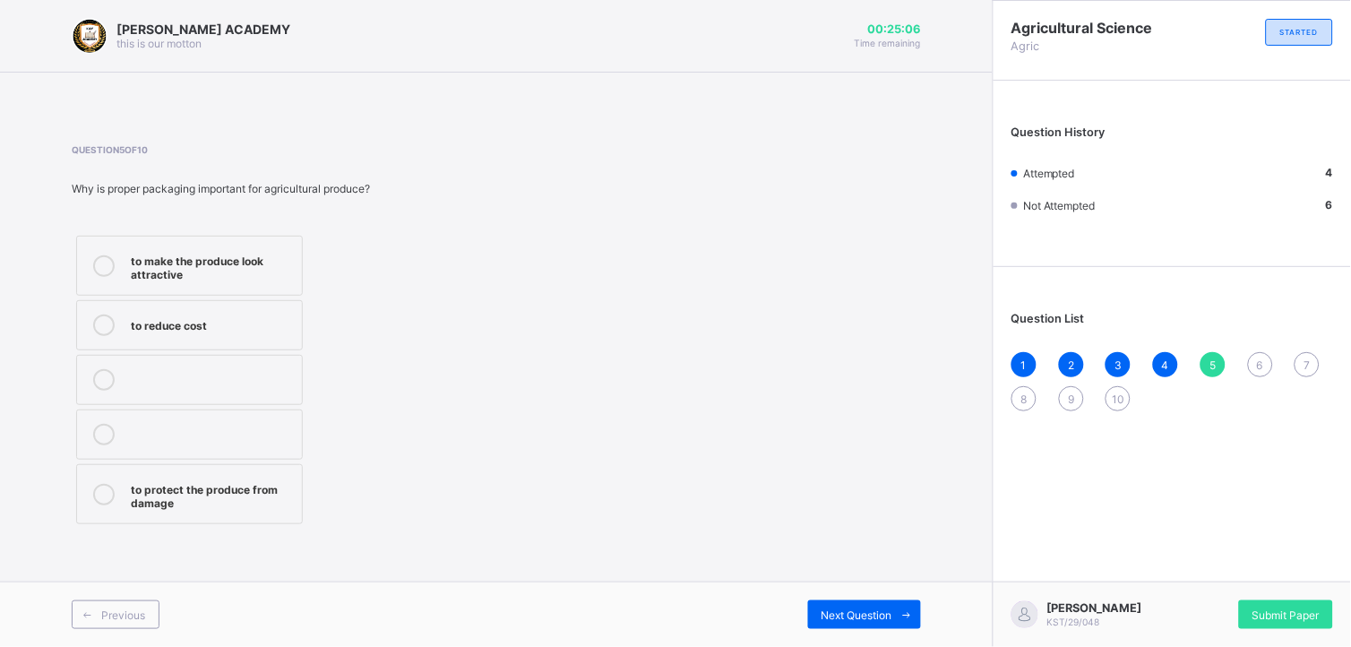
click at [267, 481] on div "to protect the produce from damage" at bounding box center [212, 494] width 162 height 31
click at [822, 529] on span "Next Question" at bounding box center [857, 614] width 71 height 13
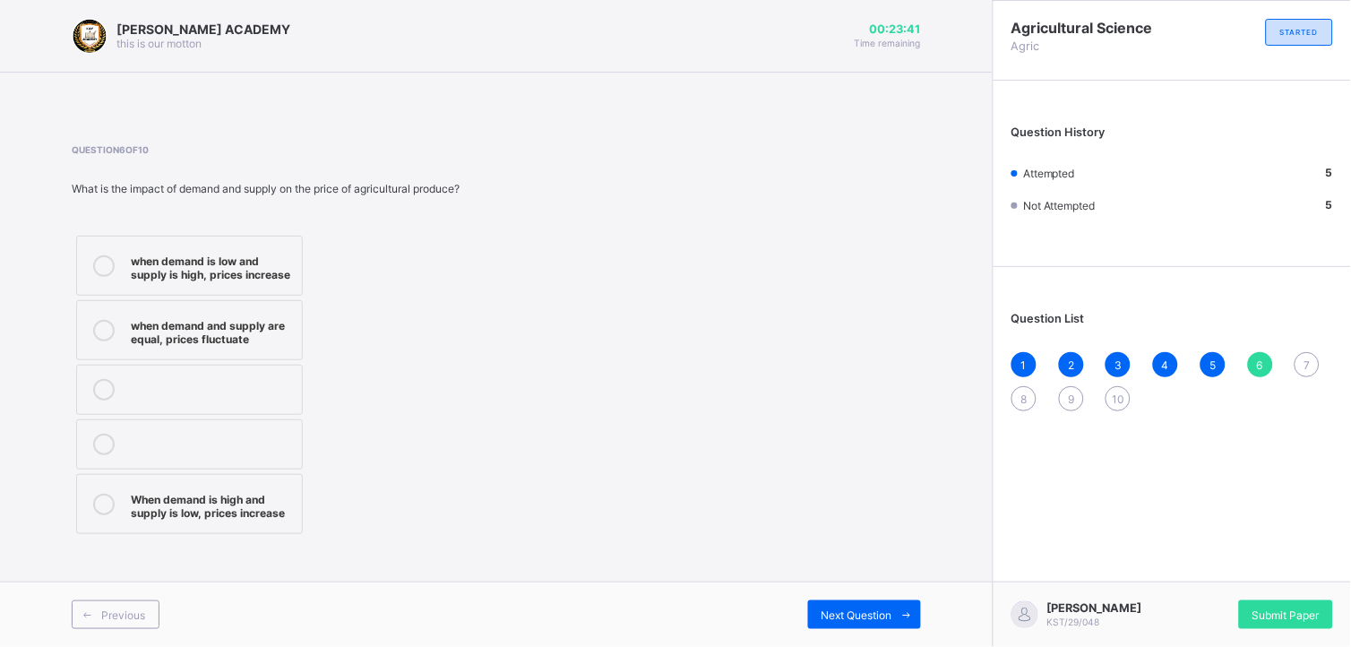
click at [249, 517] on label "When demand is high and supply is low, prices increase" at bounding box center [189, 504] width 227 height 60
click at [872, 529] on span "Next Question" at bounding box center [857, 614] width 71 height 13
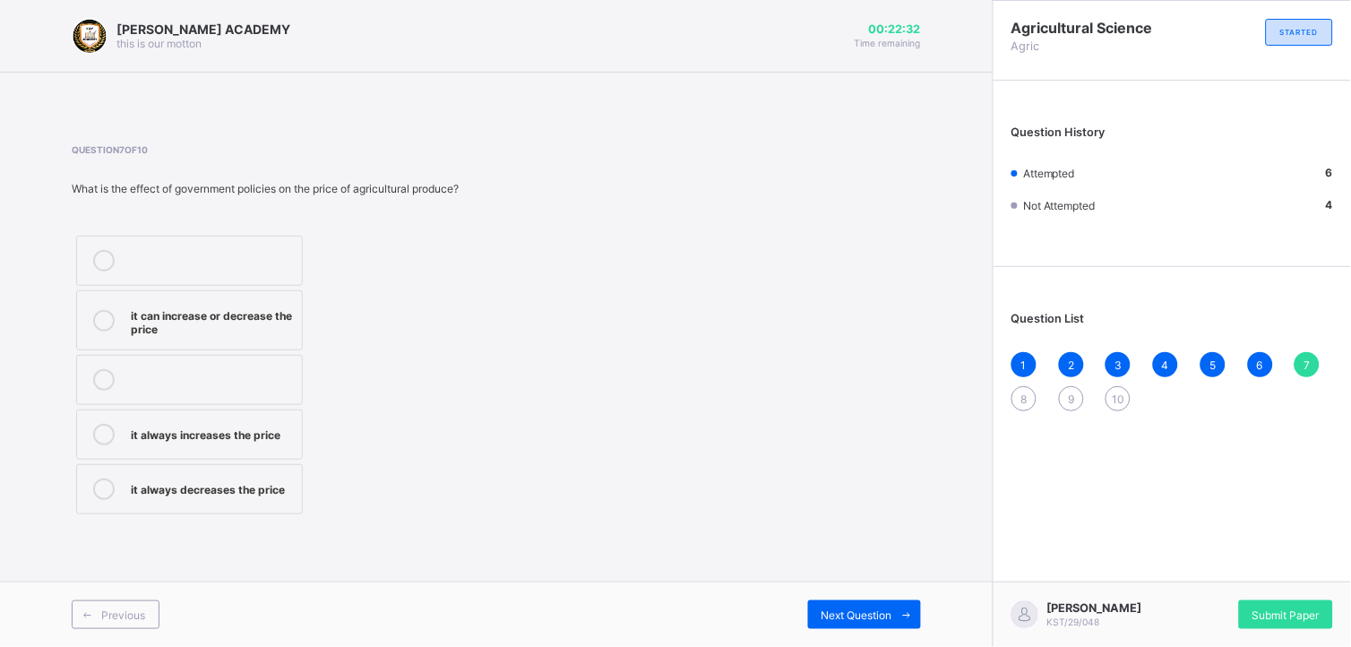
click at [239, 307] on div "it can increase or decrease the price" at bounding box center [212, 320] width 162 height 31
click at [811, 529] on div "Next Question" at bounding box center [864, 614] width 113 height 29
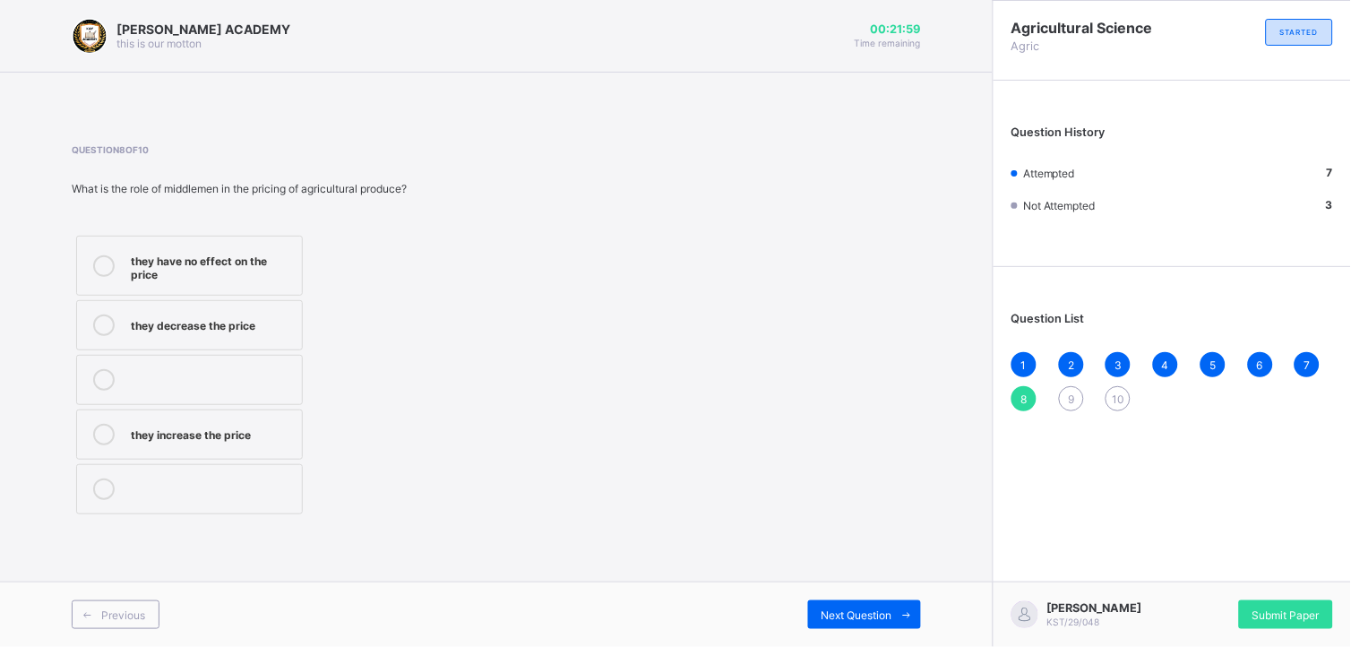
click at [151, 446] on label "they increase the price" at bounding box center [189, 435] width 227 height 50
click at [876, 529] on span "Next Question" at bounding box center [857, 614] width 71 height 13
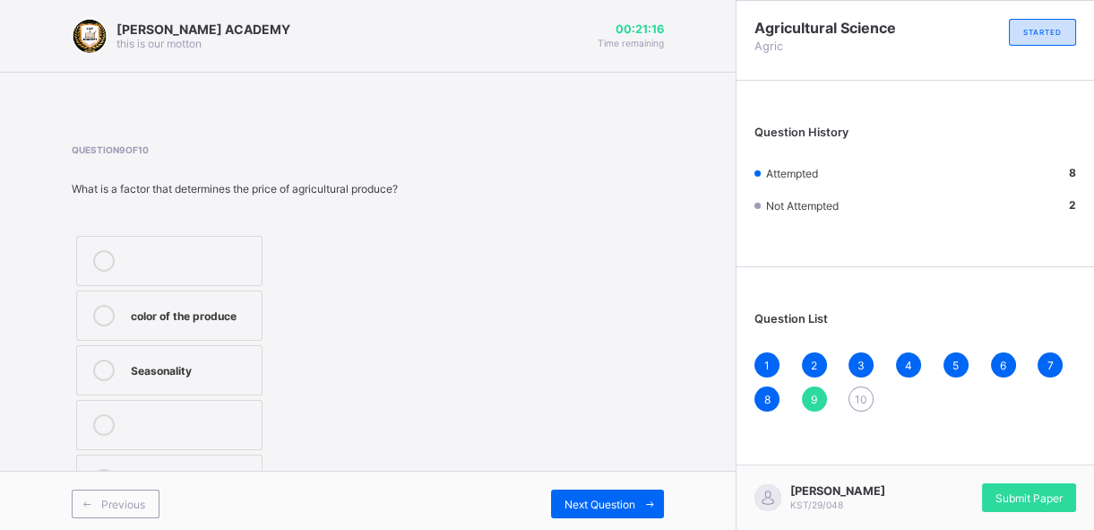
click at [248, 462] on label "Both A and B" at bounding box center [169, 479] width 186 height 50
click at [603, 506] on span "Next Question" at bounding box center [600, 503] width 71 height 13
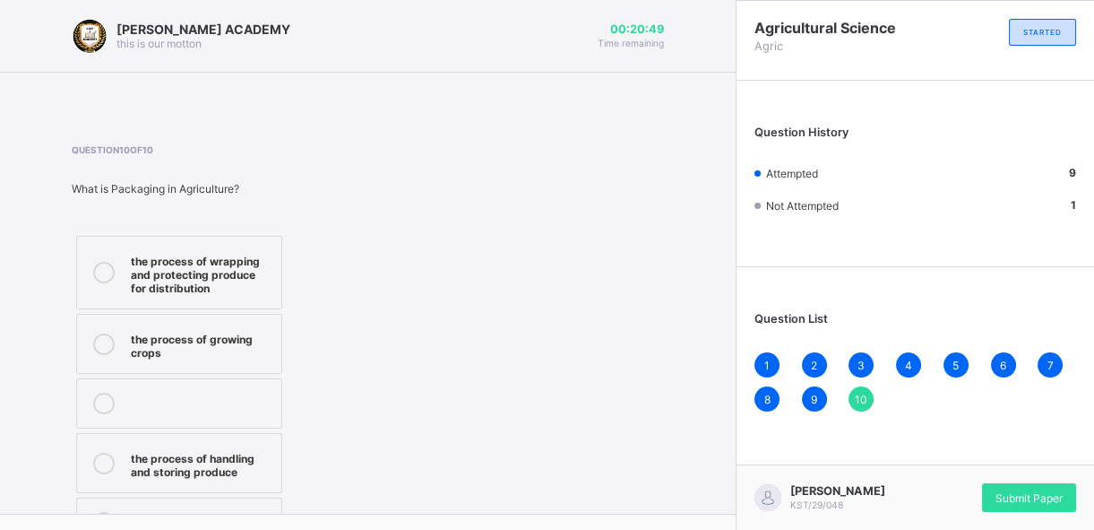
click at [154, 272] on div "the process of wrapping and protecting produce for distribution" at bounding box center [202, 272] width 142 height 45
click at [1003, 496] on span "Submit Paper" at bounding box center [1029, 497] width 67 height 13
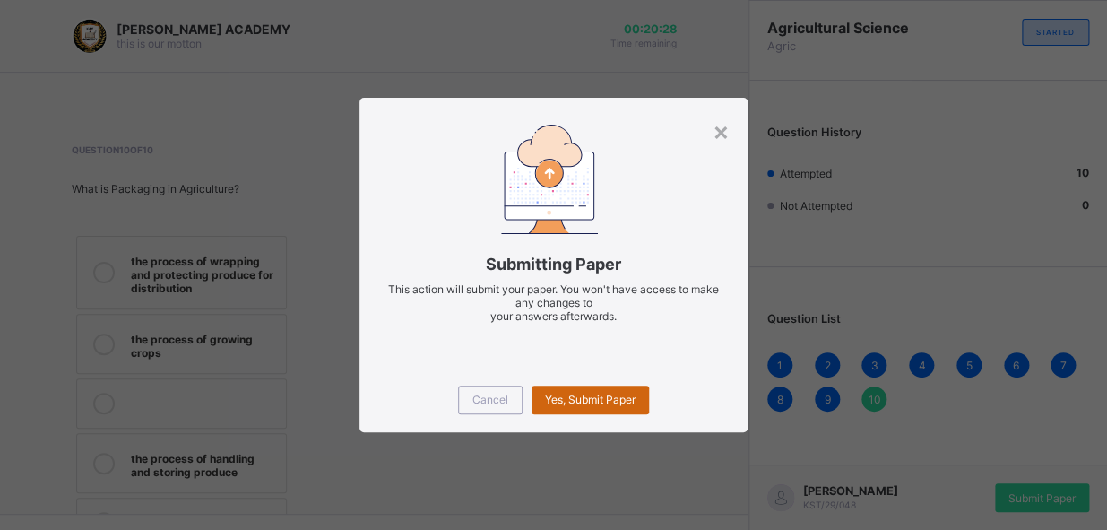
click at [621, 394] on span "Yes, Submit Paper" at bounding box center [590, 399] width 91 height 13
click at [621, 395] on span "Yes, Submit Paper" at bounding box center [590, 399] width 91 height 13
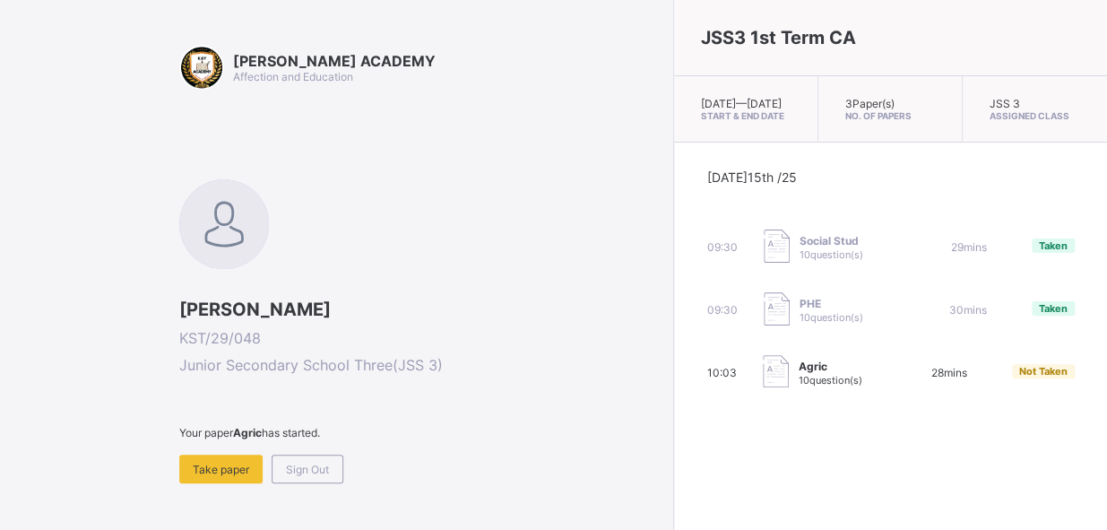
click at [763, 387] on div "Agric 10 question(s)" at bounding box center [825, 373] width 124 height 36
click at [196, 467] on span "Take paper" at bounding box center [221, 468] width 56 height 13
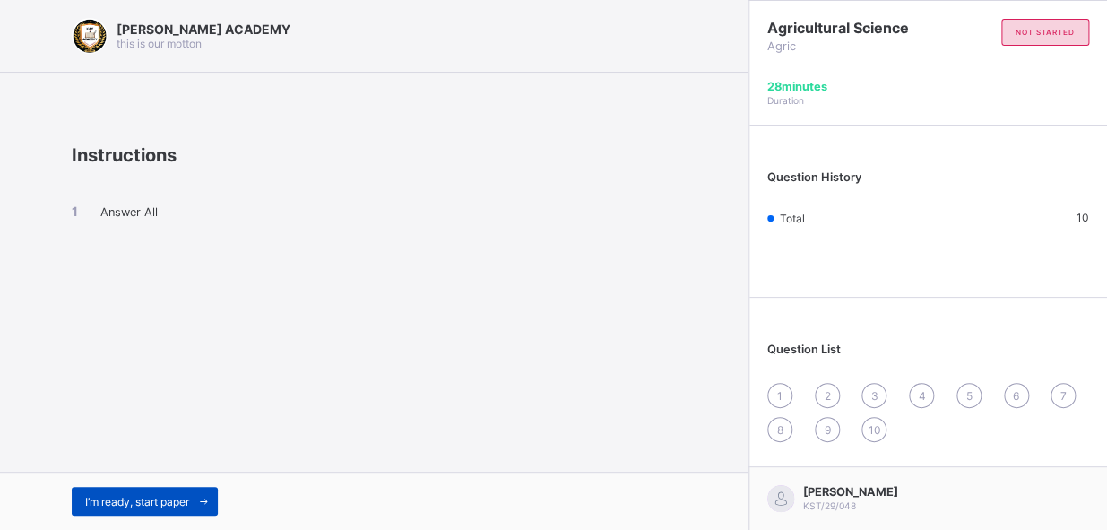
click at [112, 502] on span "I’m ready, start paper" at bounding box center [137, 501] width 104 height 13
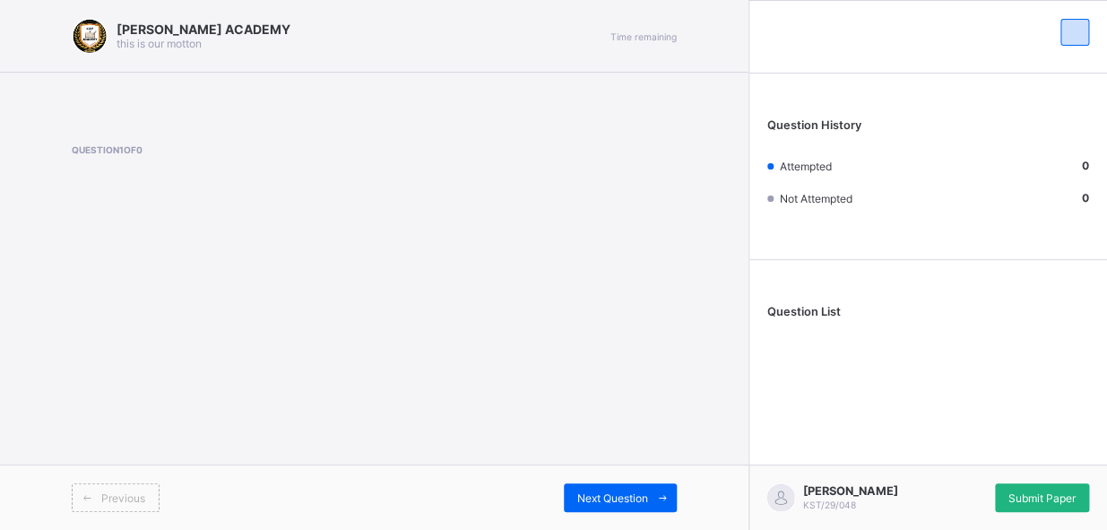
click at [1027, 491] on span "Submit Paper" at bounding box center [1041, 497] width 67 height 13
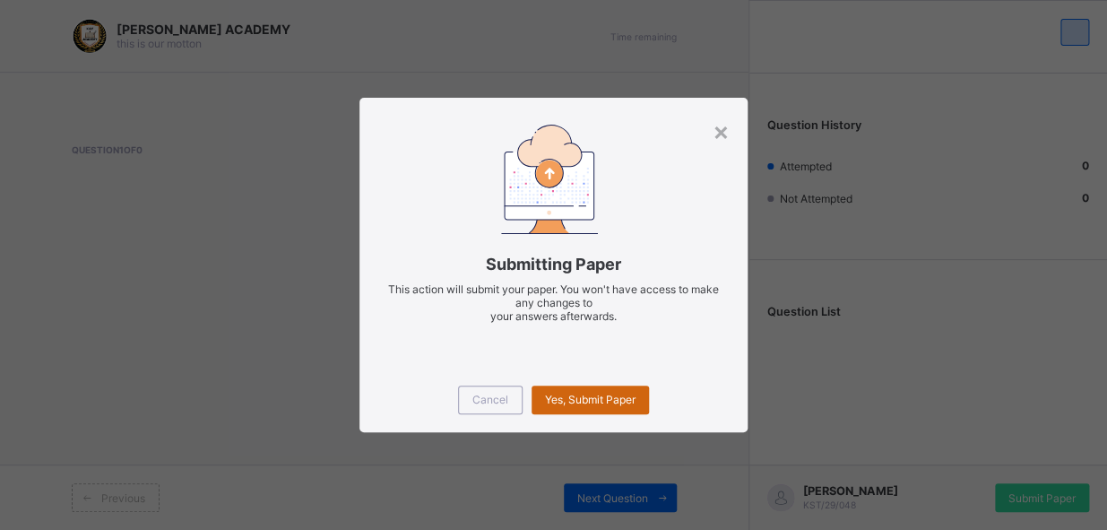
click at [594, 398] on span "Yes, Submit Paper" at bounding box center [590, 399] width 91 height 13
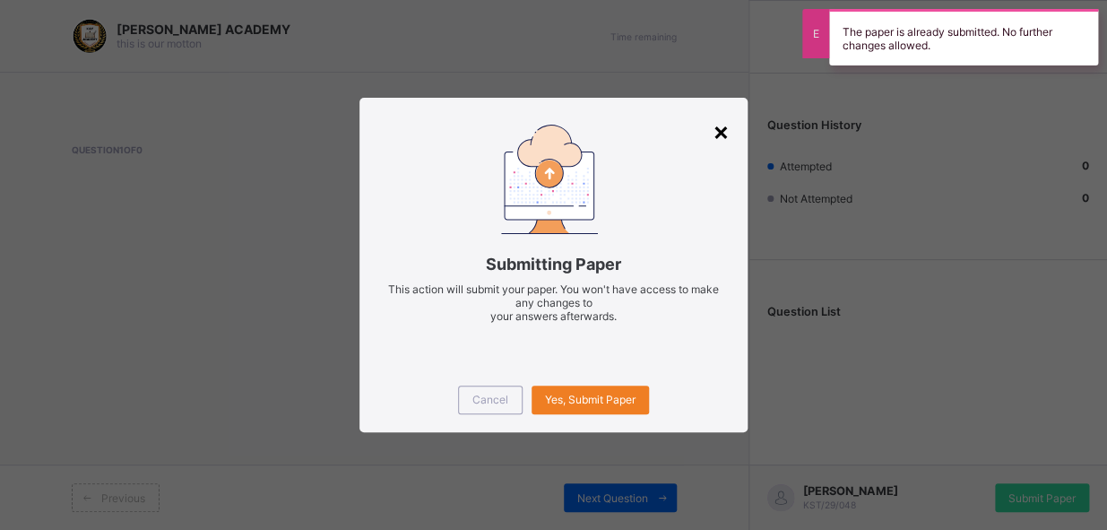
click at [725, 129] on div "×" at bounding box center [720, 131] width 17 height 30
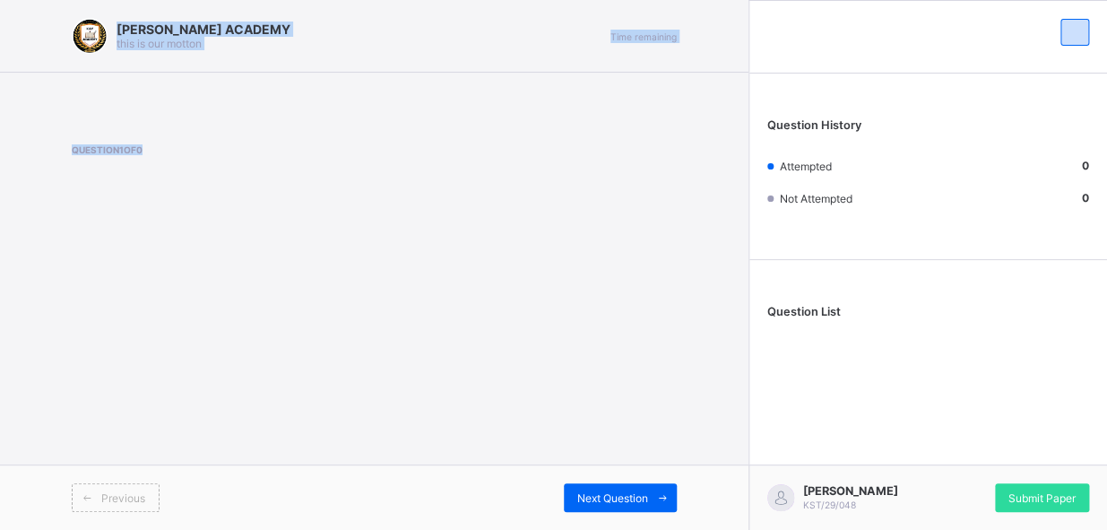
drag, startPoint x: 4, startPoint y: 312, endPoint x: 4, endPoint y: -57, distance: 369.2
click at [4, 0] on html "[PERSON_NAME] ACADEMY this is our [PERSON_NAME] Time remaining Question 1 of 0 …" at bounding box center [553, 265] width 1107 height 530
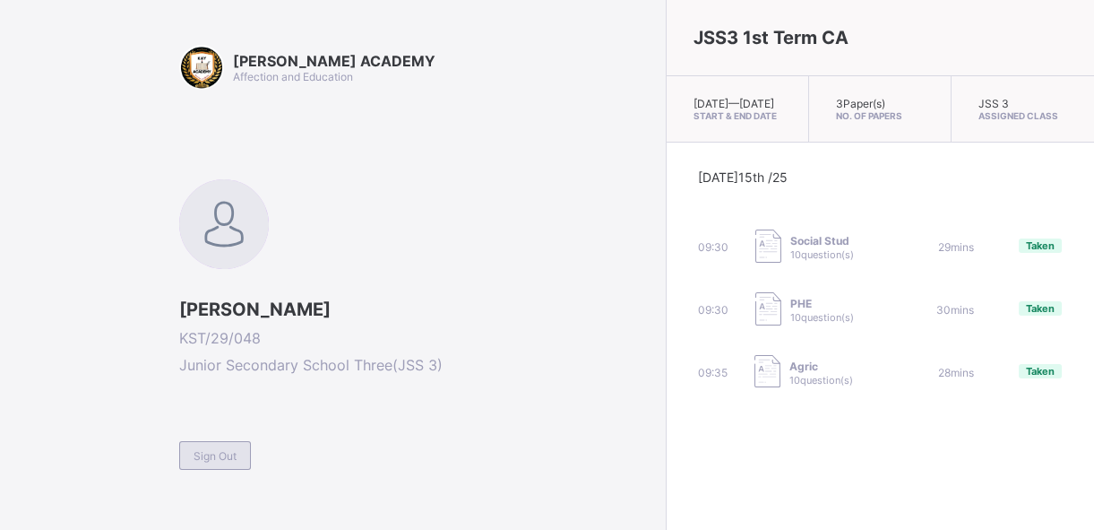
click at [213, 445] on div "Sign Out" at bounding box center [215, 455] width 72 height 29
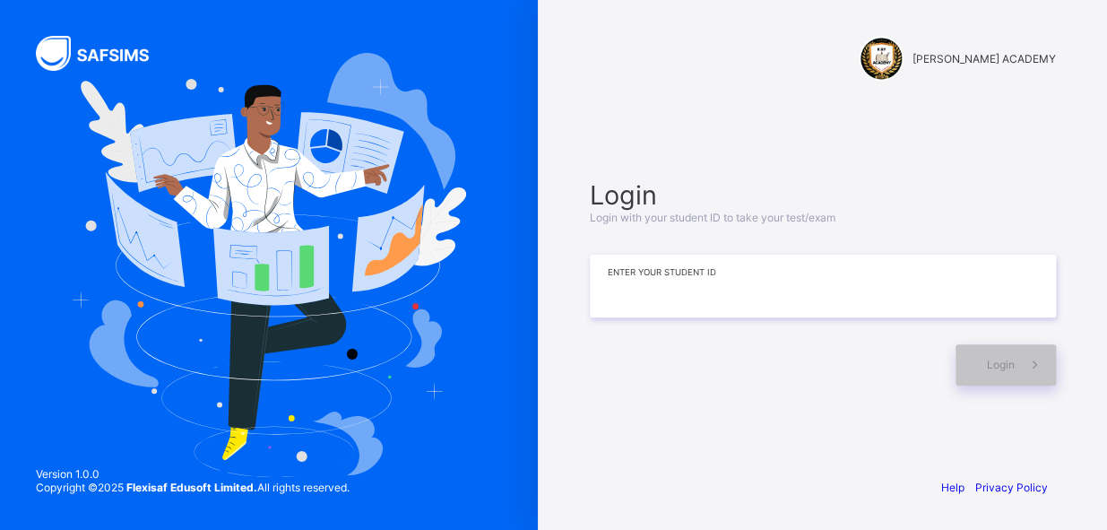
click at [652, 279] on input at bounding box center [823, 286] width 466 height 63
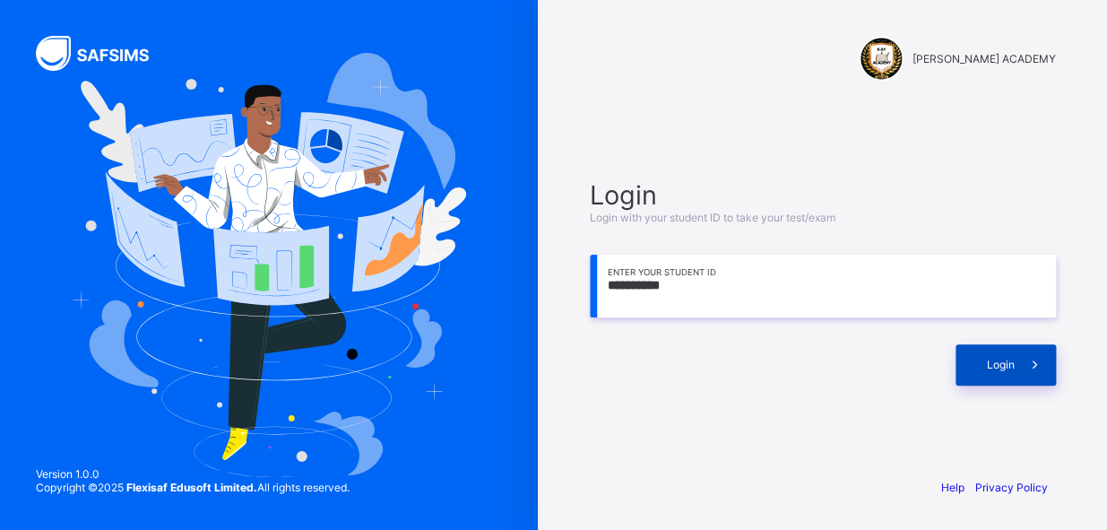
type input "**********"
click at [1035, 358] on icon at bounding box center [1034, 364] width 19 height 17
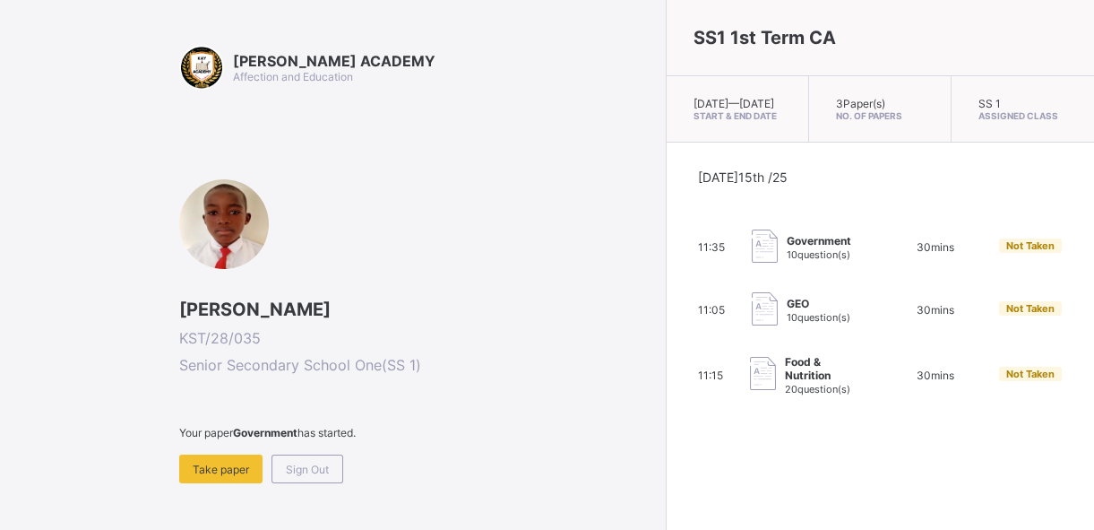
click at [763, 317] on div "GEO 10 question(s)" at bounding box center [812, 310] width 120 height 36
click at [763, 318] on div "GEO 10 question(s)" at bounding box center [812, 310] width 120 height 36
click at [763, 317] on div "GEO 10 question(s)" at bounding box center [812, 310] width 120 height 36
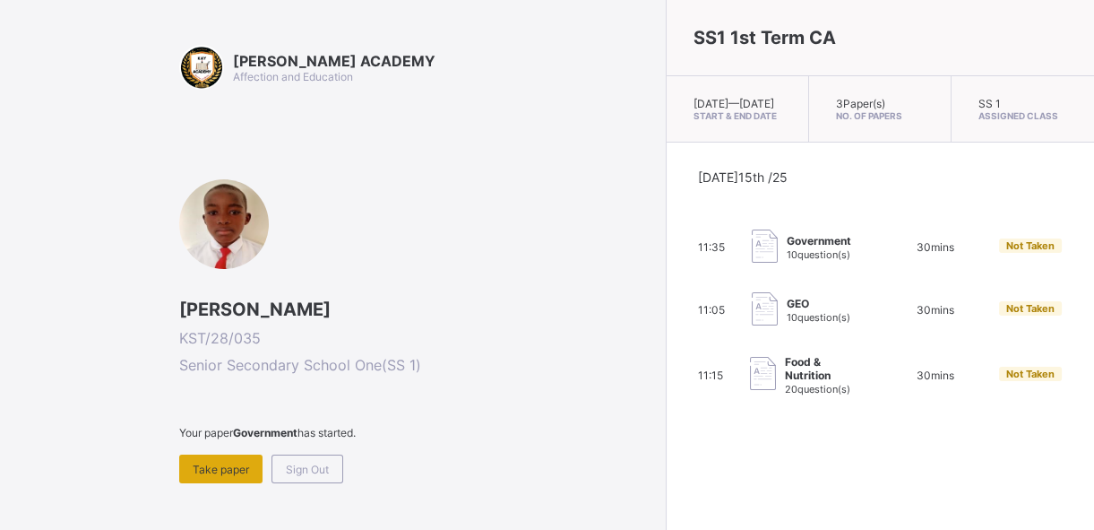
click at [219, 462] on span "Take paper" at bounding box center [221, 468] width 56 height 13
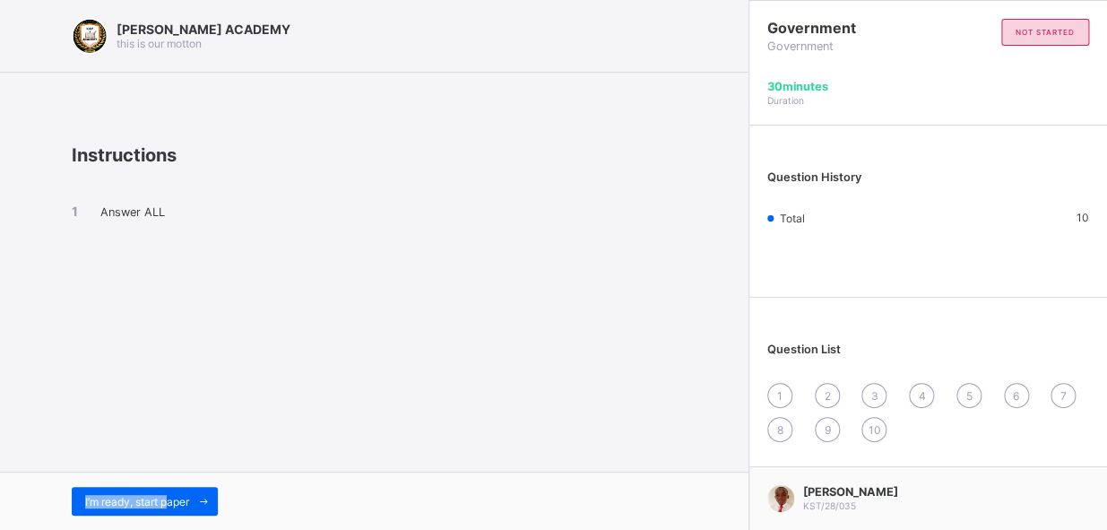
drag, startPoint x: 165, startPoint y: 430, endPoint x: 167, endPoint y: 479, distance: 49.3
click at [167, 479] on div "[PERSON_NAME] ACADEMY this is our [PERSON_NAME] Instructions Answer ALL I’m rea…" at bounding box center [374, 265] width 748 height 530
click at [167, 479] on div "I’m ready, start paper" at bounding box center [374, 500] width 748 height 58
click at [165, 495] on span "I’m ready, start paper" at bounding box center [137, 501] width 104 height 13
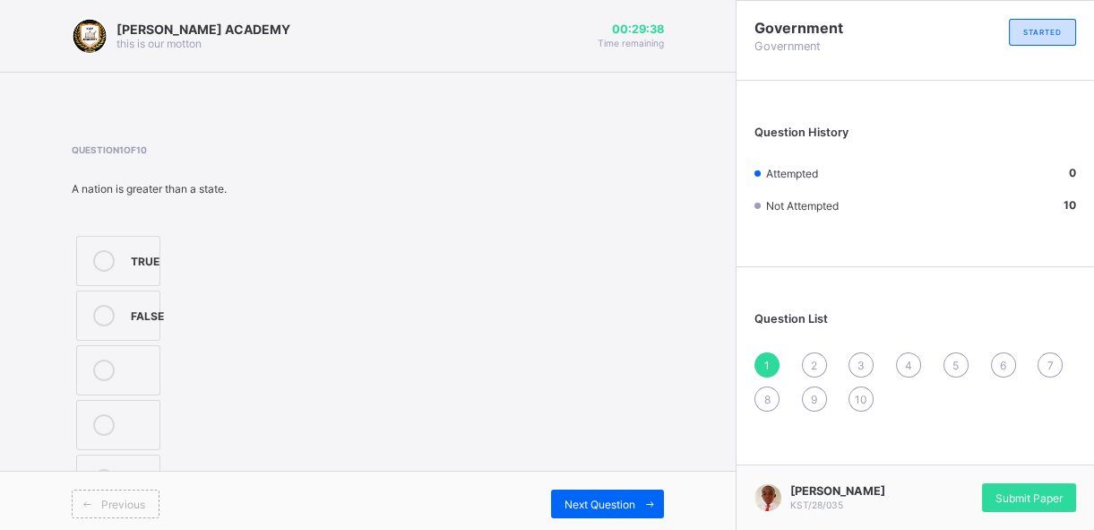
click at [126, 251] on label "TRUE" at bounding box center [118, 261] width 84 height 50
click at [635, 509] on span "Next Question" at bounding box center [600, 503] width 71 height 13
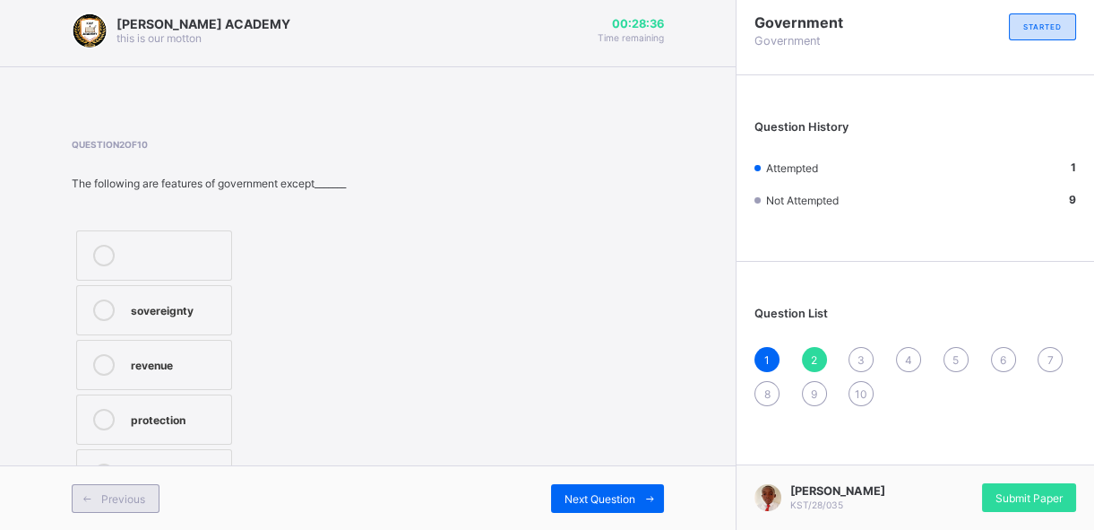
click at [128, 502] on span "Previous" at bounding box center [123, 498] width 44 height 13
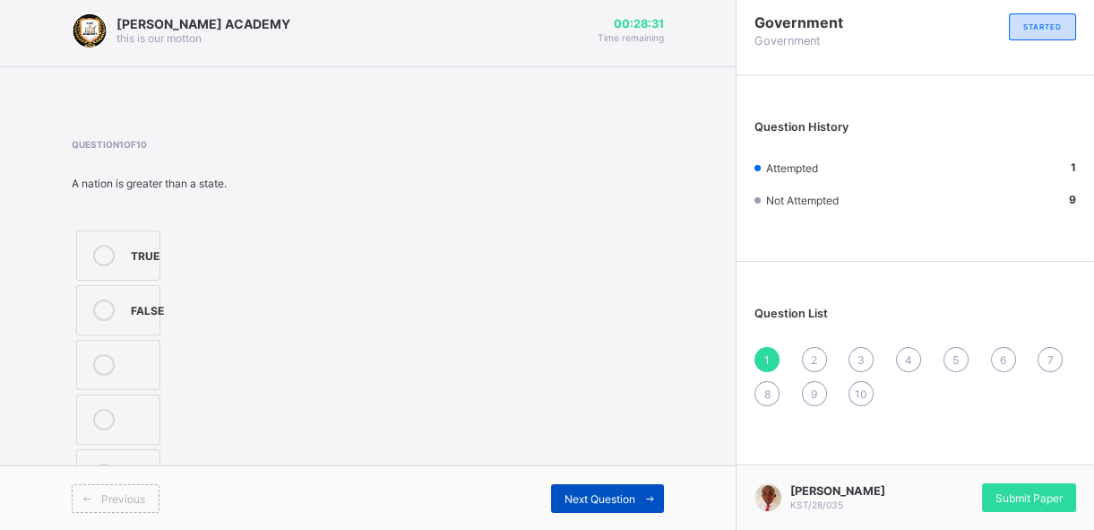
click at [610, 485] on div "Next Question" at bounding box center [607, 498] width 113 height 29
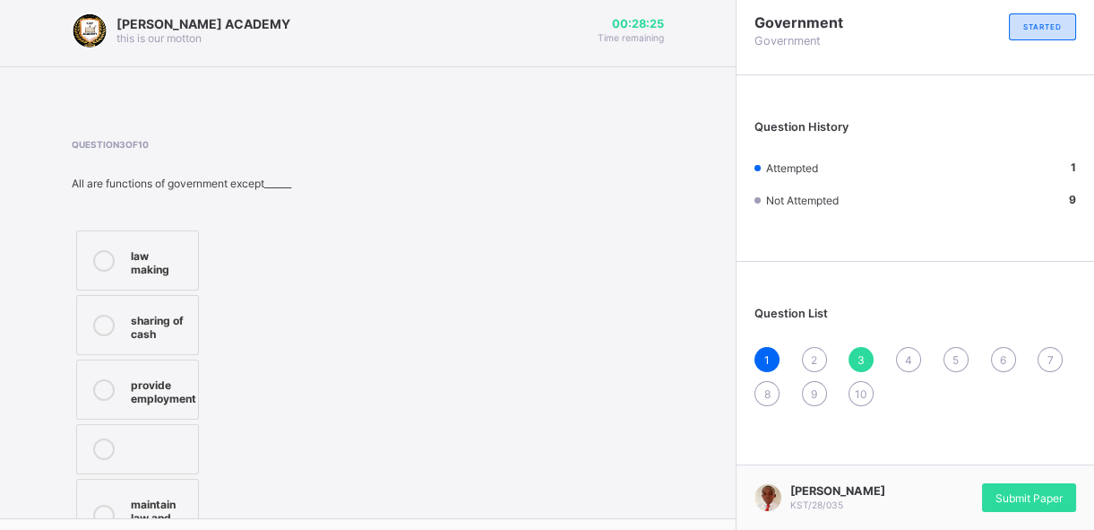
click at [819, 350] on div "2" at bounding box center [814, 359] width 25 height 25
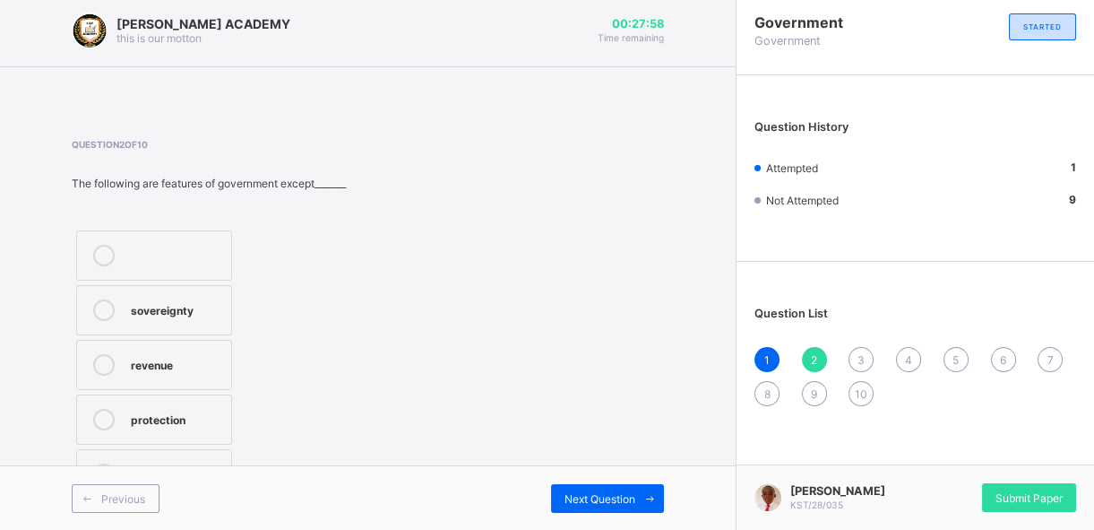
click at [196, 453] on label "law making" at bounding box center [154, 474] width 156 height 50
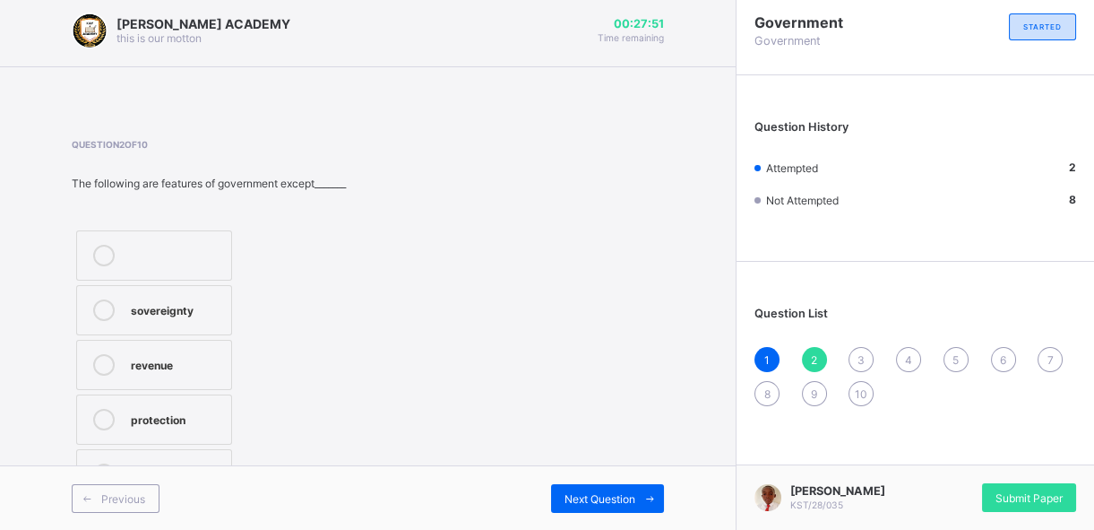
click at [193, 430] on label "protection" at bounding box center [154, 419] width 156 height 50
click at [181, 456] on label "law making" at bounding box center [154, 474] width 156 height 50
click at [607, 495] on span "Next Question" at bounding box center [600, 498] width 71 height 13
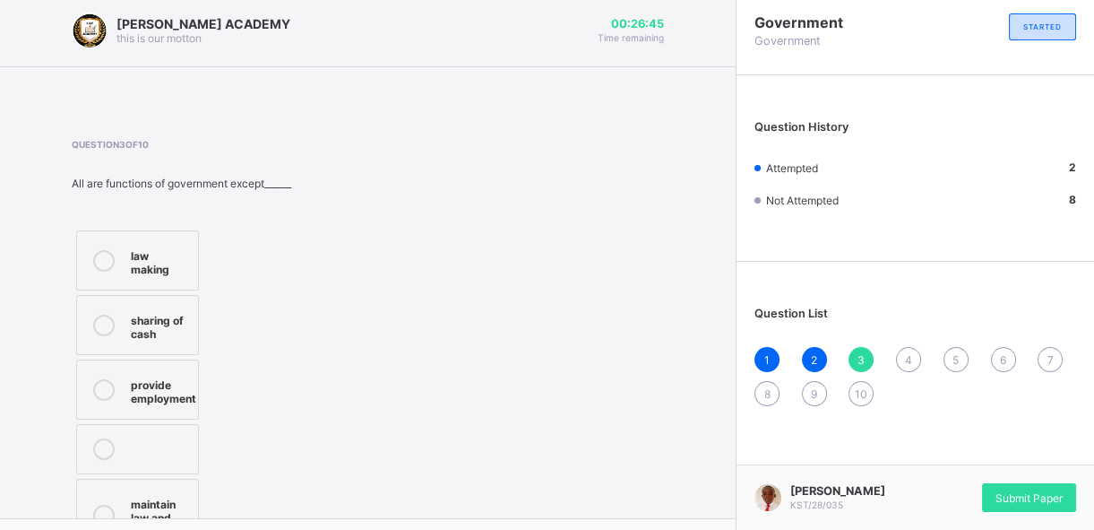
click at [132, 312] on div "sharing of cash" at bounding box center [160, 324] width 58 height 31
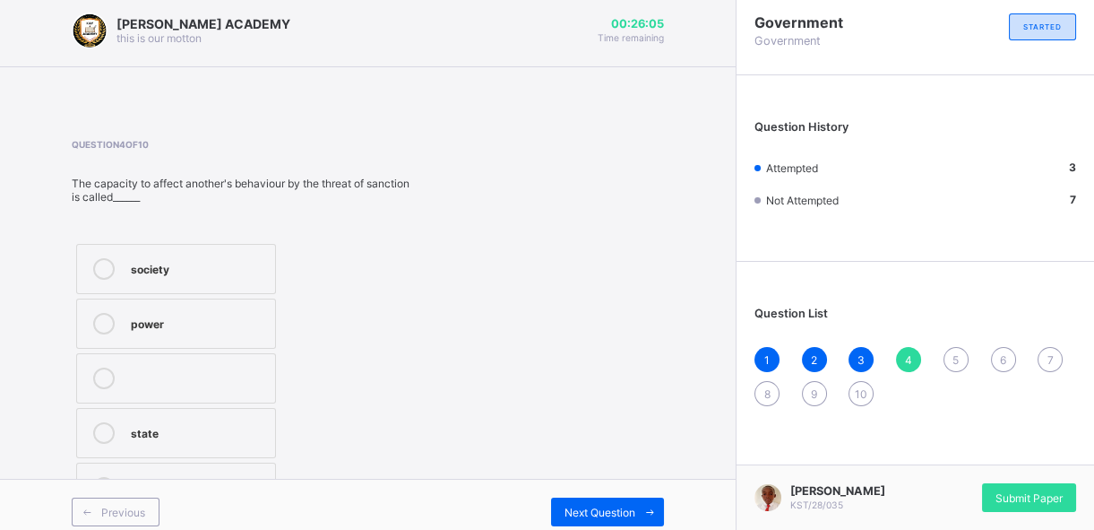
click at [219, 314] on div "power" at bounding box center [198, 322] width 135 height 18
click at [609, 505] on span "Next Question" at bounding box center [600, 511] width 71 height 13
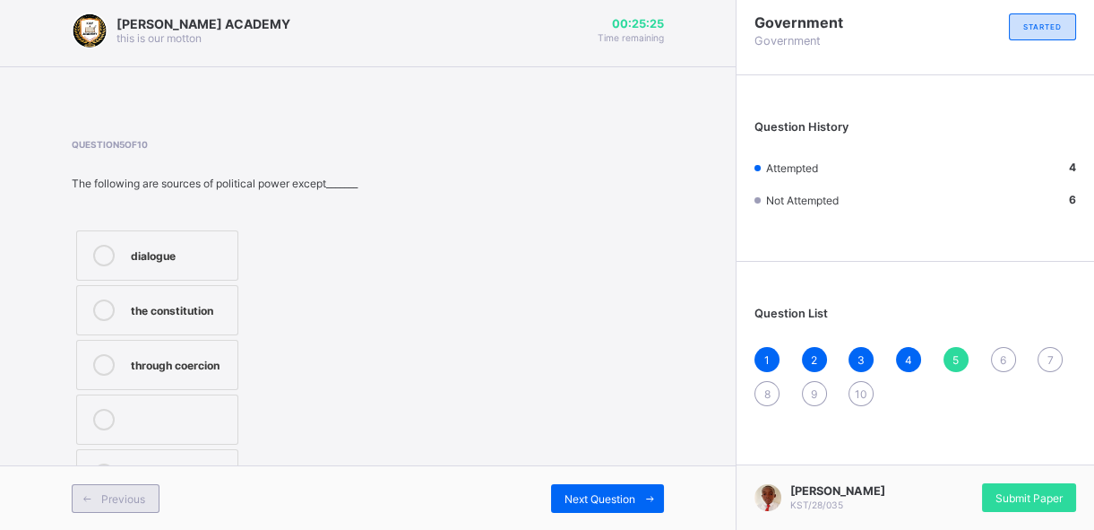
click at [124, 505] on div "Previous" at bounding box center [116, 498] width 88 height 29
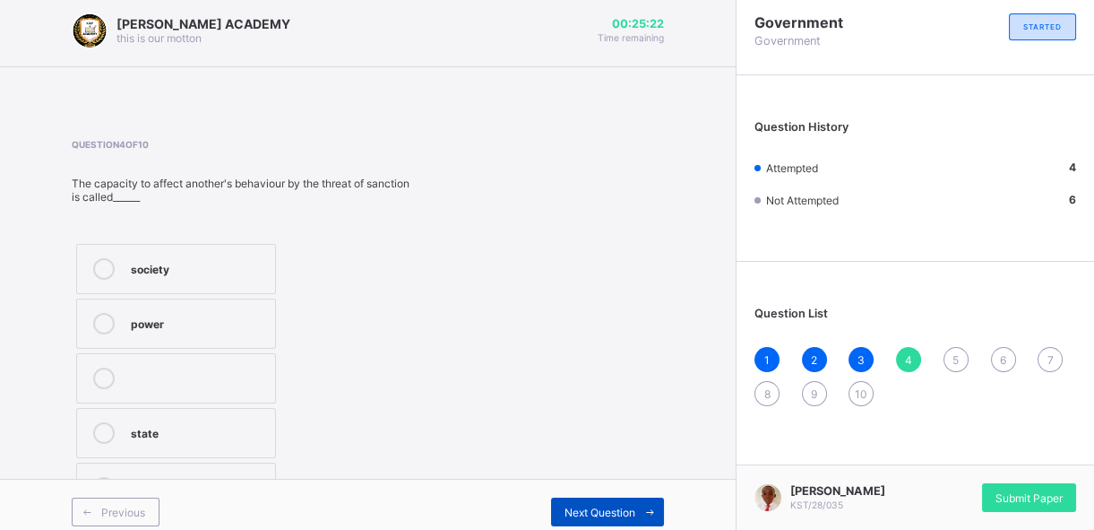
click at [591, 518] on div "Next Question" at bounding box center [607, 511] width 113 height 29
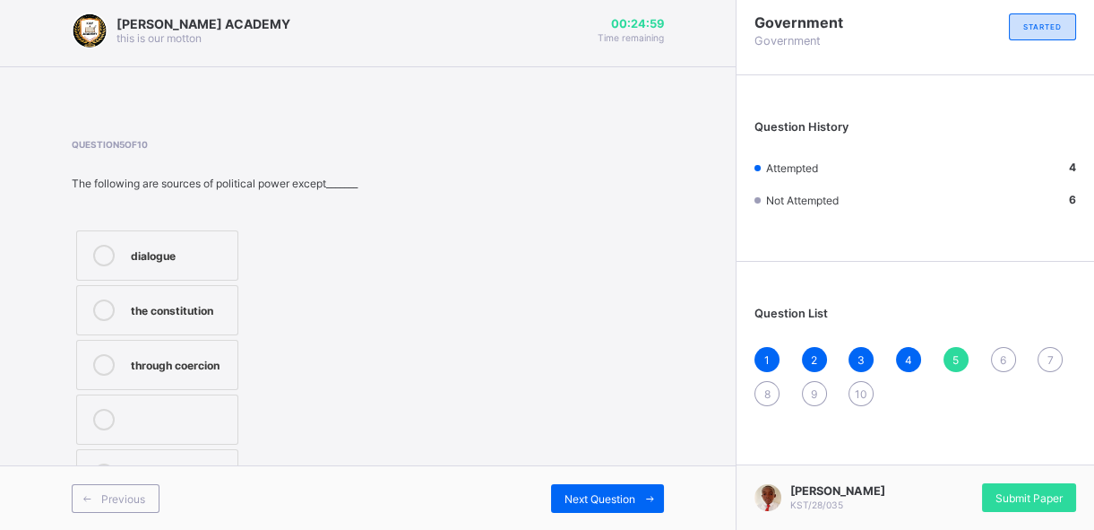
click at [203, 364] on div "through coercion" at bounding box center [180, 363] width 98 height 18
click at [590, 500] on span "Next Question" at bounding box center [600, 498] width 71 height 13
drag, startPoint x: 169, startPoint y: 349, endPoint x: 103, endPoint y: 362, distance: 67.7
click at [103, 362] on label "government" at bounding box center [146, 365] width 141 height 50
click at [103, 362] on icon at bounding box center [104, 365] width 22 height 22
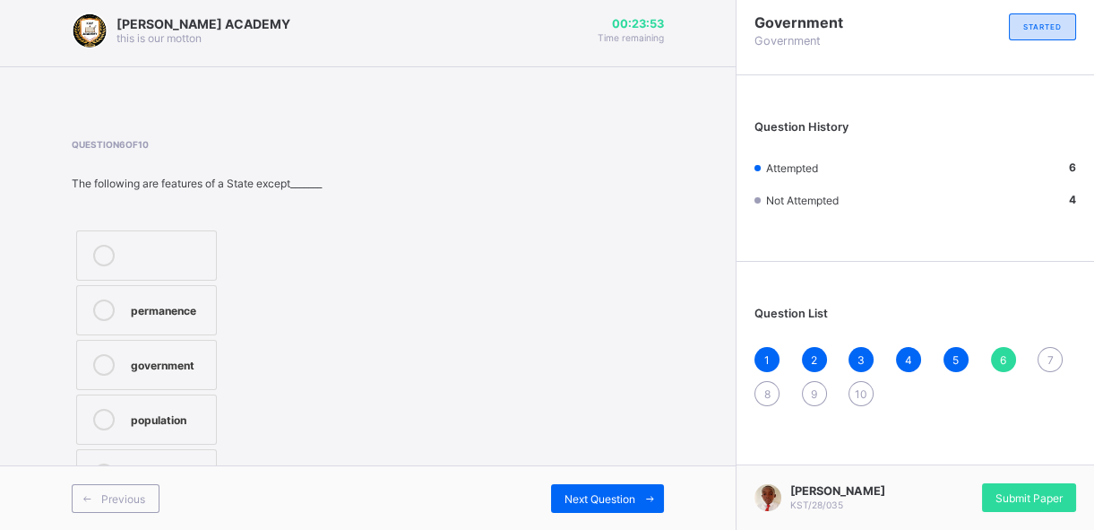
click at [600, 481] on div "Previous Next Question" at bounding box center [368, 497] width 736 height 65
click at [604, 489] on div "Next Question" at bounding box center [607, 498] width 113 height 29
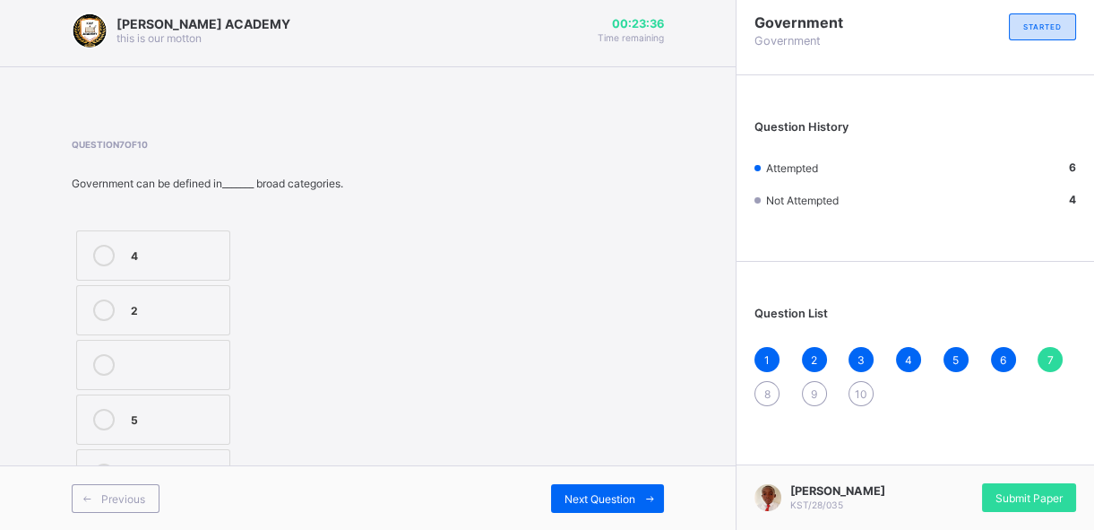
click at [161, 309] on div "2" at bounding box center [176, 308] width 90 height 18
click at [576, 488] on div "Next Question" at bounding box center [607, 498] width 113 height 29
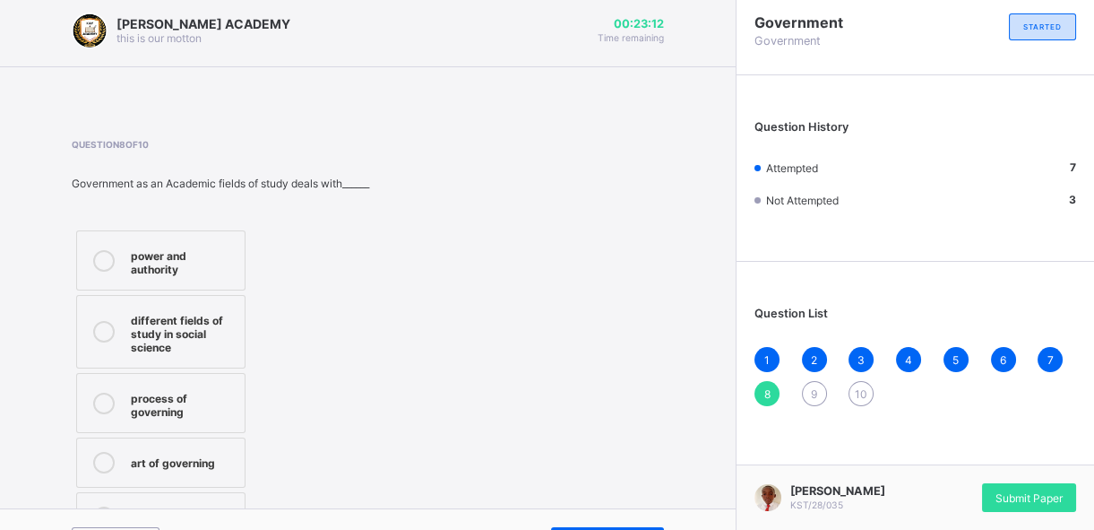
click at [93, 259] on icon at bounding box center [104, 261] width 22 height 22
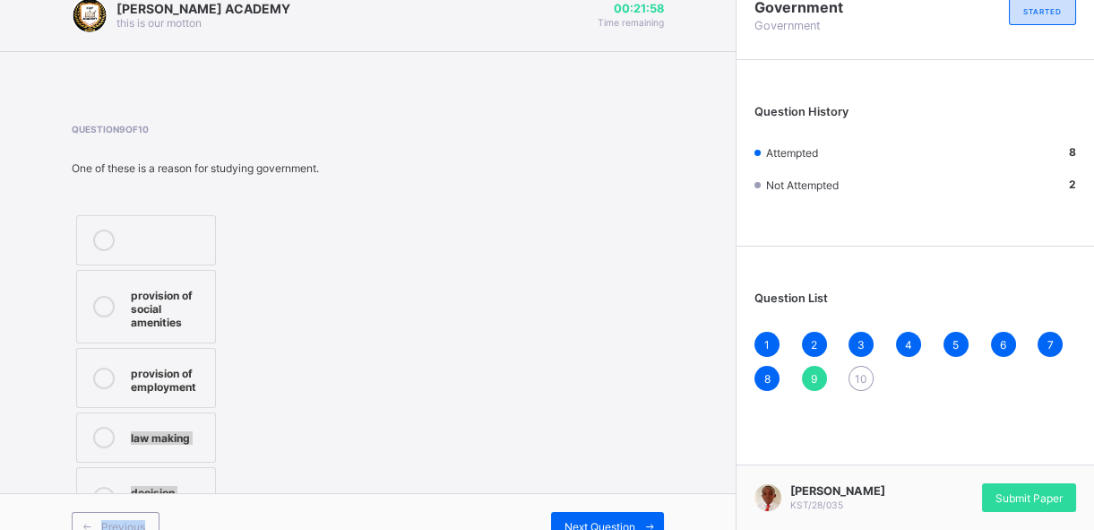
scroll to position [45, 0]
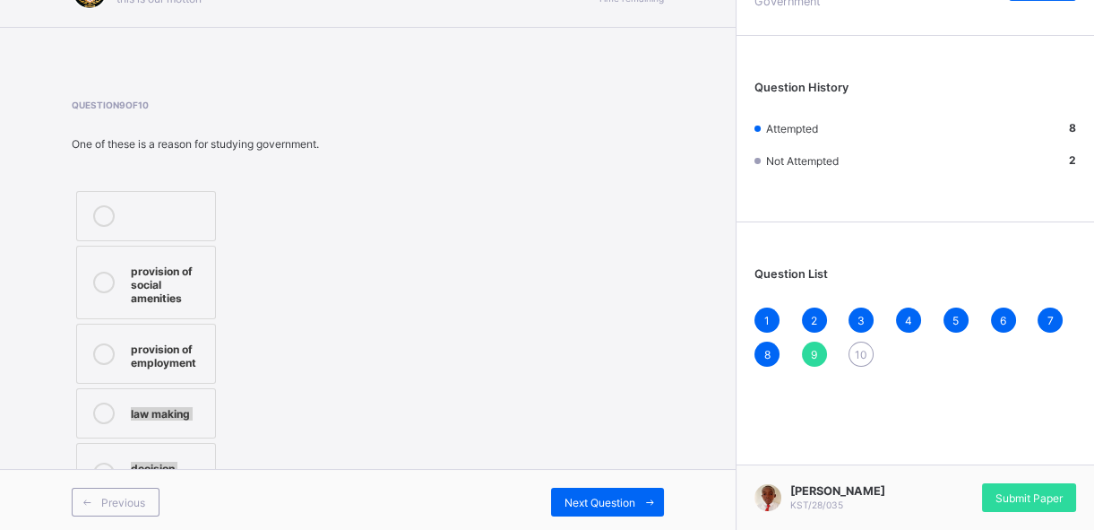
drag, startPoint x: 102, startPoint y: 451, endPoint x: 688, endPoint y: 556, distance: 595.4
click at [688, 529] on html "[PERSON_NAME] ACADEMY this is our [PERSON_NAME] 00:21:58 Time remaining Questio…" at bounding box center [547, 244] width 1094 height 579
click at [99, 404] on icon at bounding box center [104, 413] width 22 height 22
click at [598, 488] on div "Next Question" at bounding box center [607, 502] width 113 height 29
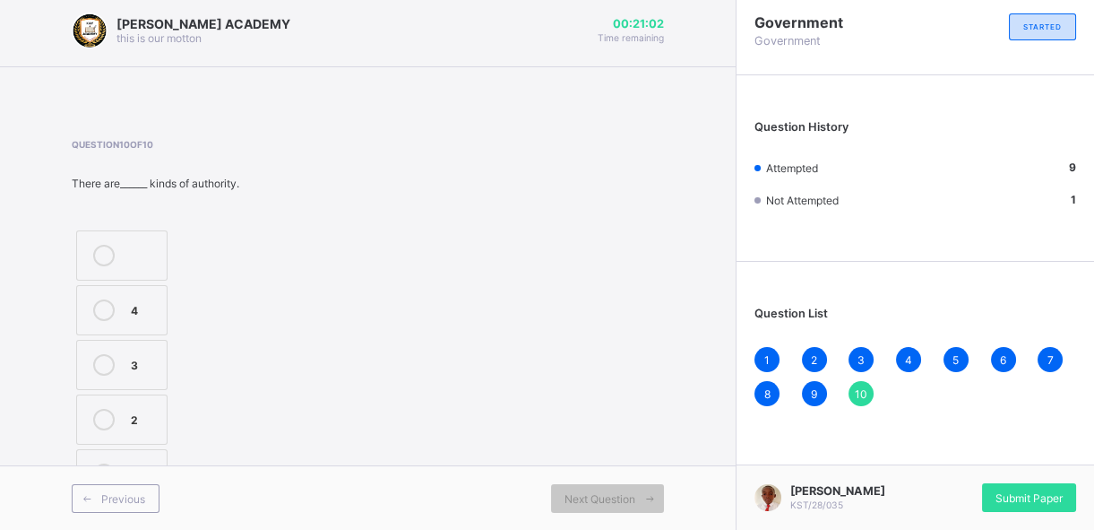
drag, startPoint x: 292, startPoint y: 410, endPoint x: 186, endPoint y: 434, distance: 109.4
click at [186, 436] on div "Question 10 of 10 There are______ kinds of authority. 4 3 2 5" at bounding box center [368, 321] width 592 height 365
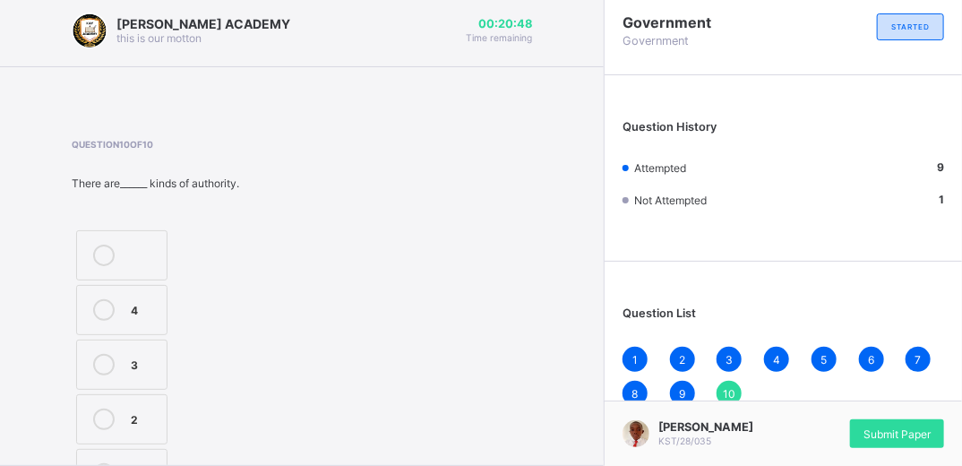
click at [133, 456] on label "5" at bounding box center [121, 474] width 91 height 50
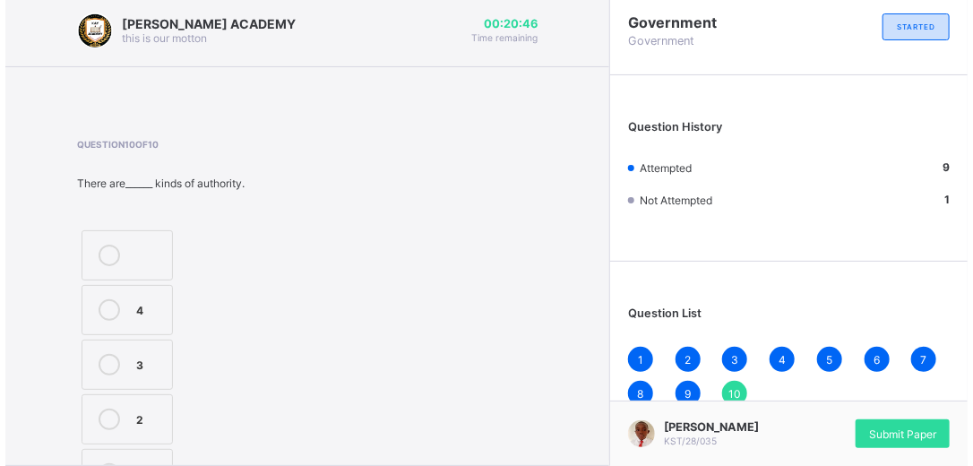
scroll to position [17, 0]
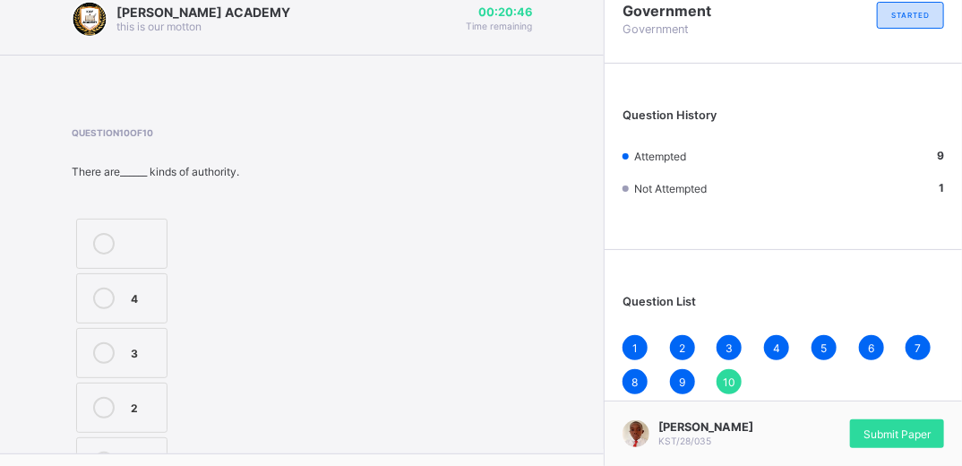
drag, startPoint x: 133, startPoint y: 456, endPoint x: 124, endPoint y: 453, distance: 9.7
click at [139, 438] on label "5" at bounding box center [121, 462] width 91 height 50
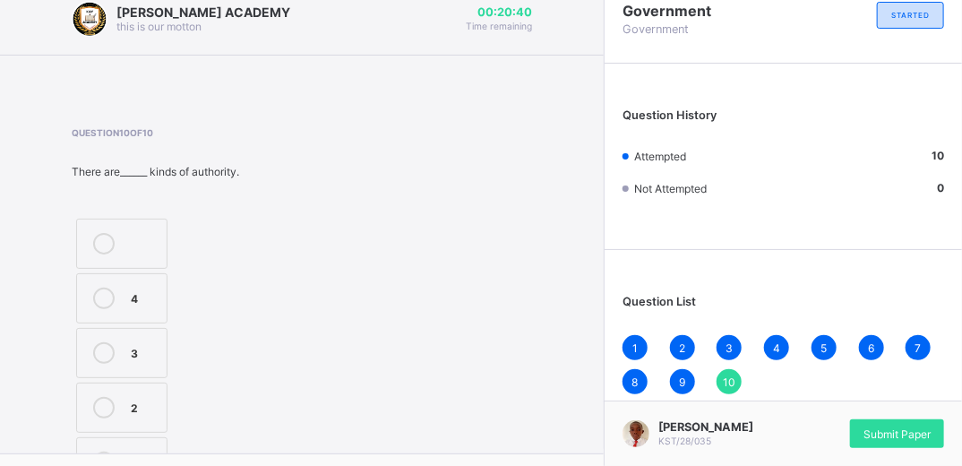
click at [138, 438] on label "5" at bounding box center [121, 462] width 91 height 50
click at [105, 444] on label "5" at bounding box center [121, 462] width 91 height 50
click at [101, 350] on icon at bounding box center [104, 353] width 22 height 22
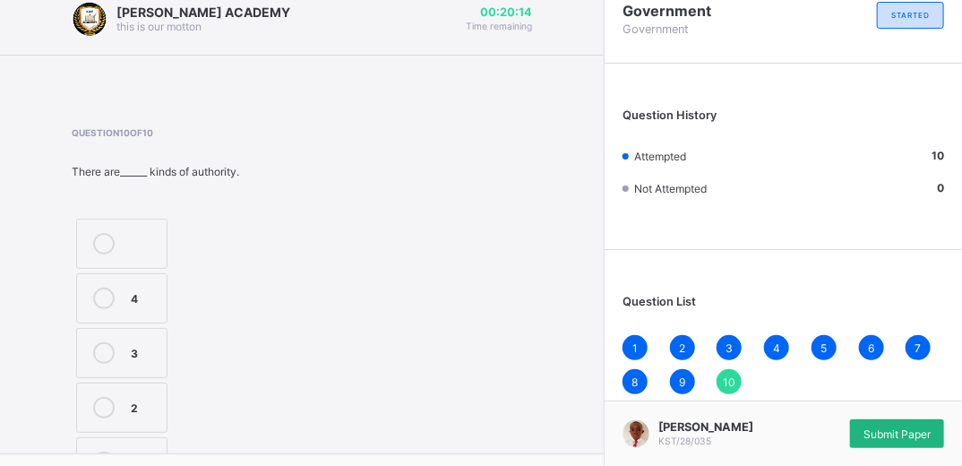
click at [874, 427] on span "Submit Paper" at bounding box center [897, 433] width 67 height 13
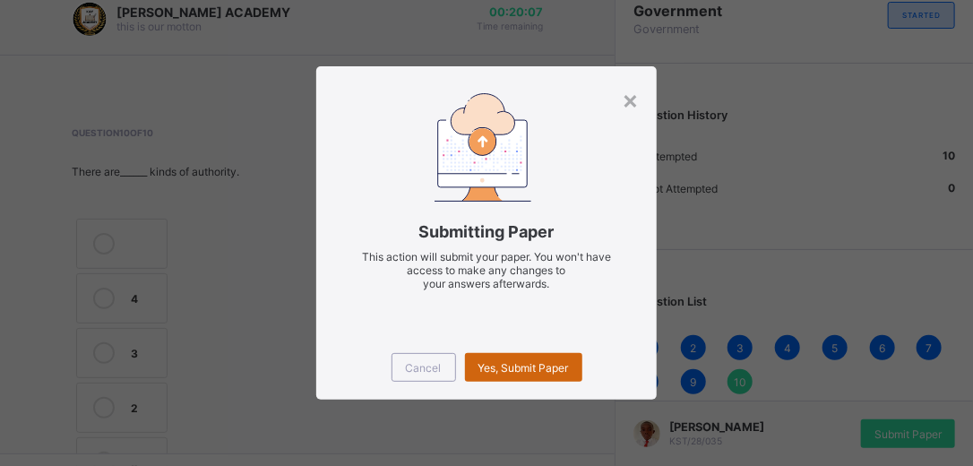
click at [534, 379] on div "Yes, Submit Paper" at bounding box center [523, 367] width 117 height 29
click at [531, 373] on div "Yes, Submit Paper" at bounding box center [523, 367] width 117 height 29
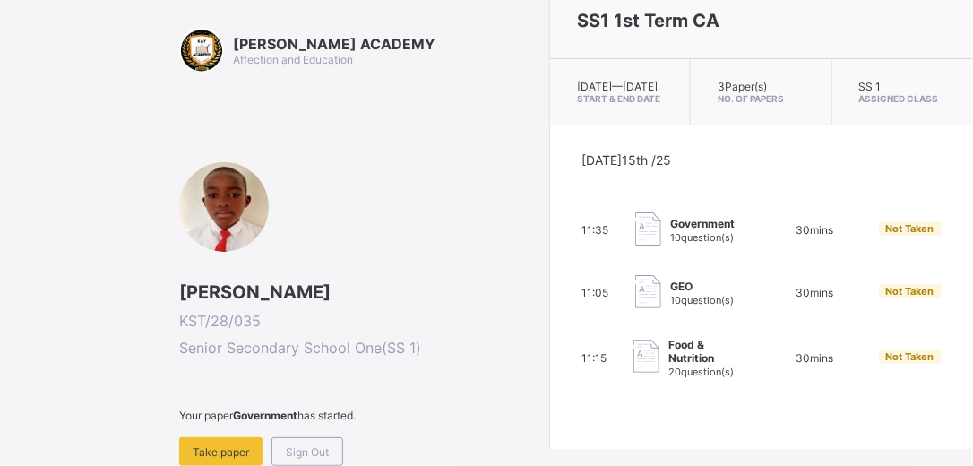
click at [669, 365] on span "Food & Nutrition" at bounding box center [705, 351] width 73 height 27
click at [669, 378] on span "20 question(s)" at bounding box center [701, 372] width 65 height 13
click at [728, 378] on div "Food & Nutrition 20 question(s)" at bounding box center [692, 358] width 117 height 40
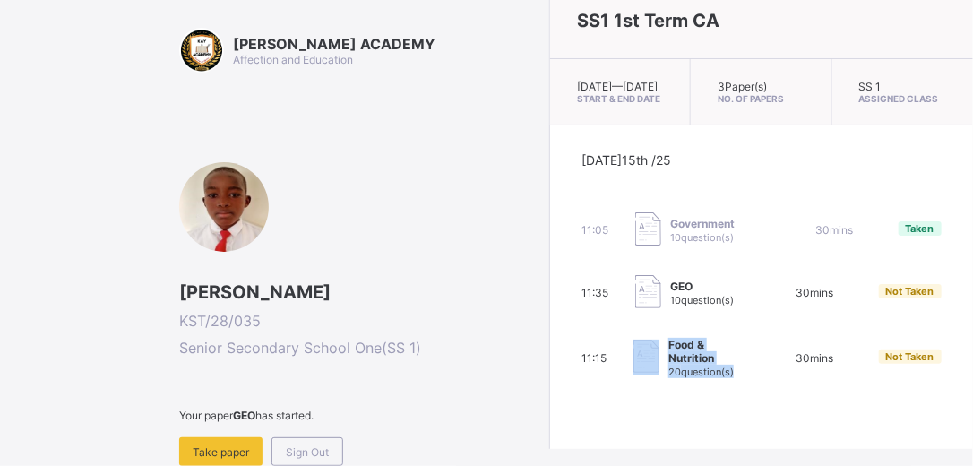
drag, startPoint x: 787, startPoint y: 386, endPoint x: 570, endPoint y: 391, distance: 216.9
click at [582, 378] on div "11:15 Food & Nutrition 20 question(s) 30 mins Not Taken" at bounding box center [761, 358] width 359 height 40
click at [634, 373] on img at bounding box center [647, 356] width 26 height 33
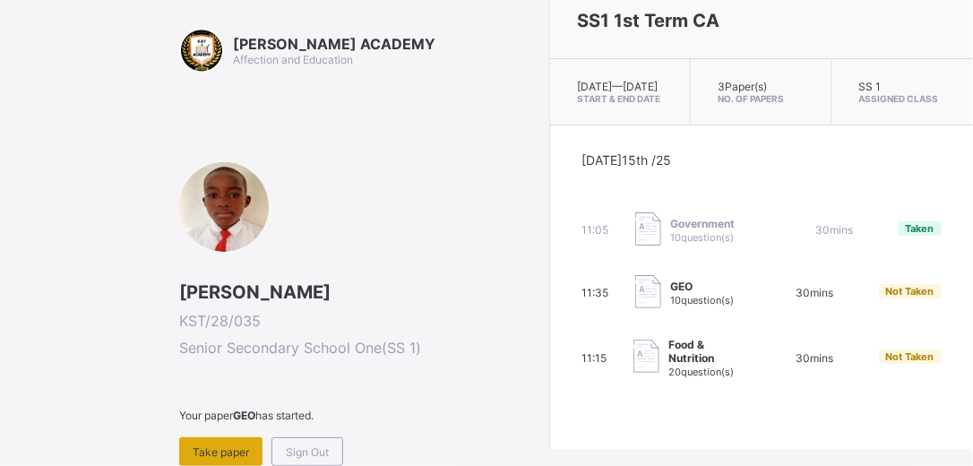
click at [223, 441] on div "Take paper" at bounding box center [220, 451] width 83 height 29
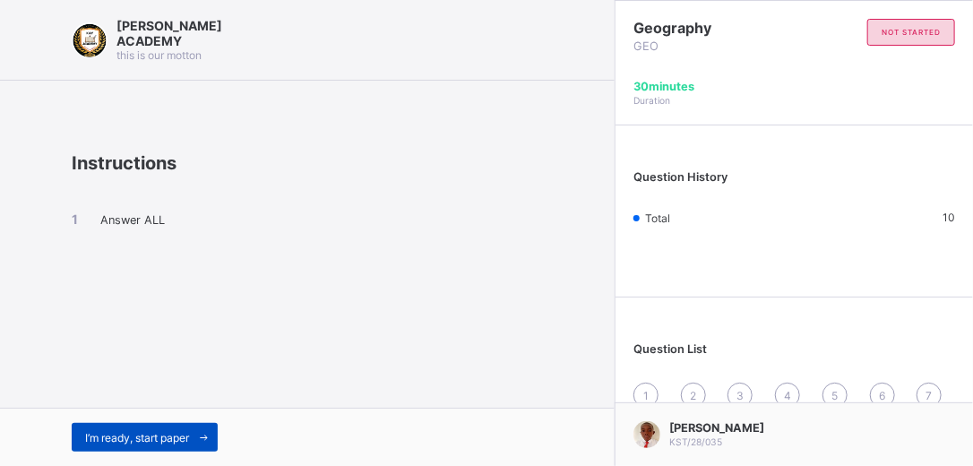
click at [147, 431] on span "I’m ready, start paper" at bounding box center [137, 437] width 104 height 13
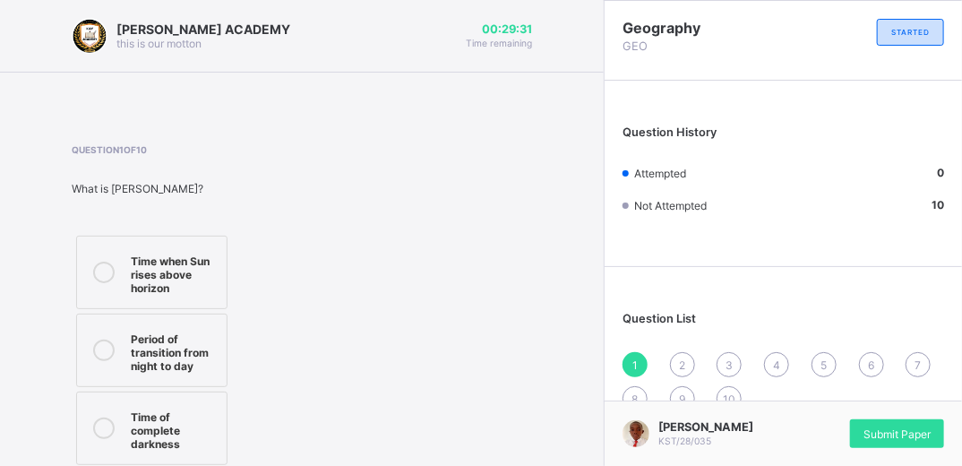
click at [104, 274] on icon at bounding box center [104, 273] width 22 height 22
click at [520, 450] on div "Question 1 of 10 What is [PERSON_NAME]? Time when Sun rises above horizon Perio…" at bounding box center [302, 345] width 461 height 403
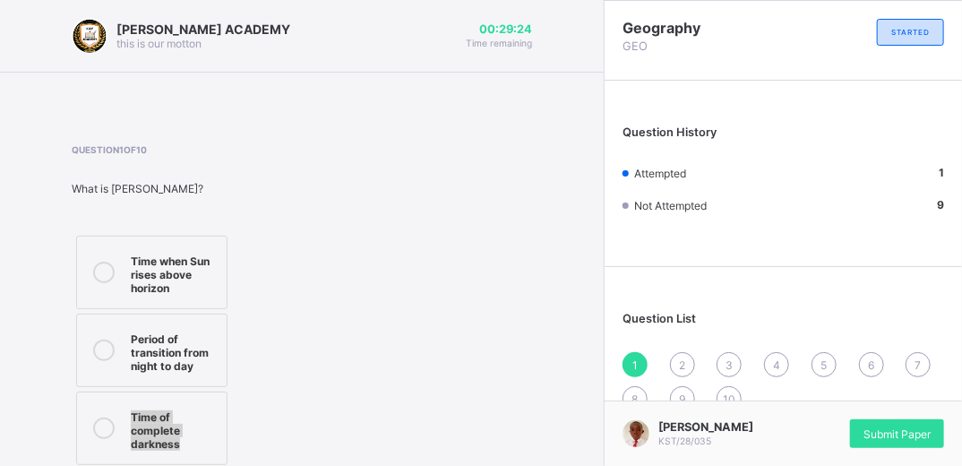
click at [520, 450] on div "Question 1 of 10 What is [PERSON_NAME]? Time when Sun rises above horizon Perio…" at bounding box center [302, 345] width 461 height 403
drag, startPoint x: 520, startPoint y: 450, endPoint x: 686, endPoint y: 360, distance: 188.5
click at [686, 360] on div "2" at bounding box center [682, 364] width 25 height 25
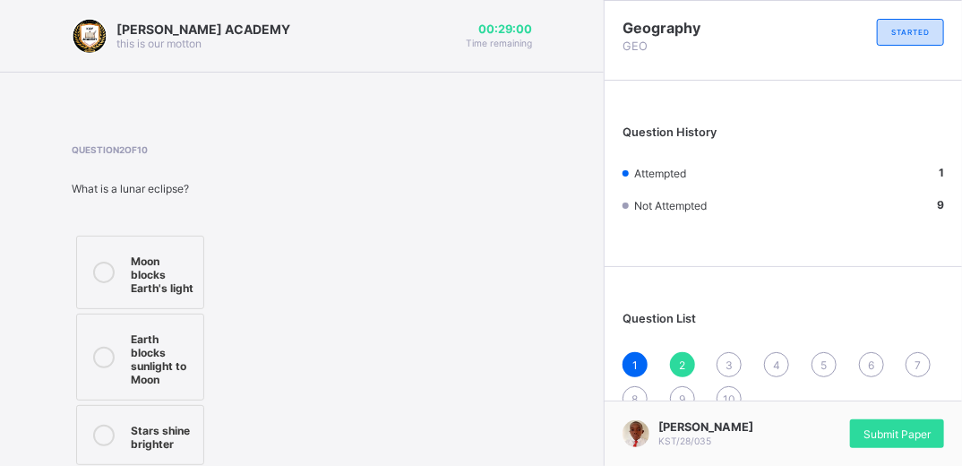
click at [107, 353] on icon at bounding box center [104, 358] width 22 height 22
click at [735, 372] on div "3" at bounding box center [729, 364] width 25 height 25
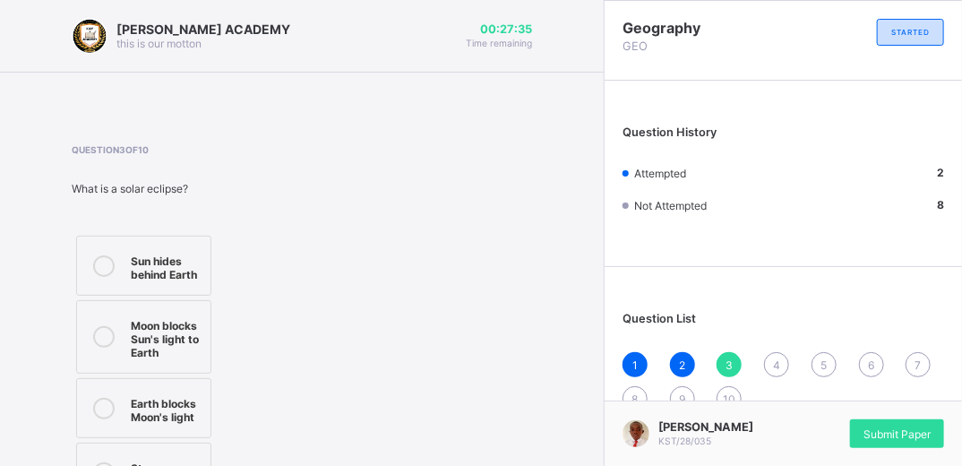
click at [99, 262] on icon at bounding box center [104, 266] width 22 height 22
click at [781, 362] on div "4" at bounding box center [776, 364] width 25 height 25
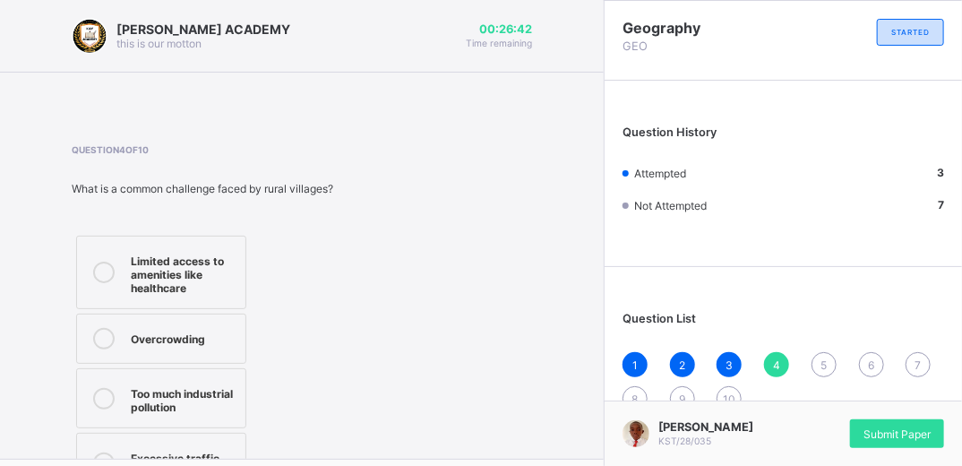
click at [104, 269] on icon at bounding box center [104, 273] width 22 height 22
click at [827, 363] on span "5" at bounding box center [824, 364] width 6 height 13
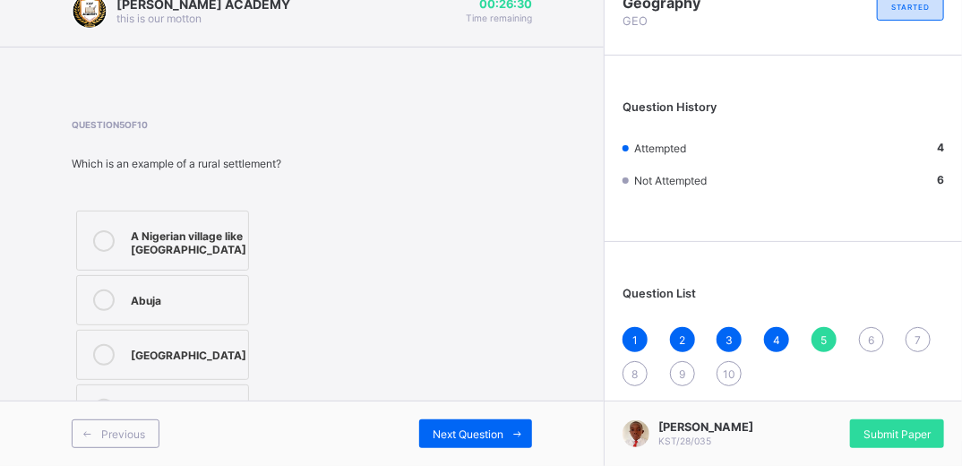
scroll to position [38, 0]
click at [90, 234] on div at bounding box center [104, 240] width 36 height 31
click at [480, 442] on div "Next Question" at bounding box center [475, 433] width 113 height 29
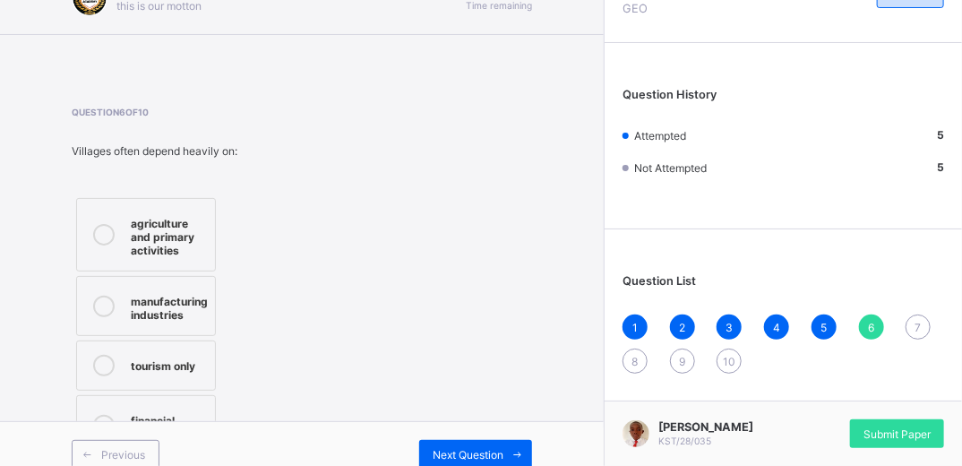
click at [106, 235] on icon at bounding box center [104, 235] width 22 height 22
click at [480, 448] on span "Next Question" at bounding box center [468, 454] width 71 height 13
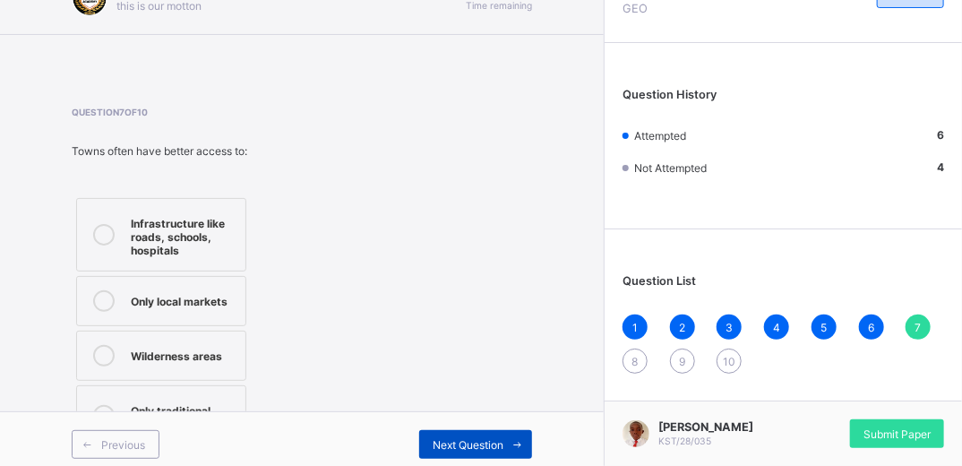
click at [480, 446] on span "Next Question" at bounding box center [468, 444] width 71 height 13
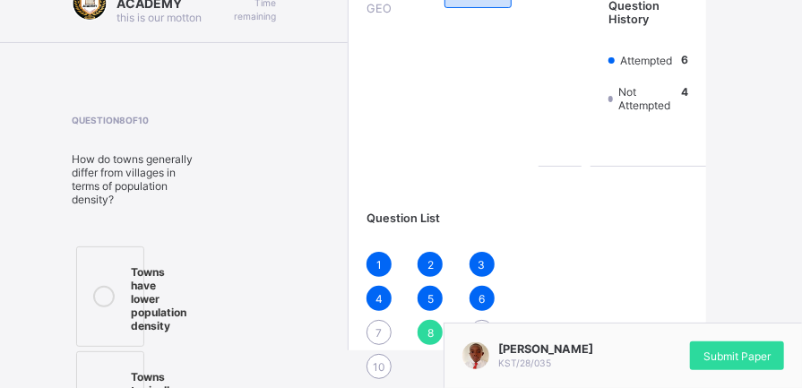
click at [375, 298] on span "4" at bounding box center [378, 298] width 7 height 13
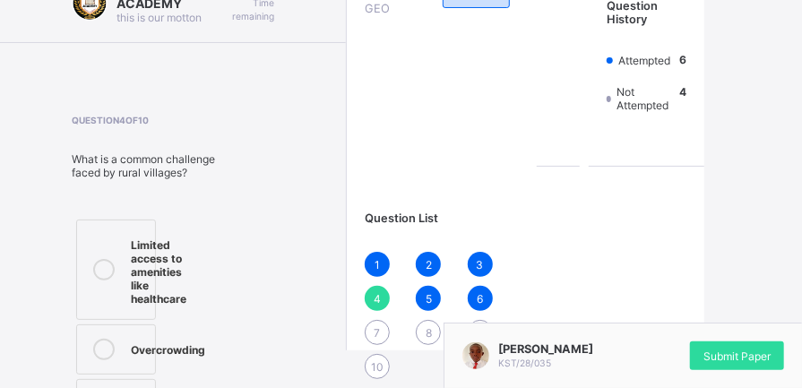
click at [365, 298] on div "4" at bounding box center [377, 298] width 25 height 25
click at [366, 327] on div "7" at bounding box center [378, 332] width 25 height 25
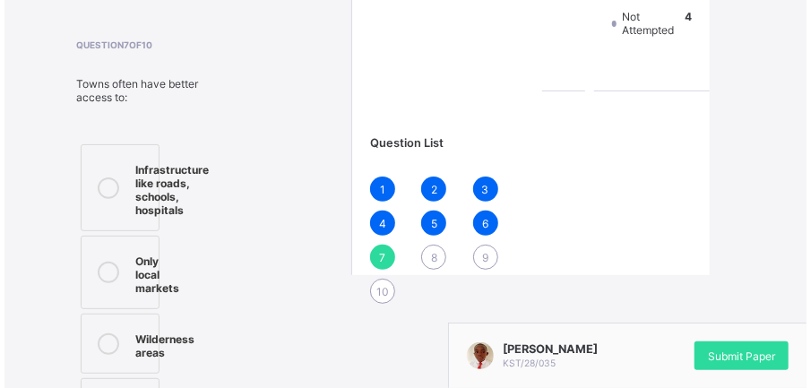
scroll to position [134, 0]
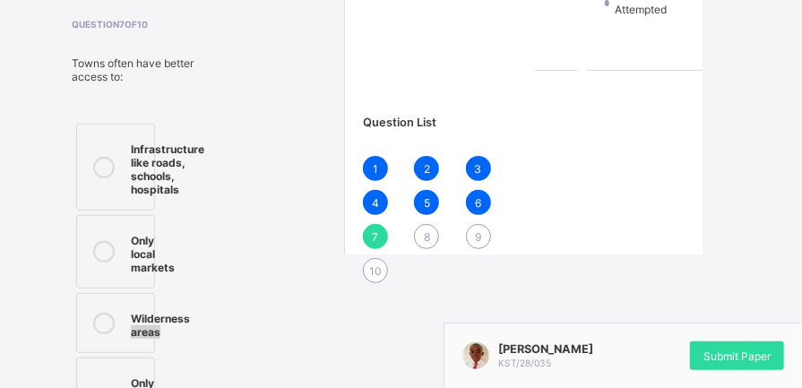
drag, startPoint x: 261, startPoint y: 342, endPoint x: 245, endPoint y: 324, distance: 24.1
click at [245, 324] on div "[PERSON_NAME] ACADEMY this is our [PERSON_NAME] 00:23:16 Time remaining Questio…" at bounding box center [172, 170] width 344 height 609
click at [102, 165] on icon at bounding box center [104, 168] width 22 height 22
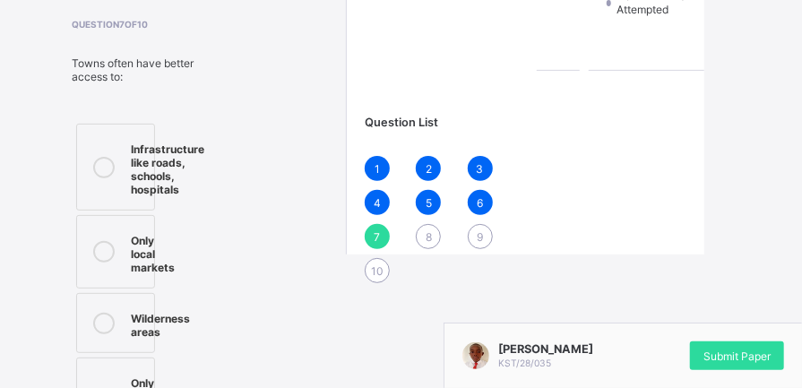
click at [416, 235] on div "8" at bounding box center [428, 236] width 25 height 25
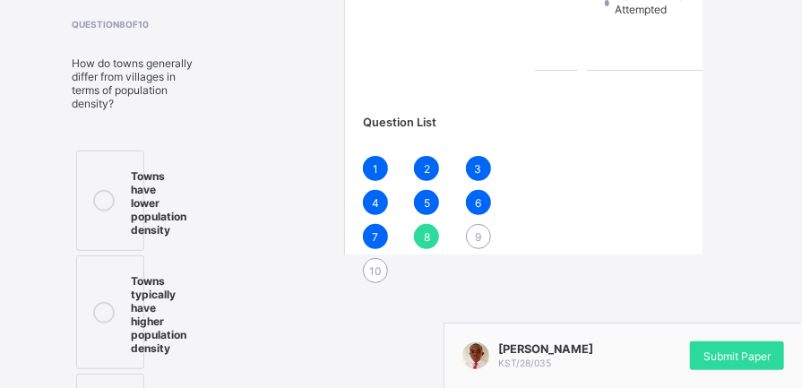
click at [100, 310] on icon at bounding box center [104, 313] width 22 height 22
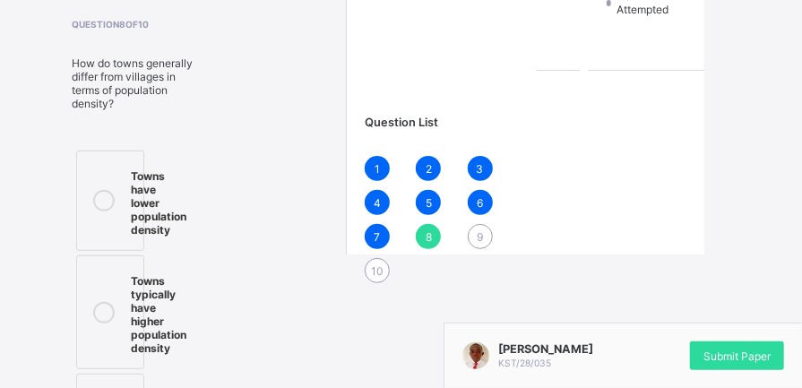
click at [477, 238] on span "9" at bounding box center [480, 236] width 6 height 13
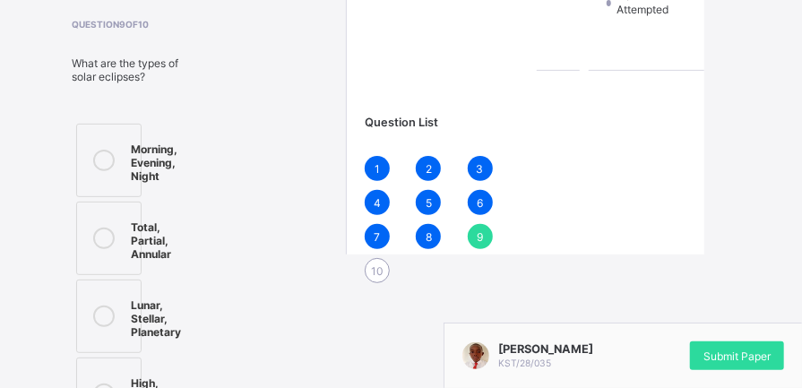
click at [235, 324] on div "[PERSON_NAME] ACADEMY this is our [PERSON_NAME] 00:22:27 Time remaining Questio…" at bounding box center [173, 164] width 346 height 596
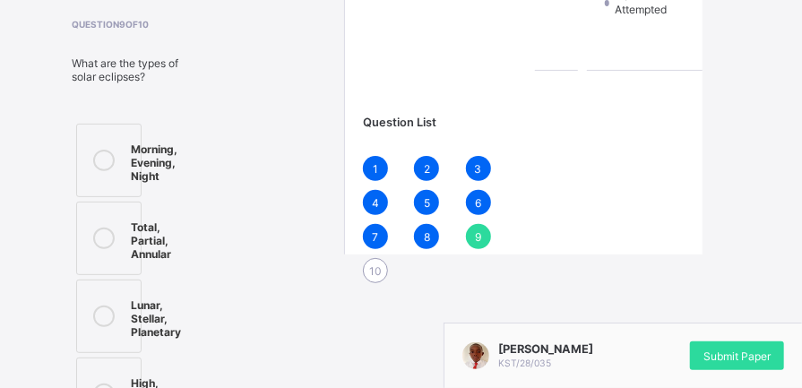
click at [99, 165] on icon at bounding box center [104, 161] width 22 height 22
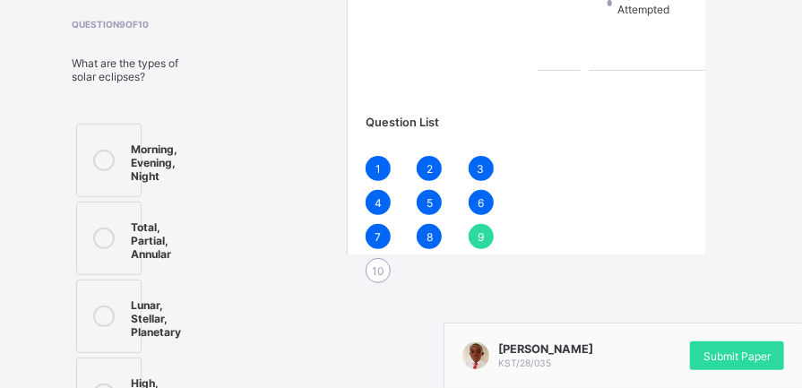
click at [366, 264] on div "10" at bounding box center [378, 270] width 25 height 25
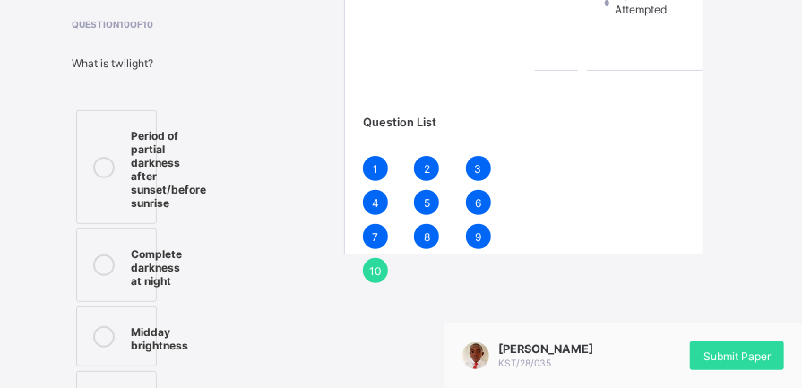
click at [102, 176] on icon at bounding box center [104, 168] width 22 height 22
click at [369, 264] on span "10" at bounding box center [375, 270] width 13 height 13
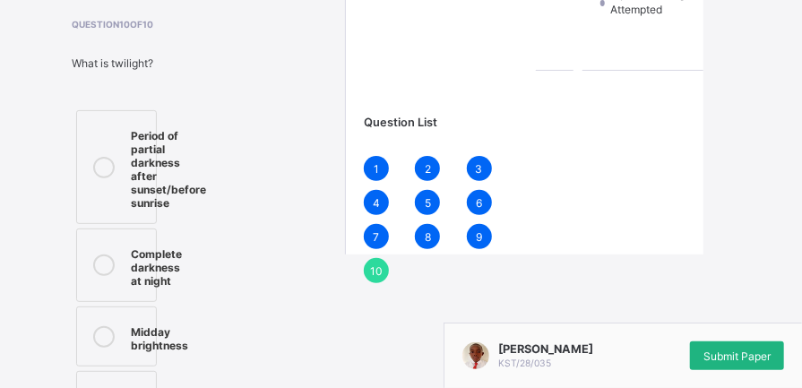
click at [708, 350] on span "Submit Paper" at bounding box center [736, 356] width 67 height 13
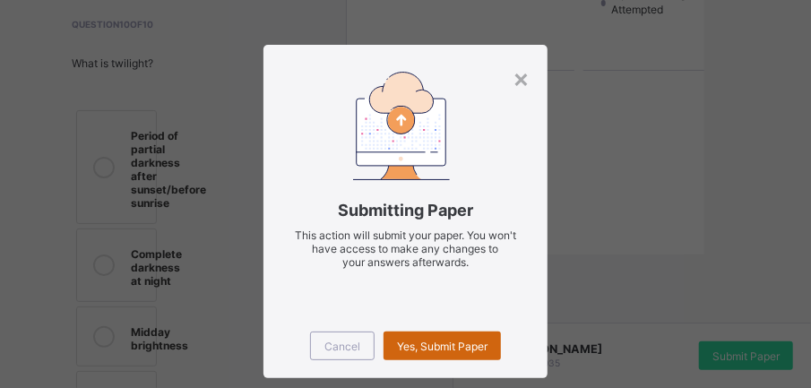
click at [431, 347] on span "Yes, Submit Paper" at bounding box center [442, 346] width 91 height 13
click at [430, 347] on div "Yes, Submit Paper" at bounding box center [442, 346] width 117 height 29
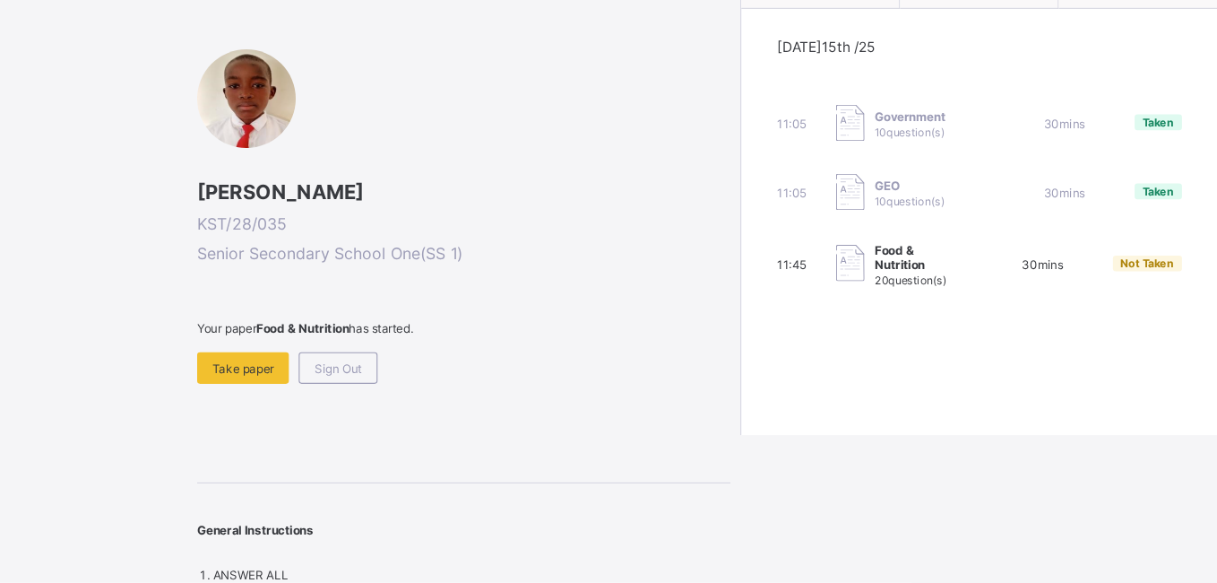
scroll to position [90, 0]
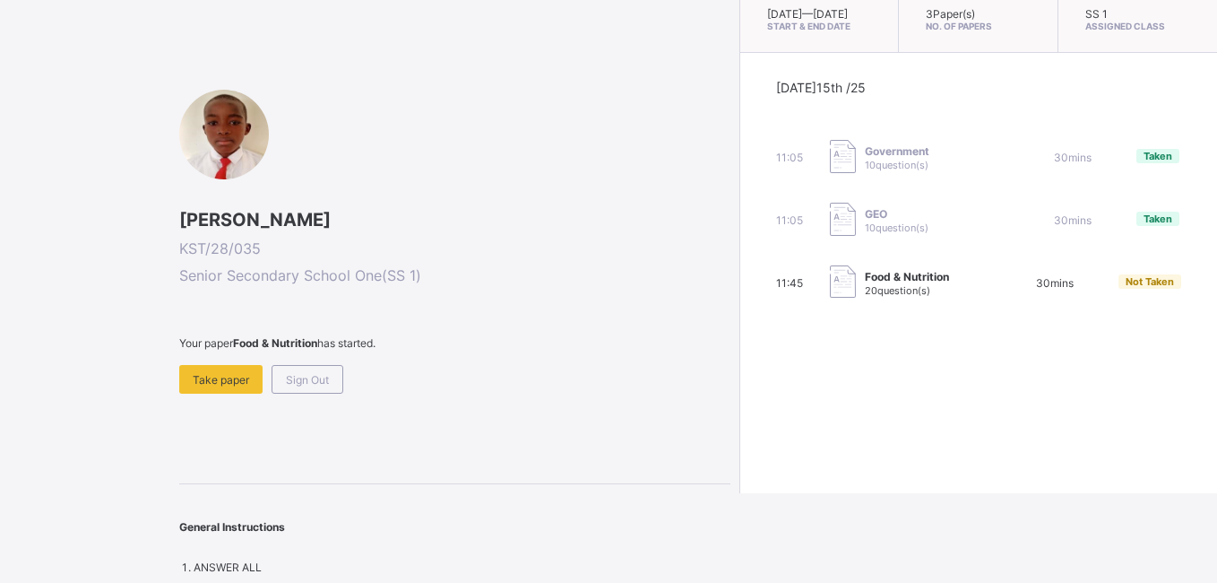
click at [367, 211] on span "[PERSON_NAME]" at bounding box center [454, 220] width 551 height 22
click at [315, 381] on span "Sign Out" at bounding box center [307, 379] width 43 height 13
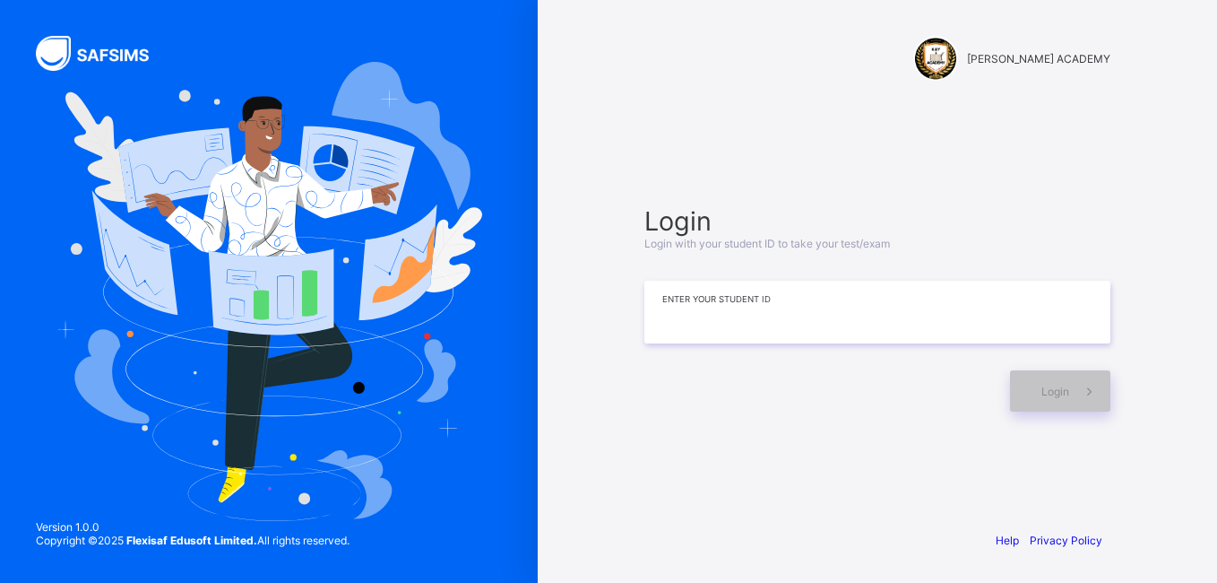
click at [807, 307] on input at bounding box center [877, 311] width 466 height 63
type input "*********"
click at [1084, 373] on span at bounding box center [1089, 390] width 41 height 41
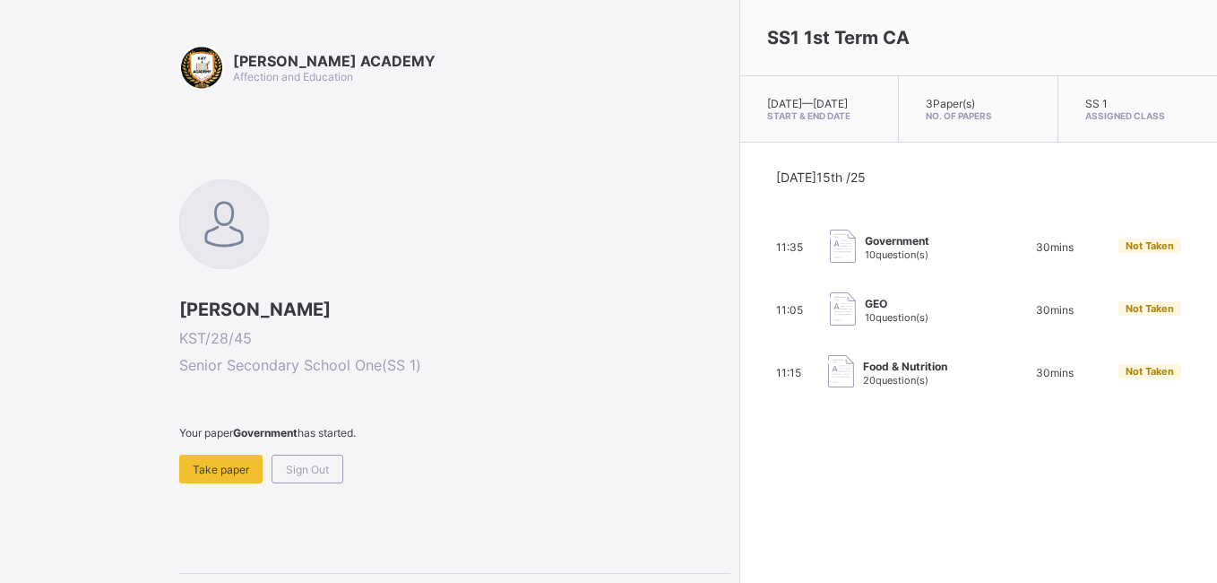
click at [1084, 373] on div "11:15 Food & Nutrition 20 question(s) 30 mins Not Taken" at bounding box center [978, 373] width 405 height 36
click at [1093, 502] on html "[PERSON_NAME] ACADEMY Affection and Education [PERSON_NAME] KST/28/45 Senior Se…" at bounding box center [608, 336] width 1217 height 672
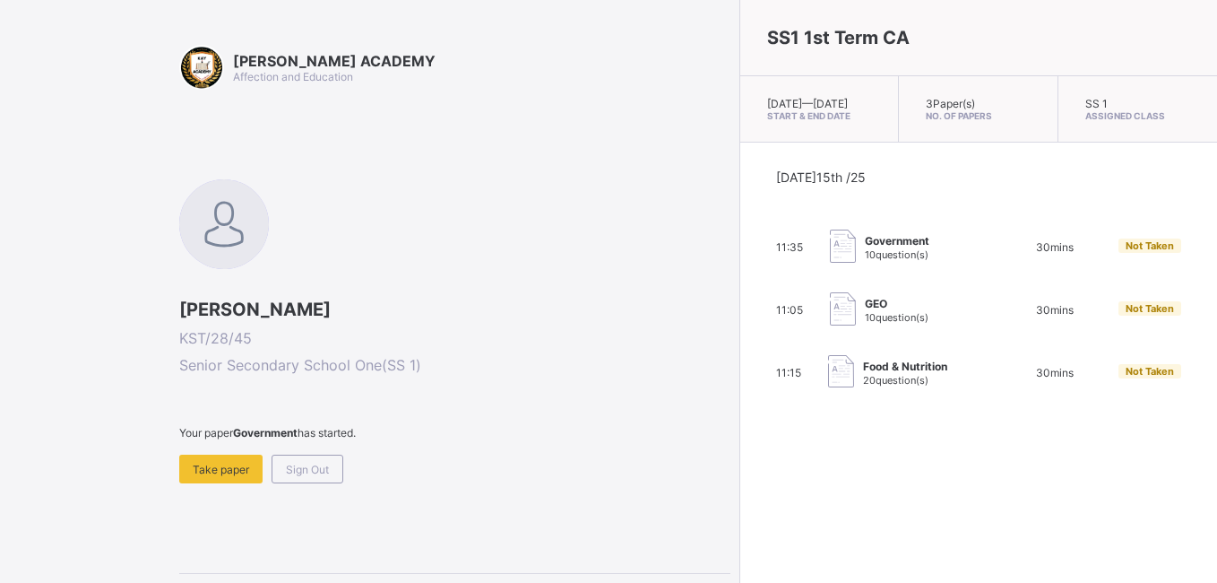
click at [1093, 502] on html "[PERSON_NAME] ACADEMY Affection and Education [PERSON_NAME] KST/28/45 Senior Se…" at bounding box center [608, 336] width 1217 height 672
click at [236, 472] on span "Take paper" at bounding box center [221, 468] width 56 height 13
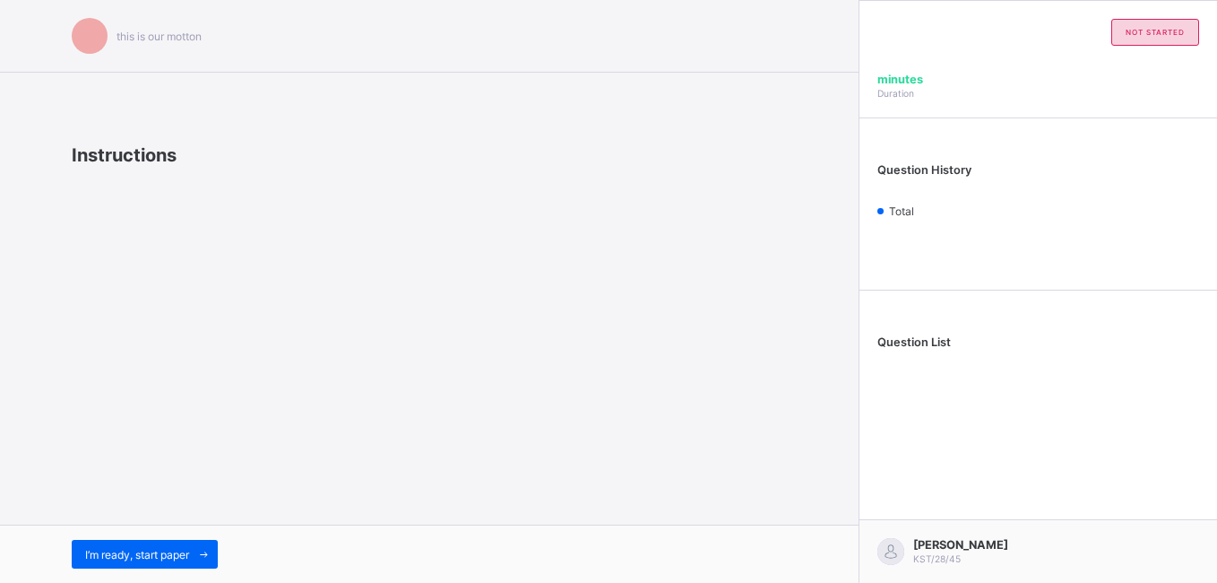
click at [236, 472] on div "this is our [PERSON_NAME] Instructions I’m ready, start paper" at bounding box center [429, 291] width 859 height 583
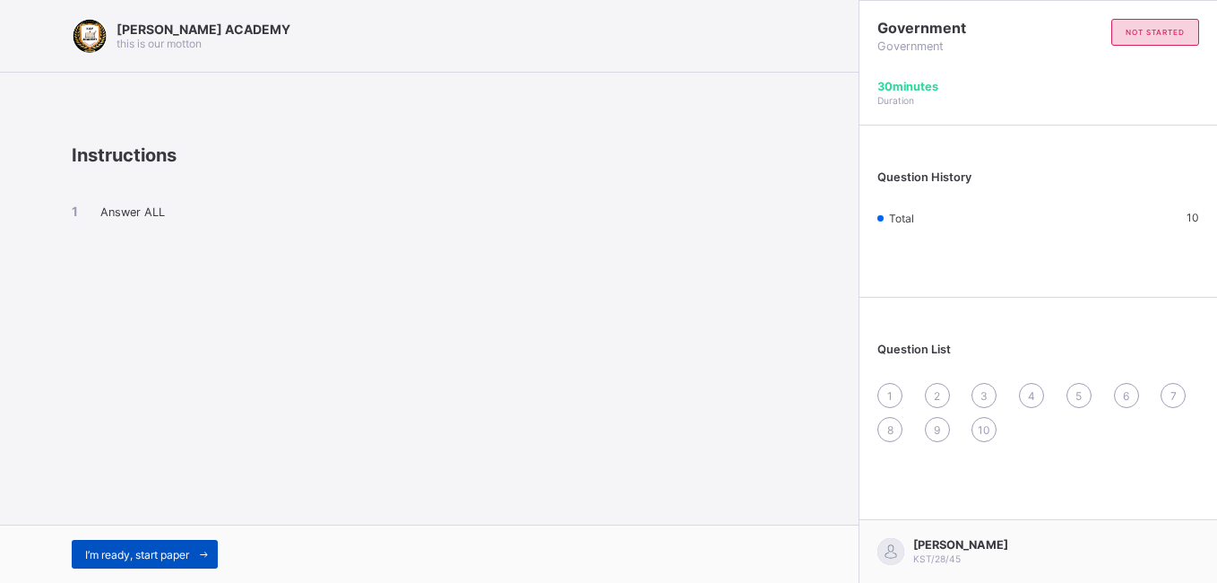
click at [121, 529] on span "I’m ready, start paper" at bounding box center [137, 554] width 104 height 13
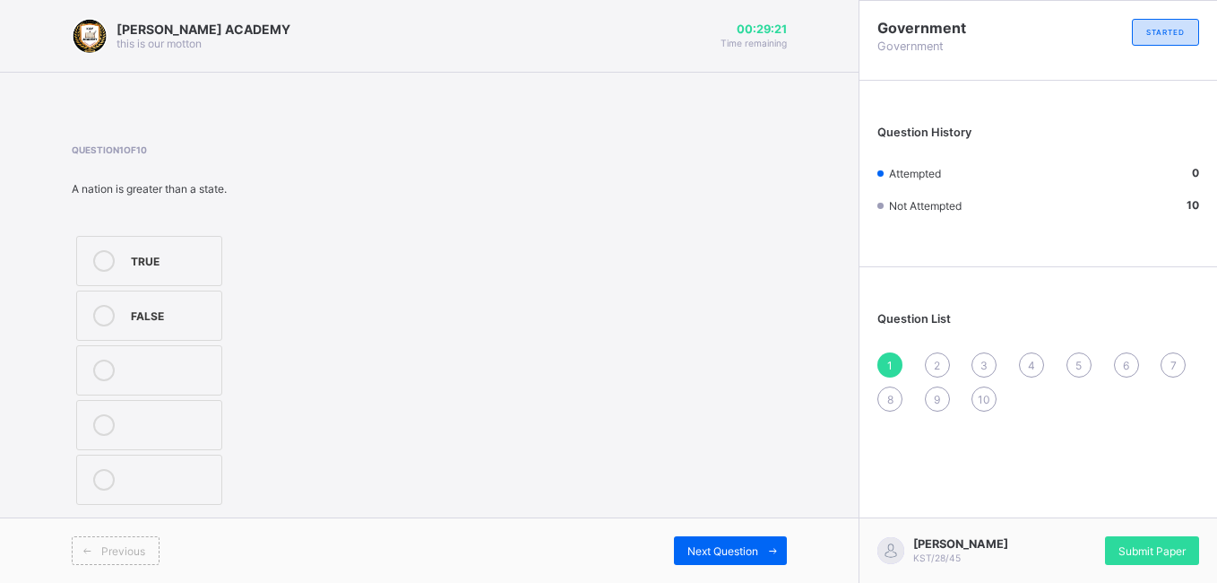
click at [142, 332] on label "FALSE" at bounding box center [149, 315] width 146 height 50
click at [715, 529] on div "Next Question" at bounding box center [730, 550] width 113 height 29
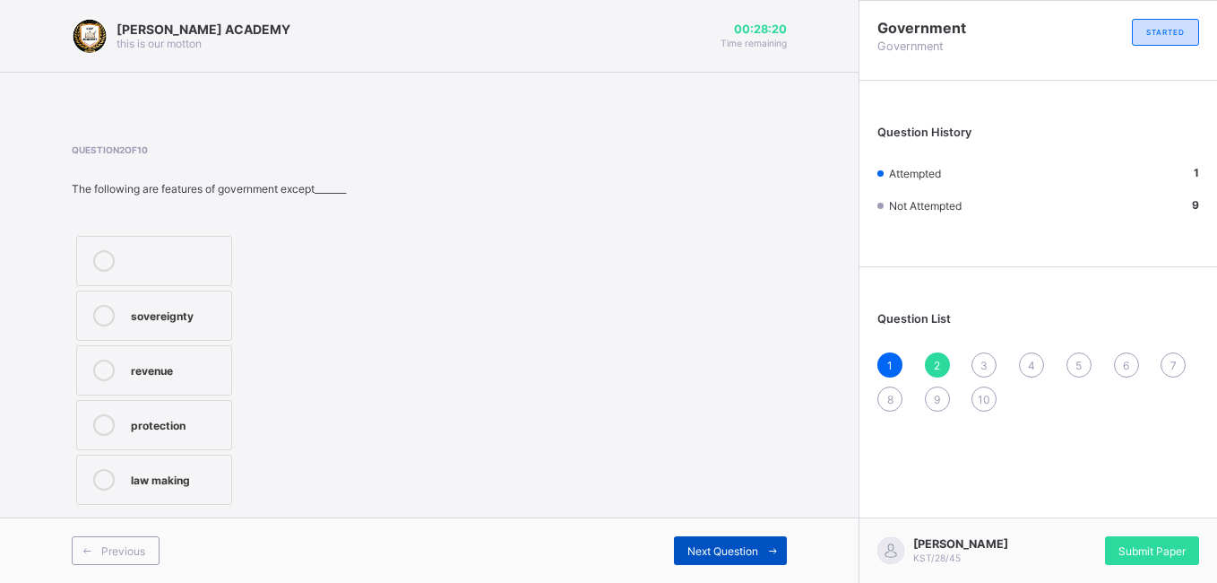
click at [715, 529] on div "Next Question" at bounding box center [730, 550] width 113 height 29
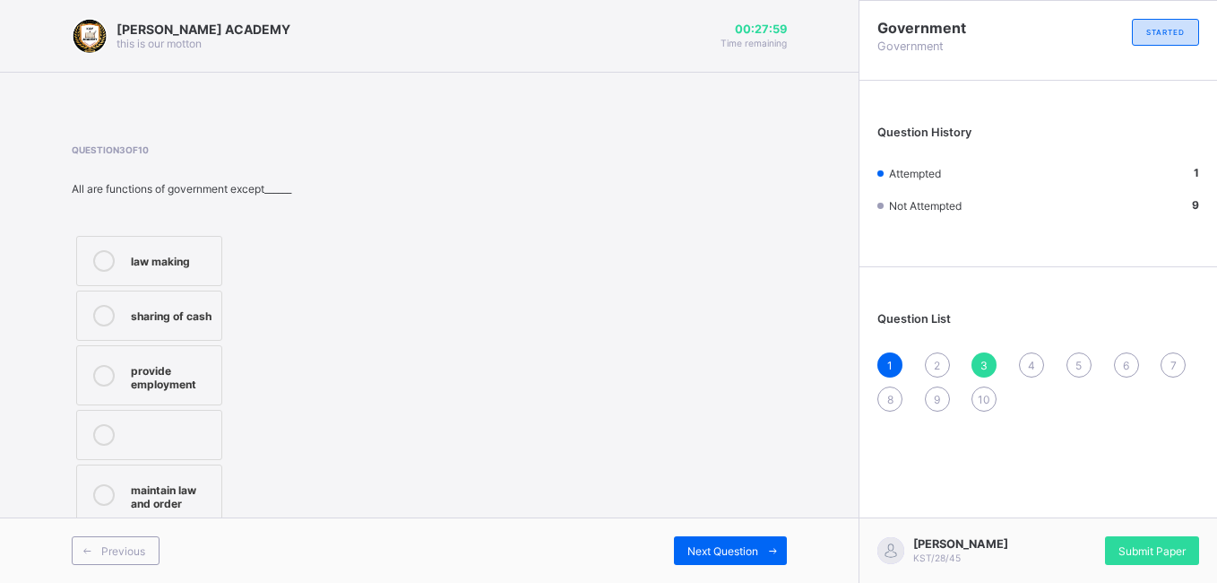
click at [173, 286] on div "law making sharing of cash provide employment maintain law and order" at bounding box center [149, 380] width 155 height 298
click at [169, 314] on div "sharing of cash" at bounding box center [172, 314] width 82 height 18
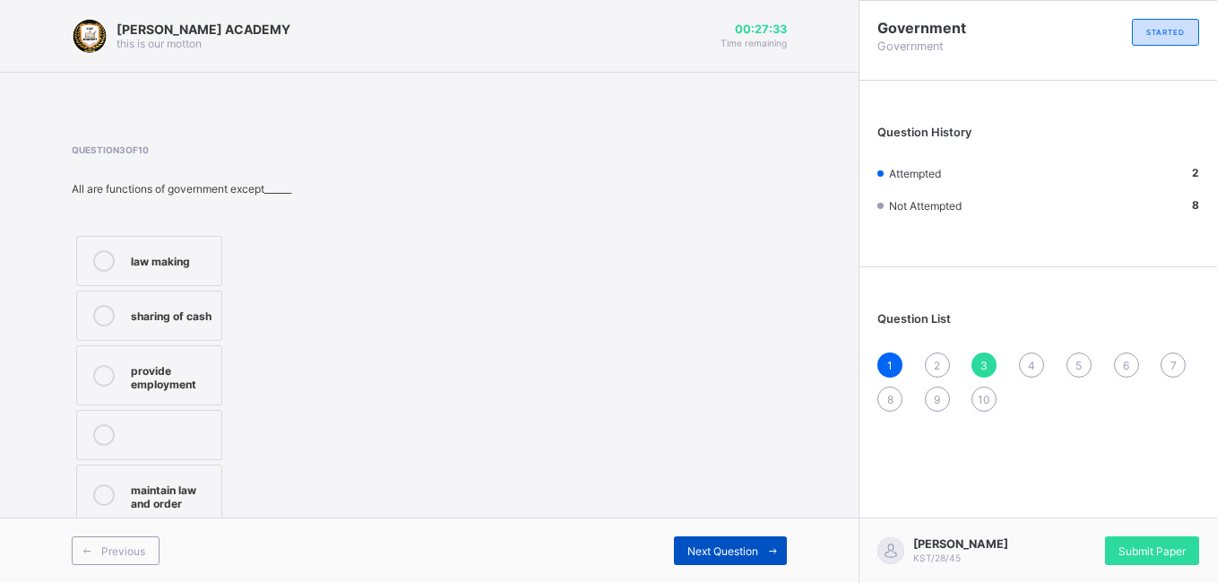
click at [738, 529] on div "Next Question" at bounding box center [730, 550] width 113 height 29
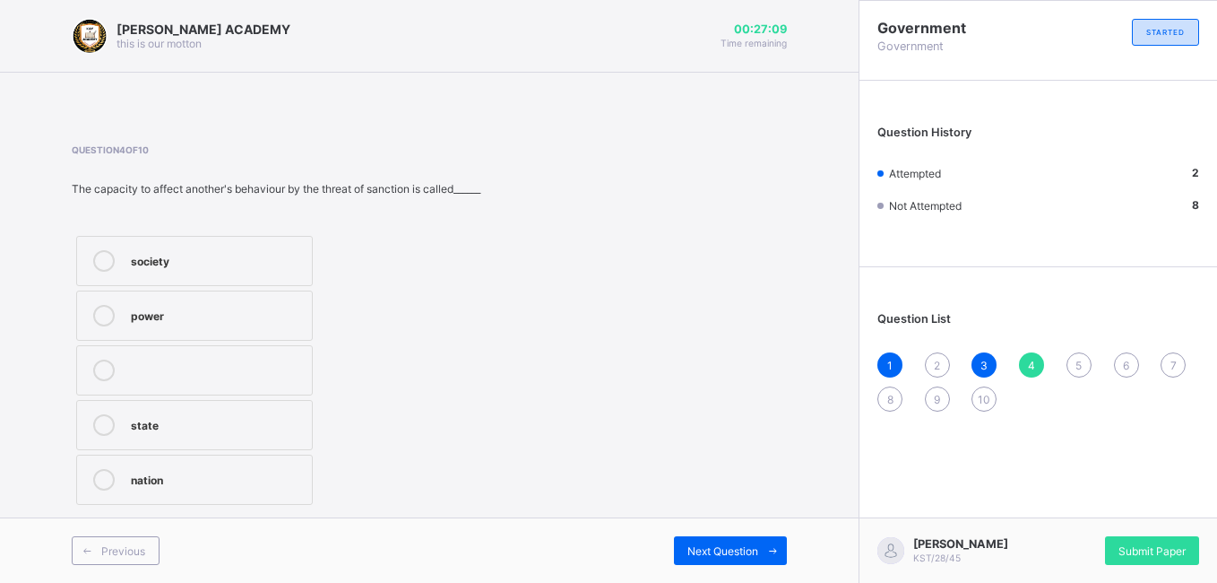
click at [214, 341] on label "power" at bounding box center [194, 315] width 237 height 50
click at [703, 529] on div "Previous Next Question" at bounding box center [429, 549] width 859 height 65
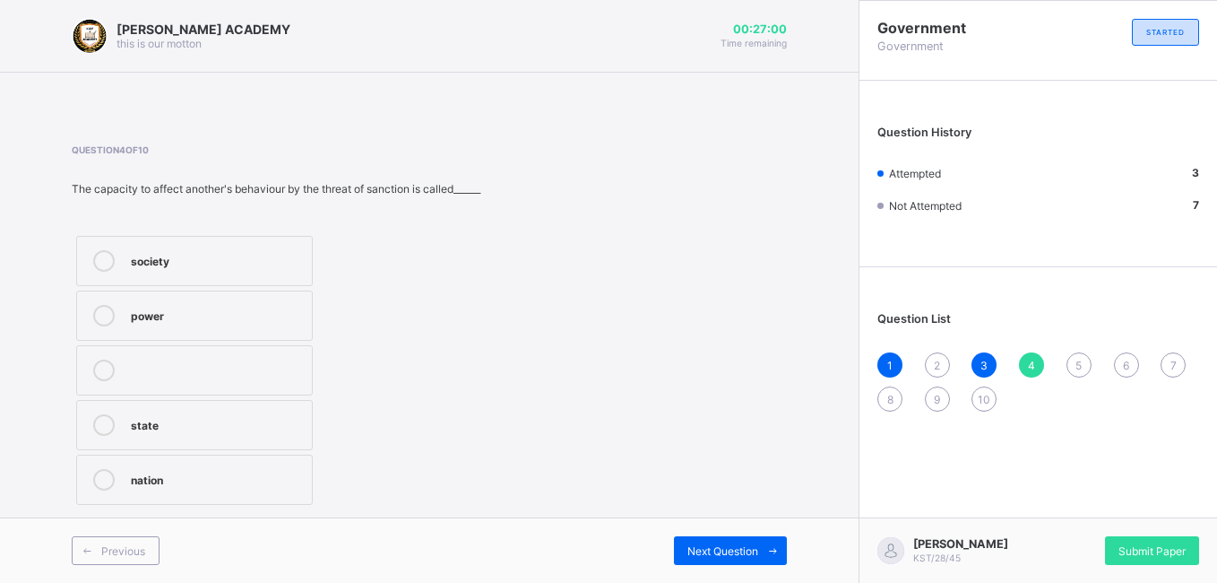
click at [703, 529] on div "Previous Next Question" at bounding box center [429, 549] width 859 height 65
click at [255, 308] on label "power" at bounding box center [194, 315] width 237 height 50
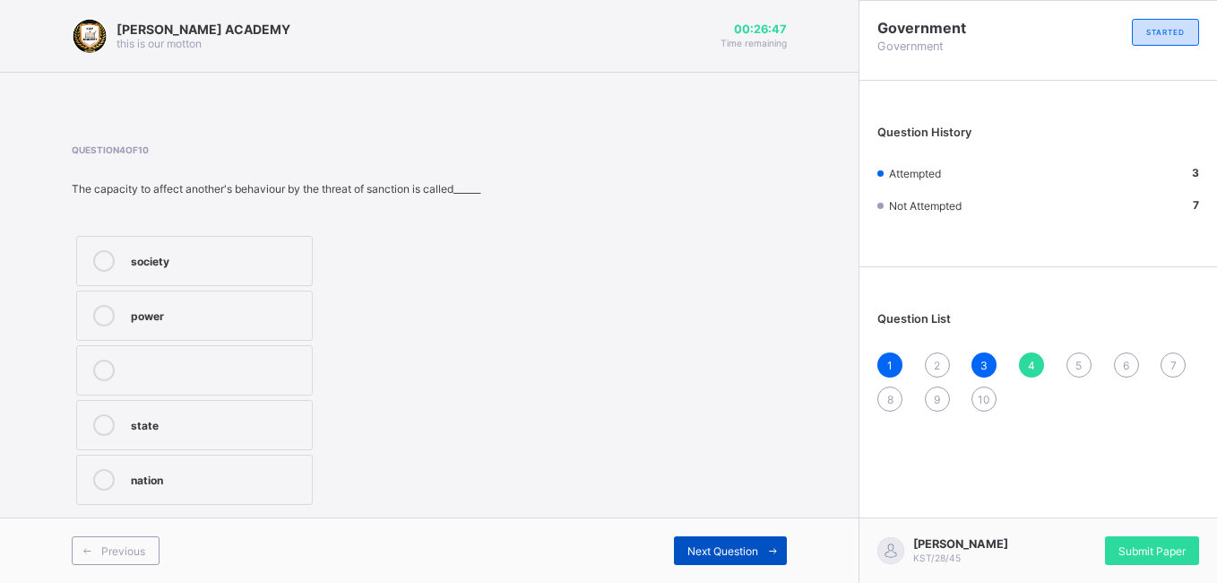
click at [723, 529] on span "Next Question" at bounding box center [722, 550] width 71 height 13
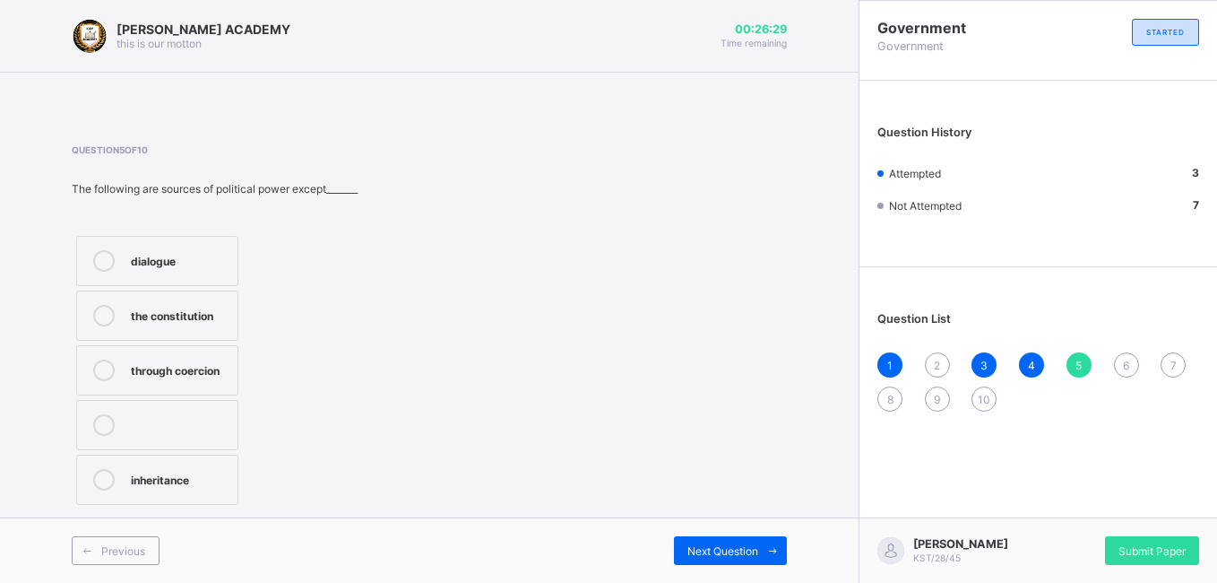
click at [205, 262] on div "dialogue" at bounding box center [180, 259] width 98 height 18
click at [756, 529] on div "Next Question" at bounding box center [730, 550] width 113 height 29
click at [183, 427] on div "population" at bounding box center [172, 423] width 82 height 18
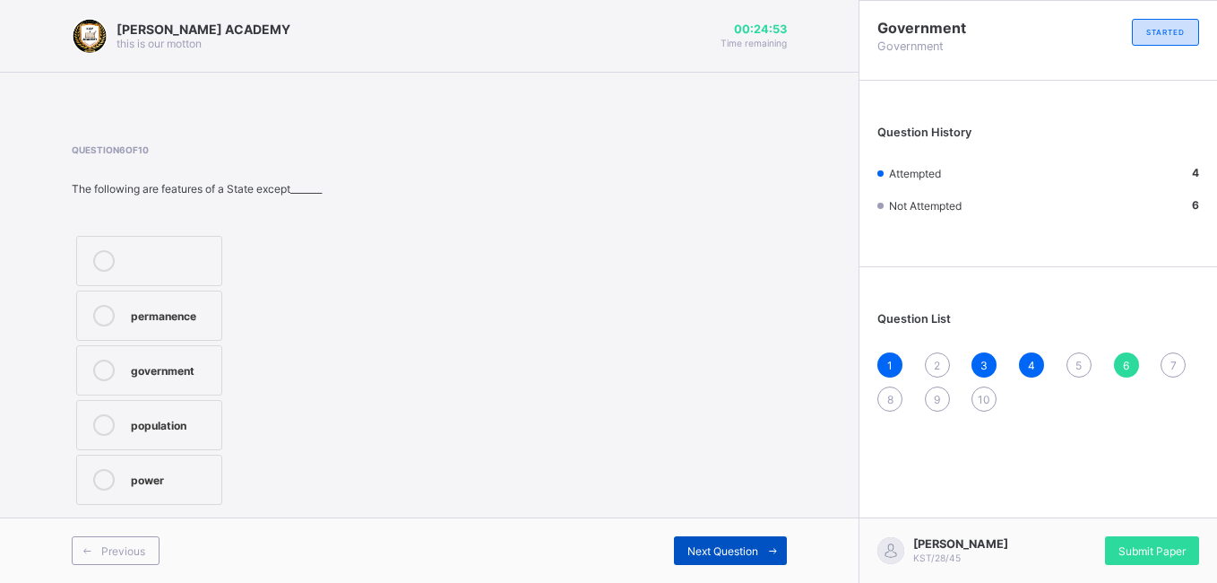
click at [738, 529] on div "Next Question" at bounding box center [730, 550] width 113 height 29
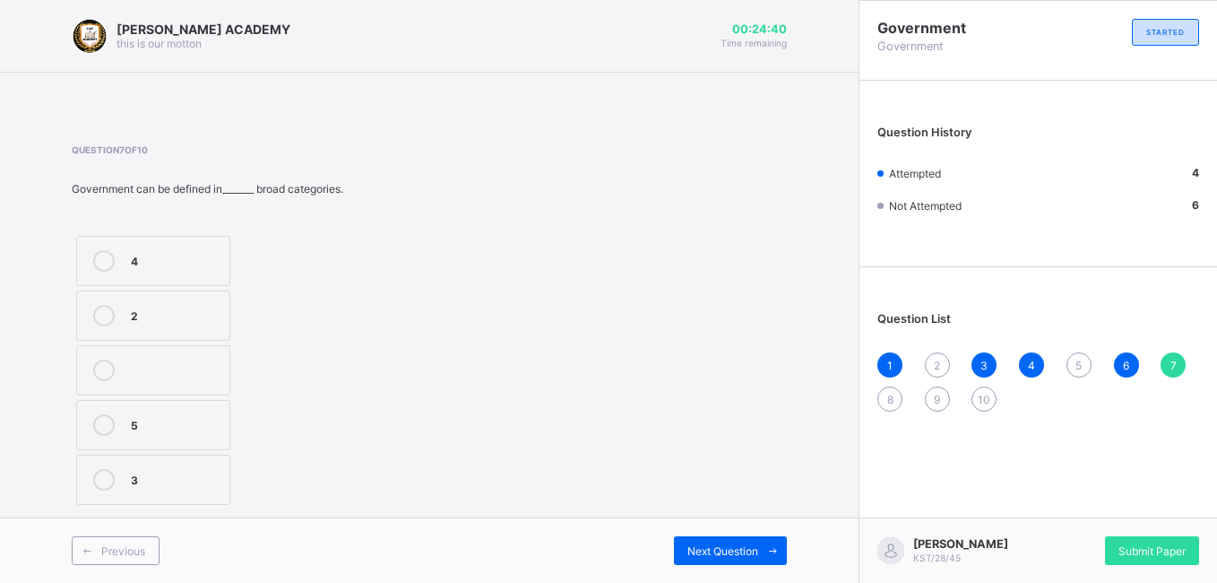
click at [121, 474] on div at bounding box center [104, 480] width 36 height 22
click at [733, 529] on div "Next Question" at bounding box center [730, 550] width 113 height 29
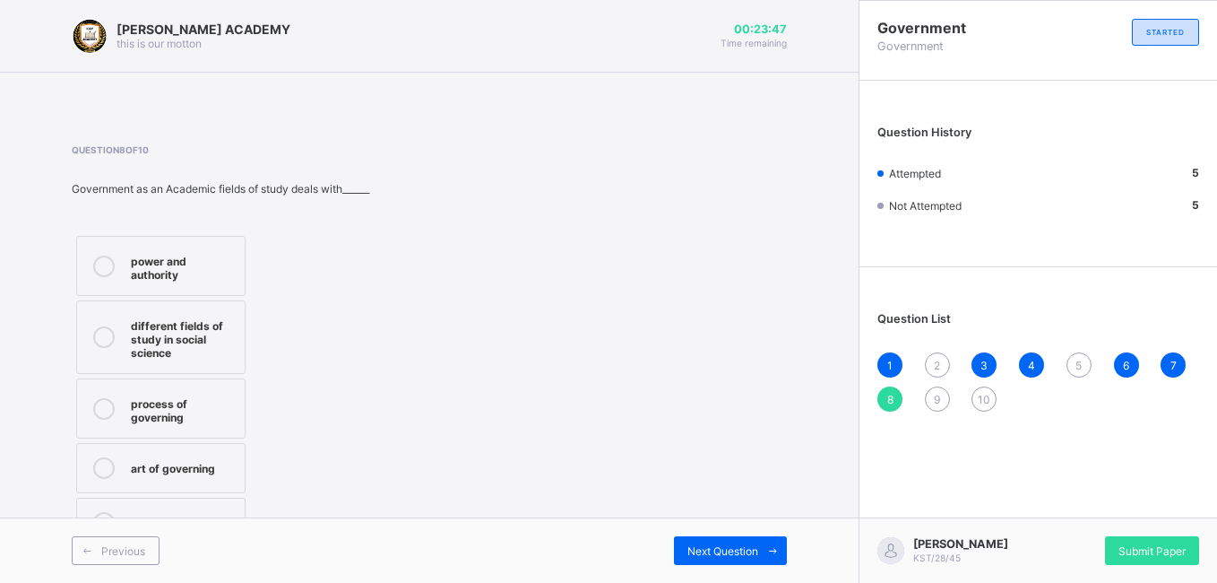
click at [173, 475] on label "art of governing" at bounding box center [160, 468] width 169 height 50
click at [936, 364] on span "2" at bounding box center [937, 364] width 6 height 13
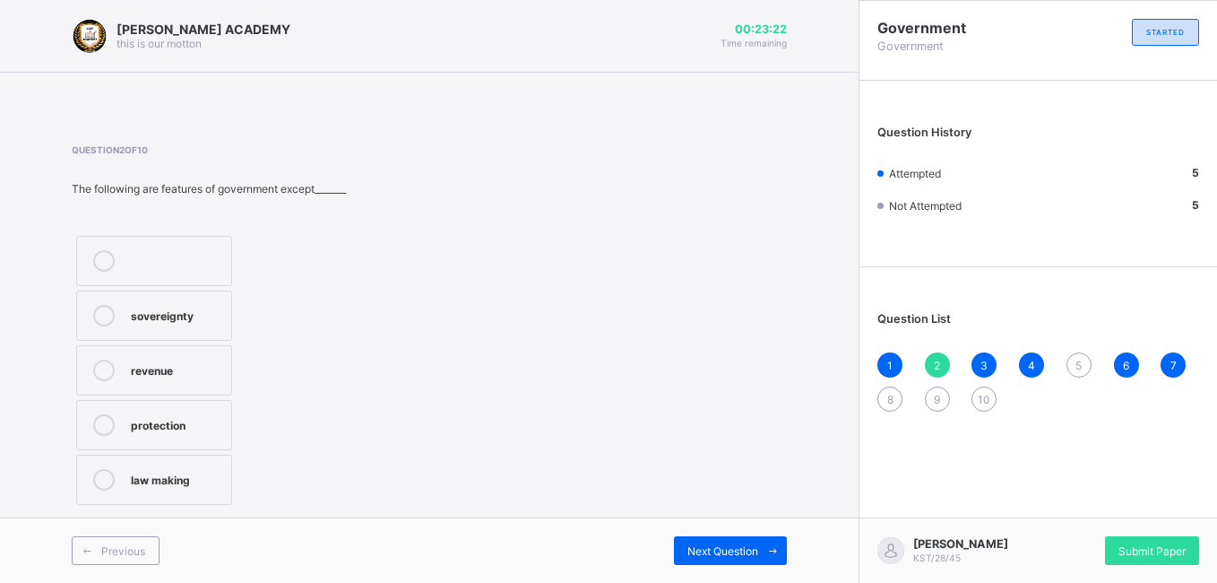
click at [140, 494] on label "law making" at bounding box center [154, 479] width 156 height 50
click at [715, 529] on span "Next Question" at bounding box center [722, 550] width 71 height 13
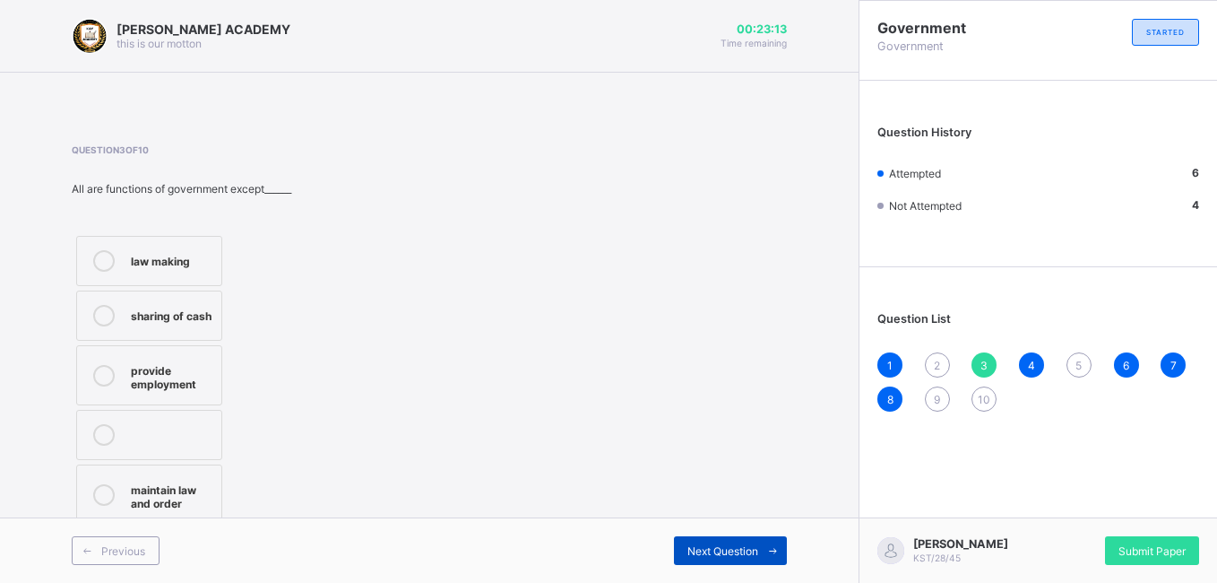
click at [715, 529] on span "Next Question" at bounding box center [722, 550] width 71 height 13
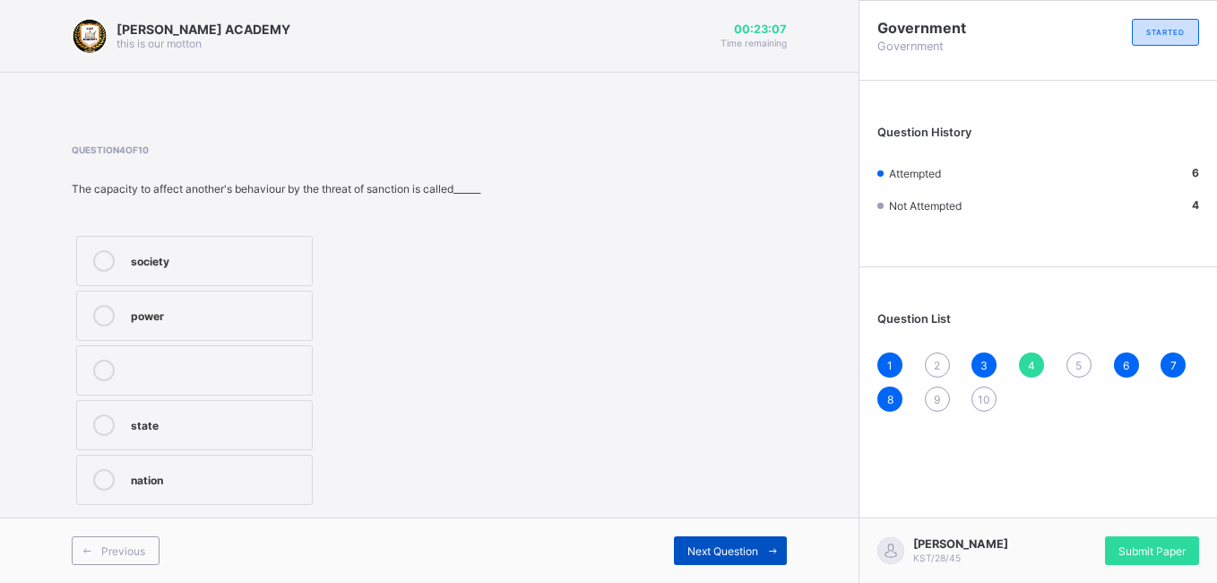
click at [715, 529] on span "Next Question" at bounding box center [722, 550] width 71 height 13
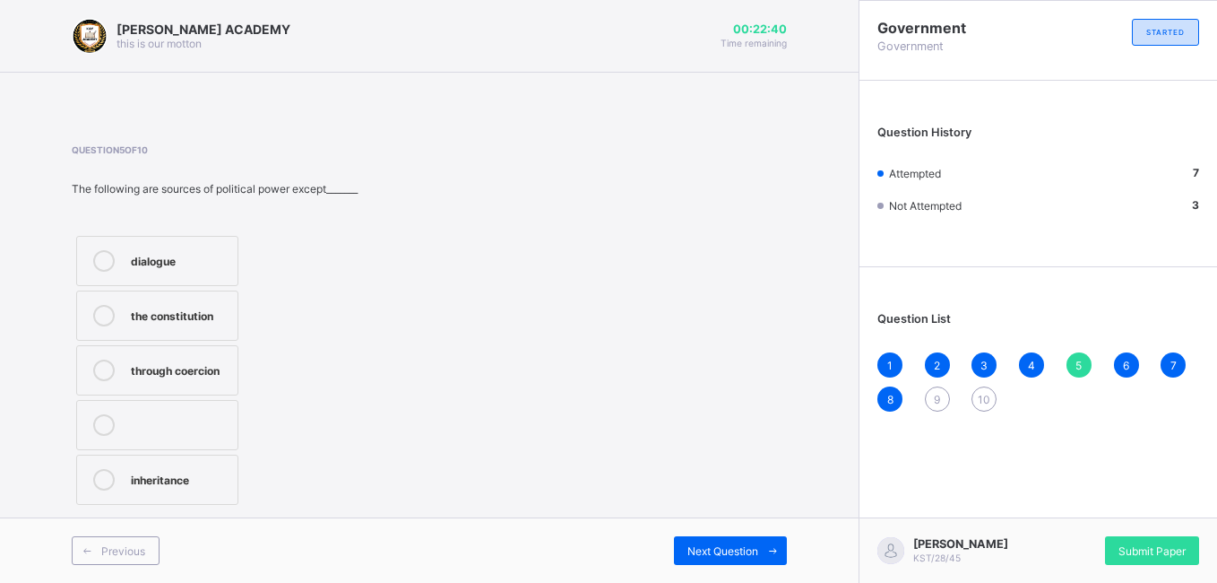
click at [183, 270] on div "dialogue" at bounding box center [180, 261] width 98 height 22
click at [741, 529] on span "Next Question" at bounding box center [722, 550] width 71 height 13
click at [148, 440] on label "population" at bounding box center [149, 425] width 146 height 50
click at [1093, 381] on div "1 2 3 4 5 6 7 8 9 10" at bounding box center [1038, 381] width 322 height 59
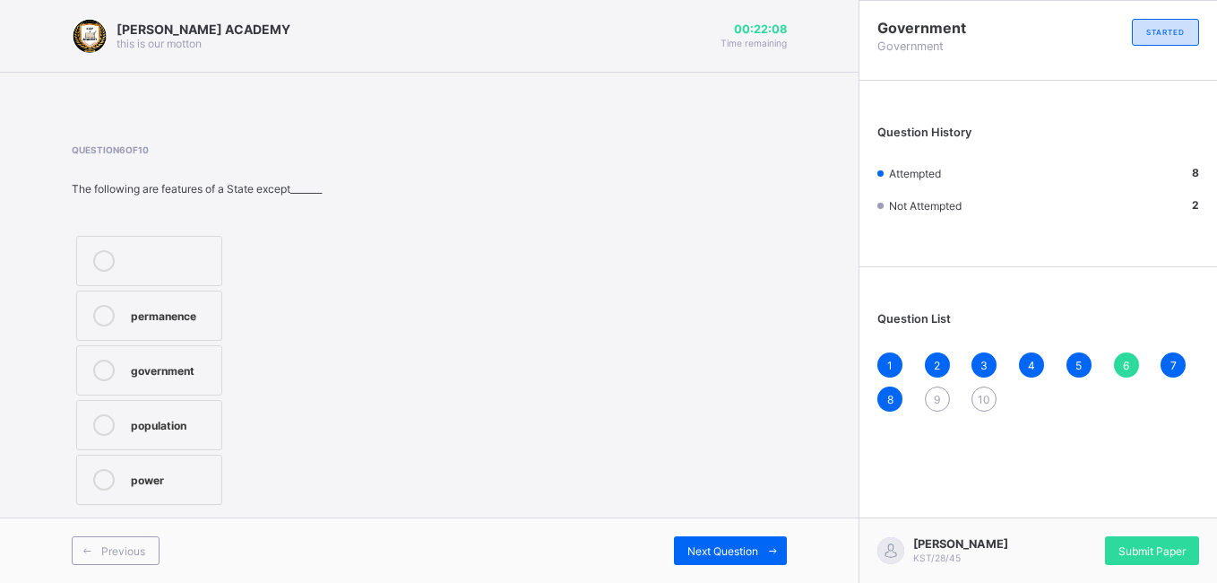
click at [176, 439] on label "population" at bounding box center [149, 425] width 146 height 50
click at [197, 299] on label "permanence" at bounding box center [149, 315] width 146 height 50
click at [125, 415] on label "population" at bounding box center [149, 425] width 146 height 50
click at [1093, 379] on div "1 2 3 4 5 6 7 8 9 10" at bounding box center [1038, 381] width 322 height 59
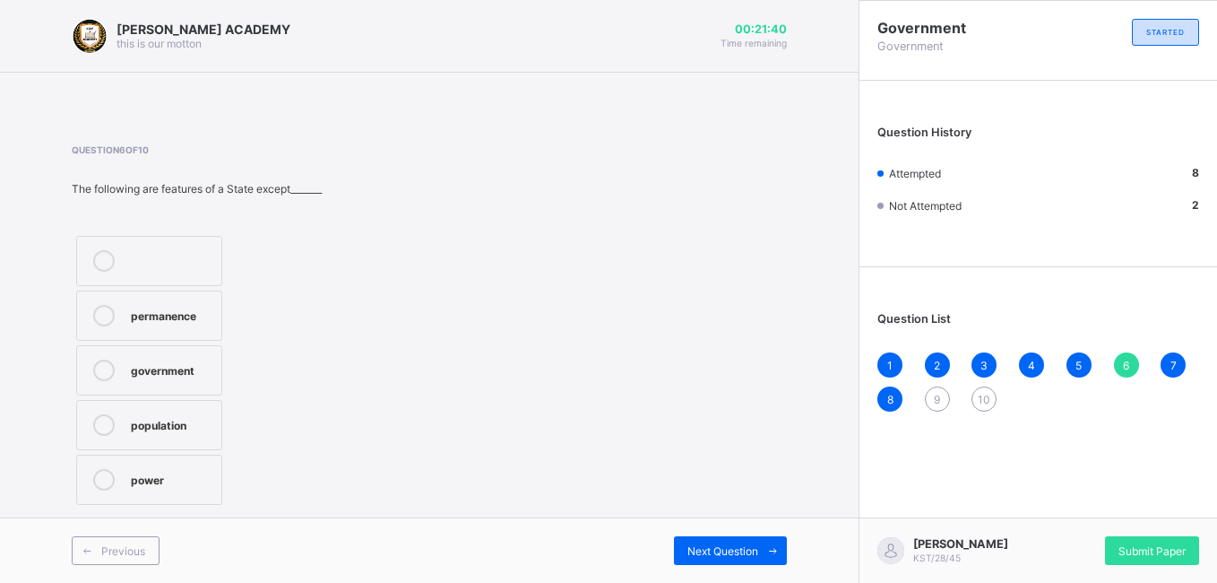
click at [586, 514] on div "Question 6 of 10 The following are features of a State except_______ permanence…" at bounding box center [429, 326] width 715 height 419
click at [195, 408] on label "population" at bounding box center [149, 425] width 146 height 50
click at [761, 529] on div "Previous Next Question" at bounding box center [429, 549] width 859 height 65
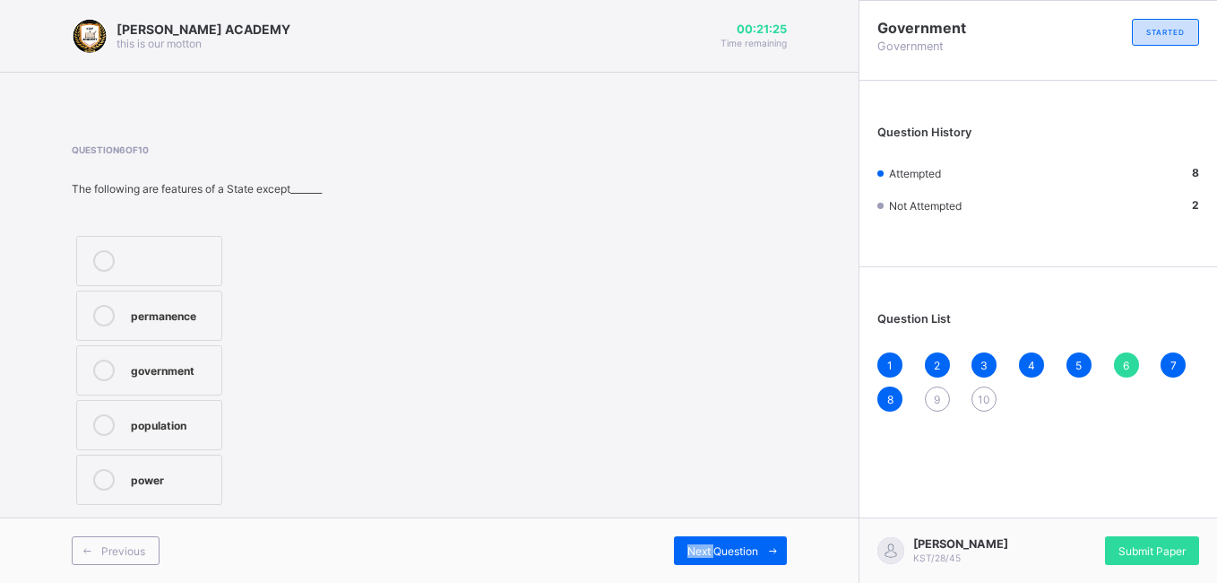
click at [761, 529] on div "Previous Next Question" at bounding box center [429, 549] width 859 height 65
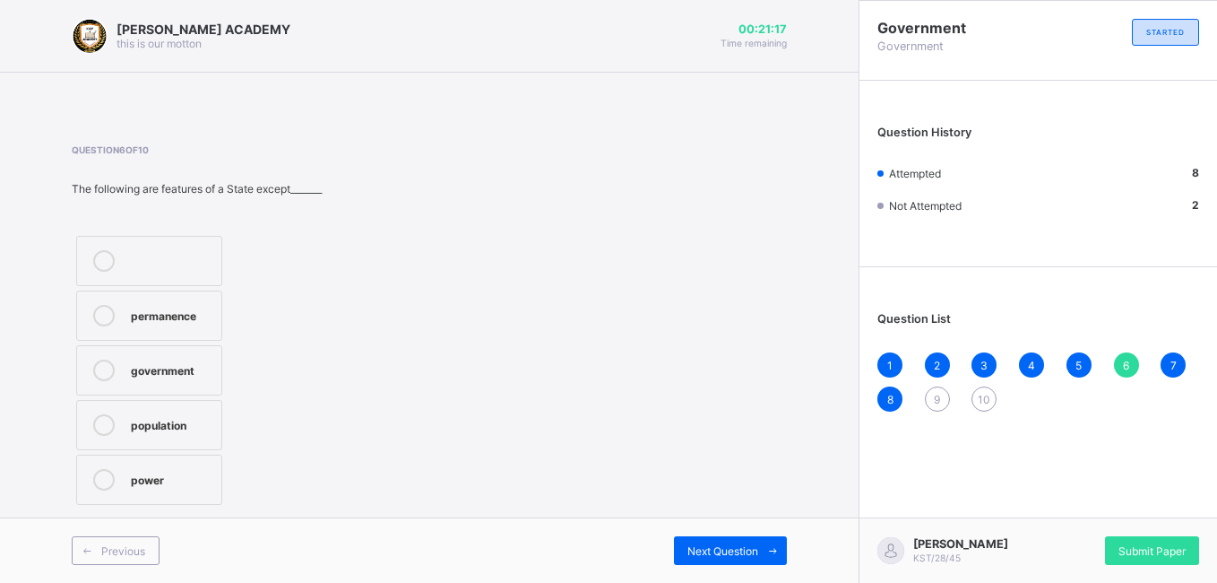
click at [761, 529] on div "Previous Next Question" at bounding box center [429, 549] width 859 height 65
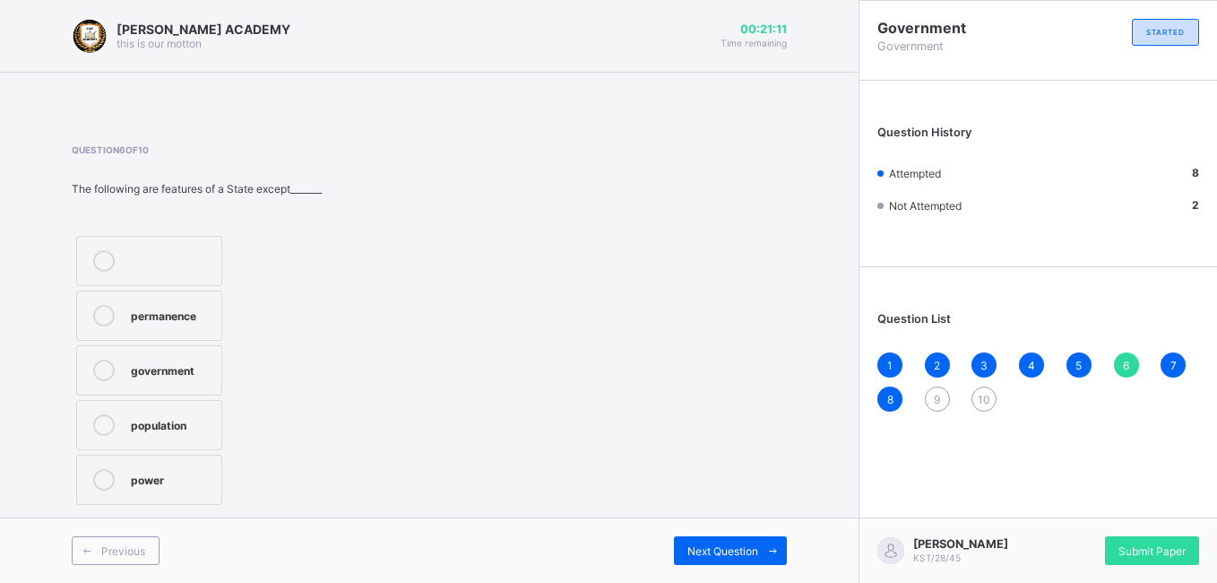
click at [158, 420] on div "population" at bounding box center [172, 423] width 82 height 18
click at [1093, 369] on div "6" at bounding box center [1126, 364] width 25 height 25
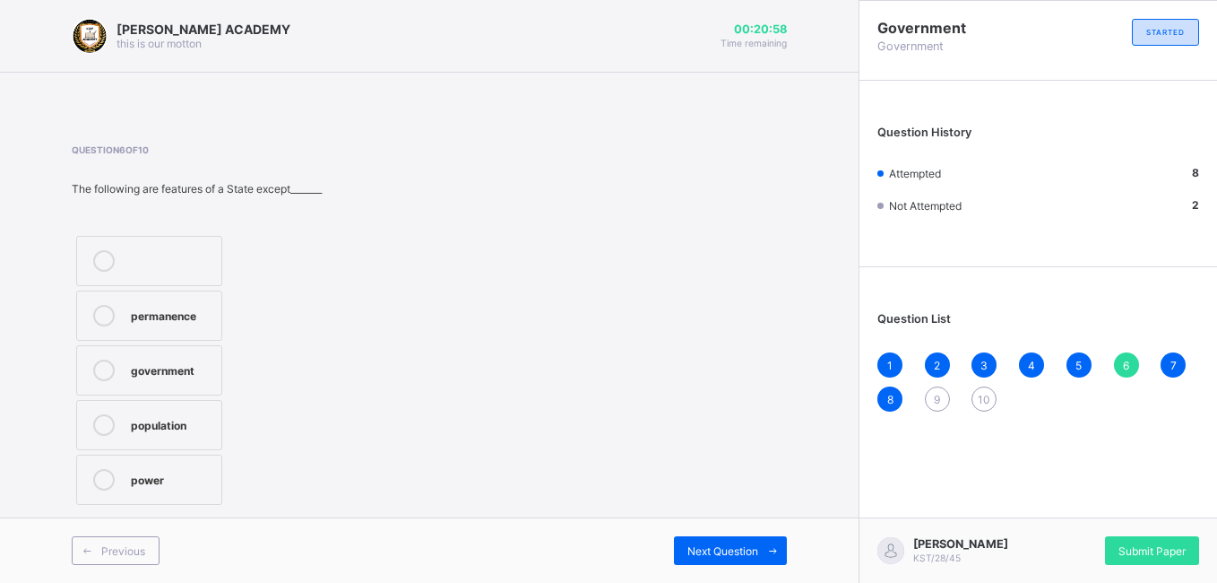
click at [1093, 369] on div "6" at bounding box center [1126, 364] width 25 height 25
click at [695, 529] on span "Next Question" at bounding box center [722, 550] width 71 height 13
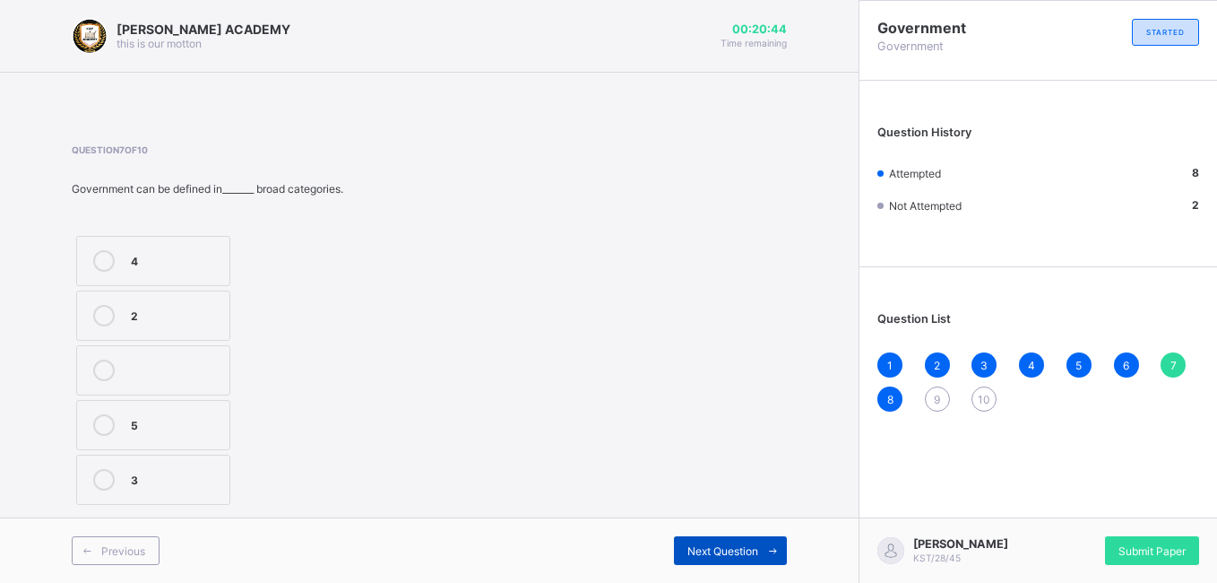
click at [695, 529] on span "Next Question" at bounding box center [722, 550] width 71 height 13
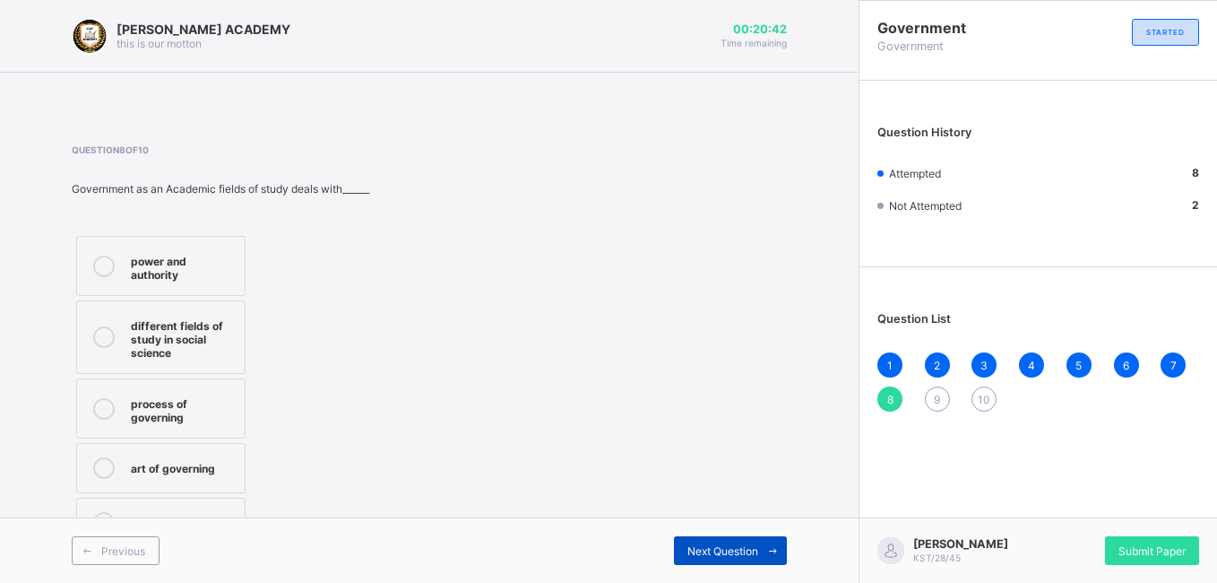
click at [695, 529] on span "Next Question" at bounding box center [722, 550] width 71 height 13
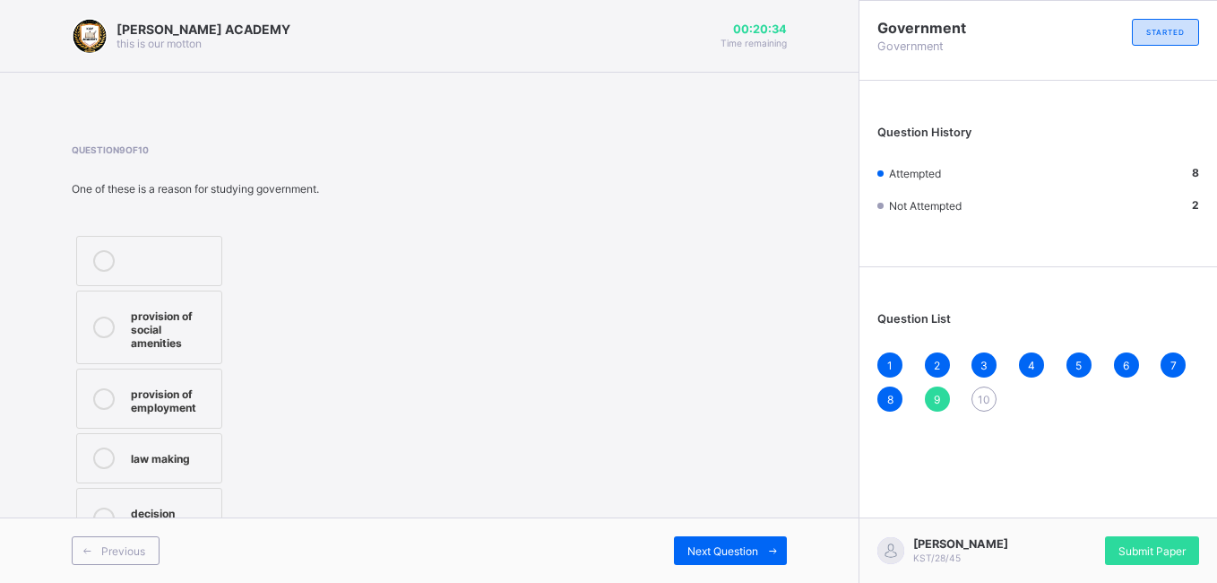
click at [944, 416] on div "Question List 1 2 3 4 5 6 7 8 9 10" at bounding box center [1038, 352] width 358 height 153
click at [168, 464] on div "law making" at bounding box center [172, 456] width 82 height 18
click at [940, 416] on div "Question List 1 2 3 4 5 6 7 8 9 10" at bounding box center [1038, 352] width 358 height 153
drag, startPoint x: 940, startPoint y: 416, endPoint x: 955, endPoint y: 496, distance: 82.1
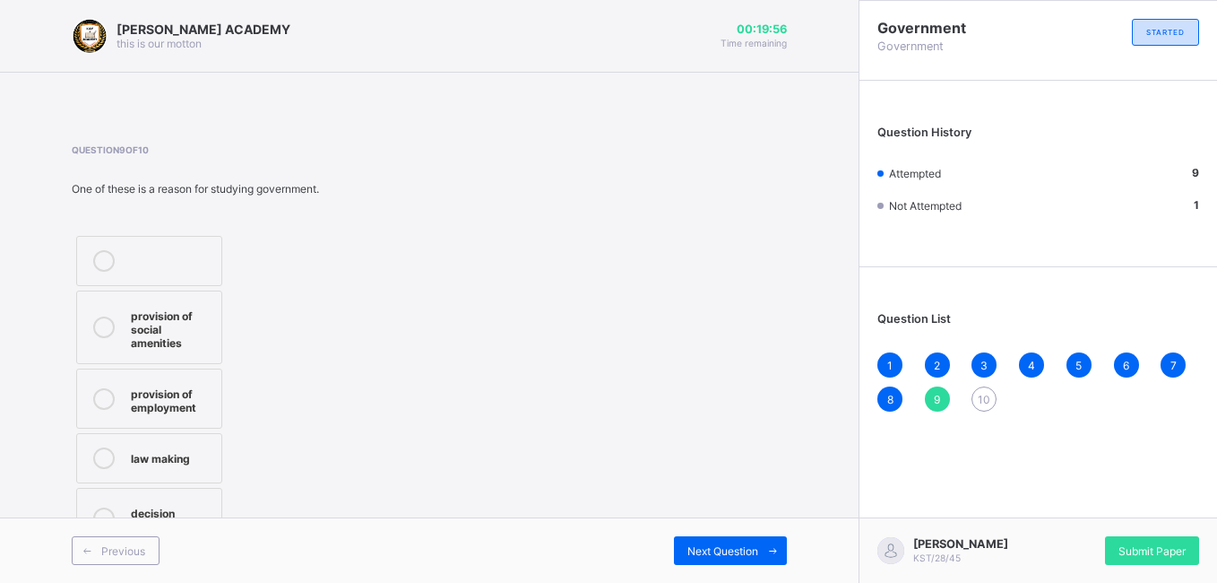
click at [955, 496] on div "Government Government STARTED Question History Attempted 9 Not Attempted 1 Ques…" at bounding box center [1038, 291] width 358 height 583
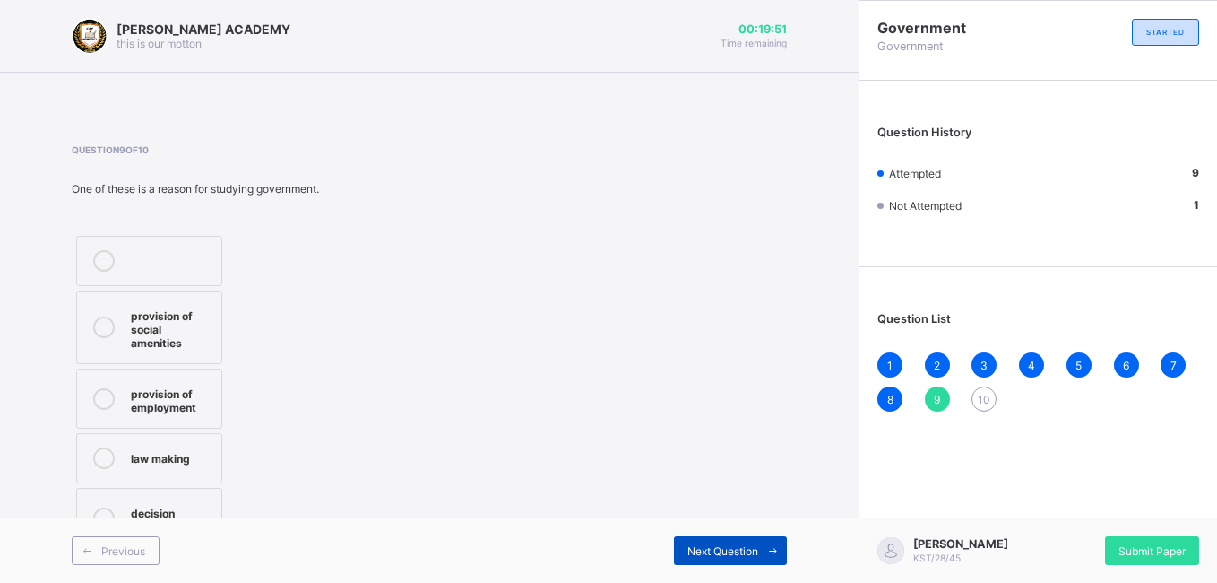
click at [775, 529] on icon at bounding box center [772, 551] width 13 height 12
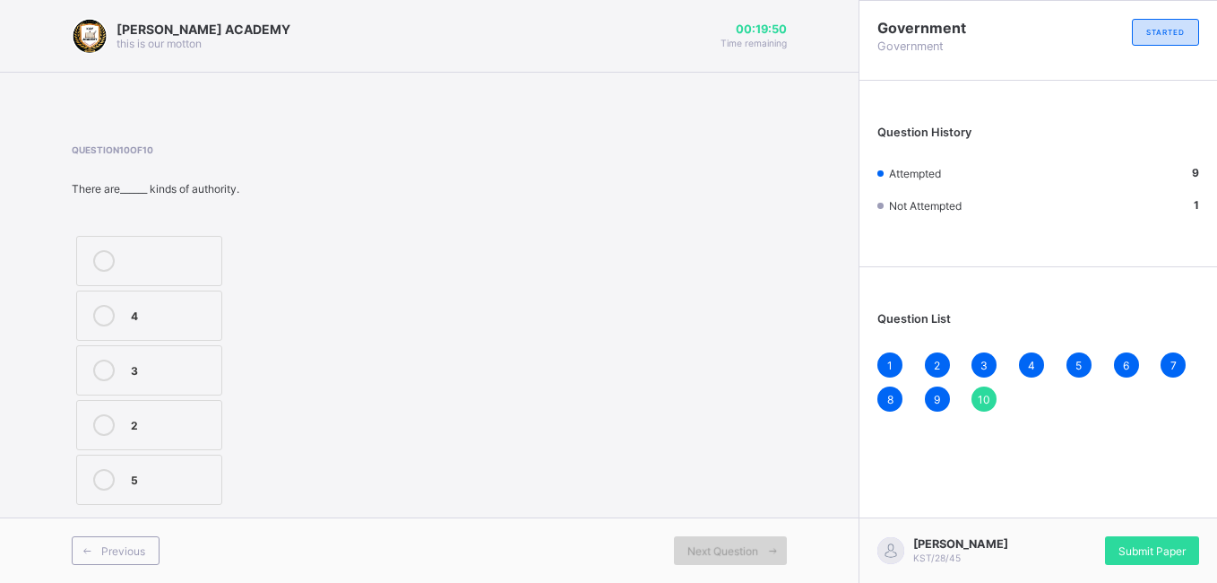
click at [775, 529] on icon at bounding box center [772, 551] width 13 height 12
drag, startPoint x: 775, startPoint y: 546, endPoint x: 704, endPoint y: 564, distance: 73.0
click at [704, 529] on div "Next Question" at bounding box center [730, 550] width 113 height 29
click at [148, 301] on label "4" at bounding box center [149, 315] width 146 height 50
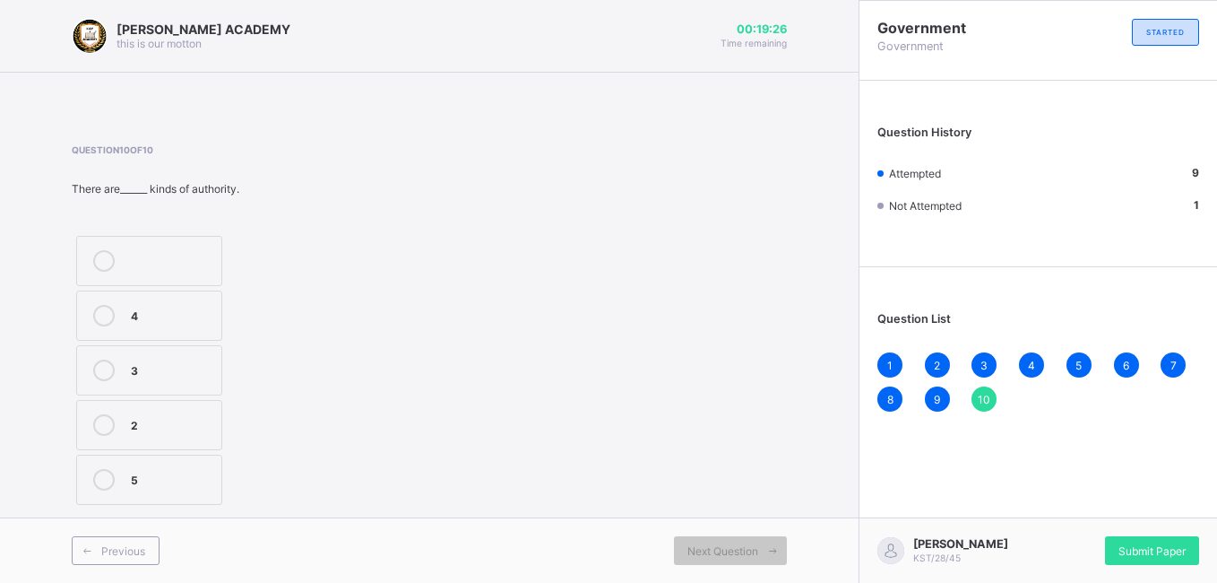
click at [704, 529] on div "Previous Next Question" at bounding box center [429, 549] width 859 height 65
drag, startPoint x: 778, startPoint y: 553, endPoint x: 1214, endPoint y: 547, distance: 436.5
click at [1093, 529] on div "[PERSON_NAME] KST/28/45 Submit Paper" at bounding box center [1038, 549] width 358 height 65
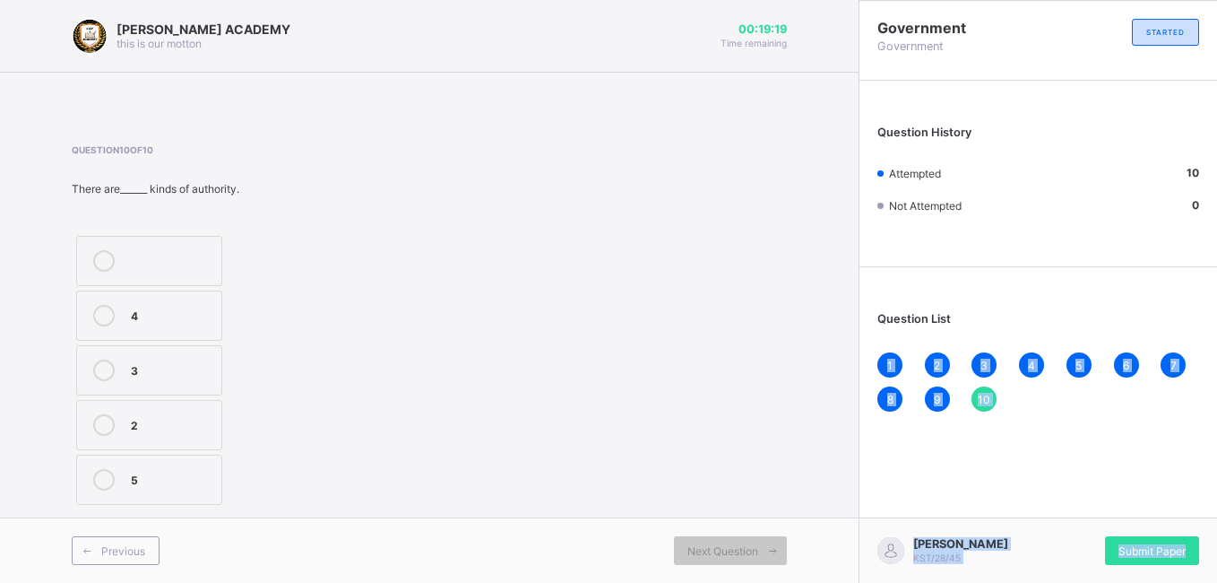
drag, startPoint x: 1214, startPoint y: 547, endPoint x: 962, endPoint y: 275, distance: 370.9
click at [962, 275] on div "Government Government STARTED Question History Attempted 10 Not Attempted 0 Que…" at bounding box center [1038, 215] width 358 height 428
click at [985, 408] on div "10" at bounding box center [983, 398] width 25 height 25
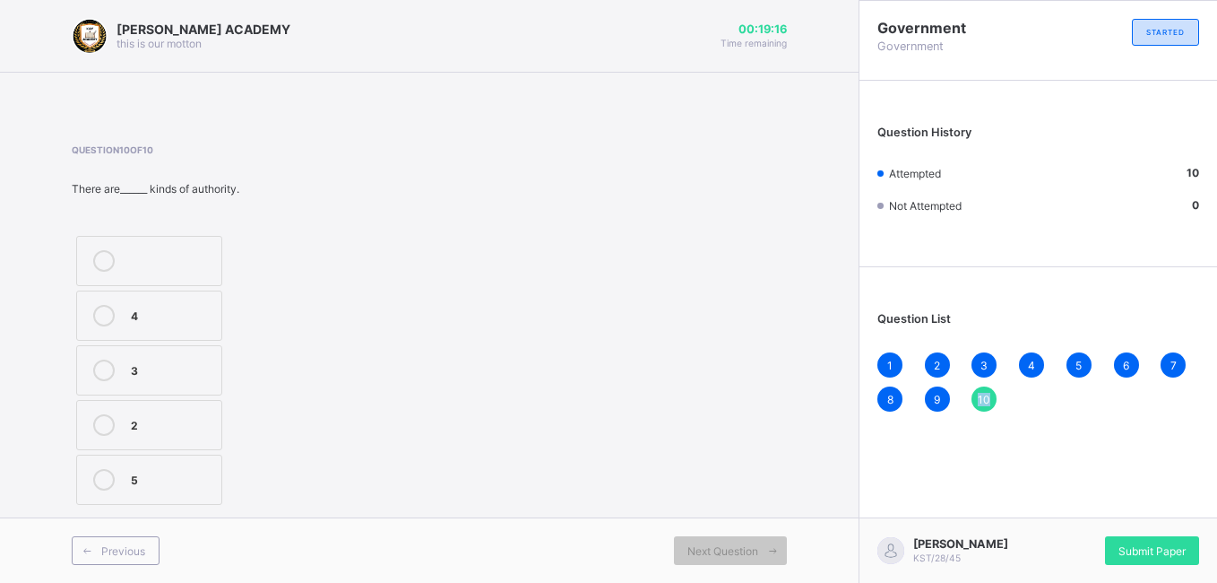
click at [985, 408] on div "10" at bounding box center [983, 398] width 25 height 25
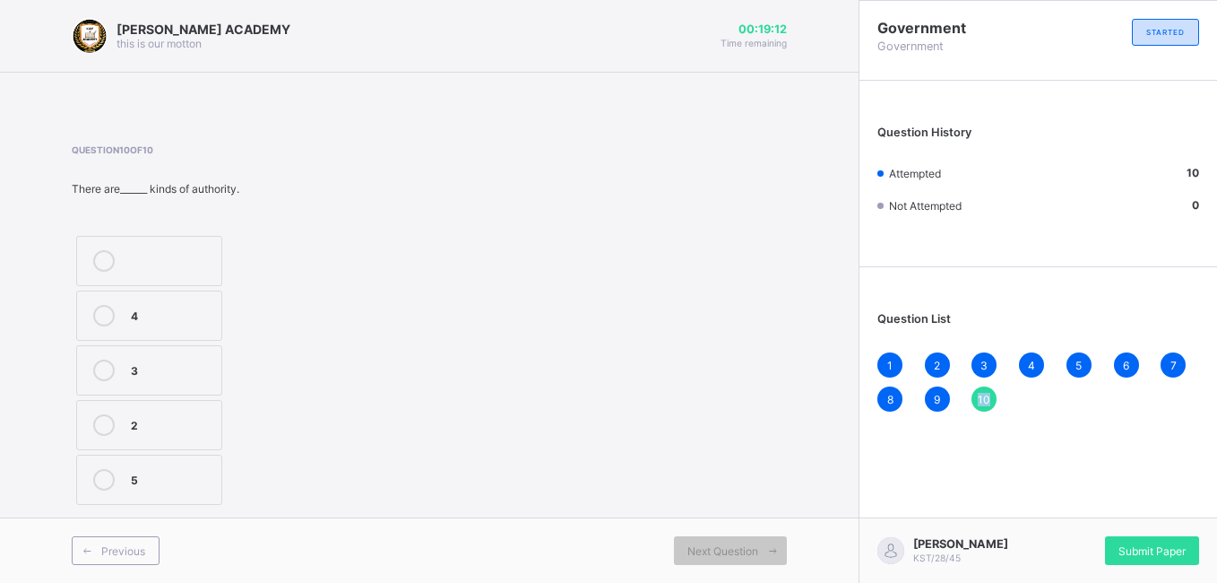
click at [985, 408] on div "10" at bounding box center [983, 398] width 25 height 25
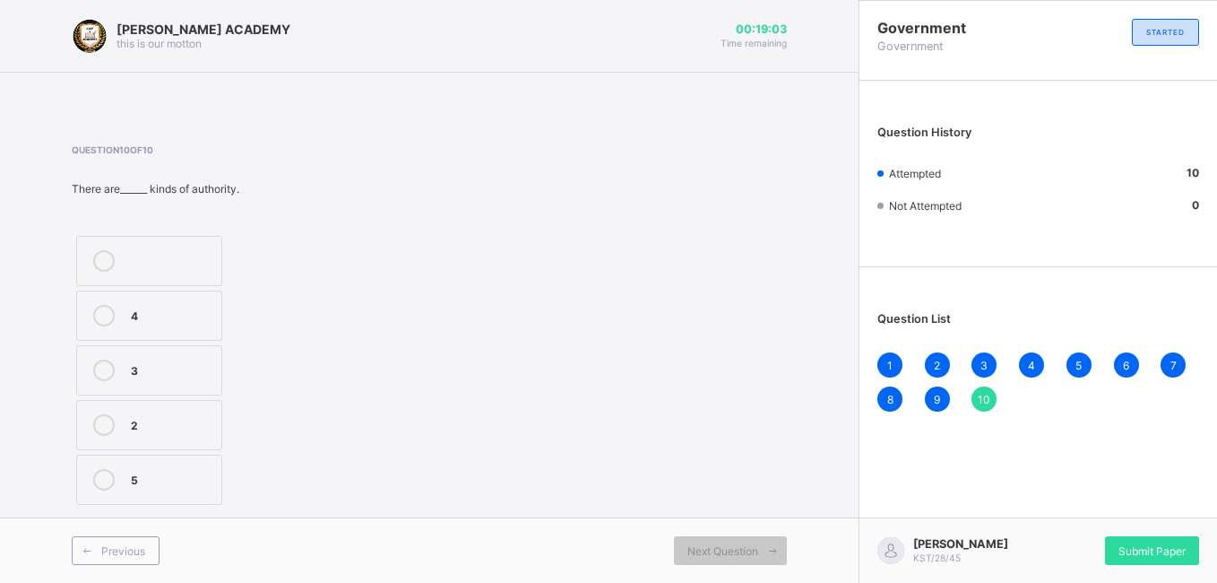
click at [1093, 529] on div "[PERSON_NAME] KST/28/45 Submit Paper" at bounding box center [1038, 549] width 358 height 65
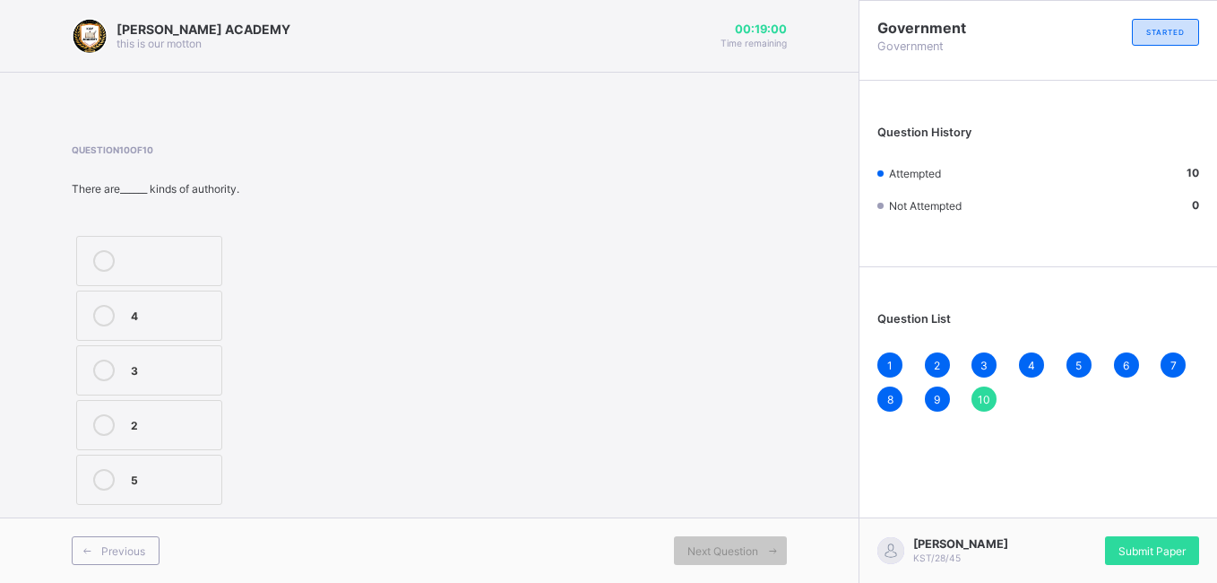
click at [1093, 529] on div "[PERSON_NAME] KST/28/45 Submit Paper" at bounding box center [1038, 549] width 358 height 65
drag, startPoint x: 1119, startPoint y: 567, endPoint x: 981, endPoint y: 411, distance: 208.2
click at [981, 411] on div "1 2 3 4 5 6 7 8 9 10" at bounding box center [1038, 381] width 322 height 59
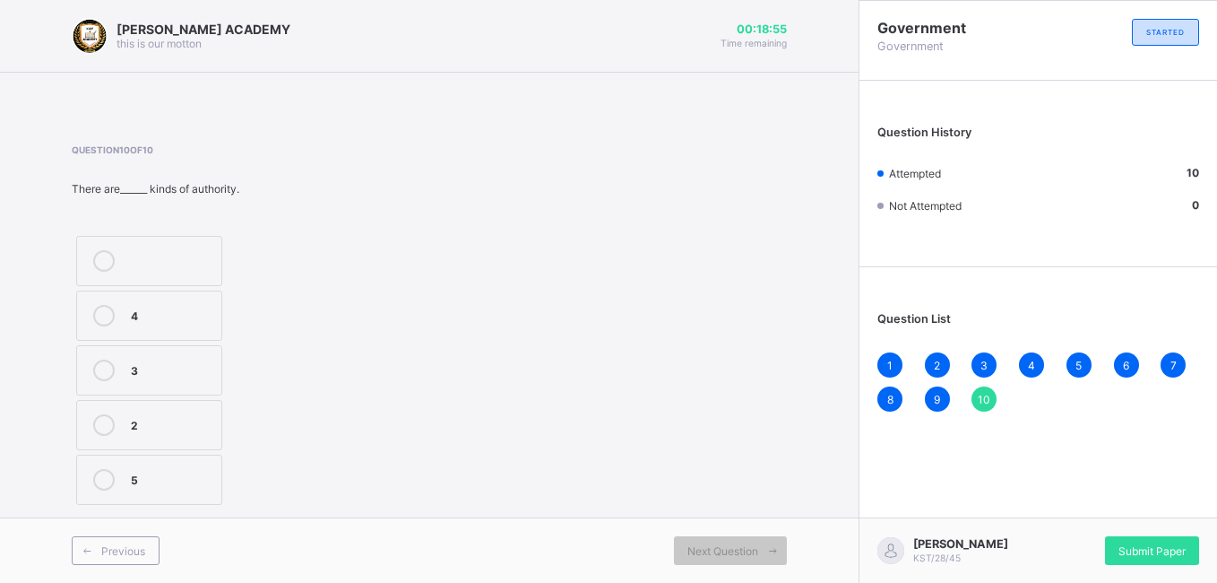
click at [981, 411] on div "1 2 3 4 5 6 7 8 9 10" at bounding box center [1038, 381] width 322 height 59
click at [751, 529] on div "Next Question" at bounding box center [730, 550] width 113 height 29
click at [164, 313] on div "4" at bounding box center [172, 314] width 82 height 18
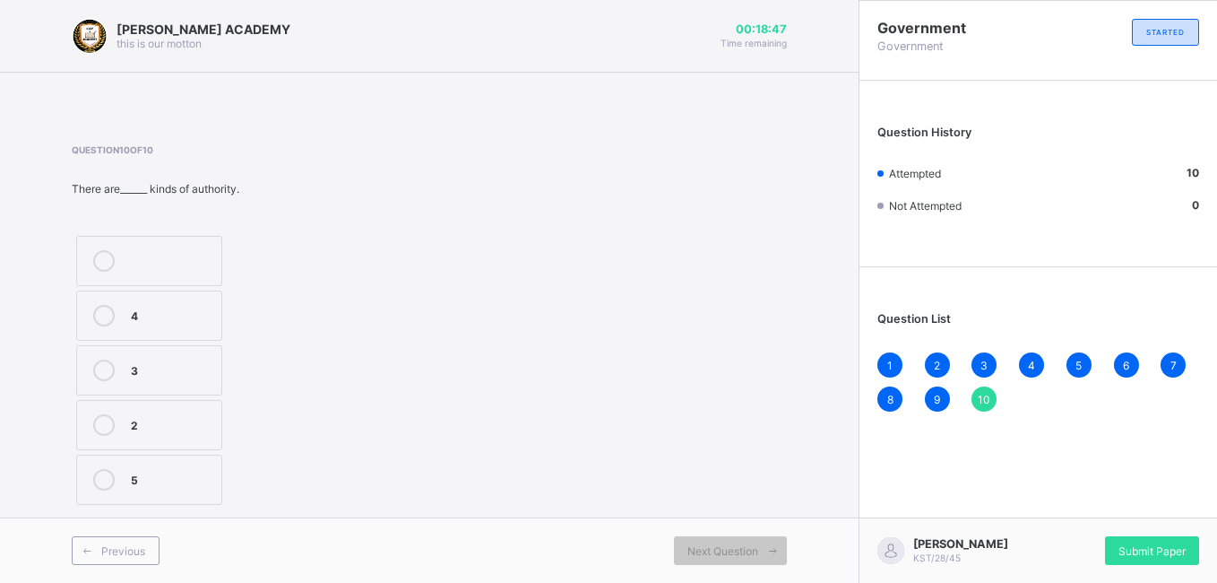
click at [164, 313] on div "4" at bounding box center [172, 314] width 82 height 18
drag, startPoint x: 164, startPoint y: 312, endPoint x: 506, endPoint y: 298, distance: 342.6
click at [506, 298] on div "Question 10 of 10 There are______ kinds of authority. 4 3 2 5" at bounding box center [429, 326] width 715 height 365
click at [994, 409] on div "1 2 3 4 5 6 7 8 9 10" at bounding box center [1038, 381] width 322 height 59
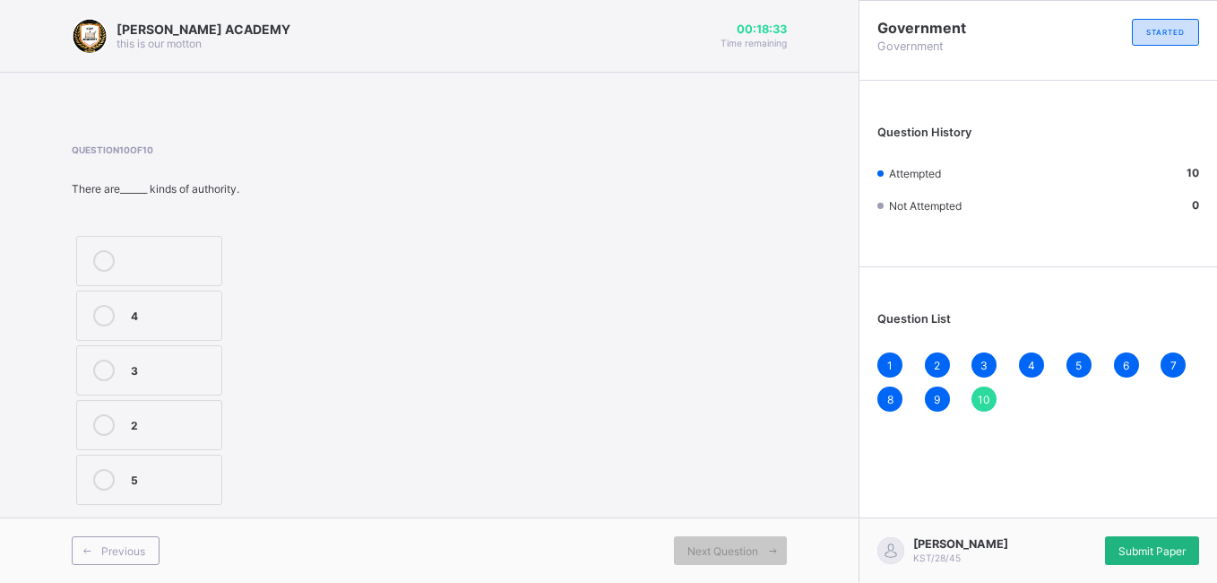
click at [1093, 529] on span "Submit Paper" at bounding box center [1151, 550] width 67 height 13
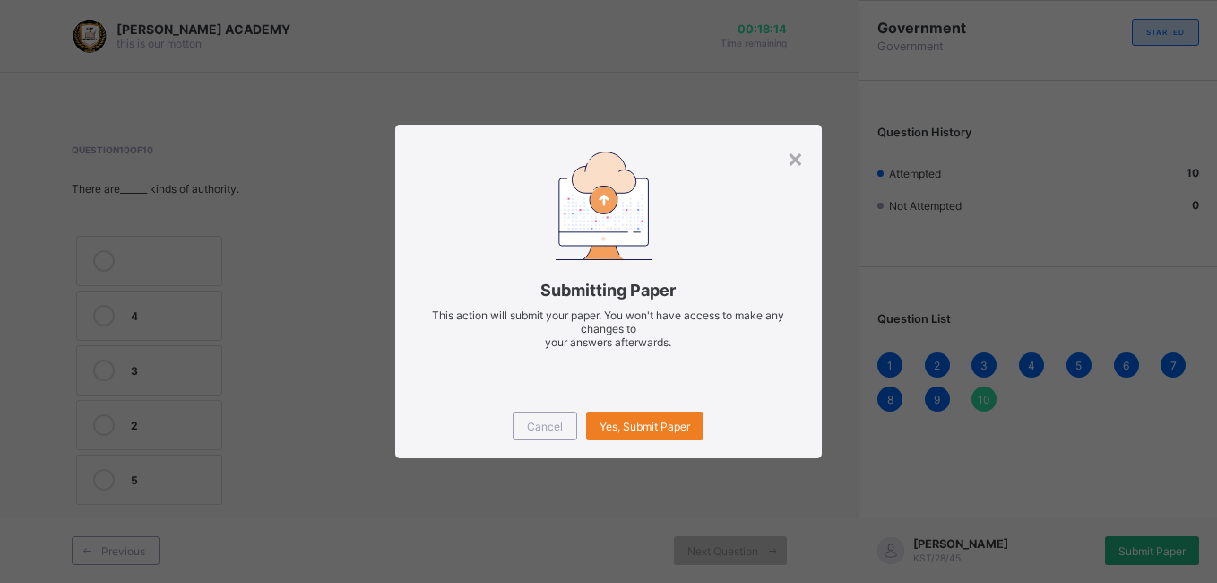
click at [1093, 529] on div "× Submitting Paper This action will submit your paper. You won't have access to…" at bounding box center [608, 291] width 1217 height 583
click at [669, 428] on span "Yes, Submit Paper" at bounding box center [645, 425] width 91 height 13
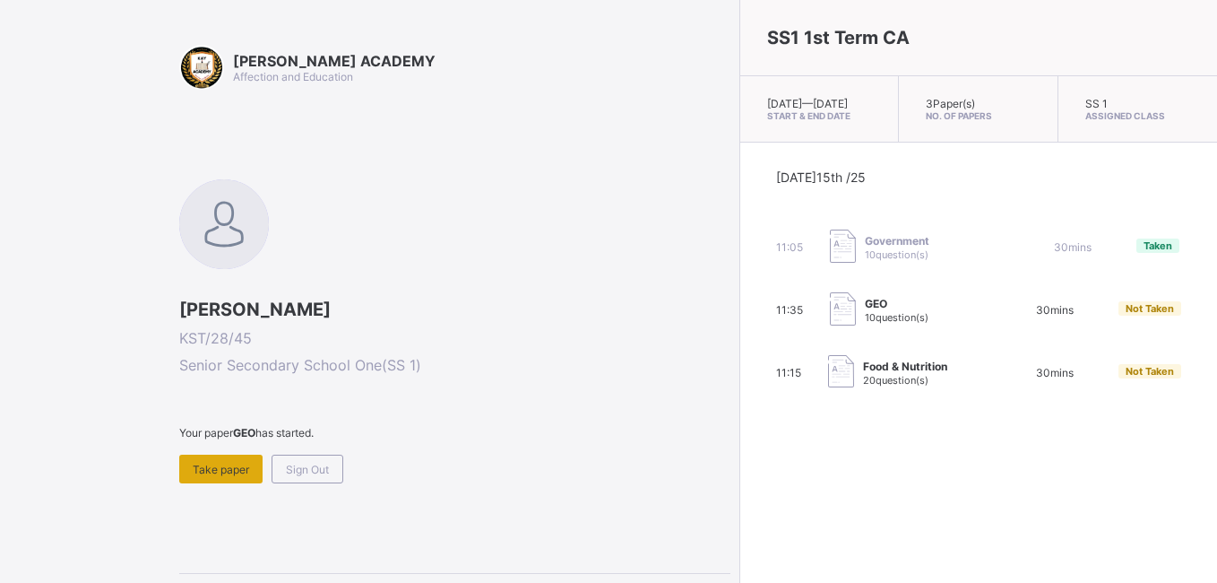
click at [236, 474] on span "Take paper" at bounding box center [221, 468] width 56 height 13
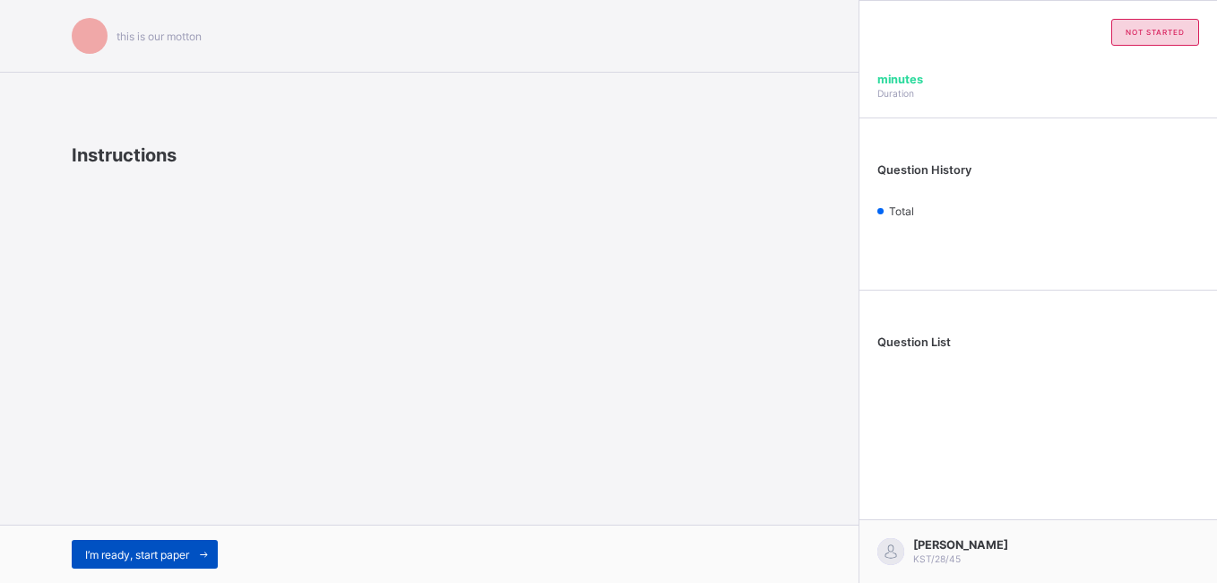
click at [170, 529] on span "I’m ready, start paper" at bounding box center [137, 554] width 104 height 13
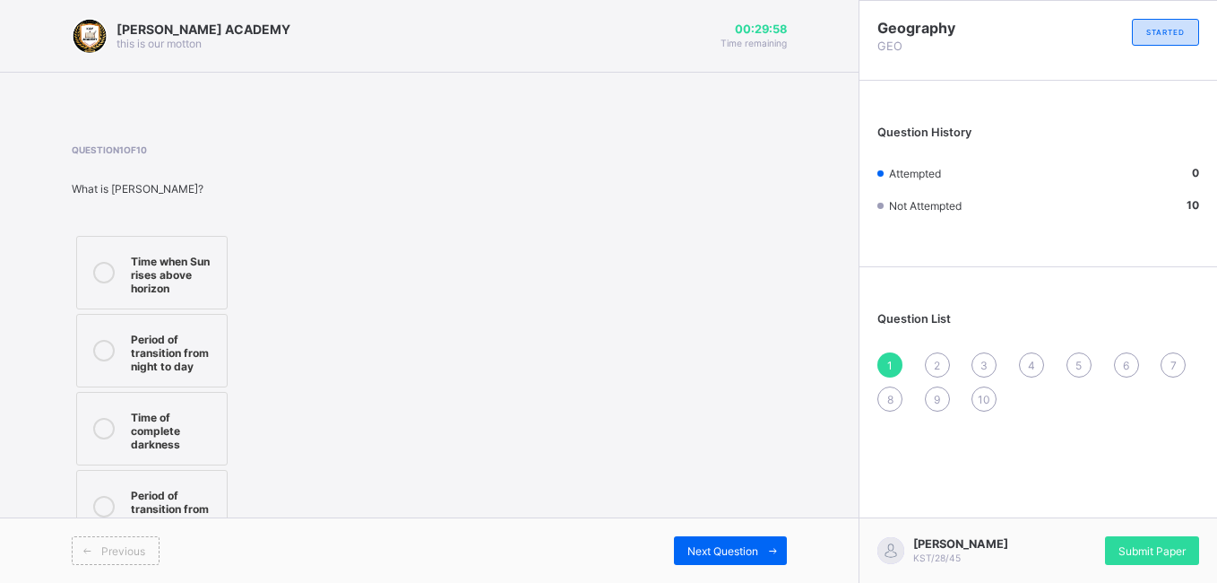
click at [140, 269] on div "Time when Sun rises above horizon" at bounding box center [174, 272] width 87 height 45
click at [1093, 529] on span "Submit Paper" at bounding box center [1151, 550] width 67 height 13
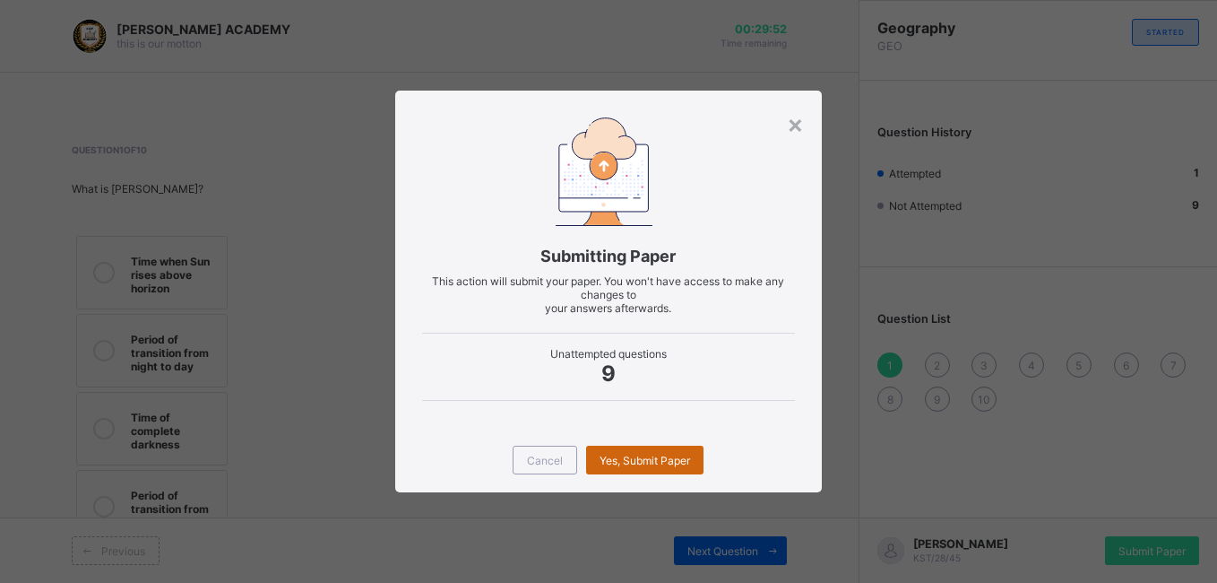
click at [626, 451] on div "Yes, Submit Paper" at bounding box center [644, 459] width 117 height 29
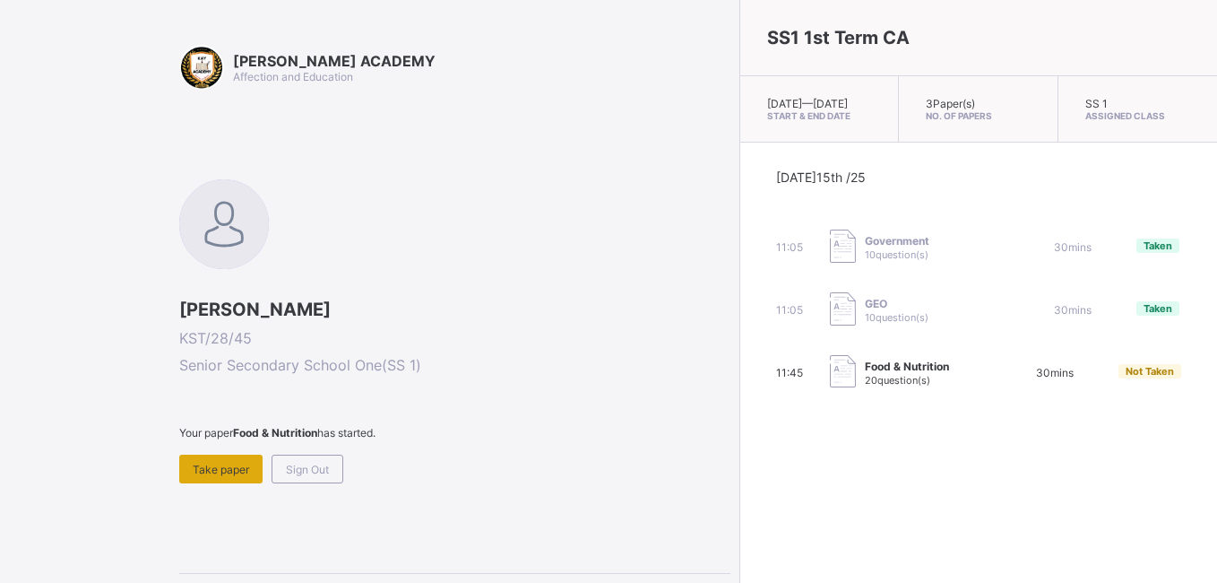
click at [225, 475] on span "Take paper" at bounding box center [221, 468] width 56 height 13
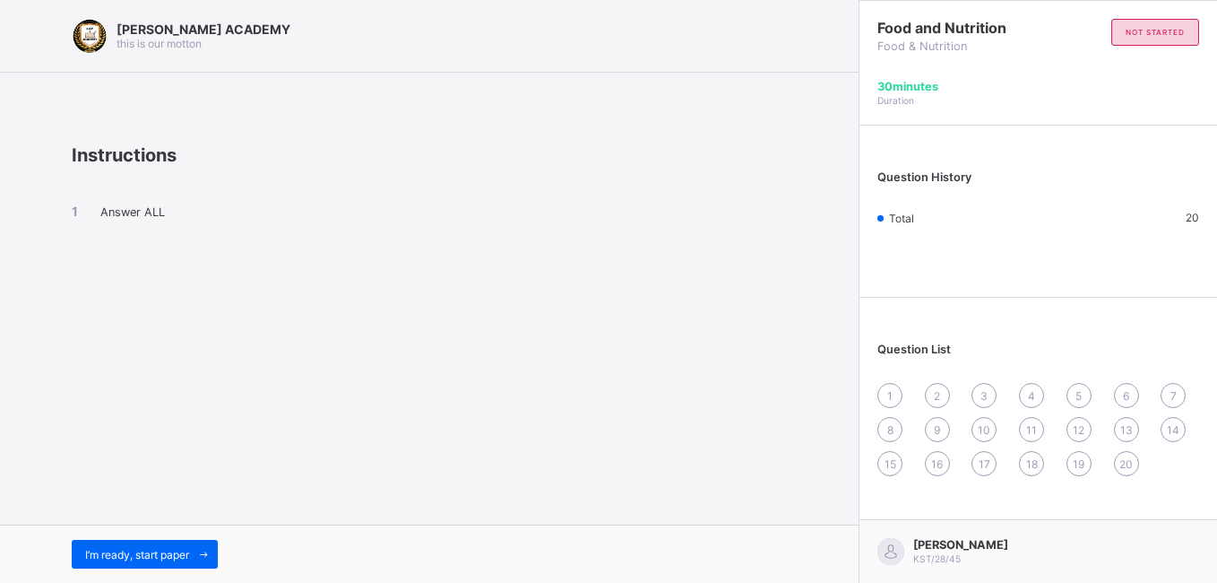
click at [104, 529] on div "I’m ready, start paper" at bounding box center [429, 553] width 859 height 58
click at [160, 529] on div "I’m ready, start paper" at bounding box center [429, 553] width 859 height 58
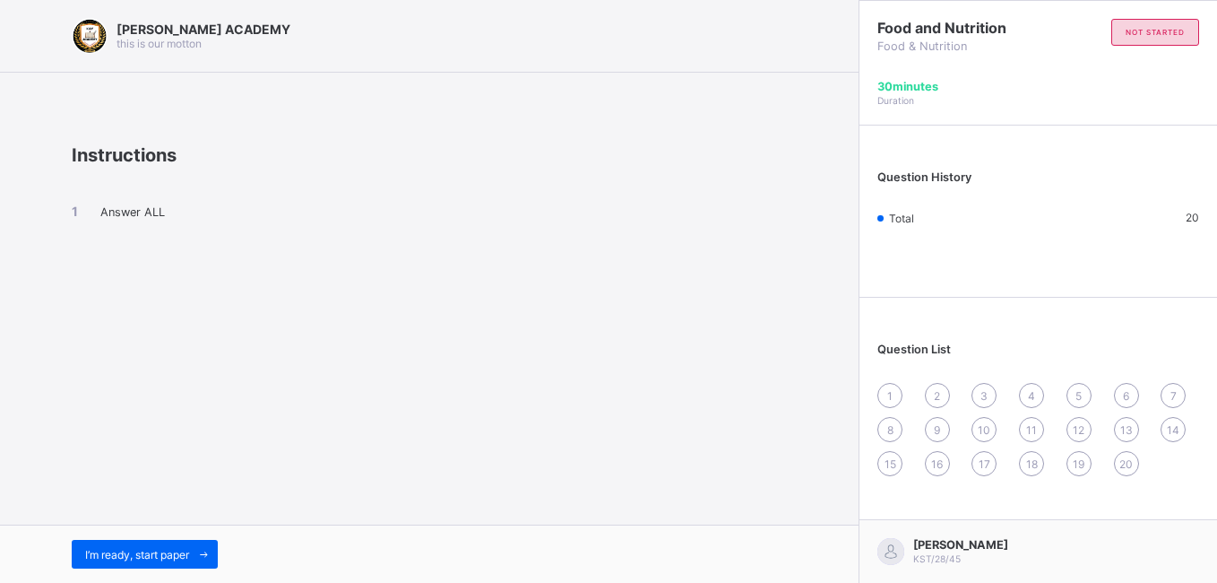
click at [160, 529] on div "I’m ready, start paper" at bounding box center [429, 553] width 859 height 58
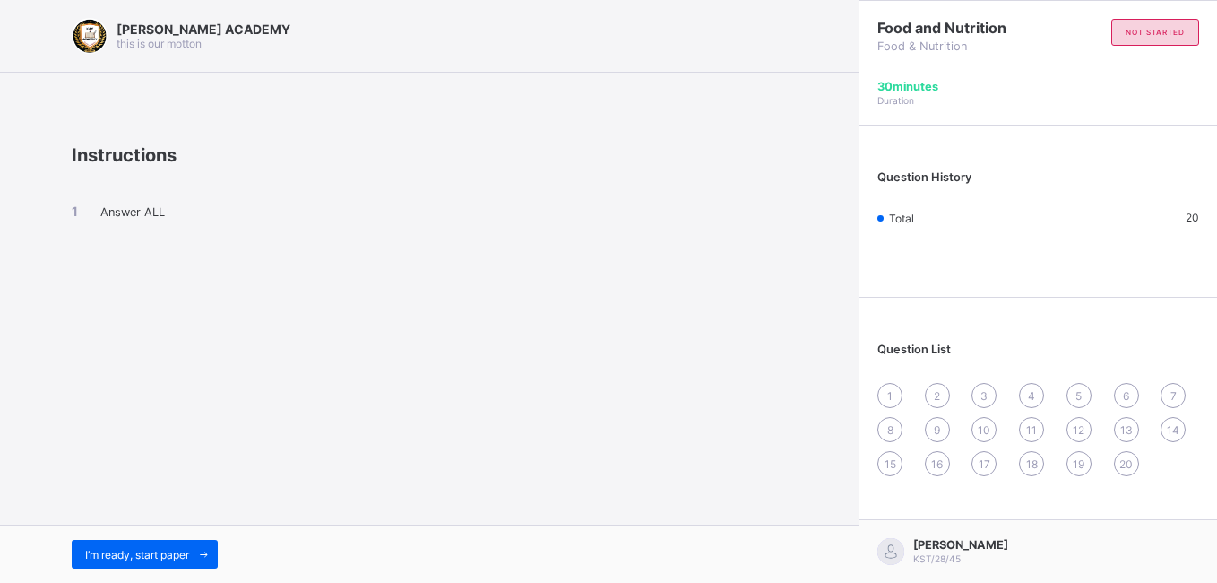
click at [160, 529] on div "I’m ready, start paper" at bounding box center [429, 553] width 859 height 58
drag, startPoint x: 160, startPoint y: 569, endPoint x: 102, endPoint y: 558, distance: 59.2
click at [102, 529] on span "I’m ready, start paper" at bounding box center [137, 554] width 104 height 13
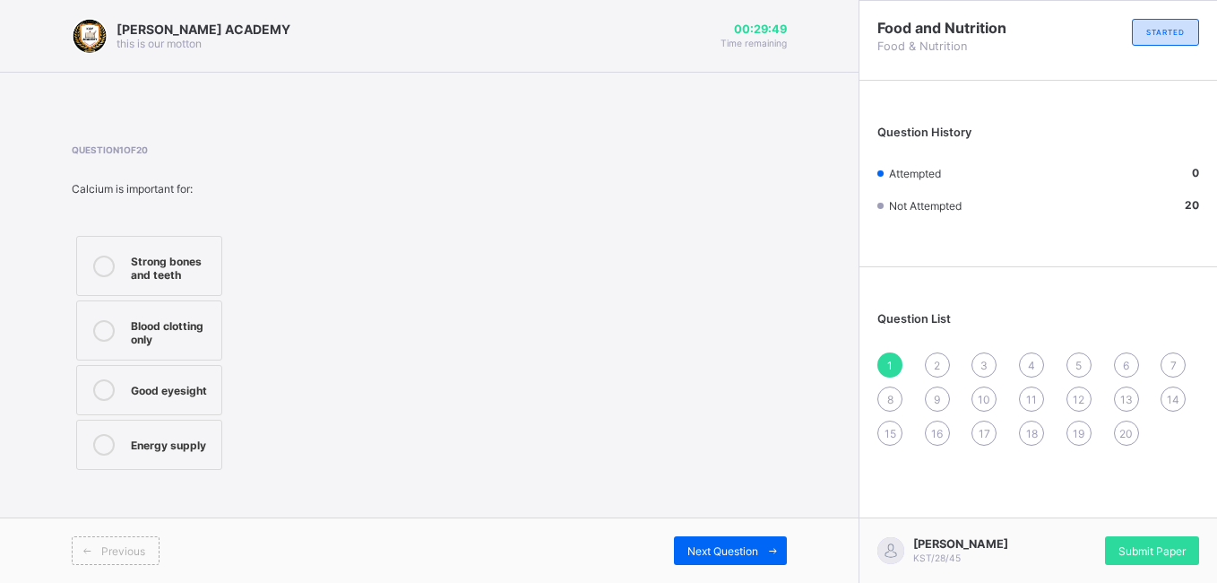
click at [159, 271] on div "Strong bones and teeth" at bounding box center [172, 265] width 82 height 31
click at [781, 529] on div "Previous Next Question" at bounding box center [429, 549] width 859 height 65
click at [168, 291] on label "Strong bones and teeth" at bounding box center [149, 266] width 146 height 60
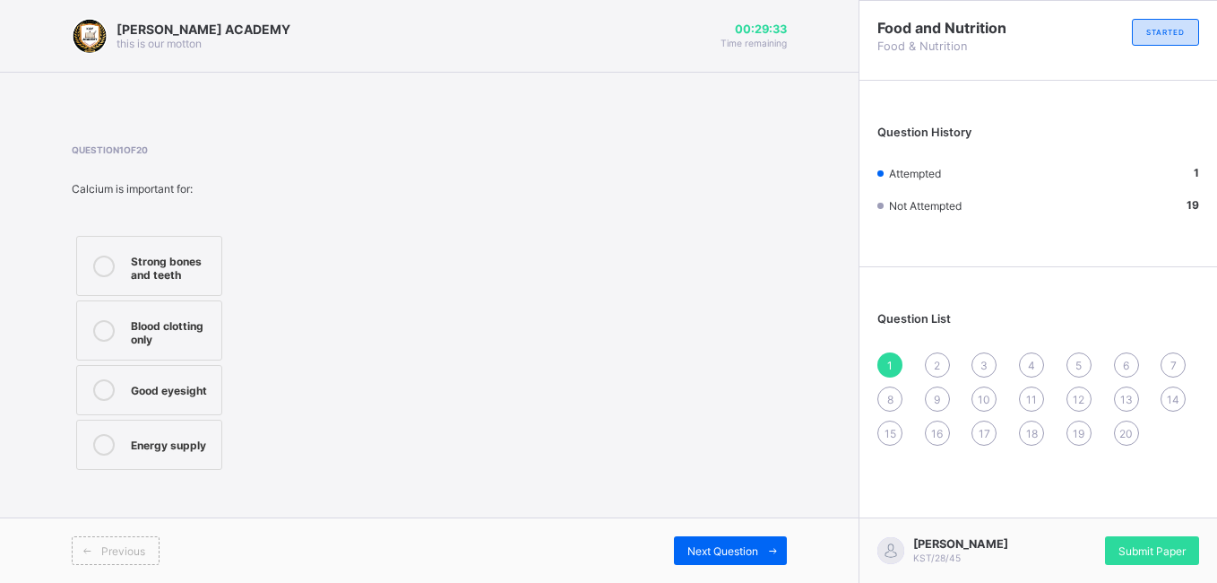
click at [896, 367] on div "1" at bounding box center [889, 364] width 25 height 25
click at [776, 529] on span at bounding box center [772, 550] width 29 height 29
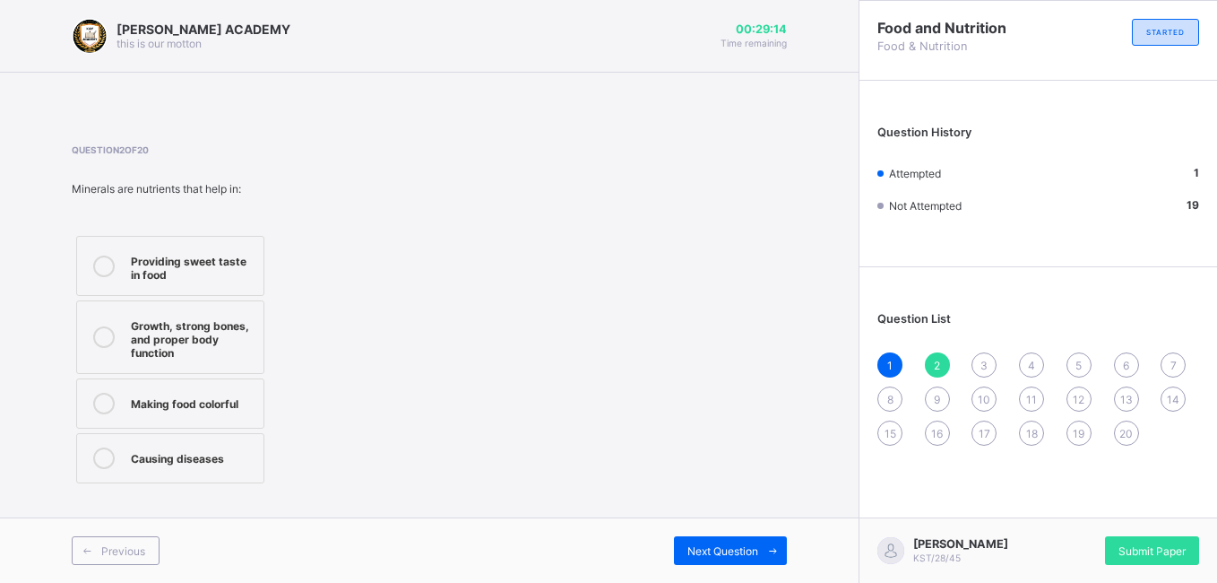
click at [201, 242] on label "Providing sweet taste in food" at bounding box center [170, 266] width 188 height 60
click at [936, 370] on span "2" at bounding box center [937, 364] width 6 height 13
click at [246, 289] on label "Providing sweet taste in food" at bounding box center [170, 266] width 188 height 60
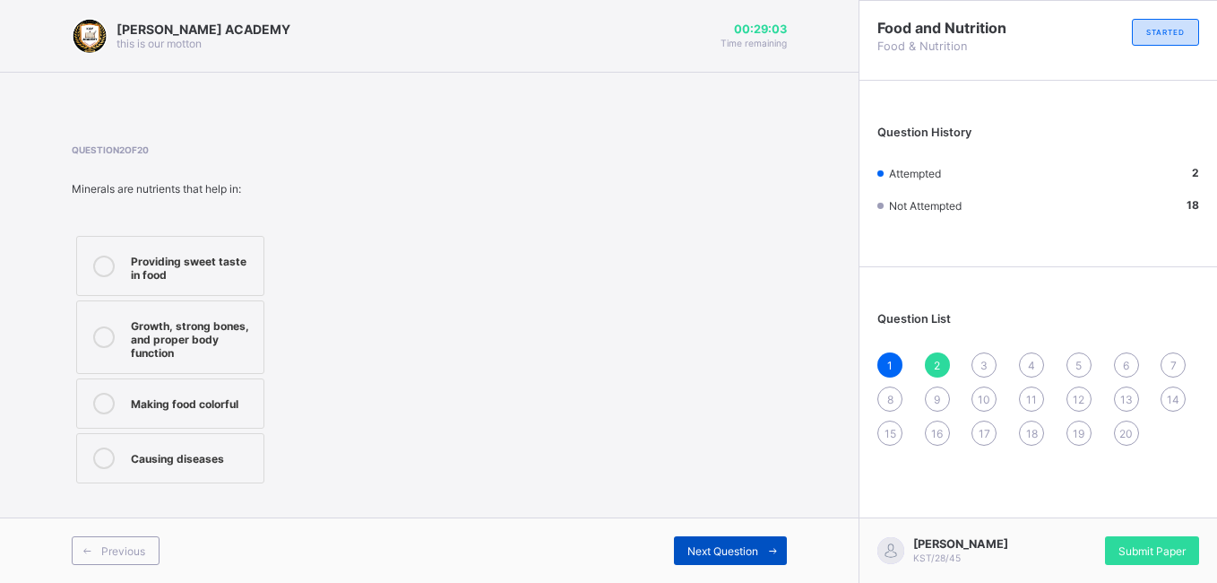
click at [707, 529] on span "Next Question" at bounding box center [722, 550] width 71 height 13
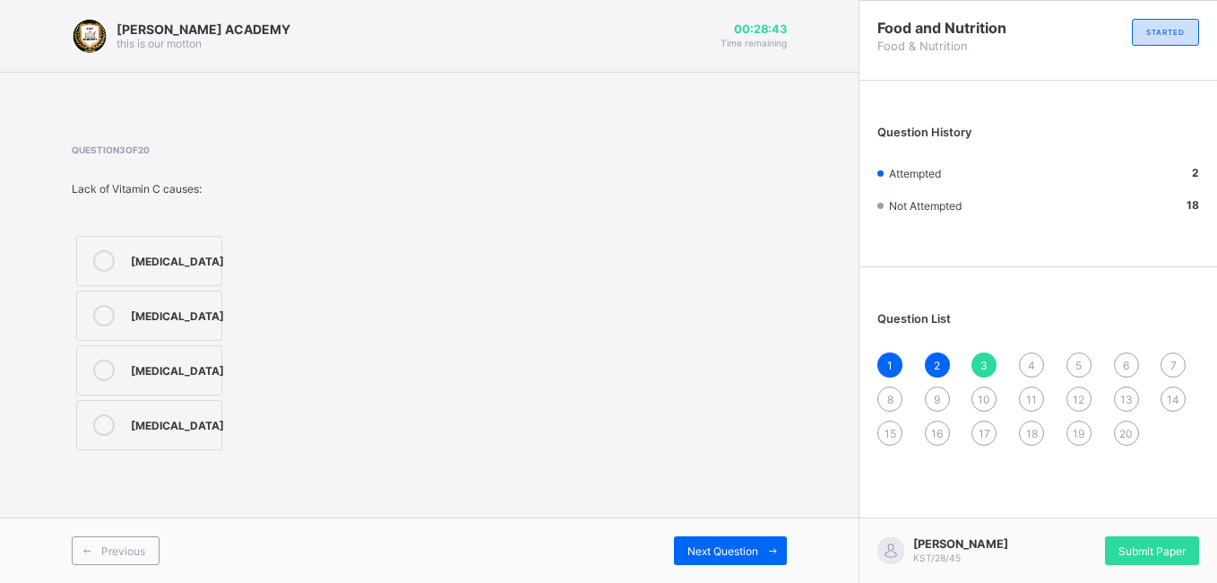
click at [204, 432] on div "[MEDICAL_DATA]" at bounding box center [177, 423] width 93 height 18
click at [717, 529] on div "Previous Next Question" at bounding box center [429, 549] width 859 height 65
click at [986, 361] on span "3" at bounding box center [983, 364] width 7 height 13
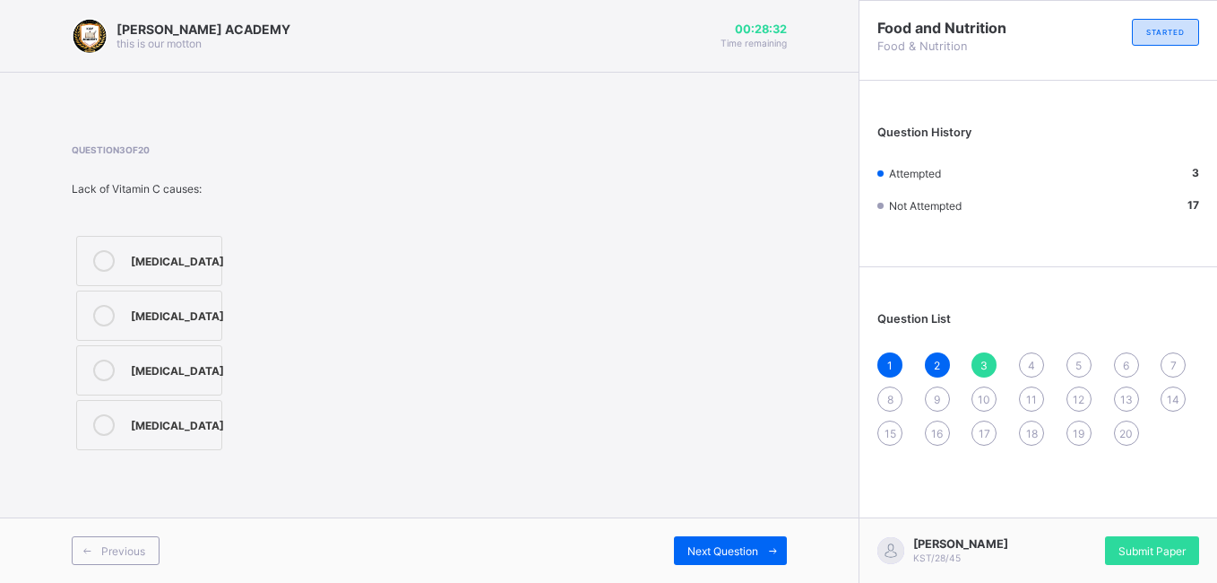
click at [986, 361] on span "3" at bounding box center [983, 364] width 7 height 13
click at [730, 529] on div "Next Question" at bounding box center [730, 550] width 113 height 29
click at [160, 395] on div "Small amounts to regulate body processes" at bounding box center [184, 381] width 106 height 45
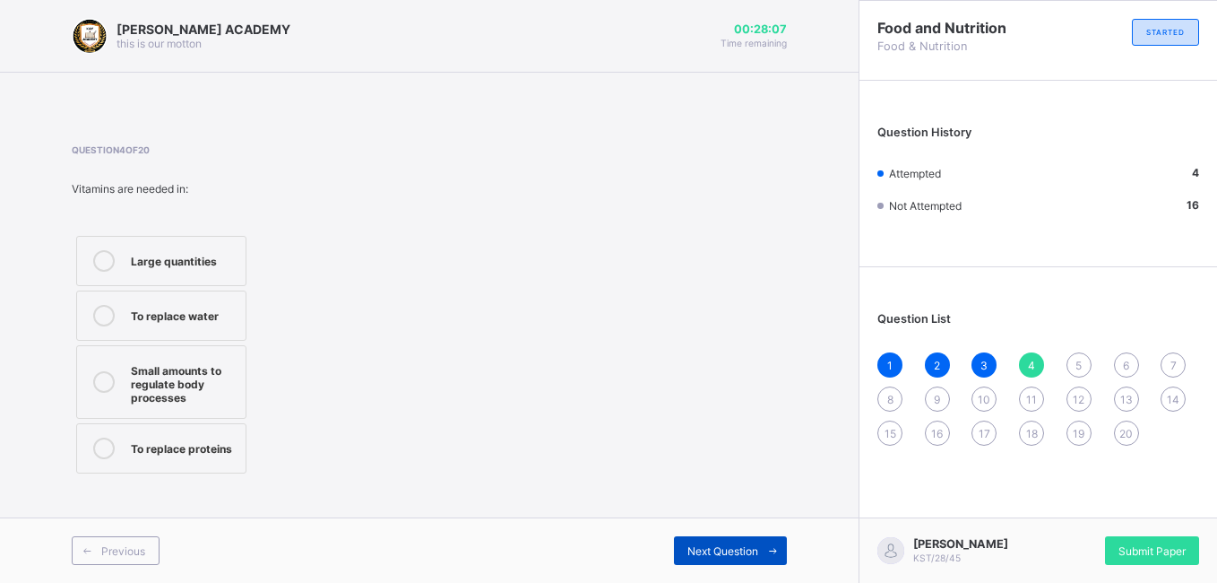
click at [752, 529] on span "Next Question" at bounding box center [722, 550] width 71 height 13
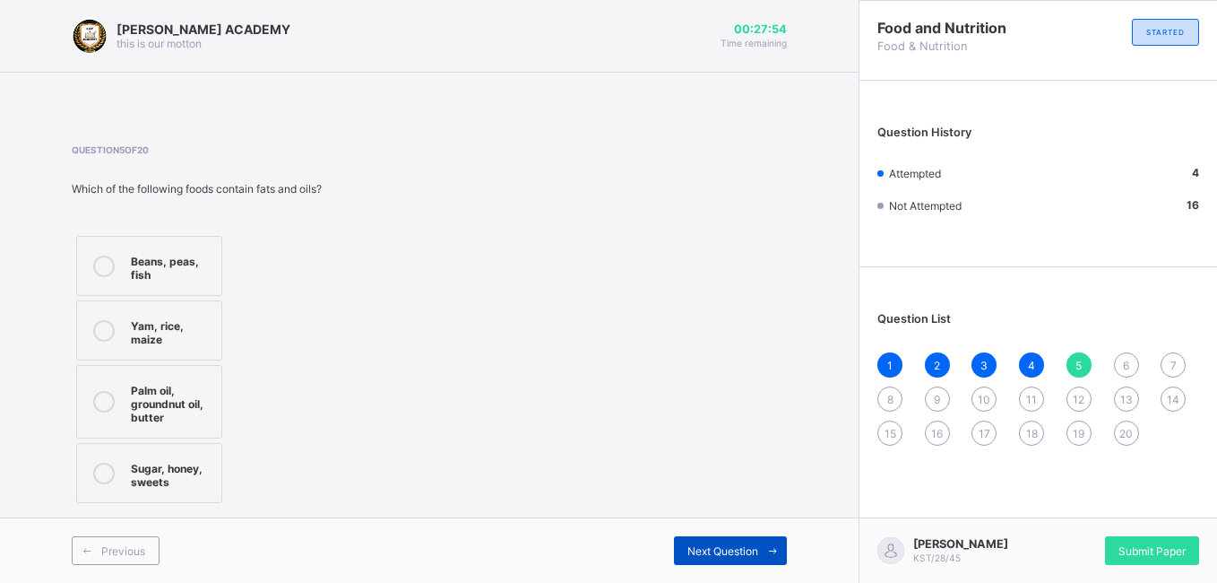
click at [718, 529] on span "Next Question" at bounding box center [722, 550] width 71 height 13
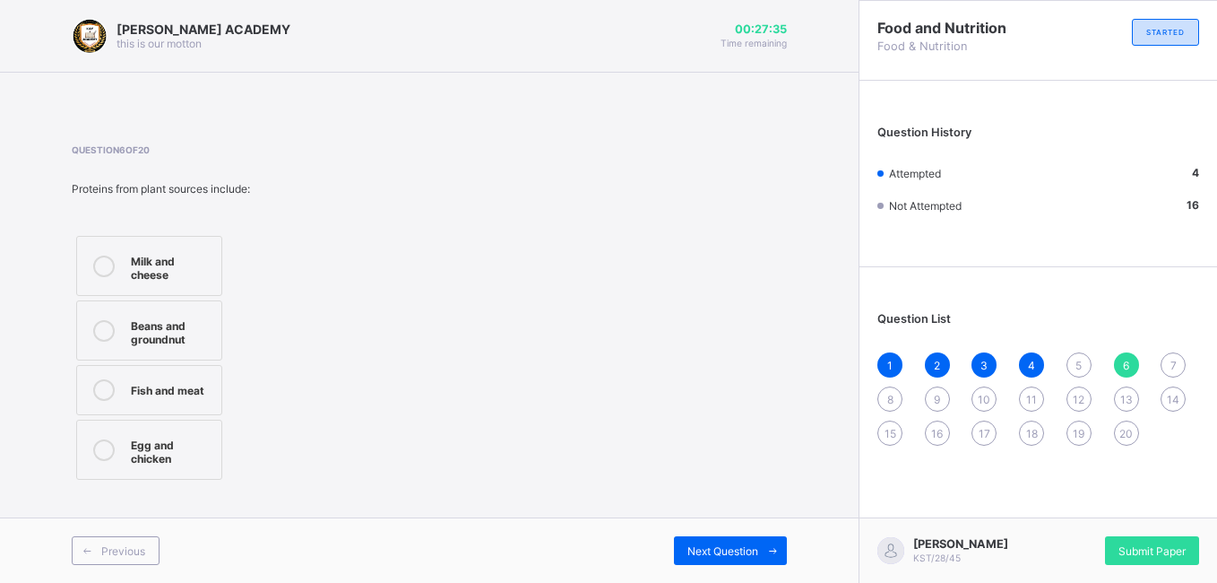
click at [194, 318] on div "Beans and groundnut" at bounding box center [172, 330] width 82 height 31
click at [714, 529] on div "Next Question" at bounding box center [730, 550] width 113 height 29
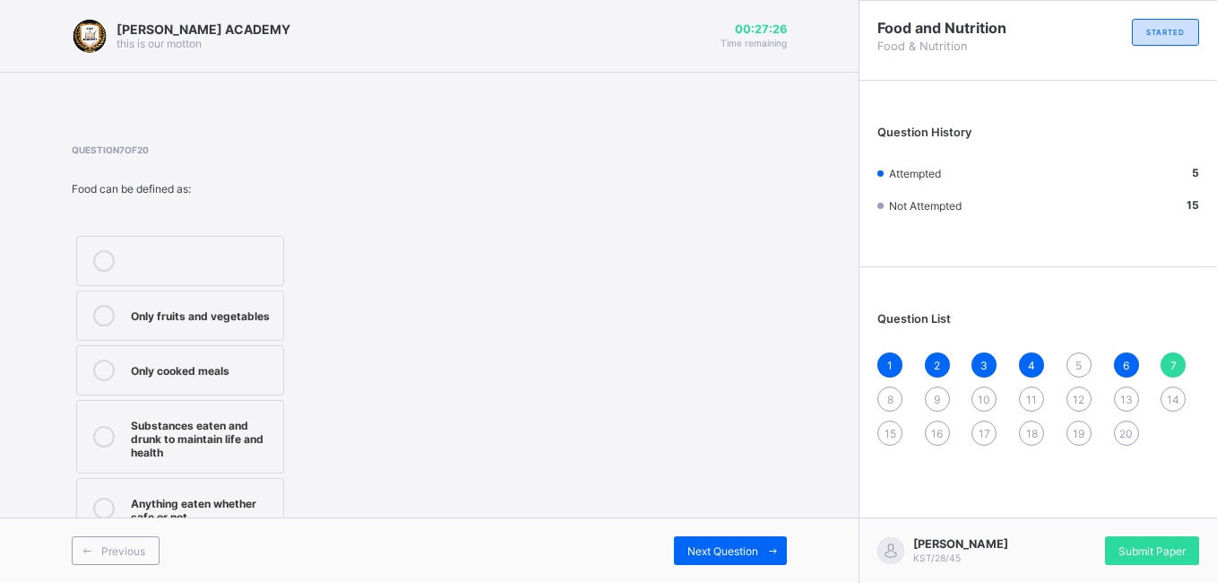
click at [1080, 361] on span "5" at bounding box center [1078, 364] width 6 height 13
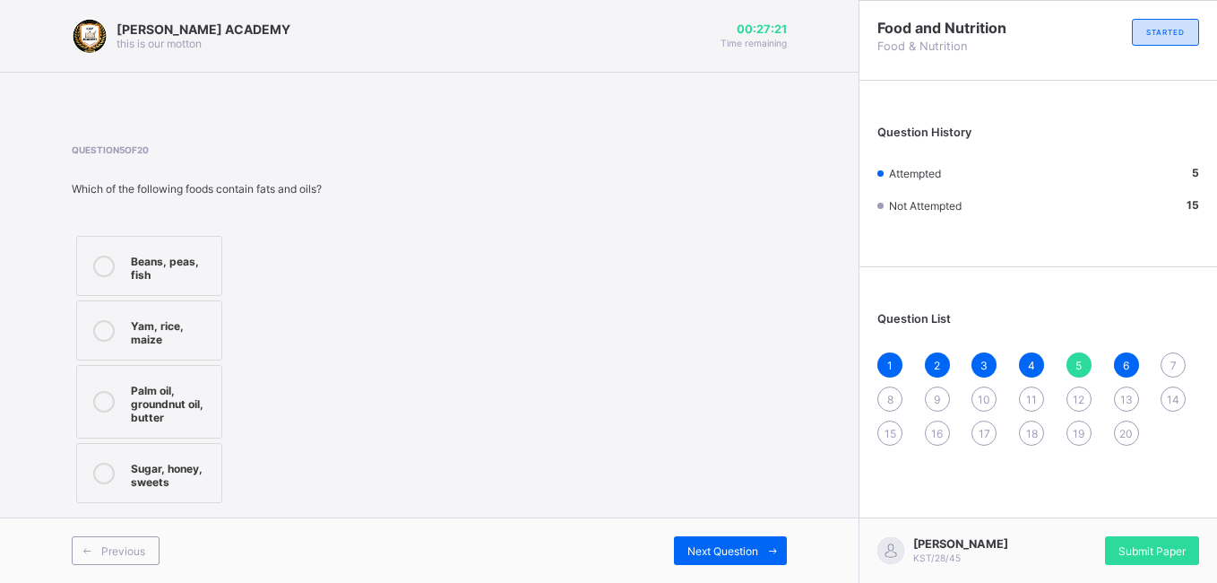
click at [193, 416] on div "Palm oil, groundnut oil, butter" at bounding box center [172, 401] width 82 height 45
click at [716, 529] on span "Next Question" at bounding box center [722, 550] width 71 height 13
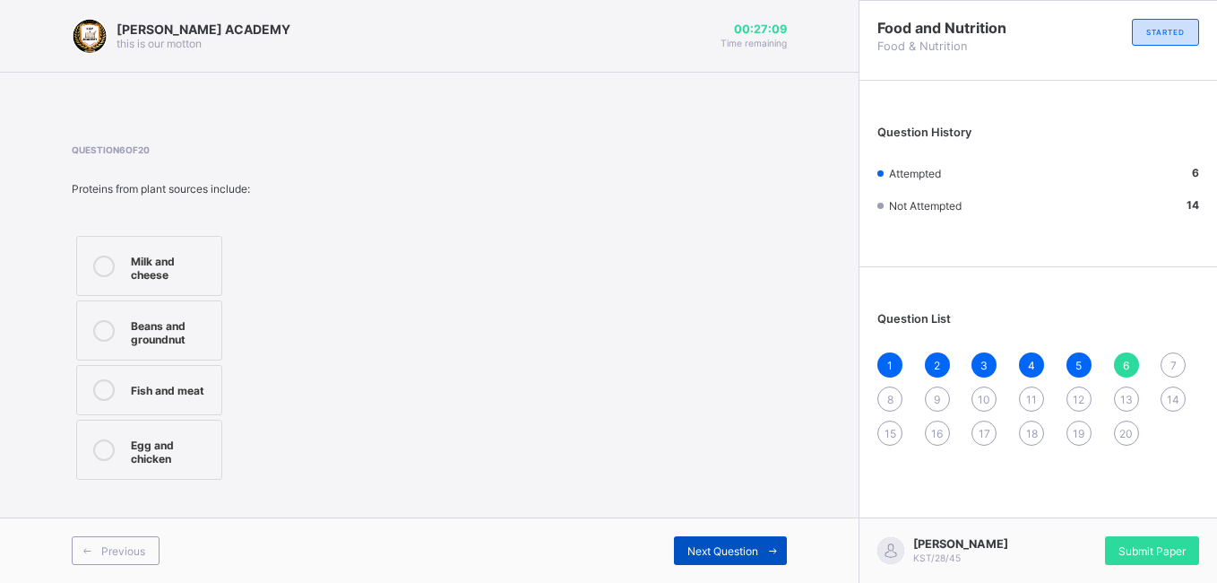
click at [742, 529] on span "Next Question" at bounding box center [722, 550] width 71 height 13
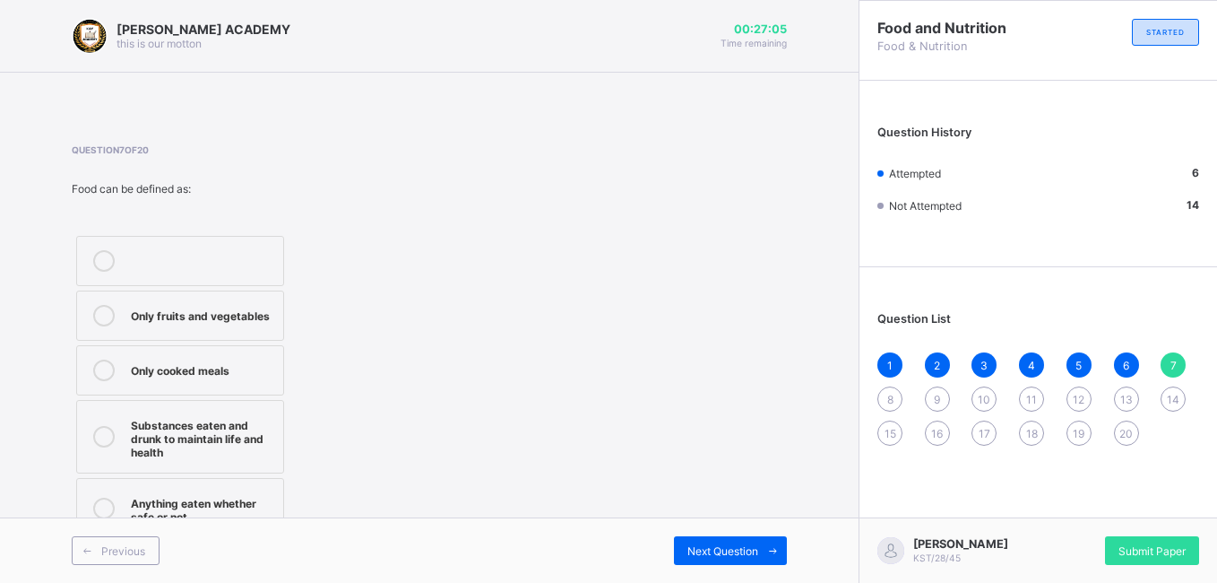
click at [1093, 379] on div "1 2 3 4 5 6 7 8 9 10 11 12 13 14 15 16 17 18 19 20" at bounding box center [1038, 398] width 322 height 93
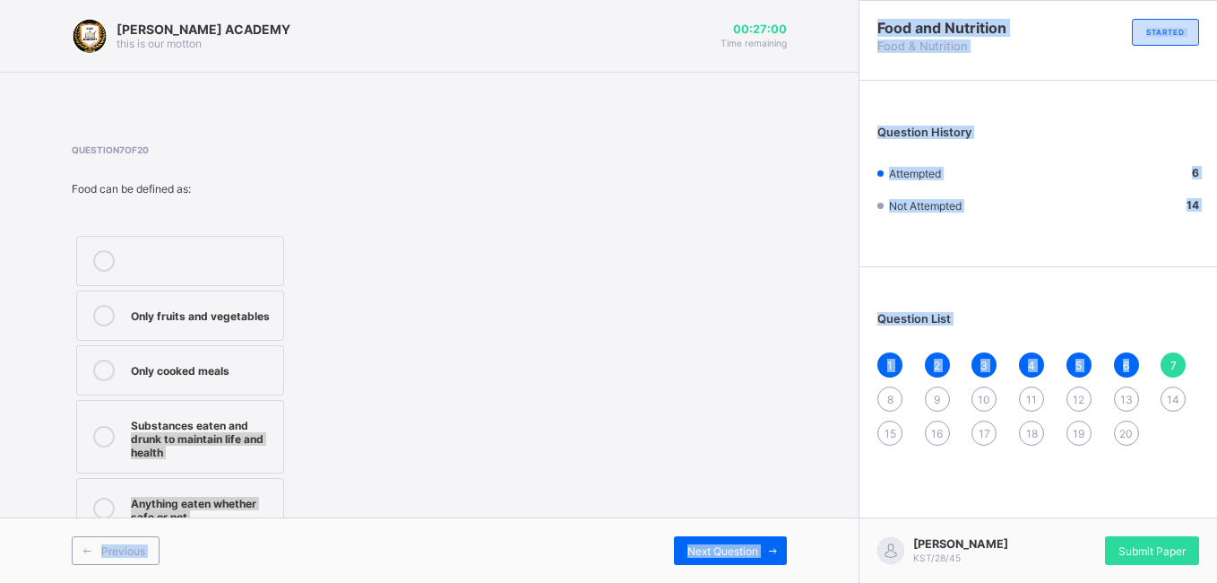
drag, startPoint x: 1136, startPoint y: 379, endPoint x: 804, endPoint y: 431, distance: 336.5
click at [804, 431] on div "[PERSON_NAME] ACADEMY this is our [PERSON_NAME] 00:27:00 Time remaining Questio…" at bounding box center [608, 291] width 1217 height 583
click at [254, 445] on div "Substances eaten and drunk to maintain life and health" at bounding box center [202, 436] width 143 height 45
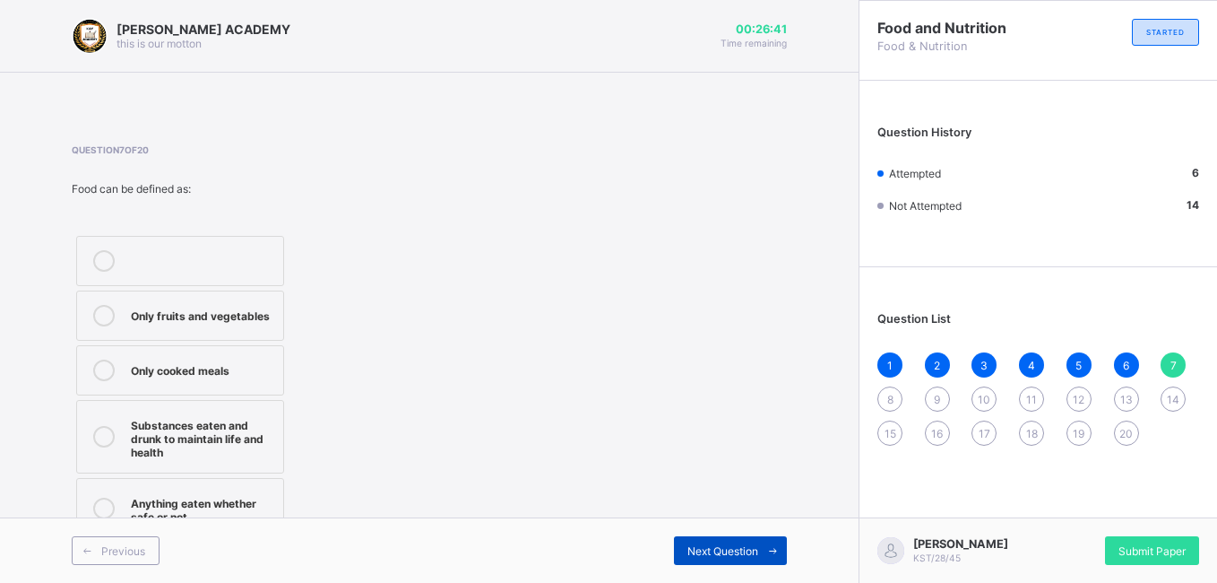
click at [701, 529] on div "Next Question" at bounding box center [730, 550] width 113 height 29
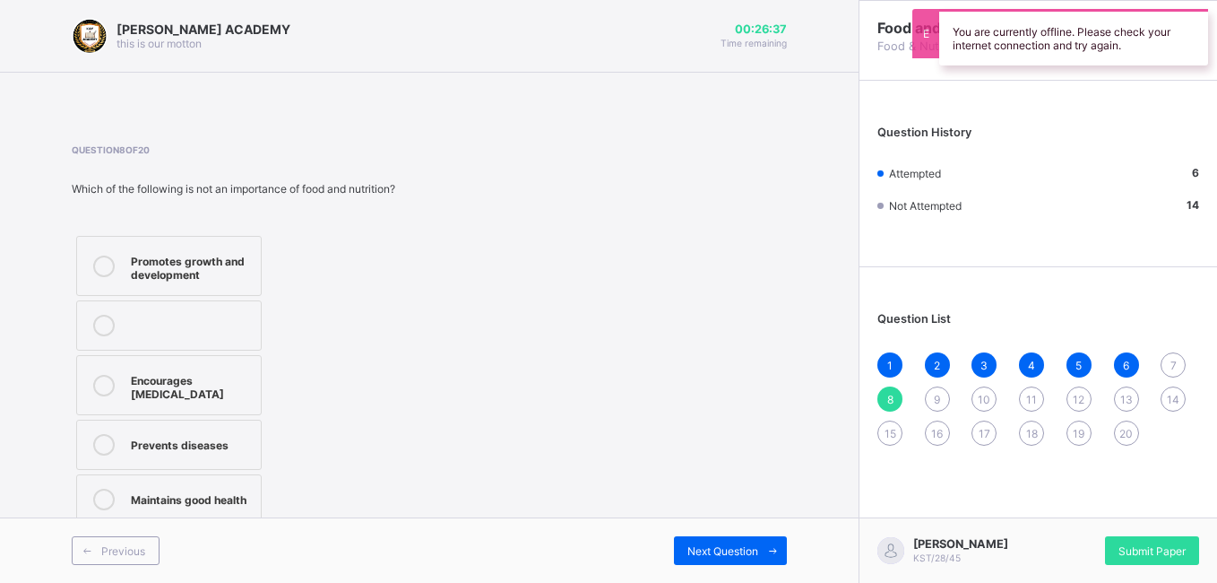
click at [1093, 358] on span "7" at bounding box center [1173, 364] width 6 height 13
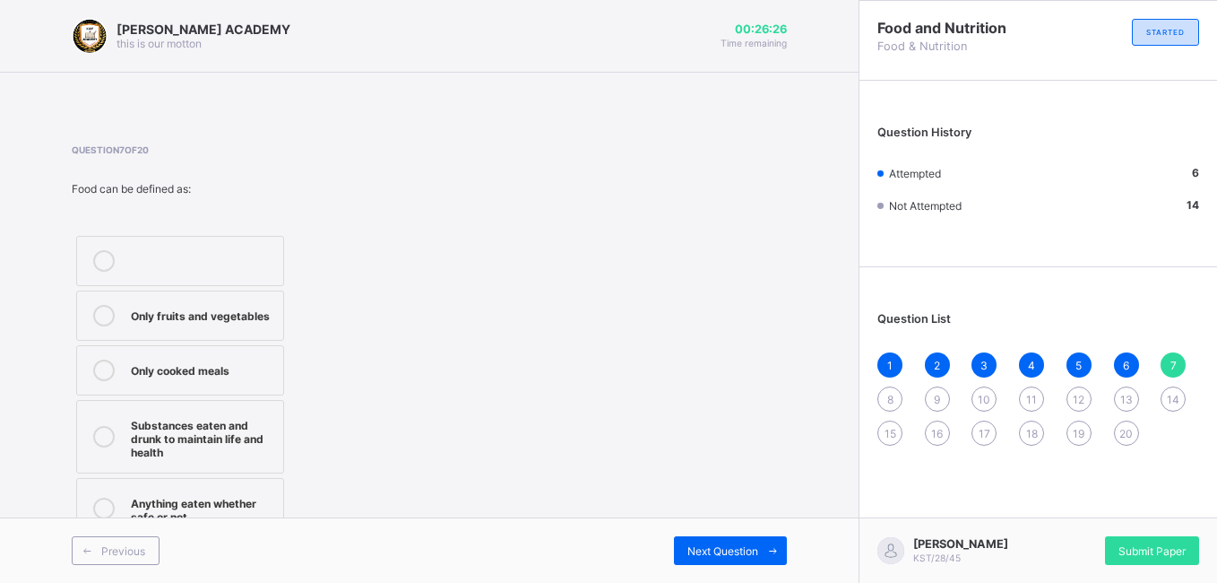
click at [258, 454] on div "Substances eaten and drunk to maintain life and health" at bounding box center [202, 436] width 143 height 45
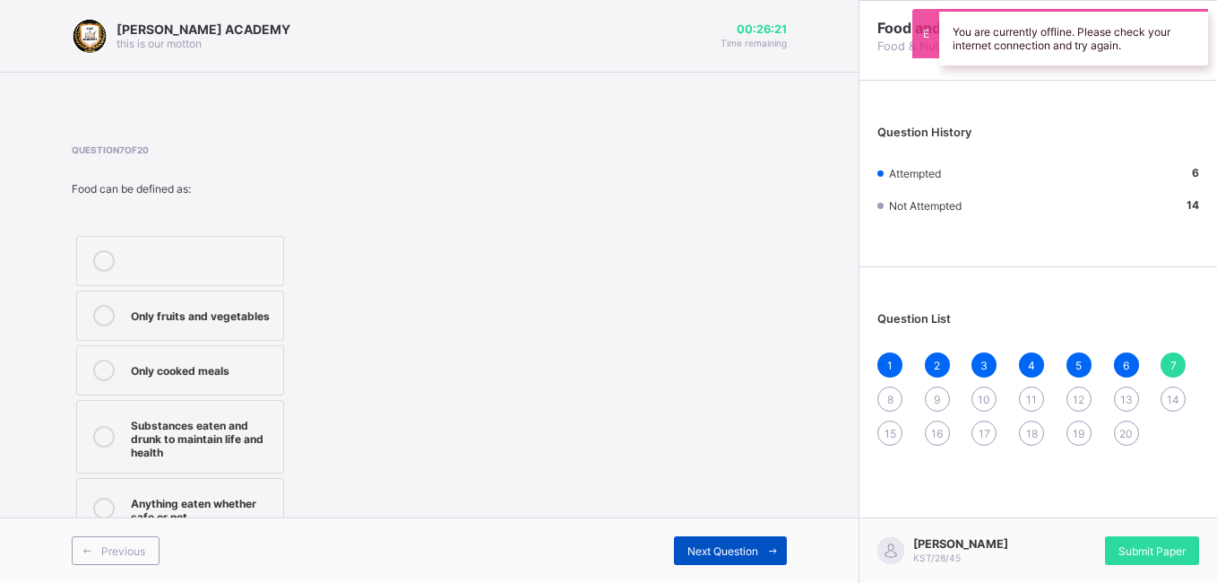
click at [696, 529] on div "Next Question" at bounding box center [730, 550] width 113 height 29
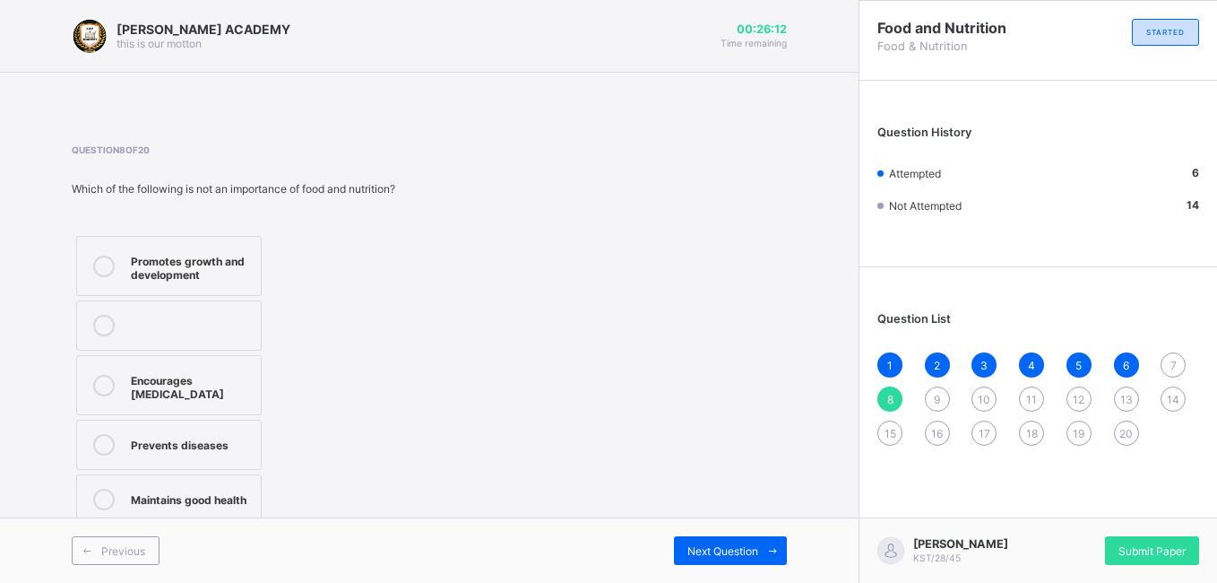
click at [1093, 362] on div "7" at bounding box center [1173, 364] width 25 height 25
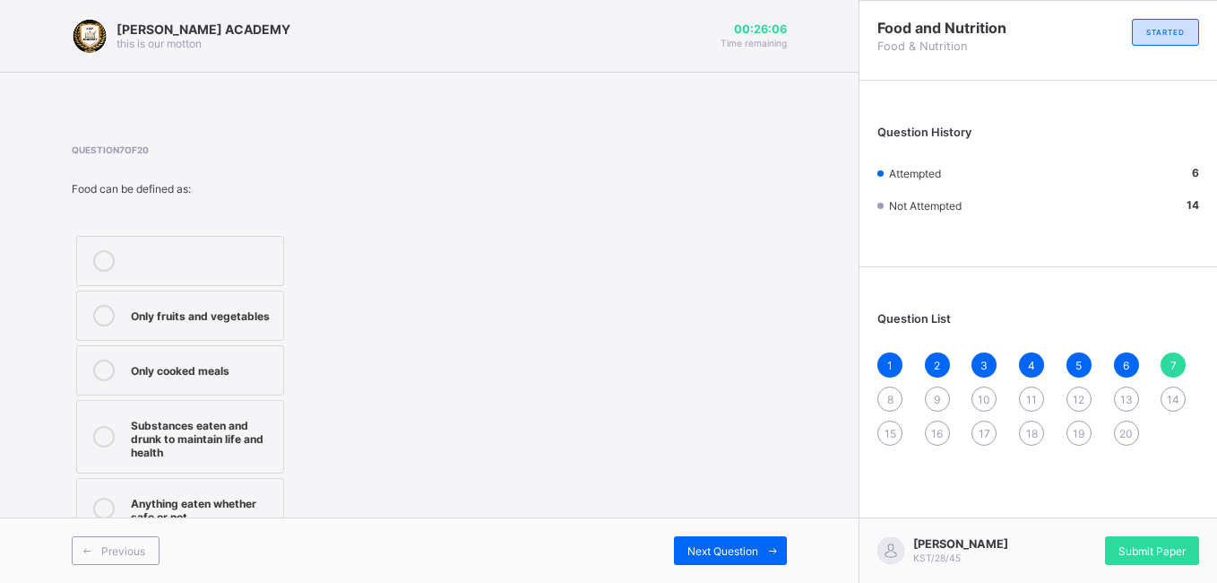
click at [219, 442] on div "Substances eaten and drunk to maintain life and health" at bounding box center [202, 436] width 143 height 45
click at [697, 529] on div "Next Question" at bounding box center [730, 550] width 113 height 29
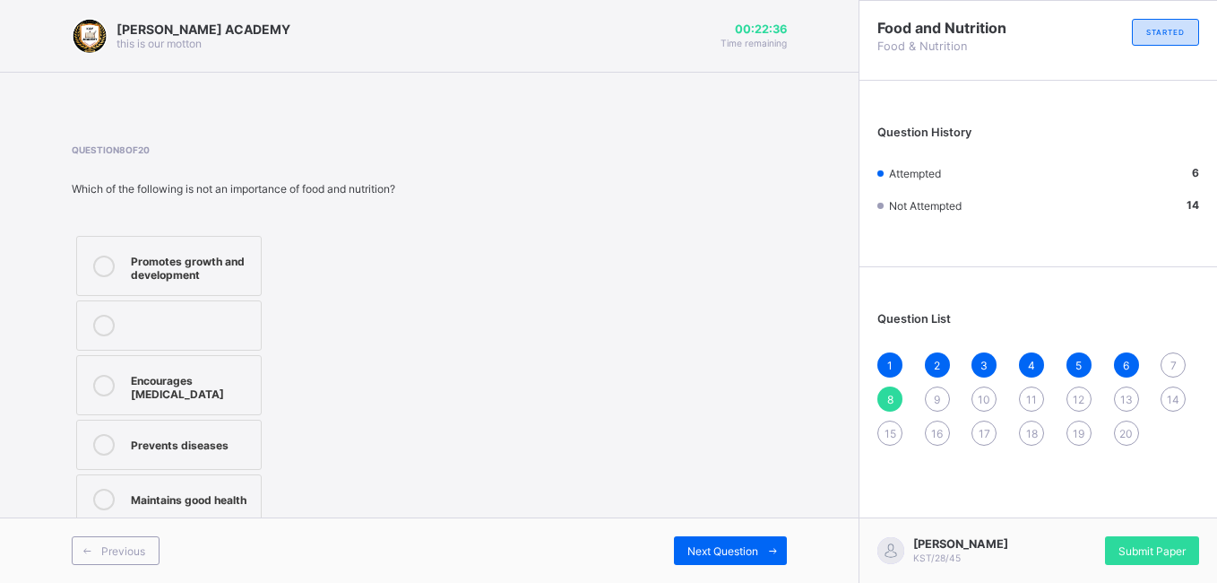
click at [1093, 358] on span "7" at bounding box center [1173, 364] width 6 height 13
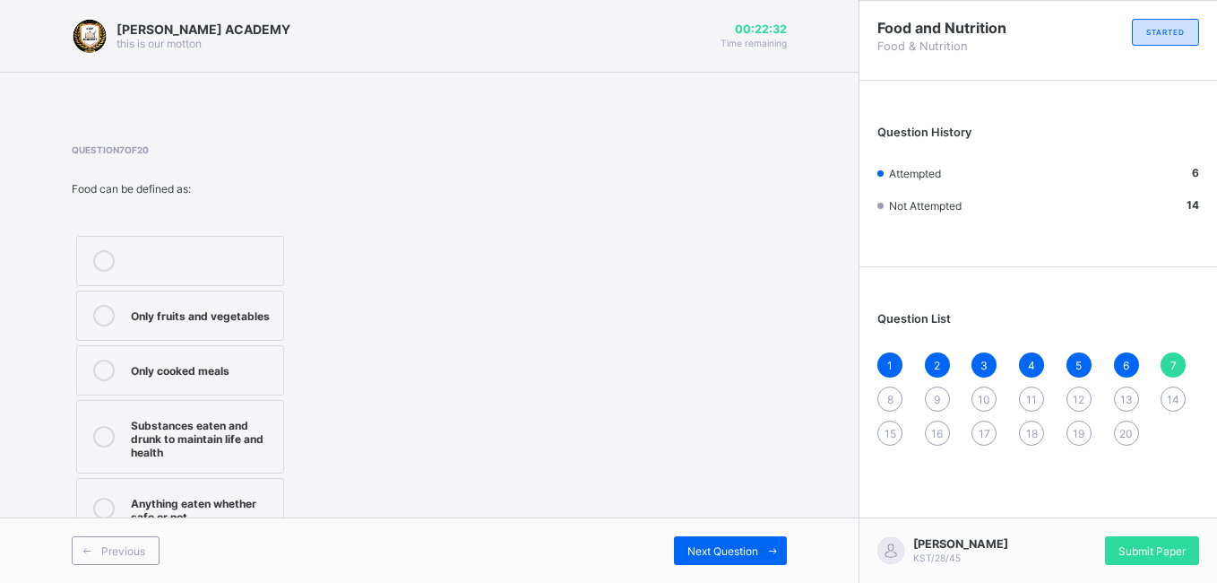
click at [171, 434] on div "Substances eaten and drunk to maintain life and health" at bounding box center [202, 436] width 143 height 45
click at [683, 529] on div "Next Question" at bounding box center [730, 550] width 113 height 29
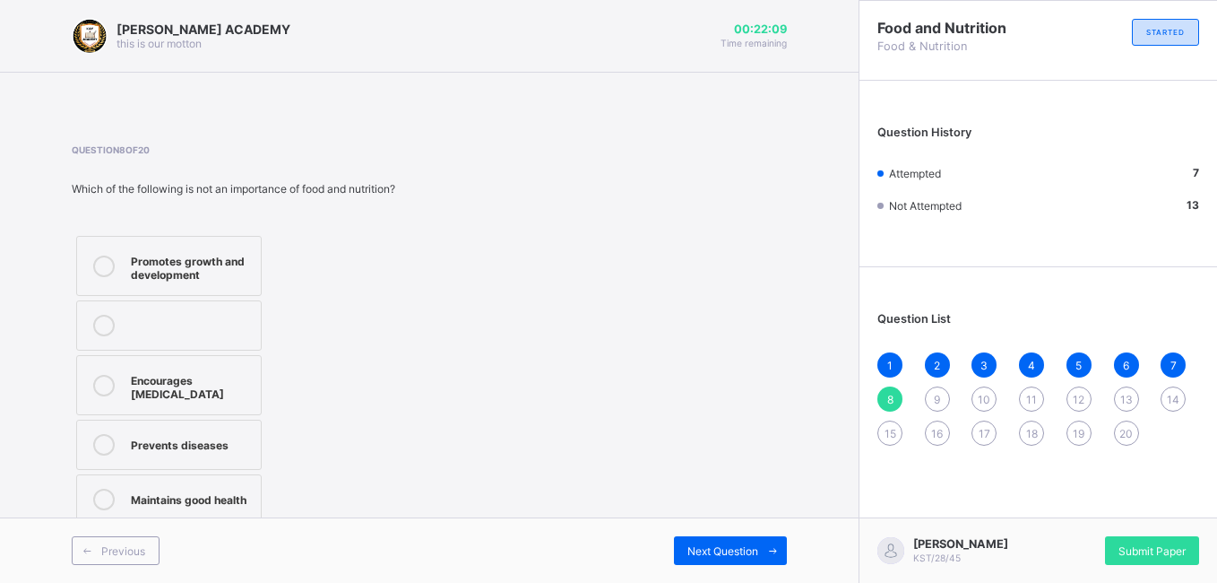
click at [252, 498] on div "Maintains good health" at bounding box center [191, 497] width 121 height 18
click at [696, 529] on div "Next Question" at bounding box center [730, 550] width 113 height 29
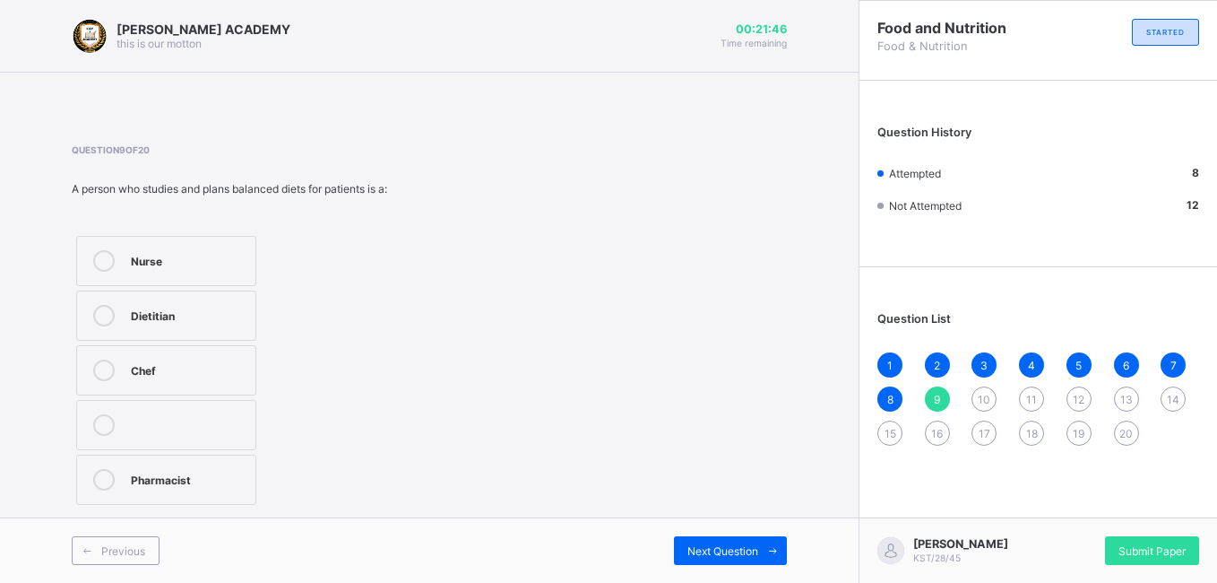
click at [197, 337] on label "Dietitian" at bounding box center [166, 315] width 180 height 50
click at [682, 529] on div "Next Question" at bounding box center [730, 550] width 113 height 29
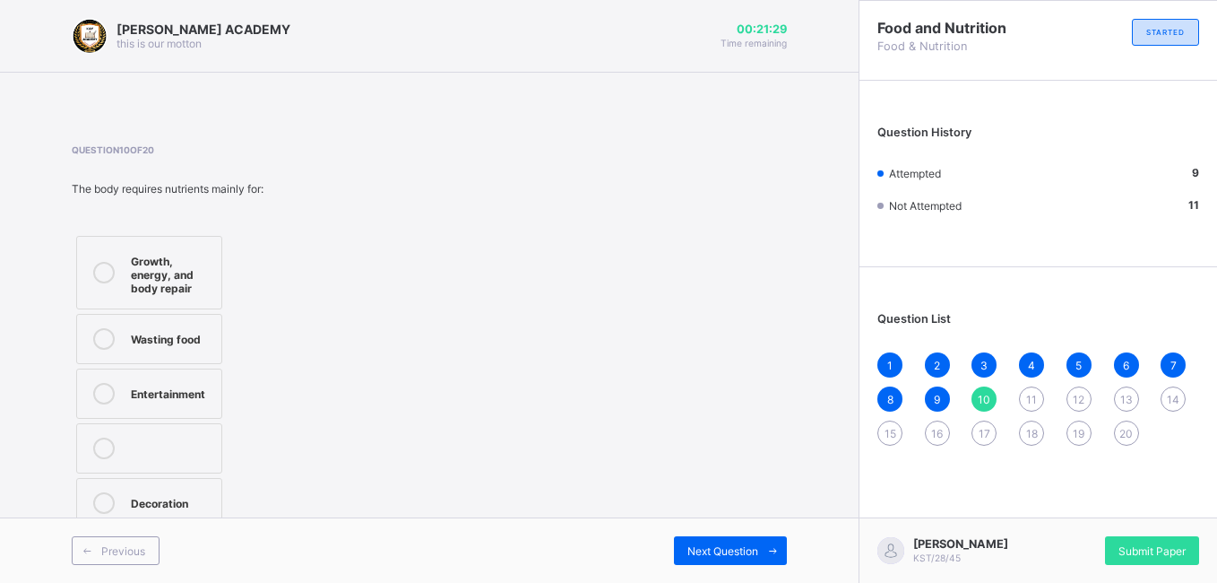
click at [129, 299] on label "Growth, energy, and body repair" at bounding box center [149, 272] width 146 height 73
click at [703, 529] on div "Next Question" at bounding box center [730, 550] width 113 height 29
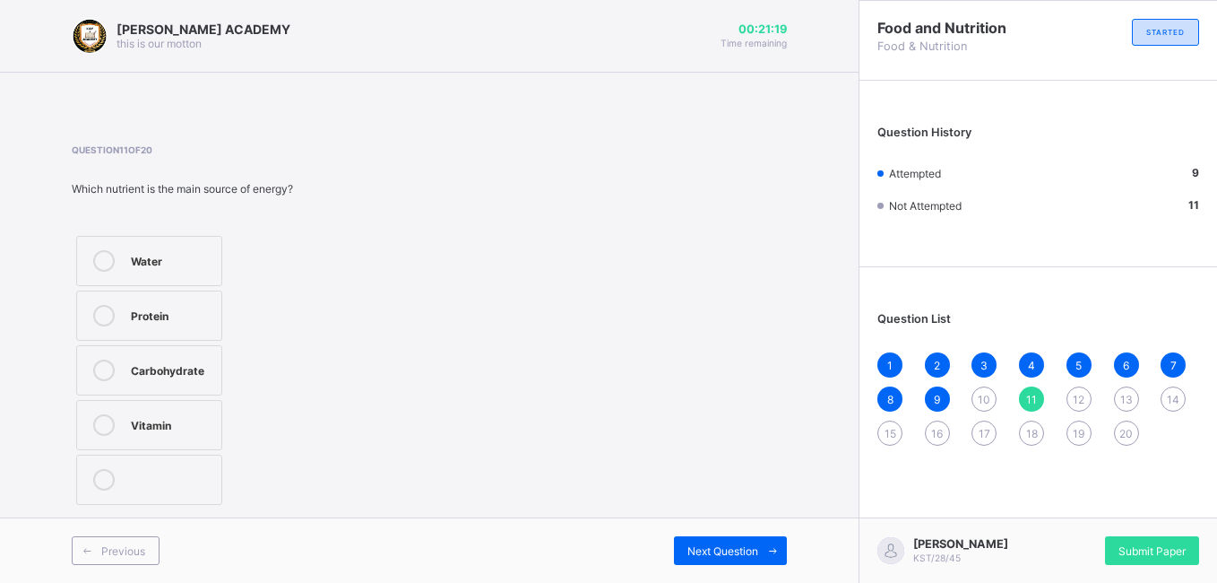
click at [988, 403] on span "10" at bounding box center [984, 399] width 13 height 13
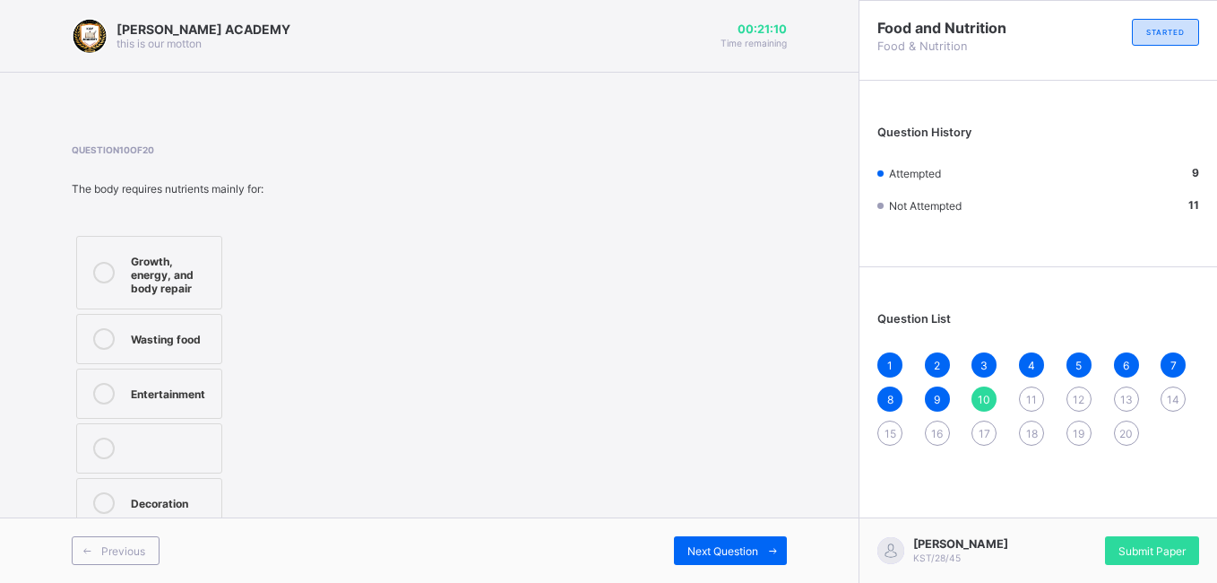
click at [140, 265] on div "Growth, energy, and body repair" at bounding box center [172, 272] width 82 height 45
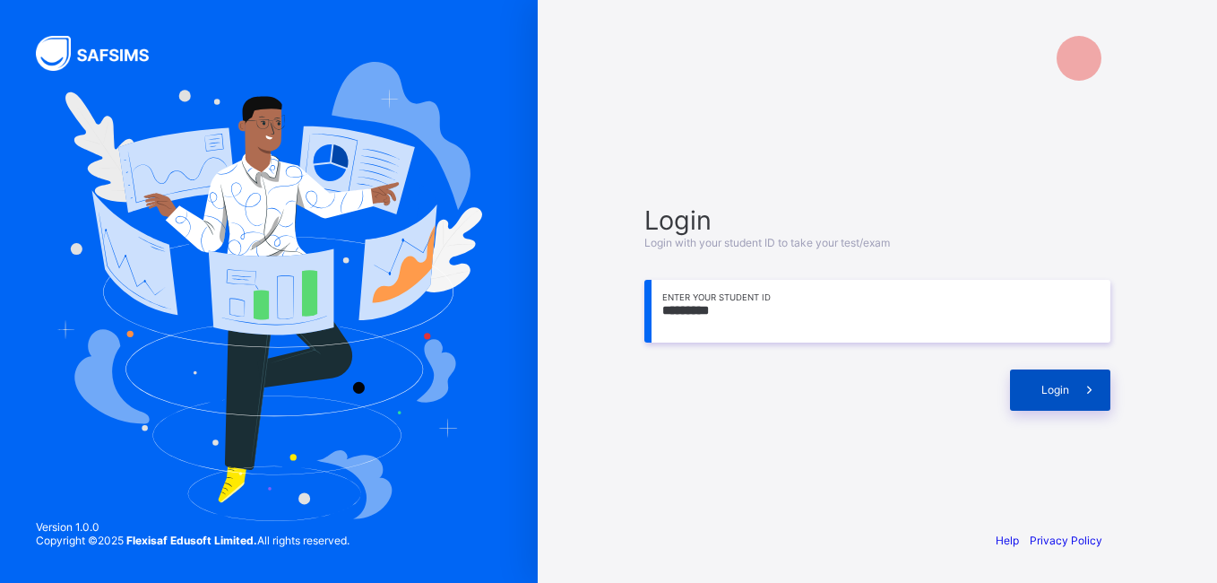
type input "*********"
click at [1045, 381] on div "Login" at bounding box center [1060, 389] width 100 height 41
click at [1063, 385] on span "Login" at bounding box center [1055, 389] width 28 height 13
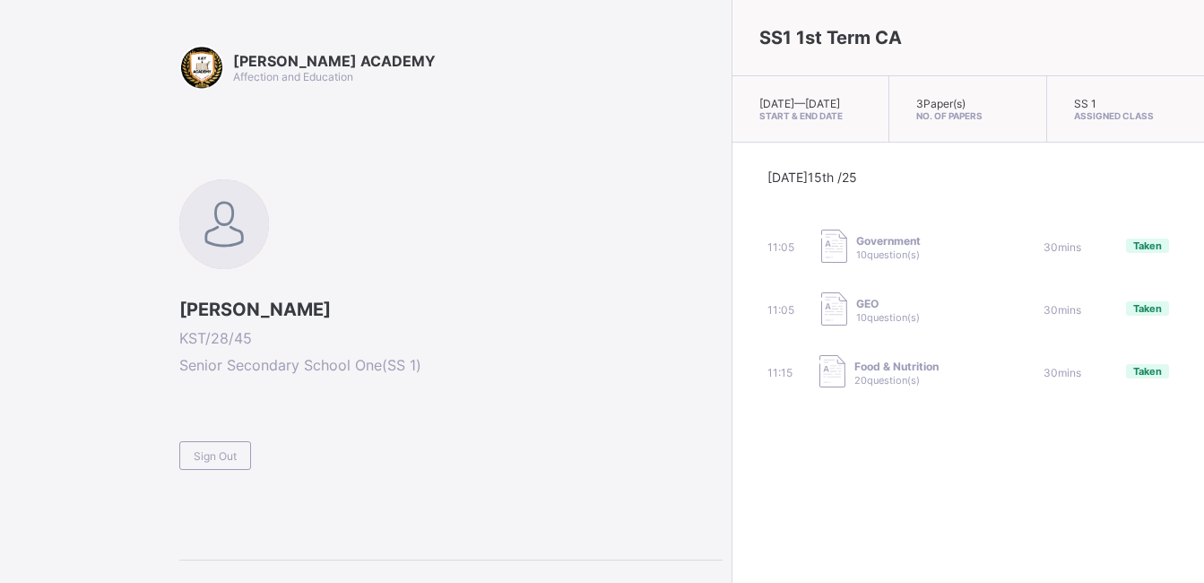
click at [854, 373] on span "Food & Nutrition" at bounding box center [896, 365] width 84 height 13
click at [819, 387] on div "Food & Nutrition 20 question(s)" at bounding box center [908, 373] width 178 height 36
click at [495, 442] on div "Sign Out" at bounding box center [450, 448] width 543 height 44
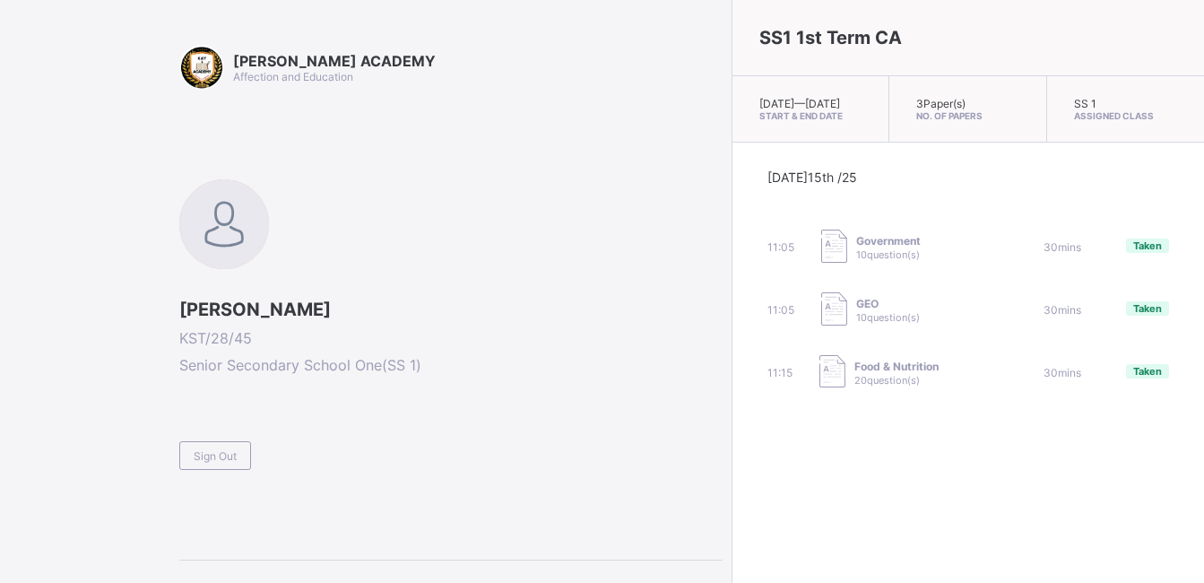
click at [819, 385] on div "Food & Nutrition 20 question(s)" at bounding box center [908, 373] width 178 height 36
click at [1133, 377] on span "Taken" at bounding box center [1147, 371] width 29 height 13
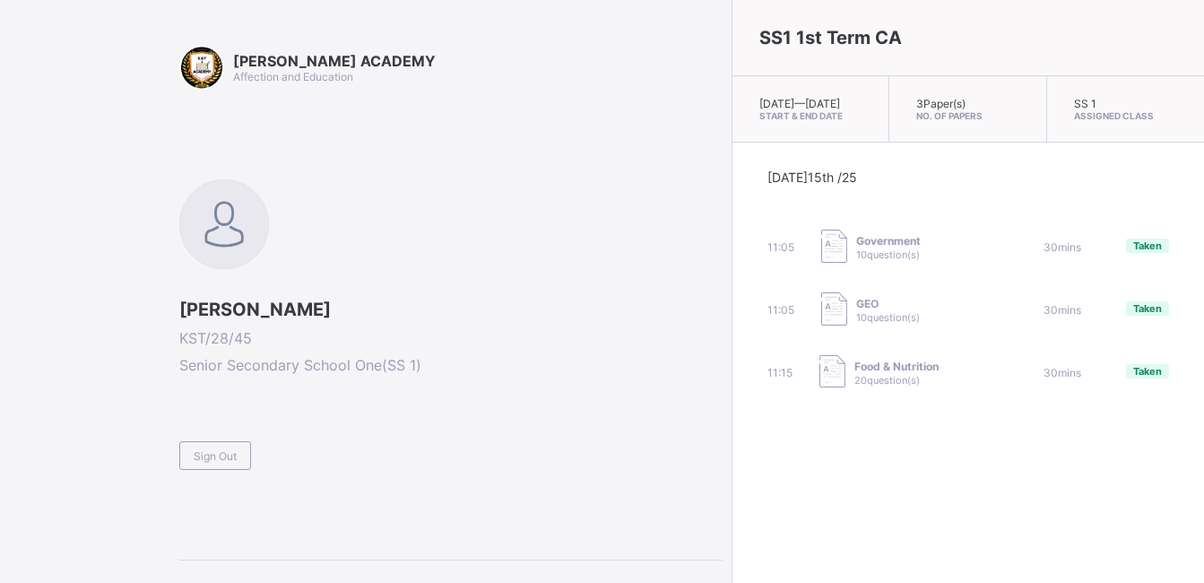
click at [1133, 377] on span "Taken" at bounding box center [1147, 371] width 29 height 13
click at [1126, 381] on div "Taken" at bounding box center [1147, 372] width 43 height 17
click at [230, 458] on span "Sign Out" at bounding box center [215, 455] width 43 height 13
